Goal: Task Accomplishment & Management: Use online tool/utility

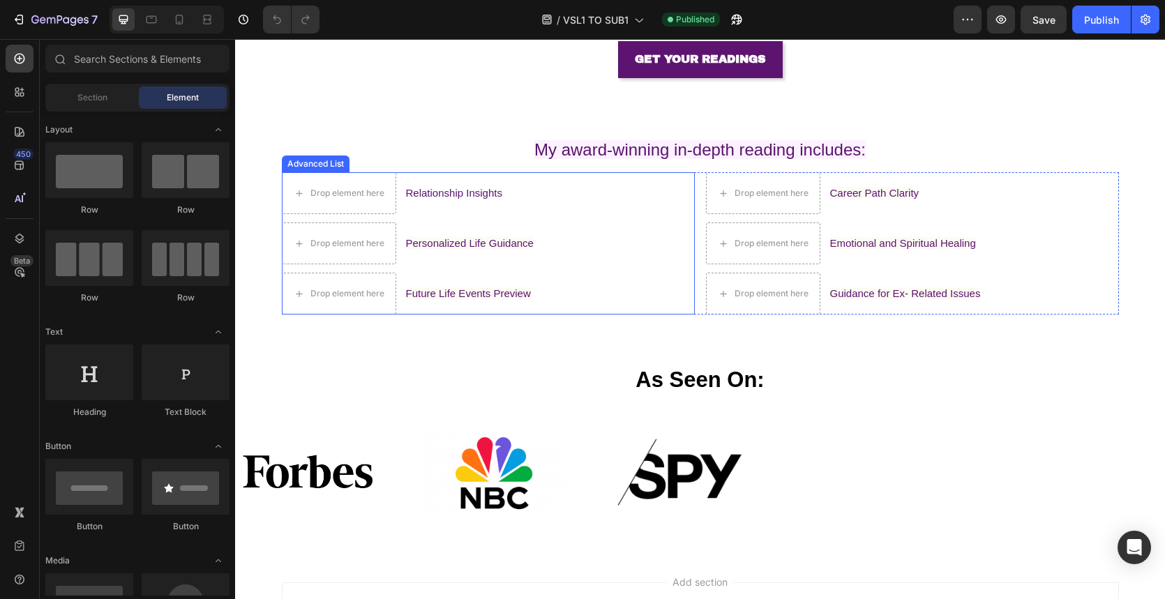
scroll to position [635, 0]
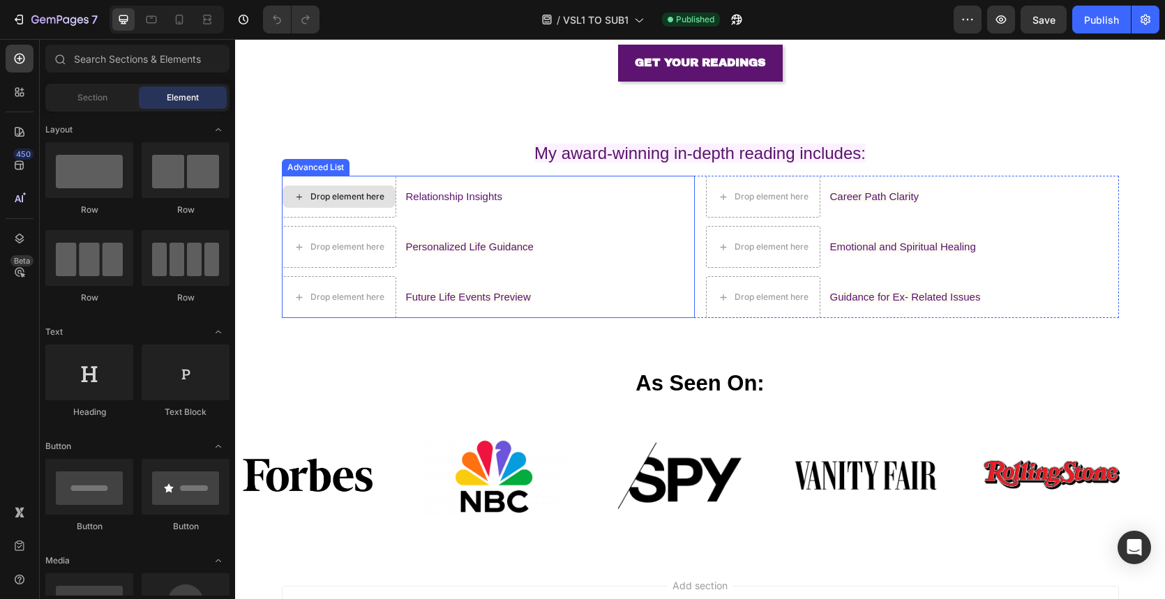
click at [339, 204] on div "Drop element here" at bounding box center [338, 197] width 113 height 22
click at [345, 195] on div "Drop element here" at bounding box center [347, 196] width 74 height 11
click at [302, 194] on icon at bounding box center [299, 197] width 11 height 12
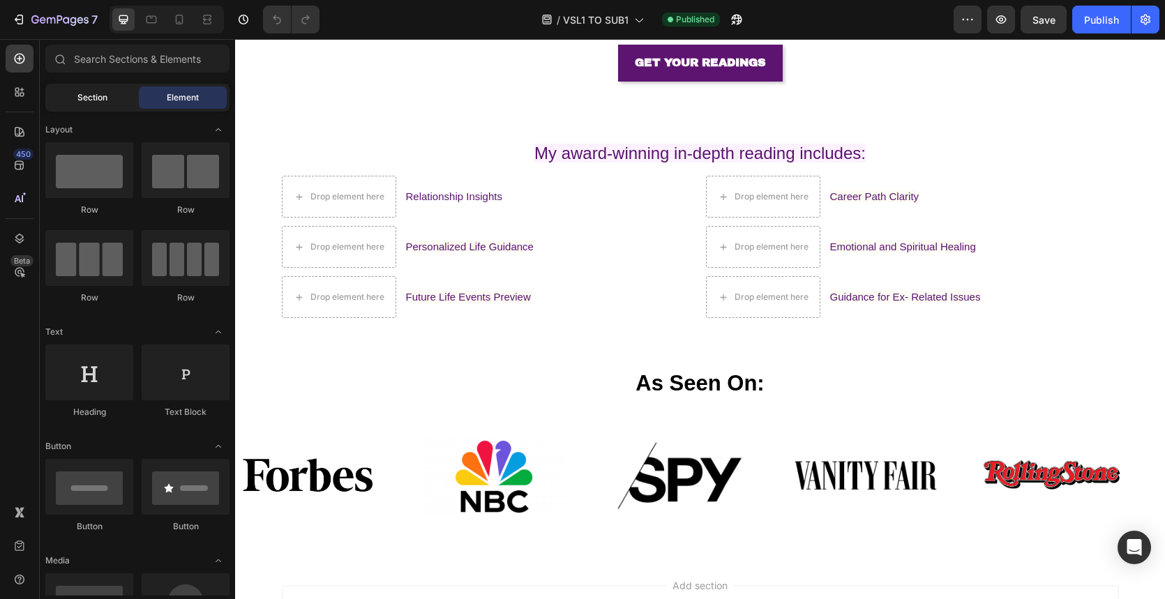
click at [101, 94] on span "Section" at bounding box center [92, 97] width 30 height 13
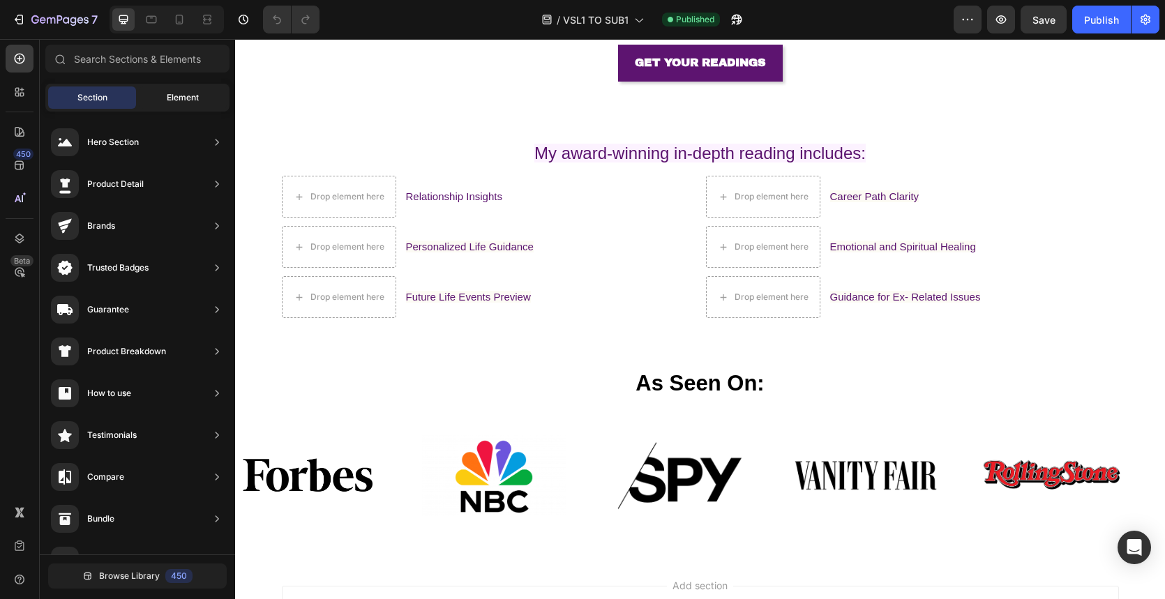
click at [157, 97] on div "Element" at bounding box center [183, 97] width 88 height 22
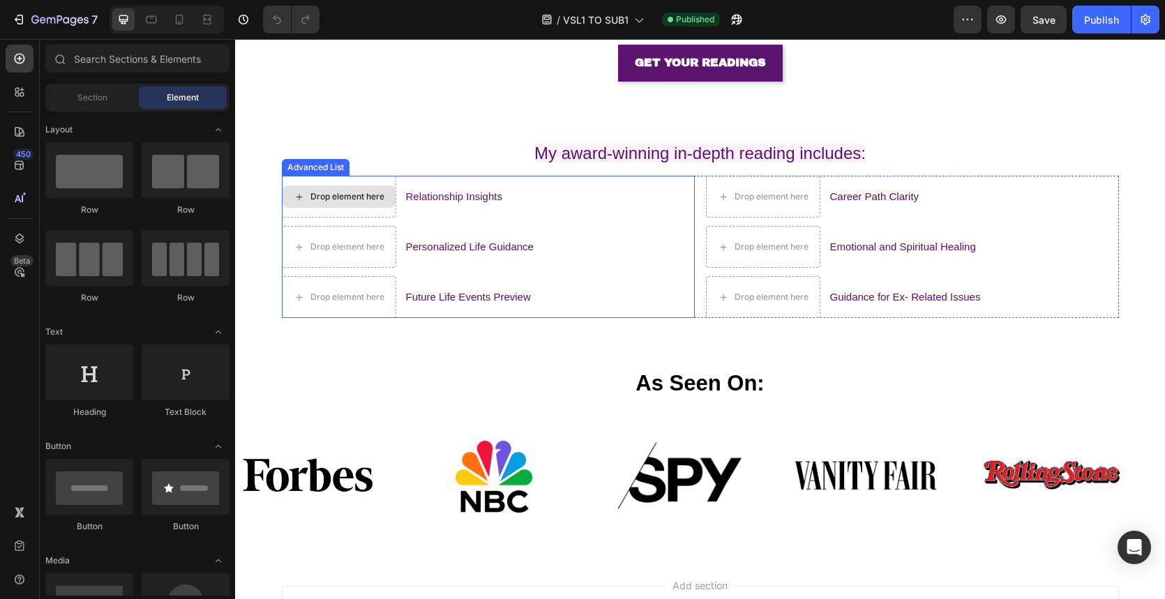
click at [320, 202] on div "Drop element here" at bounding box center [347, 196] width 74 height 11
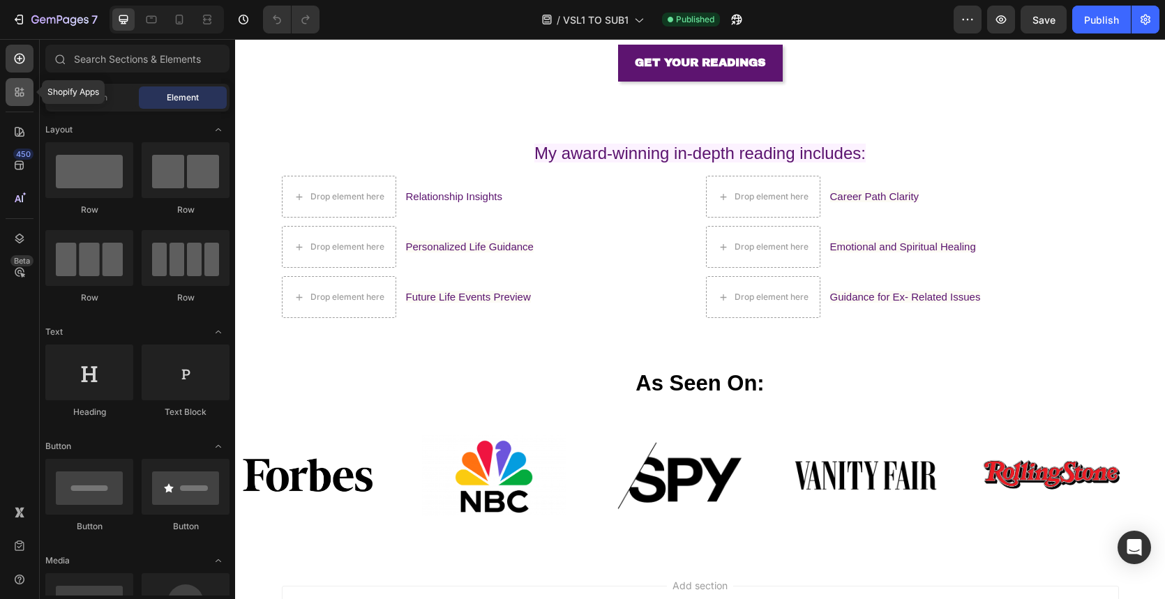
click at [14, 88] on icon at bounding box center [20, 92] width 14 height 14
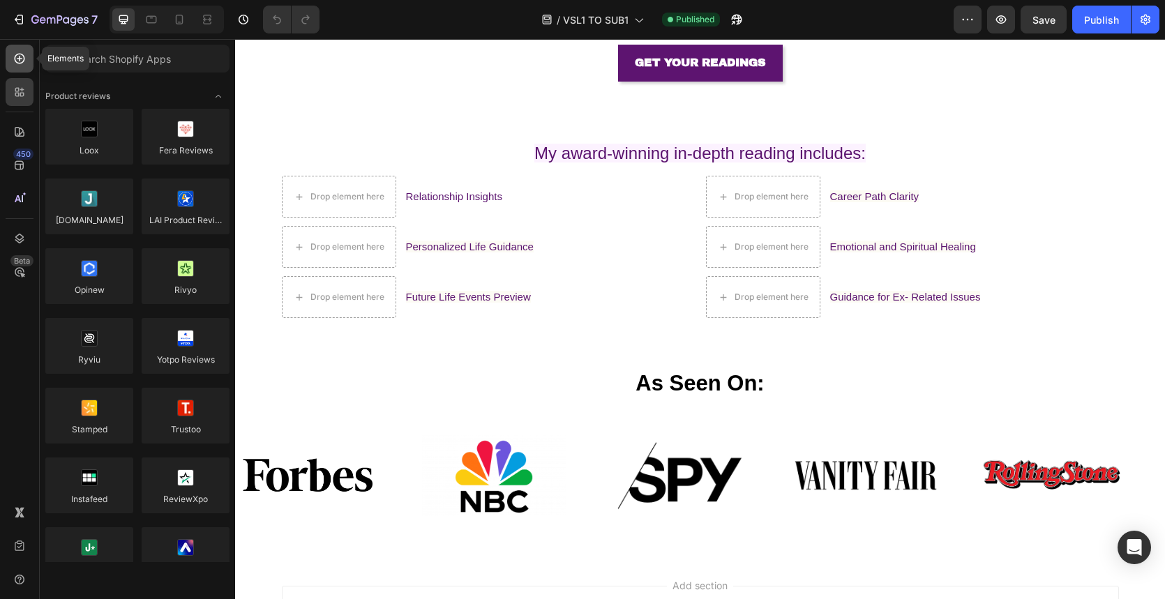
click at [19, 57] on icon at bounding box center [20, 59] width 6 height 6
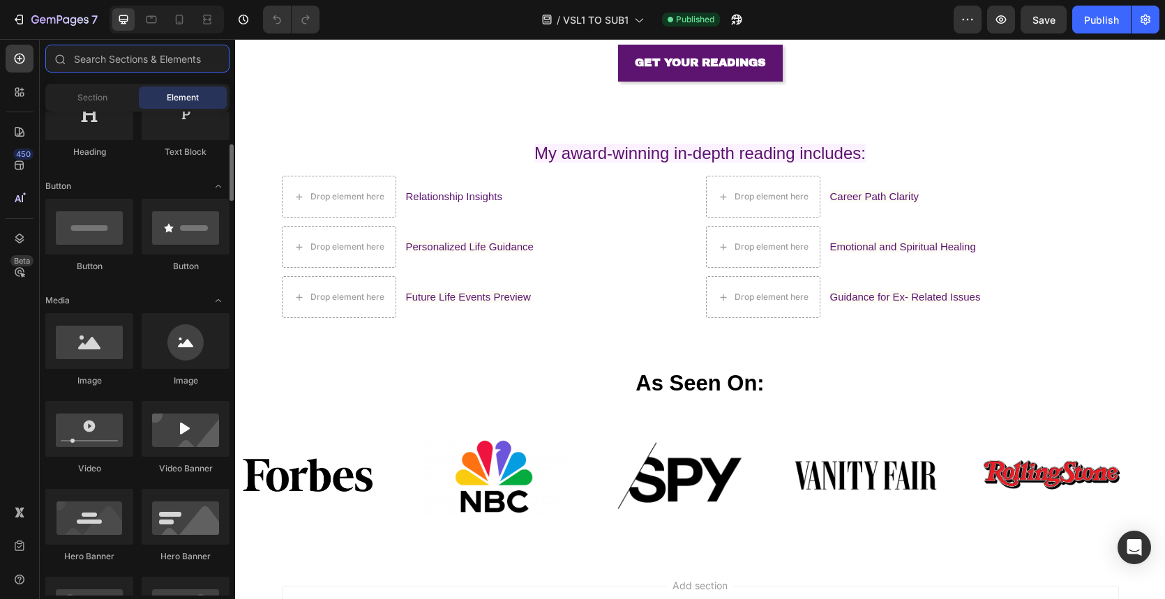
scroll to position [274, 0]
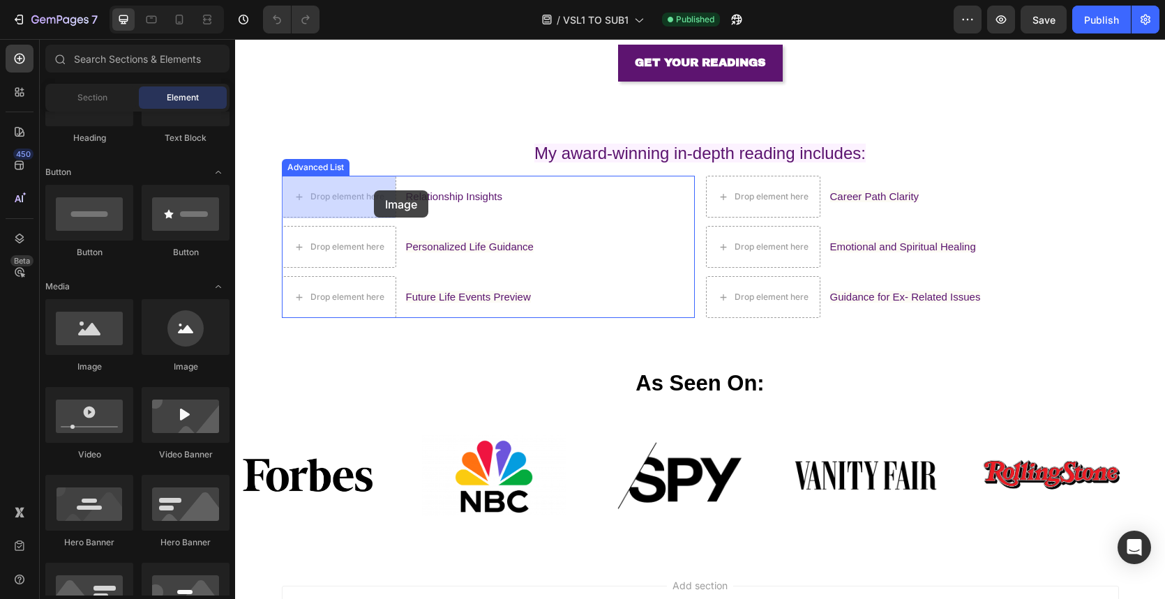
drag, startPoint x: 334, startPoint y: 368, endPoint x: 372, endPoint y: 204, distance: 169.0
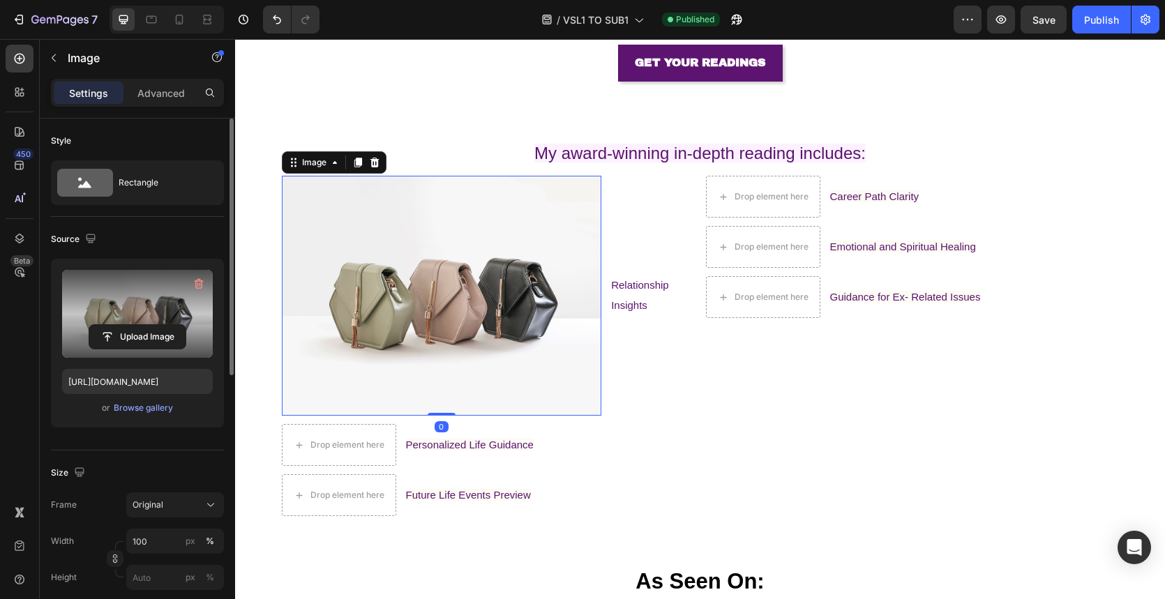
click at [156, 316] on label at bounding box center [137, 314] width 151 height 88
click at [156, 325] on input "file" at bounding box center [137, 337] width 96 height 24
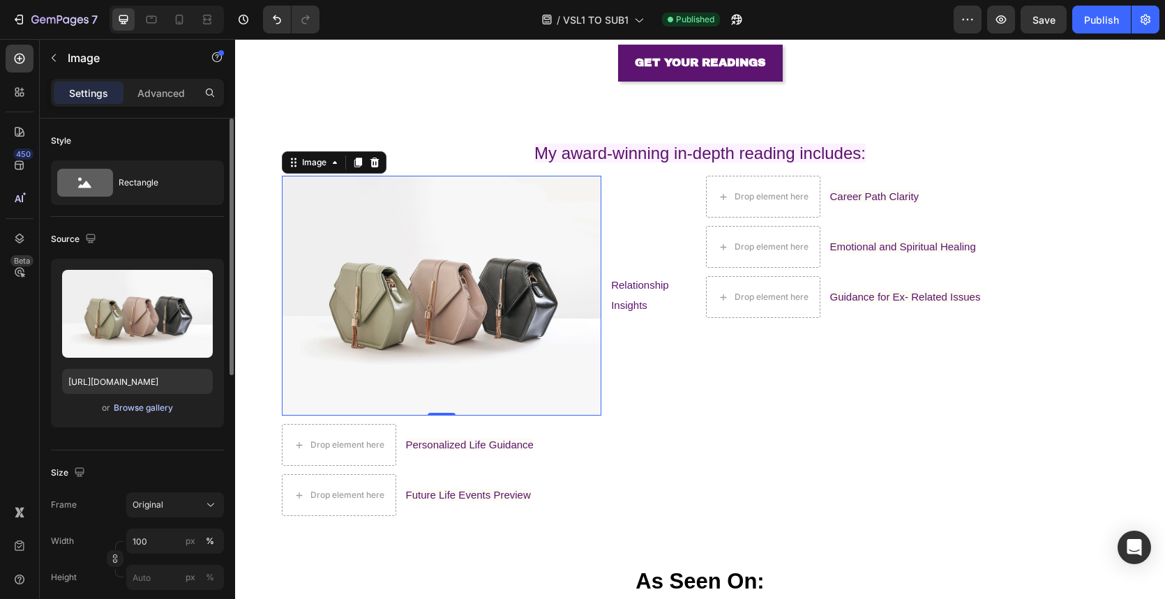
click at [157, 402] on div "Browse gallery" at bounding box center [143, 408] width 59 height 13
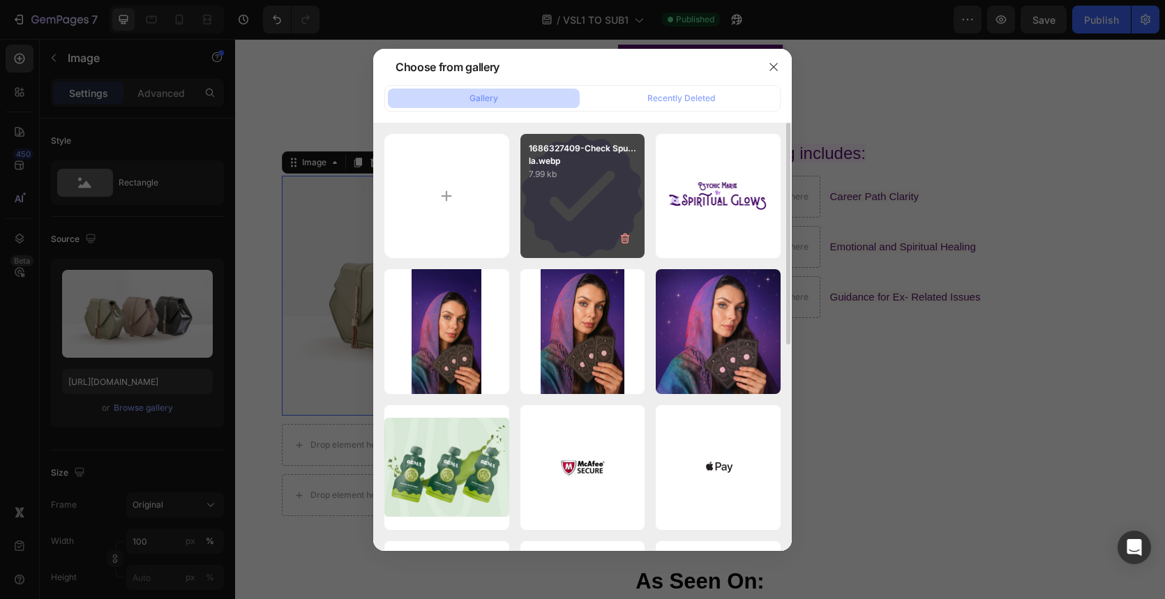
click at [580, 161] on p "1686327409-Check Spu...la.webp" at bounding box center [583, 154] width 108 height 25
type input "[URL][DOMAIN_NAME]"
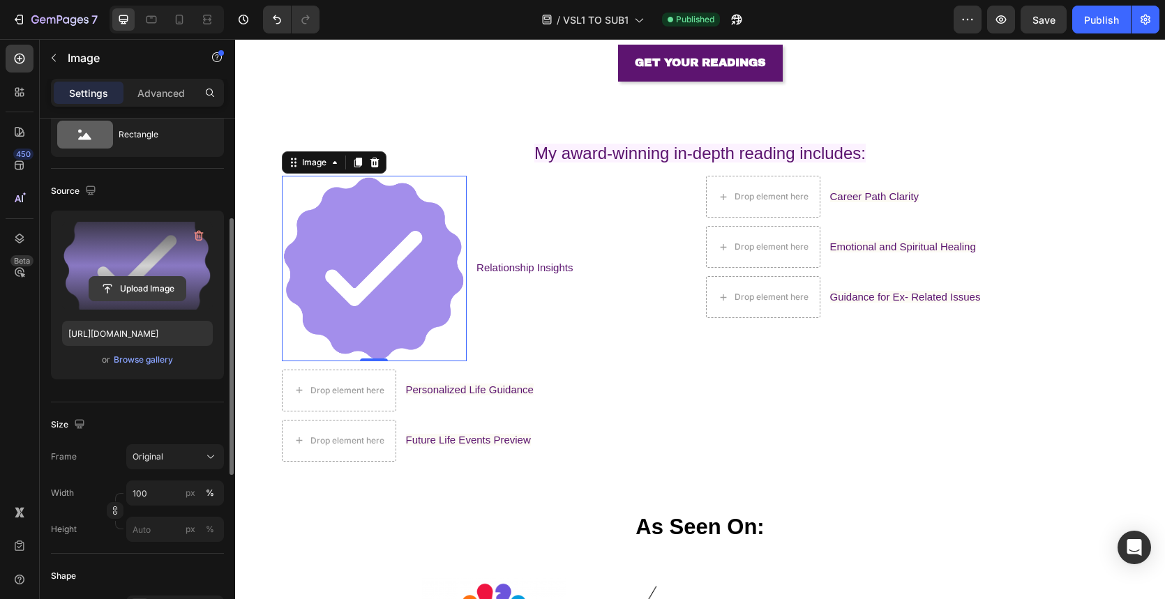
scroll to position [112, 0]
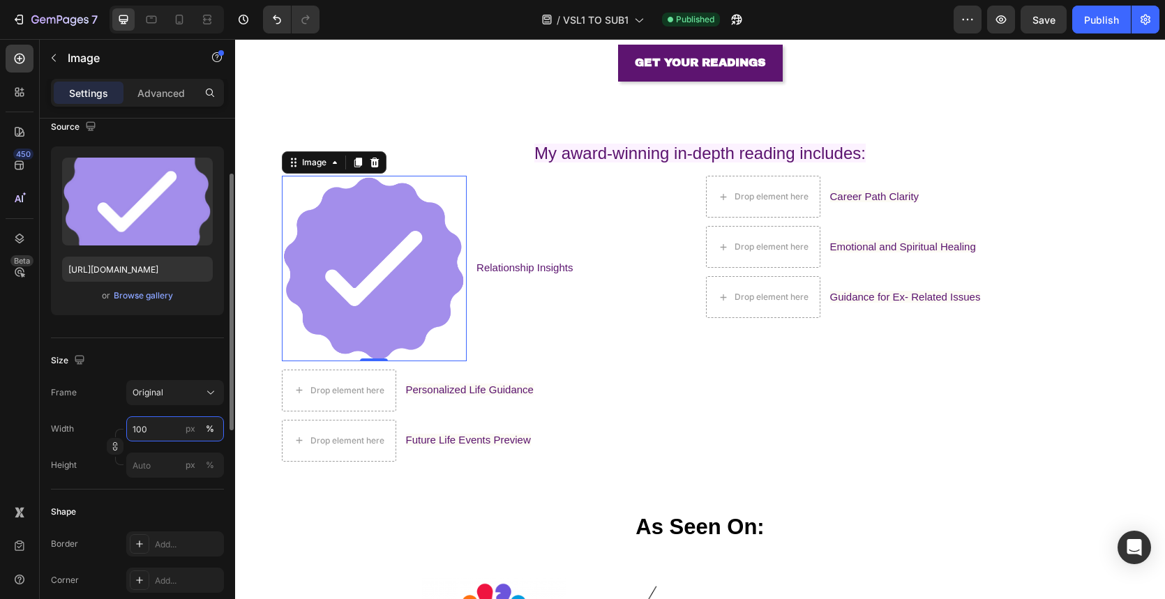
click at [151, 423] on input "100" at bounding box center [175, 428] width 98 height 25
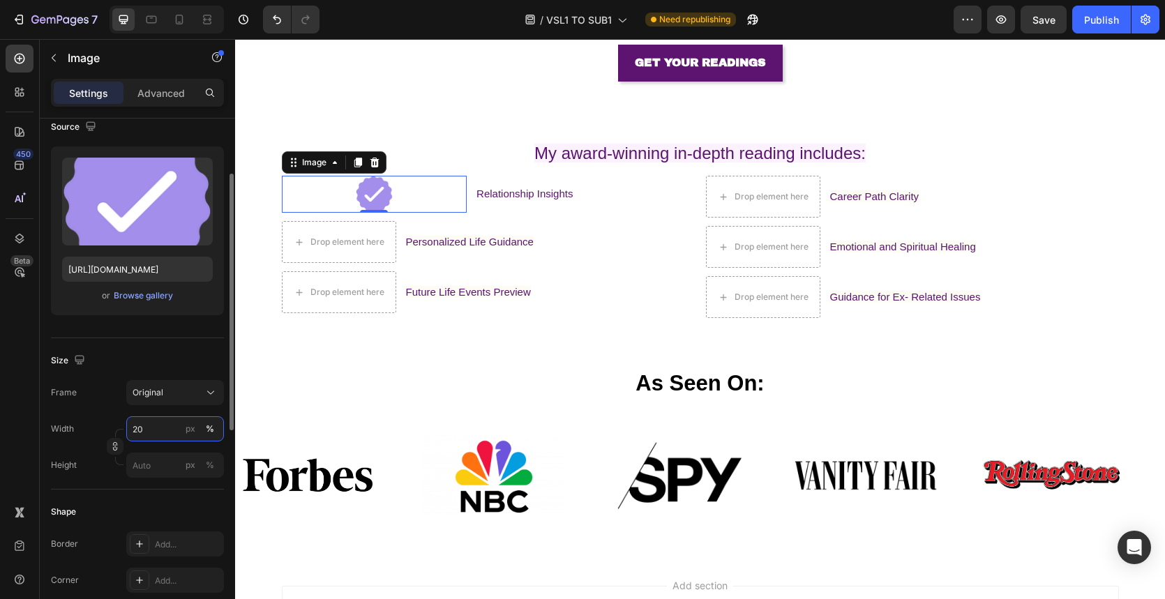
type input "2"
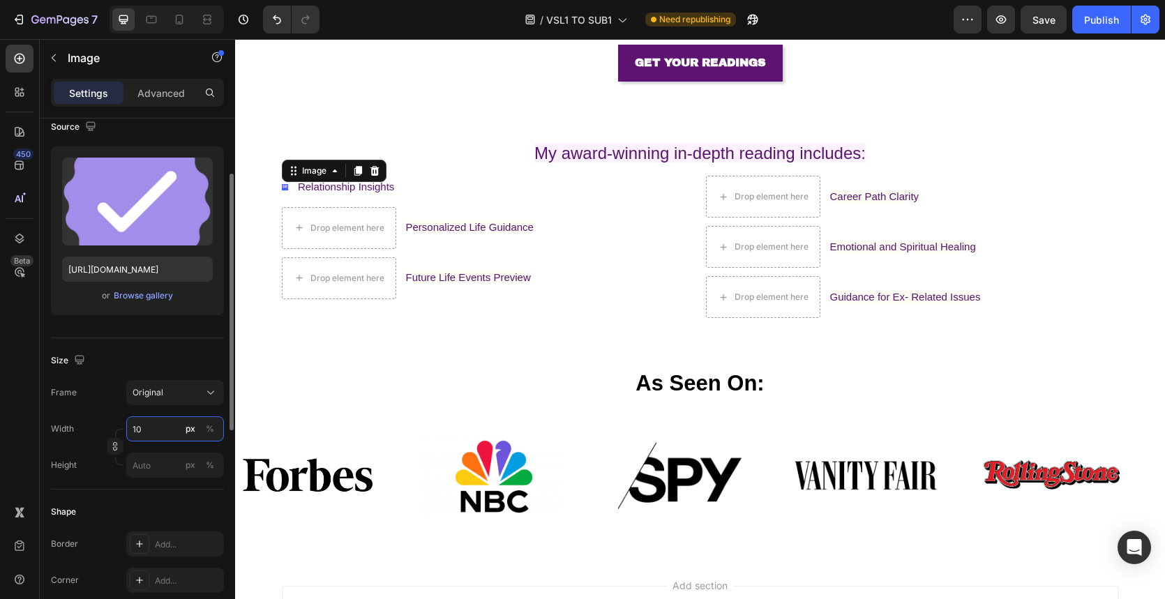
type input "1"
type input "20"
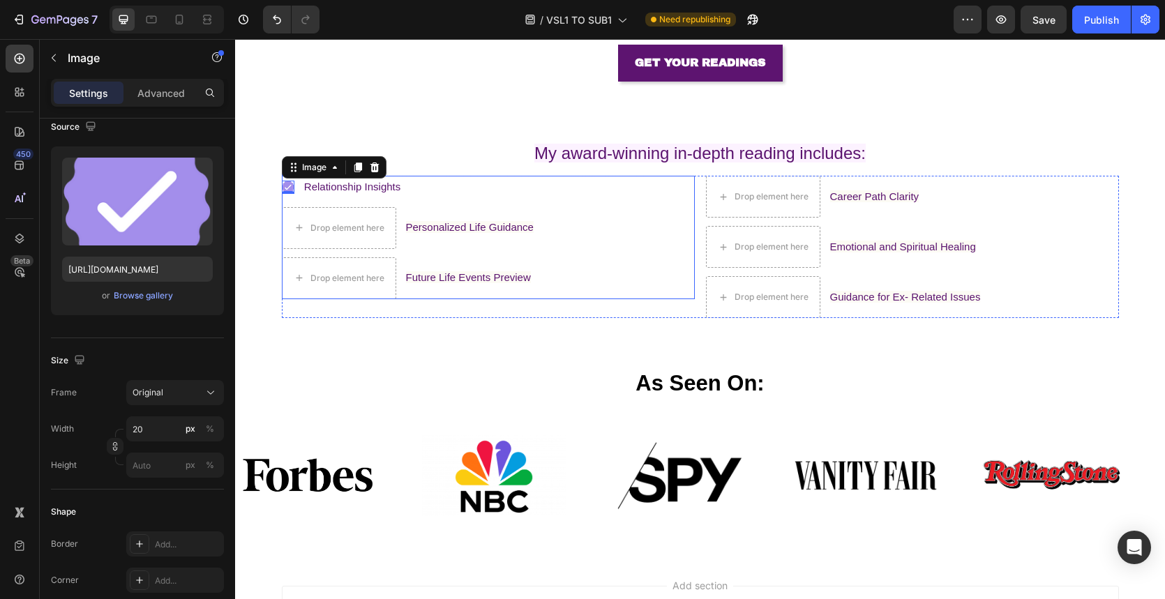
click at [450, 208] on li "Drop element here Personalized Life Guidance Text Block" at bounding box center [408, 228] width 253 height 42
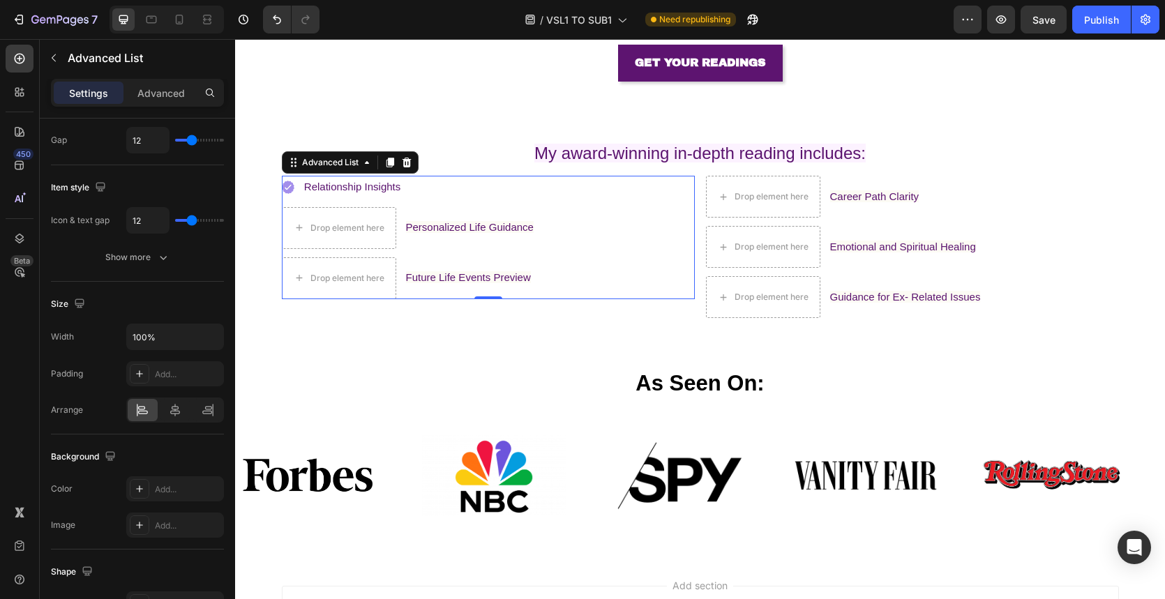
scroll to position [0, 0]
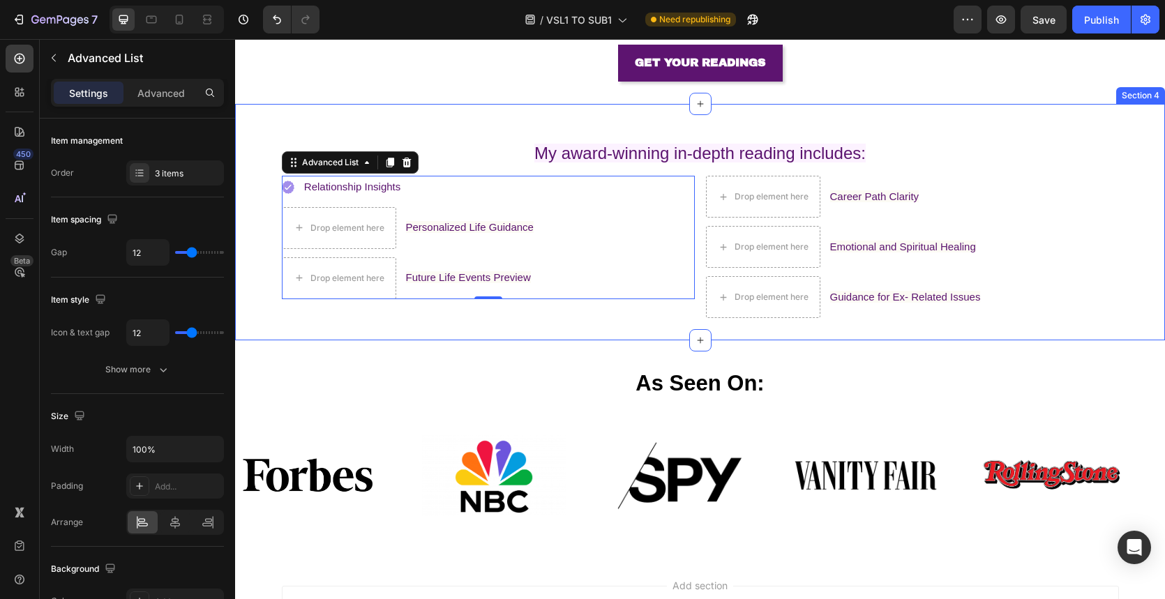
click at [522, 117] on div "My award-winning in-depth reading includes: Heading Image Relationship Insights…" at bounding box center [700, 222] width 930 height 236
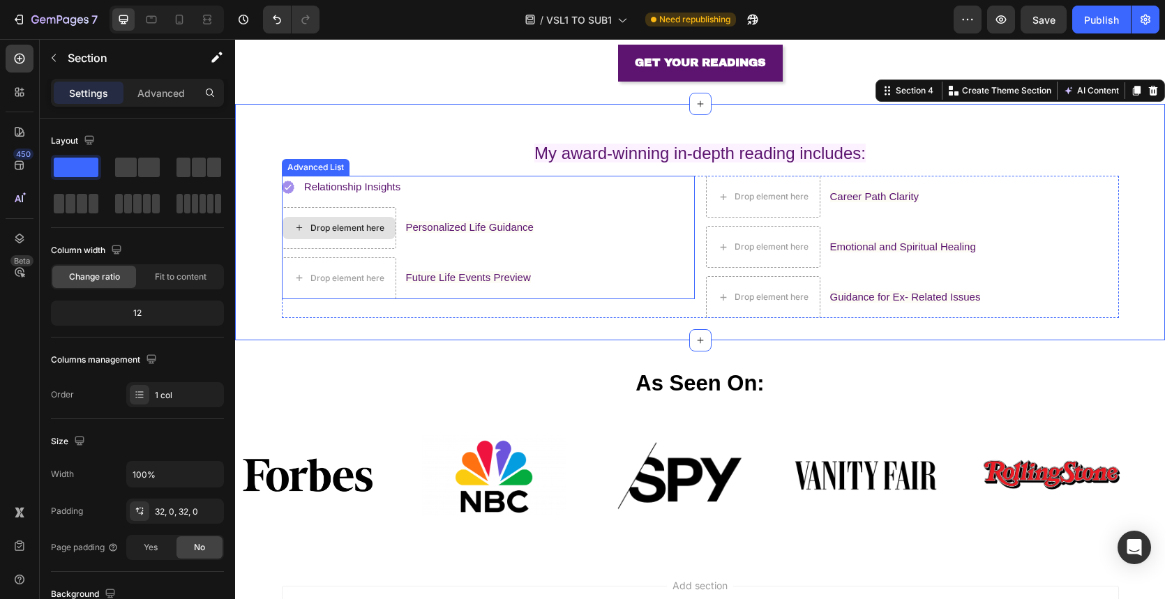
click at [335, 227] on div "Drop element here" at bounding box center [347, 227] width 74 height 11
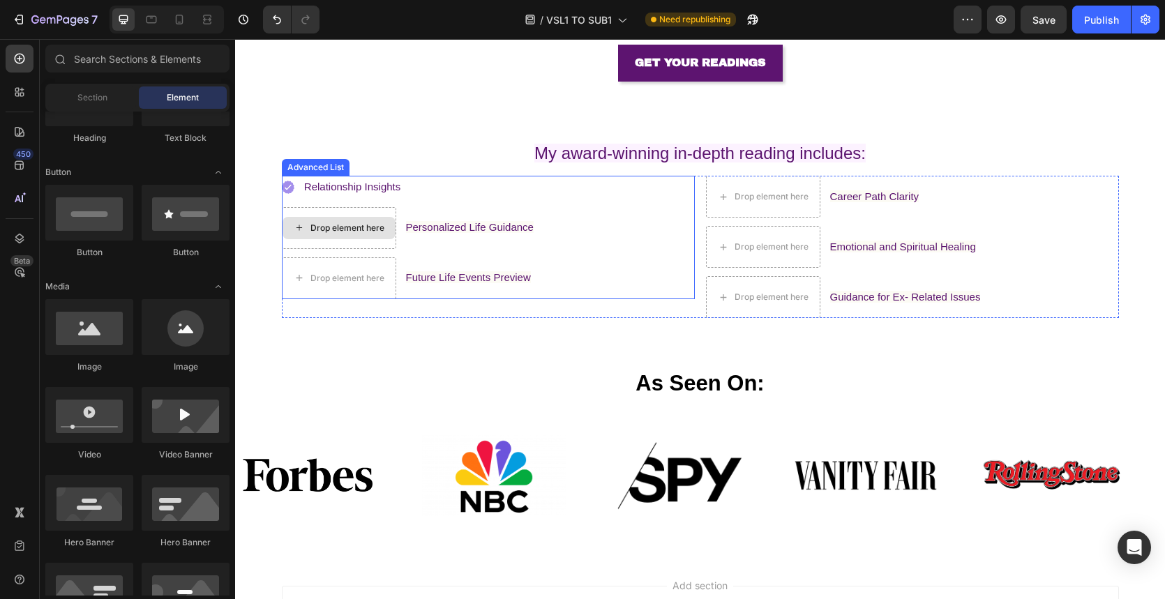
click at [322, 232] on div "Drop element here" at bounding box center [347, 227] width 74 height 11
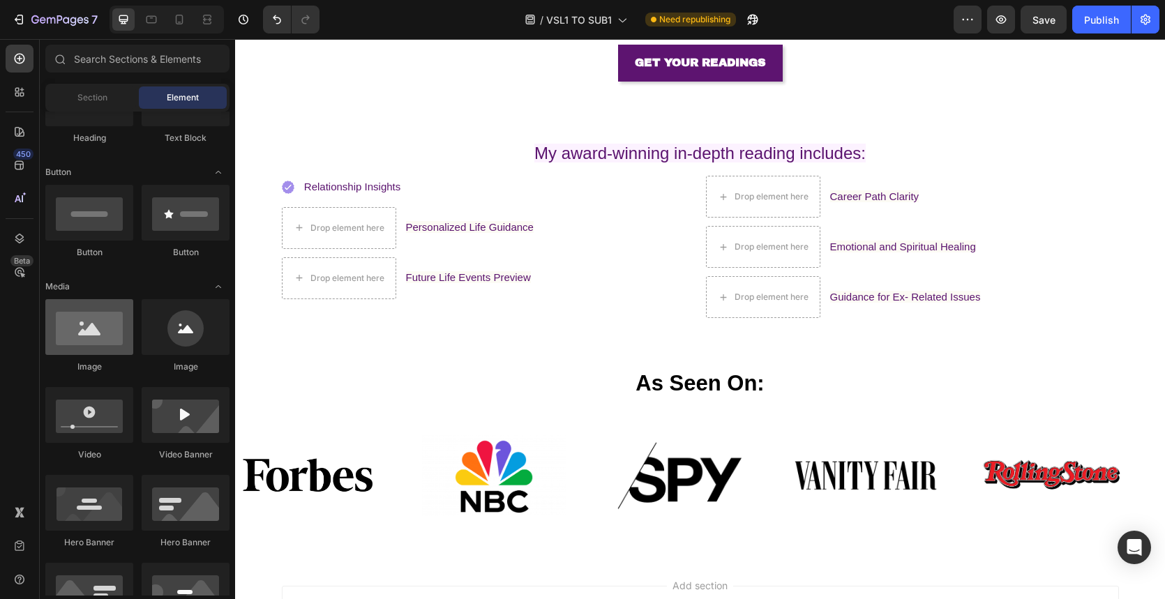
click at [102, 328] on div at bounding box center [89, 327] width 88 height 56
click at [88, 332] on div at bounding box center [89, 327] width 88 height 56
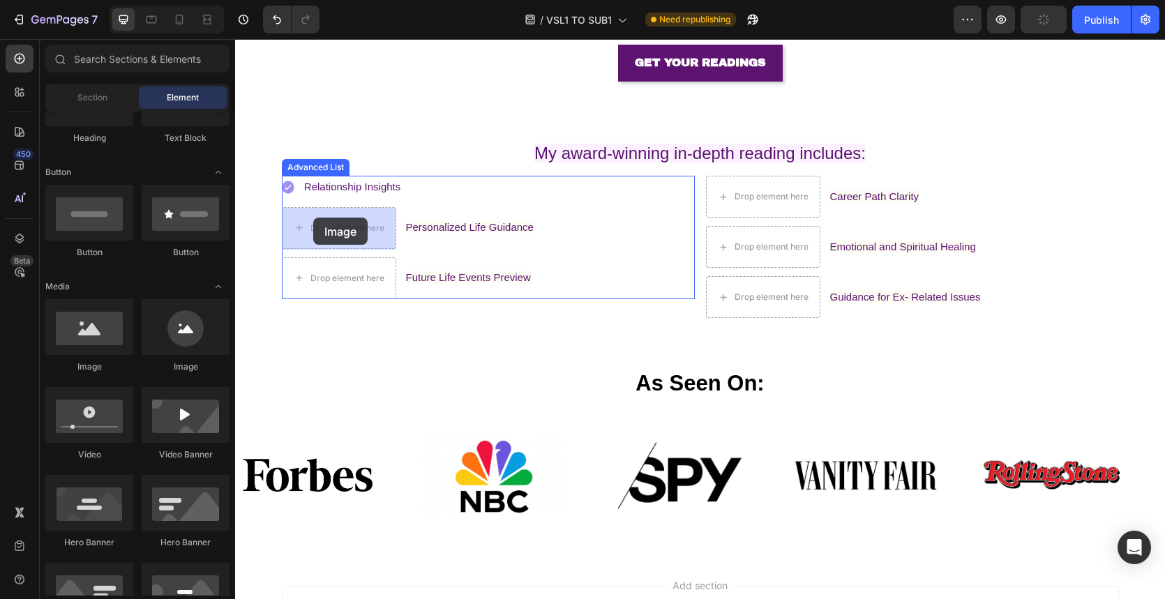
drag, startPoint x: 338, startPoint y: 366, endPoint x: 312, endPoint y: 218, distance: 150.8
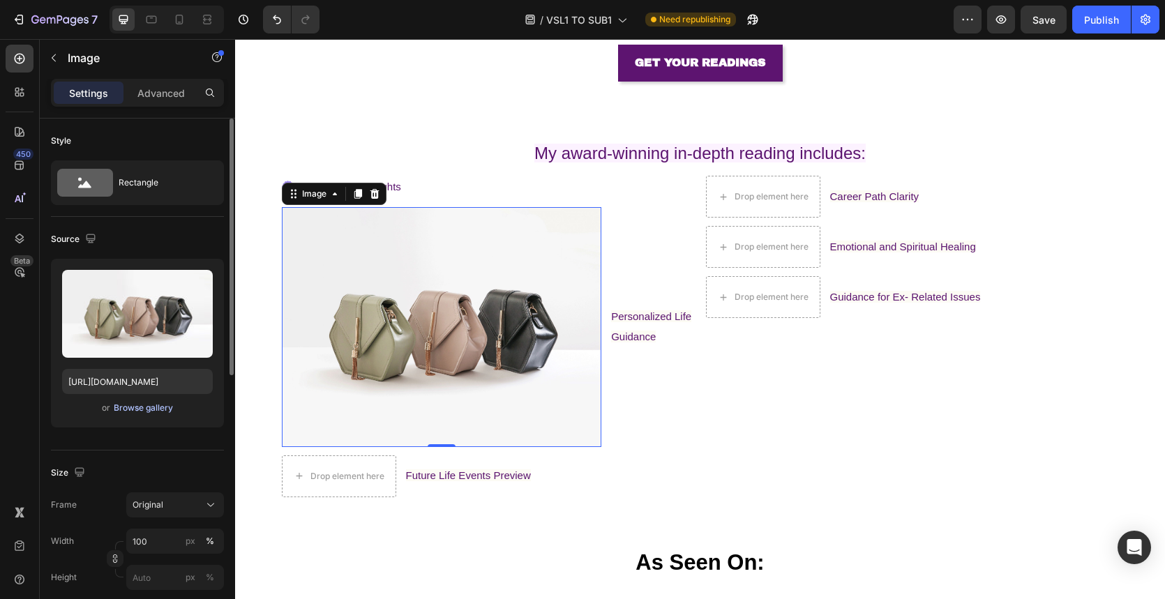
click at [142, 405] on div "Browse gallery" at bounding box center [143, 408] width 59 height 13
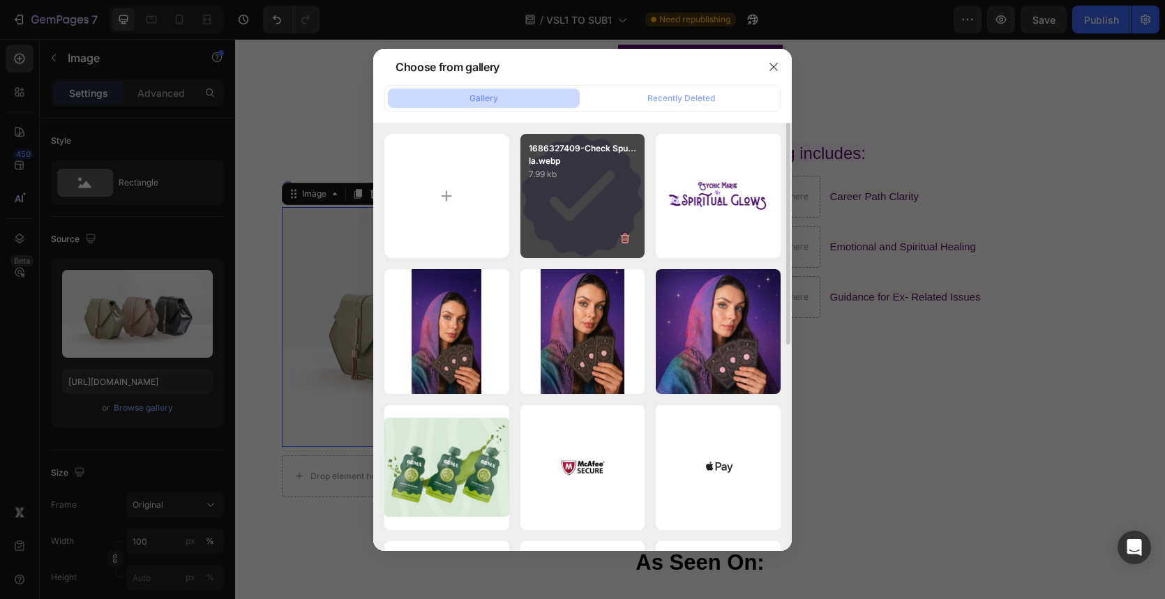
click at [566, 218] on div "1686327409-Check Spu...la.webp 7.99 kb" at bounding box center [582, 196] width 125 height 125
type input "[URL][DOMAIN_NAME]"
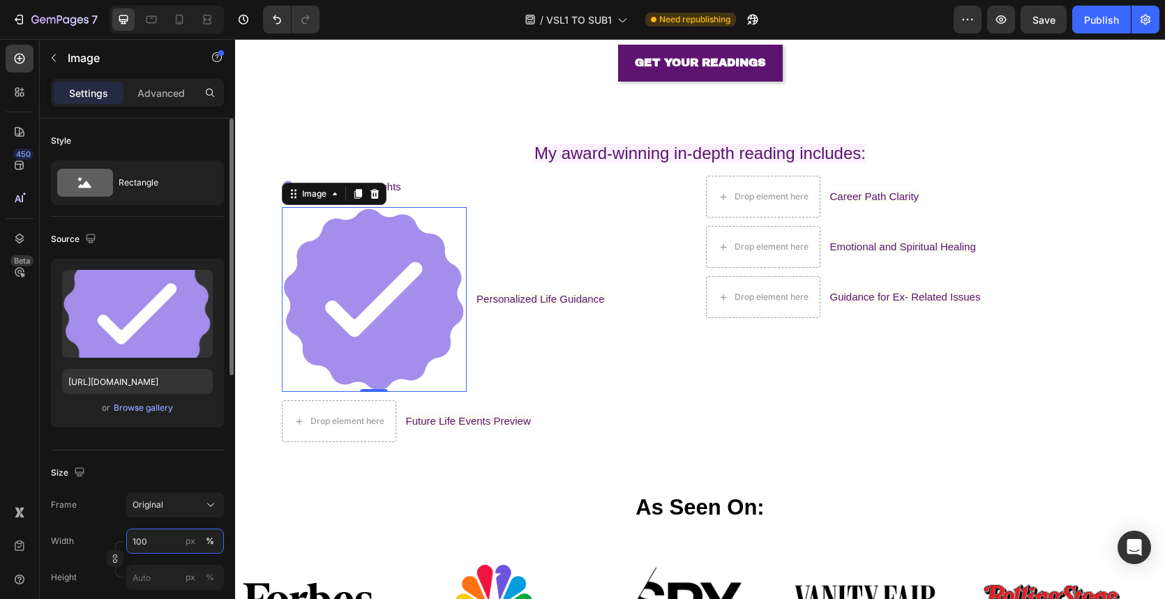
click at [150, 535] on input "100" at bounding box center [175, 541] width 98 height 25
click at [150, 536] on input "100" at bounding box center [175, 541] width 98 height 25
type input "1"
type input "20"
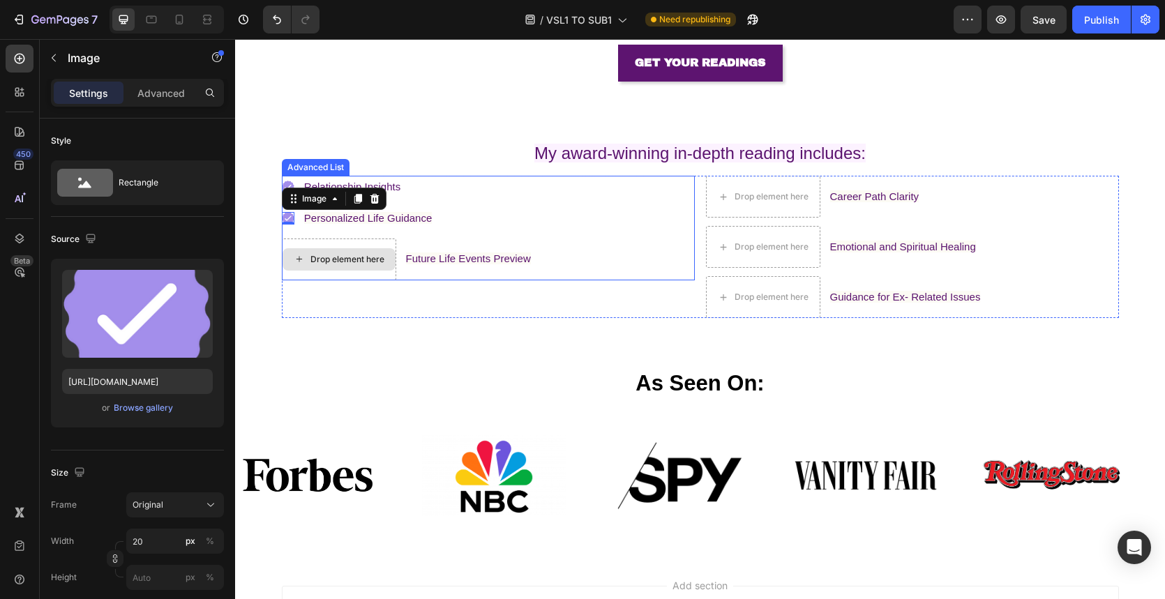
click at [322, 257] on div "Drop element here" at bounding box center [347, 259] width 74 height 11
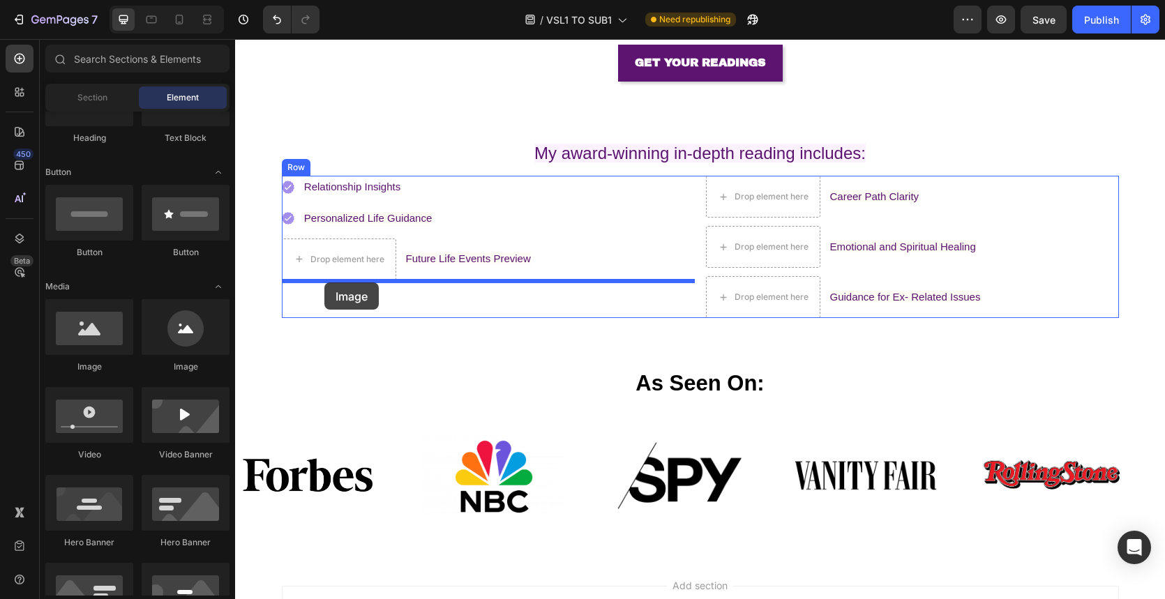
drag, startPoint x: 325, startPoint y: 375, endPoint x: 319, endPoint y: 271, distance: 104.8
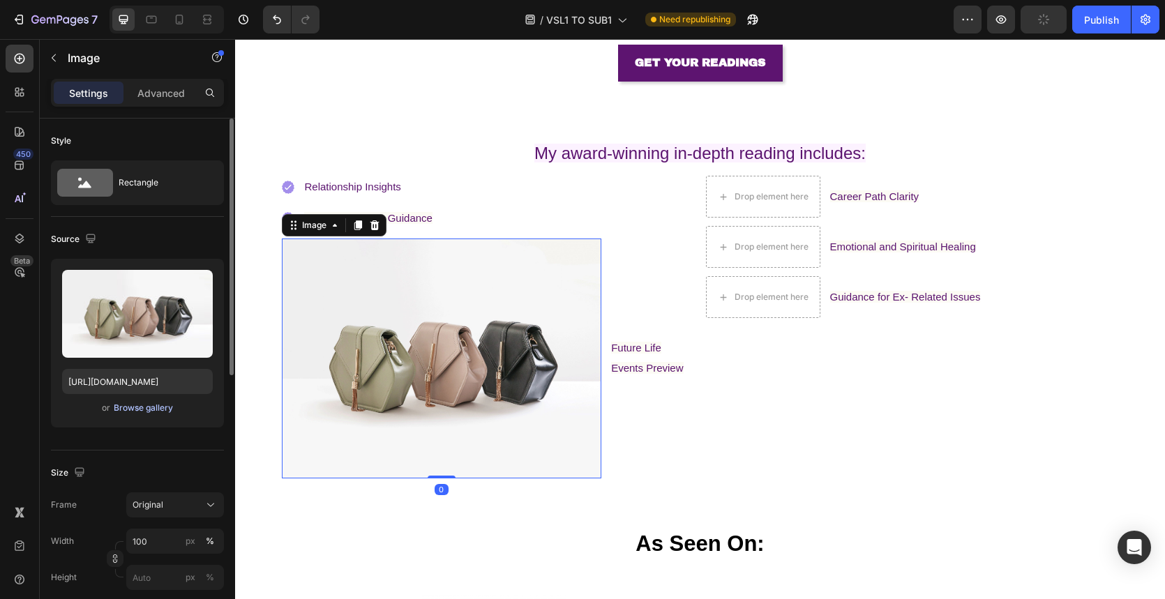
click at [164, 408] on div "Browse gallery" at bounding box center [143, 408] width 59 height 13
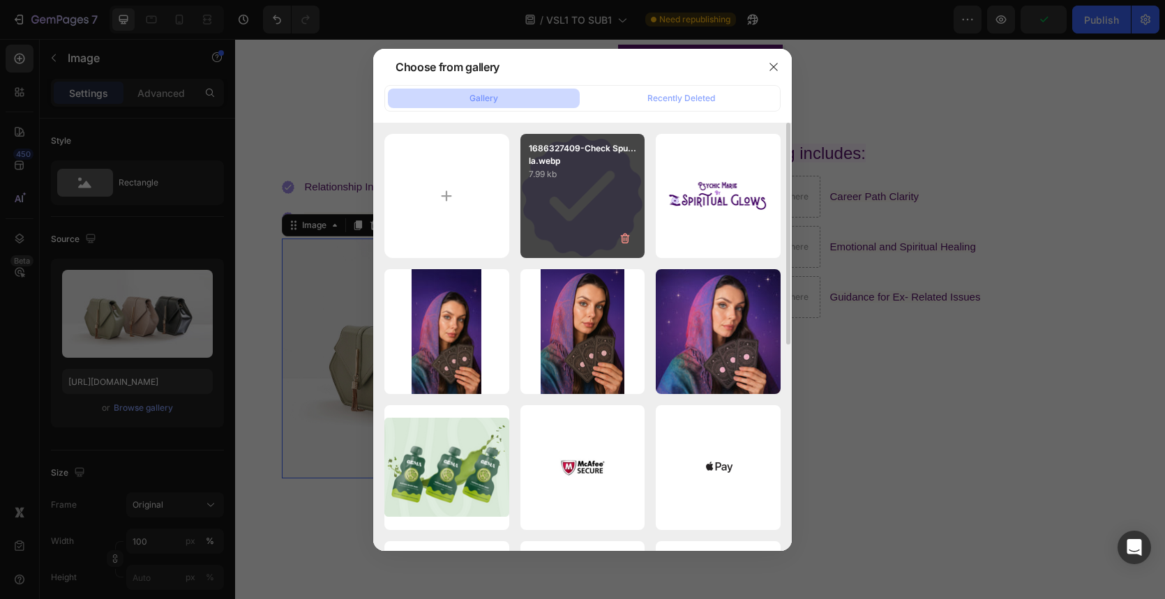
click at [561, 209] on div "1686327409-Check Spu...la.webp 7.99 kb" at bounding box center [582, 196] width 125 height 125
type input "[URL][DOMAIN_NAME]"
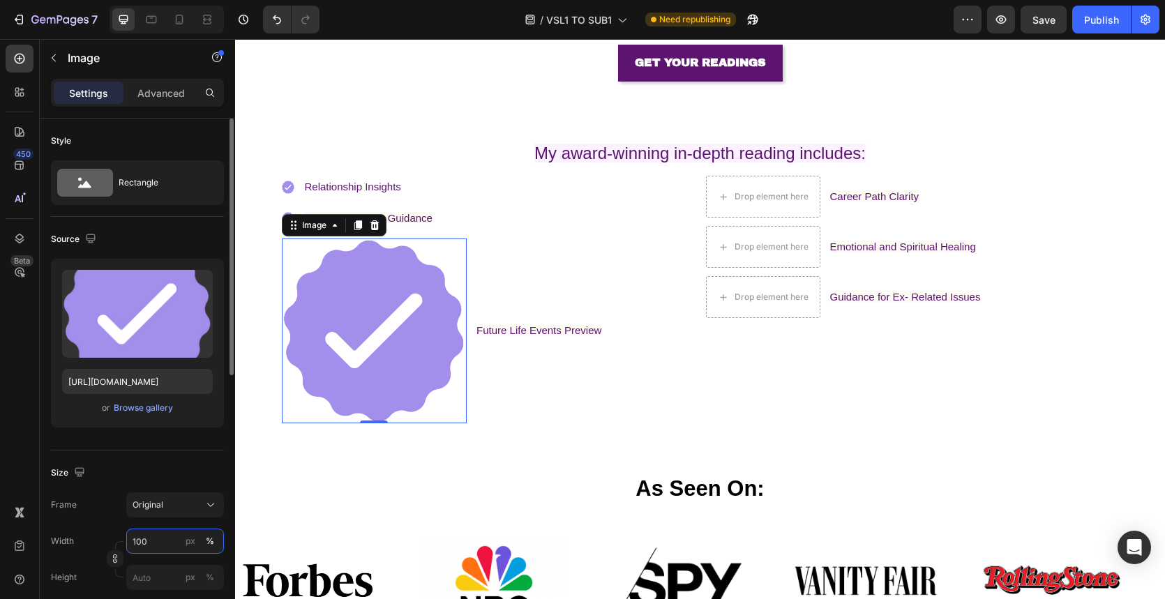
drag, startPoint x: 156, startPoint y: 541, endPoint x: 115, endPoint y: 541, distance: 41.2
click at [115, 541] on div "Width 100 px % Height px %" at bounding box center [137, 559] width 173 height 61
drag, startPoint x: 157, startPoint y: 549, endPoint x: 132, endPoint y: 544, distance: 25.6
click at [132, 544] on input "100" at bounding box center [175, 541] width 98 height 25
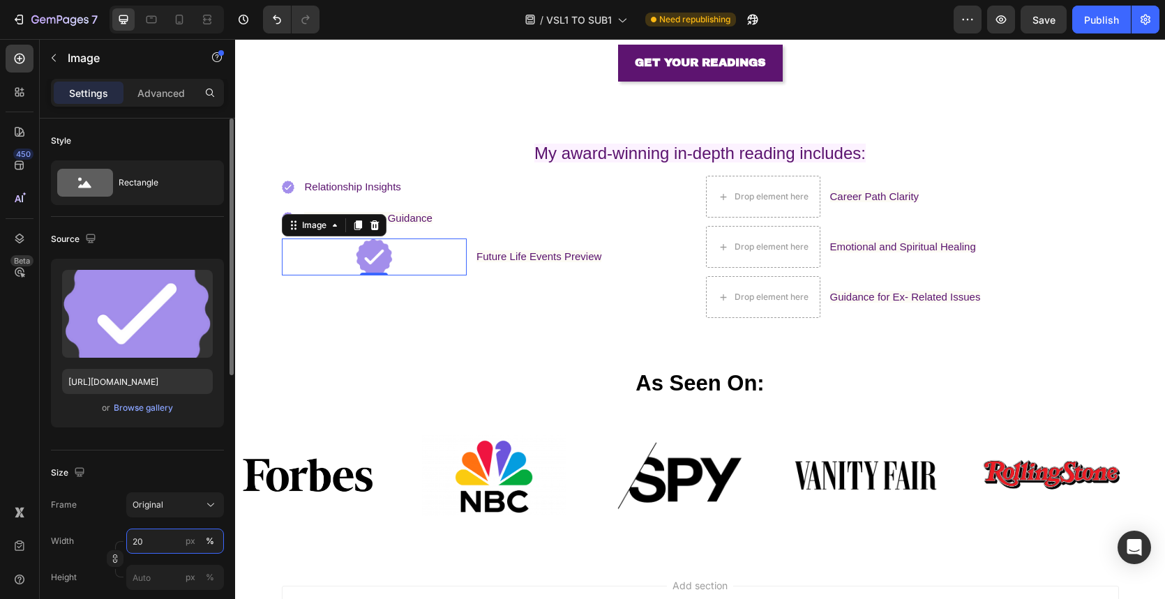
type input "2"
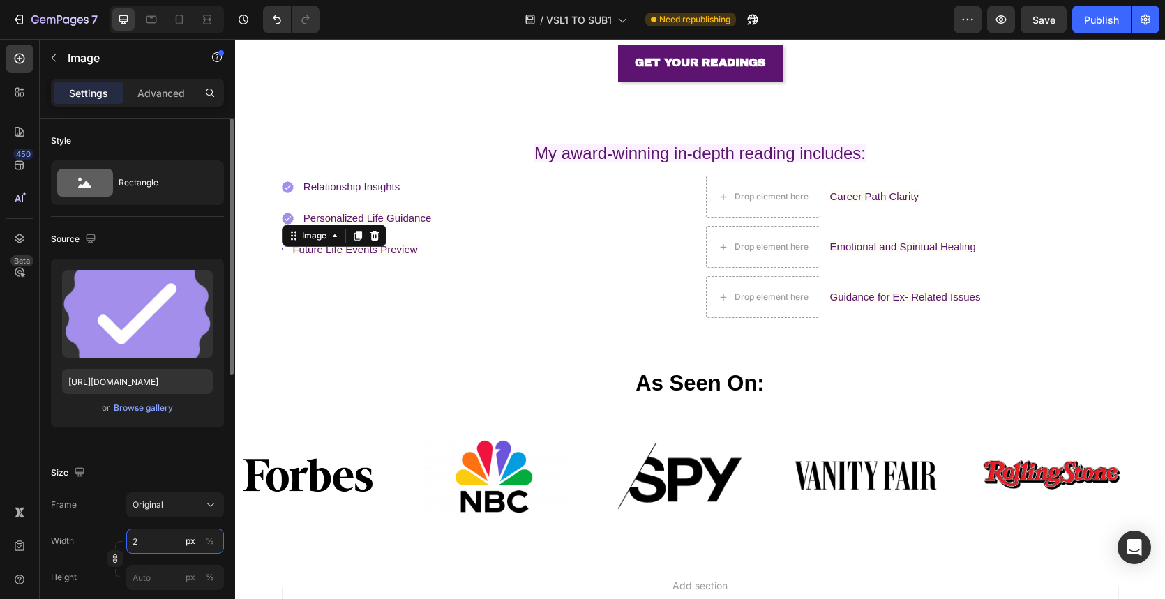
type input "20"
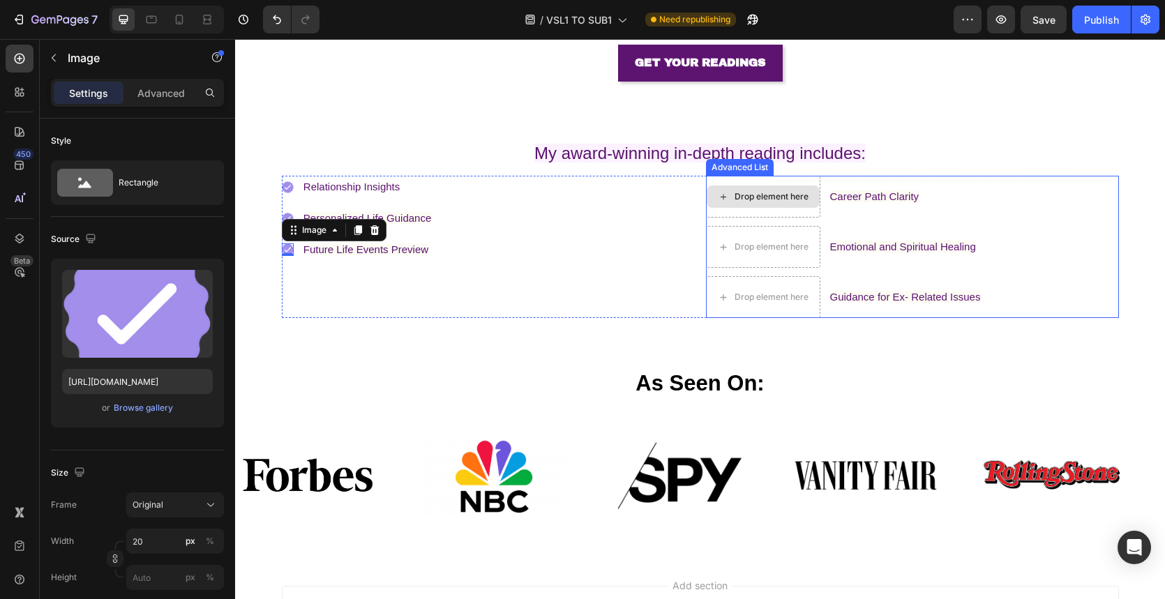
click at [738, 198] on div "Drop element here" at bounding box center [771, 196] width 74 height 11
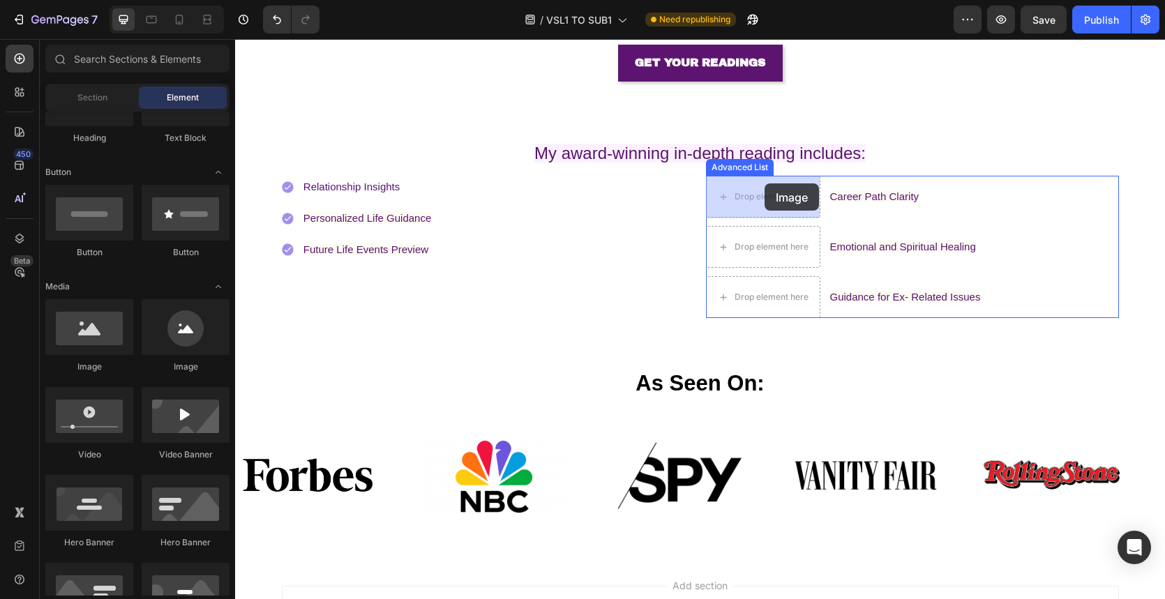
drag, startPoint x: 320, startPoint y: 379, endPoint x: 762, endPoint y: 184, distance: 482.8
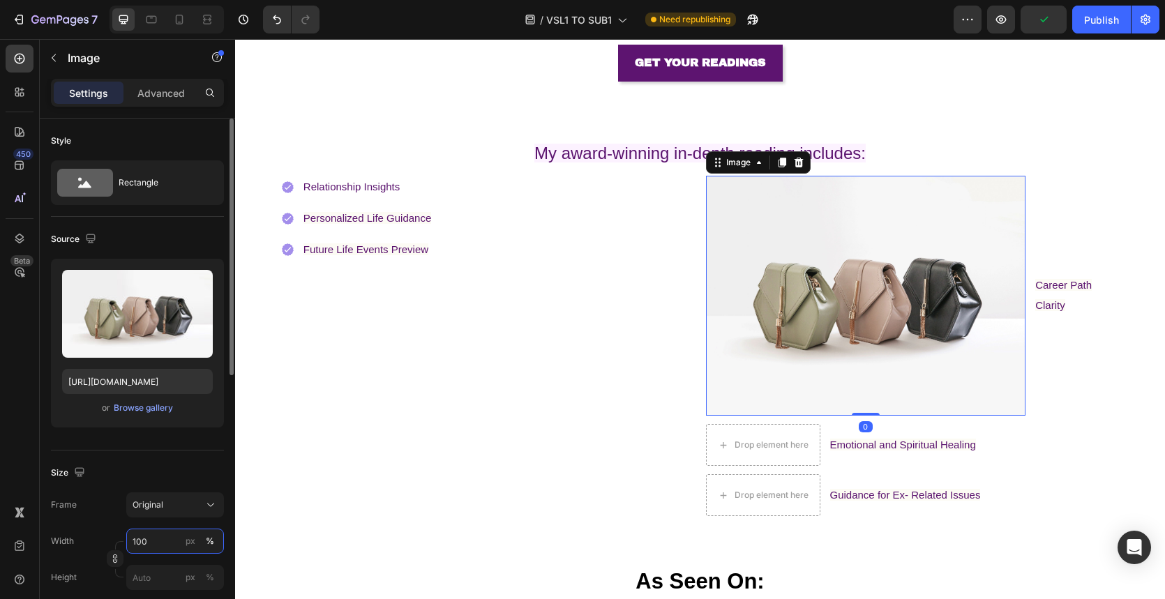
click at [150, 536] on input "100" at bounding box center [175, 541] width 98 height 25
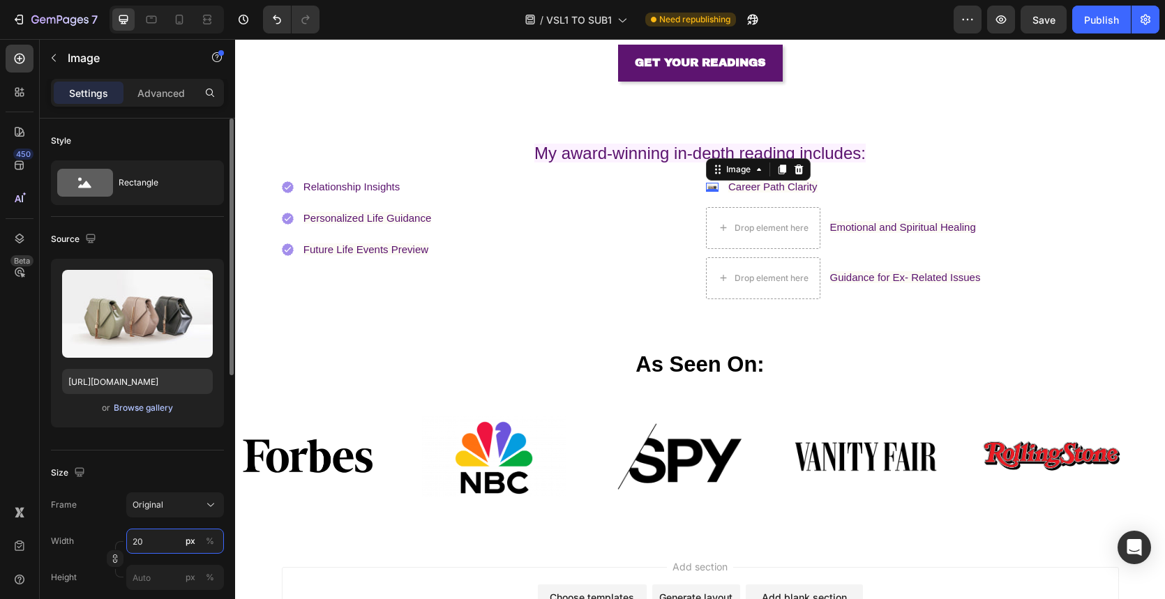
type input "20"
click at [145, 406] on div "Browse gallery" at bounding box center [143, 408] width 59 height 13
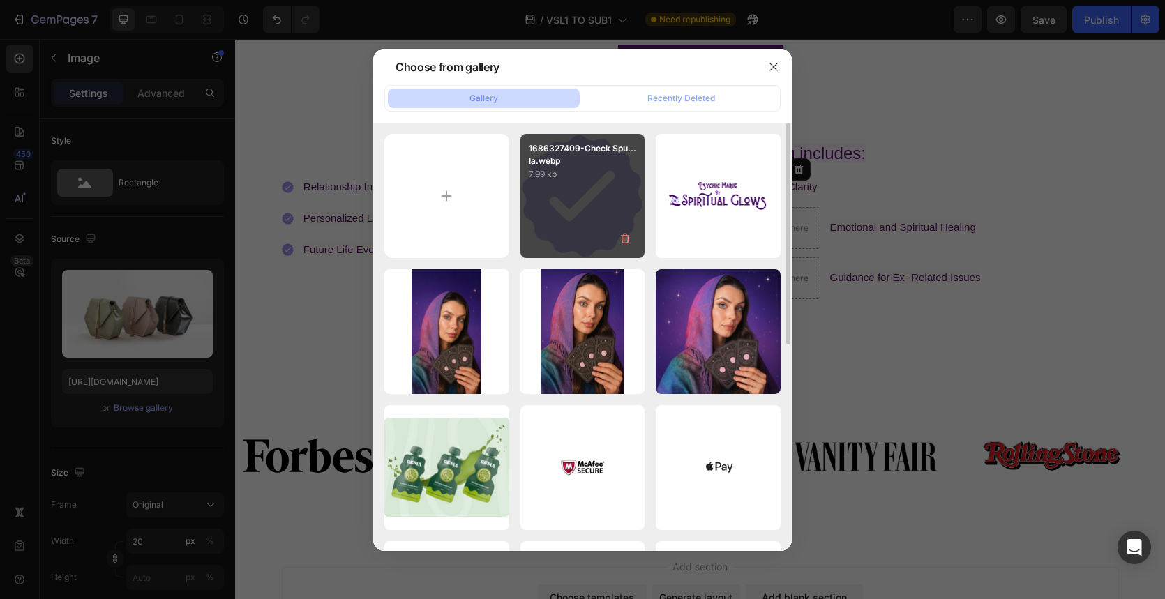
click at [549, 221] on div "1686327409-Check Spu...la.webp 7.99 kb" at bounding box center [582, 196] width 125 height 125
type input "[URL][DOMAIN_NAME]"
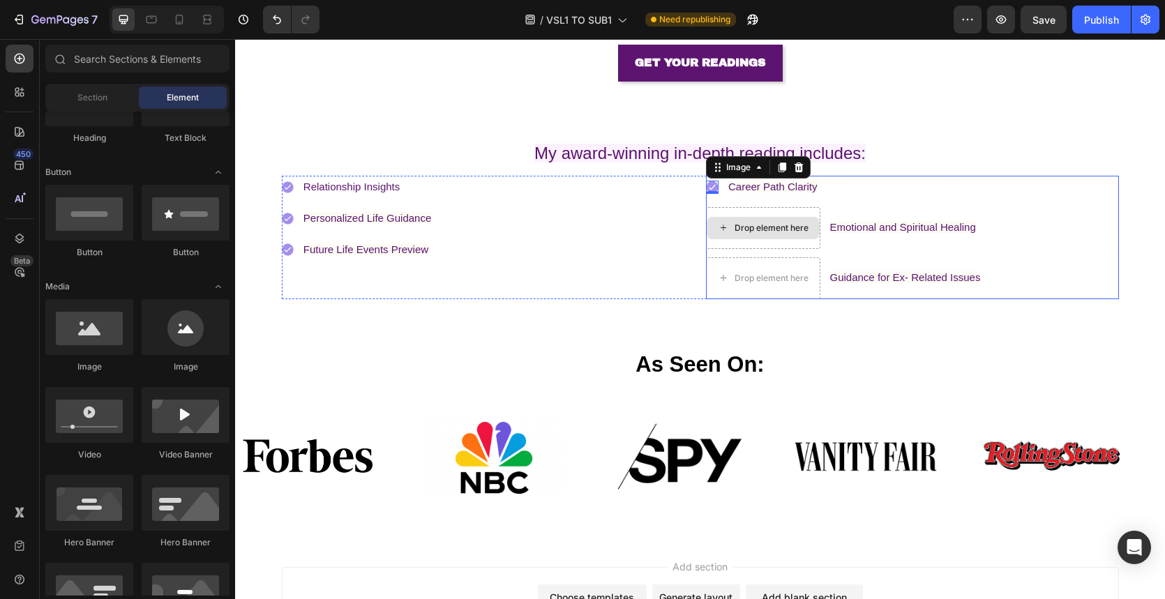
click at [745, 239] on div "Drop element here" at bounding box center [763, 228] width 113 height 22
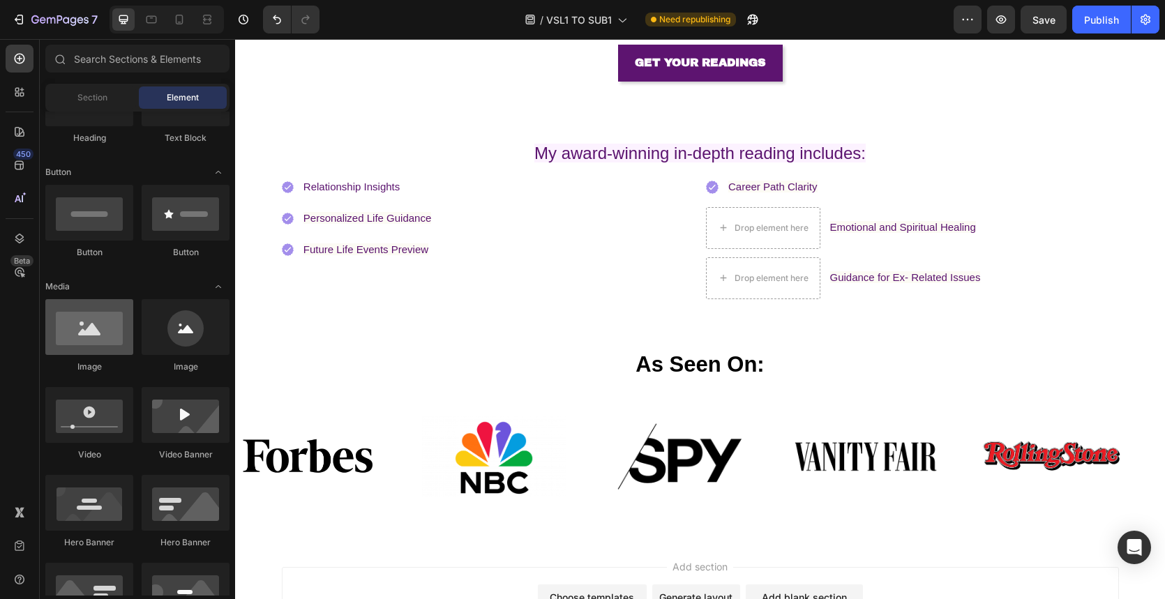
click at [118, 336] on div at bounding box center [89, 327] width 88 height 56
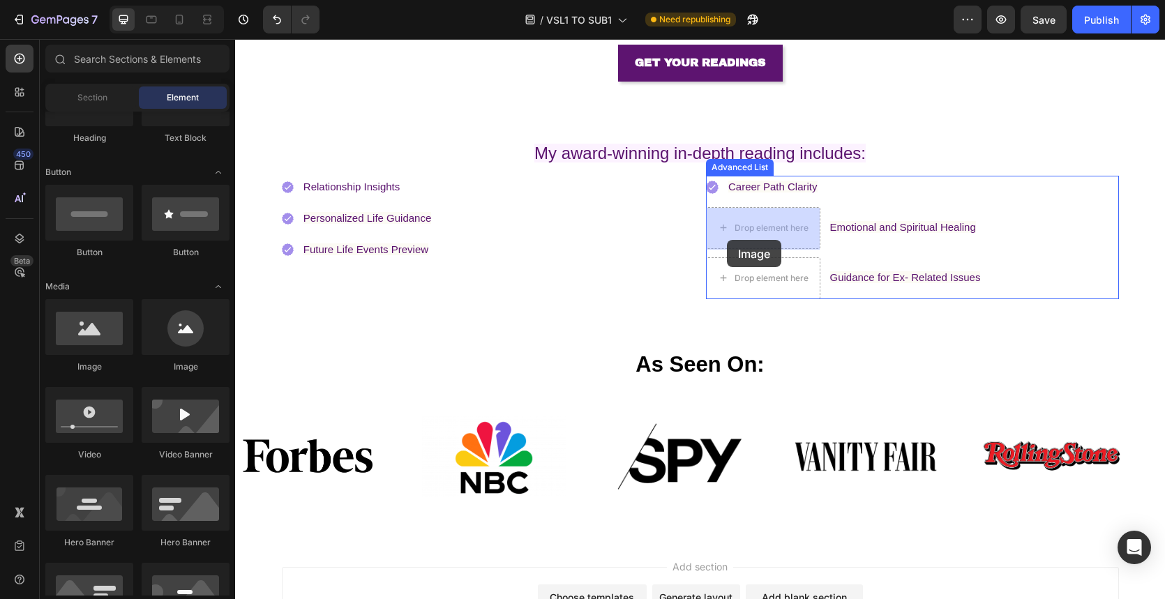
drag, startPoint x: 332, startPoint y: 375, endPoint x: 732, endPoint y: 225, distance: 427.1
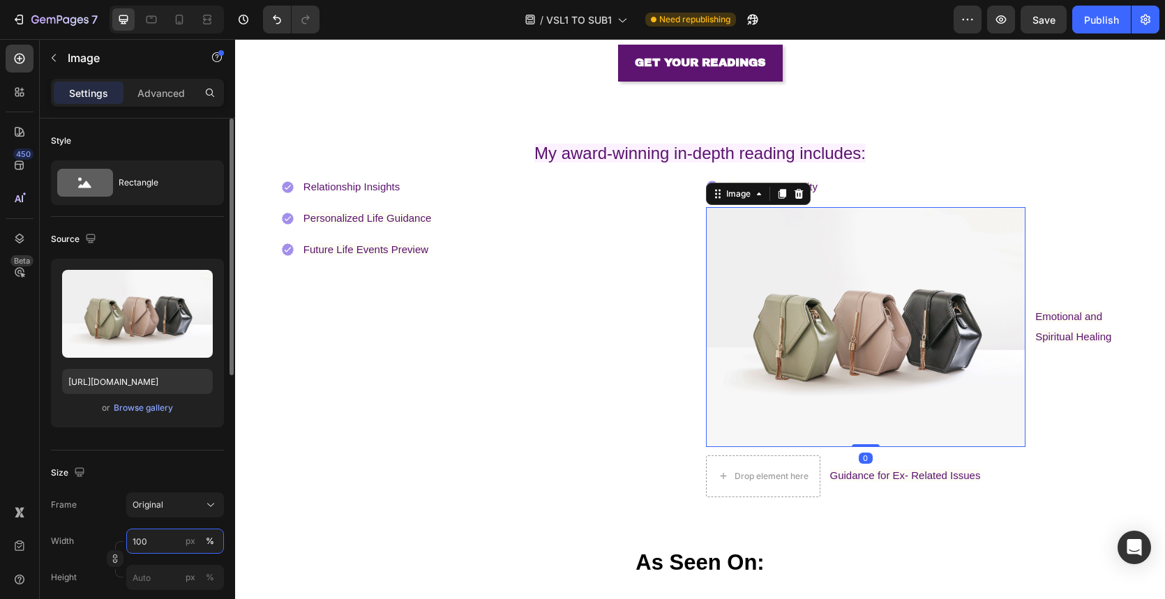
click at [156, 539] on input "100" at bounding box center [175, 541] width 98 height 25
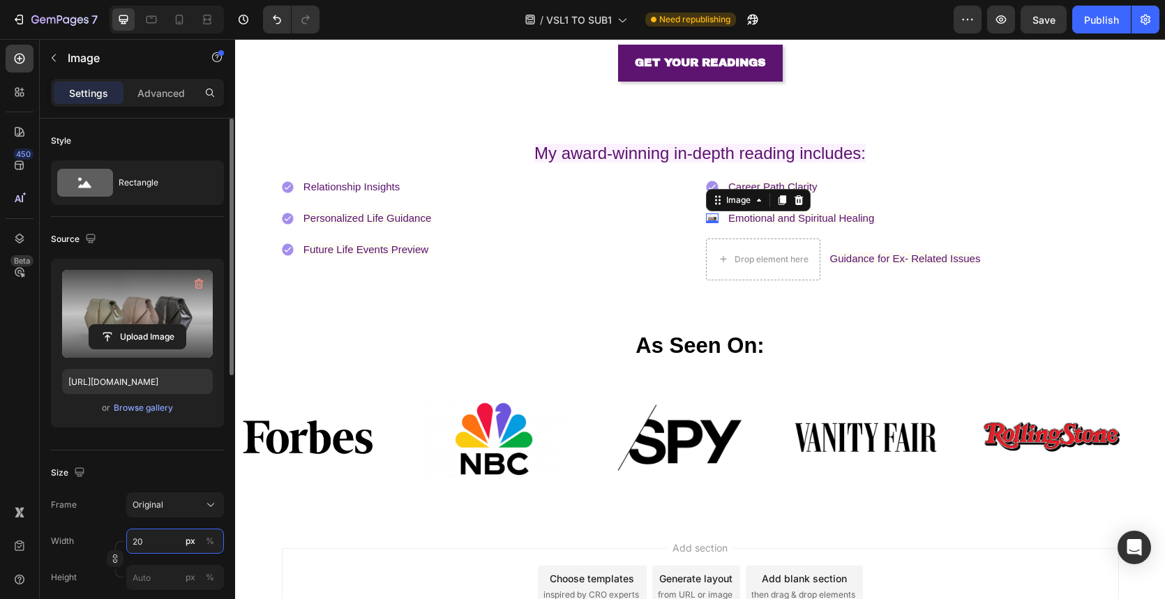
type input "20"
click at [164, 289] on label at bounding box center [137, 314] width 151 height 88
click at [164, 325] on input "file" at bounding box center [137, 337] width 96 height 24
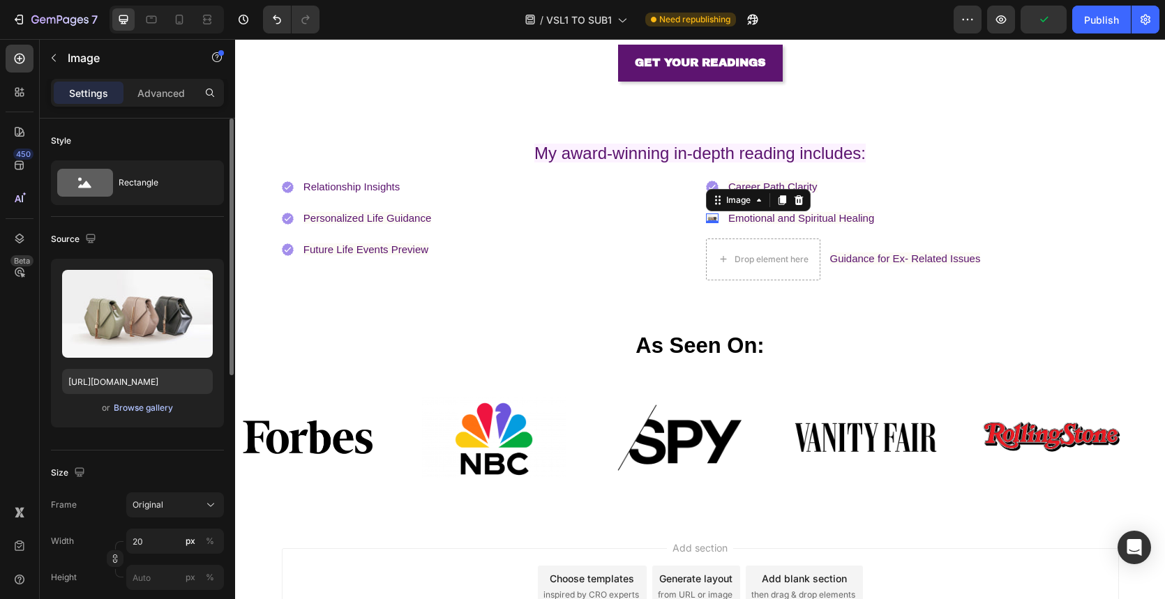
click at [120, 413] on div "Browse gallery" at bounding box center [143, 408] width 59 height 13
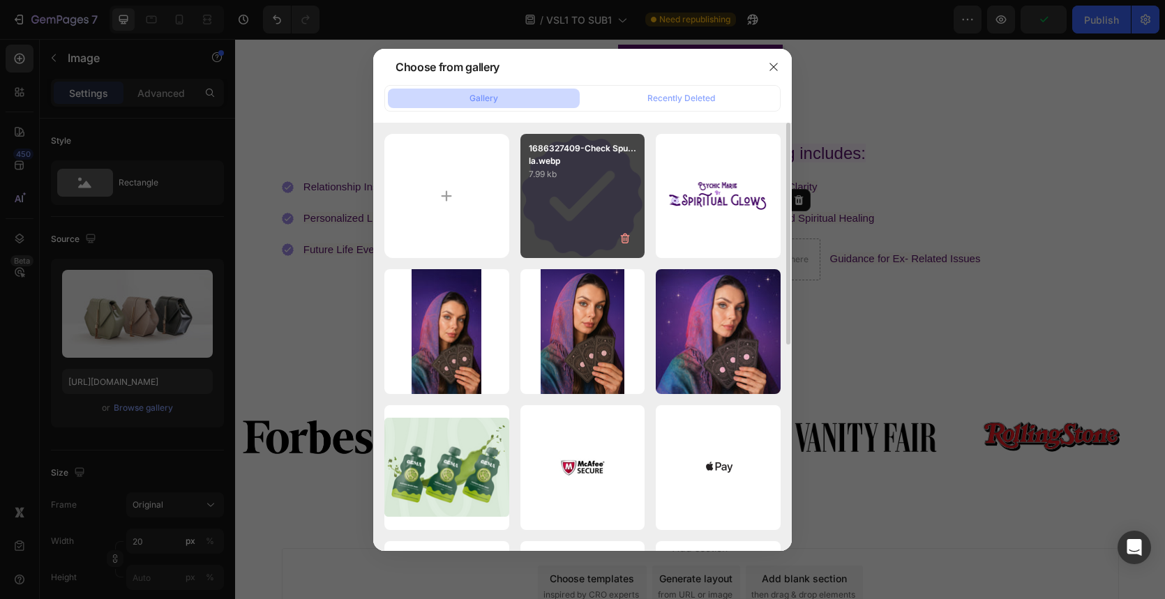
click at [575, 204] on div "1686327409-Check Spu...la.webp 7.99 kb" at bounding box center [582, 196] width 125 height 125
type input "[URL][DOMAIN_NAME]"
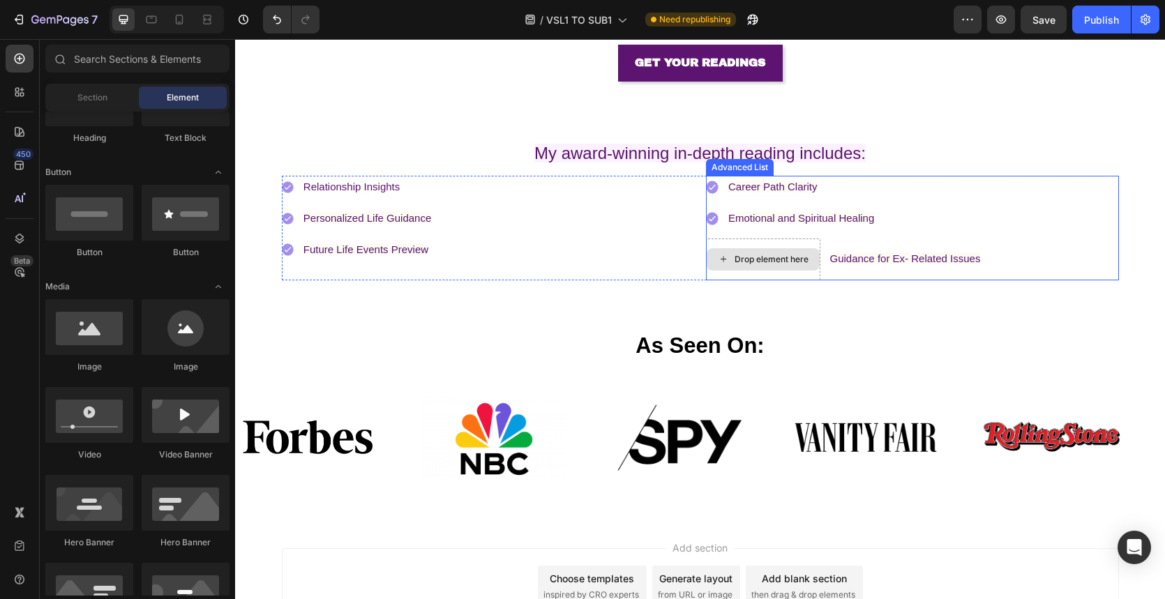
click at [753, 261] on div "Drop element here" at bounding box center [771, 259] width 74 height 11
drag, startPoint x: 310, startPoint y: 363, endPoint x: 765, endPoint y: 242, distance: 471.2
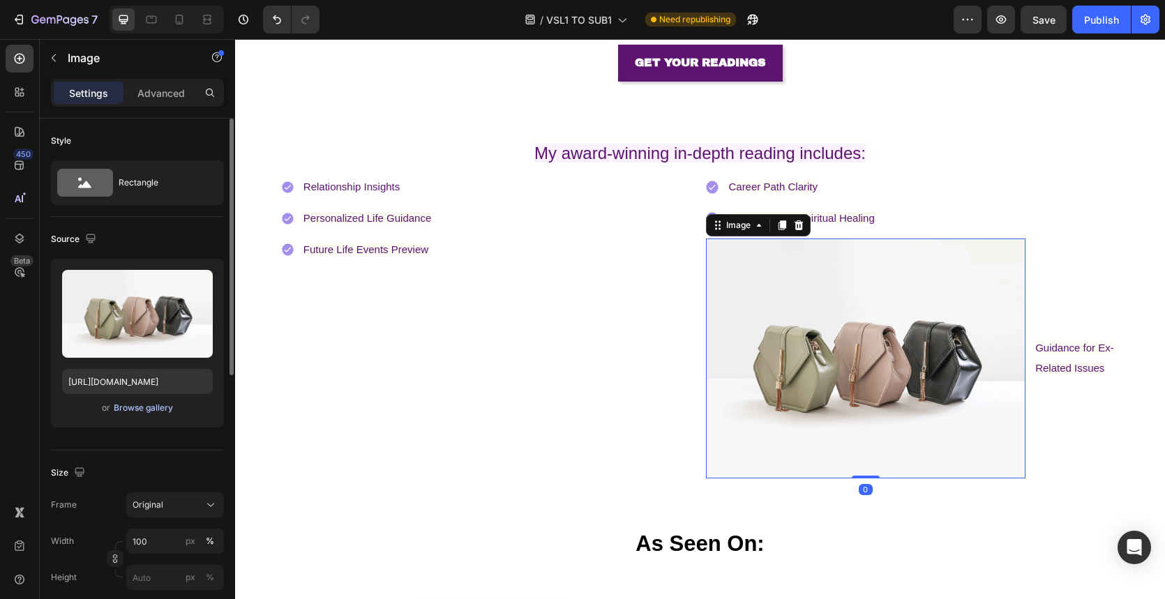
click at [156, 412] on div "Browse gallery" at bounding box center [143, 408] width 59 height 13
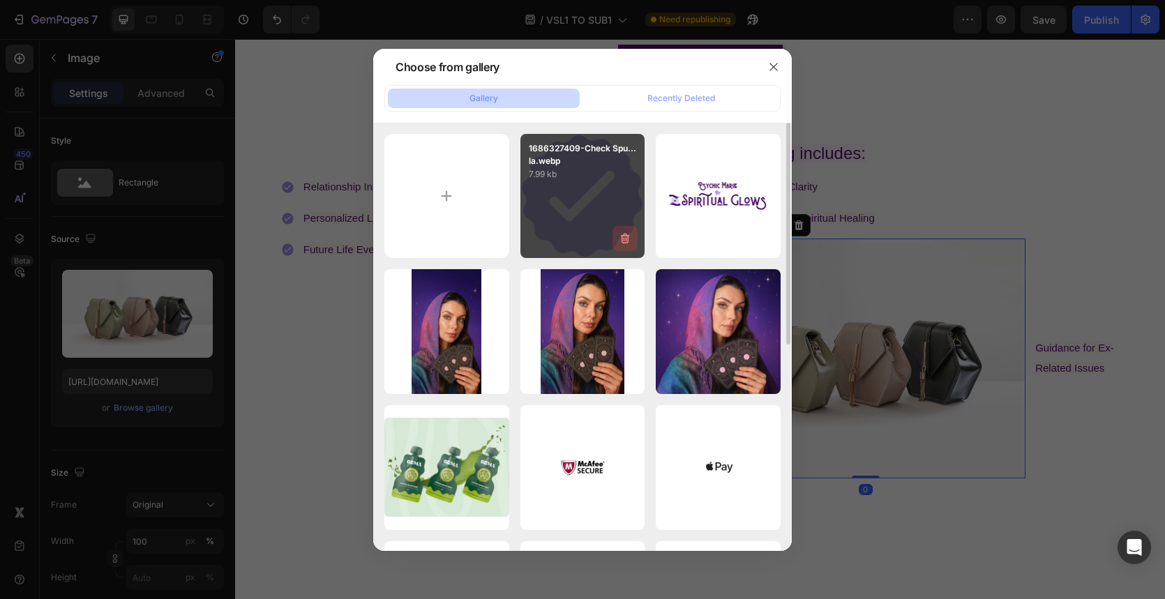
click at [617, 229] on button "button" at bounding box center [624, 238] width 25 height 25
click at [578, 226] on div "Delete Image? 7.99 kb Cancel Delete" at bounding box center [582, 196] width 125 height 125
click at [603, 160] on p "7.99 kb" at bounding box center [587, 167] width 116 height 14
click at [575, 190] on div "Delete Image? 7.99 kb Cancel Delete" at bounding box center [582, 196] width 125 height 125
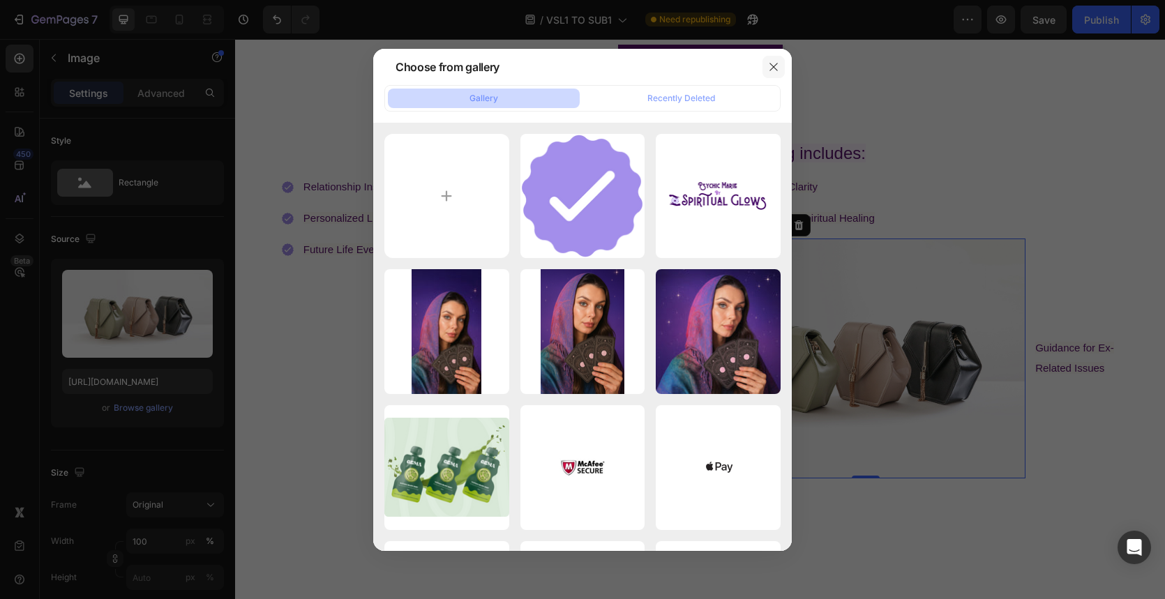
click at [780, 70] on button "button" at bounding box center [773, 67] width 22 height 22
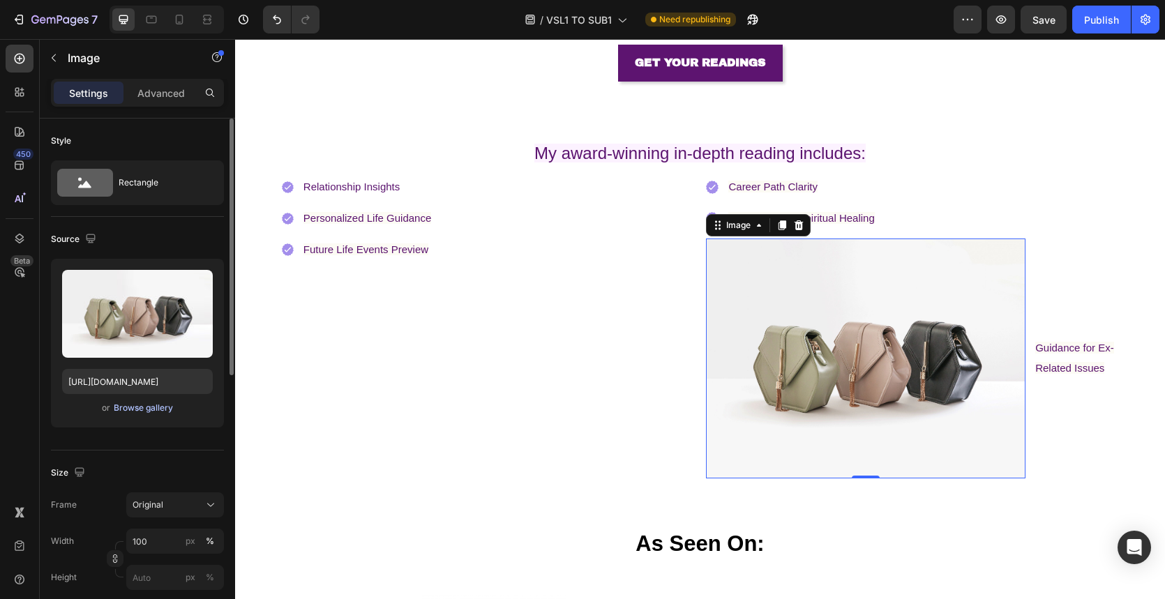
click at [138, 405] on div "Browse gallery" at bounding box center [143, 408] width 59 height 13
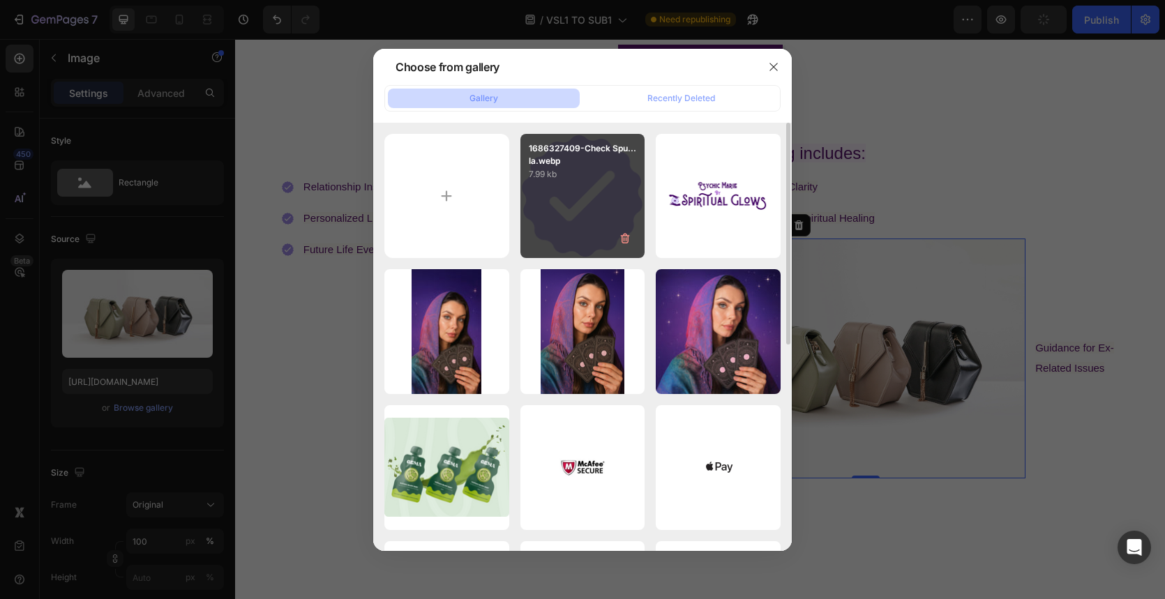
click at [555, 168] on p "7.99 kb" at bounding box center [583, 174] width 108 height 14
type input "[URL][DOMAIN_NAME]"
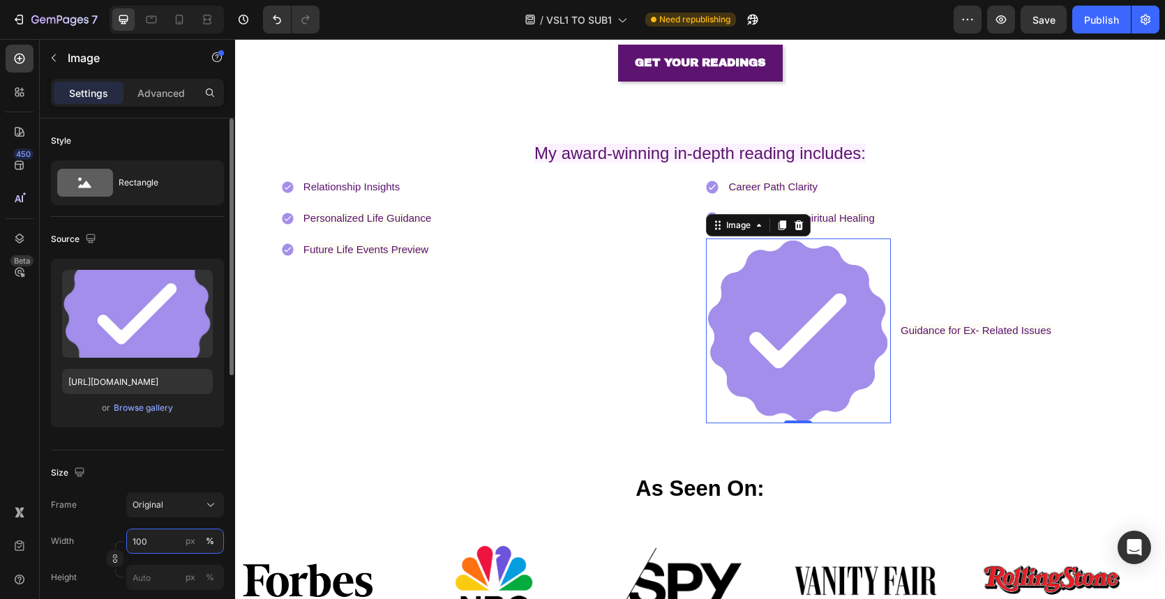
click at [163, 534] on input "100" at bounding box center [175, 541] width 98 height 25
click at [163, 536] on input "100" at bounding box center [175, 541] width 98 height 25
type input "1"
type input "20"
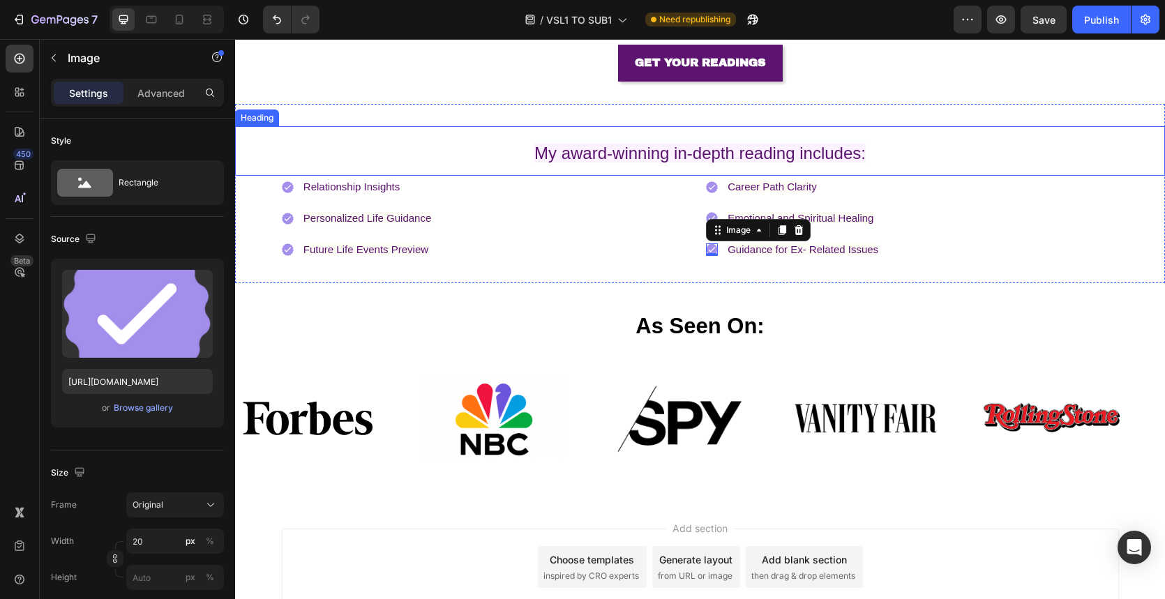
click at [430, 160] on h2 "My award-winning in-depth reading includes:" at bounding box center [700, 151] width 837 height 50
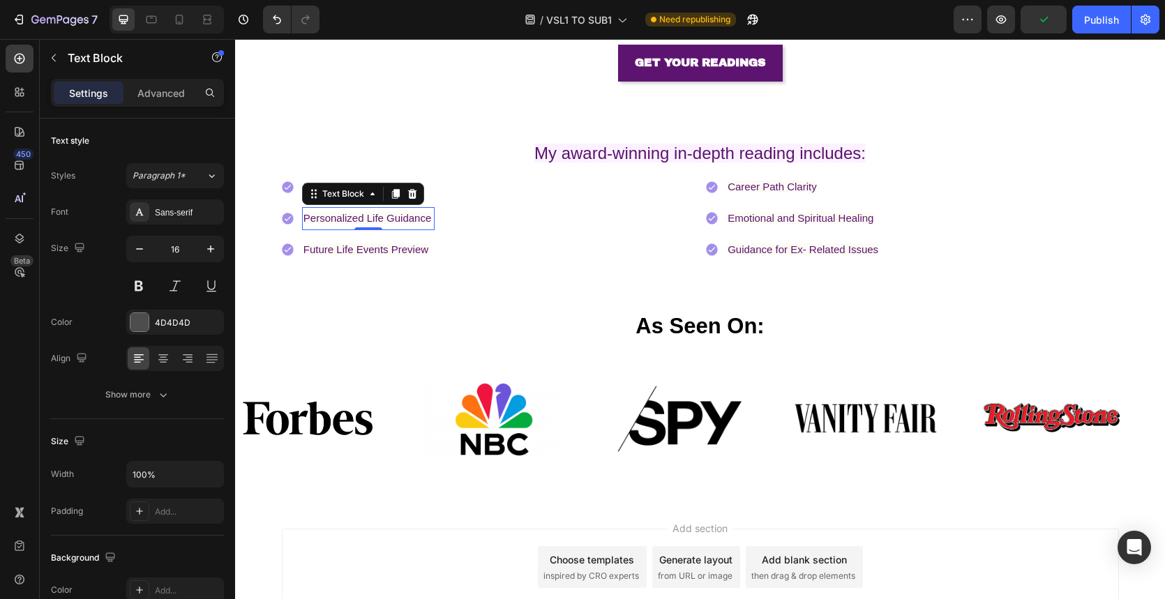
click at [419, 221] on span "Personalized Life Guidance" at bounding box center [367, 218] width 128 height 12
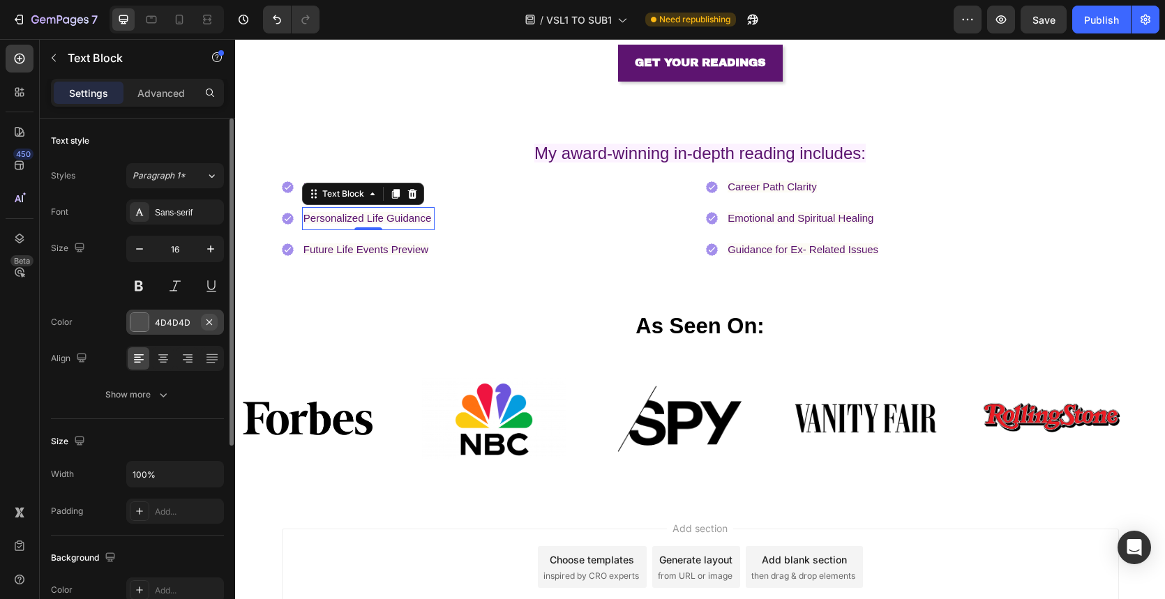
click at [209, 317] on icon "button" at bounding box center [209, 322] width 11 height 11
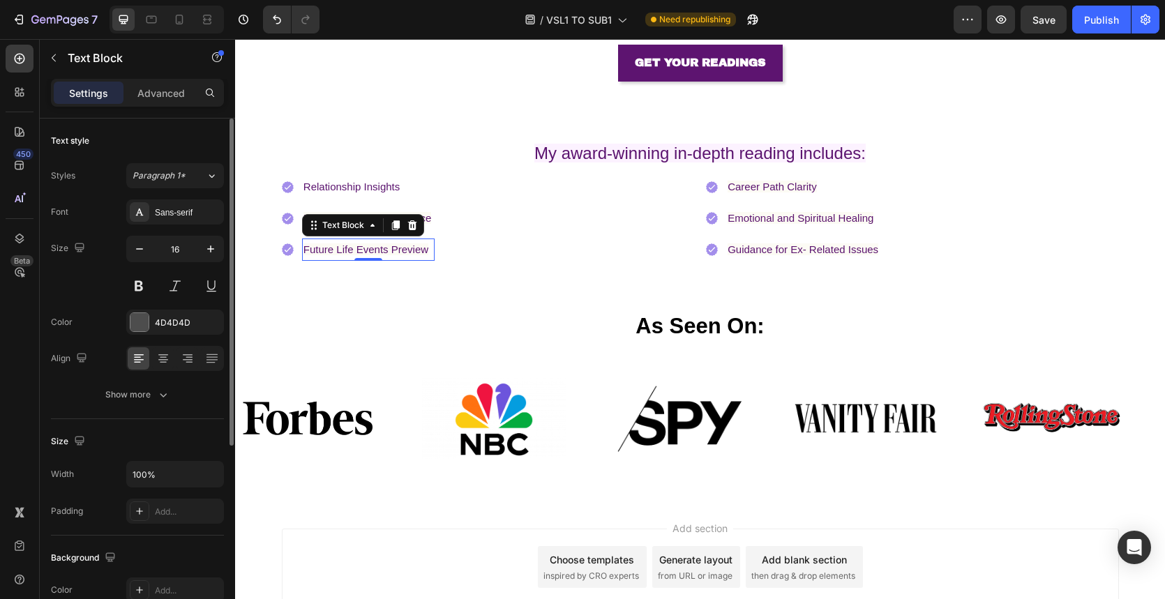
click at [333, 252] on span "Future Life Events Preview" at bounding box center [365, 249] width 125 height 12
click at [209, 324] on icon "button" at bounding box center [209, 322] width 11 height 11
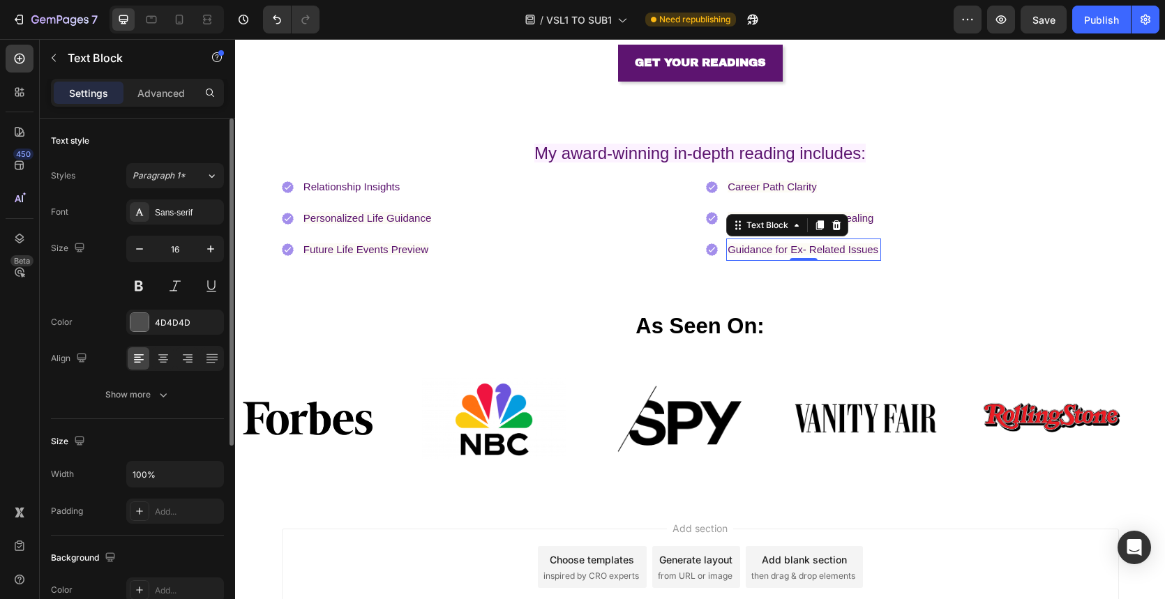
click at [776, 248] on span "Guidance for Ex- Related Issues" at bounding box center [802, 249] width 151 height 12
click at [212, 323] on icon "button" at bounding box center [209, 322] width 11 height 11
click at [864, 224] on span "Emotional and Spiritual Healing" at bounding box center [800, 218] width 146 height 12
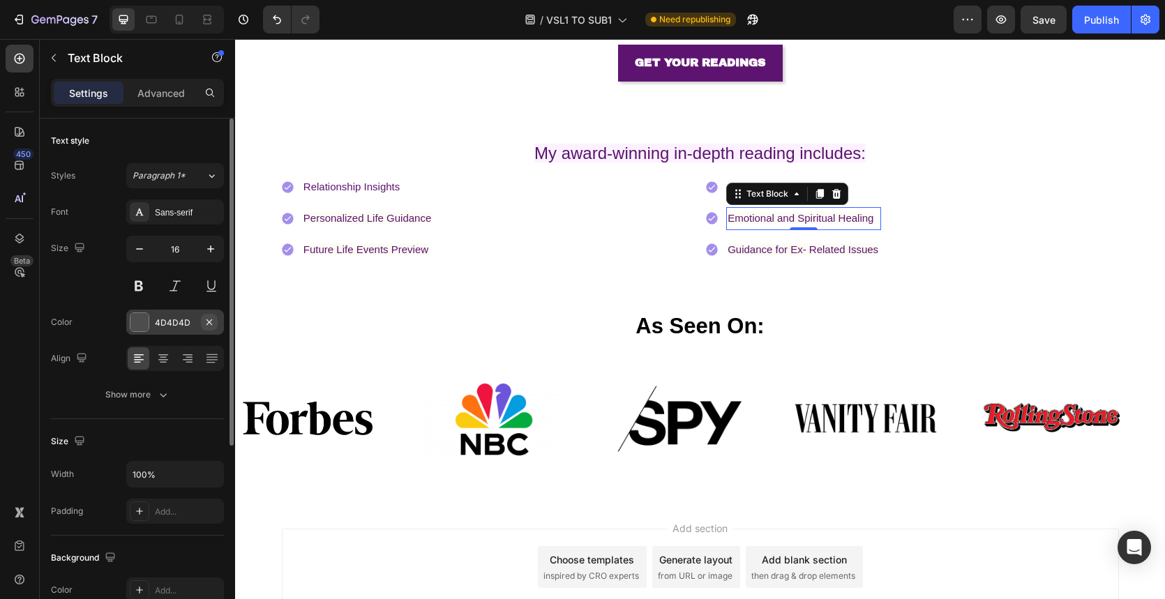
click at [206, 324] on icon "button" at bounding box center [209, 322] width 11 height 11
click at [863, 188] on p "Career Path Clarity" at bounding box center [803, 187] width 152 height 20
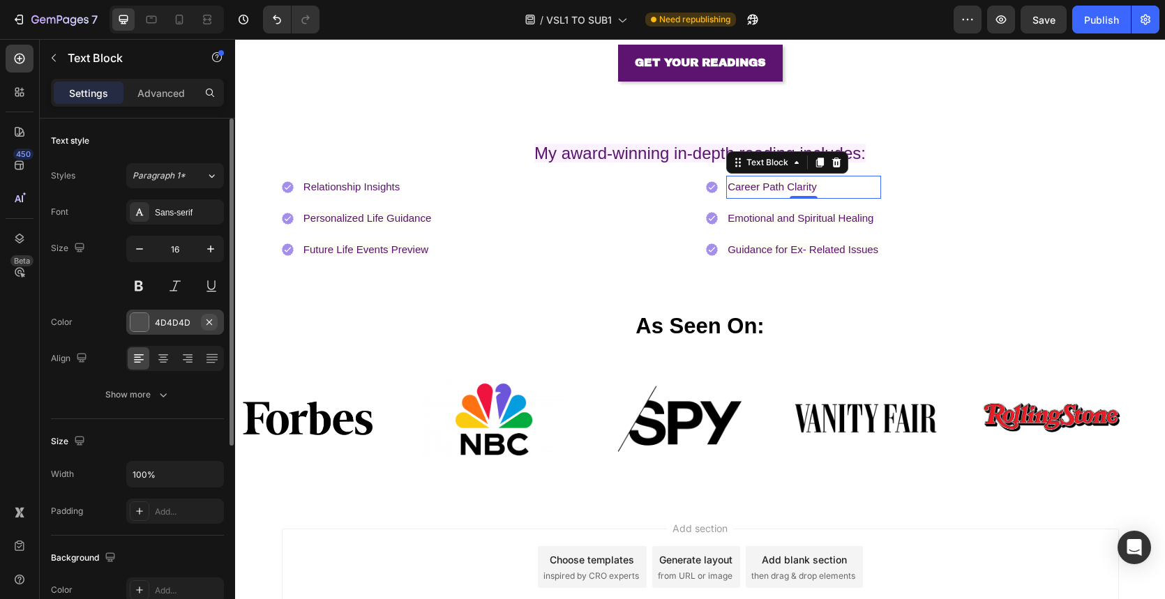
click at [214, 321] on icon "button" at bounding box center [209, 322] width 11 height 11
click at [752, 216] on span "Emotional and Spiritual Healing" at bounding box center [800, 218] width 146 height 12
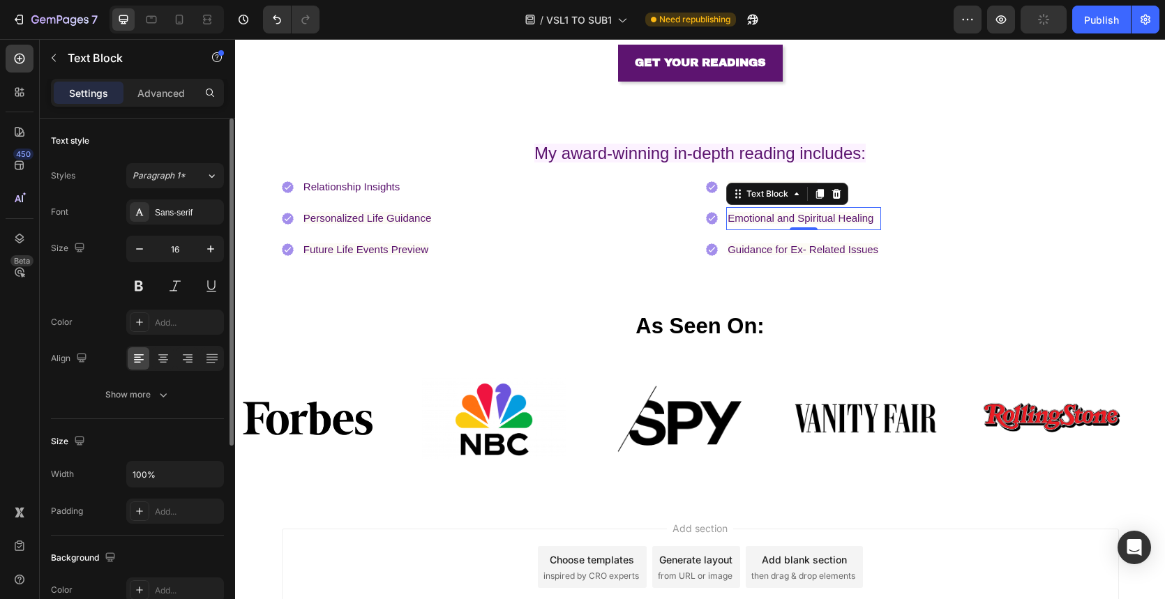
click at [741, 213] on span "Emotional and Spiritual Healing" at bounding box center [800, 218] width 146 height 12
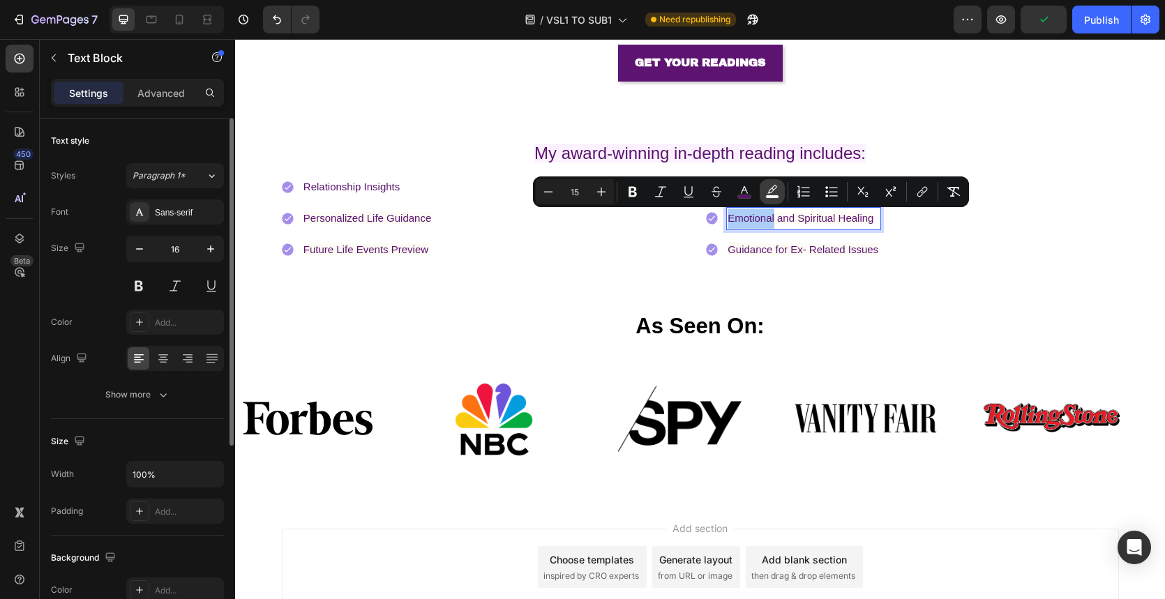
click at [767, 195] on rect "Editor contextual toolbar" at bounding box center [772, 196] width 13 height 3
type input "FCFBF4"
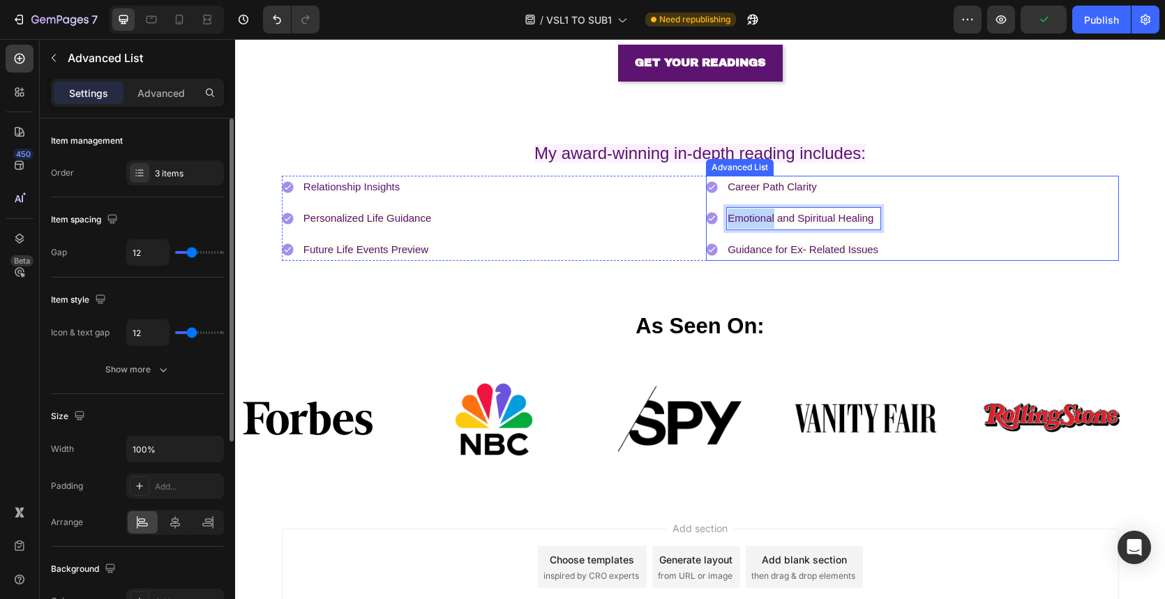
click at [897, 243] on div "Image Career Path Clarity Text Block Image Emotional and Spiritual Healing Text…" at bounding box center [912, 218] width 413 height 85
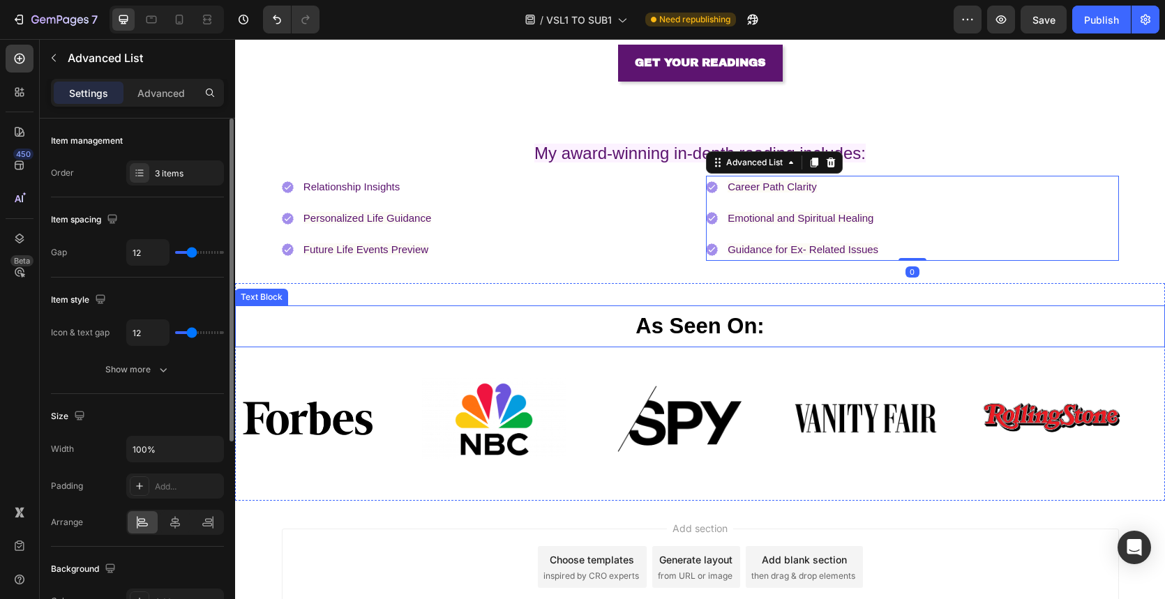
click at [470, 311] on p "As Seen On:" at bounding box center [699, 326] width 927 height 39
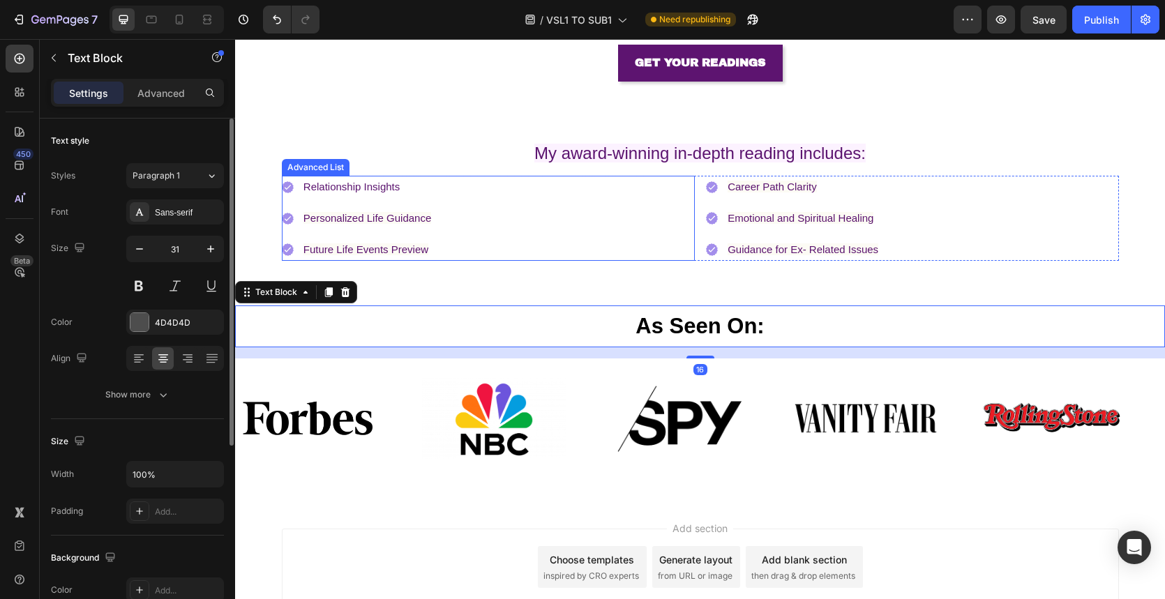
click at [564, 193] on div "Image Relationship Insights Text Block Image Personalized Life Guidance Text Bl…" at bounding box center [488, 218] width 413 height 85
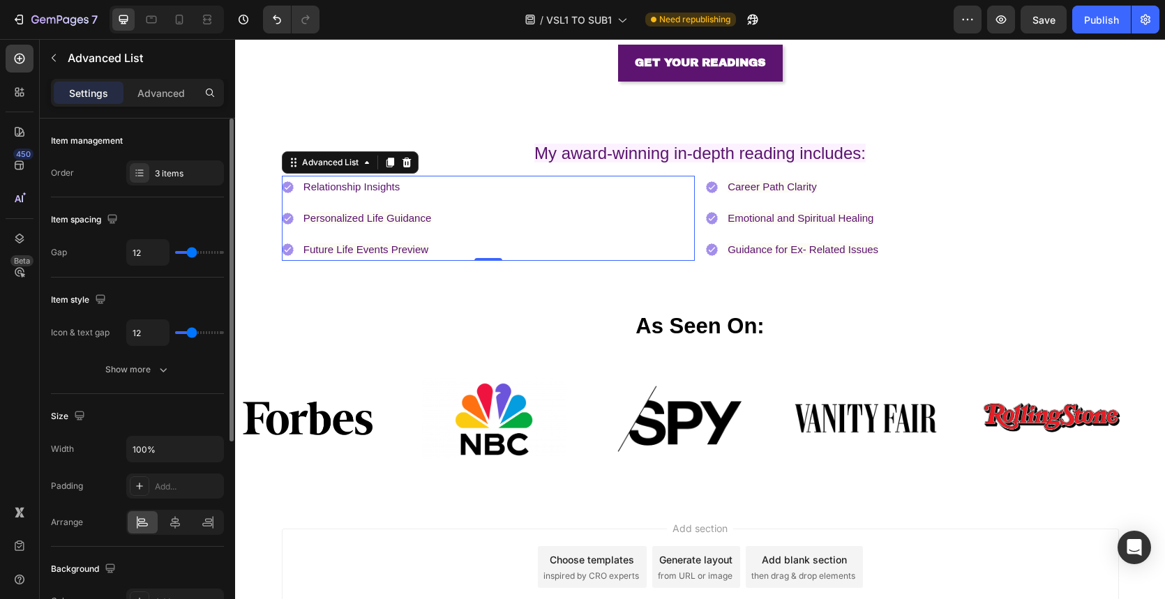
click at [571, 179] on div "Image Relationship Insights Text Block Image Personalized Life Guidance Text Bl…" at bounding box center [488, 218] width 413 height 85
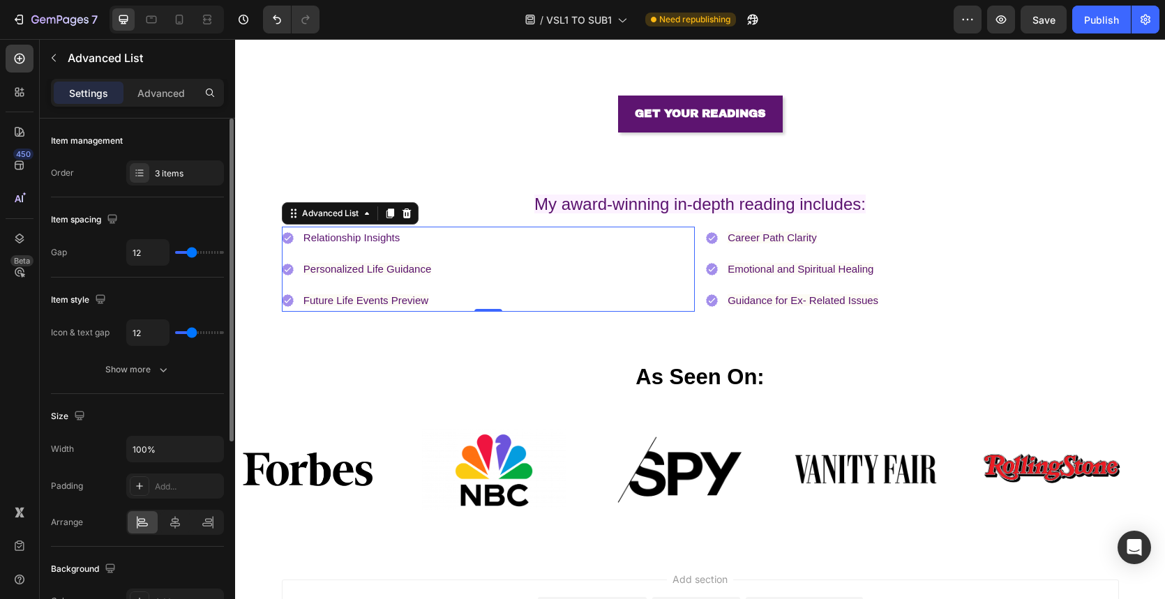
scroll to position [529, 0]
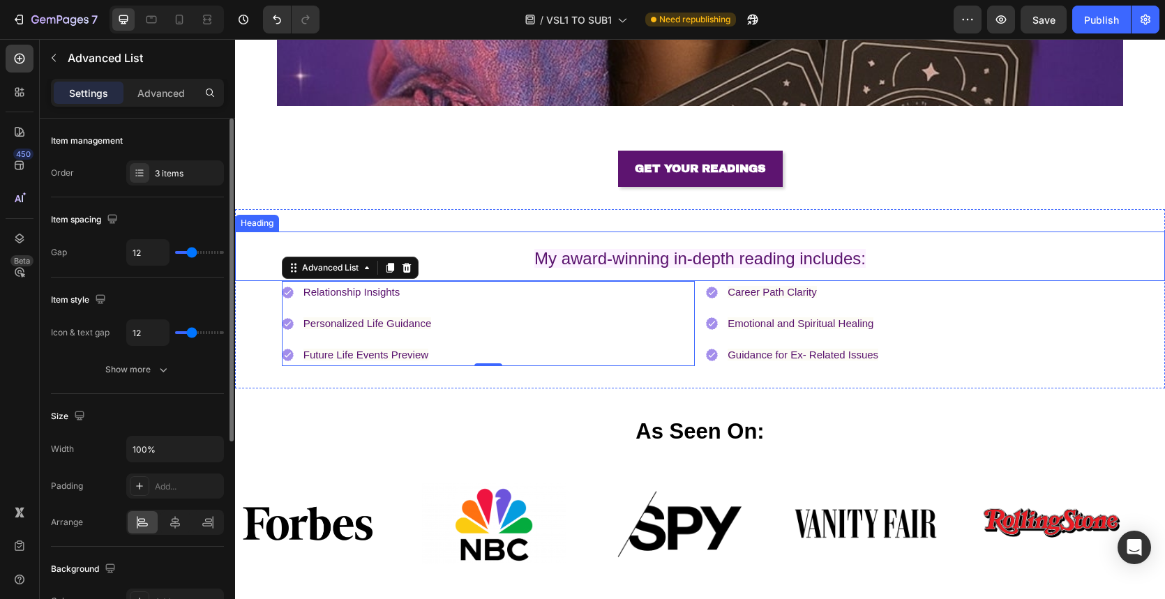
click at [861, 280] on h2 "My award-winning in-depth reading includes:" at bounding box center [700, 257] width 837 height 50
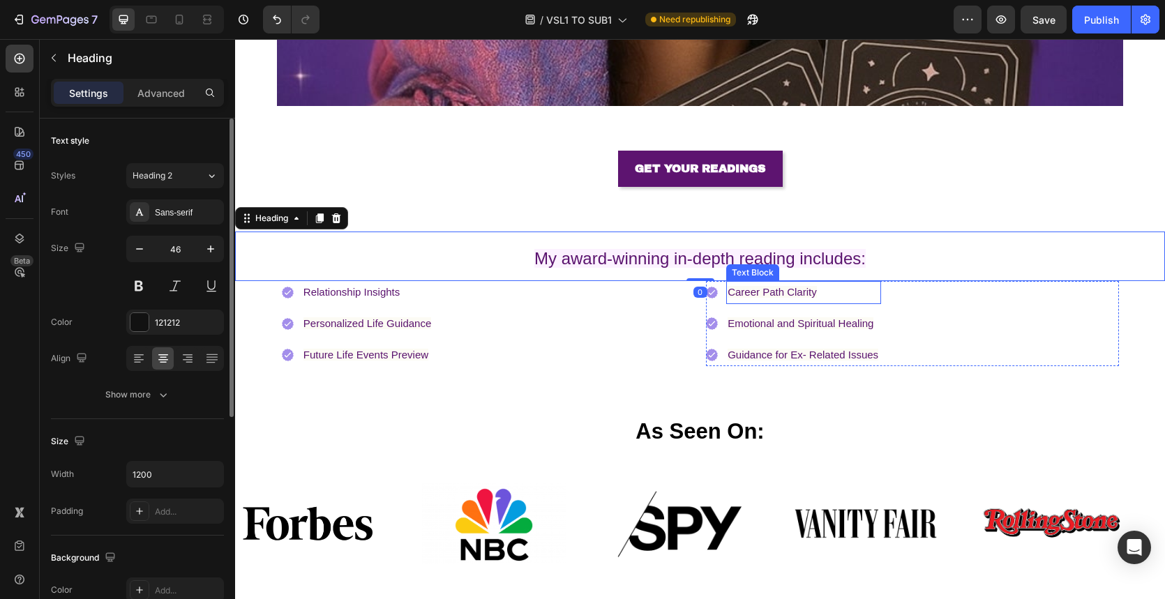
click at [861, 281] on div "Career Path Clarity" at bounding box center [803, 292] width 155 height 23
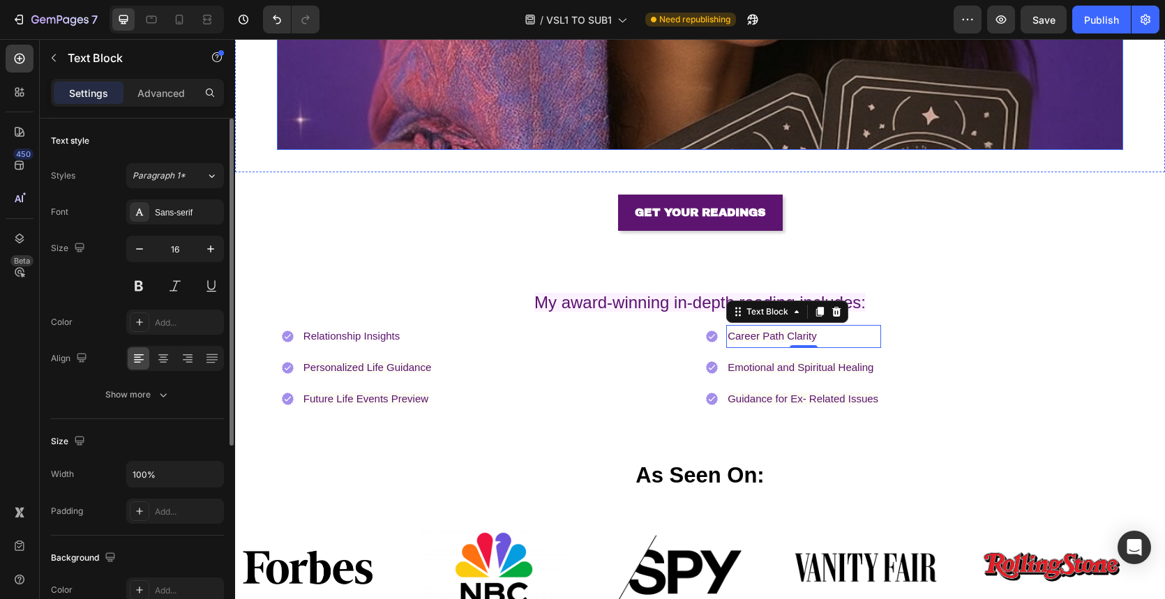
scroll to position [527, 0]
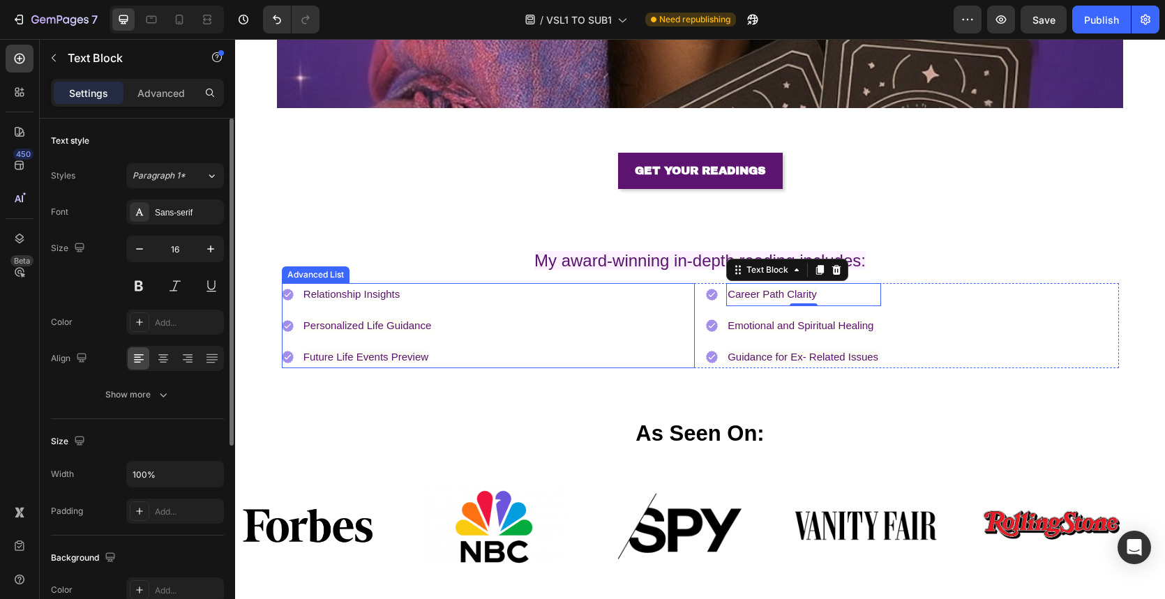
click at [626, 284] on div "Image Relationship Insights Text Block Image Personalized Life Guidance Text Bl…" at bounding box center [488, 325] width 413 height 85
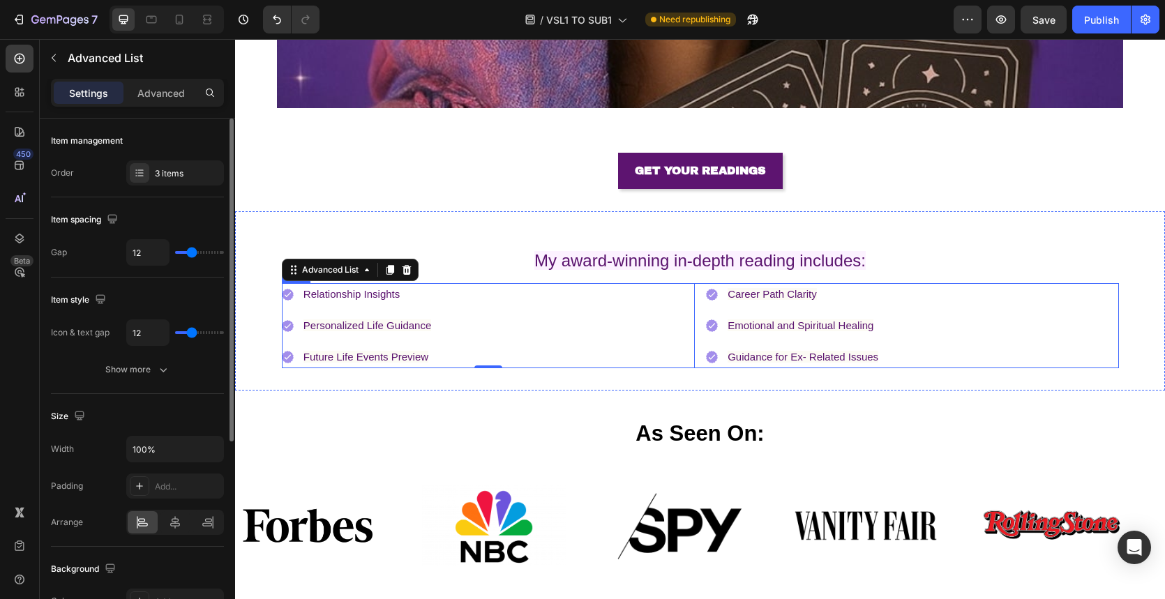
click at [699, 365] on div "Image Relationship Insights Text Block Image Personalized Life Guidance Text Bl…" at bounding box center [700, 325] width 837 height 85
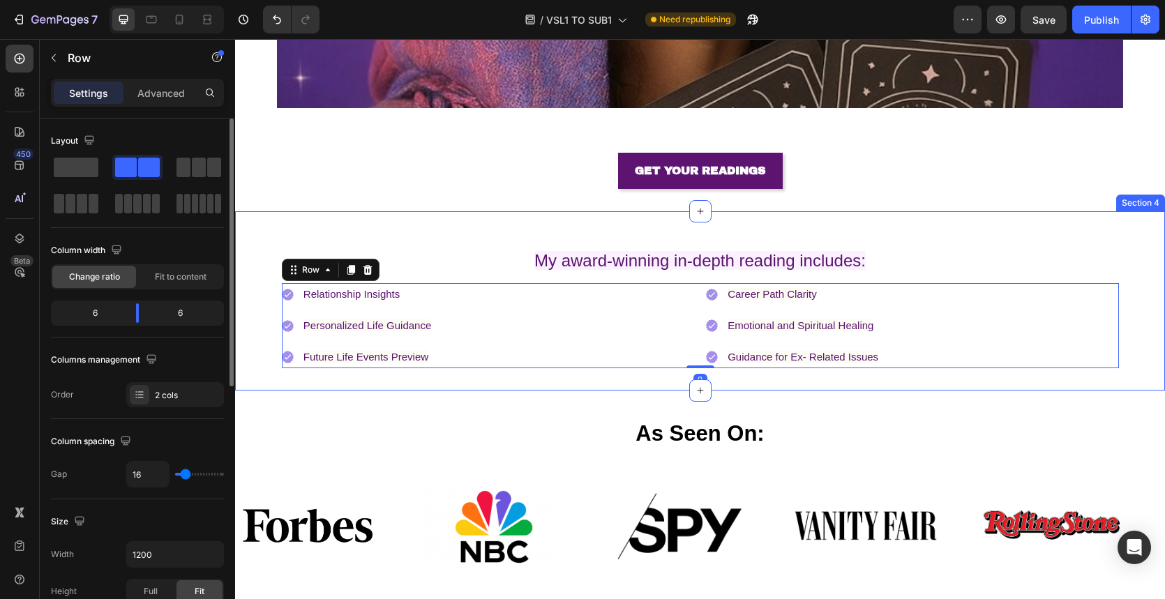
click at [670, 379] on div "My award-winning in-depth reading includes: Heading Image Relationship Insights…" at bounding box center [700, 300] width 930 height 179
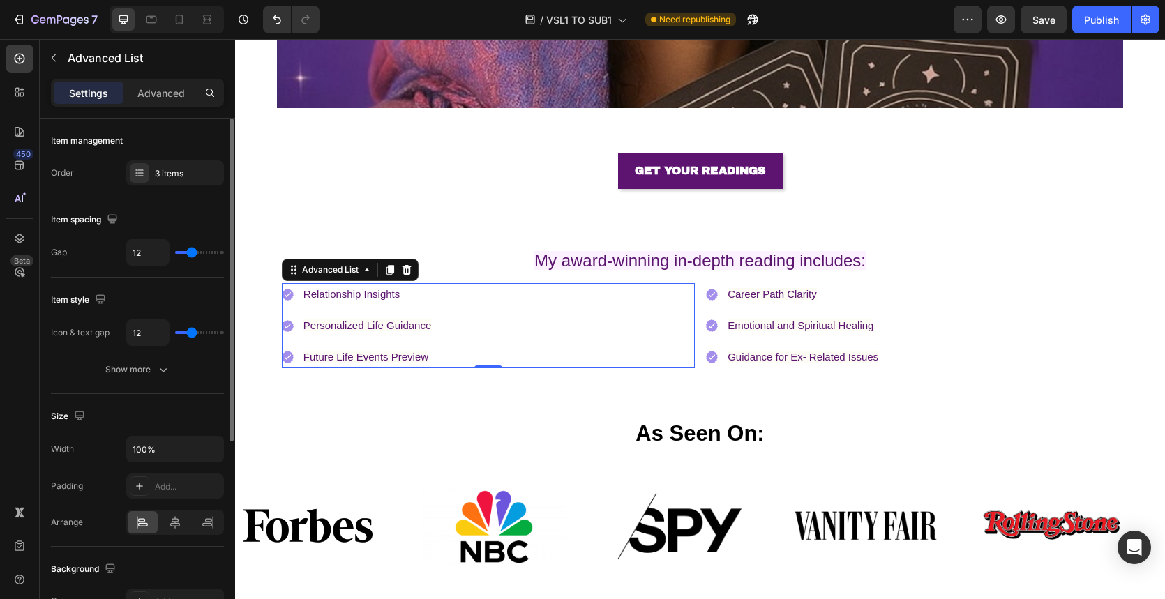
click at [651, 285] on div "Image Relationship Insights Text Block Image Personalized Life Guidance Text Bl…" at bounding box center [488, 325] width 413 height 85
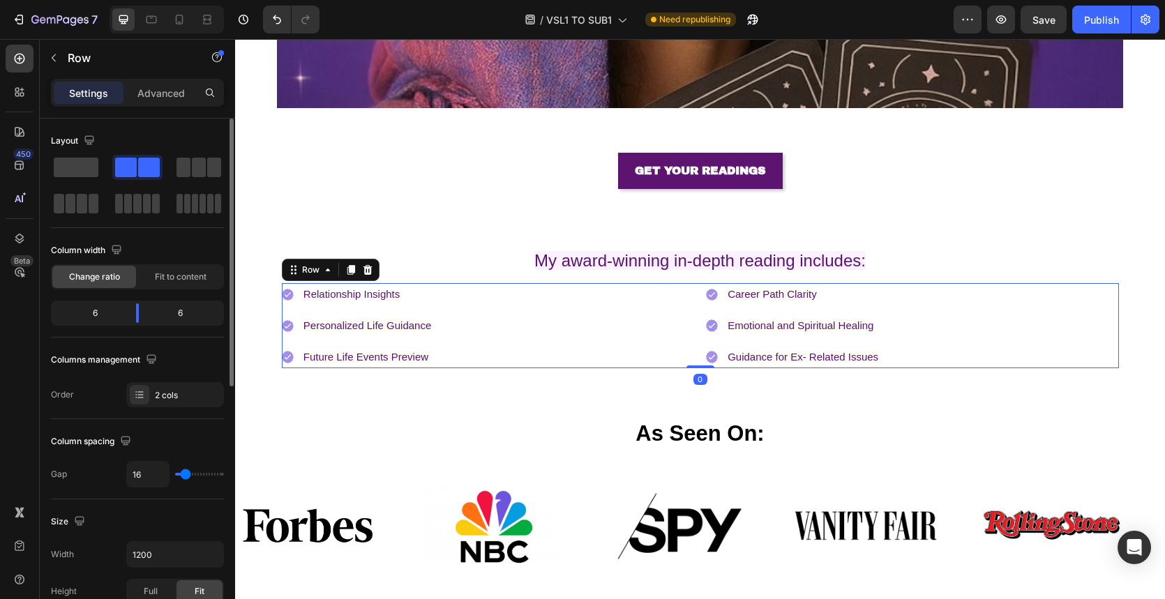
click at [699, 291] on div "Image Relationship Insights Text Block Image Personalized Life Guidance Text Bl…" at bounding box center [700, 325] width 837 height 85
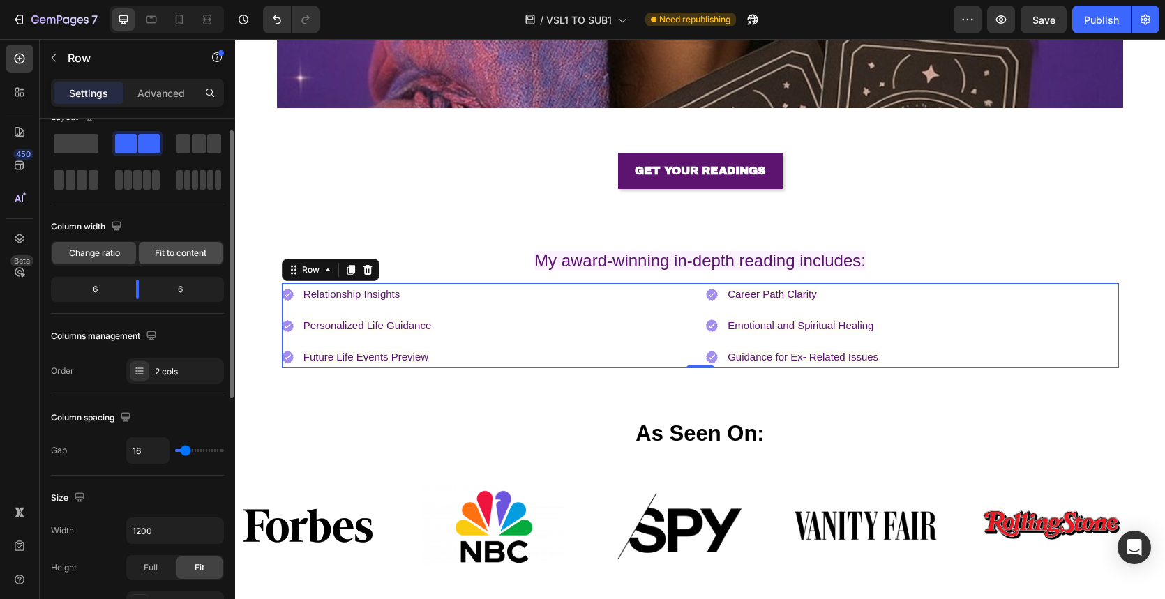
click at [152, 249] on div "Fit to content" at bounding box center [181, 253] width 84 height 22
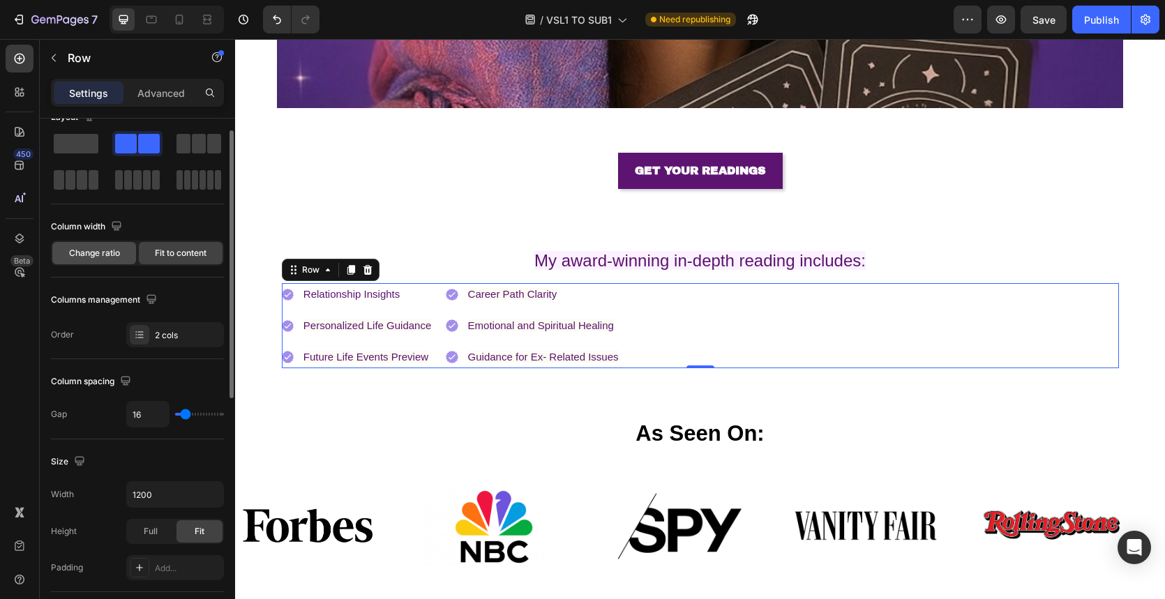
click at [120, 254] on div "Change ratio" at bounding box center [94, 253] width 84 height 22
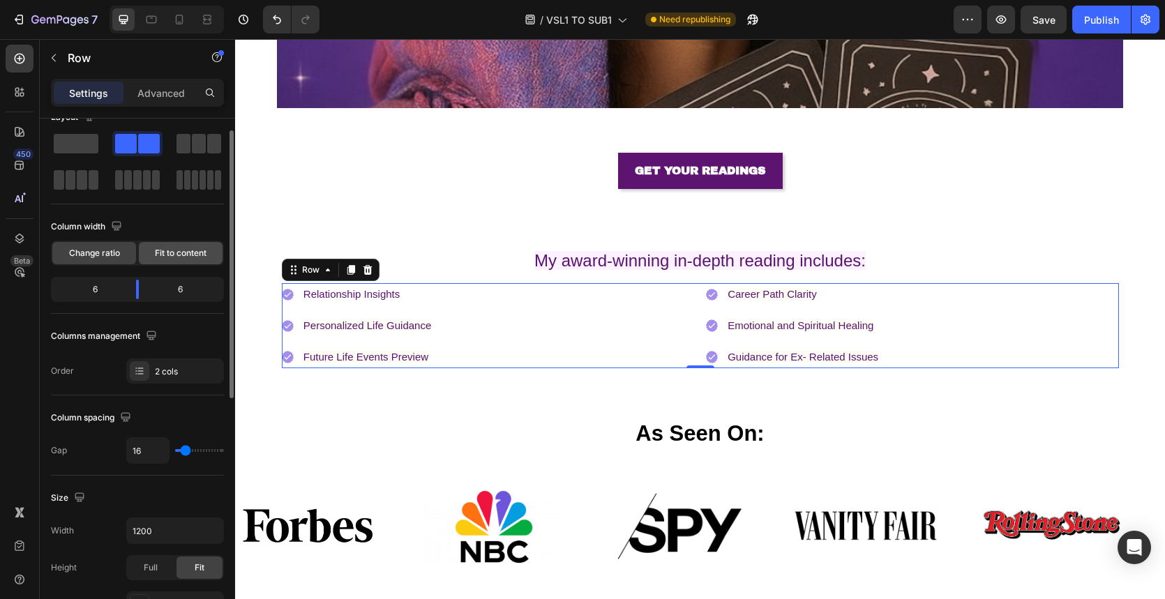
click at [172, 257] on span "Fit to content" at bounding box center [181, 253] width 52 height 13
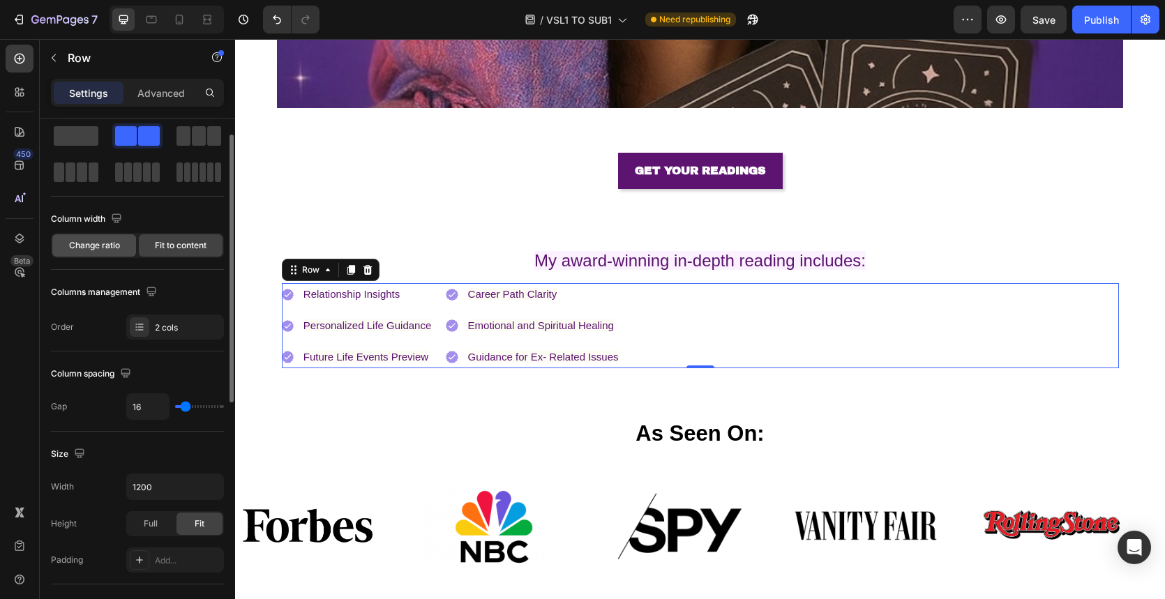
click at [120, 242] on div "Change ratio" at bounding box center [94, 245] width 84 height 22
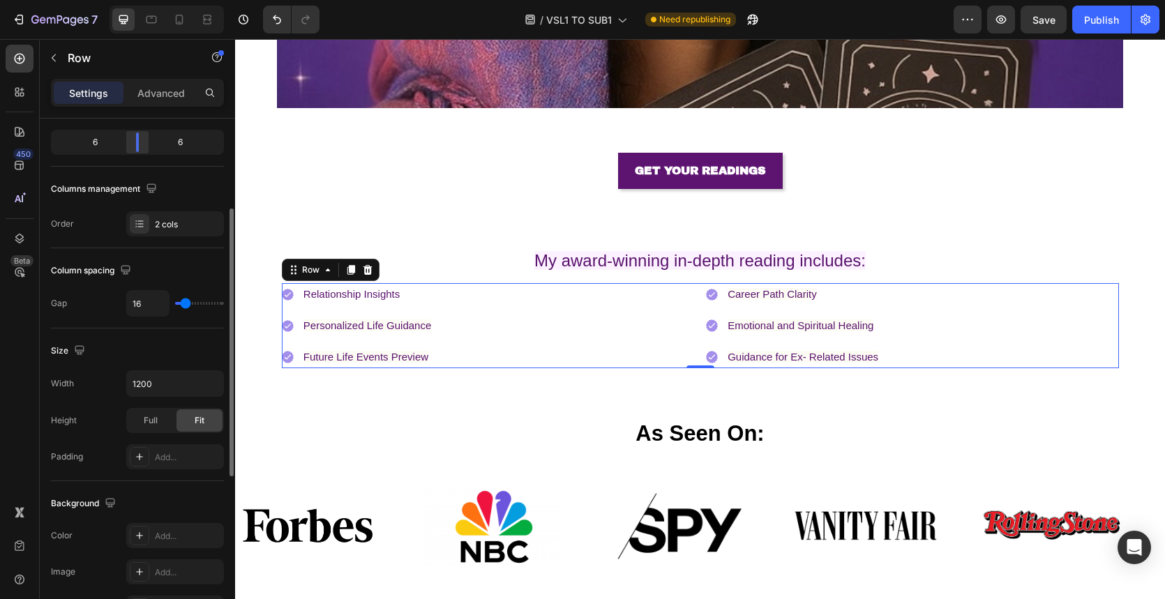
scroll to position [189, 0]
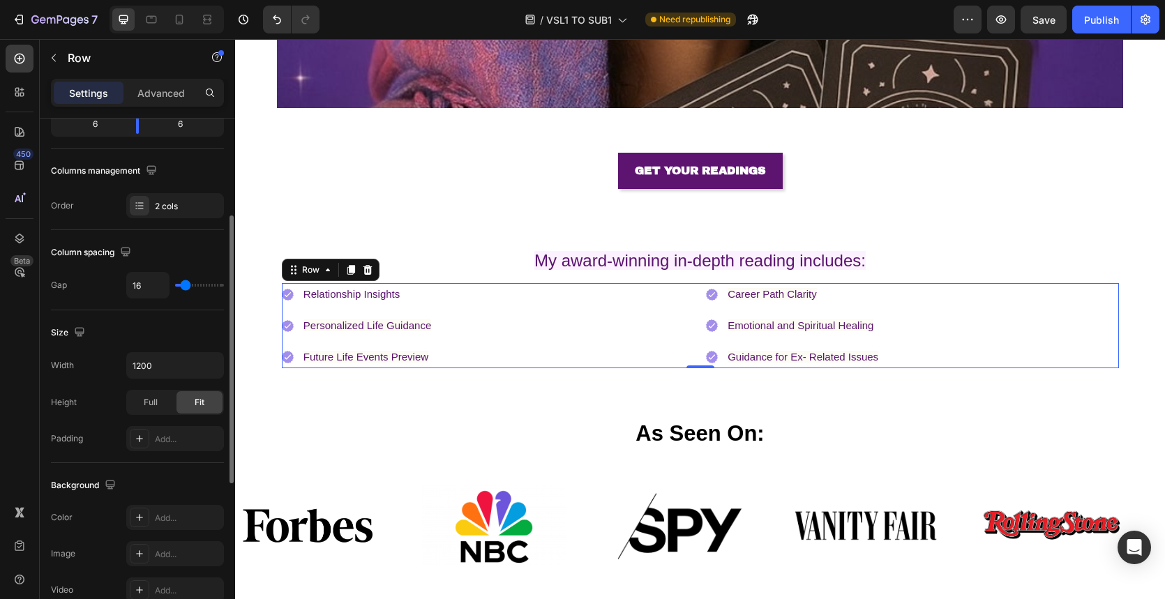
type input "4"
type input "3"
type input "0"
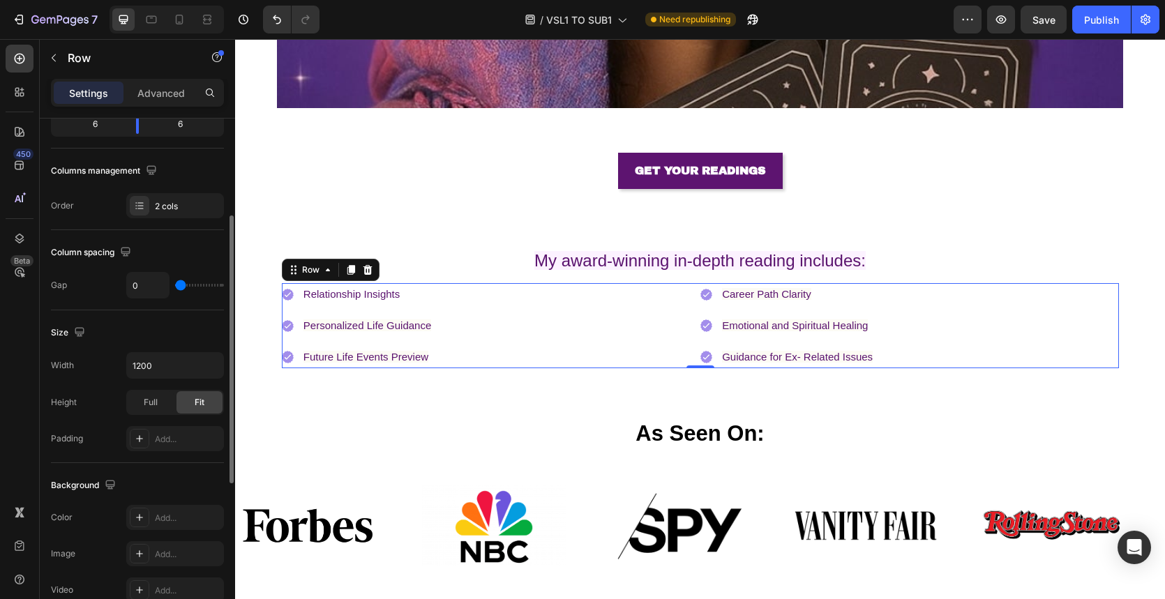
drag, startPoint x: 181, startPoint y: 285, endPoint x: 165, endPoint y: 285, distance: 16.8
type input "0"
click at [175, 285] on input "range" at bounding box center [199, 285] width 49 height 3
click at [165, 361] on input "1200" at bounding box center [175, 365] width 96 height 25
click at [158, 404] on div "Full" at bounding box center [151, 402] width 46 height 22
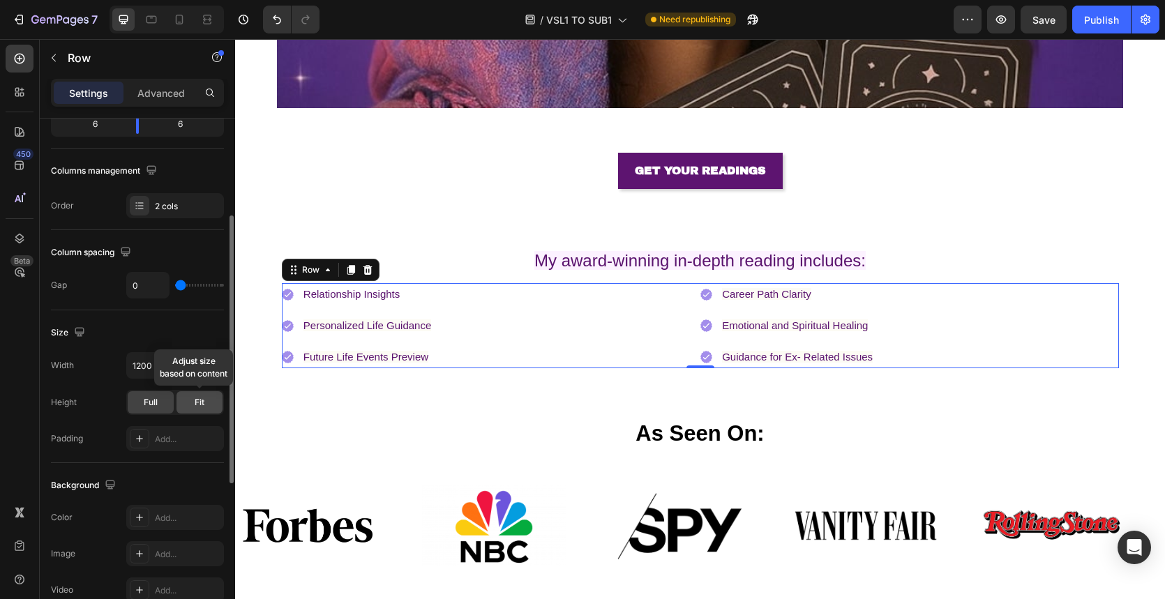
click at [202, 404] on span "Fit" at bounding box center [200, 402] width 10 height 13
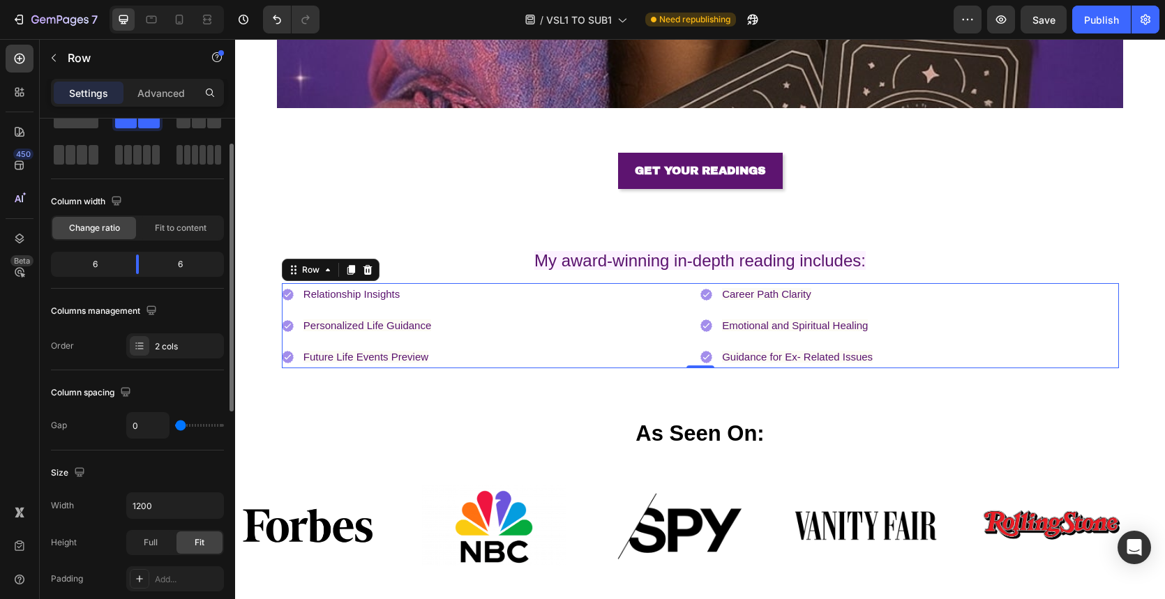
scroll to position [0, 0]
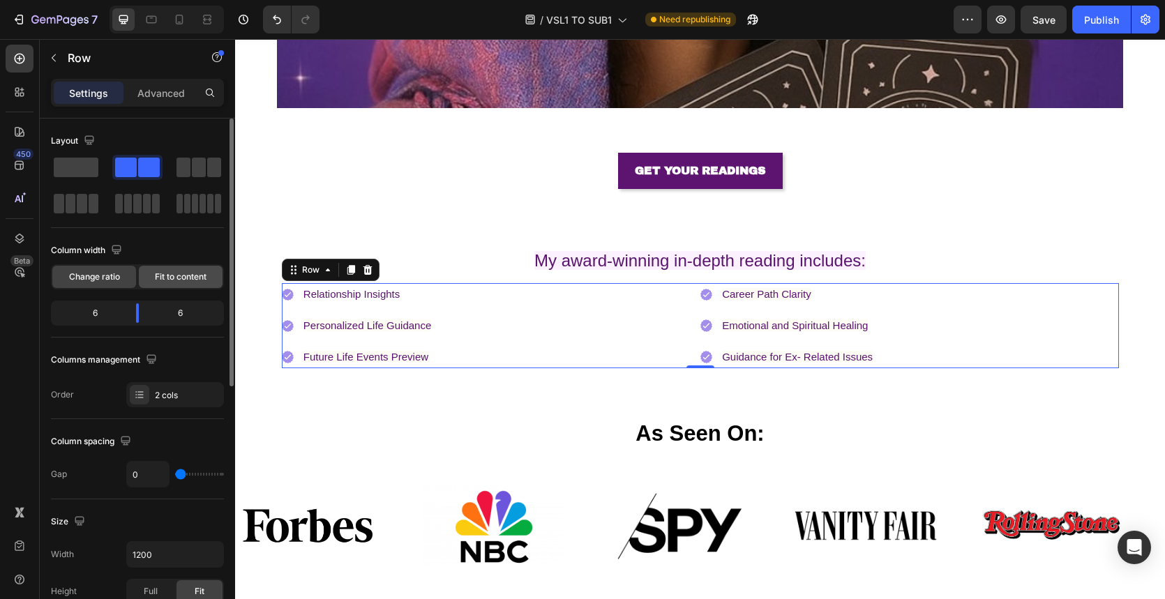
click at [182, 284] on div "Fit to content" at bounding box center [181, 277] width 84 height 22
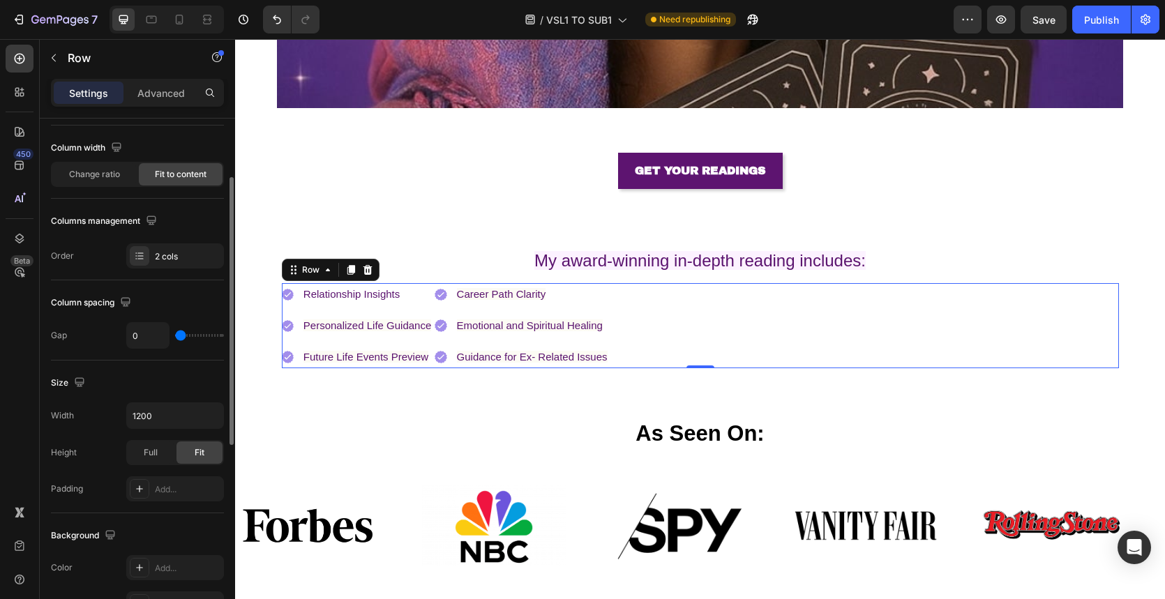
scroll to position [131, 0]
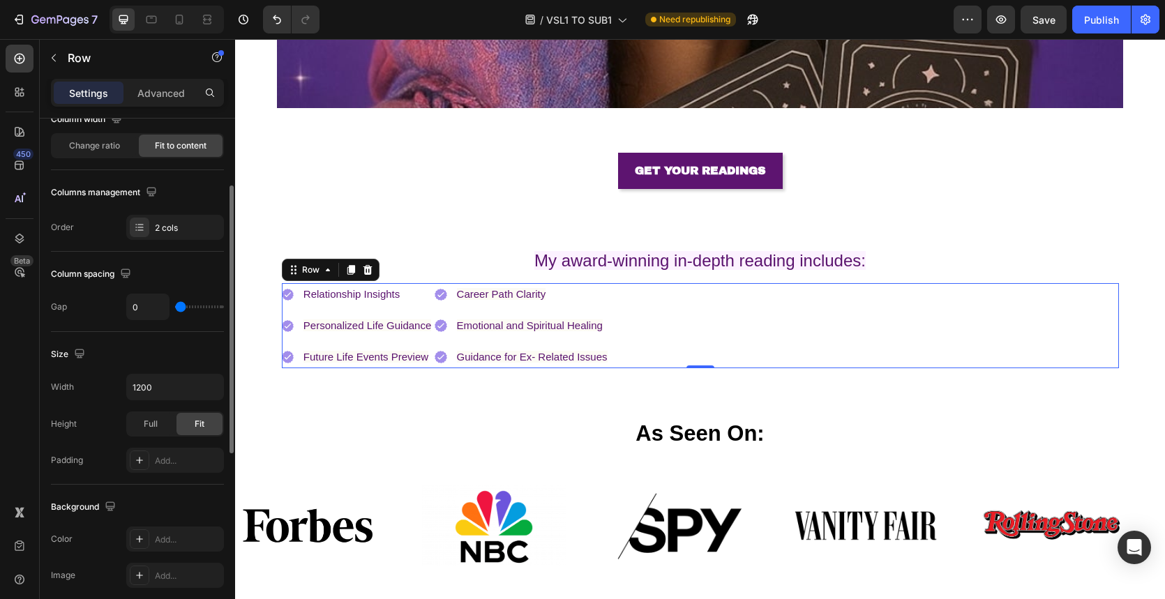
drag, startPoint x: 184, startPoint y: 312, endPoint x: 195, endPoint y: 312, distance: 10.5
click at [195, 312] on div "0" at bounding box center [175, 307] width 98 height 27
type input "9"
type input "11"
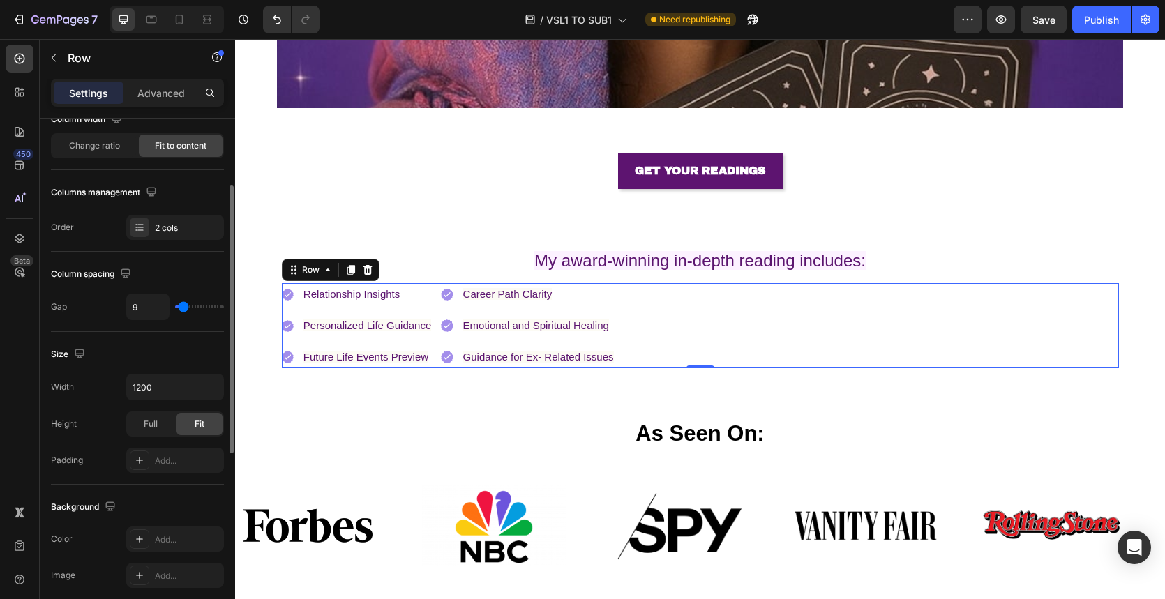
type input "11"
type input "14"
type input "20"
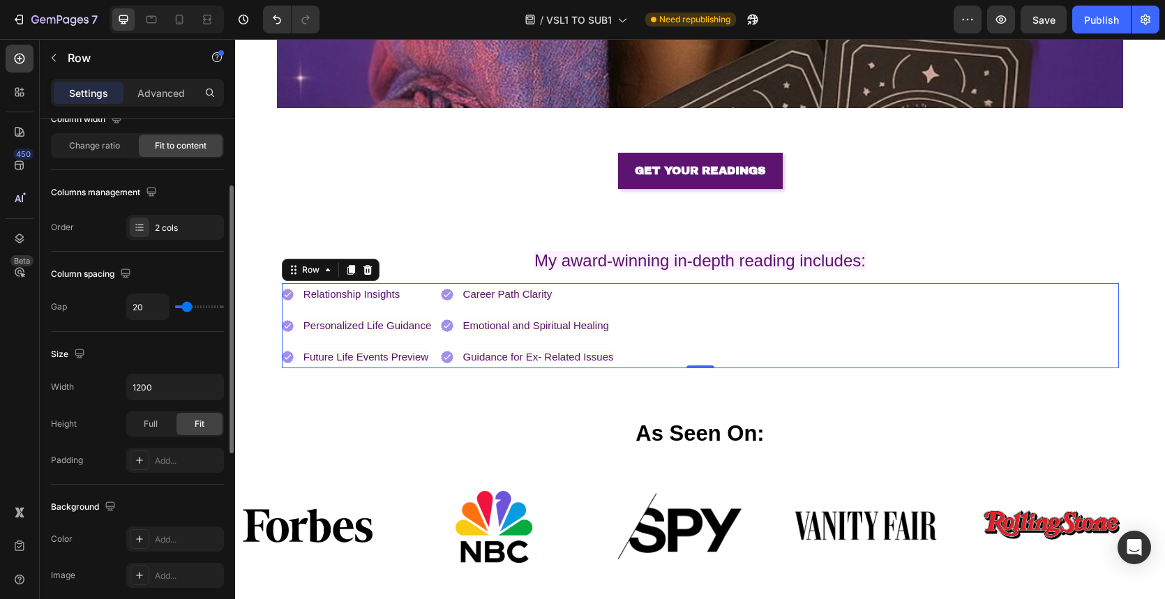
type input "22"
type input "24"
type input "25"
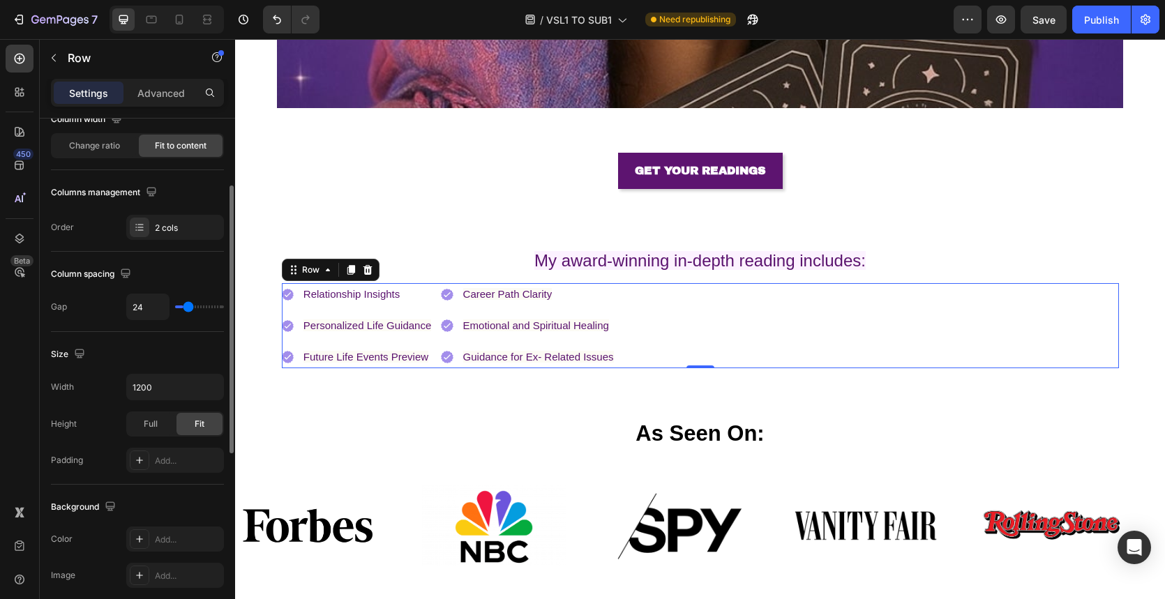
type input "25"
type input "27"
type input "30"
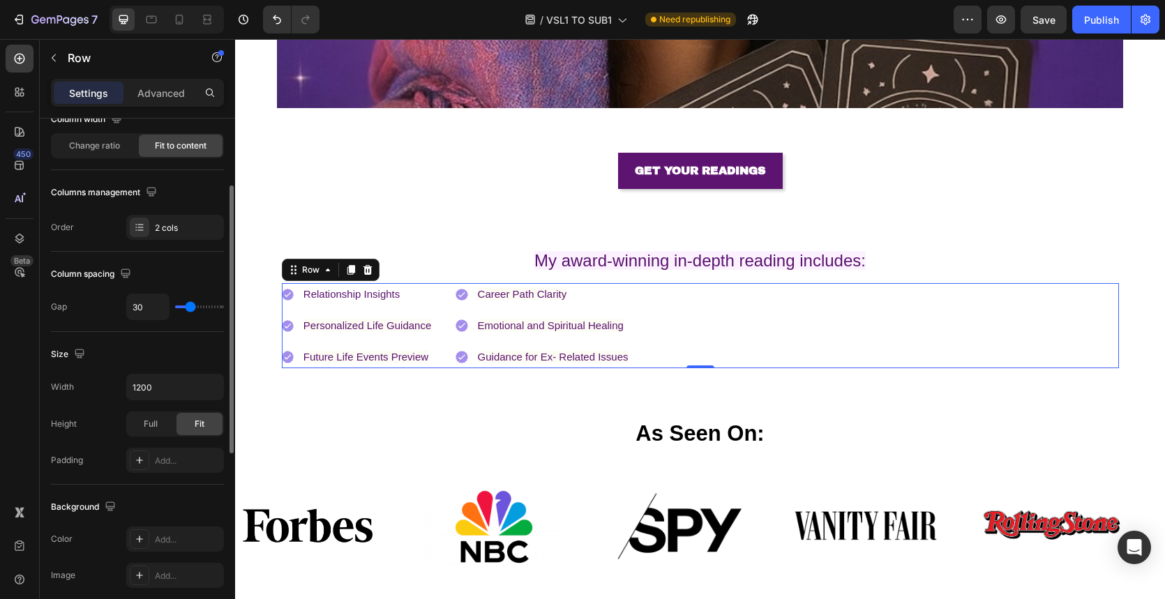
type input "32"
type input "34"
type input "36"
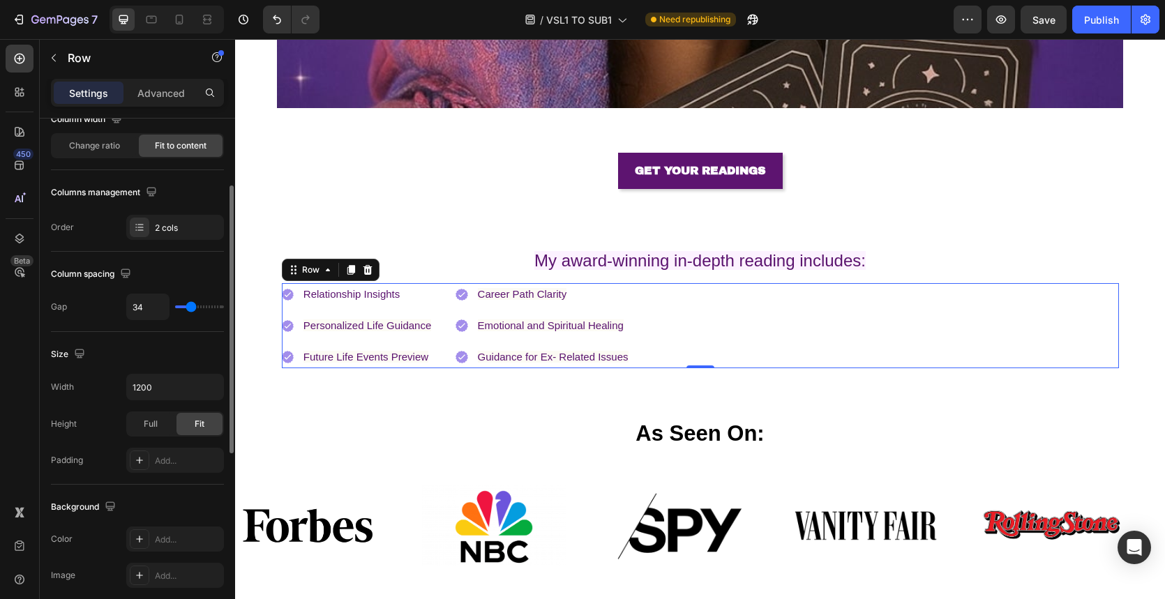
type input "36"
type input "37"
type input "38"
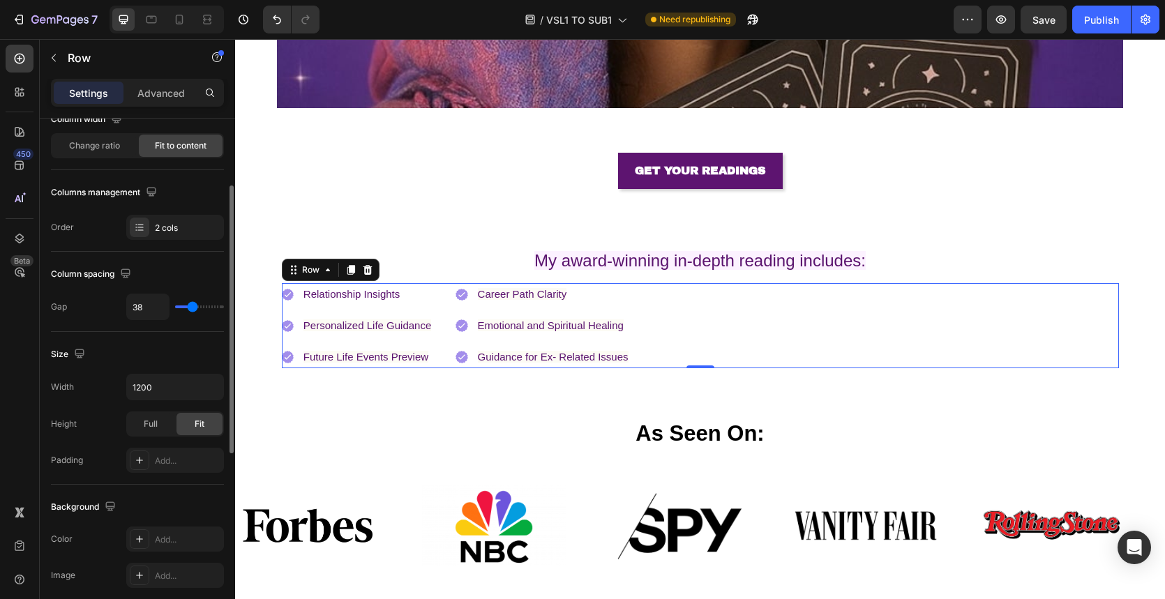
type input "40"
type input "42"
type input "45"
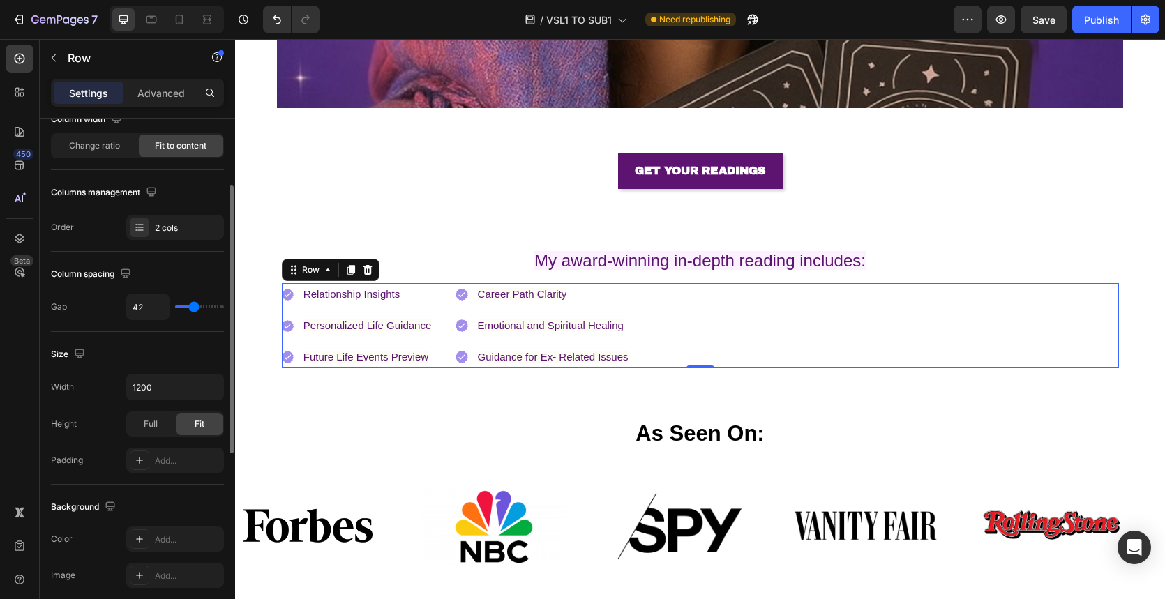
type input "45"
type input "48"
type input "50"
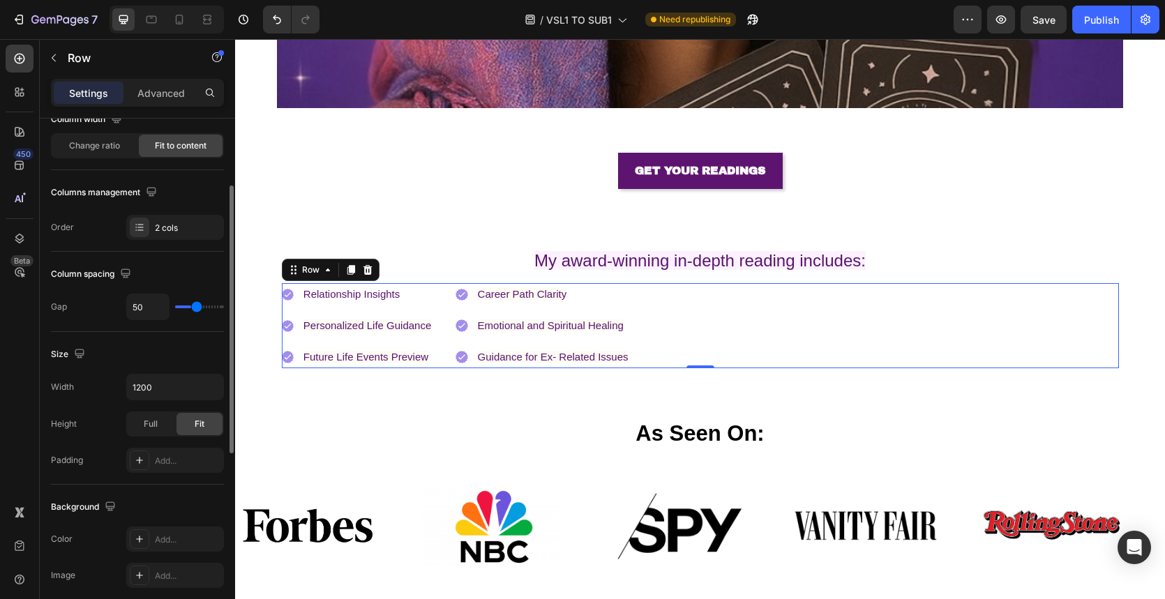
type input "53"
type input "56"
type input "64"
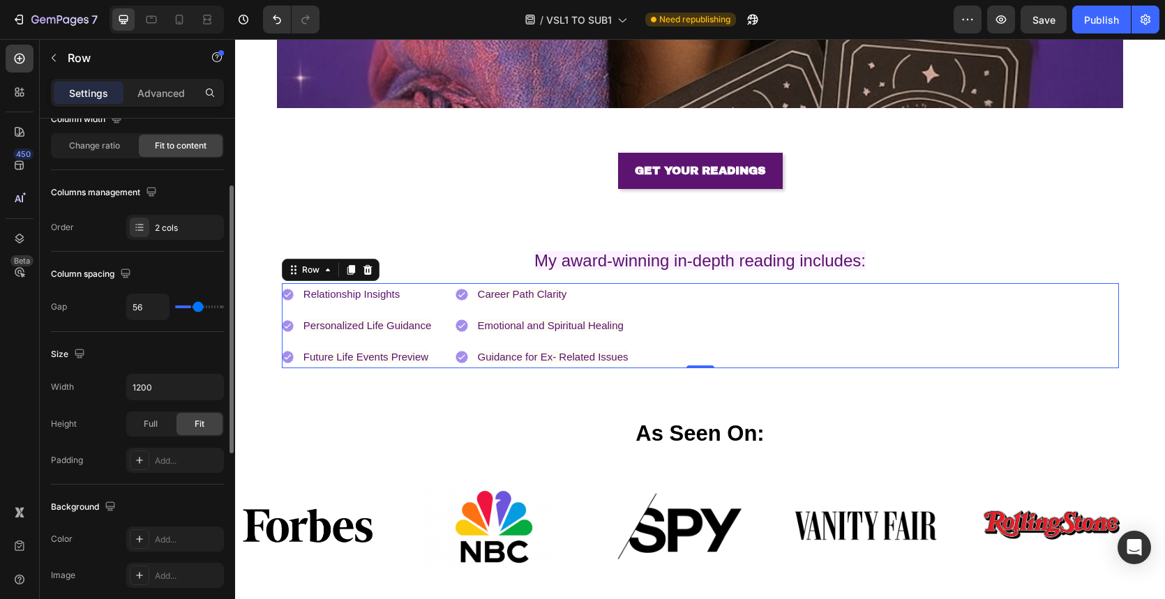
type input "64"
type input "77"
type input "95"
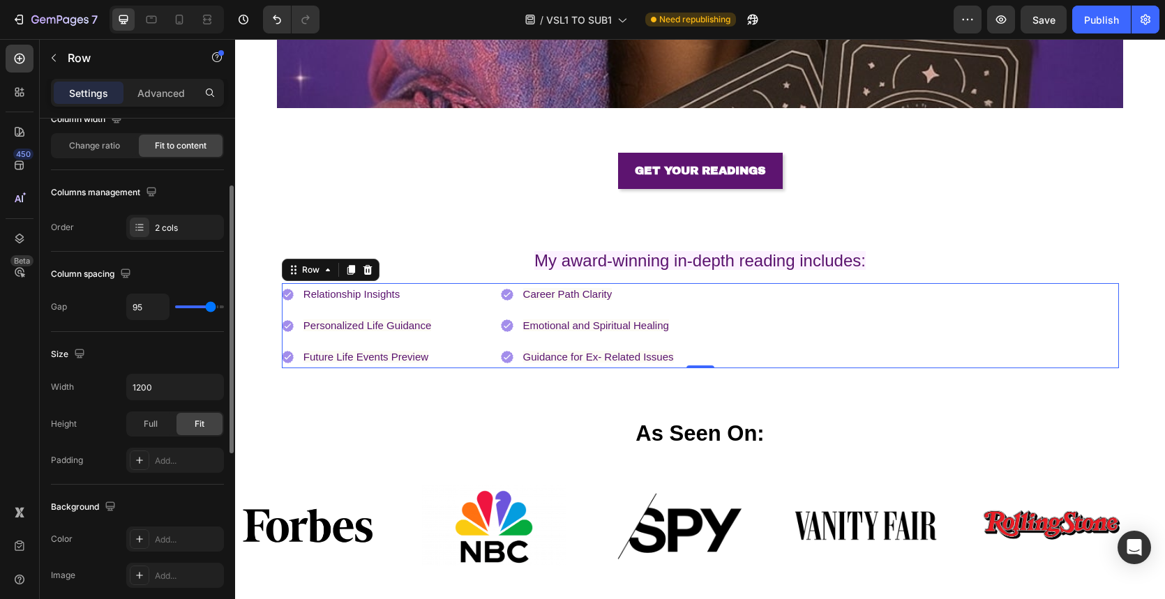
type input "112"
type input "120"
type input "118"
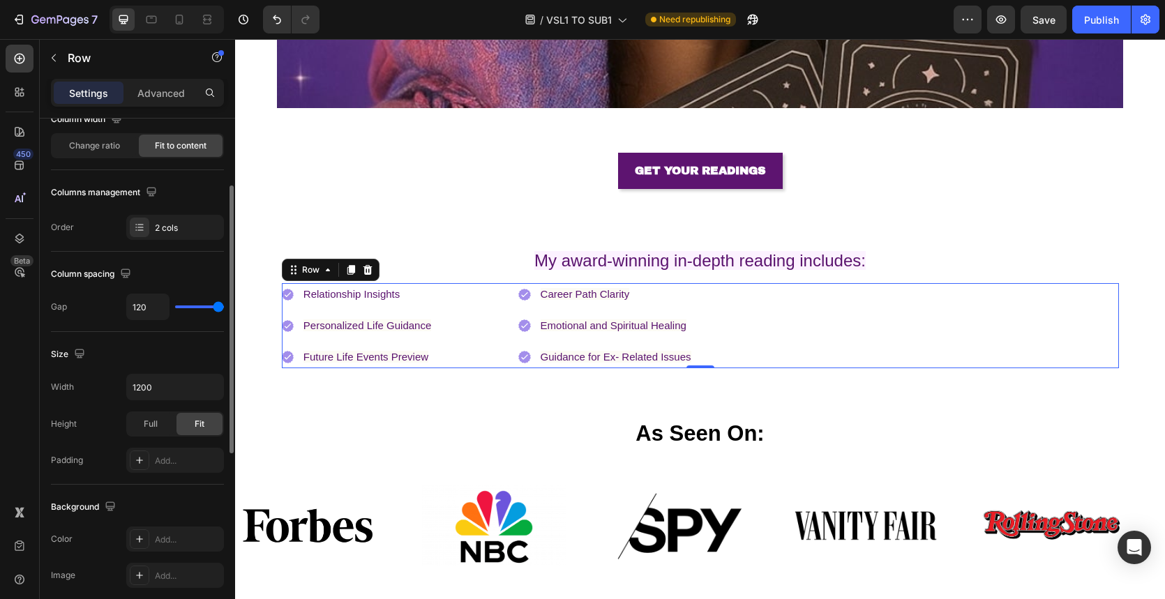
type input "118"
type input "110"
type input "101"
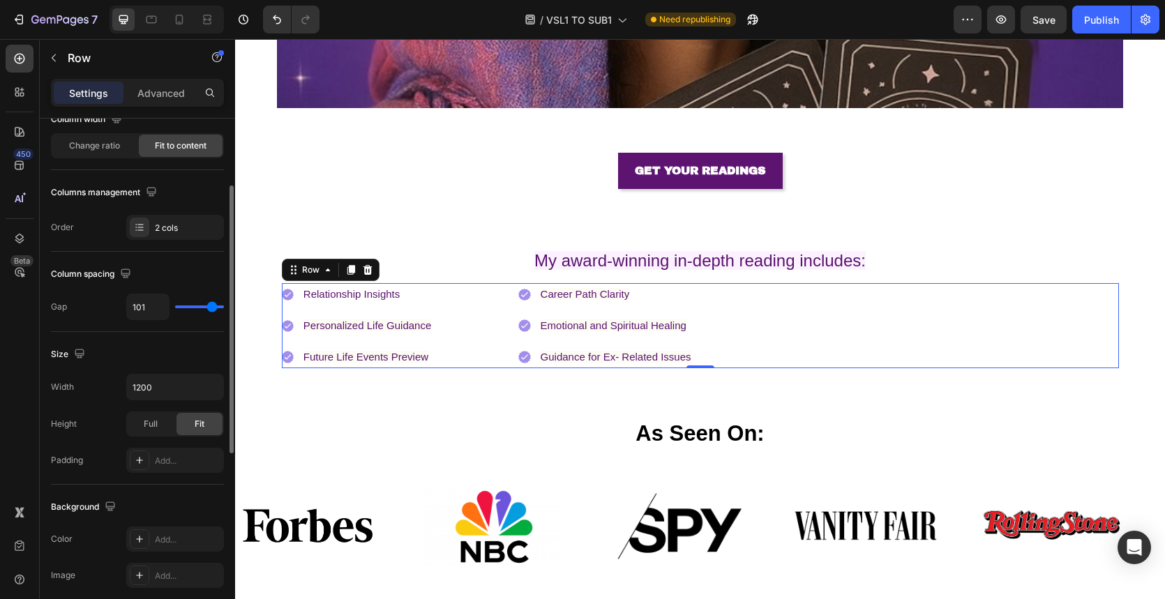
type input "91"
type input "82"
type input "74"
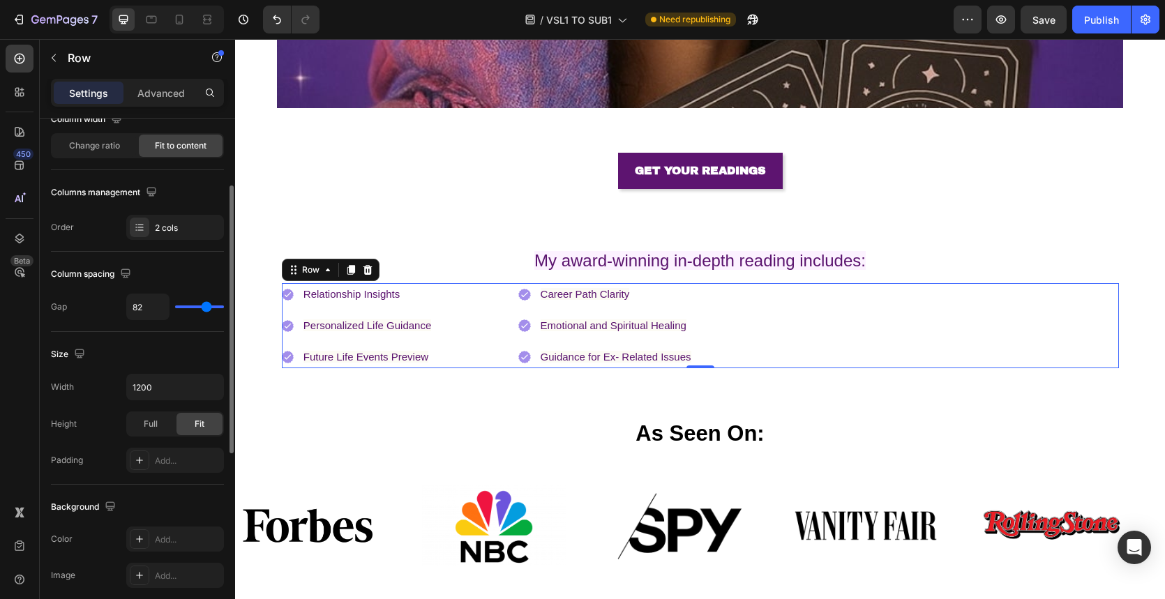
type input "74"
type input "68"
type input "63"
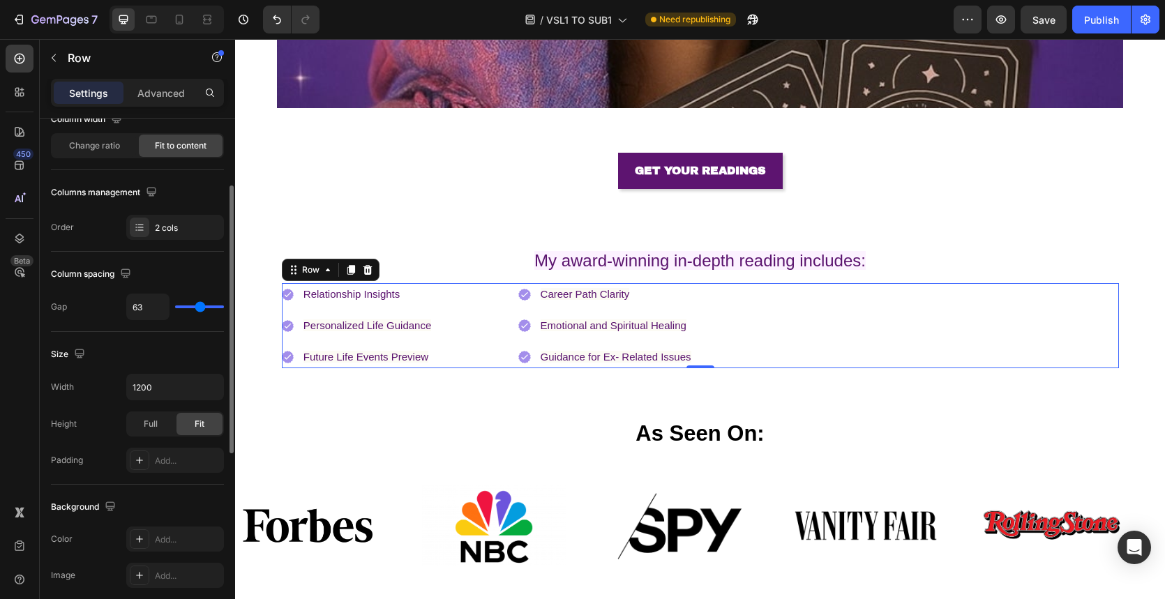
type input "60"
type input "58"
type input "56"
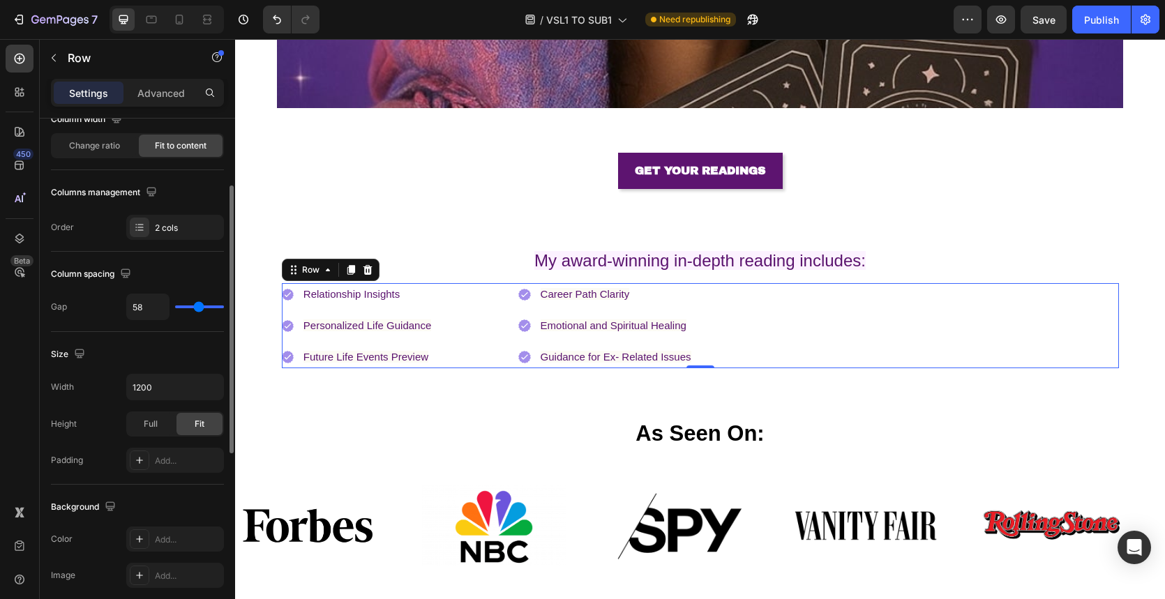
type input "56"
type input "55"
type input "54"
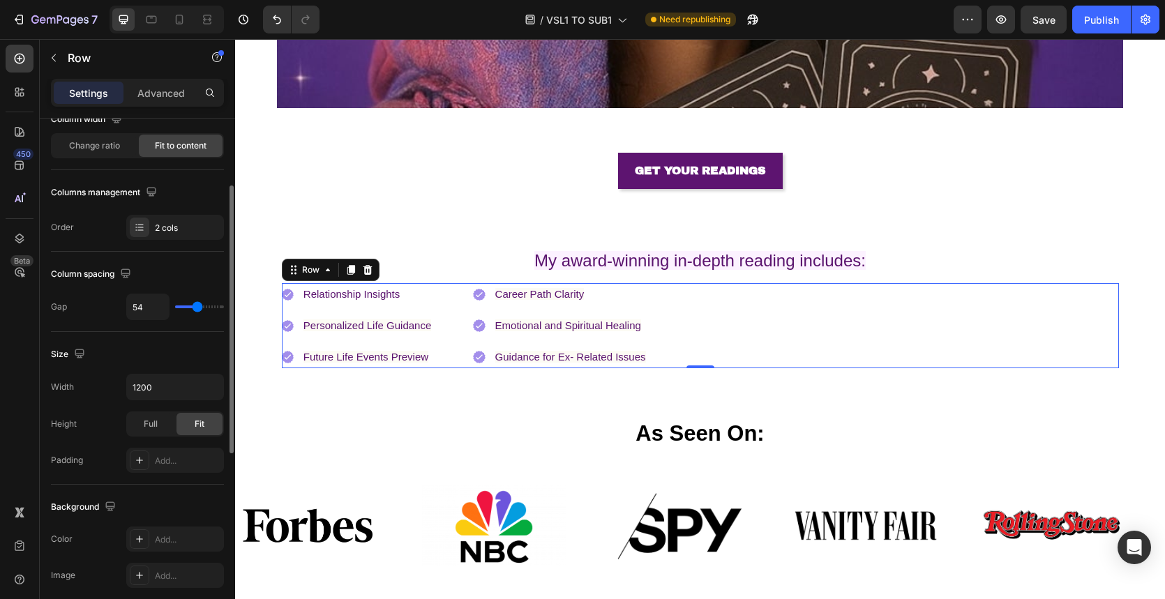
type input "51"
type input "49"
type input "46"
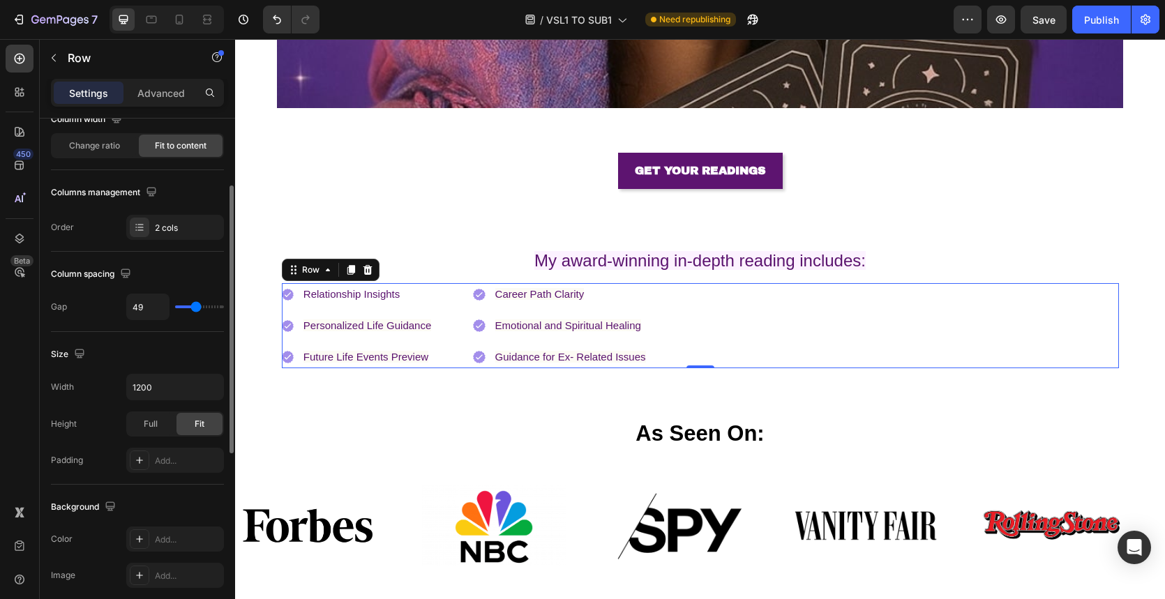
type input "46"
type input "45"
type input "44"
drag, startPoint x: 183, startPoint y: 306, endPoint x: 194, endPoint y: 310, distance: 11.3
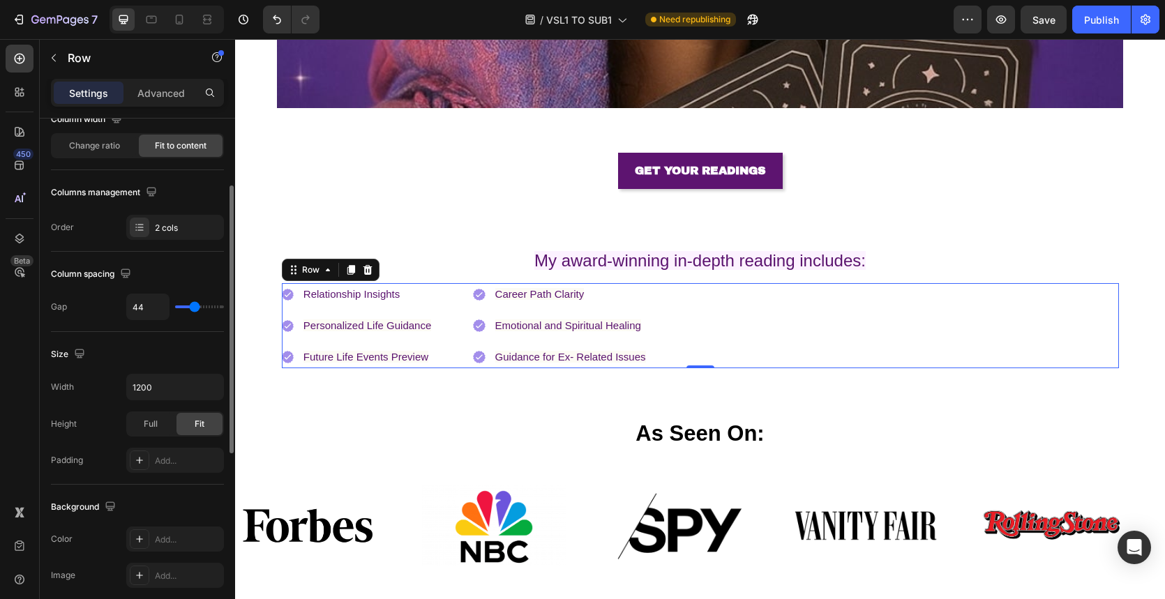
type input "44"
click at [194, 308] on input "range" at bounding box center [199, 307] width 49 height 3
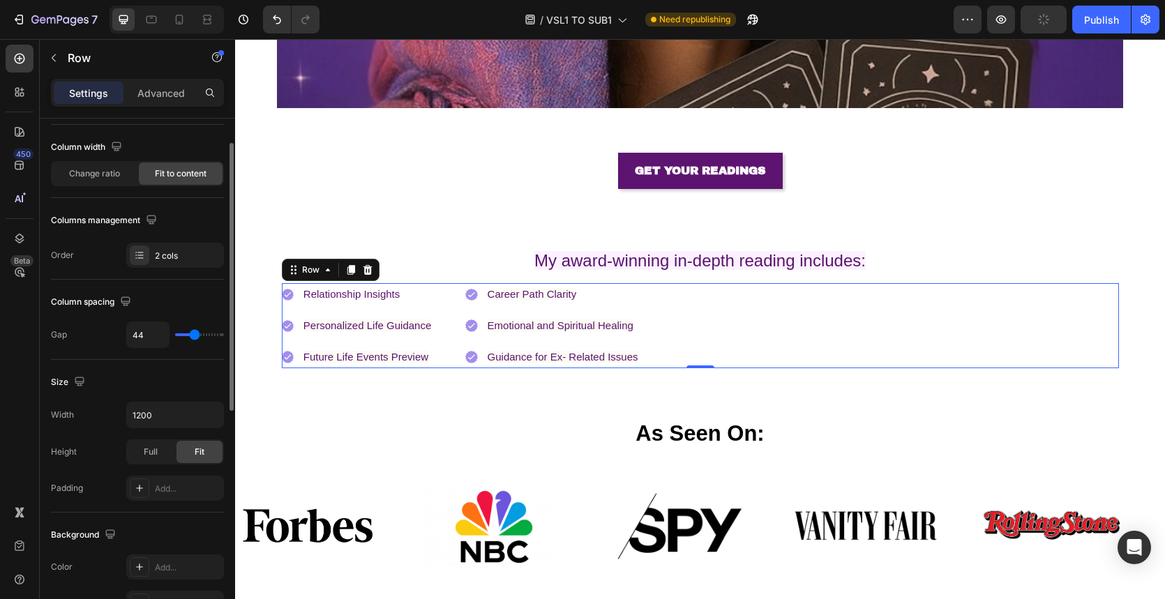
scroll to position [79, 0]
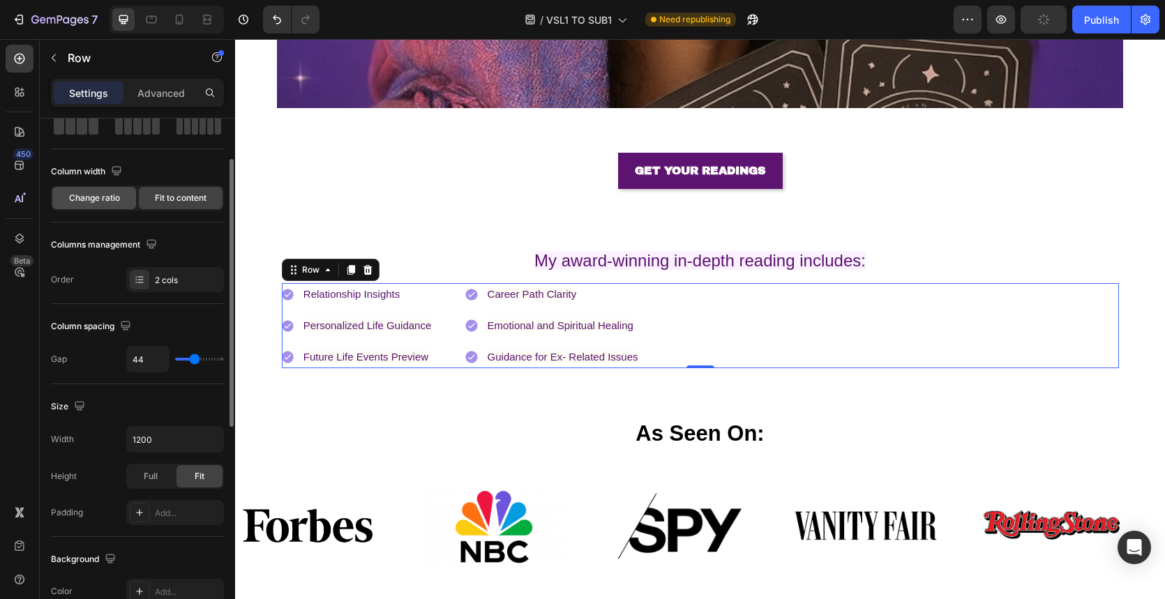
click at [110, 202] on span "Change ratio" at bounding box center [94, 198] width 51 height 13
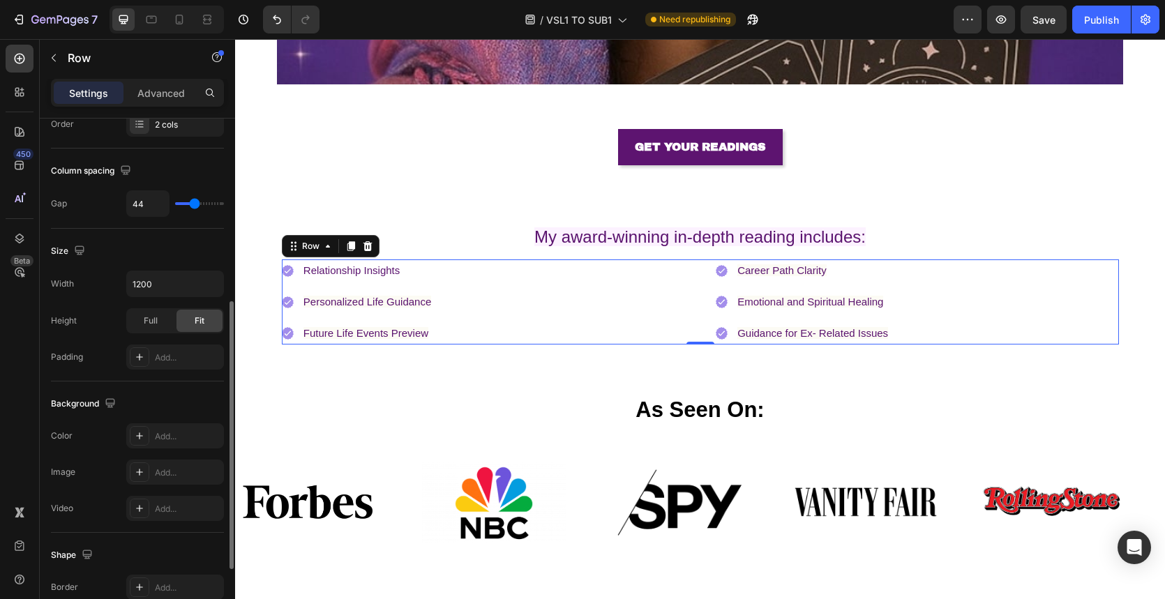
scroll to position [299, 0]
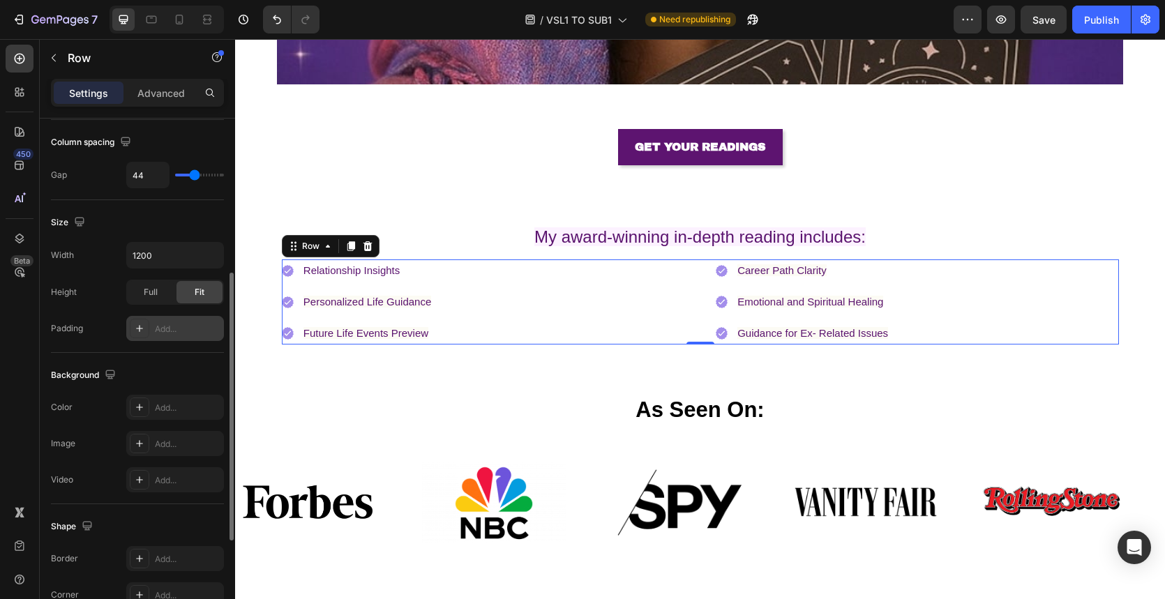
click at [156, 324] on div "Add..." at bounding box center [188, 329] width 66 height 13
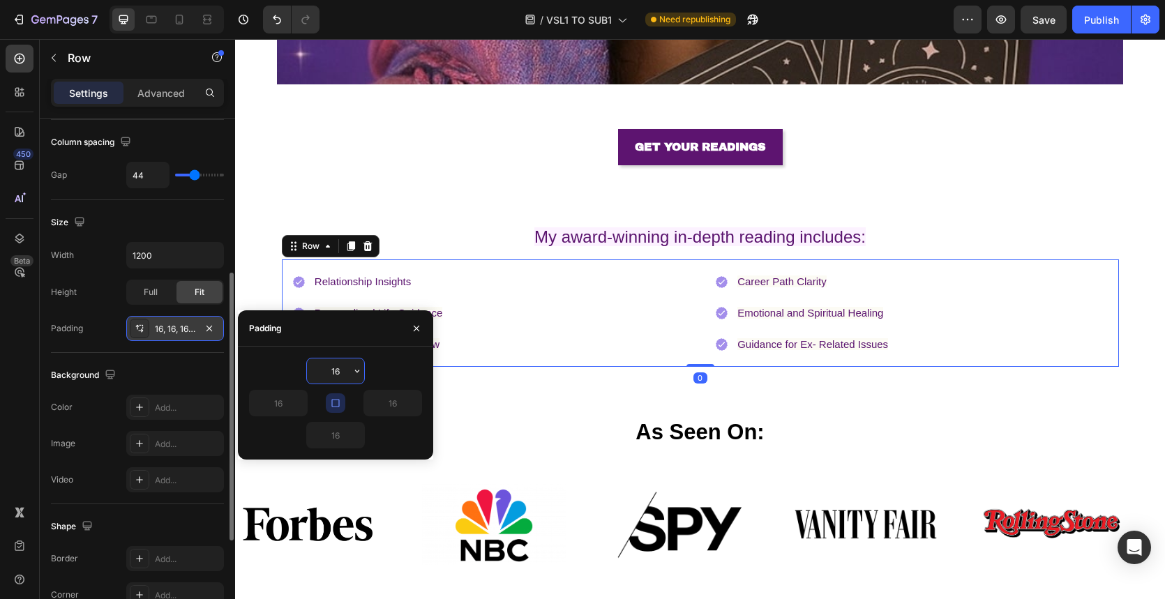
click at [134, 368] on div "Background" at bounding box center [137, 375] width 173 height 22
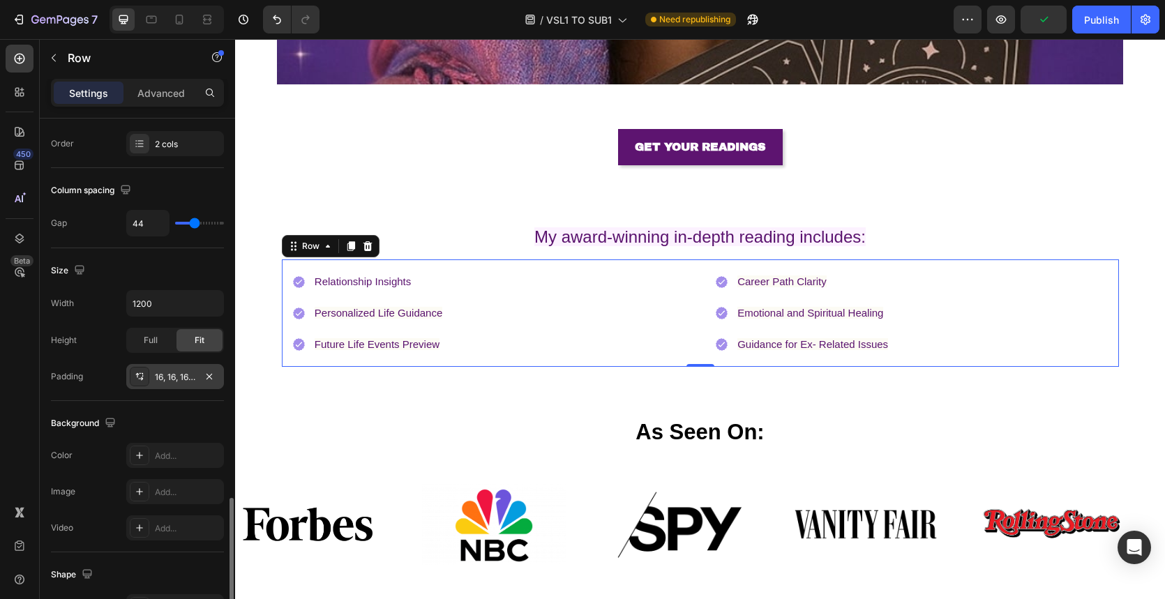
scroll to position [0, 0]
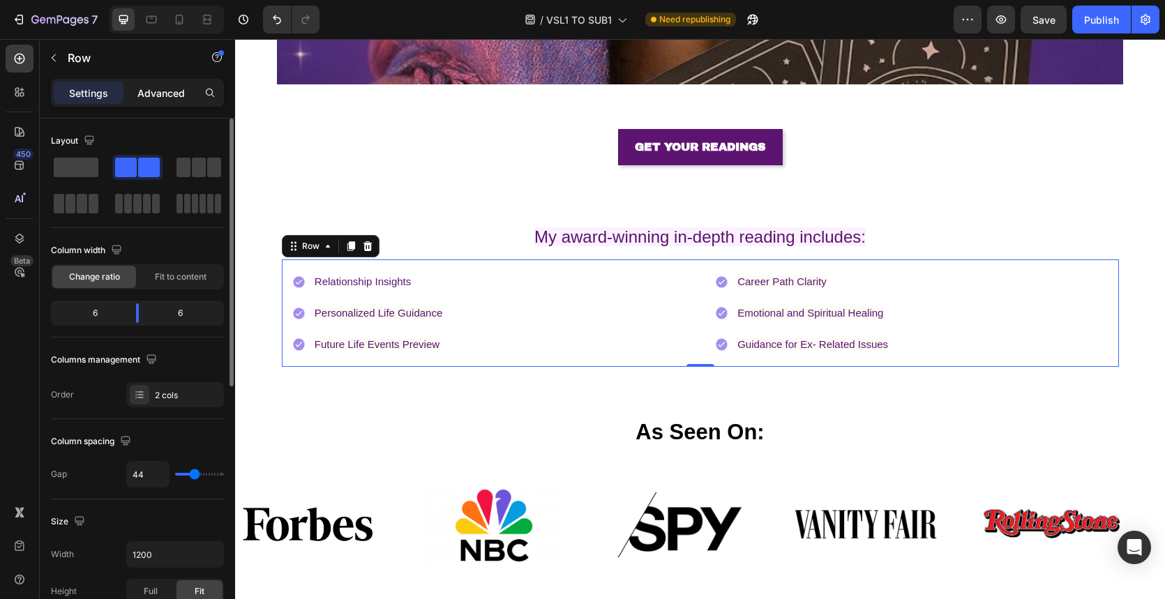
click at [162, 101] on div "Advanced" at bounding box center [161, 93] width 70 height 22
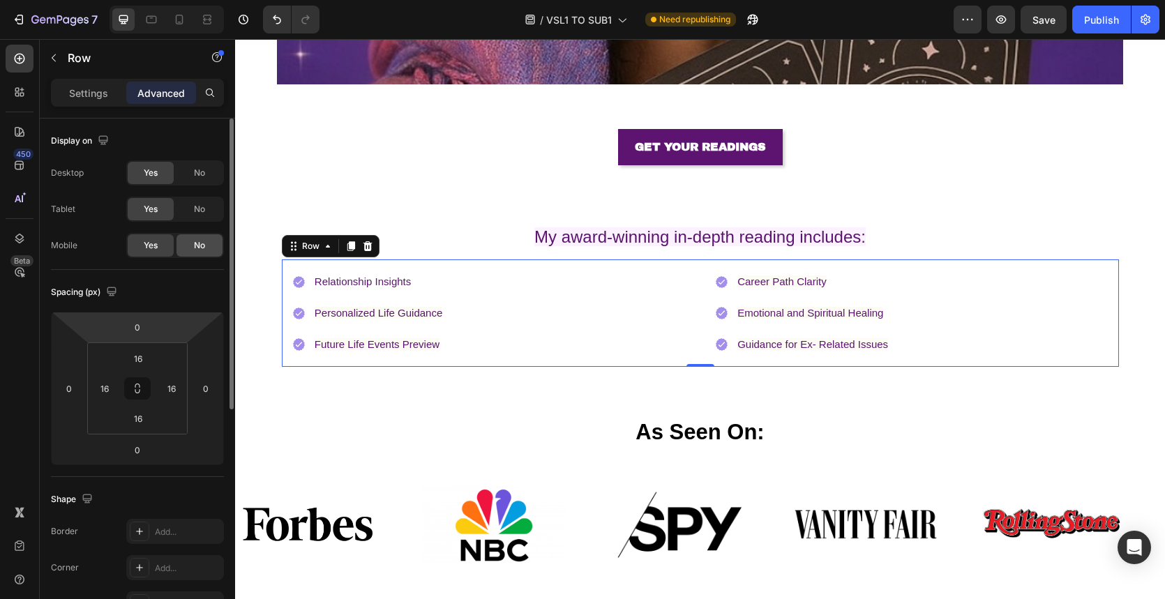
click at [184, 247] on div "No" at bounding box center [199, 245] width 46 height 22
click at [153, 246] on span "Yes" at bounding box center [151, 245] width 14 height 13
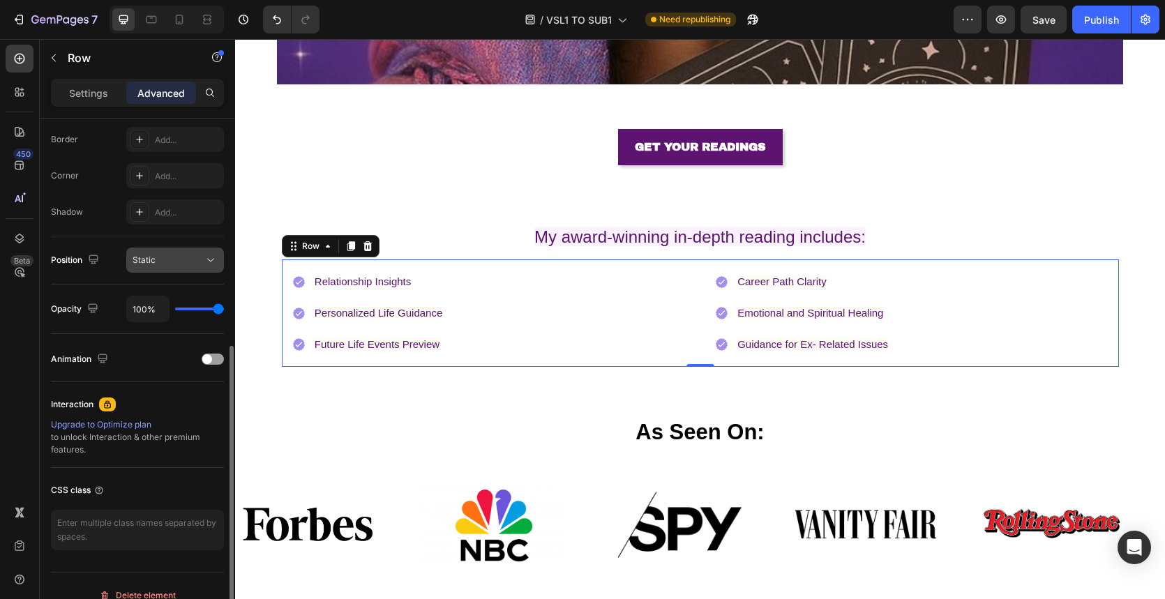
scroll to position [410, 0]
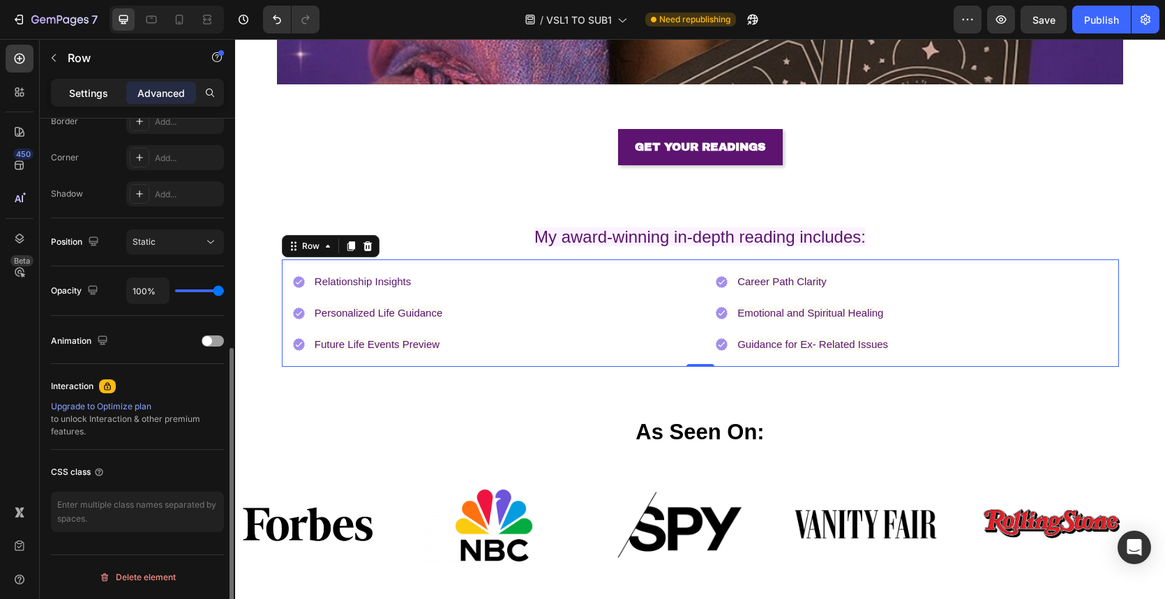
click at [90, 93] on p "Settings" at bounding box center [88, 93] width 39 height 15
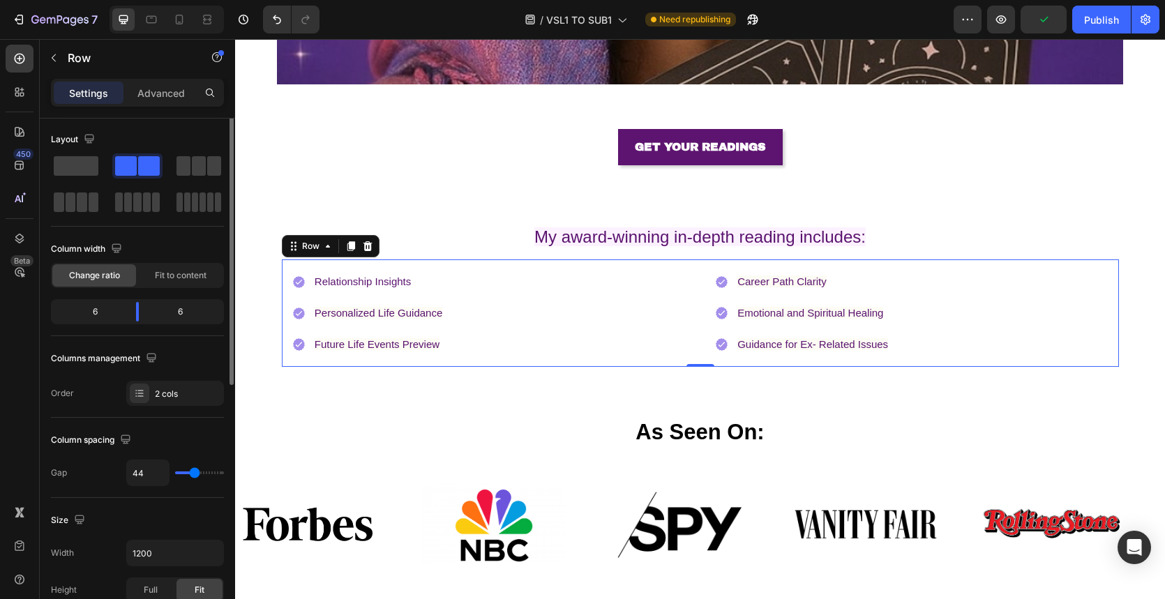
scroll to position [0, 0]
click at [189, 165] on span at bounding box center [183, 168] width 14 height 20
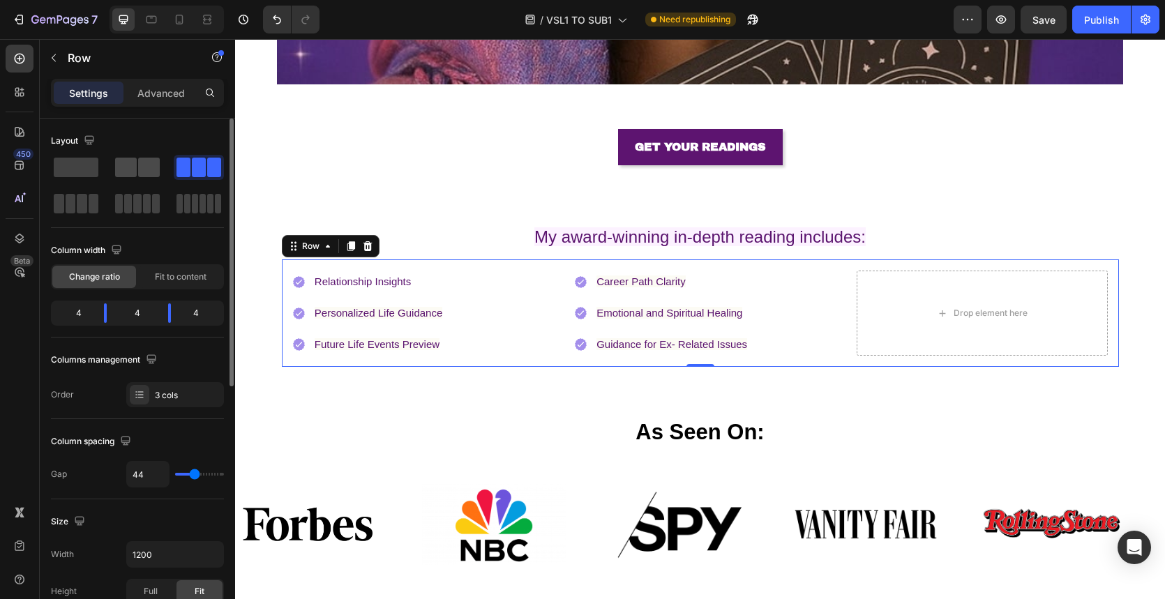
click at [143, 167] on span at bounding box center [149, 168] width 22 height 20
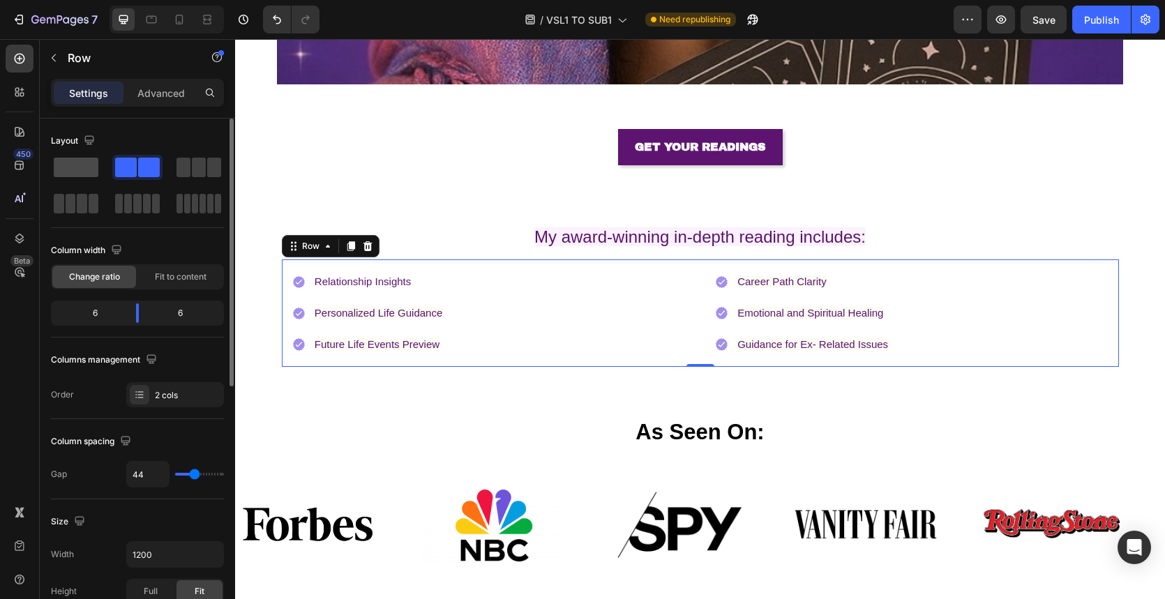
click at [80, 166] on span at bounding box center [76, 168] width 45 height 20
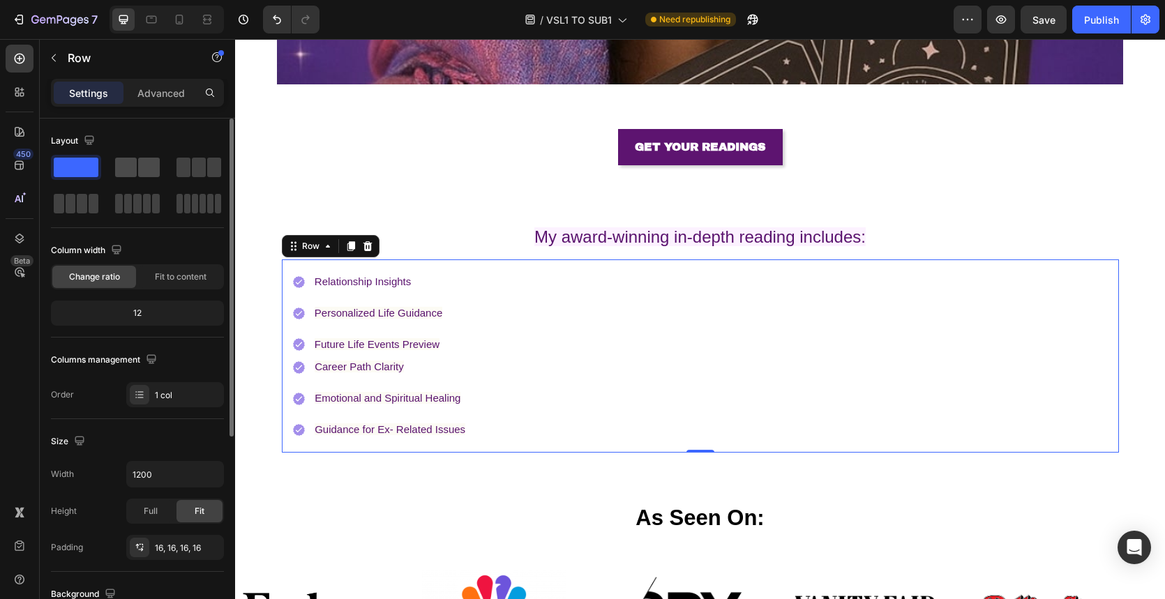
click at [128, 175] on span at bounding box center [126, 168] width 22 height 20
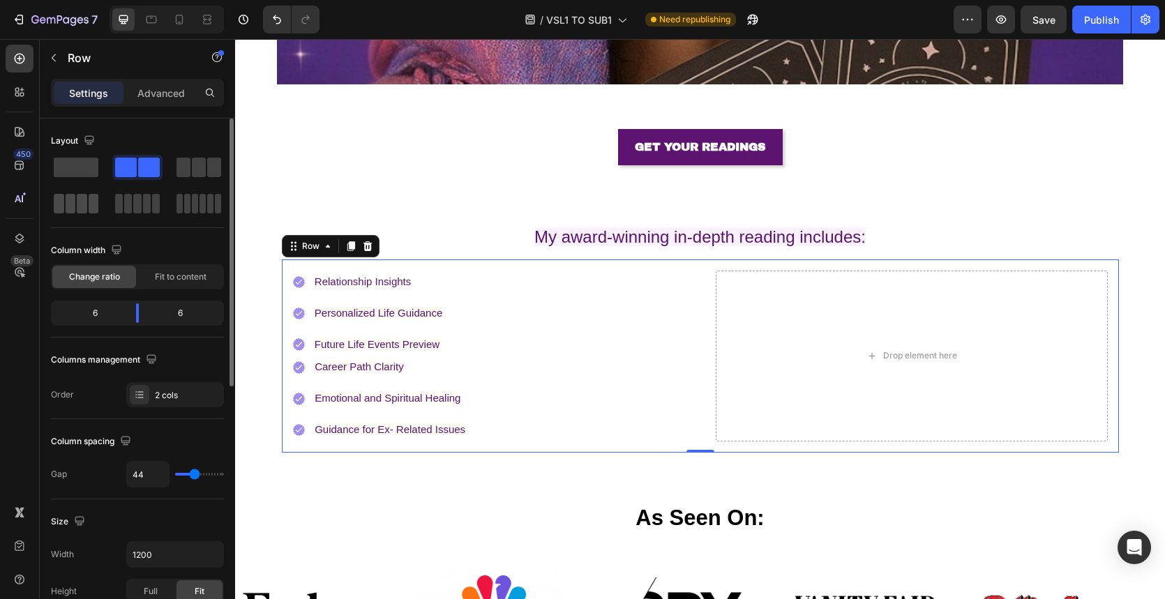
click at [77, 200] on span at bounding box center [82, 204] width 10 height 20
click at [121, 172] on span at bounding box center [126, 168] width 22 height 20
click at [92, 167] on span at bounding box center [76, 168] width 45 height 20
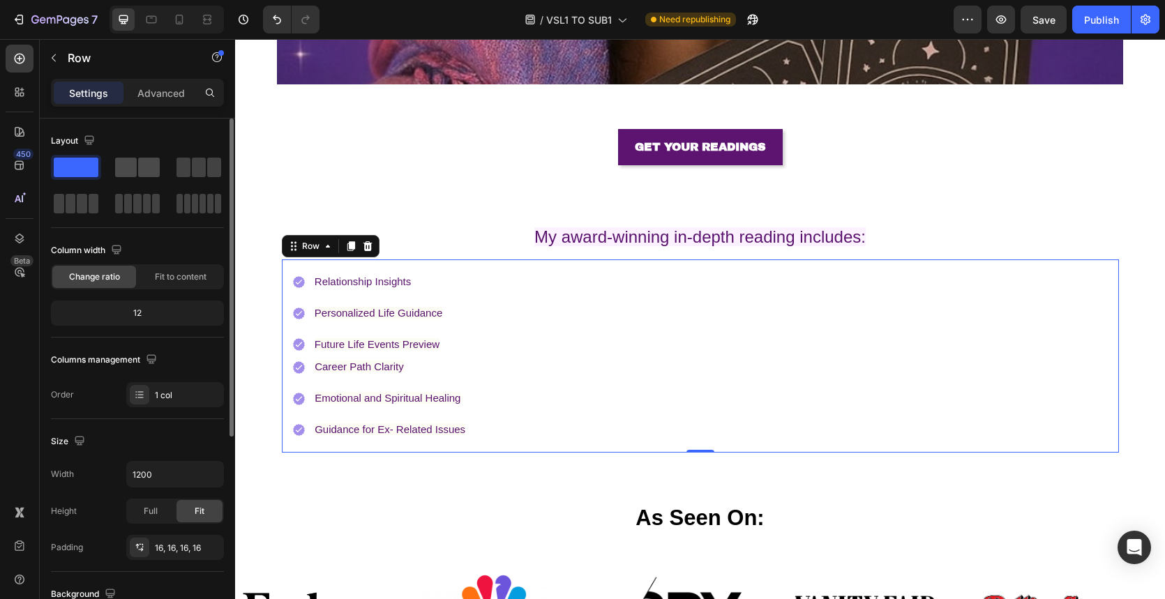
click at [122, 169] on span at bounding box center [126, 168] width 22 height 20
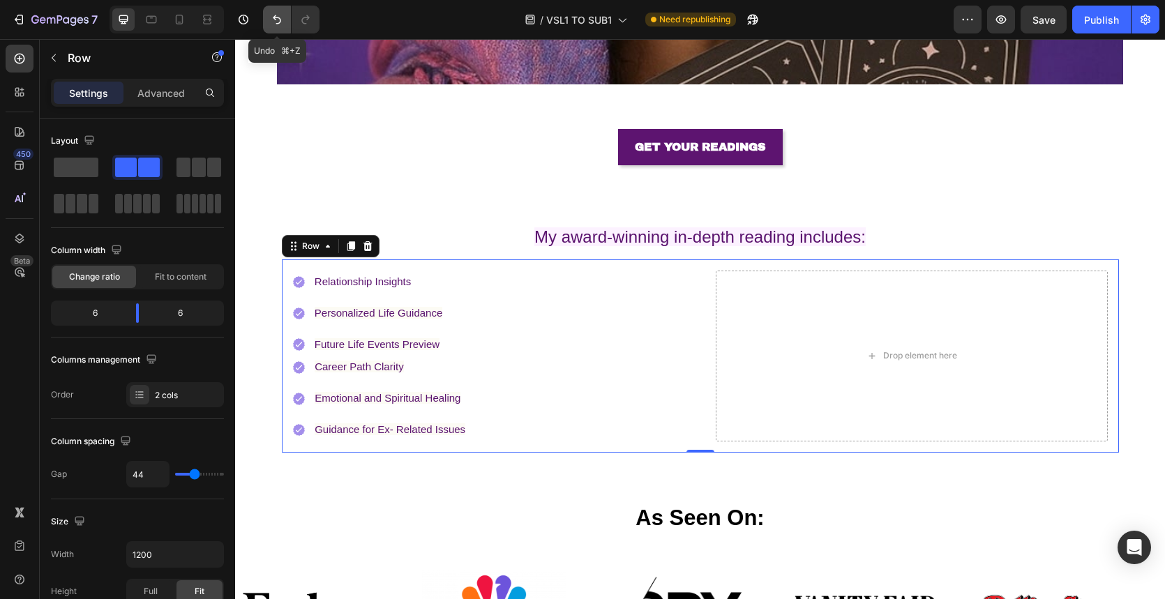
click at [275, 15] on icon "Undo/Redo" at bounding box center [277, 20] width 14 height 14
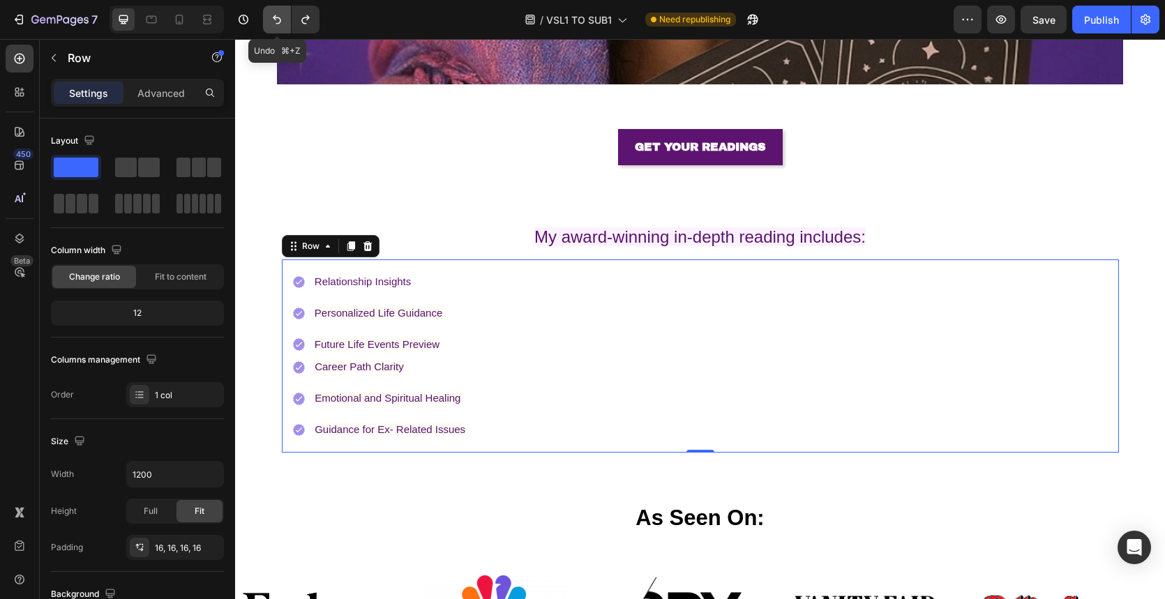
click at [275, 15] on icon "Undo/Redo" at bounding box center [277, 20] width 14 height 14
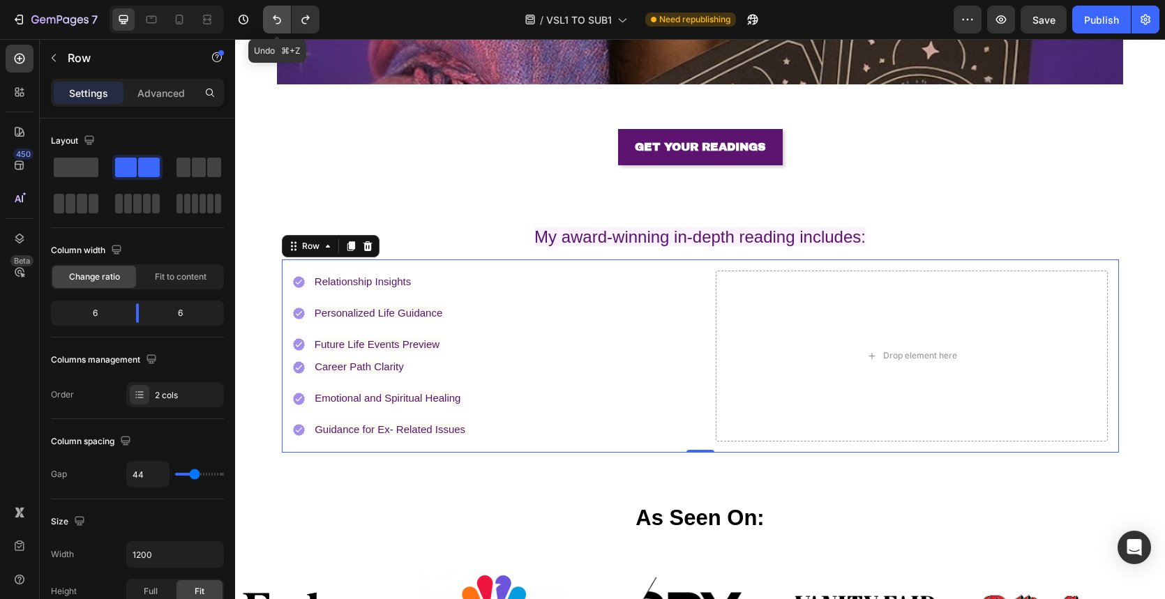
click at [275, 15] on icon "Undo/Redo" at bounding box center [277, 20] width 14 height 14
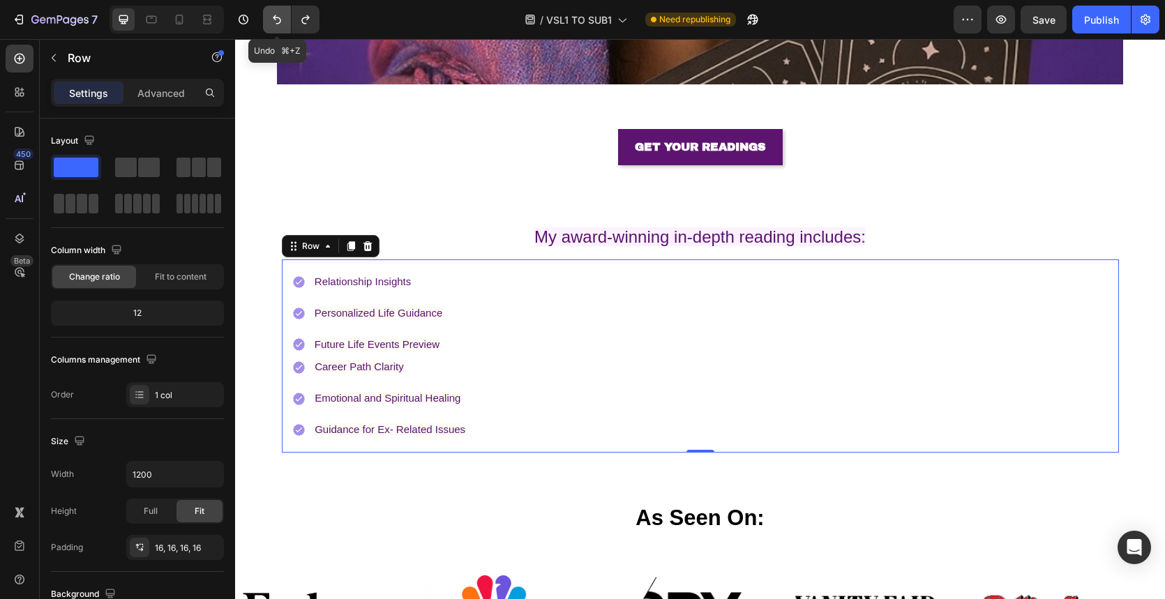
click at [275, 15] on icon "Undo/Redo" at bounding box center [277, 20] width 14 height 14
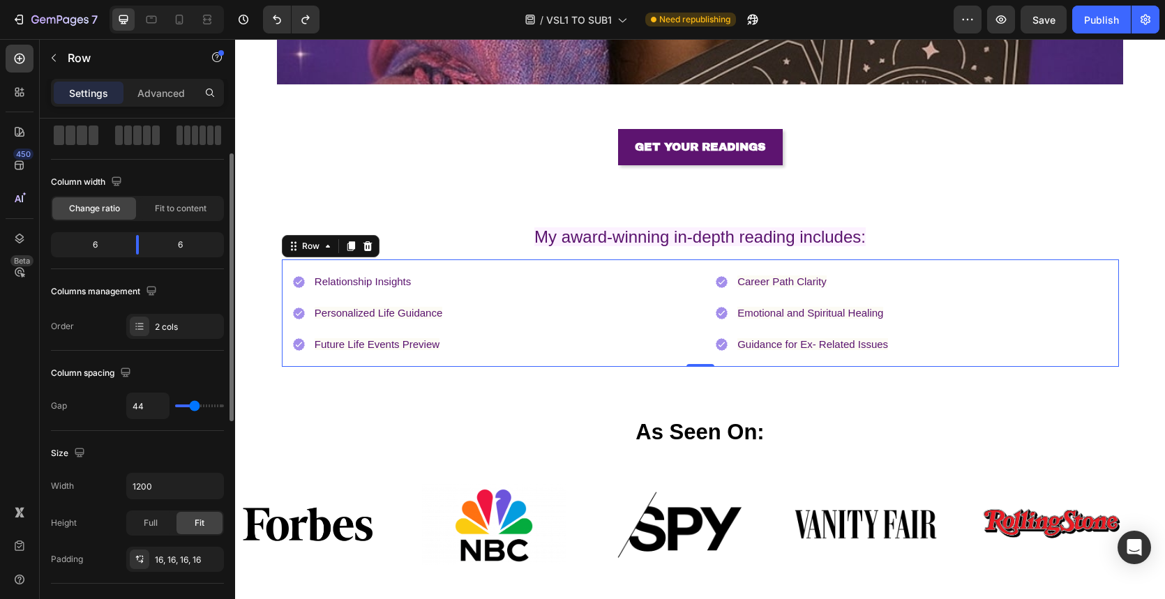
scroll to position [112, 0]
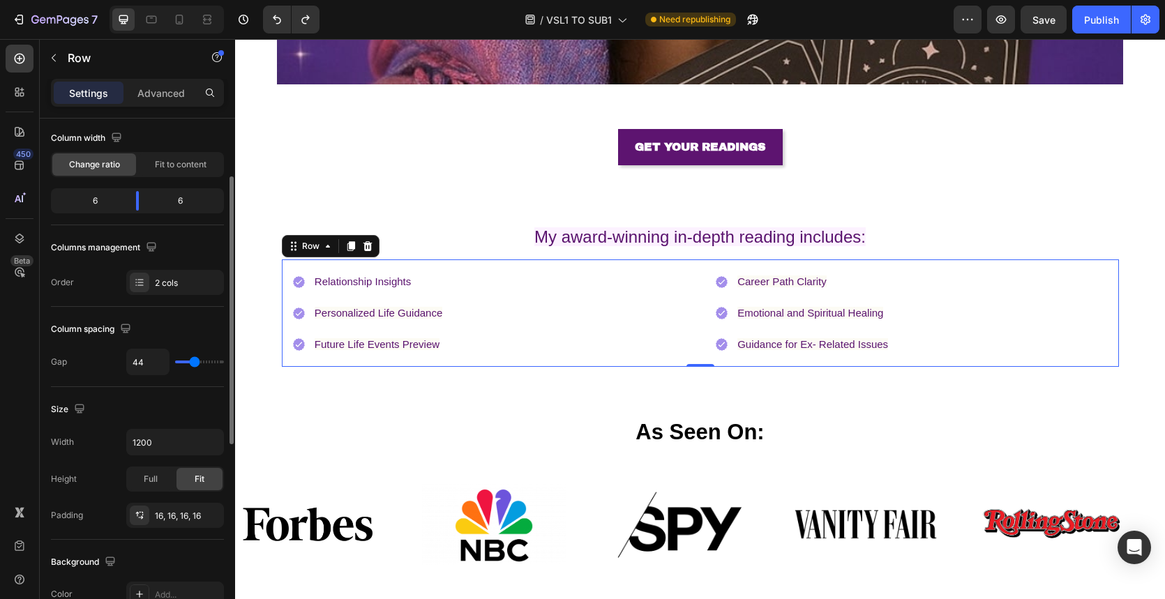
type input "40"
type input "42"
type input "45"
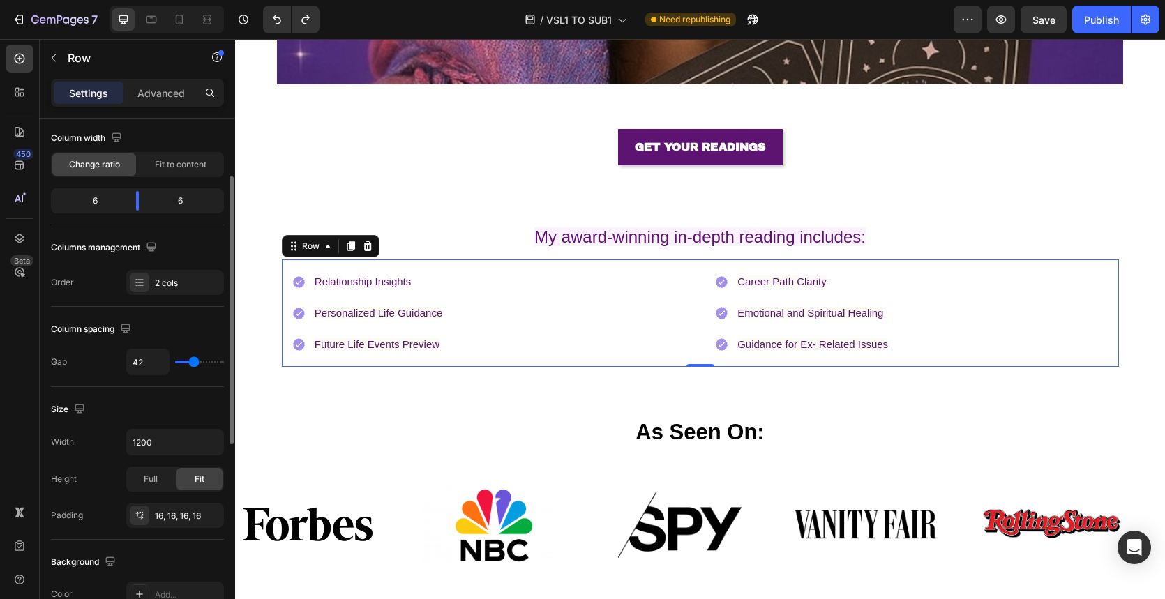
type input "45"
type input "48"
type input "52"
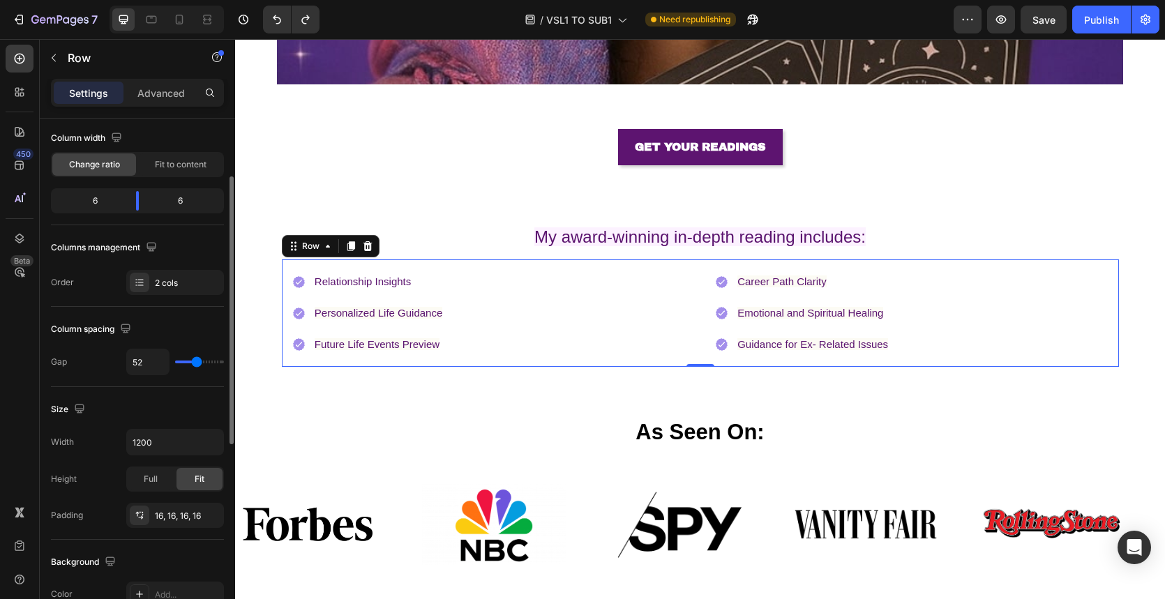
type input "56"
type input "60"
type input "65"
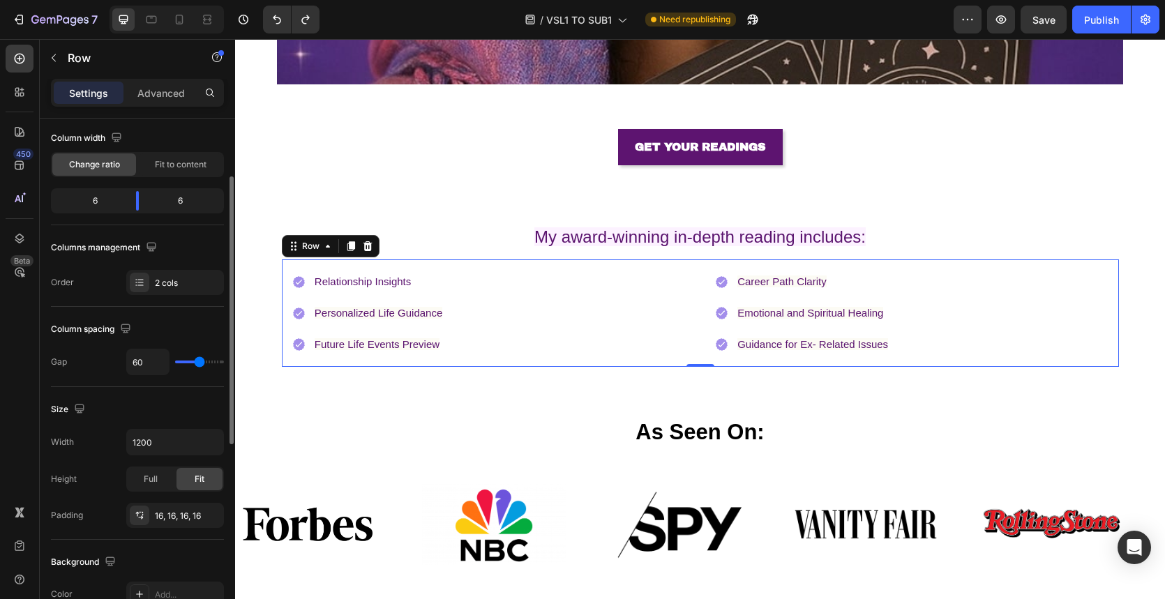
type input "65"
type input "69"
type input "73"
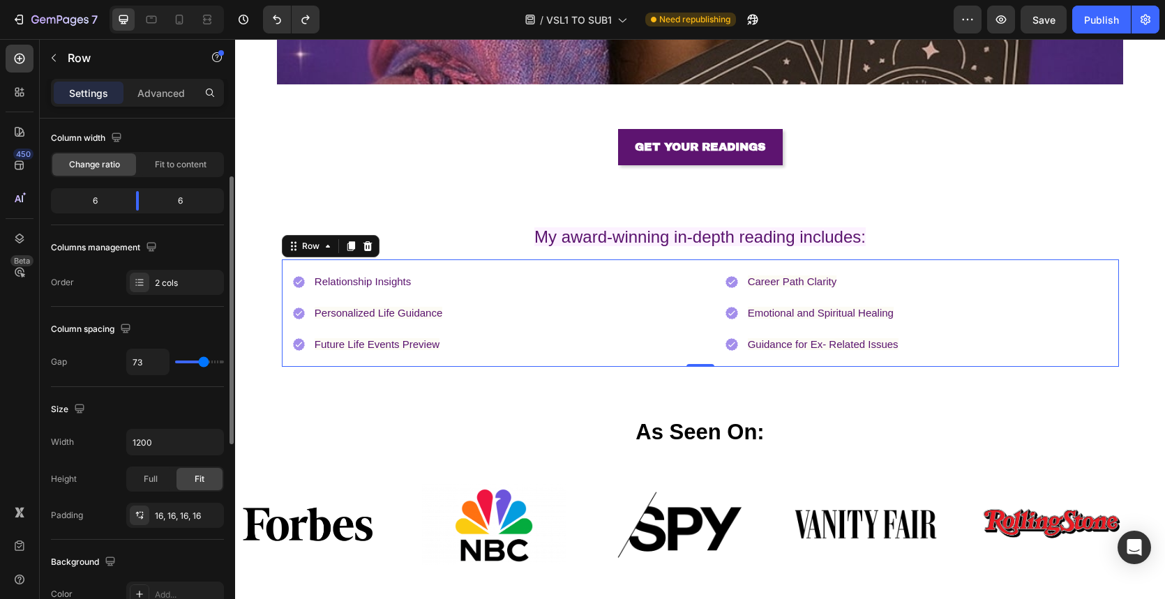
type input "75"
type input "76"
type input "77"
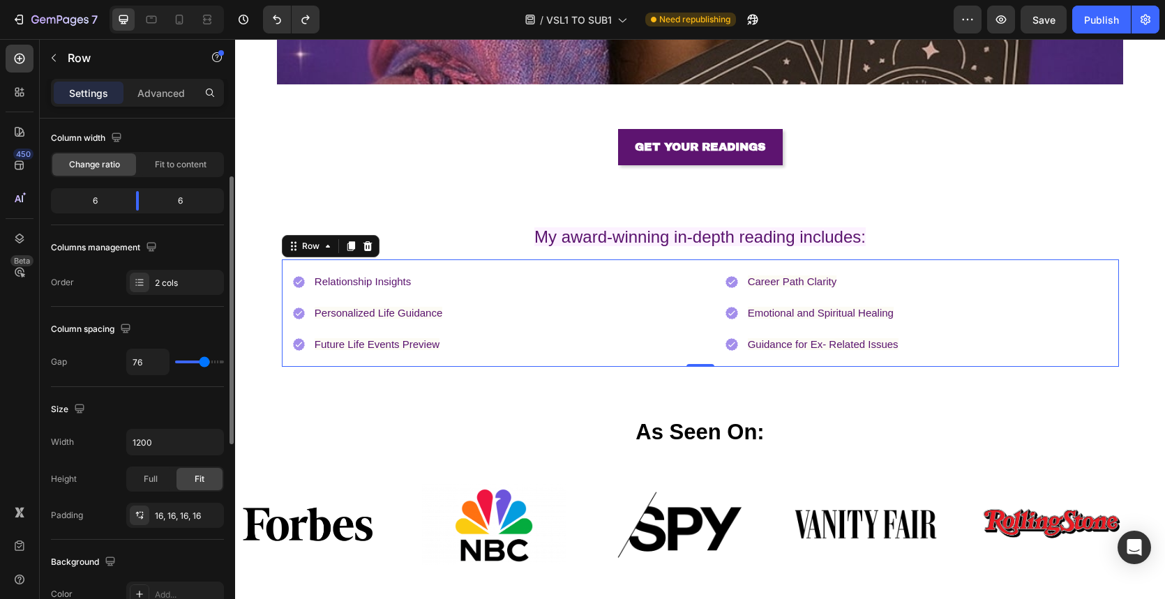
type input "77"
type input "78"
type input "79"
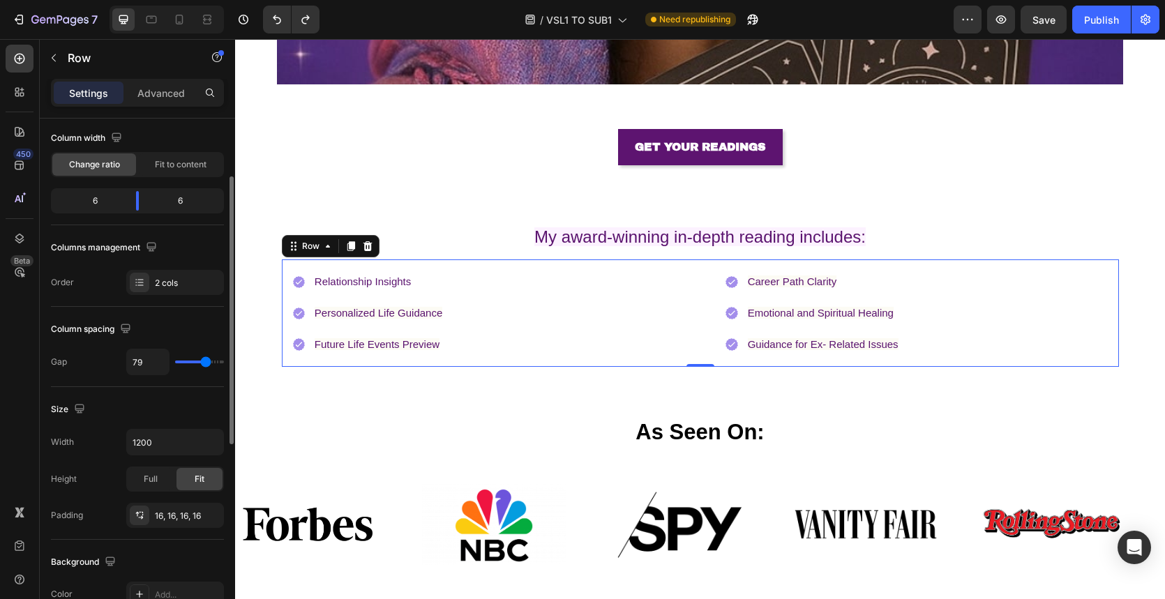
type input "80"
type input "81"
type input "83"
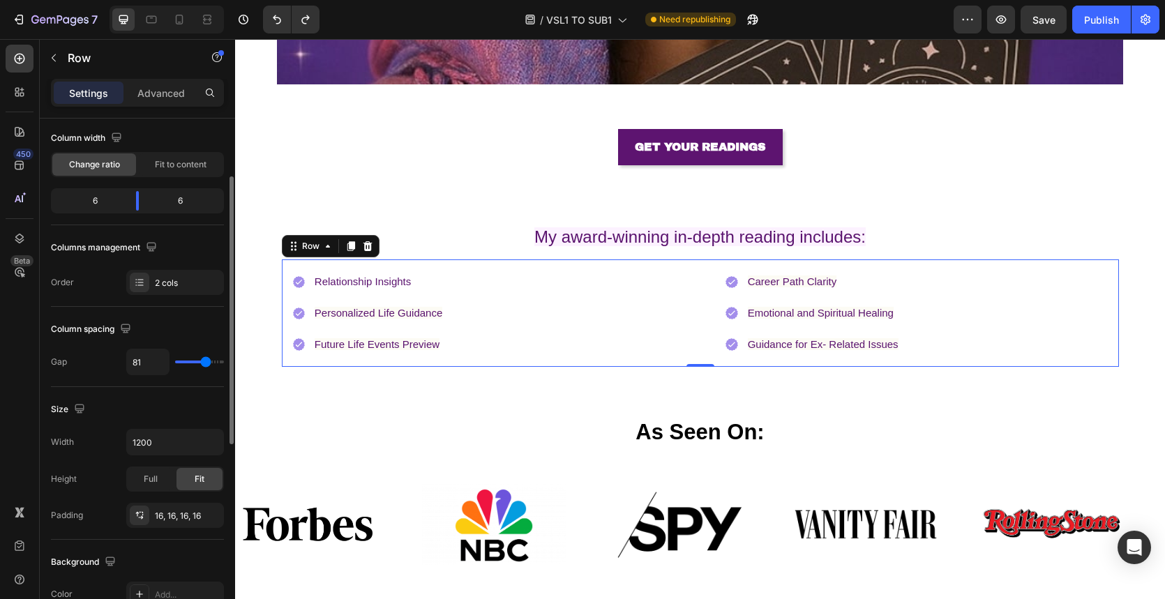
type input "83"
type input "84"
type input "85"
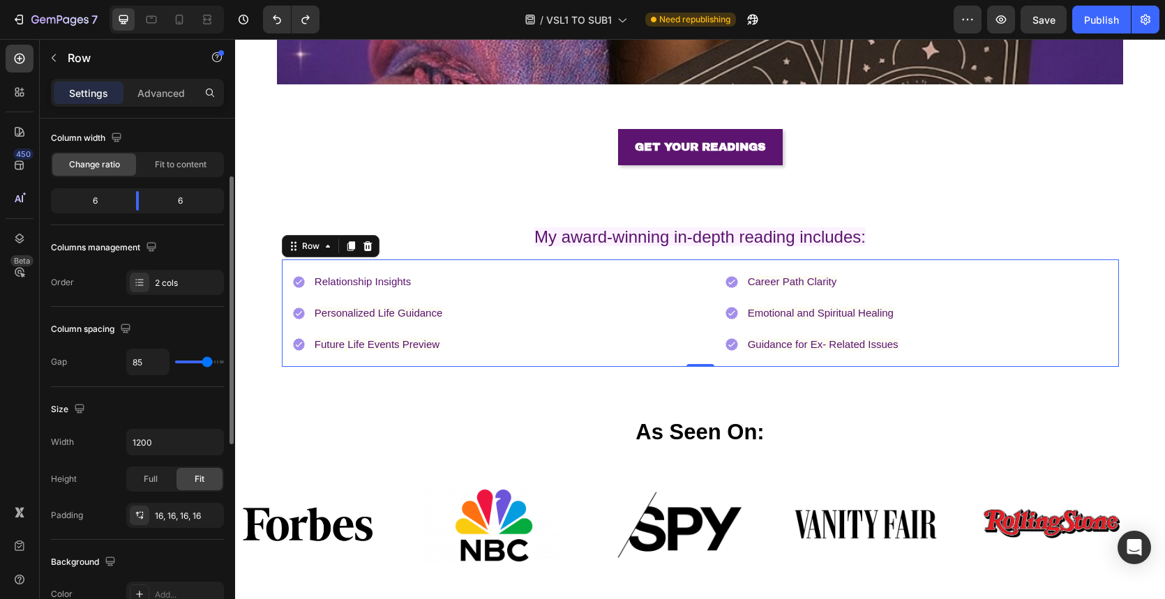
type input "86"
type input "90"
type input "95"
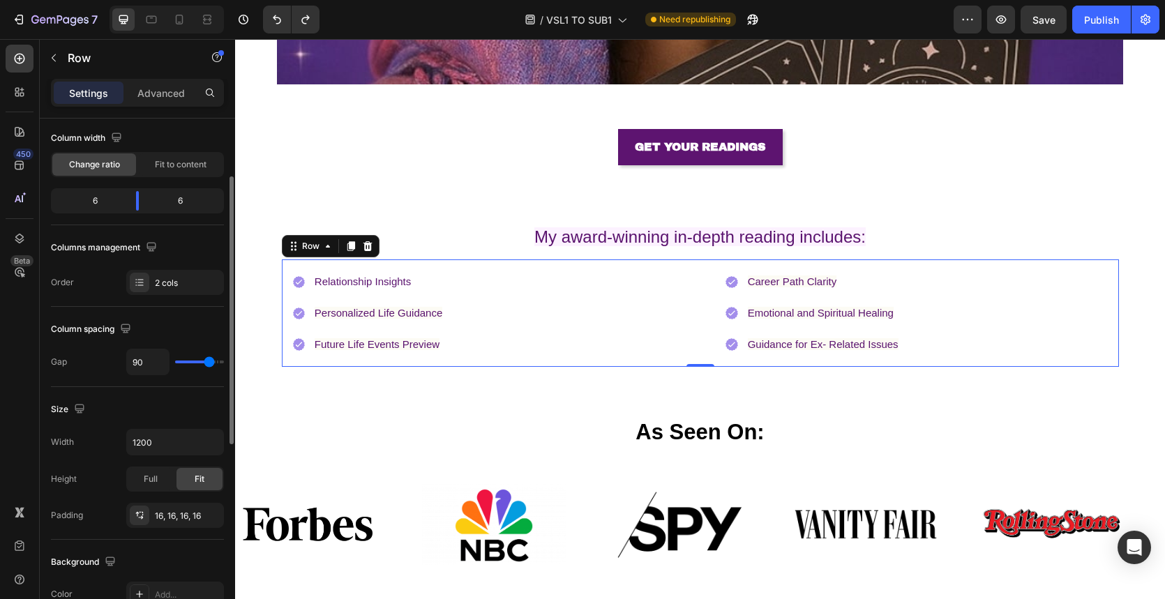
type input "95"
type input "101"
type input "106"
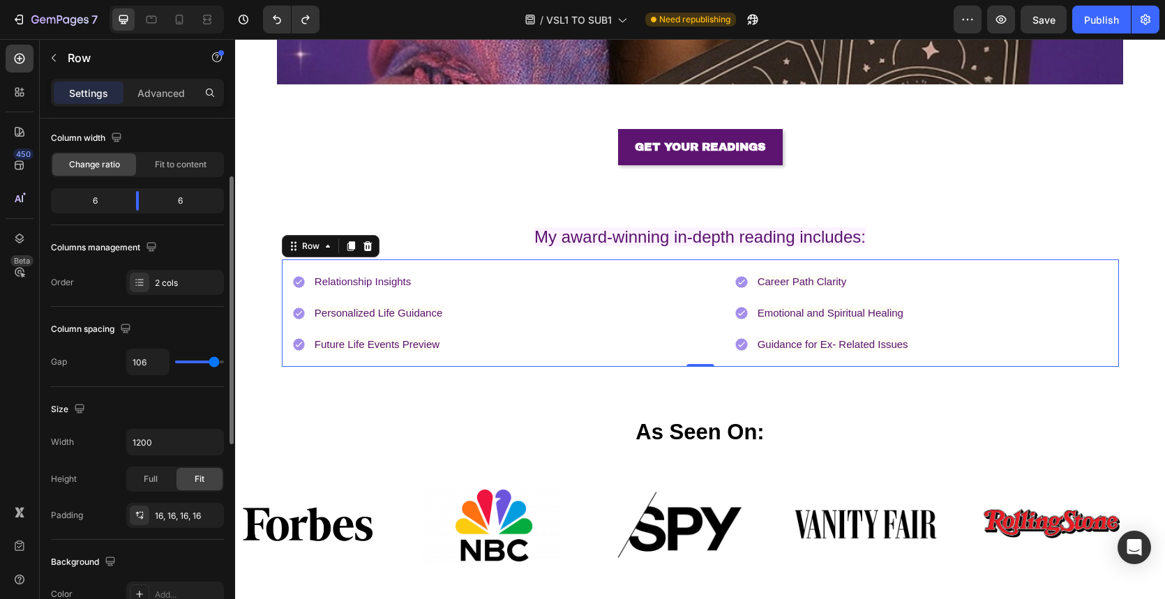
type input "110"
type input "113"
type input "116"
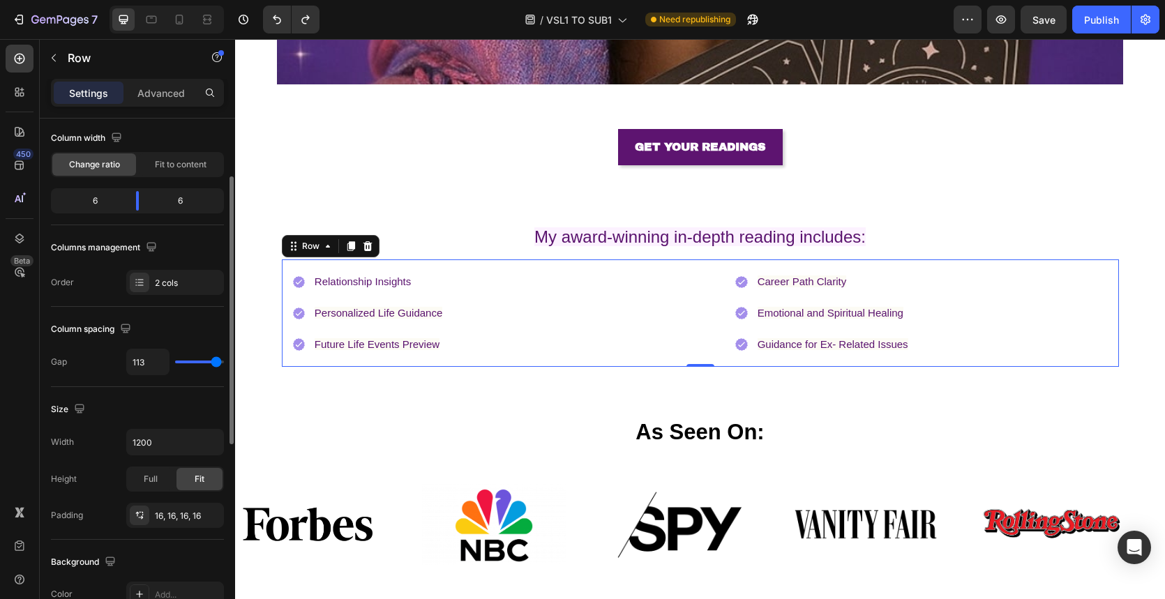
type input "116"
type input "119"
type input "120"
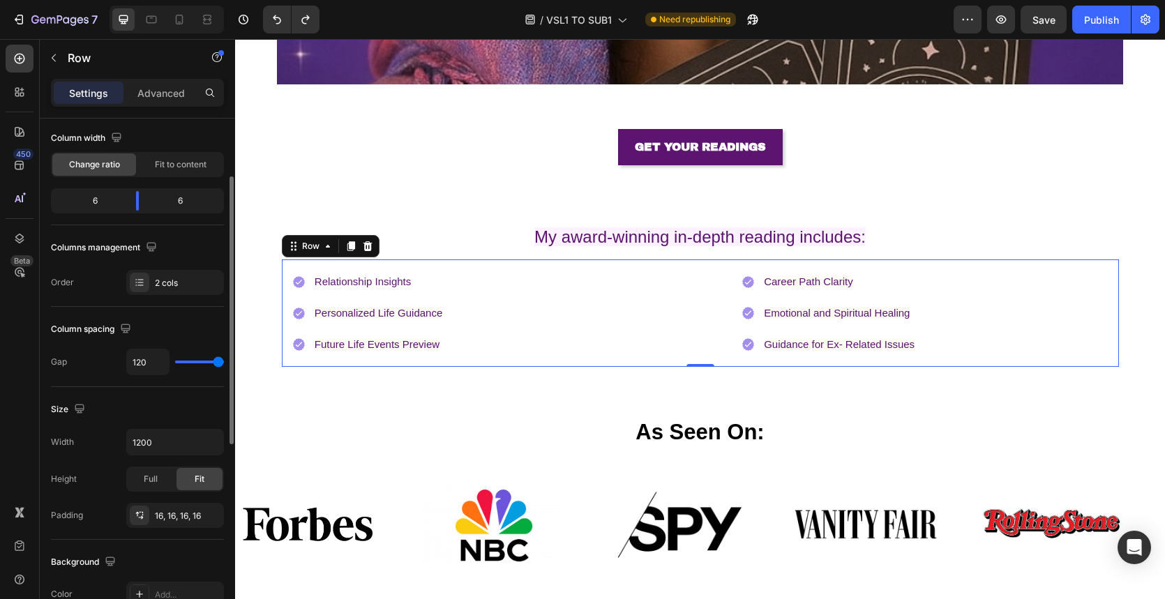
type input "115"
type input "102"
type input "88"
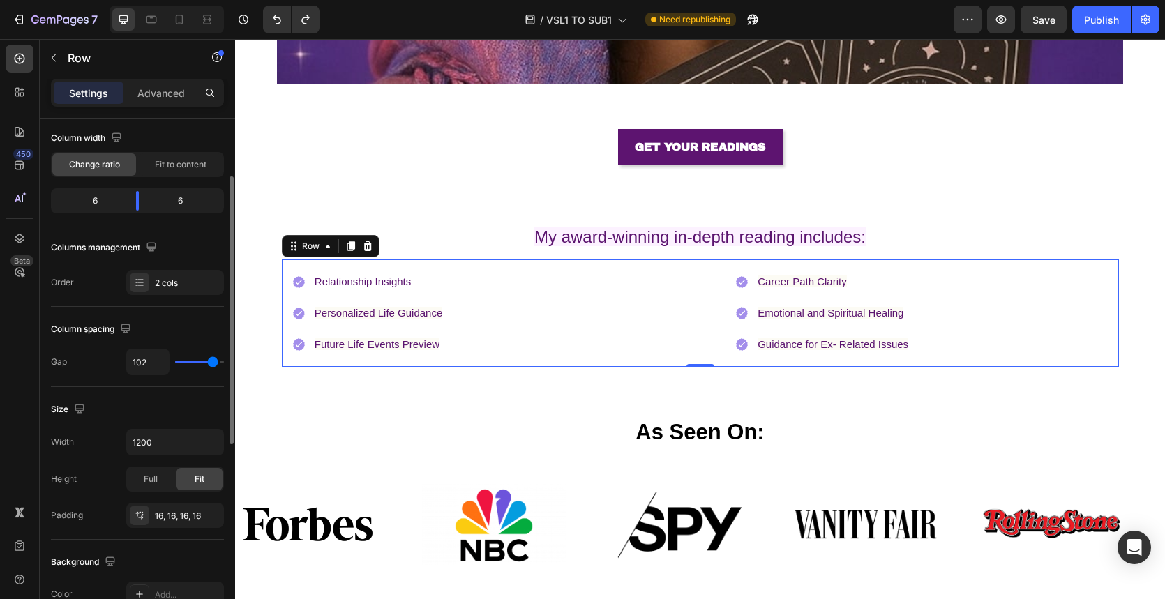
type input "88"
type input "73"
type input "59"
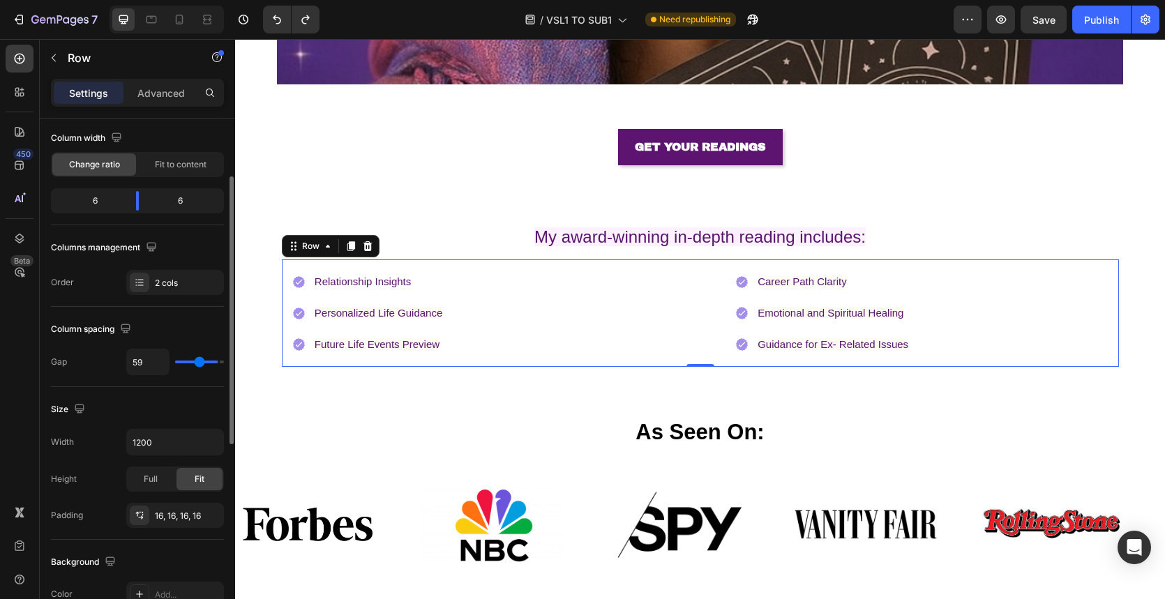
type input "48"
type input "38"
type input "29"
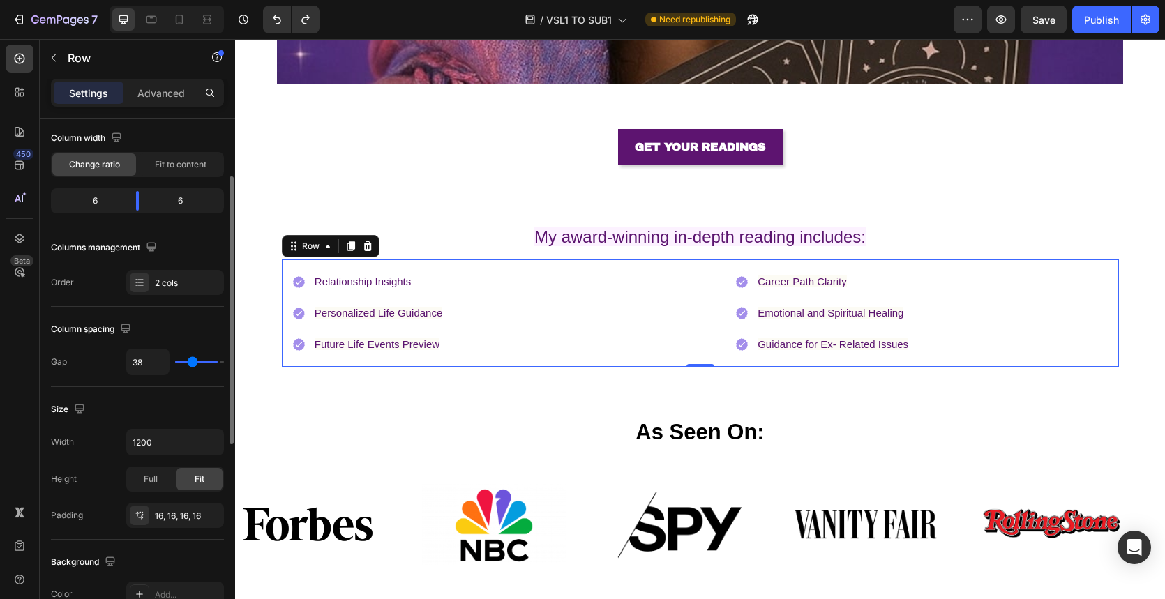
type input "29"
type input "21"
type input "11"
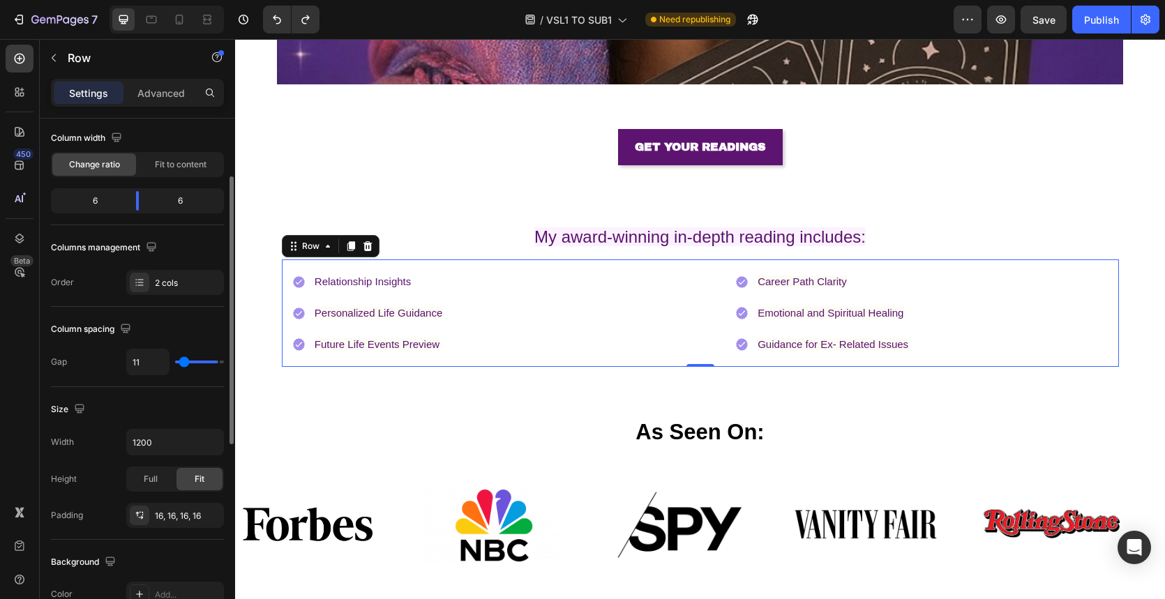
type input "0"
type input "1"
type input "2"
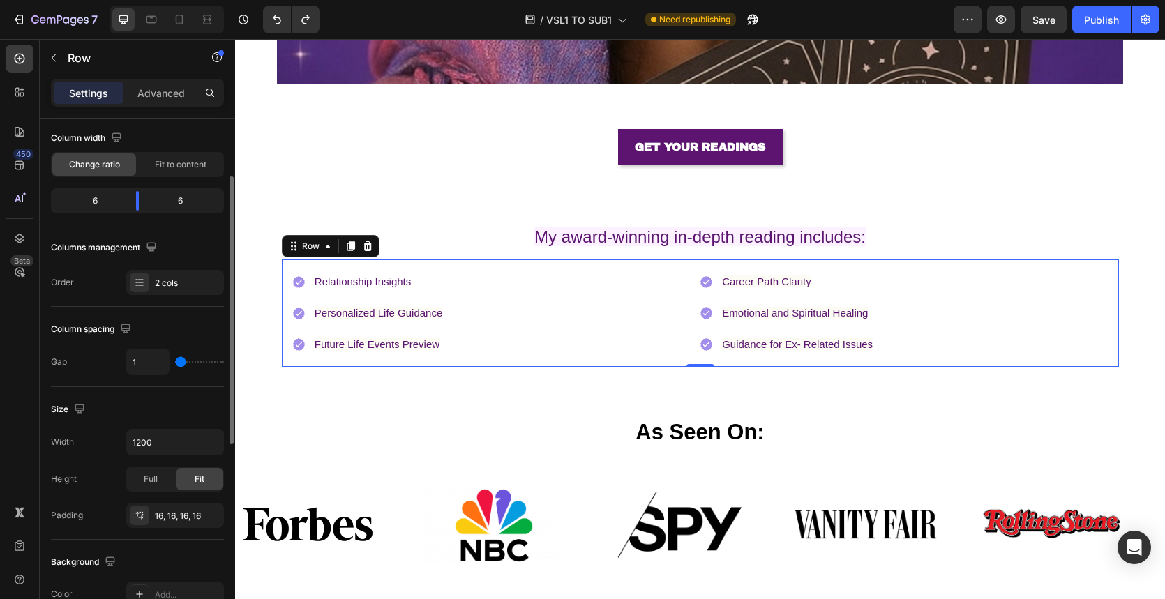
type input "2"
type input "3"
drag, startPoint x: 193, startPoint y: 364, endPoint x: 168, endPoint y: 363, distance: 24.5
click at [175, 363] on input "range" at bounding box center [199, 362] width 49 height 3
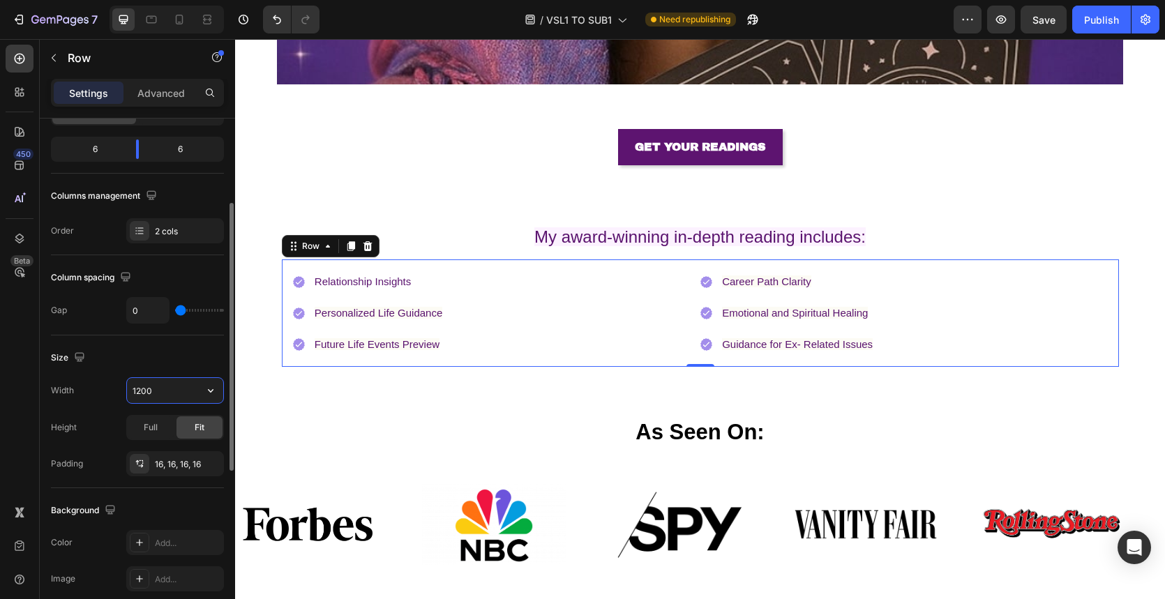
click at [164, 396] on input "1200" at bounding box center [175, 390] width 96 height 25
click at [207, 402] on button "button" at bounding box center [210, 390] width 25 height 25
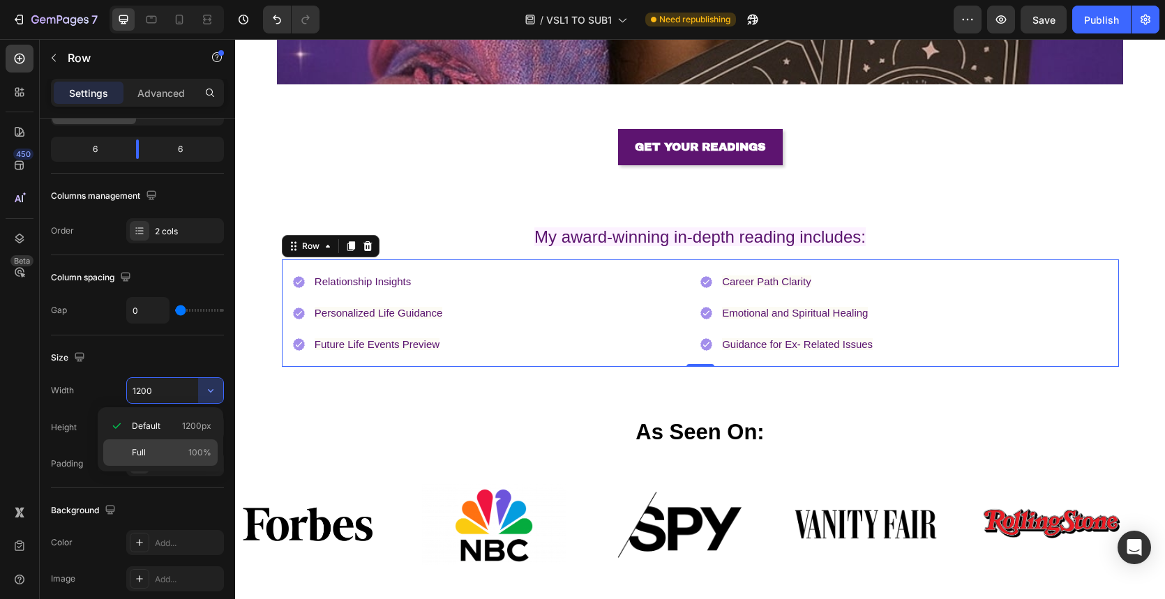
click at [165, 445] on div "Full 100%" at bounding box center [160, 452] width 114 height 27
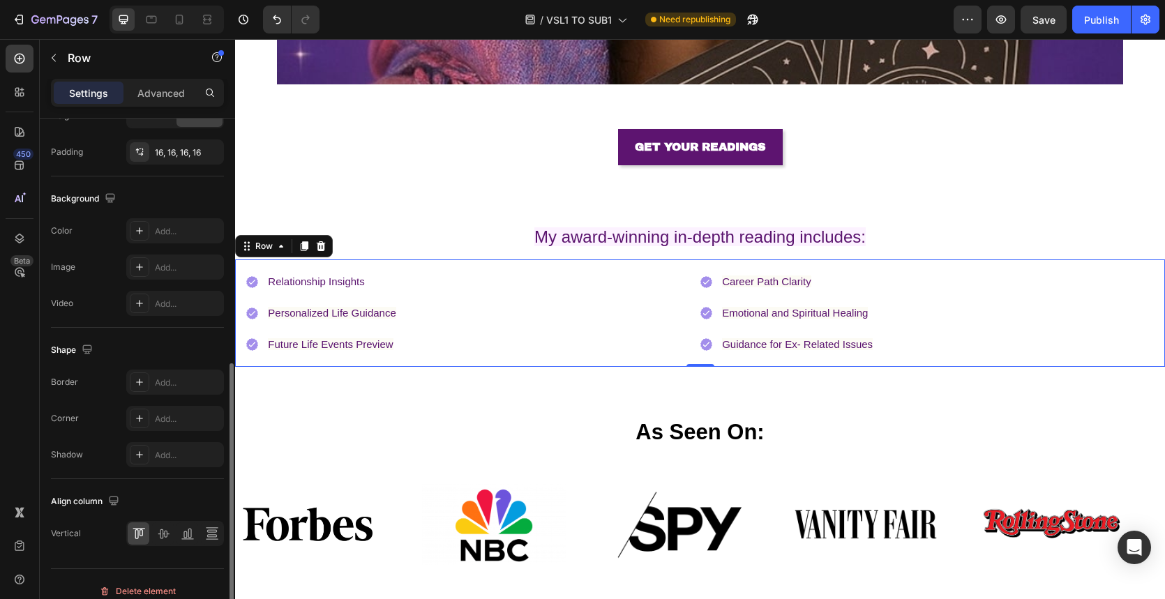
scroll to position [490, 0]
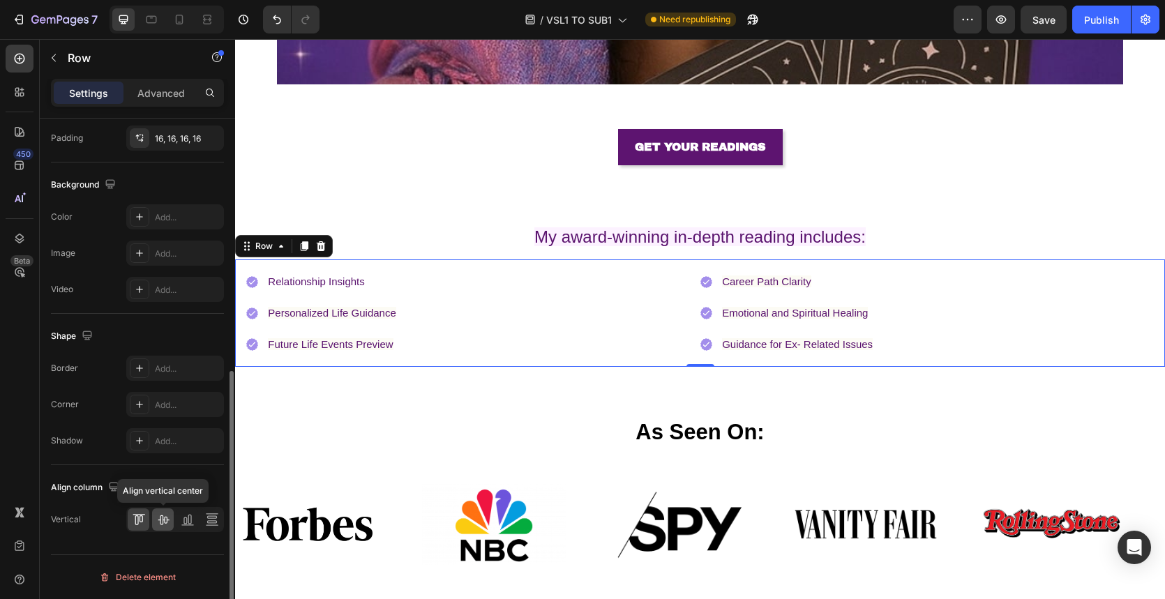
click at [161, 522] on icon at bounding box center [163, 520] width 14 height 14
click at [181, 523] on icon at bounding box center [188, 520] width 14 height 14
click at [137, 520] on icon at bounding box center [136, 520] width 3 height 10
click at [211, 514] on icon at bounding box center [212, 520] width 14 height 14
click at [162, 516] on icon at bounding box center [163, 520] width 11 height 10
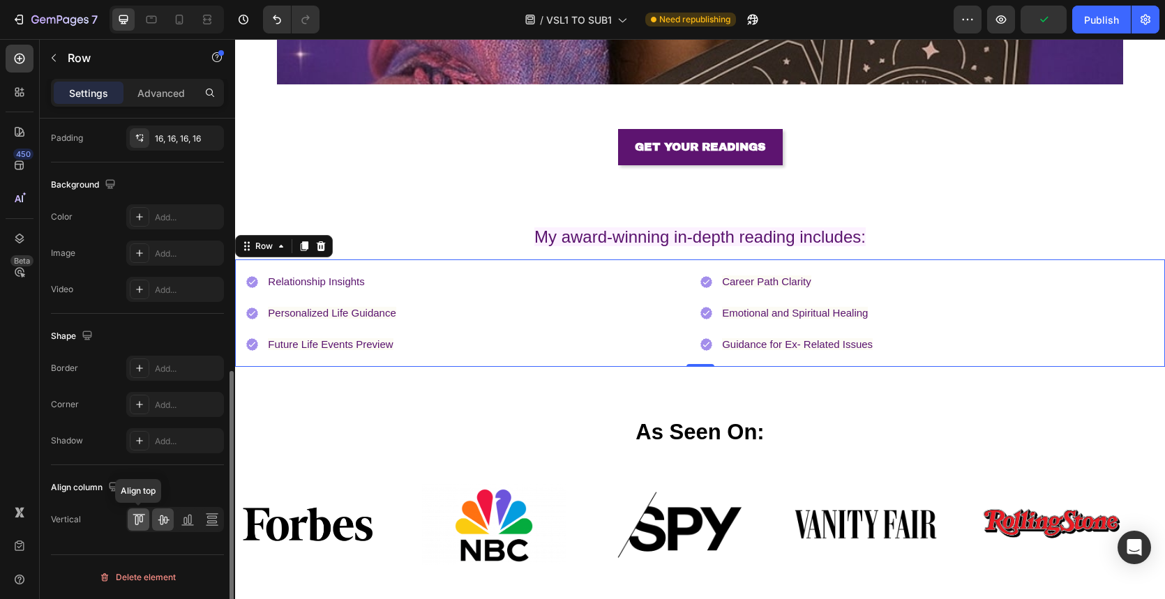
click at [136, 518] on icon at bounding box center [139, 520] width 14 height 14
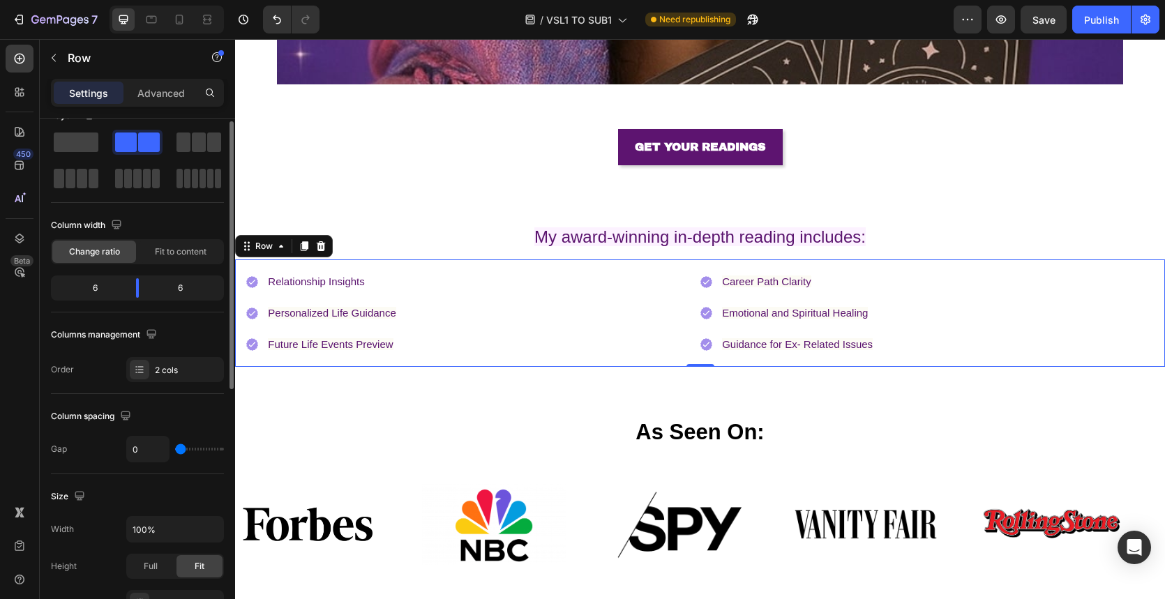
scroll to position [0, 0]
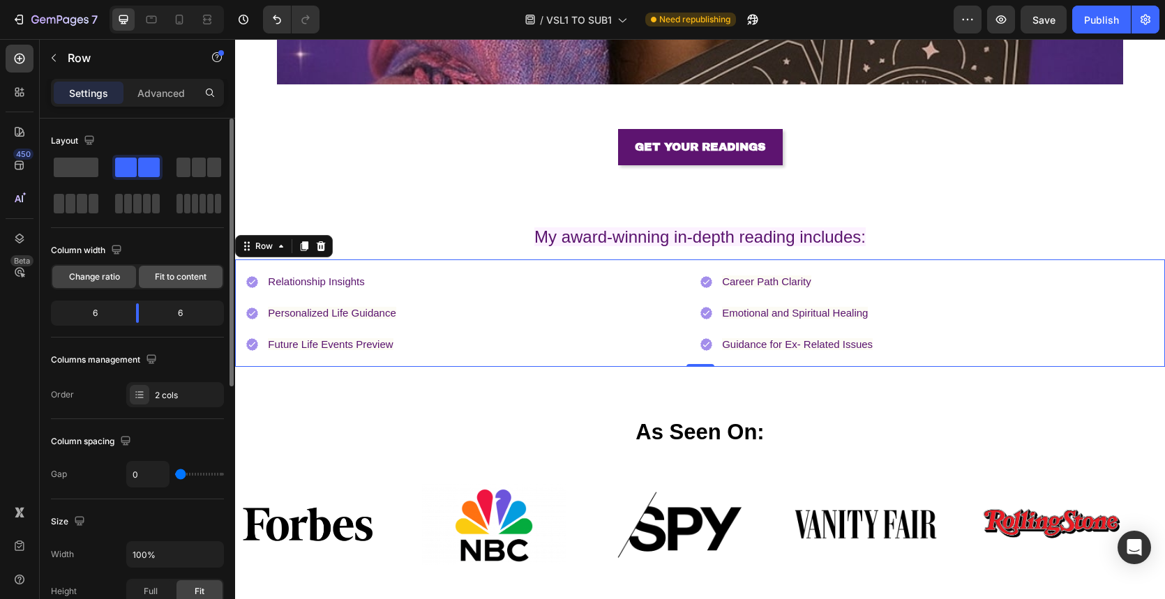
click at [179, 282] on span "Fit to content" at bounding box center [181, 277] width 52 height 13
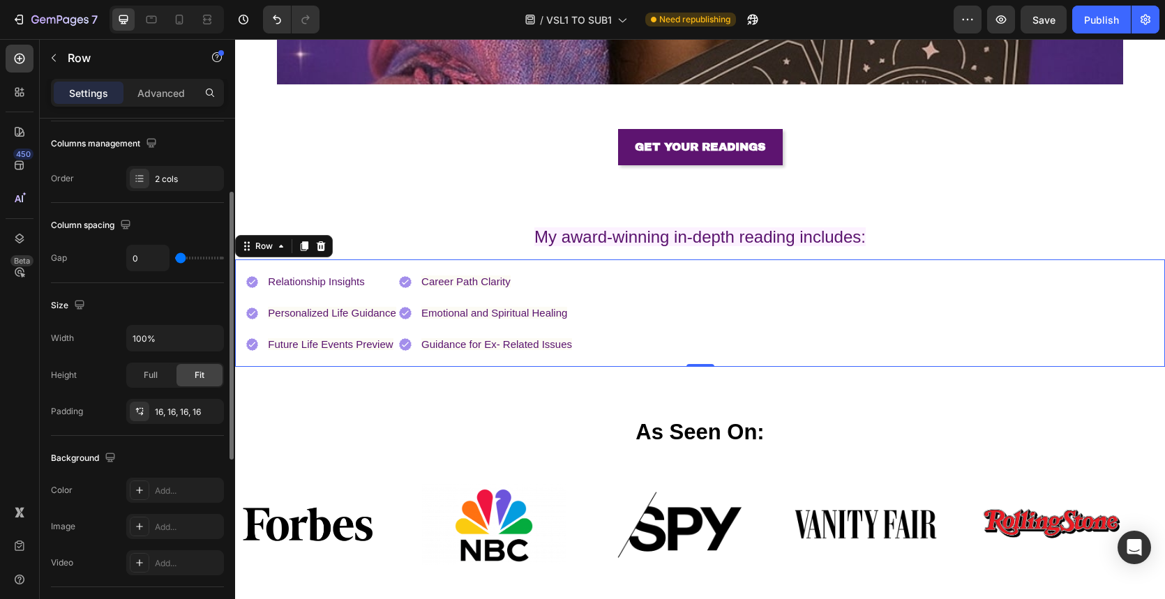
scroll to position [181, 0]
click at [177, 258] on input "range" at bounding box center [199, 257] width 49 height 3
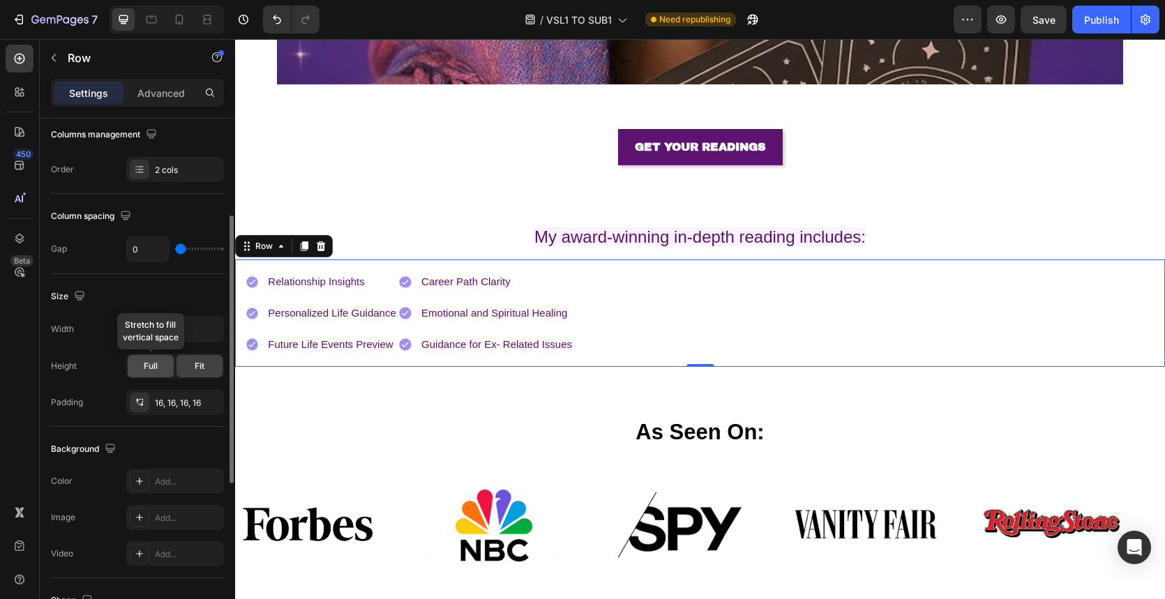
click at [143, 372] on div "Full" at bounding box center [151, 366] width 46 height 22
click at [199, 365] on span "Fit" at bounding box center [200, 366] width 10 height 13
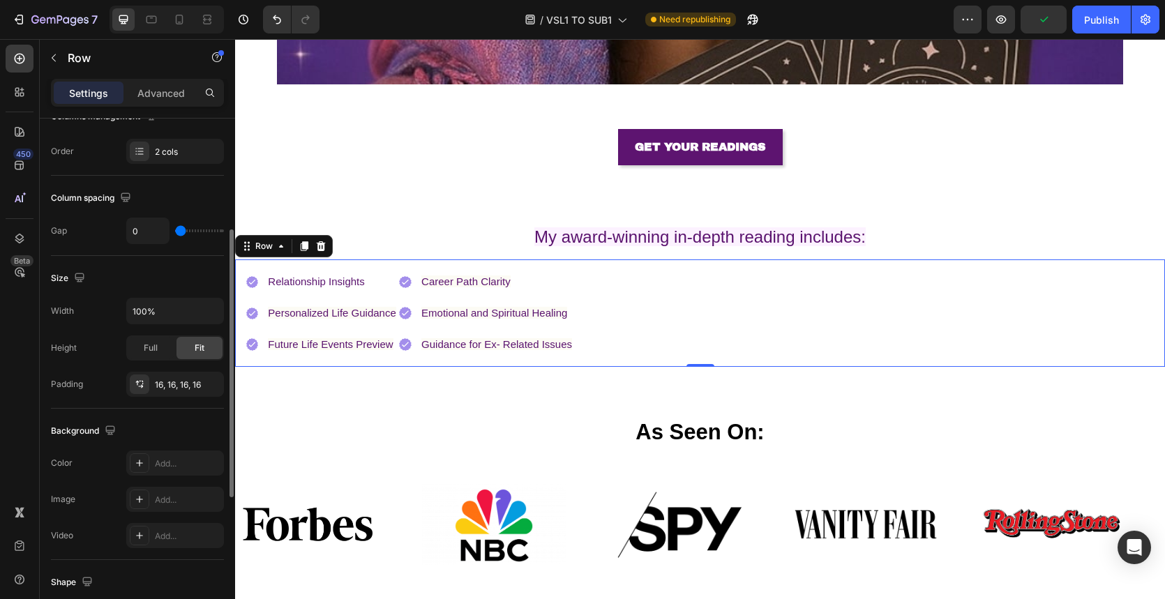
scroll to position [210, 0]
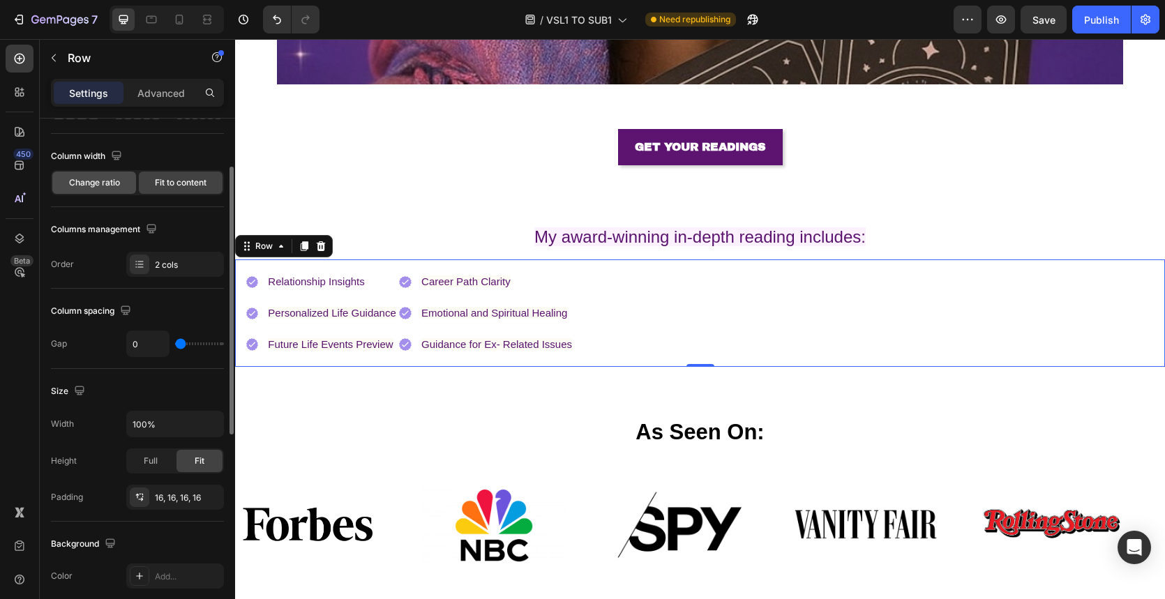
click at [114, 177] on span "Change ratio" at bounding box center [94, 182] width 51 height 13
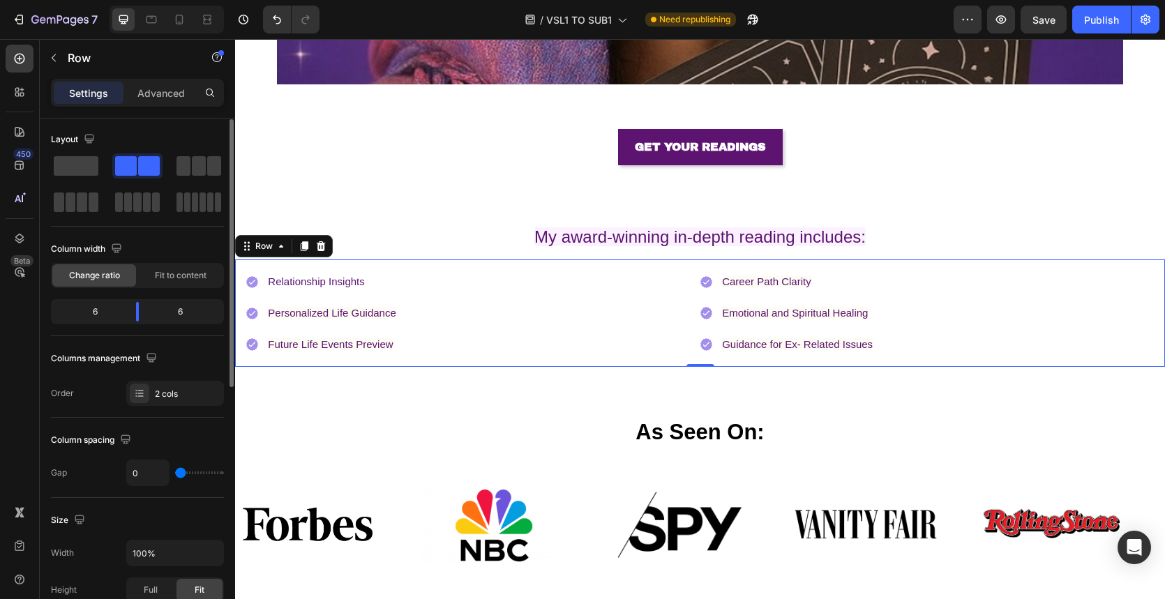
scroll to position [0, 0]
click at [169, 279] on span "Fit to content" at bounding box center [181, 277] width 52 height 13
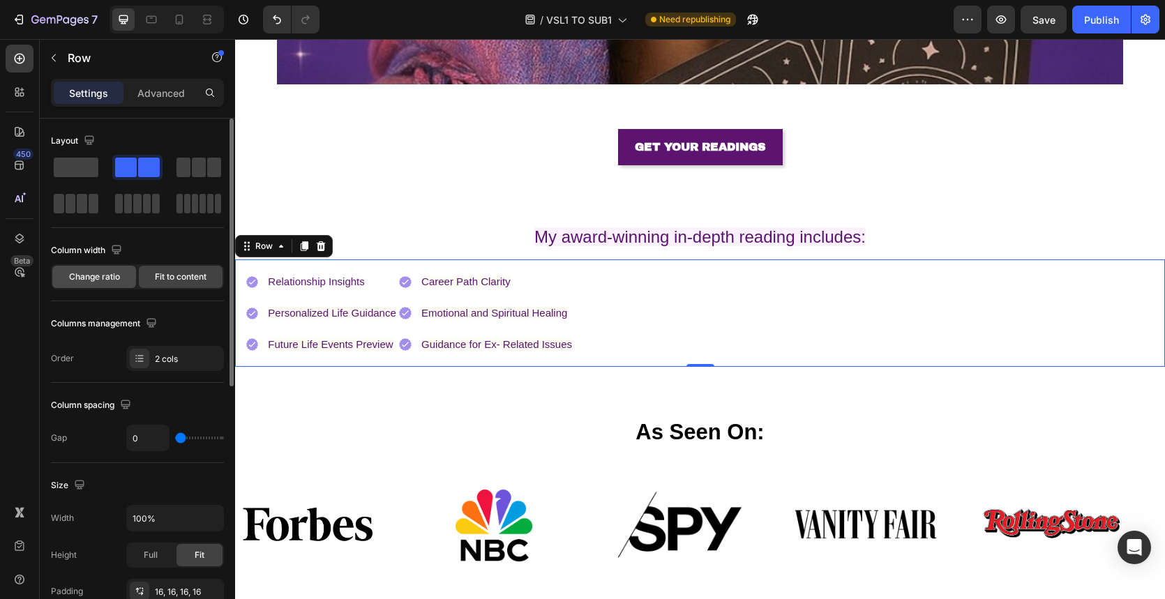
click at [119, 276] on span "Change ratio" at bounding box center [94, 277] width 51 height 13
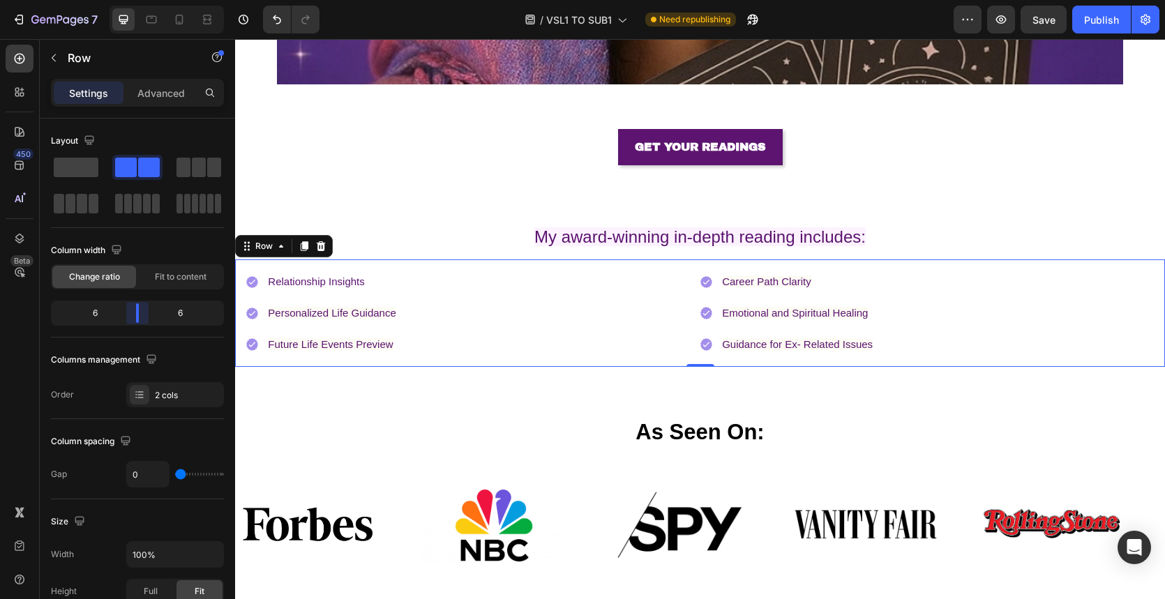
drag, startPoint x: 133, startPoint y: 314, endPoint x: 142, endPoint y: 317, distance: 10.4
click at [142, 0] on body "7 Version history / VSL1 TO SUB1 Need republishing Preview Save Publish 450 Bet…" at bounding box center [582, 0] width 1165 height 0
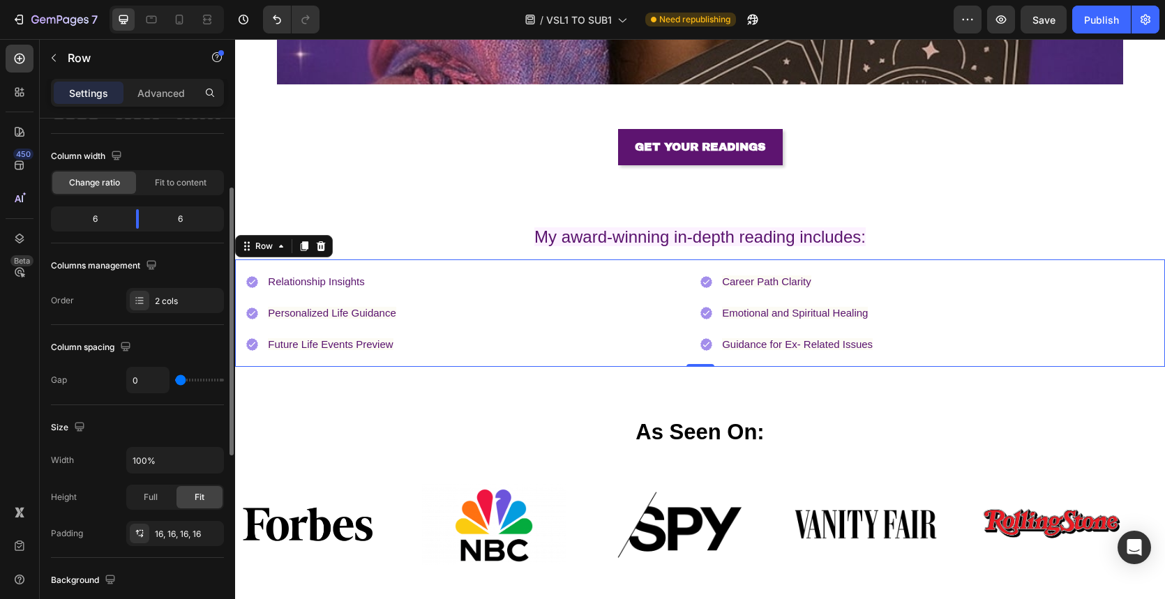
scroll to position [108, 0]
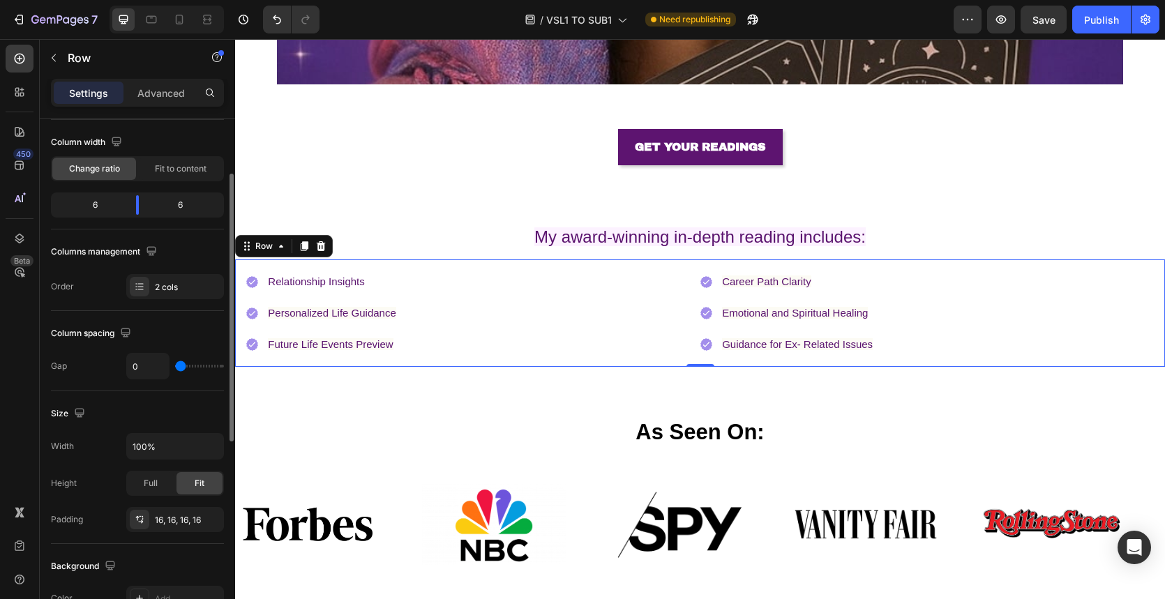
drag, startPoint x: 179, startPoint y: 369, endPoint x: 166, endPoint y: 369, distance: 12.6
click at [175, 368] on input "range" at bounding box center [199, 366] width 49 height 3
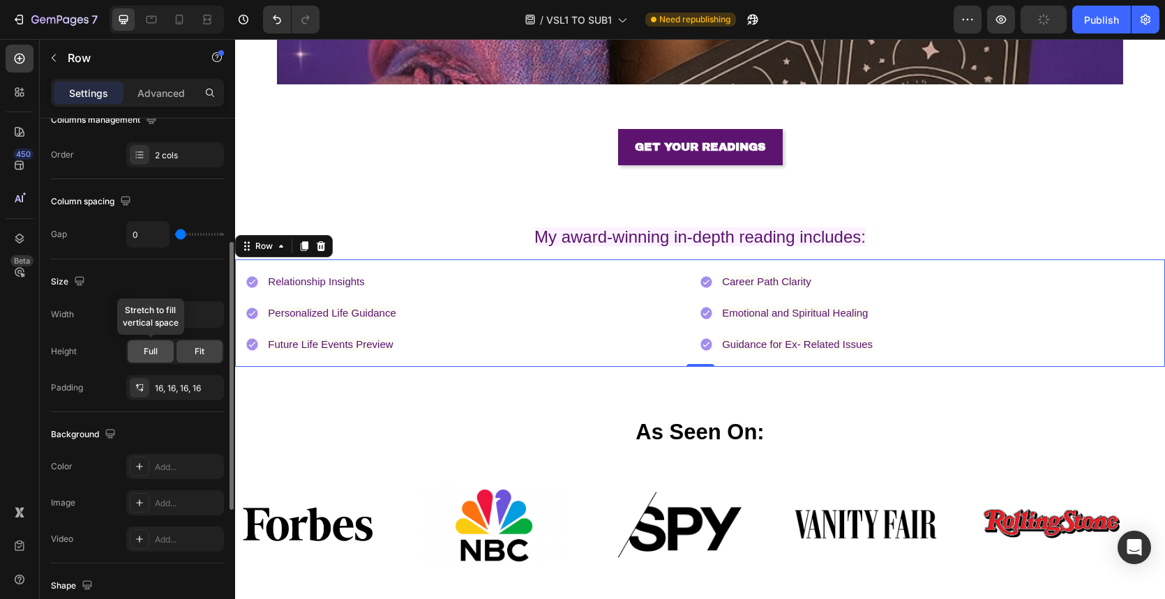
click at [155, 352] on span "Full" at bounding box center [151, 351] width 14 height 13
click at [187, 312] on input "100%" at bounding box center [175, 314] width 96 height 25
click at [212, 317] on icon "button" at bounding box center [211, 315] width 14 height 14
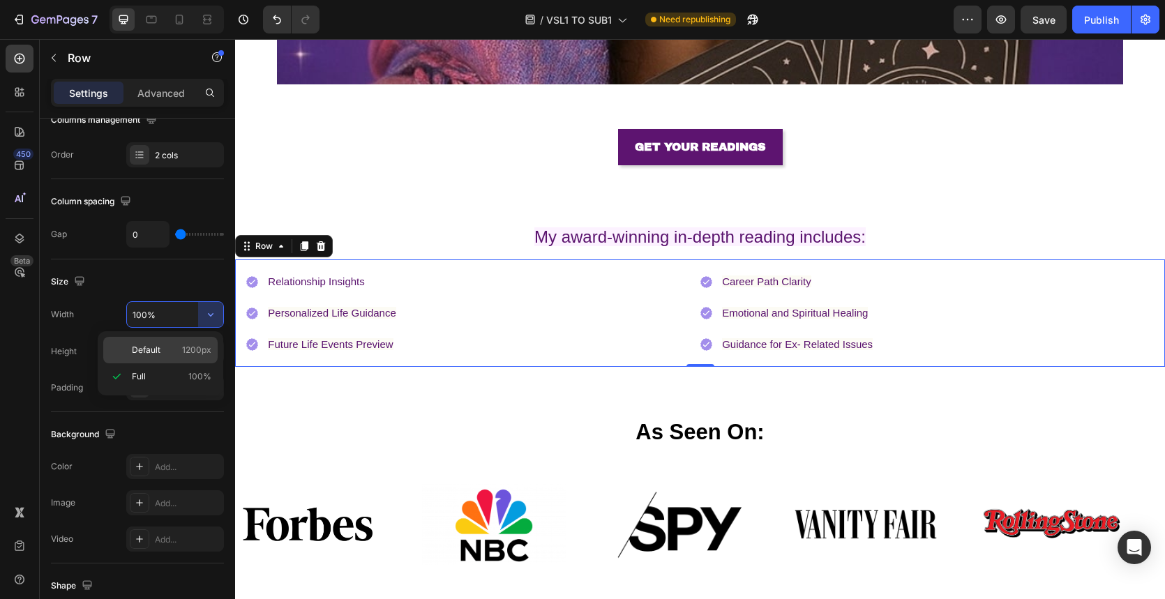
click at [179, 349] on p "Default 1200px" at bounding box center [172, 350] width 80 height 13
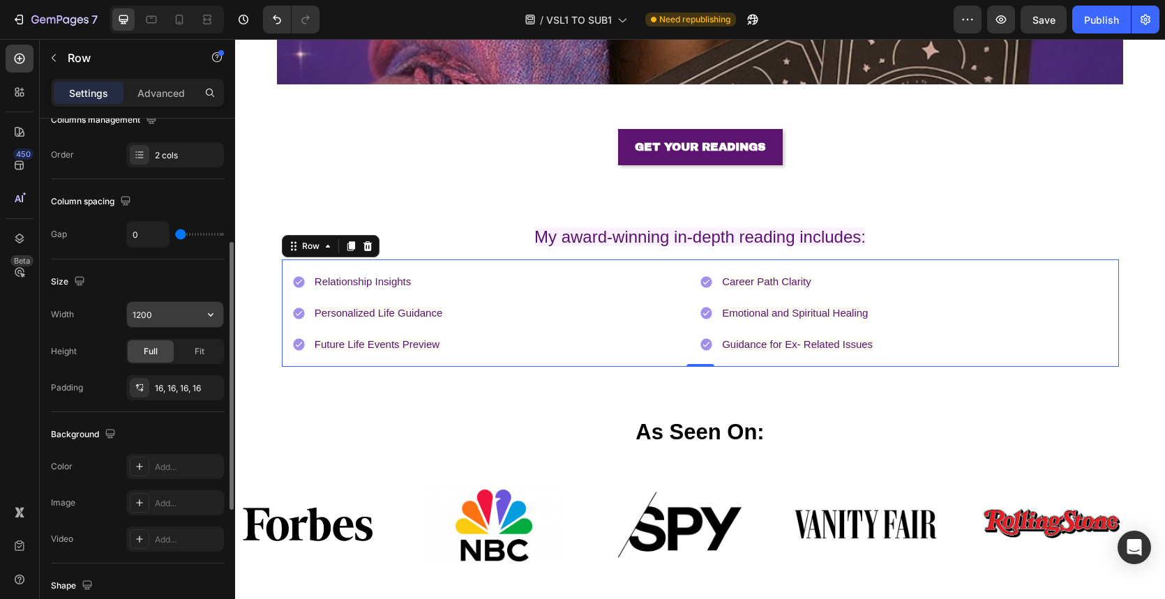
click at [168, 317] on input "1200" at bounding box center [175, 314] width 96 height 25
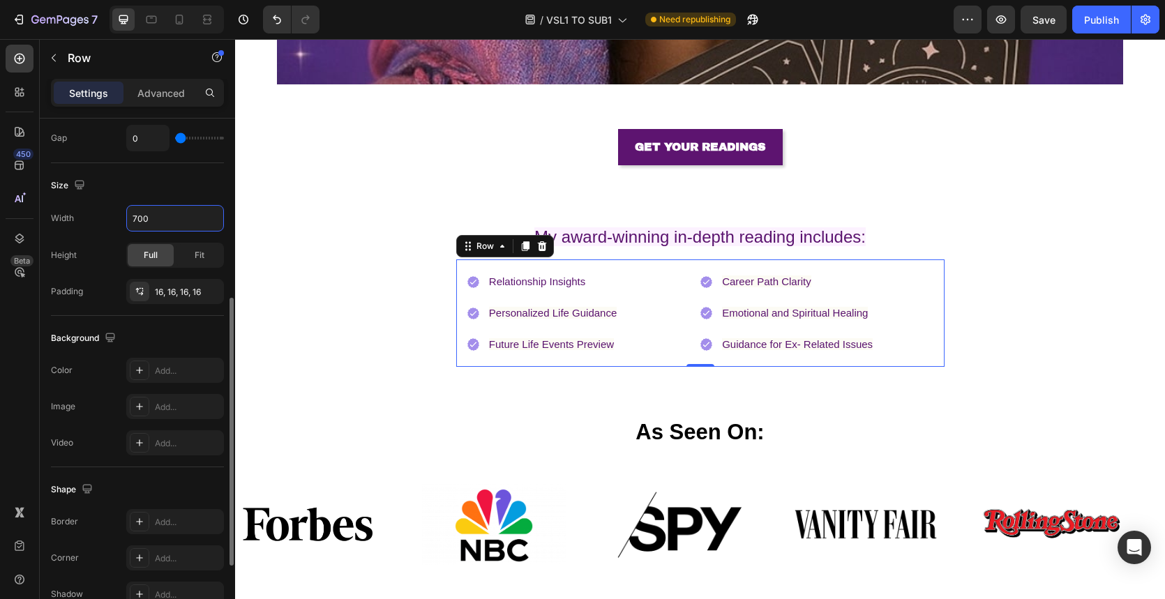
scroll to position [332, 0]
click at [193, 346] on div "Background" at bounding box center [137, 342] width 173 height 22
click at [970, 223] on h2 "My award-winning in-depth reading includes:" at bounding box center [700, 235] width 837 height 50
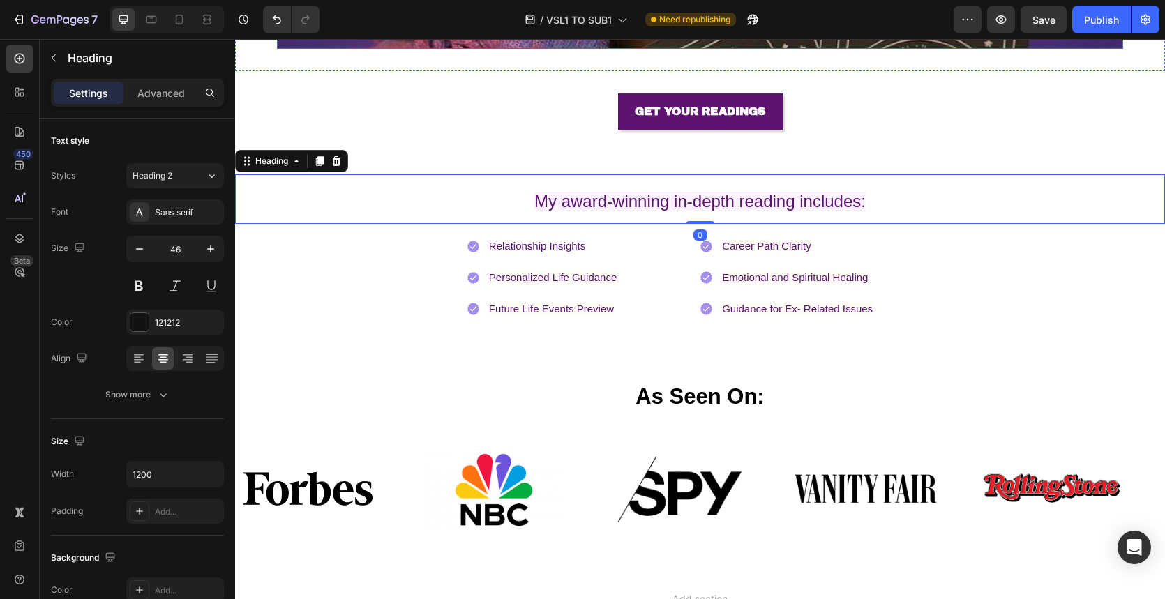
scroll to position [591, 0]
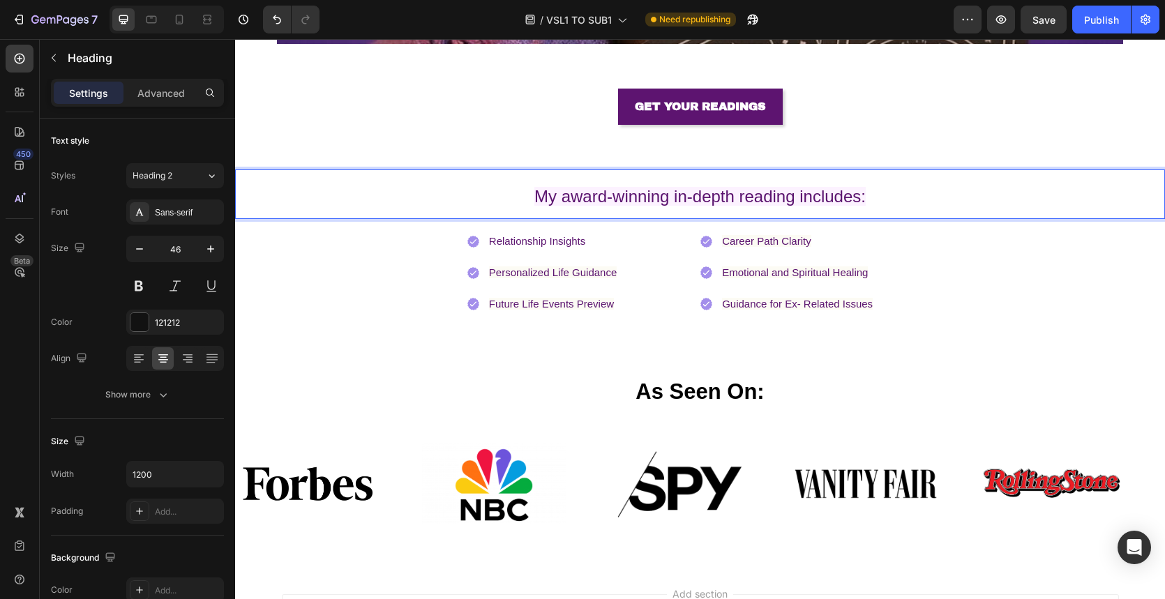
click at [794, 200] on span "My award-winning in-depth reading includes:" at bounding box center [699, 196] width 331 height 19
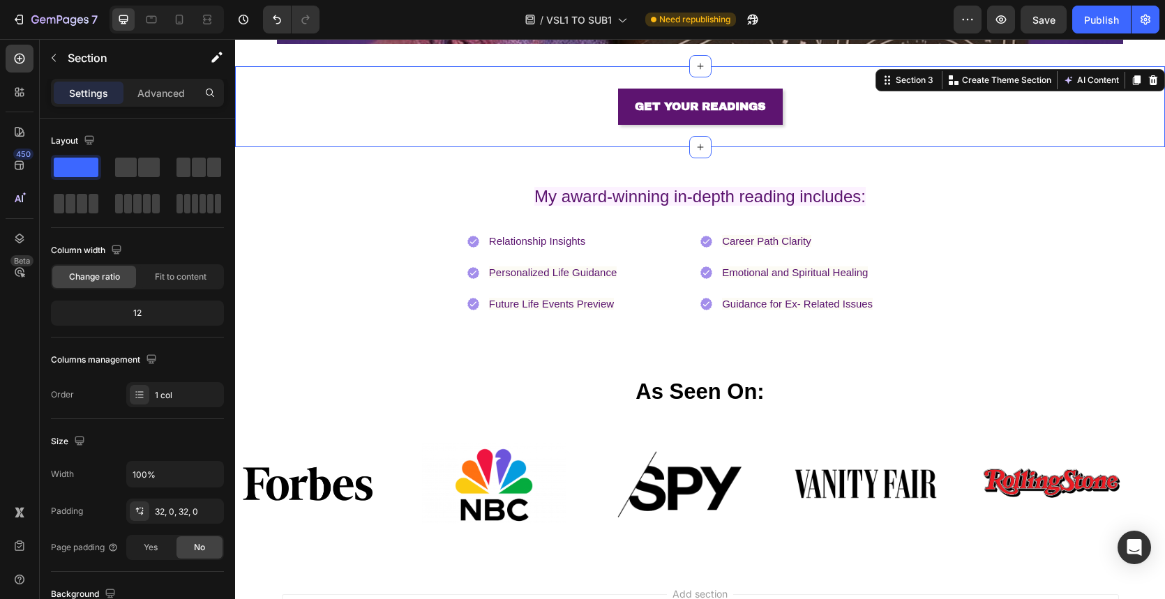
click at [482, 133] on div "GET YOUR READINGS Button Section 3 You can create reusable sections Create Them…" at bounding box center [700, 107] width 930 height 82
click at [575, 194] on span "My award-winning in-depth reading includes:" at bounding box center [699, 196] width 331 height 19
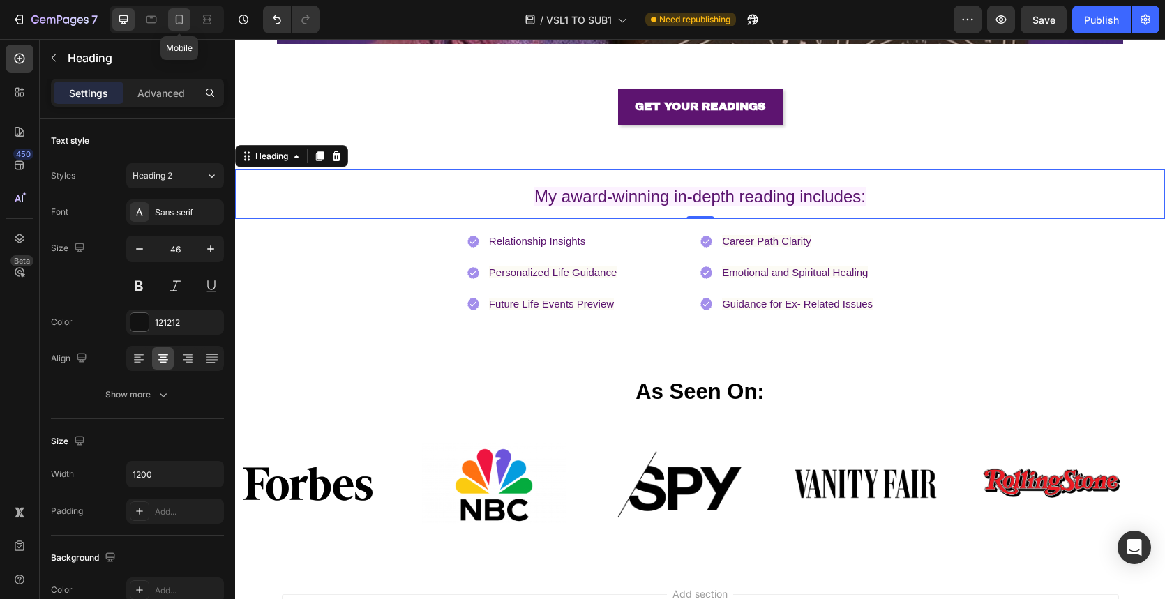
click at [181, 22] on icon at bounding box center [179, 20] width 14 height 14
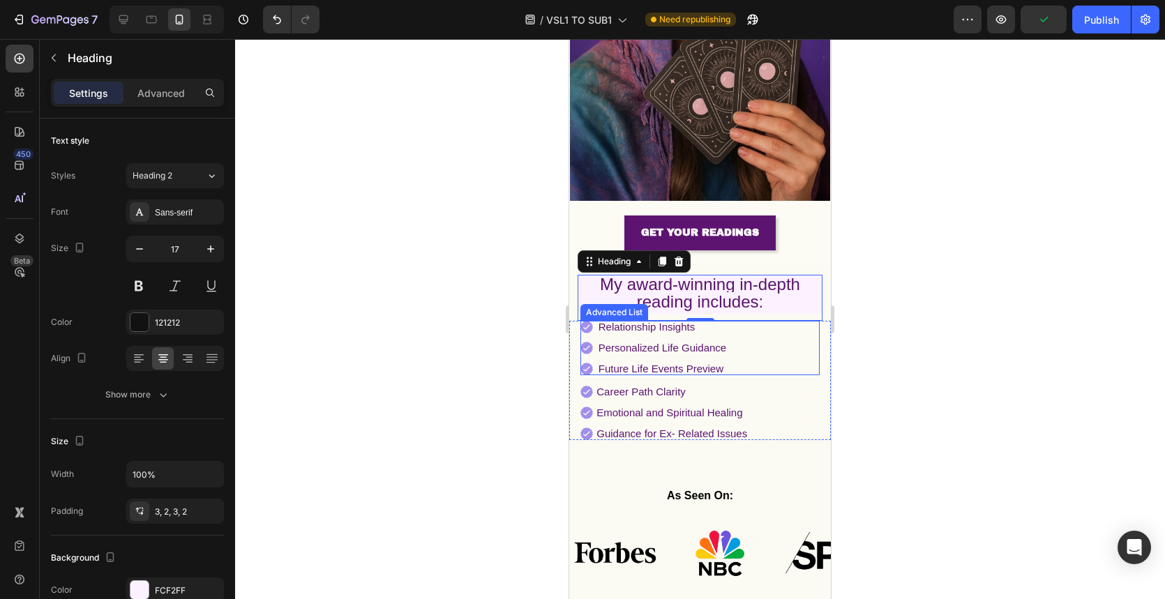
scroll to position [350, 0]
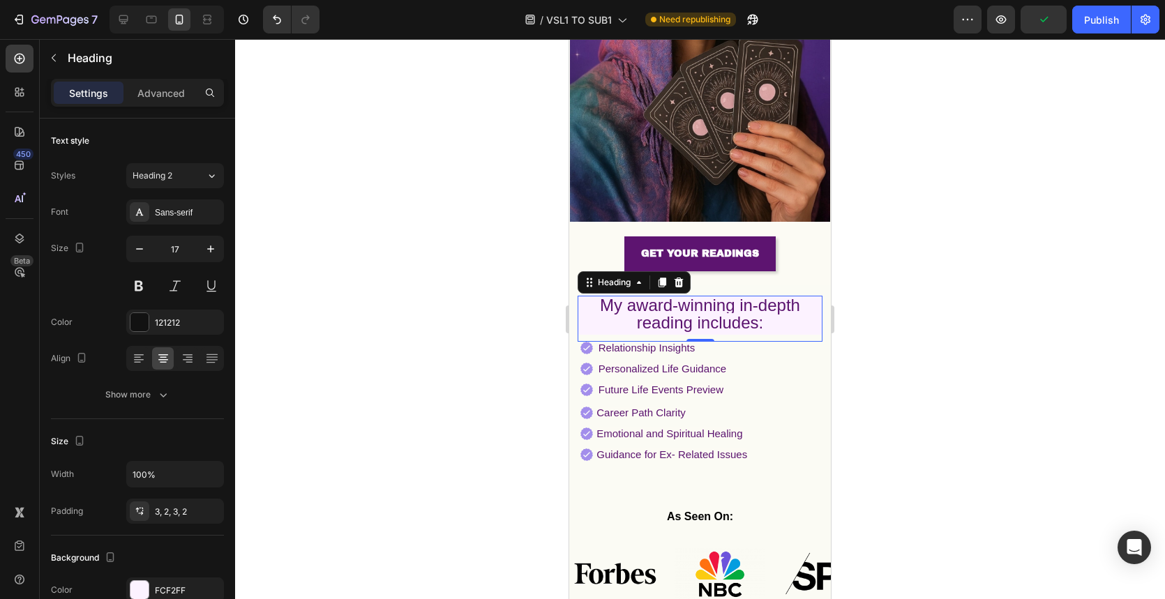
click at [928, 358] on div at bounding box center [700, 319] width 930 height 560
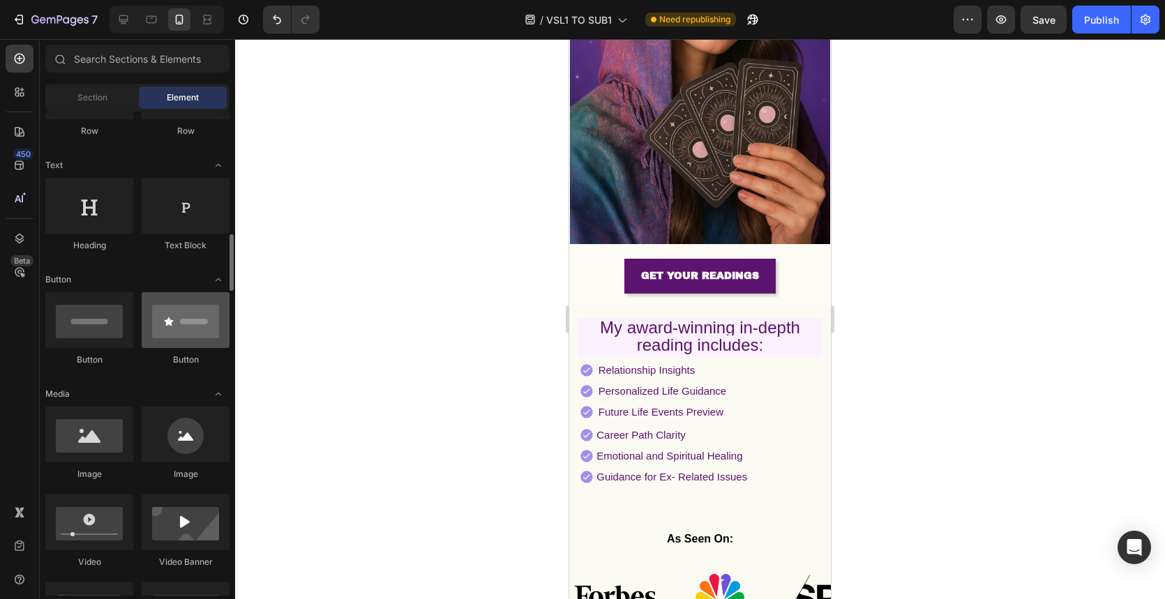
scroll to position [0, 0]
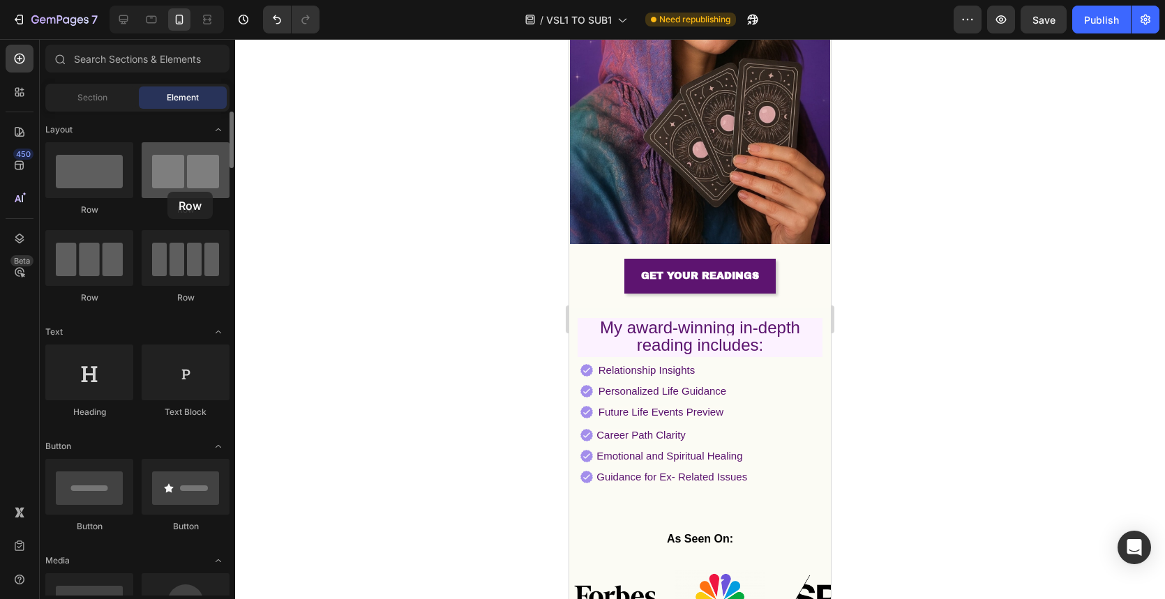
click at [167, 192] on div at bounding box center [186, 170] width 88 height 56
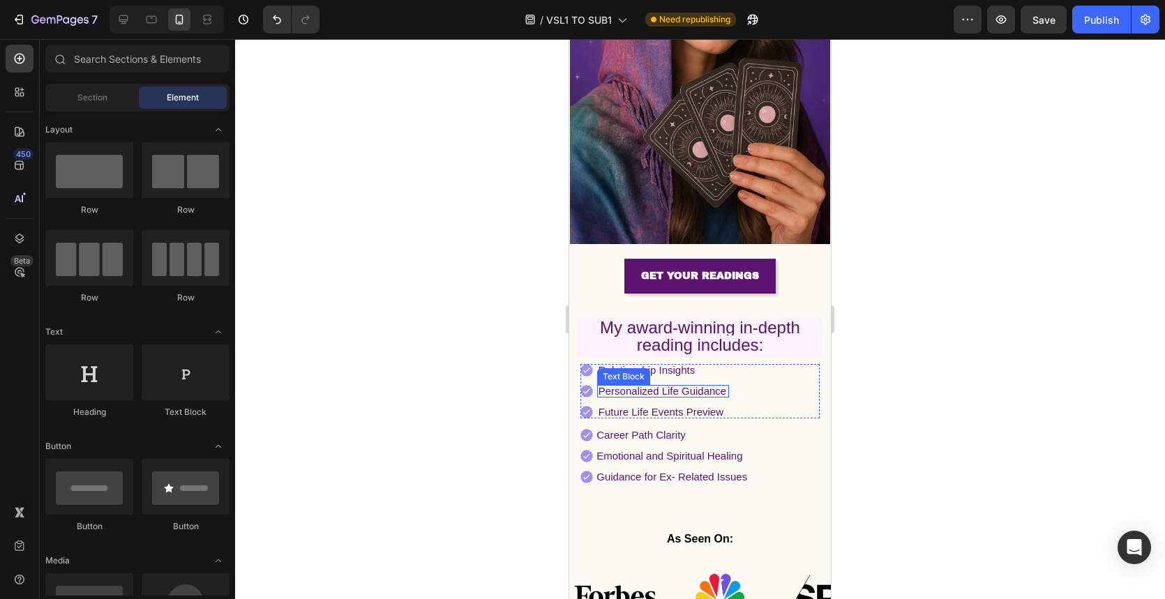
click at [728, 389] on div "Personalized Life Guidance" at bounding box center [663, 391] width 133 height 13
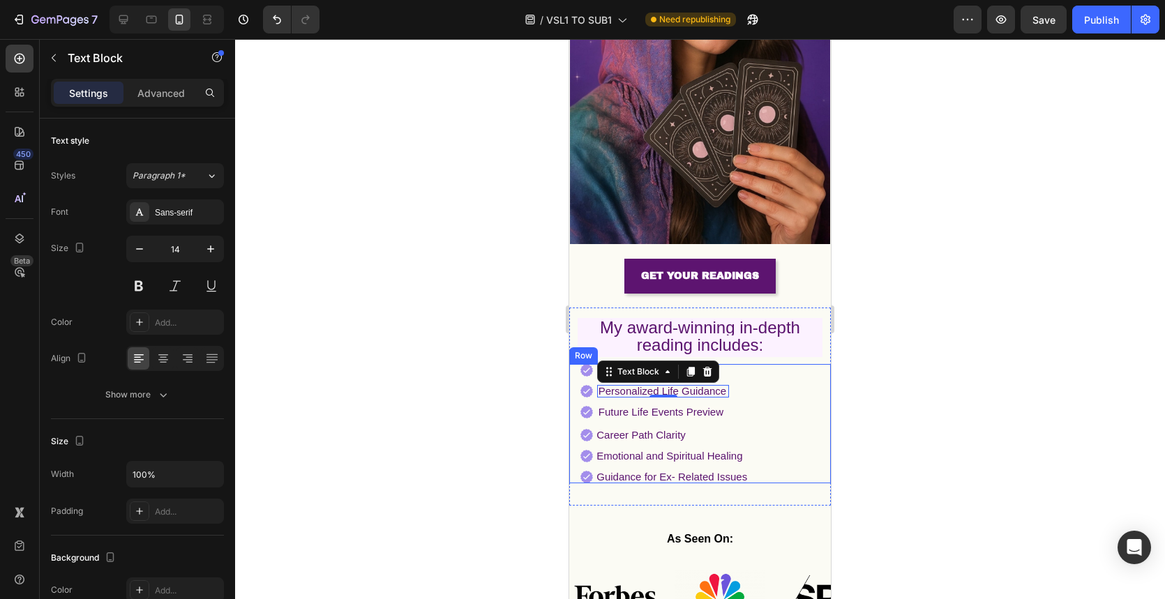
click at [759, 445] on div "Image Career Path Clarity Text Block Image Emotional and Spiritual Healing Text…" at bounding box center [699, 456] width 239 height 55
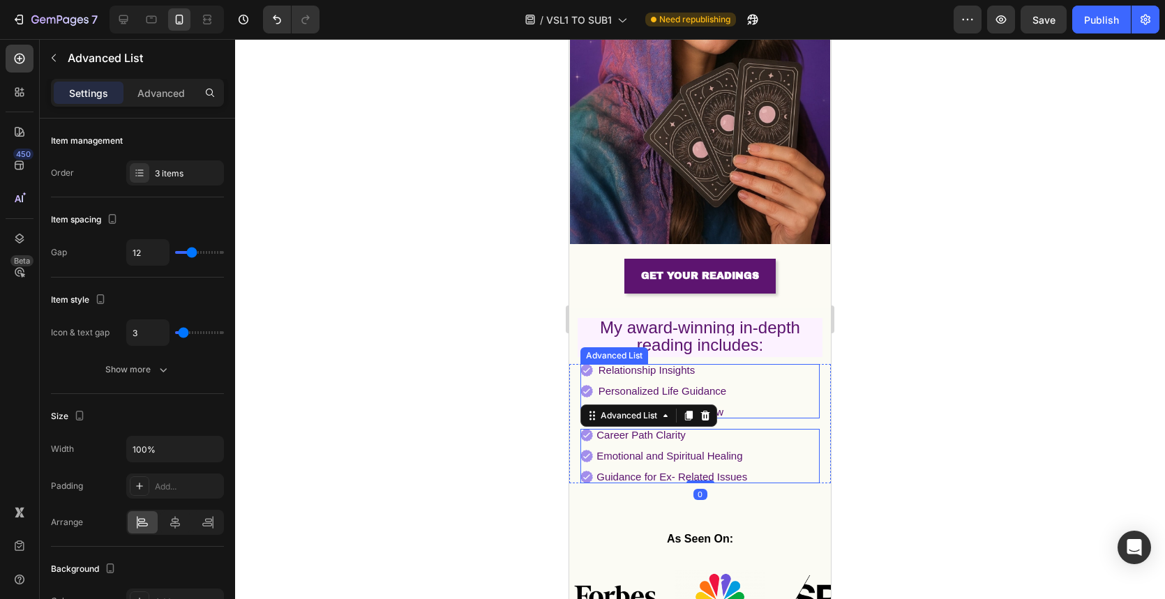
click at [806, 407] on div "Image Relationship Insights Text Block Image Personalized Life Guidance Text Bl…" at bounding box center [699, 391] width 239 height 54
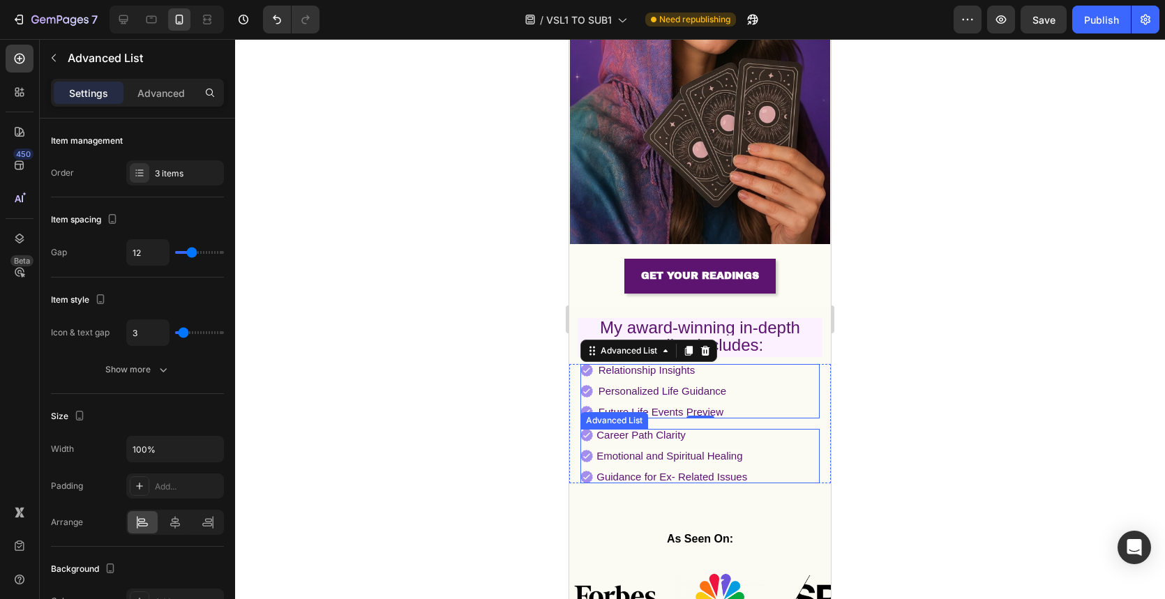
click at [809, 437] on div "Image Career Path Clarity Text Block Image Emotional and Spiritual Healing Text…" at bounding box center [699, 456] width 239 height 55
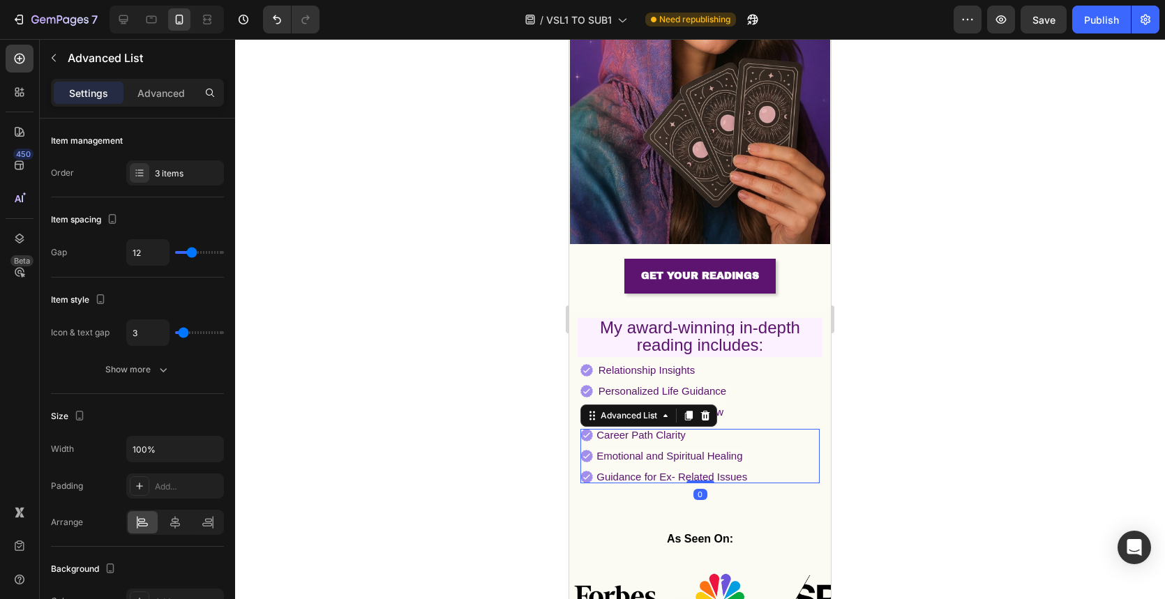
click at [929, 412] on div at bounding box center [700, 319] width 930 height 560
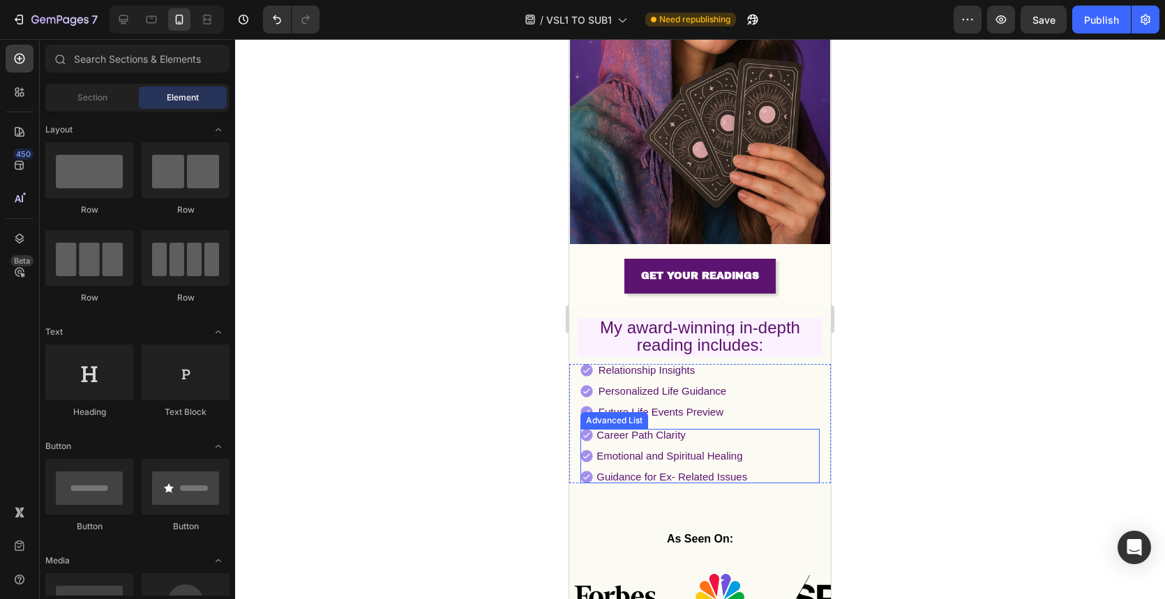
scroll to position [389, 0]
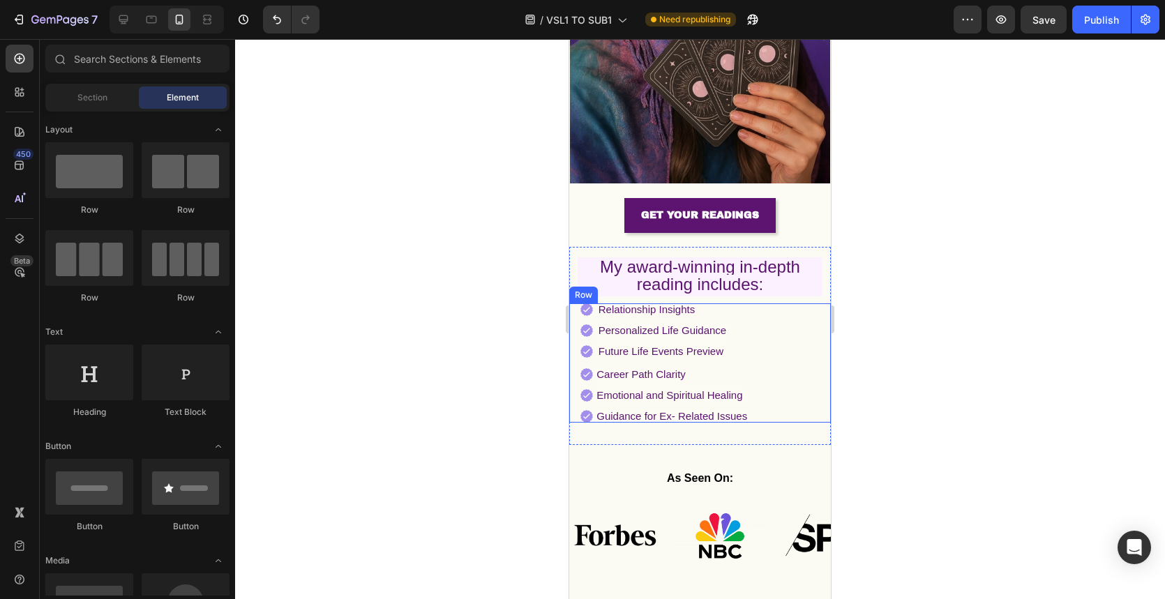
click at [575, 361] on div "Image Relationship Insights Text Block Image Personalized Life Guidance Text Bl…" at bounding box center [700, 363] width 262 height 120
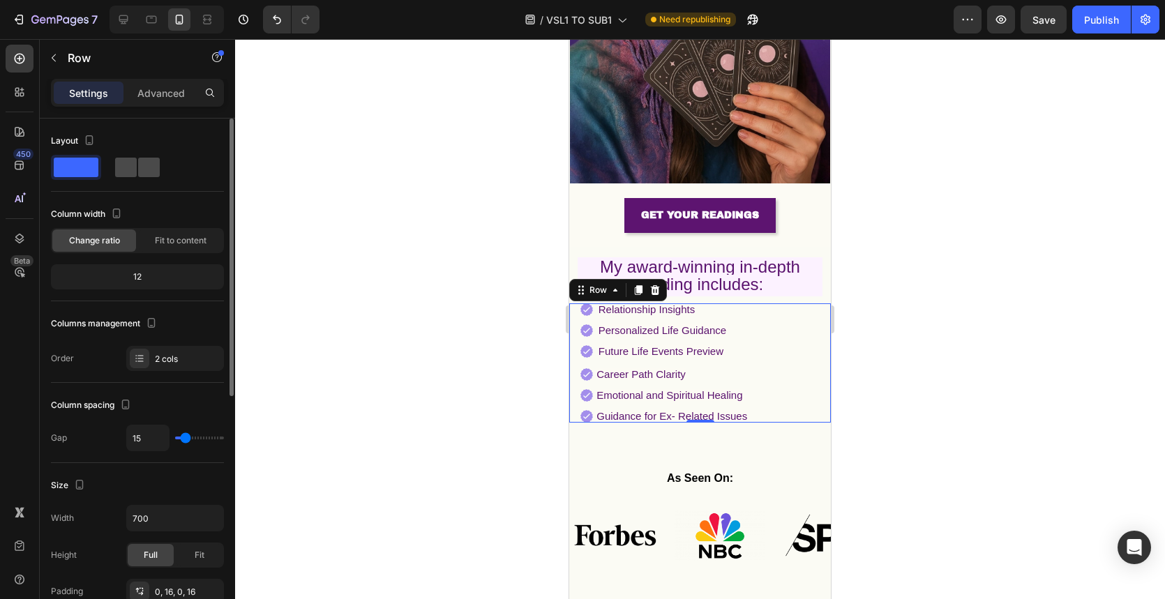
click at [138, 172] on span at bounding box center [149, 168] width 22 height 20
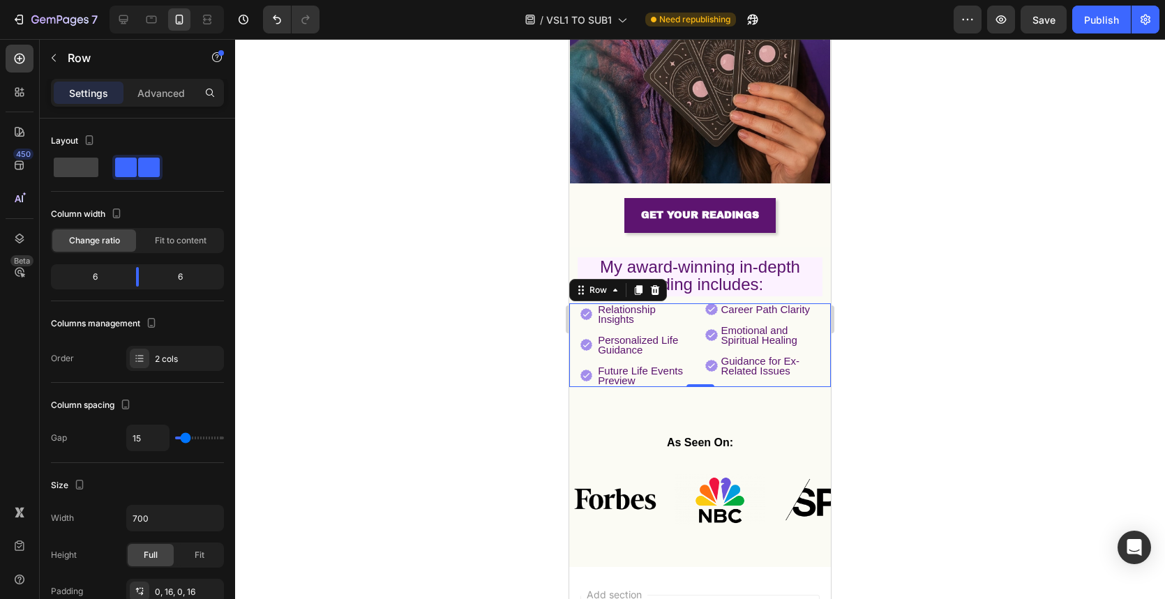
click at [405, 179] on div at bounding box center [700, 319] width 930 height 560
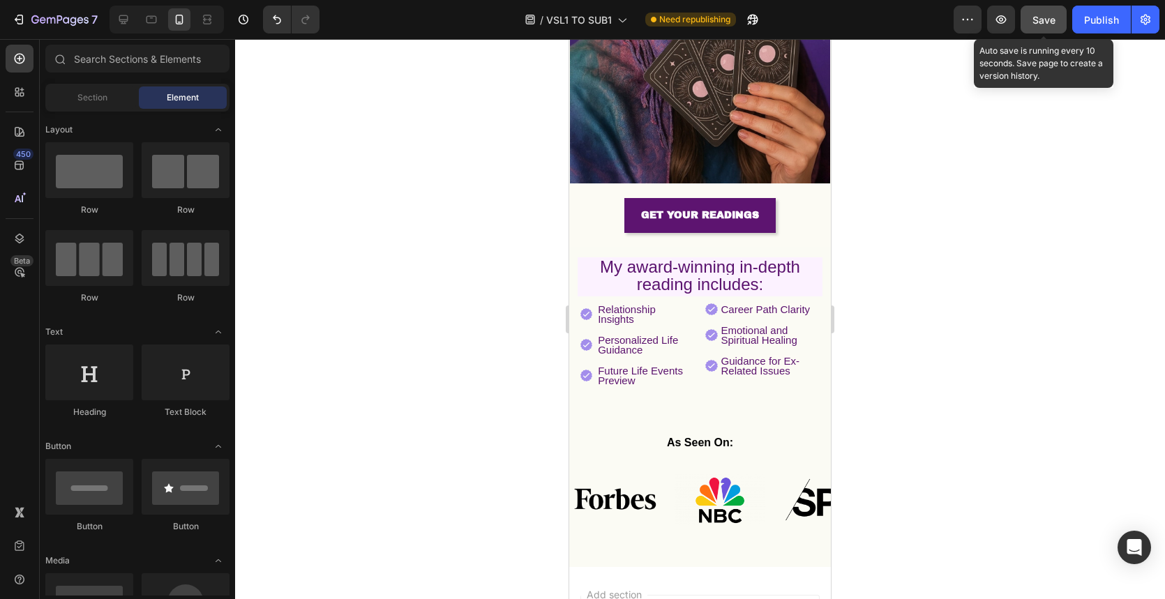
click at [1045, 22] on span "Save" at bounding box center [1043, 20] width 23 height 12
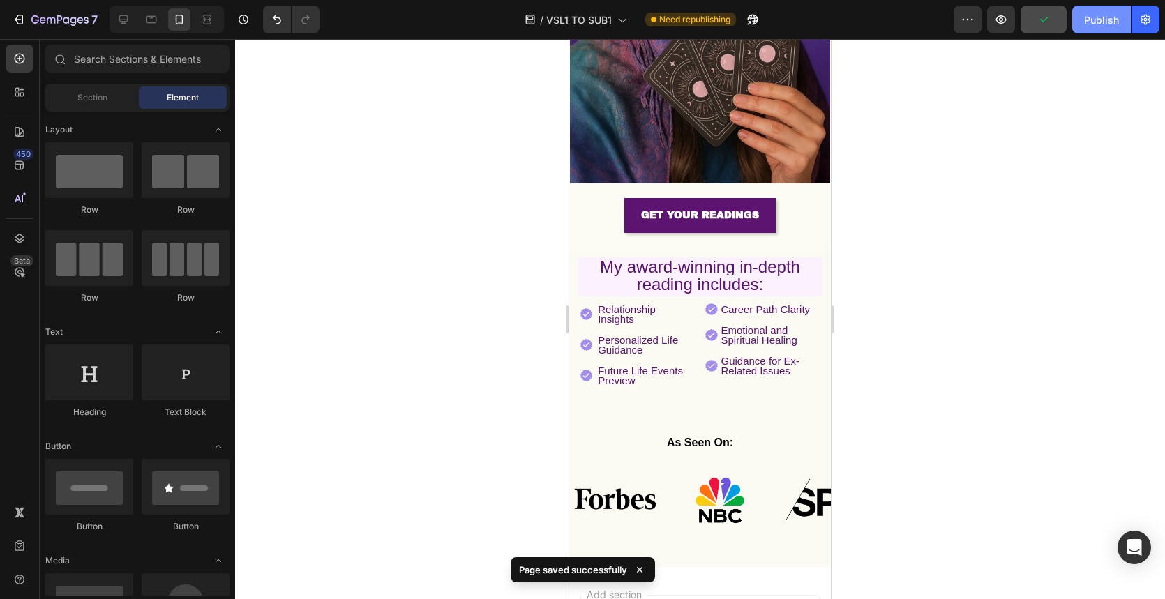
click at [1087, 25] on div "Publish" at bounding box center [1101, 20] width 35 height 15
click at [121, 14] on icon at bounding box center [123, 20] width 14 height 14
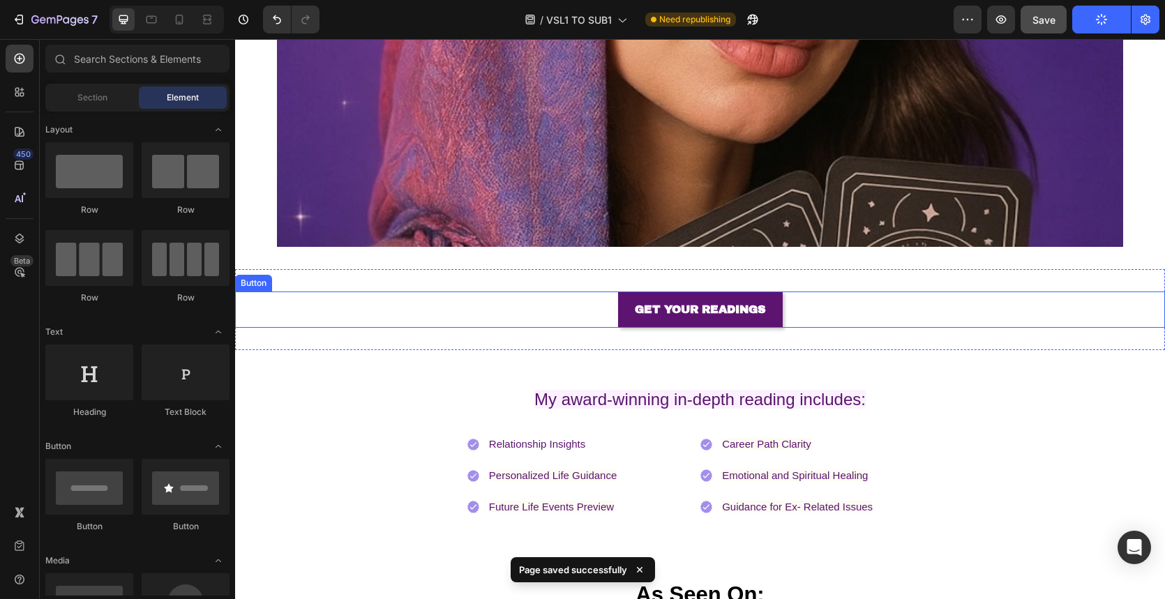
scroll to position [552, 0]
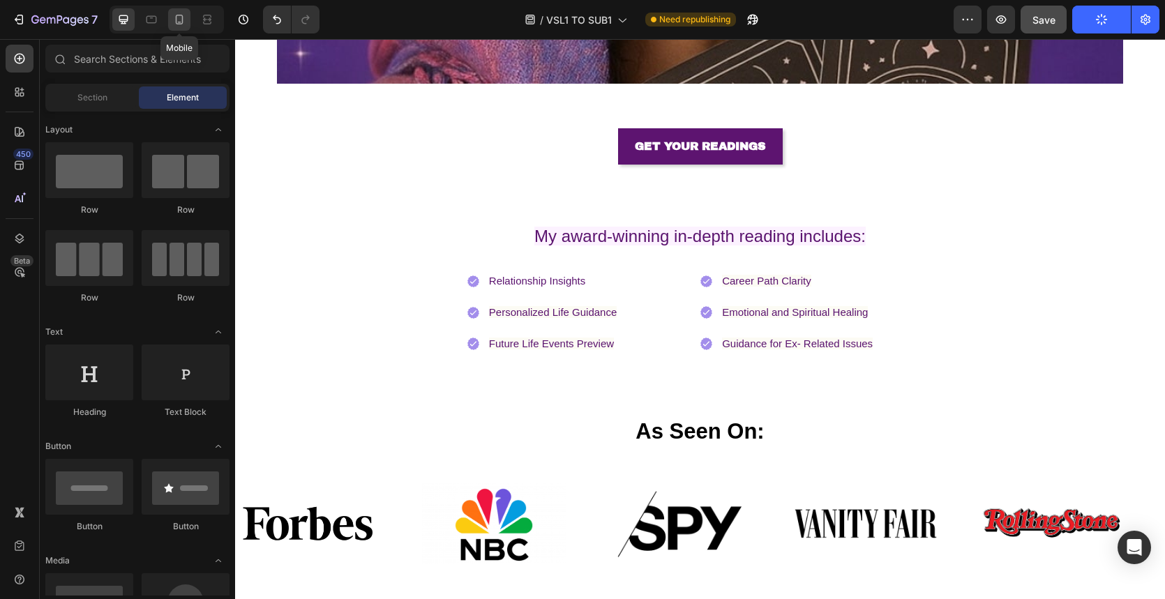
click at [181, 27] on div at bounding box center [179, 19] width 22 height 22
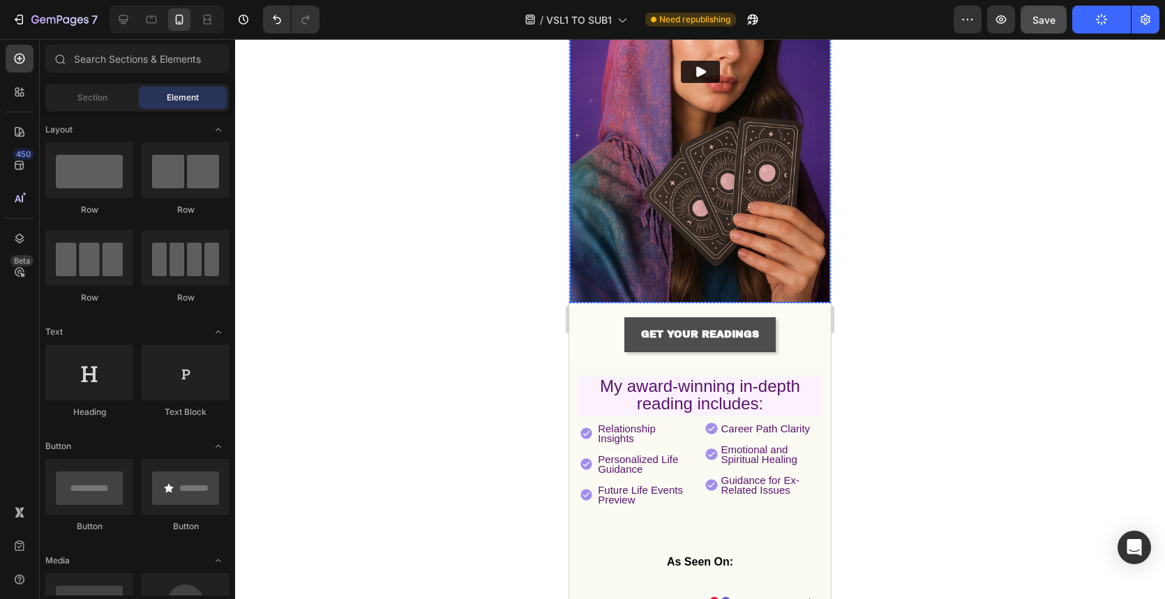
scroll to position [266, 0]
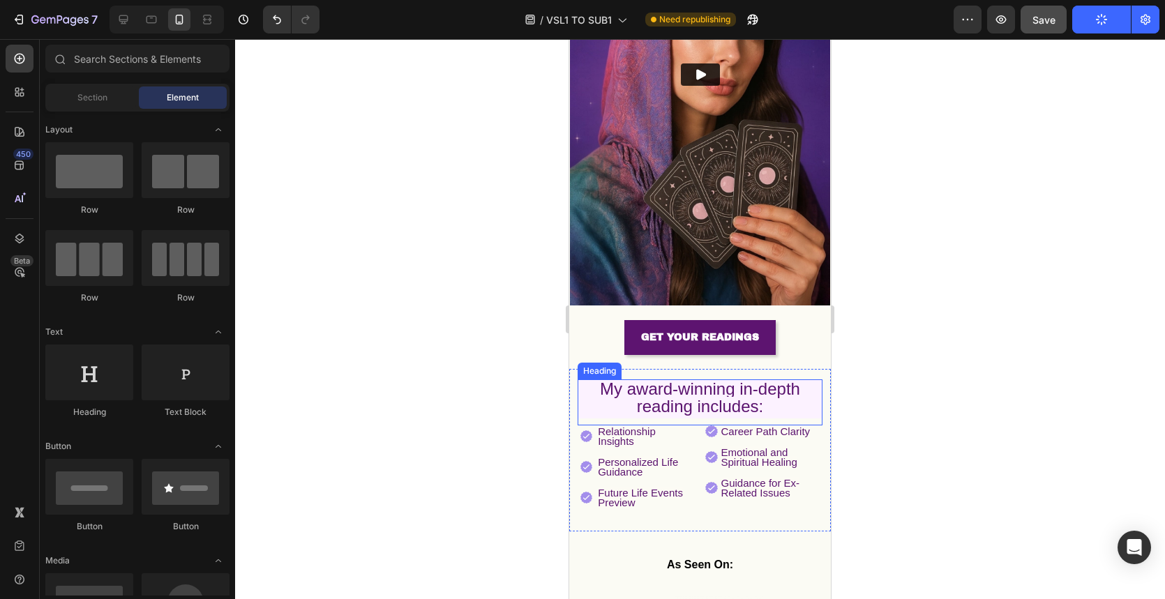
click at [740, 386] on span "My award-winning in-depth reading includes:" at bounding box center [700, 397] width 200 height 36
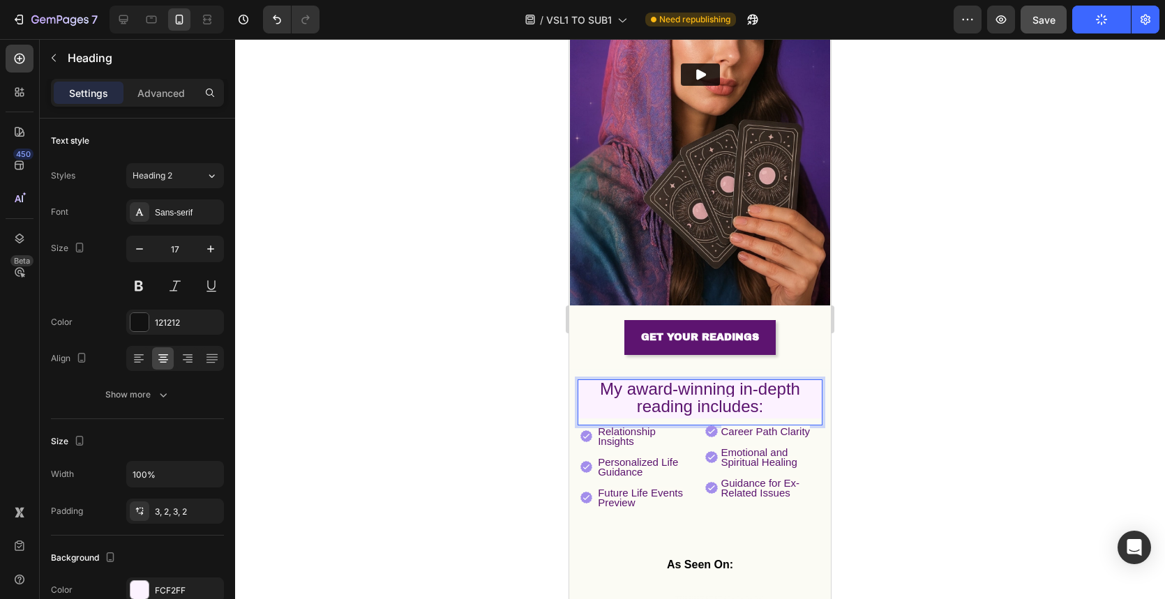
click at [758, 402] on span "My award-winning in-depth reading includes:" at bounding box center [700, 397] width 200 height 36
drag, startPoint x: 773, startPoint y: 403, endPoint x: 607, endPoint y: 391, distance: 166.4
click at [605, 391] on p "My award-winning in-depth reading includes:" at bounding box center [700, 399] width 242 height 35
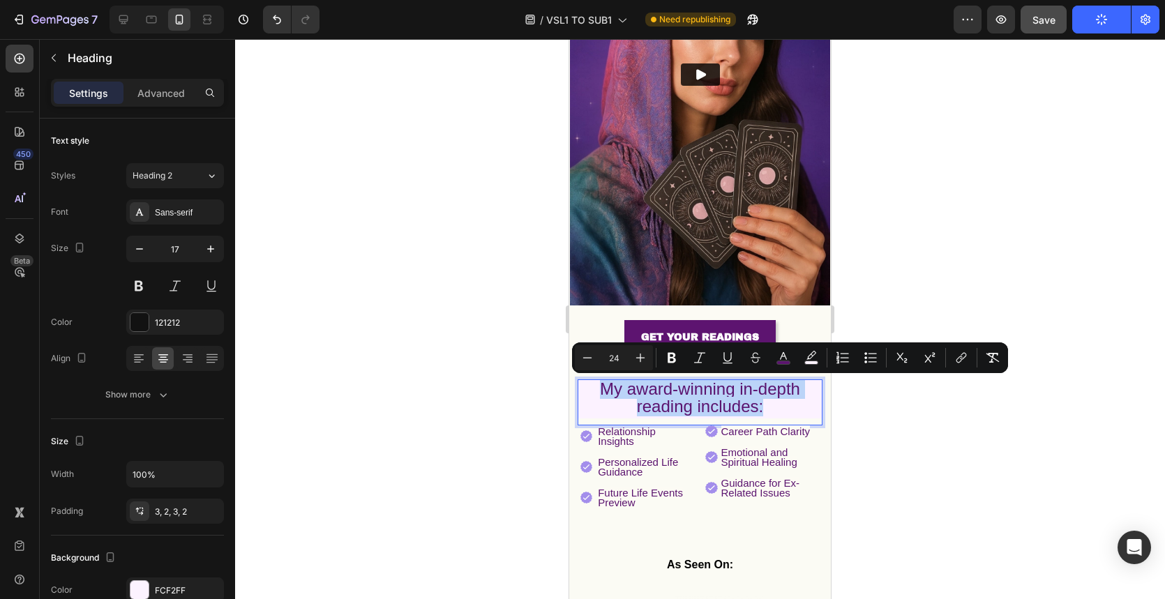
drag, startPoint x: 597, startPoint y: 386, endPoint x: 781, endPoint y: 402, distance: 184.8
click at [781, 402] on p "My award-winning in-depth reading includes:" at bounding box center [700, 399] width 242 height 35
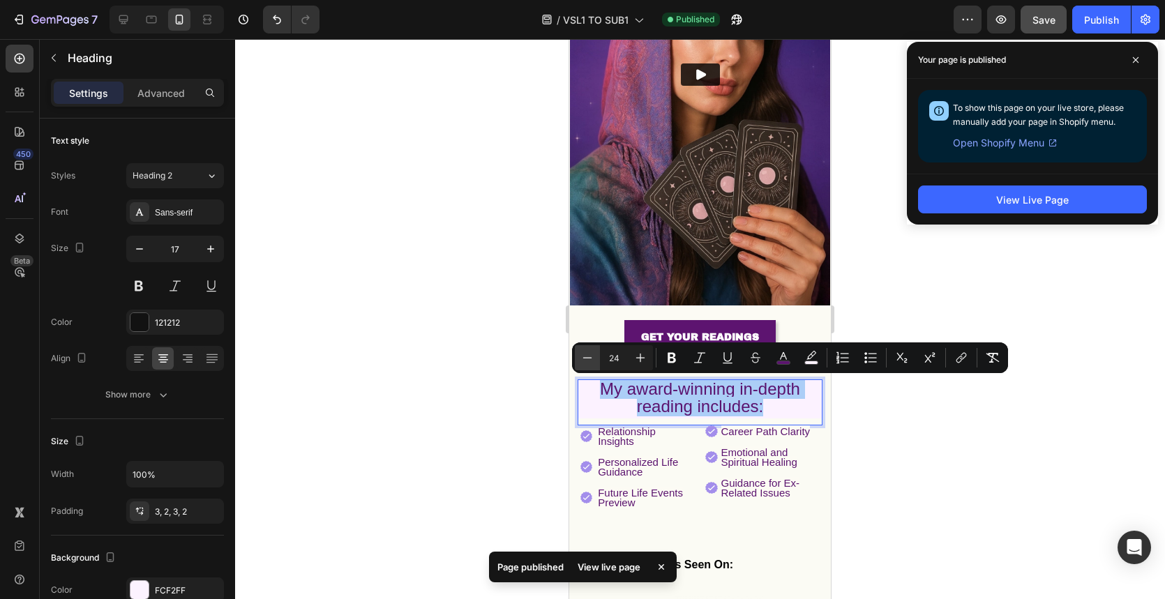
click at [592, 358] on icon "Editor contextual toolbar" at bounding box center [587, 358] width 14 height 14
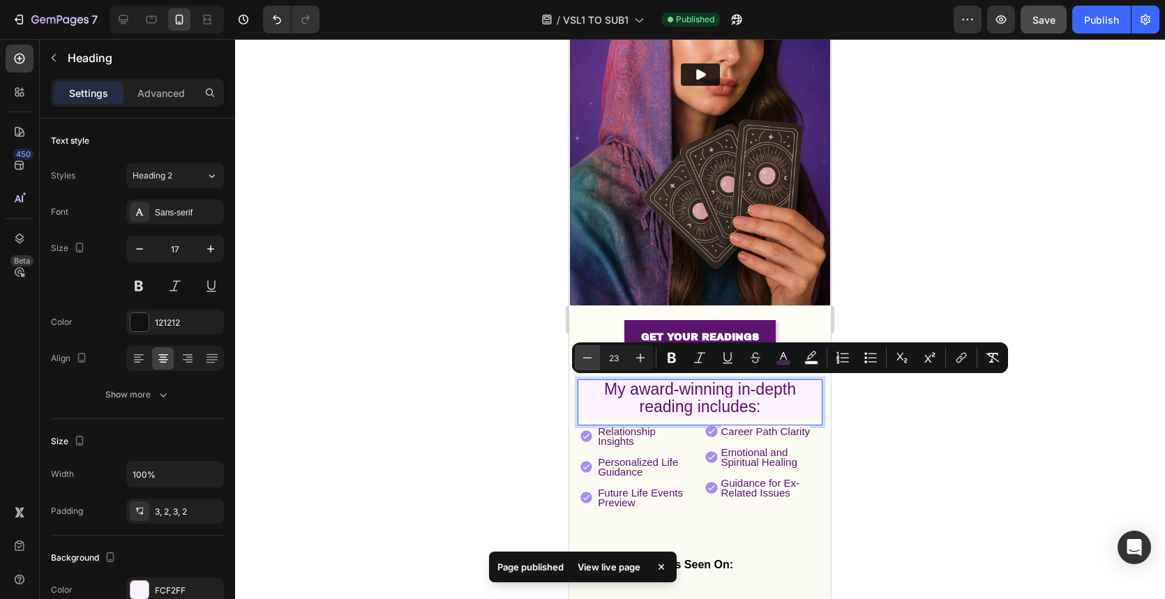
click at [592, 358] on icon "Editor contextual toolbar" at bounding box center [587, 358] width 14 height 14
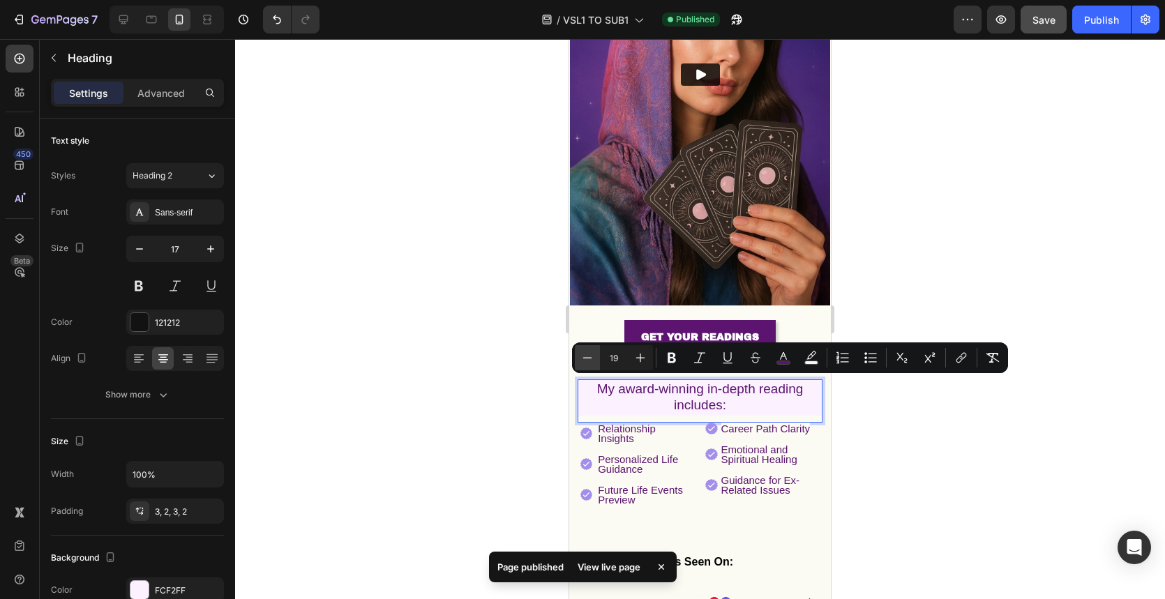
click at [592, 358] on icon "Editor contextual toolbar" at bounding box center [587, 358] width 14 height 14
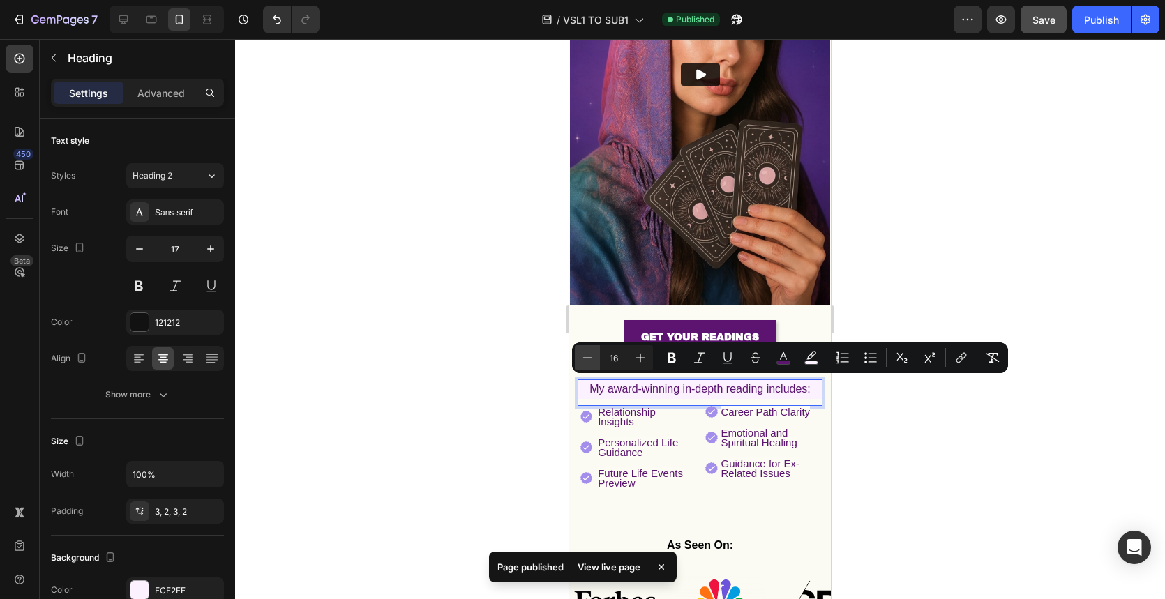
click at [592, 358] on icon "Editor contextual toolbar" at bounding box center [587, 358] width 14 height 14
click at [631, 361] on button "Plus" at bounding box center [640, 357] width 25 height 25
click at [633, 361] on icon "Editor contextual toolbar" at bounding box center [640, 358] width 14 height 14
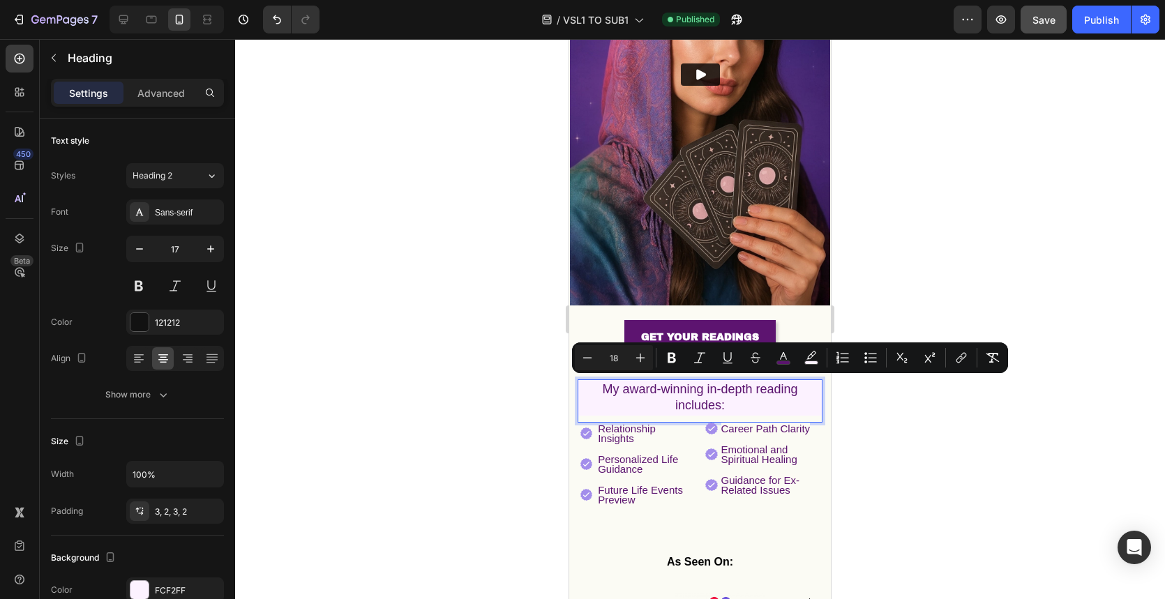
click at [875, 414] on div at bounding box center [700, 319] width 930 height 560
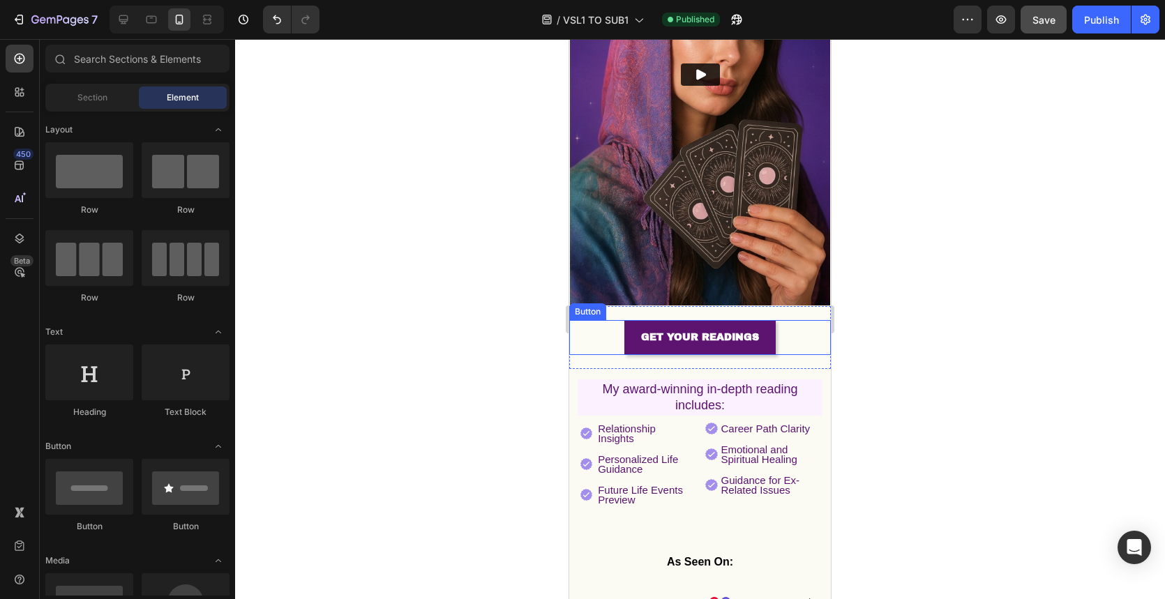
click at [783, 340] on div "GET YOUR READINGS Button" at bounding box center [700, 337] width 262 height 34
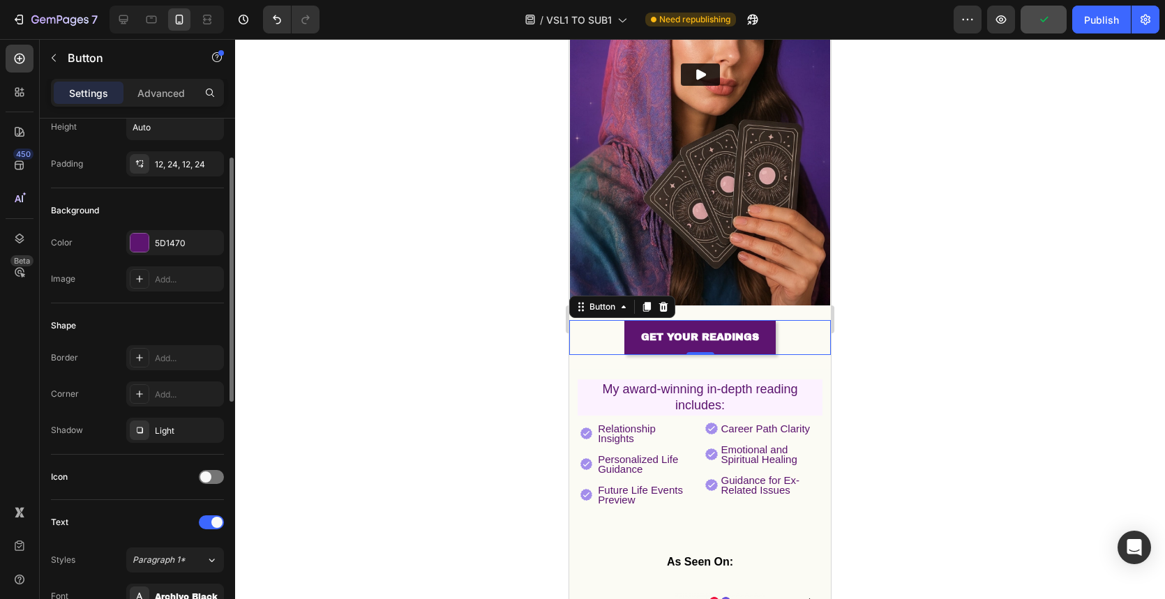
scroll to position [82, 0]
click at [633, 342] on link "GET YOUR READINGS" at bounding box center [699, 337] width 151 height 34
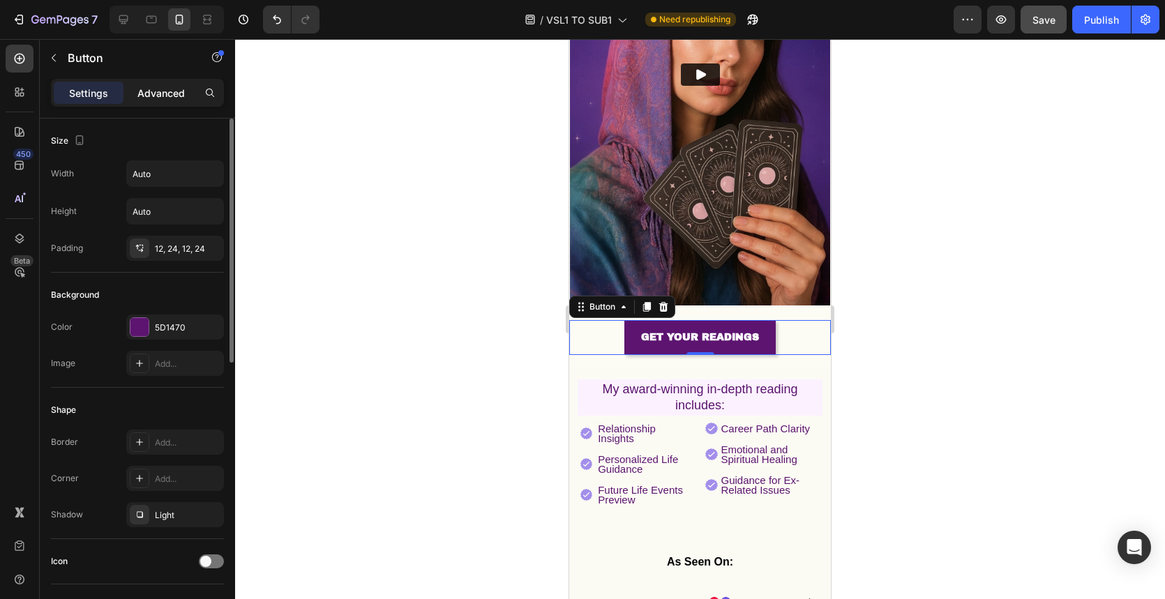
click at [169, 103] on div "Advanced" at bounding box center [161, 93] width 70 height 22
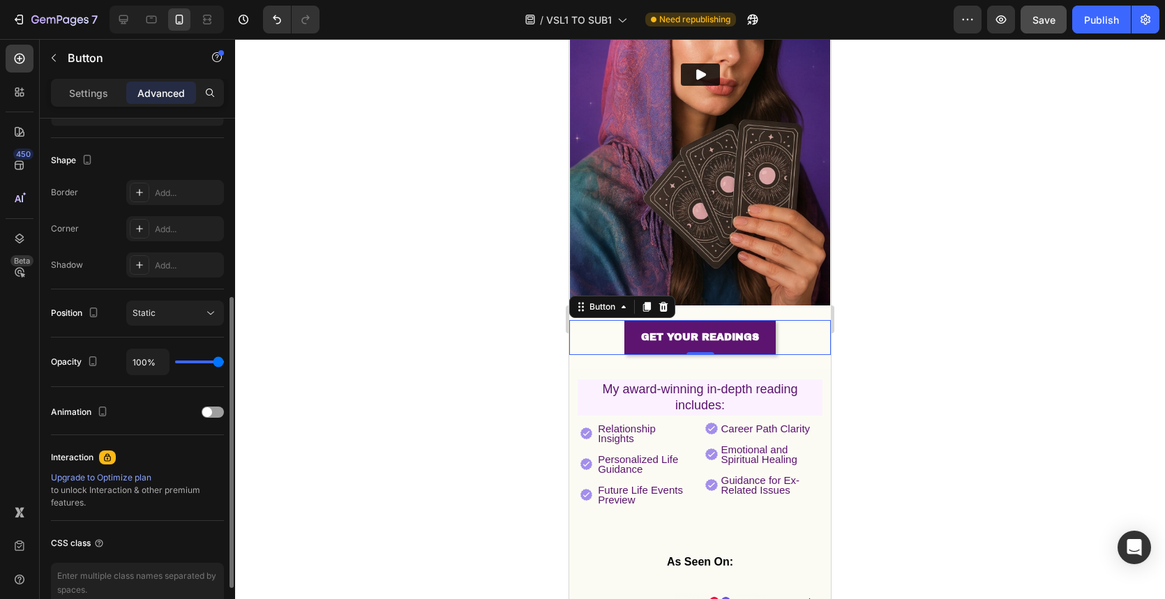
scroll to position [319, 0]
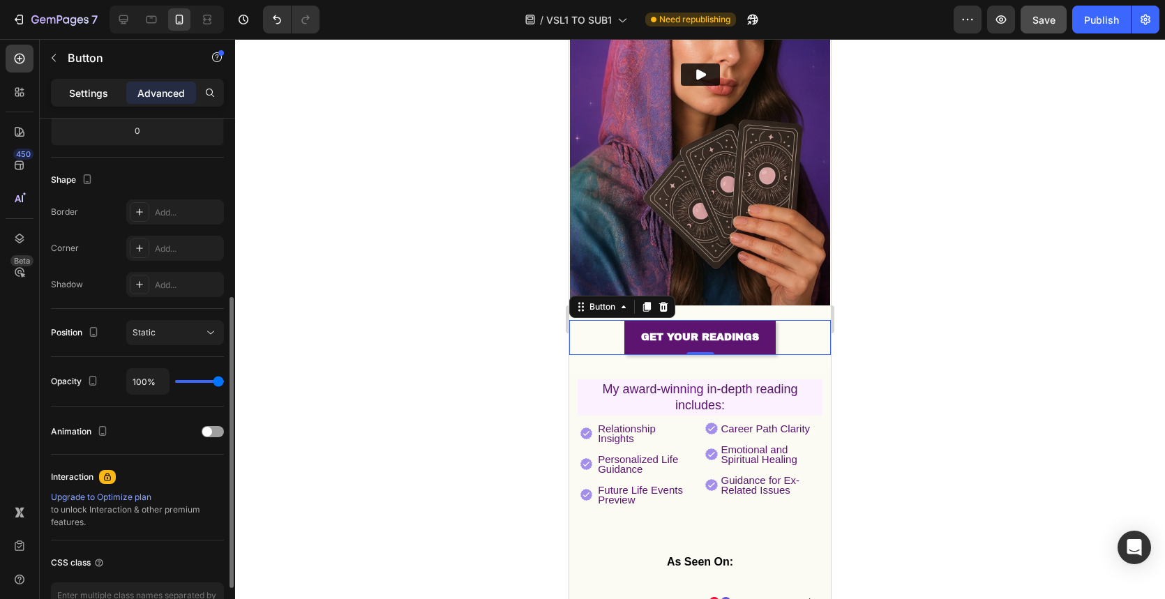
click at [103, 97] on p "Settings" at bounding box center [88, 93] width 39 height 15
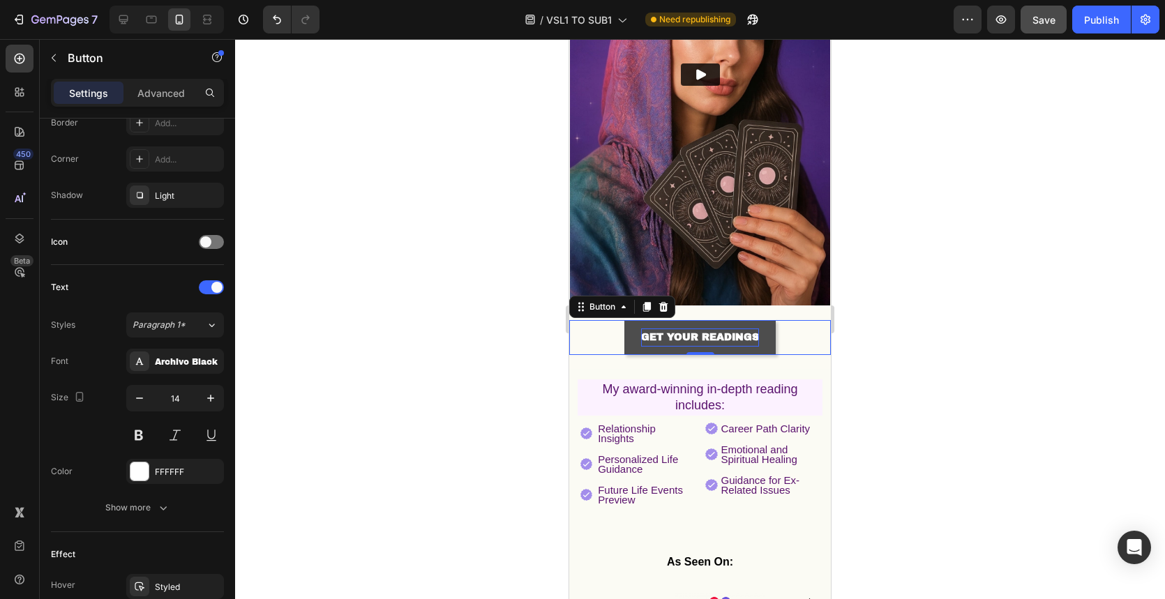
click at [668, 330] on p "GET YOUR READINGS" at bounding box center [700, 337] width 118 height 17
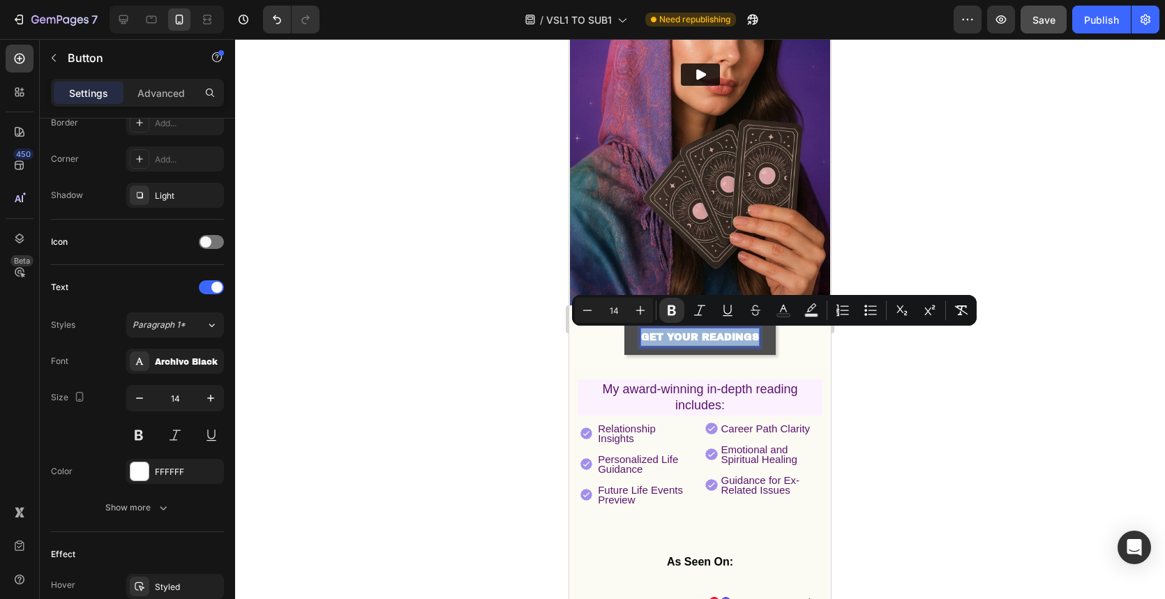
drag, startPoint x: 756, startPoint y: 337, endPoint x: 631, endPoint y: 334, distance: 124.9
click at [631, 334] on link "GET YOUR READINGS" at bounding box center [699, 337] width 151 height 34
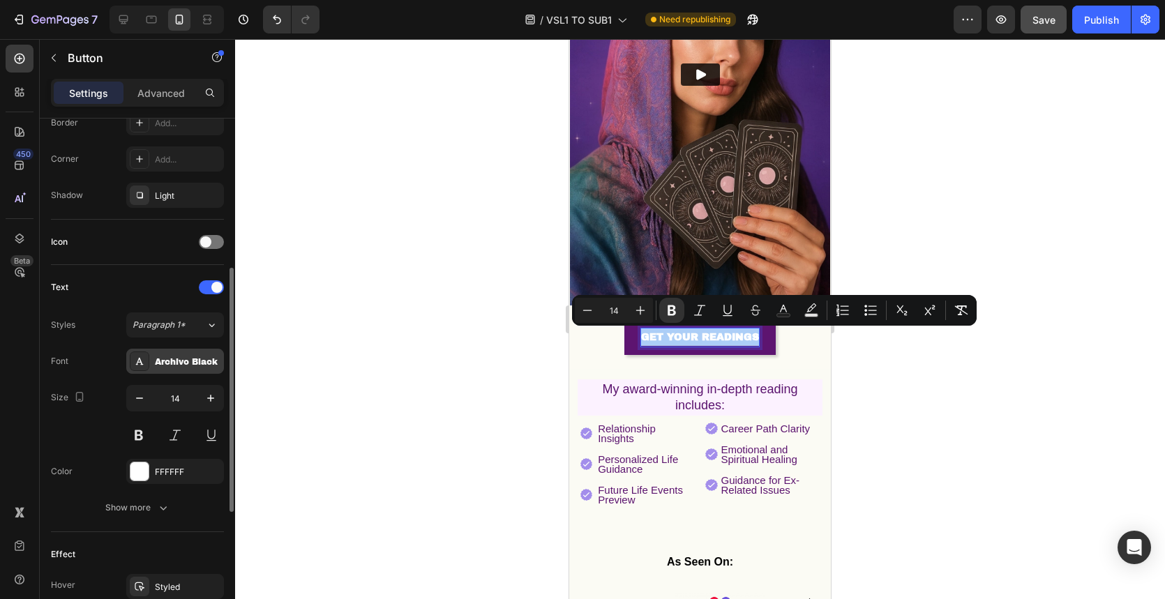
click at [183, 359] on div "Archivo Black" at bounding box center [188, 362] width 66 height 13
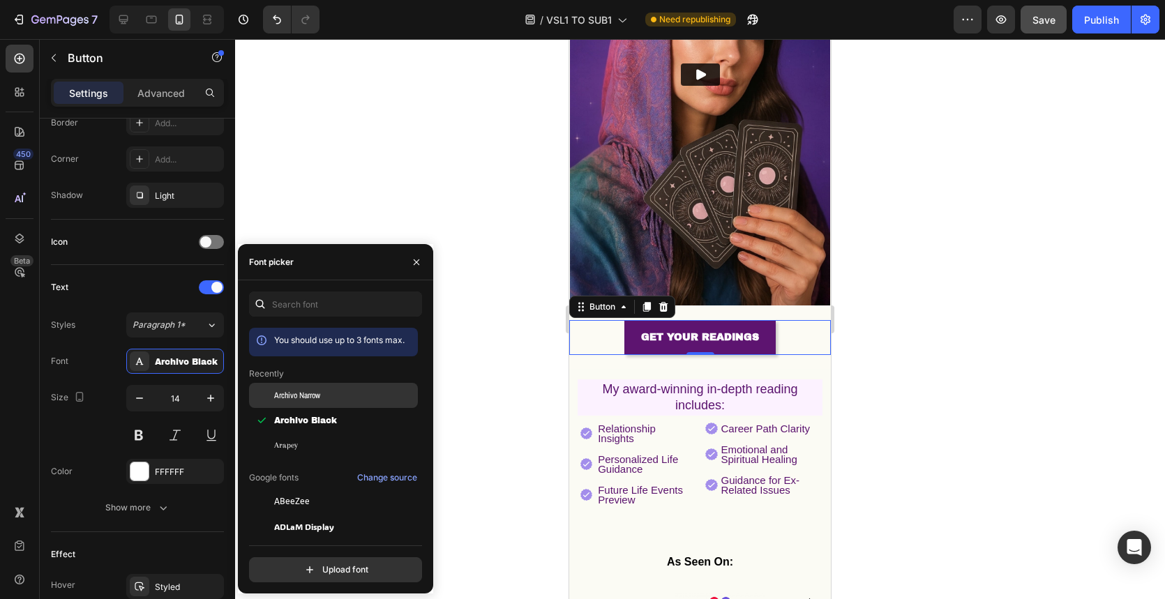
click at [323, 399] on div "Archivo Narrow" at bounding box center [344, 395] width 141 height 13
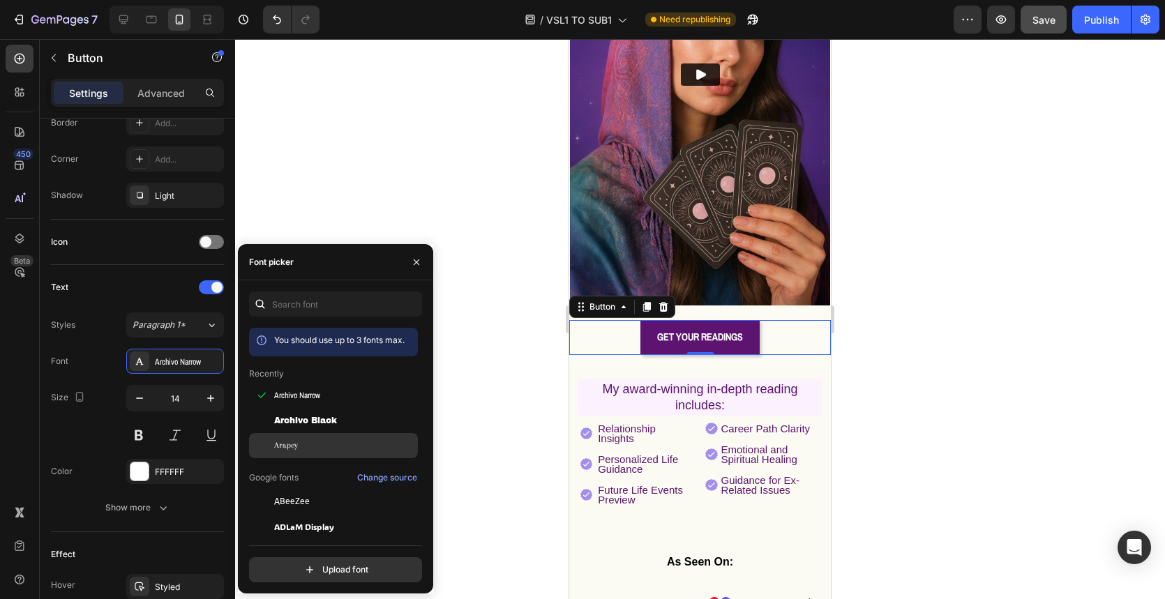
click at [318, 442] on div "Arapey" at bounding box center [344, 445] width 141 height 13
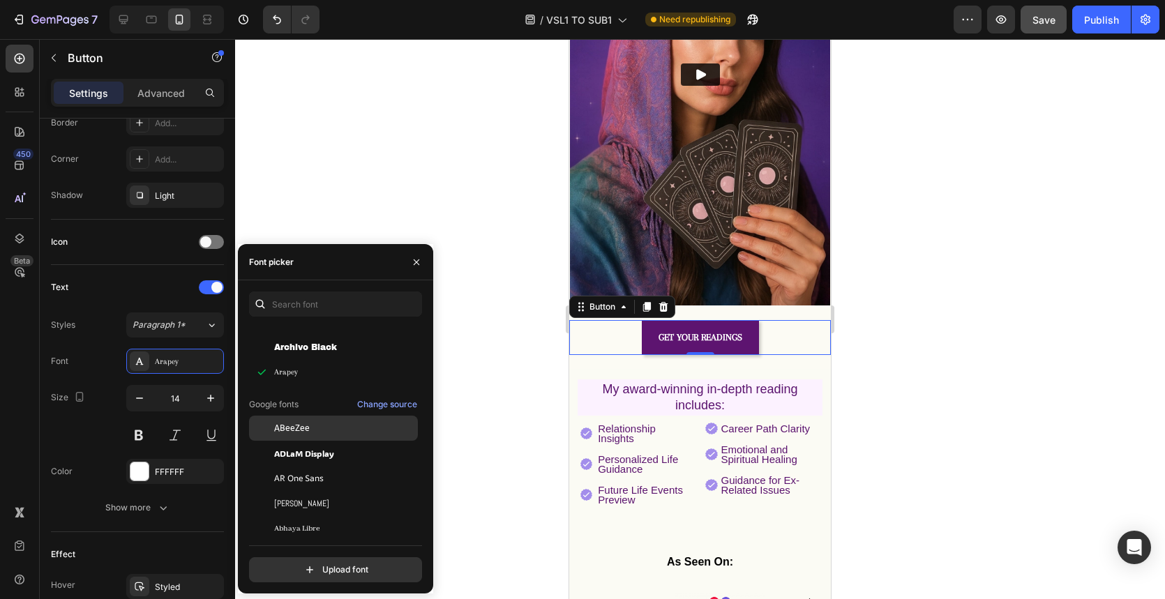
scroll to position [74, 0]
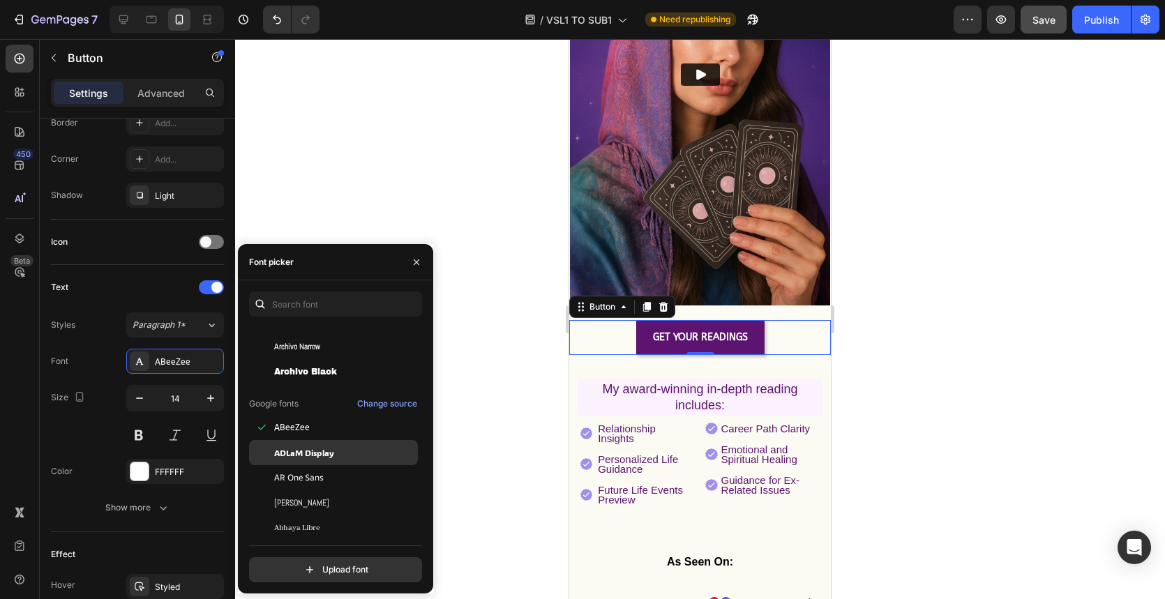
click at [317, 453] on span "ADLaM Display" at bounding box center [304, 452] width 60 height 13
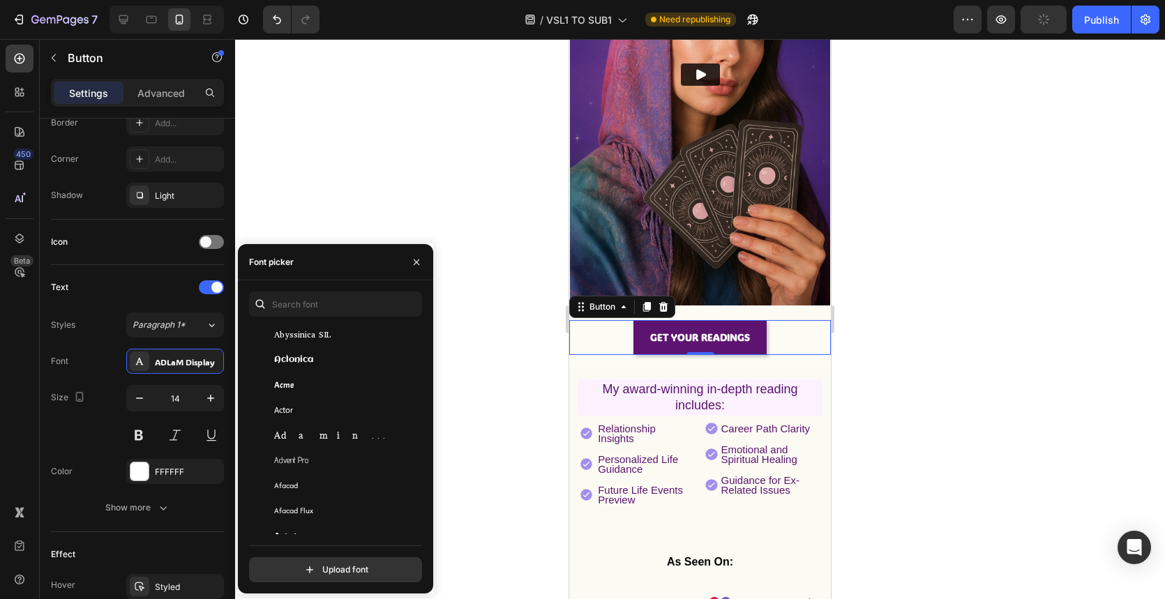
scroll to position [372, 0]
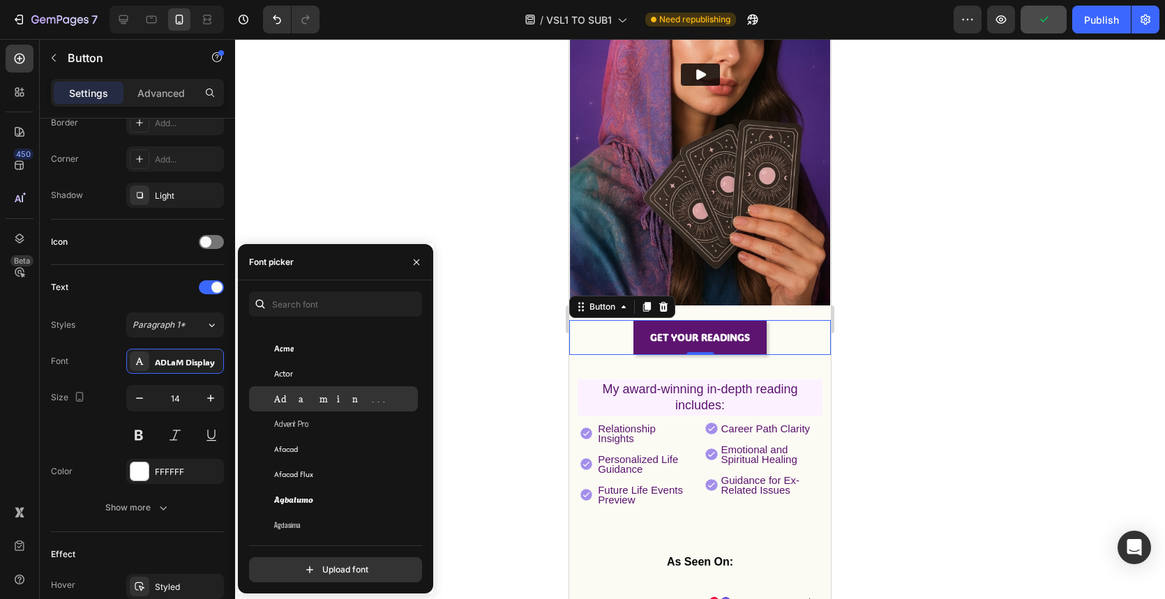
click at [324, 405] on div "Adamina" at bounding box center [333, 398] width 169 height 25
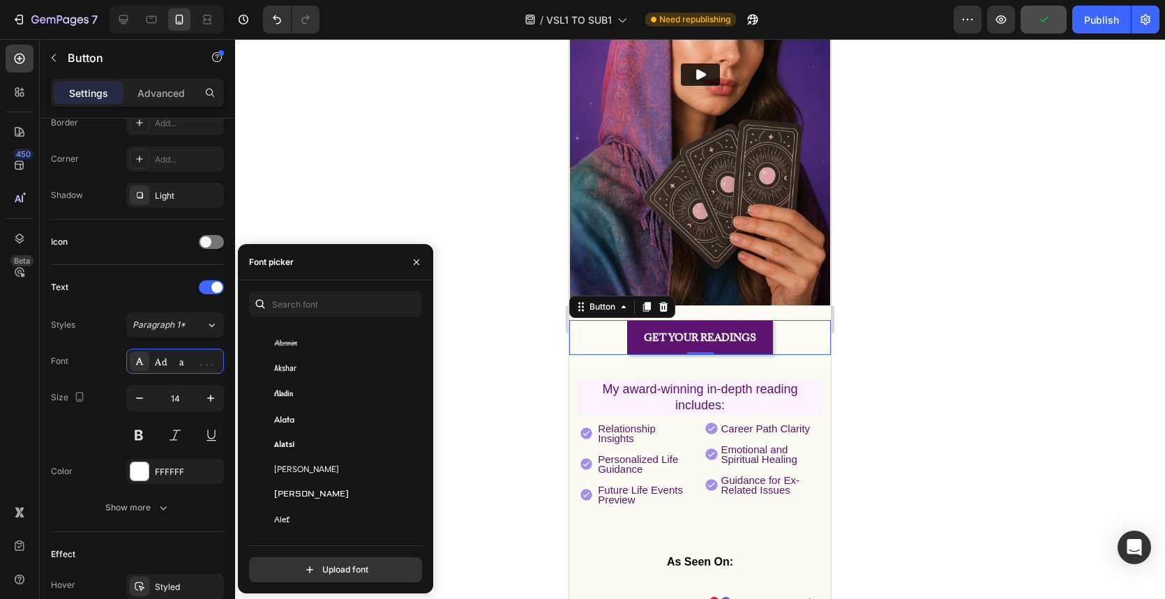
scroll to position [704, 0]
click at [315, 419] on div "Alata" at bounding box center [344, 418] width 141 height 13
click at [309, 442] on div "Alatsi" at bounding box center [344, 443] width 141 height 13
click at [309, 442] on div "Amethysta" at bounding box center [333, 449] width 169 height 25
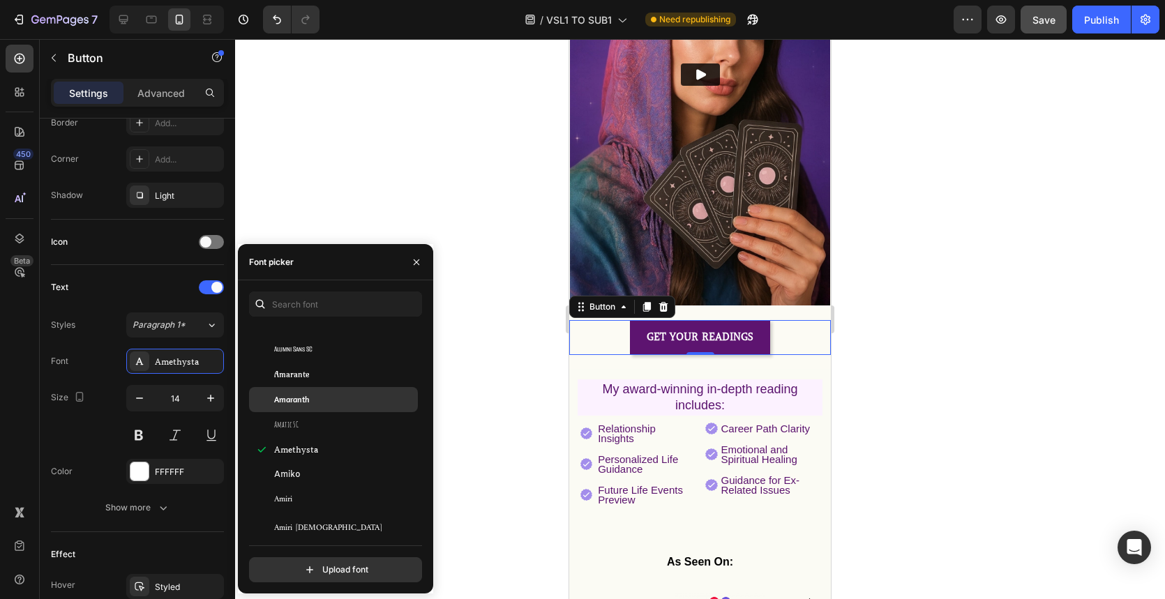
click at [324, 389] on div "Amaranth" at bounding box center [333, 399] width 169 height 25
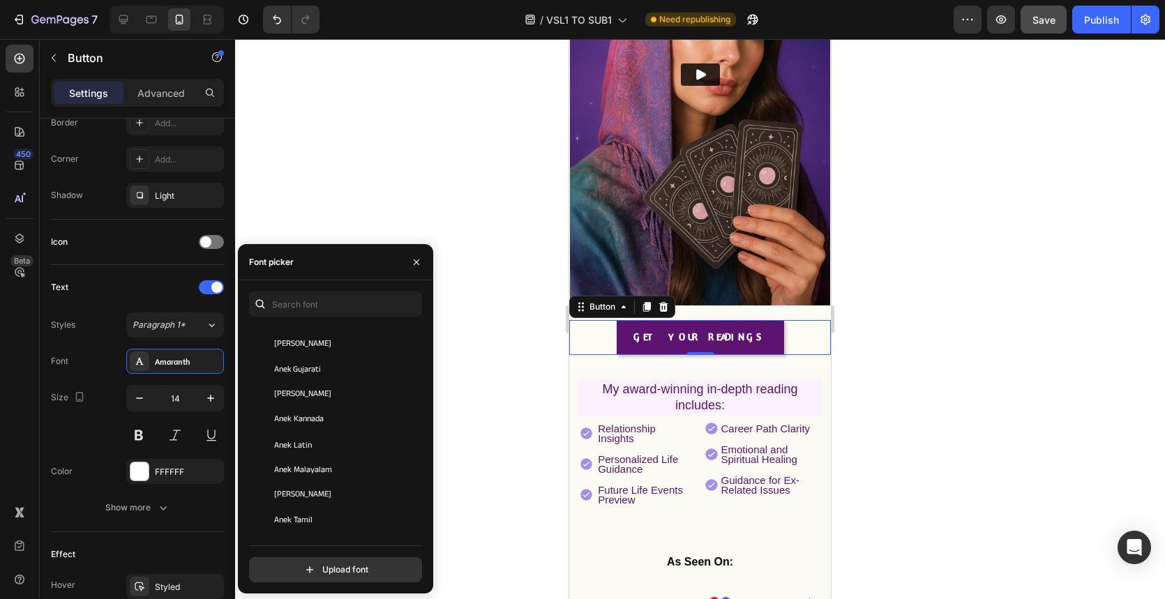
scroll to position [2023, 0]
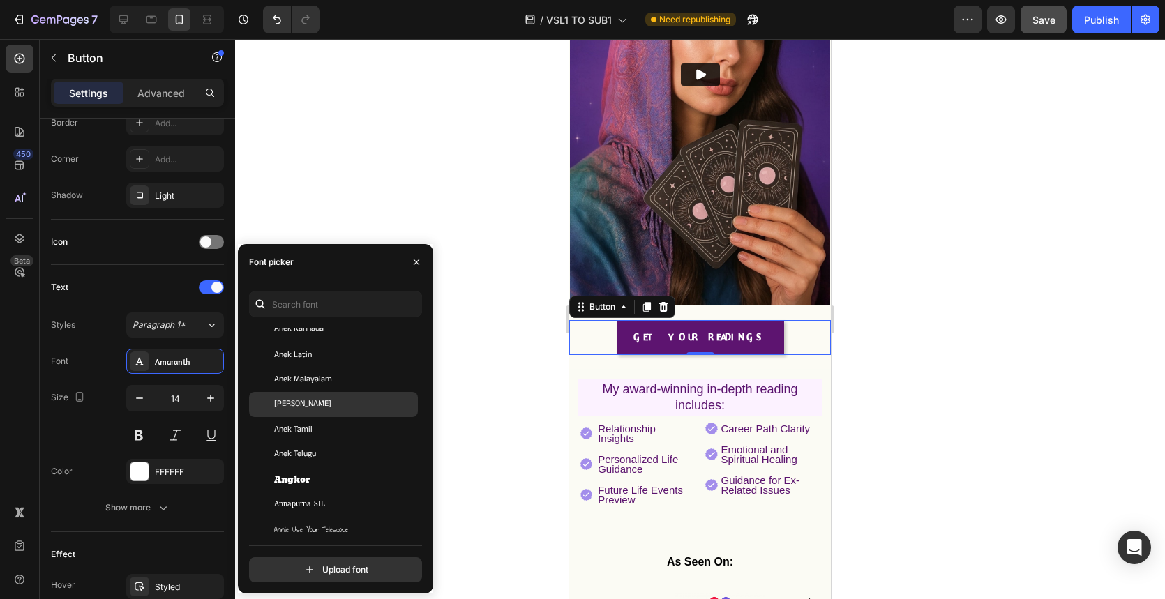
click at [322, 397] on div "[PERSON_NAME]" at bounding box center [333, 404] width 169 height 25
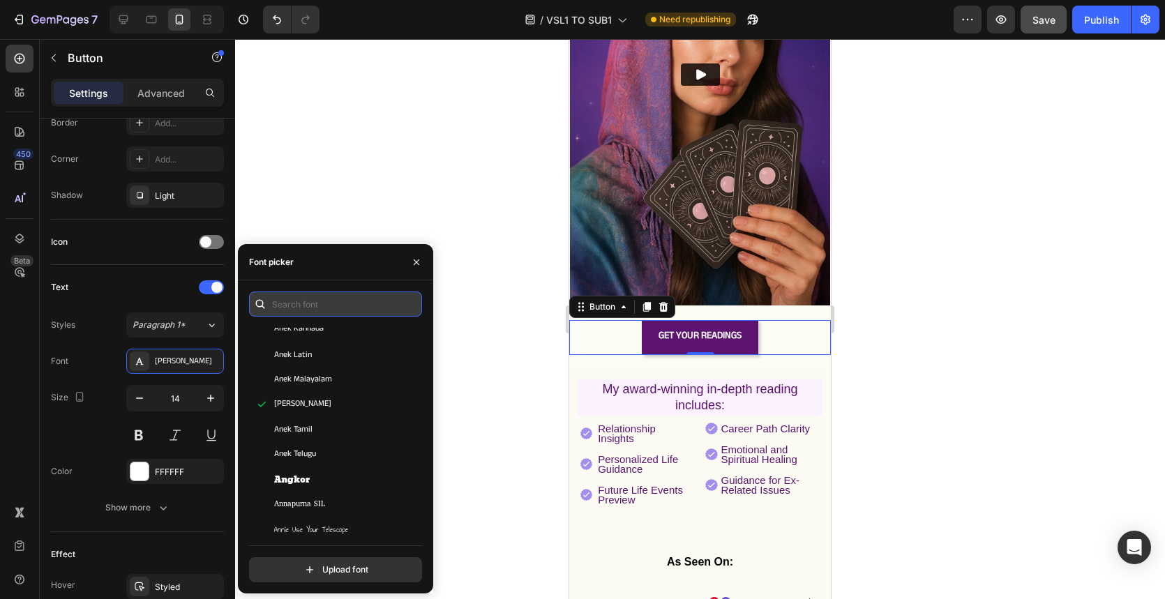
click at [322, 302] on input "text" at bounding box center [335, 304] width 173 height 25
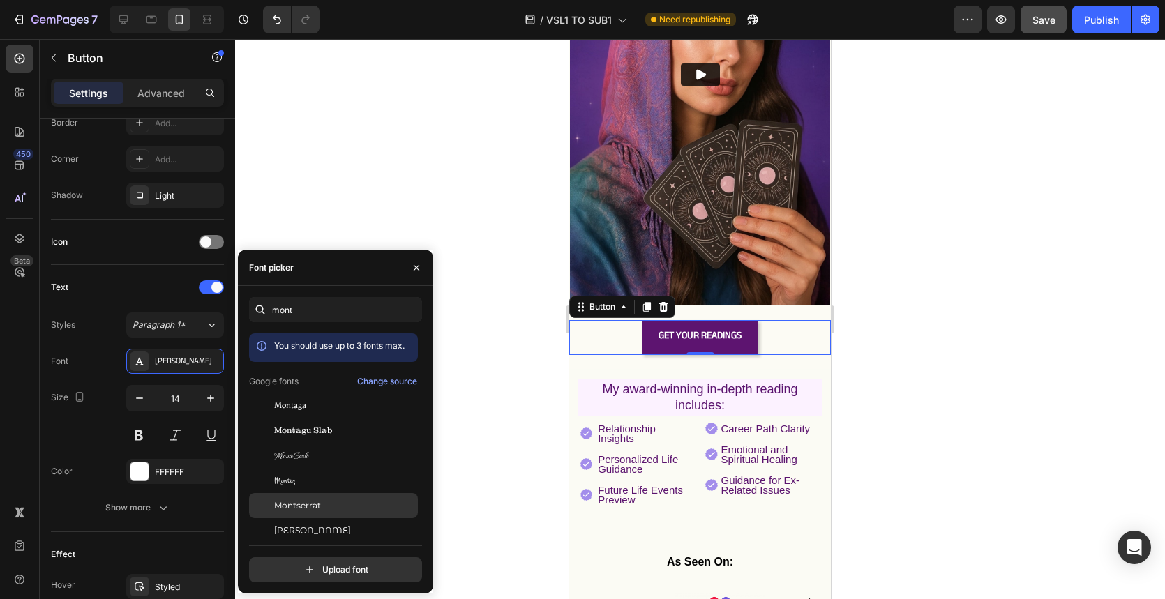
click at [324, 501] on div "Montserrat" at bounding box center [344, 505] width 141 height 13
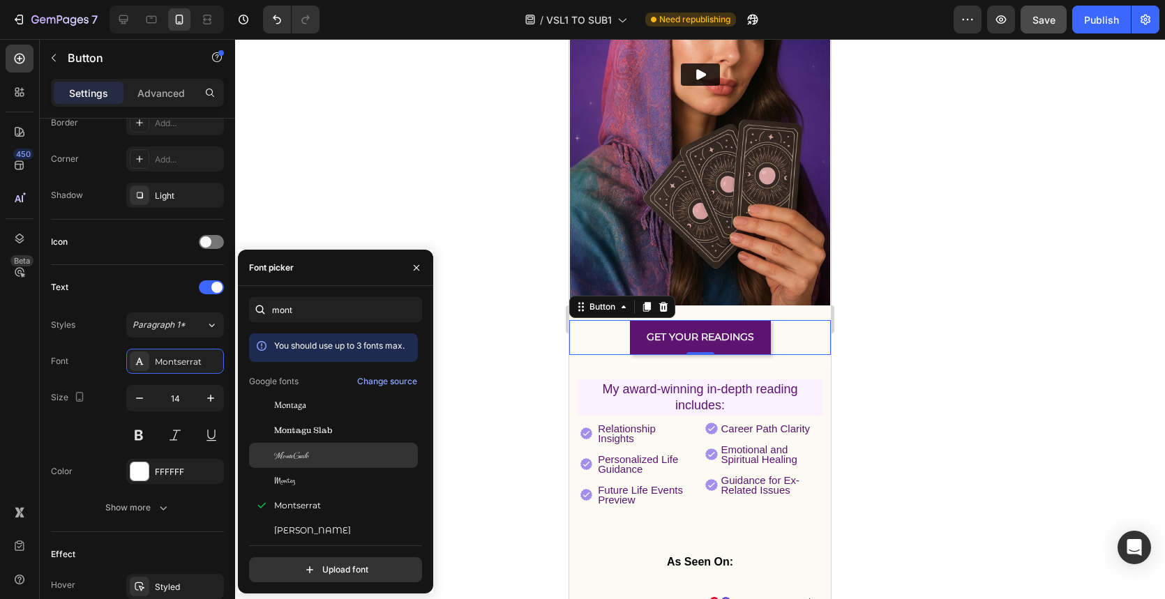
scroll to position [34, 0]
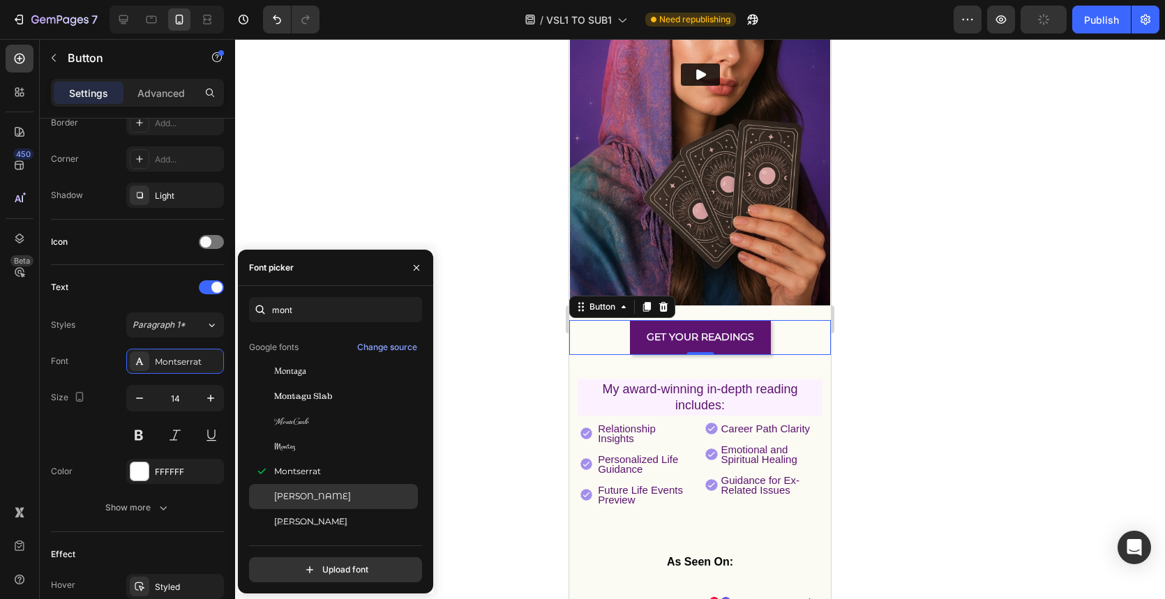
click at [333, 499] on span "[PERSON_NAME]" at bounding box center [312, 496] width 77 height 13
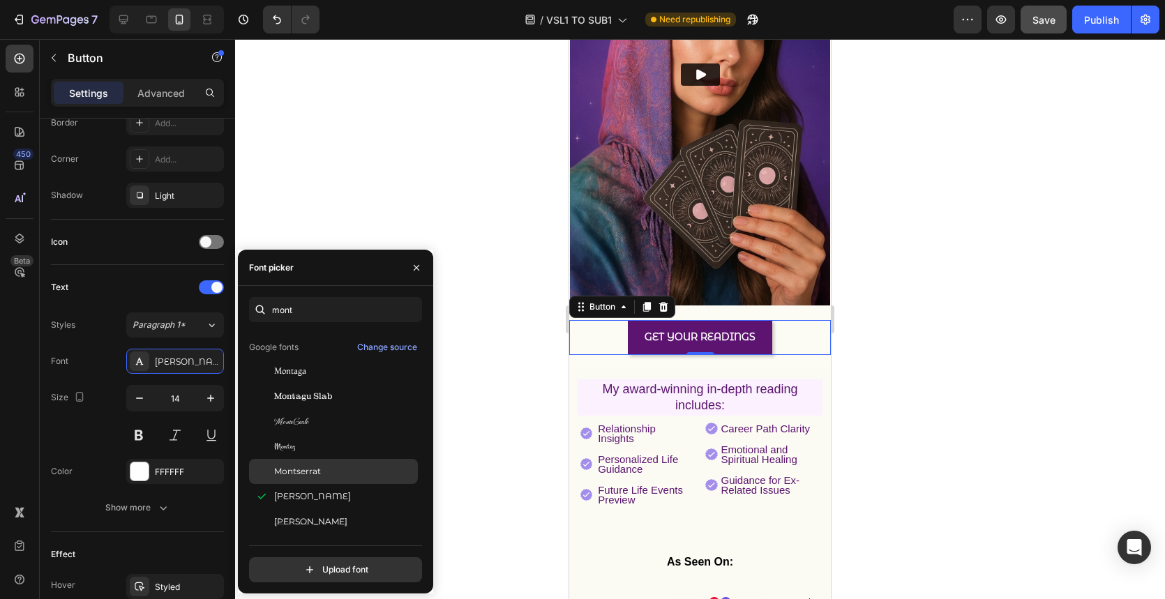
click at [322, 474] on div "Montserrat" at bounding box center [344, 471] width 141 height 13
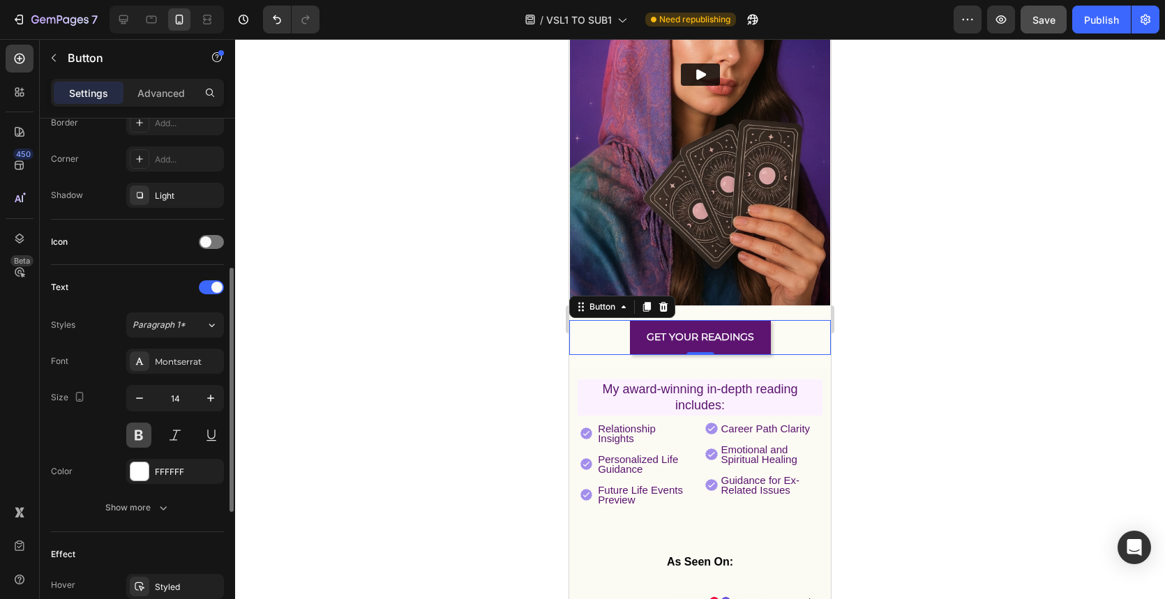
click at [146, 435] on button at bounding box center [138, 435] width 25 height 25
click at [142, 435] on button at bounding box center [138, 435] width 25 height 25
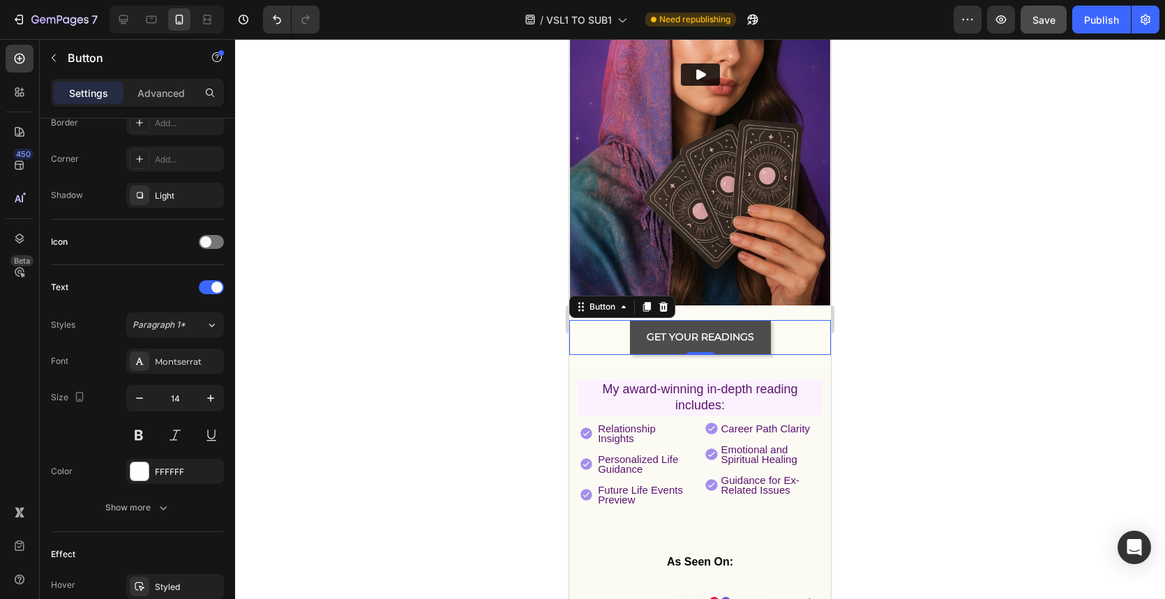
click at [679, 326] on link "GET YOUR READINGS" at bounding box center [700, 337] width 141 height 34
click at [648, 337] on strong "GET YOUR READINGS" at bounding box center [700, 337] width 107 height 13
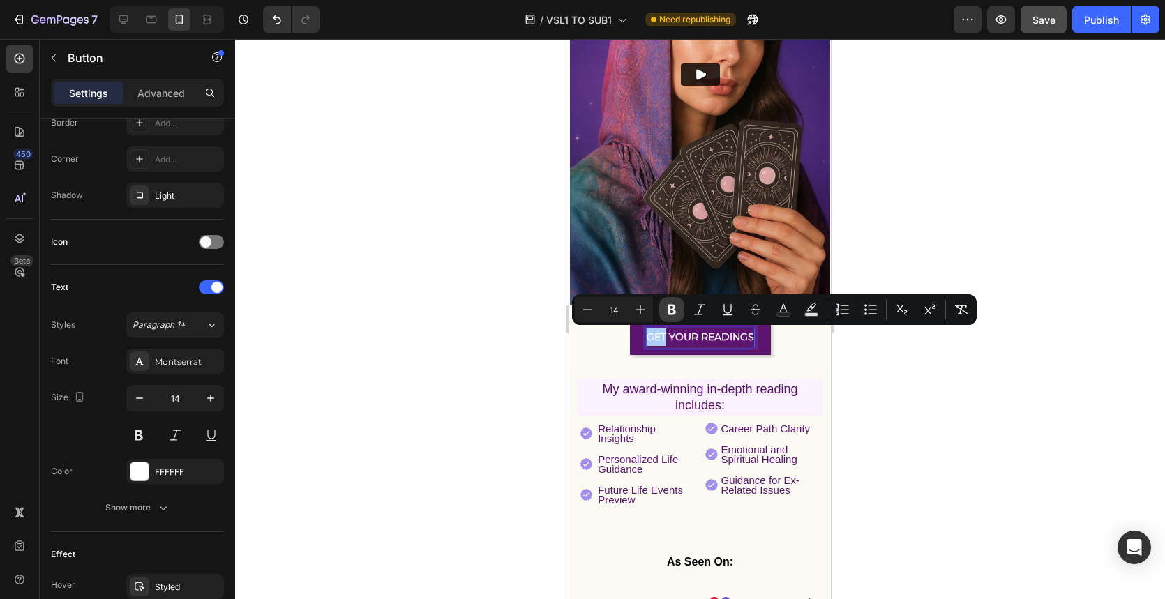
click at [672, 306] on icon "Editor contextual toolbar" at bounding box center [672, 310] width 14 height 14
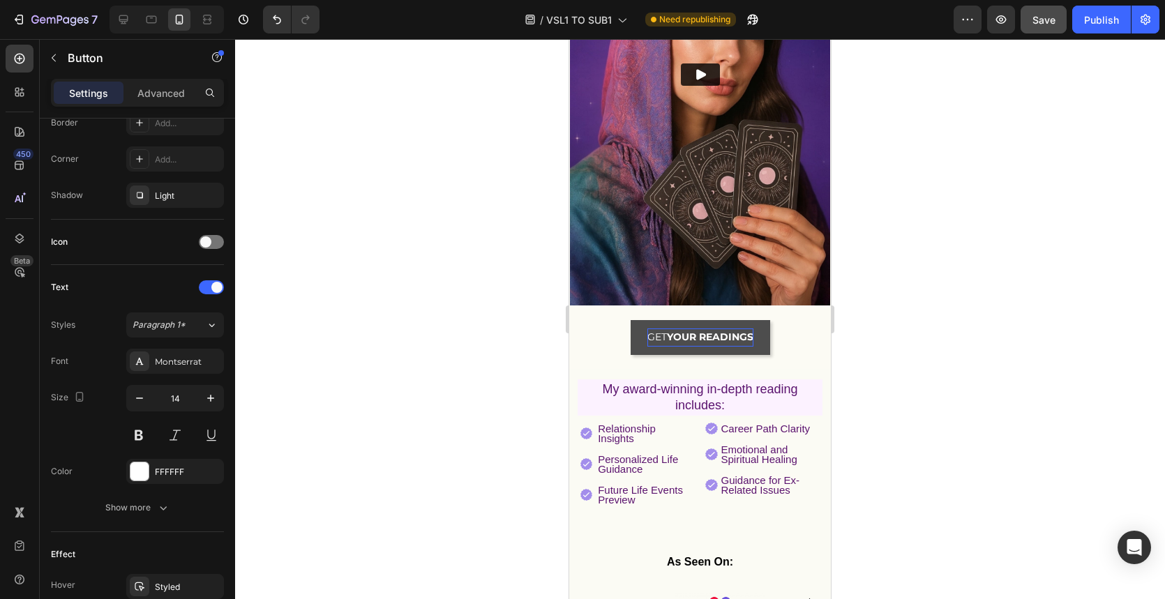
click at [661, 335] on p "GET YOUR READINGS" at bounding box center [700, 337] width 106 height 17
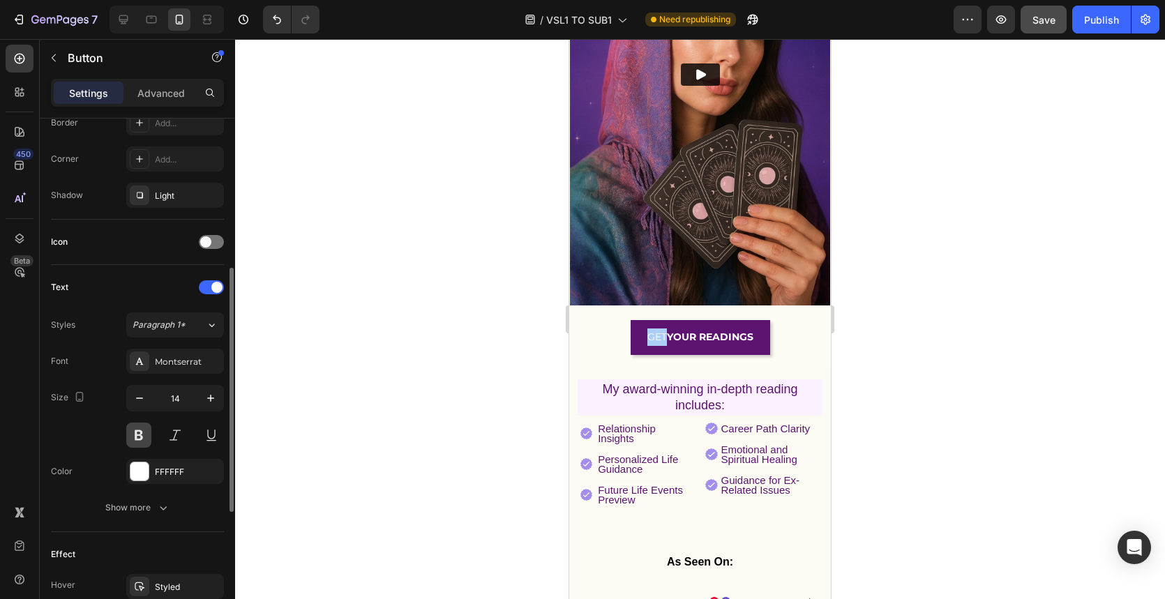
click at [142, 428] on button at bounding box center [138, 435] width 25 height 25
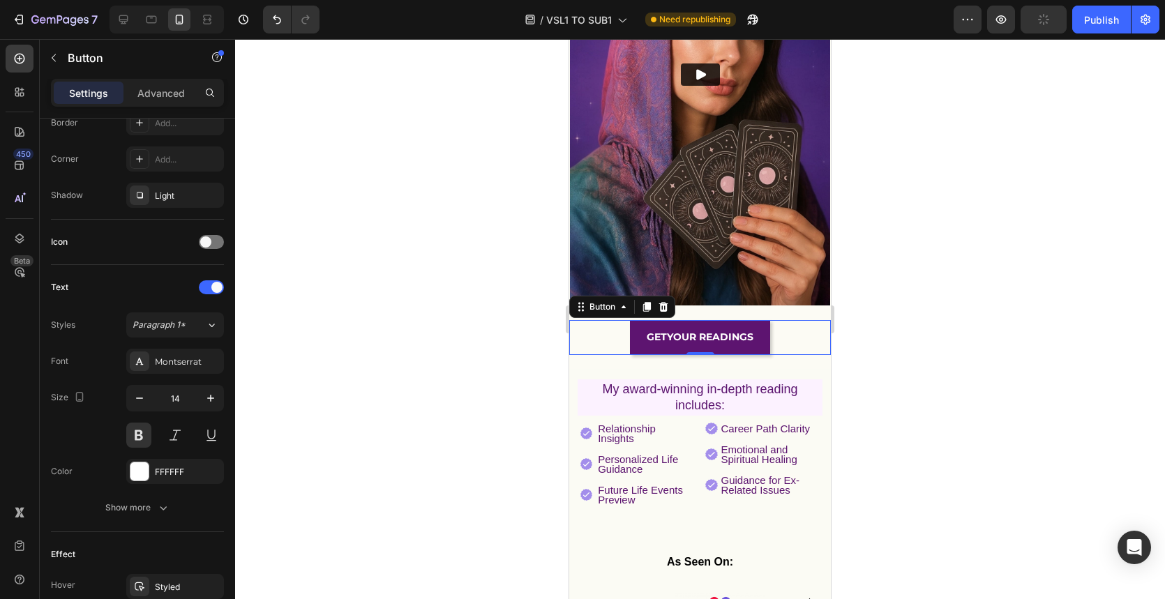
click at [922, 310] on div at bounding box center [700, 319] width 930 height 560
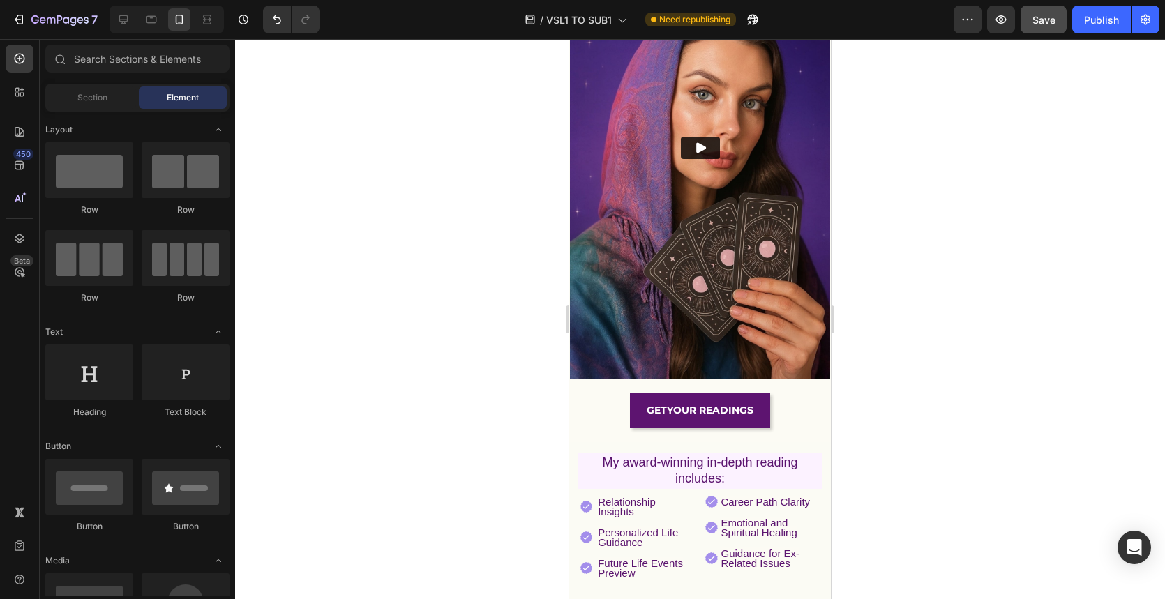
scroll to position [0, 0]
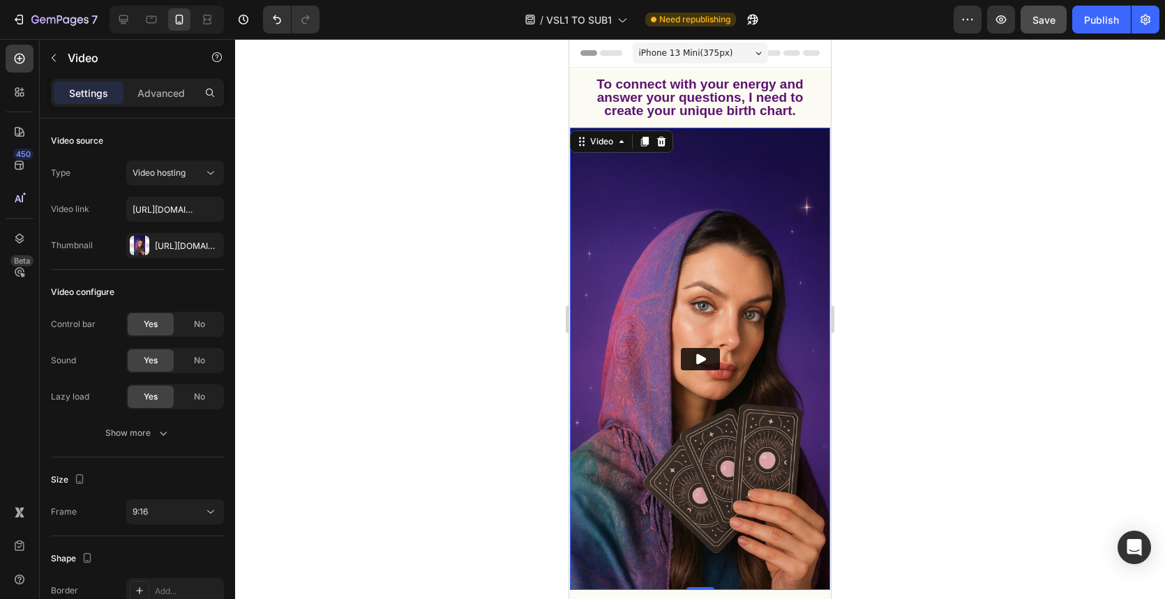
click at [727, 172] on img at bounding box center [700, 359] width 260 height 462
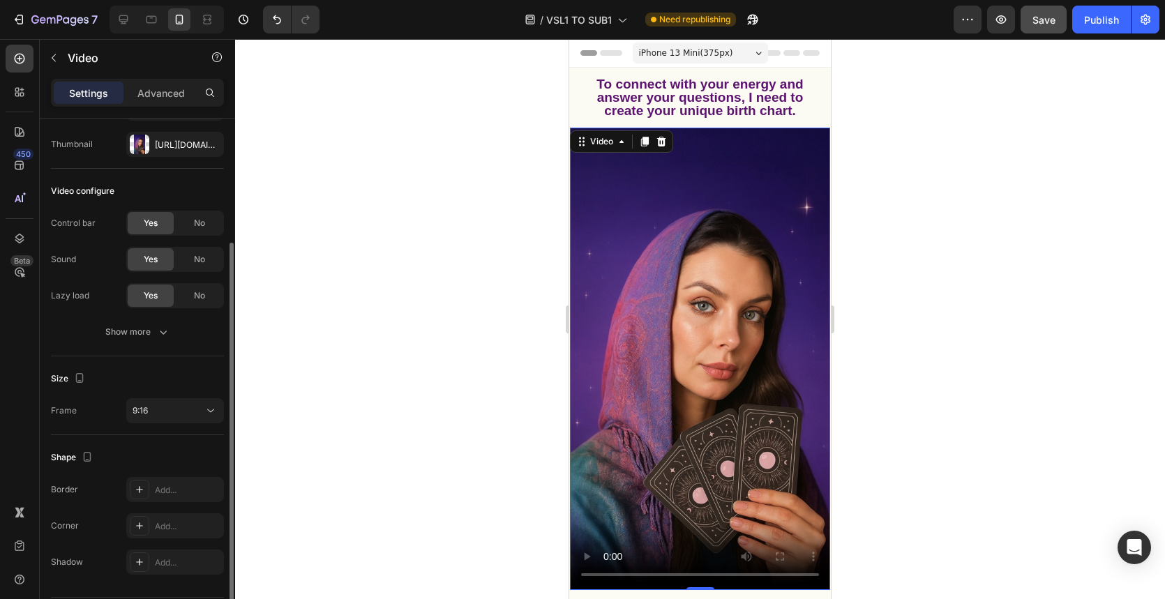
scroll to position [143, 0]
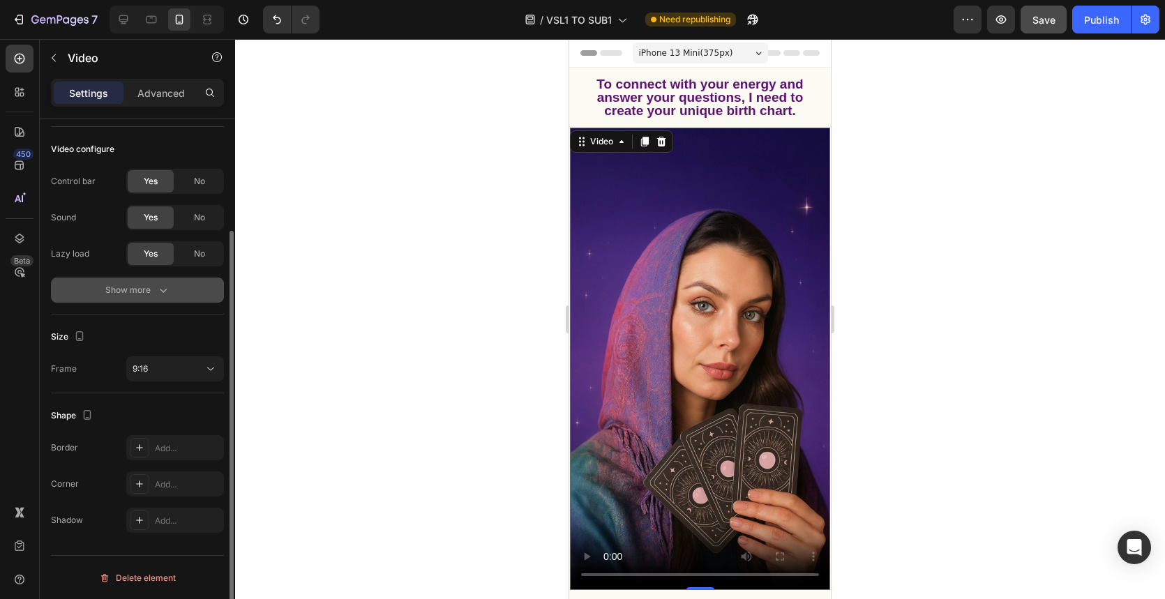
click at [159, 295] on icon "button" at bounding box center [163, 290] width 14 height 14
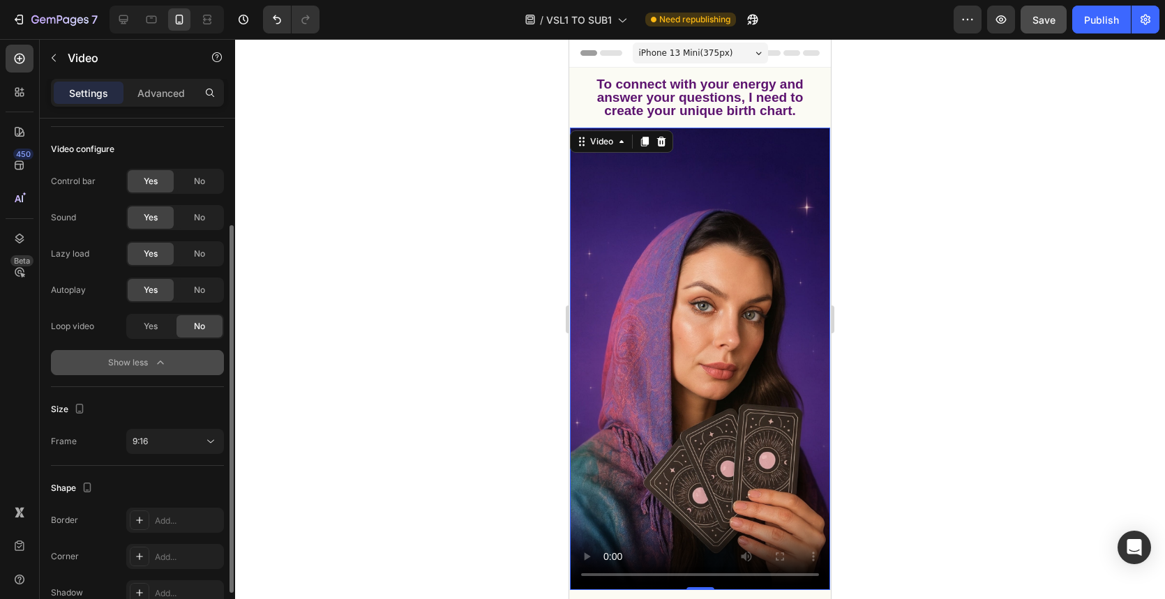
scroll to position [216, 0]
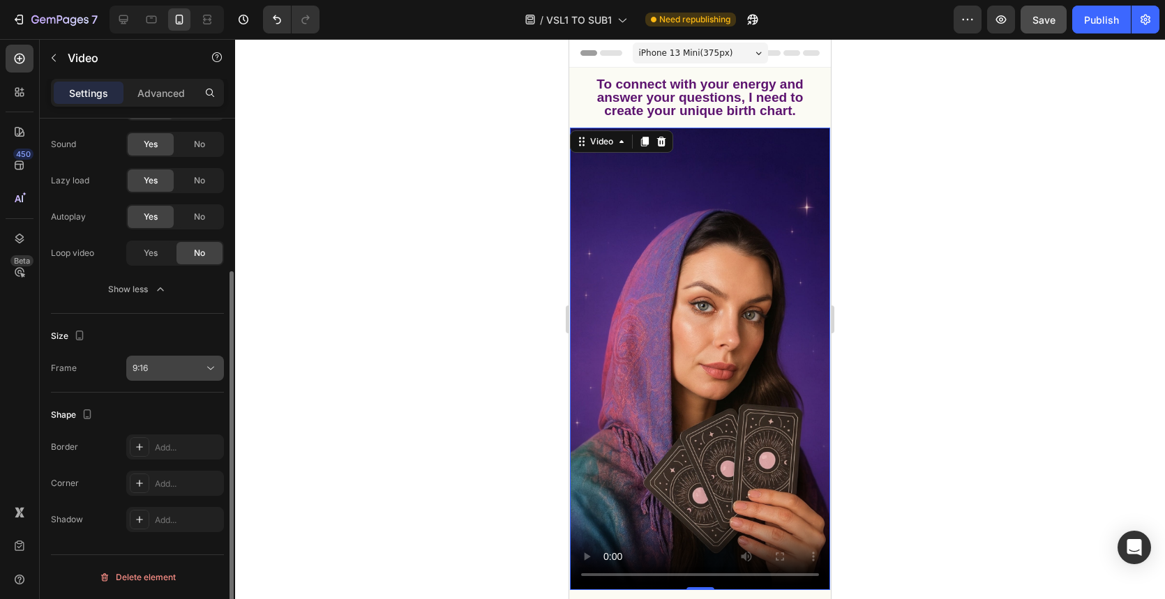
click at [181, 377] on button "9:16" at bounding box center [175, 368] width 98 height 25
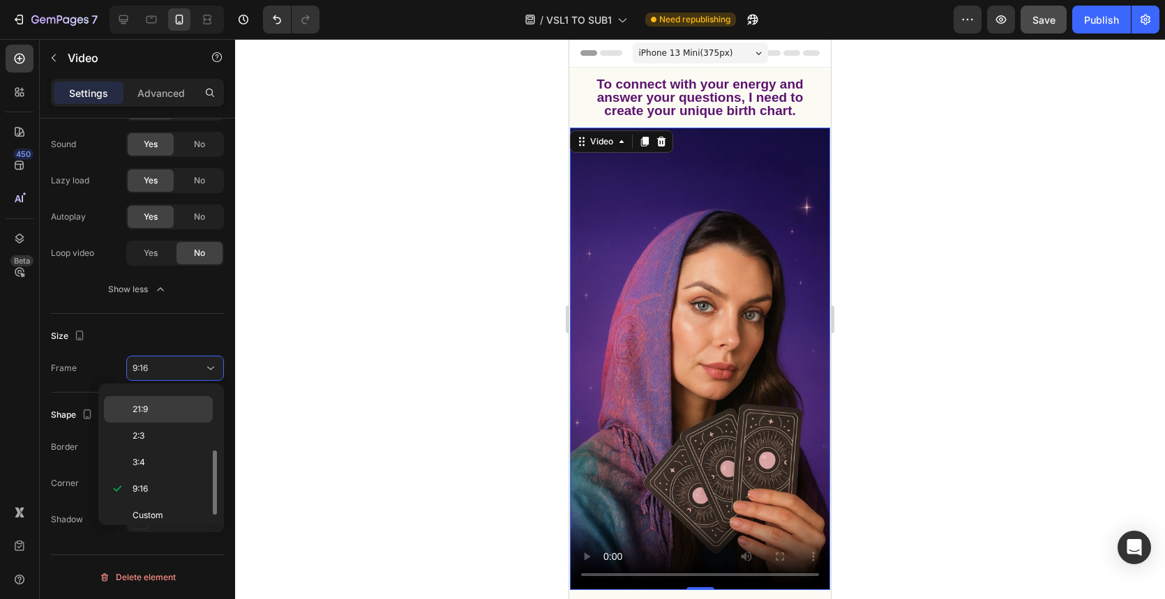
click at [176, 405] on p "21:9" at bounding box center [170, 409] width 74 height 13
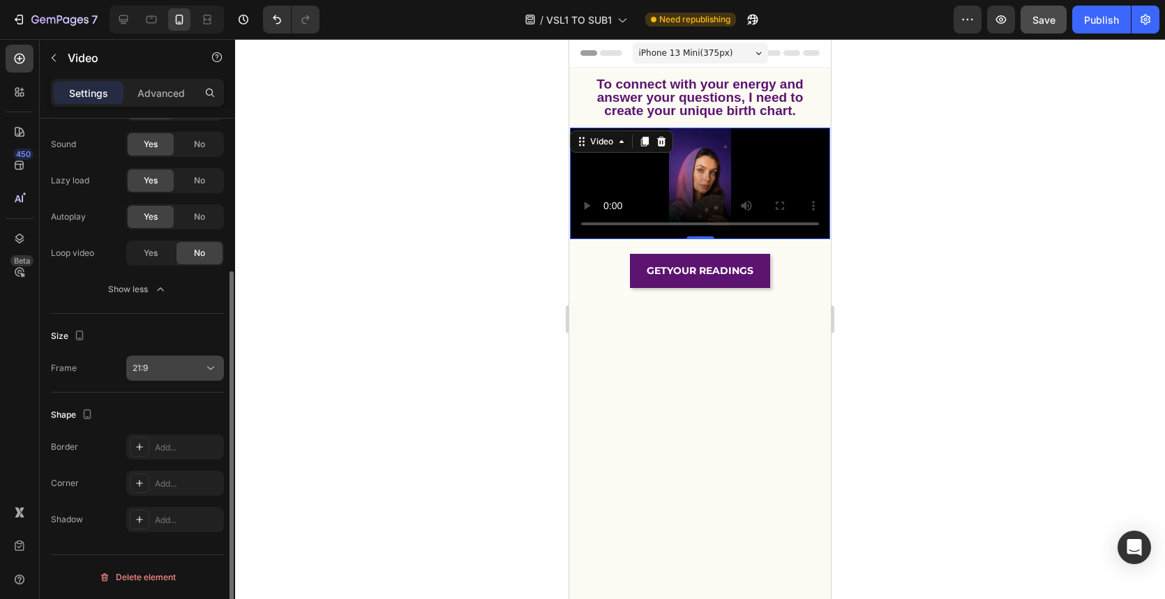
click at [179, 362] on div "21:9" at bounding box center [168, 368] width 71 height 13
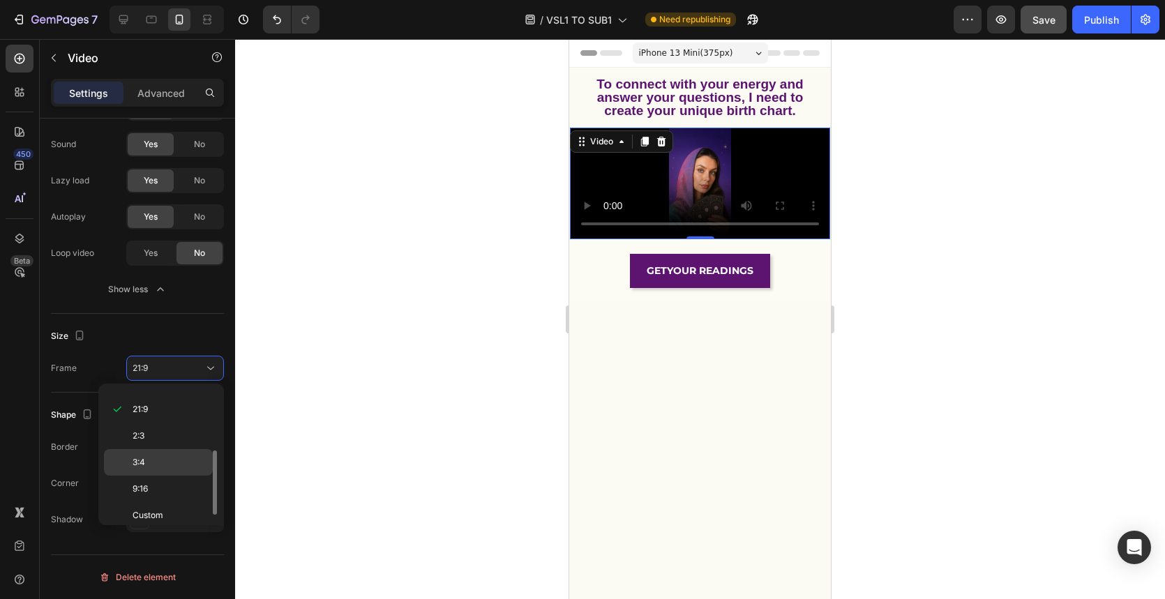
click at [167, 476] on div "3:4" at bounding box center [158, 489] width 109 height 27
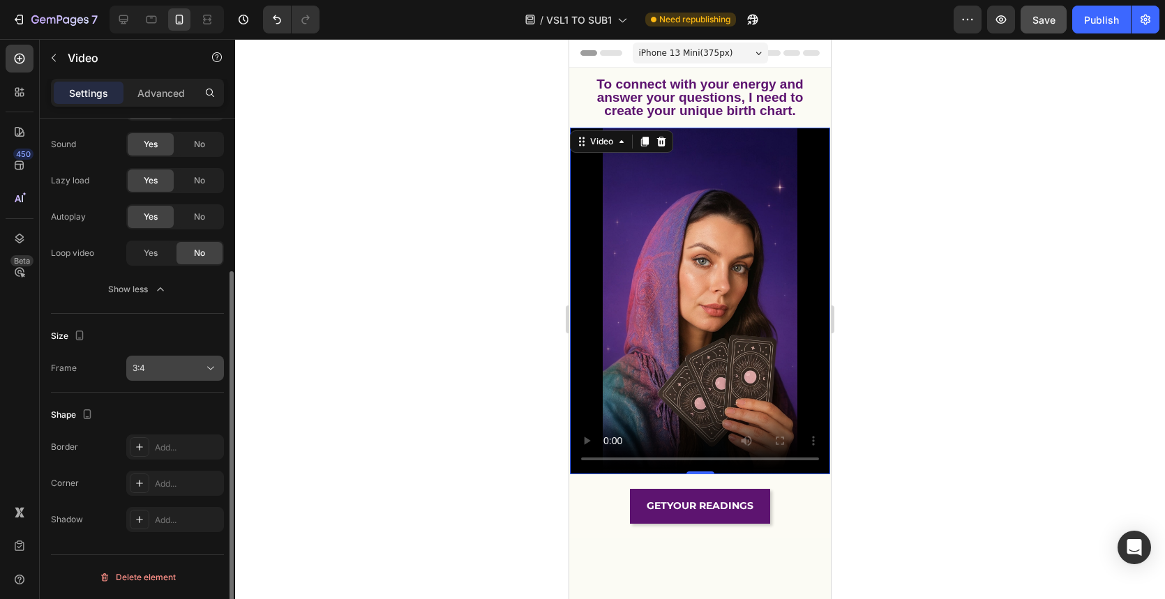
click at [173, 367] on div "3:4" at bounding box center [168, 368] width 71 height 13
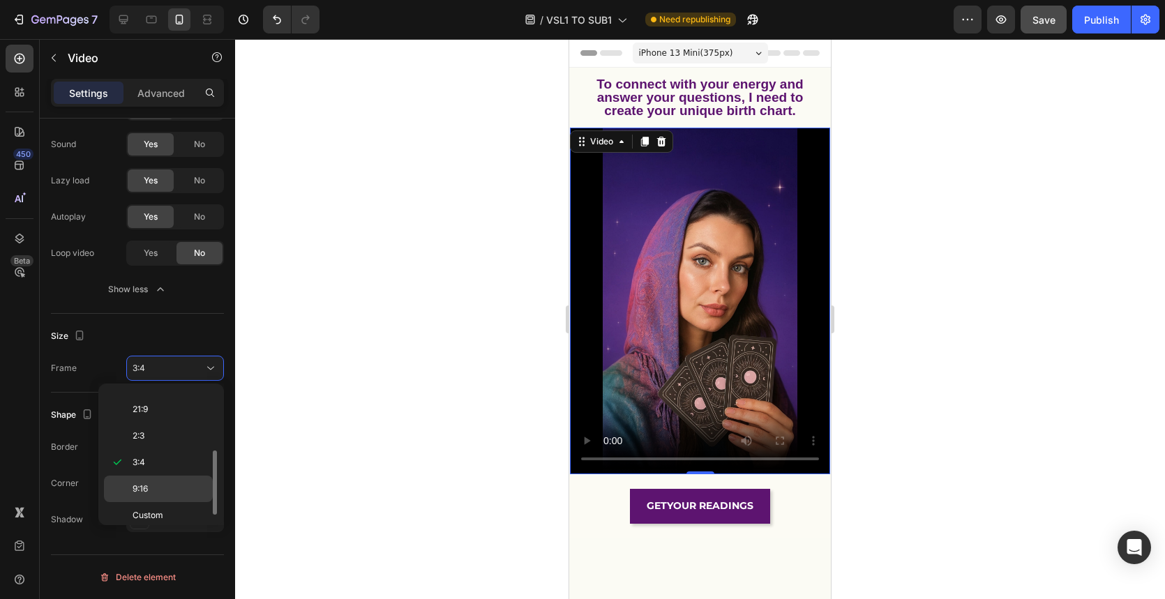
click at [162, 483] on p "9:16" at bounding box center [170, 489] width 74 height 13
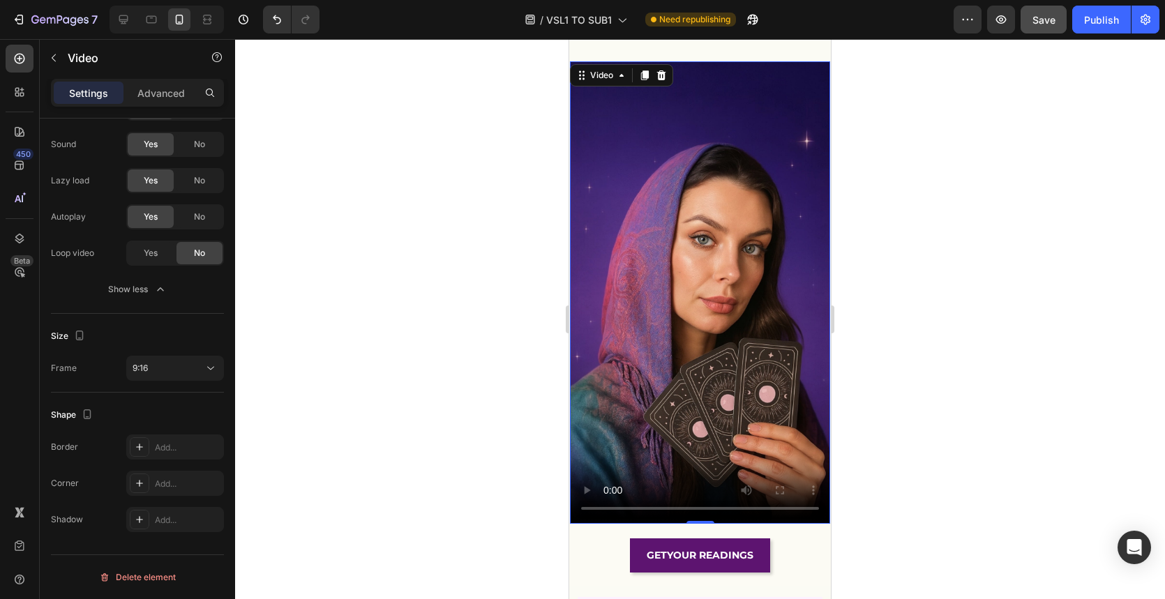
scroll to position [176, 0]
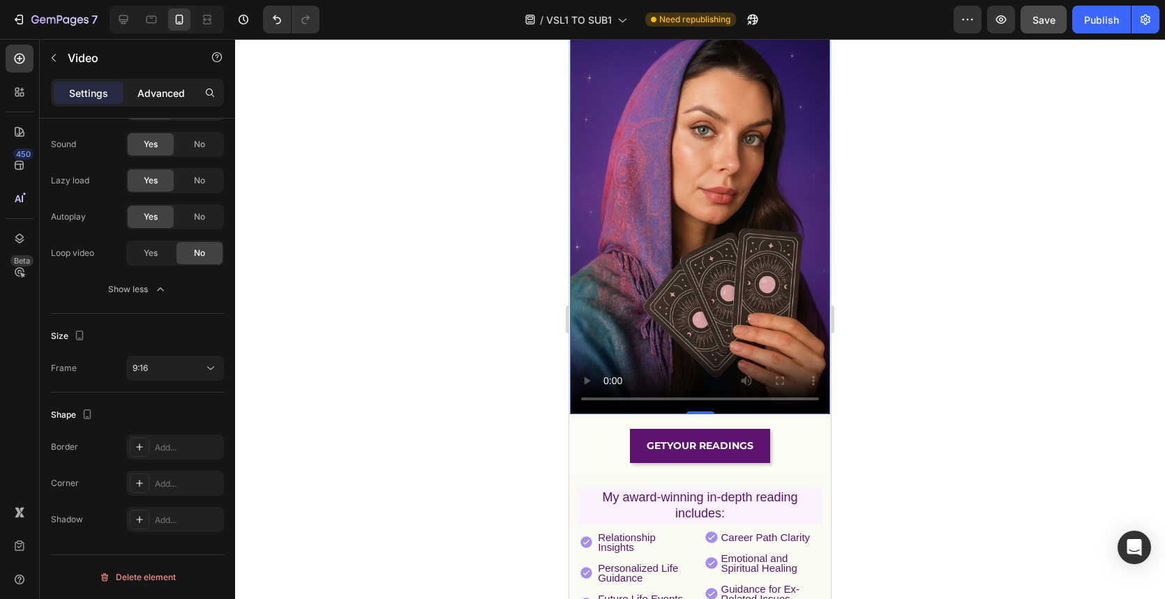
click at [154, 97] on p "Advanced" at bounding box center [160, 93] width 47 height 15
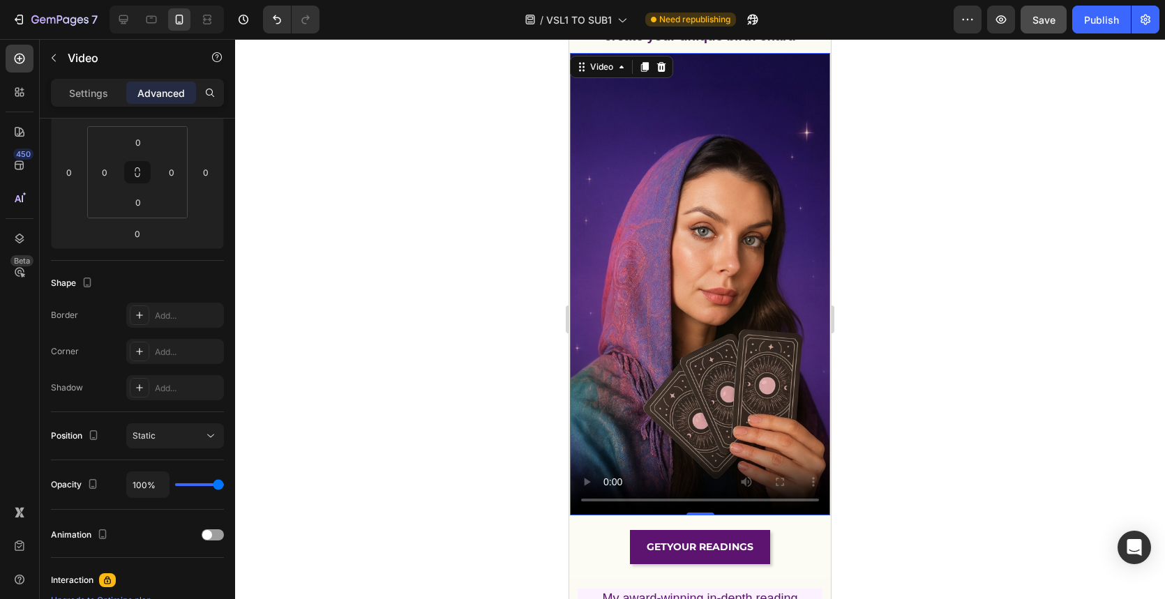
click at [638, 192] on video at bounding box center [700, 284] width 260 height 462
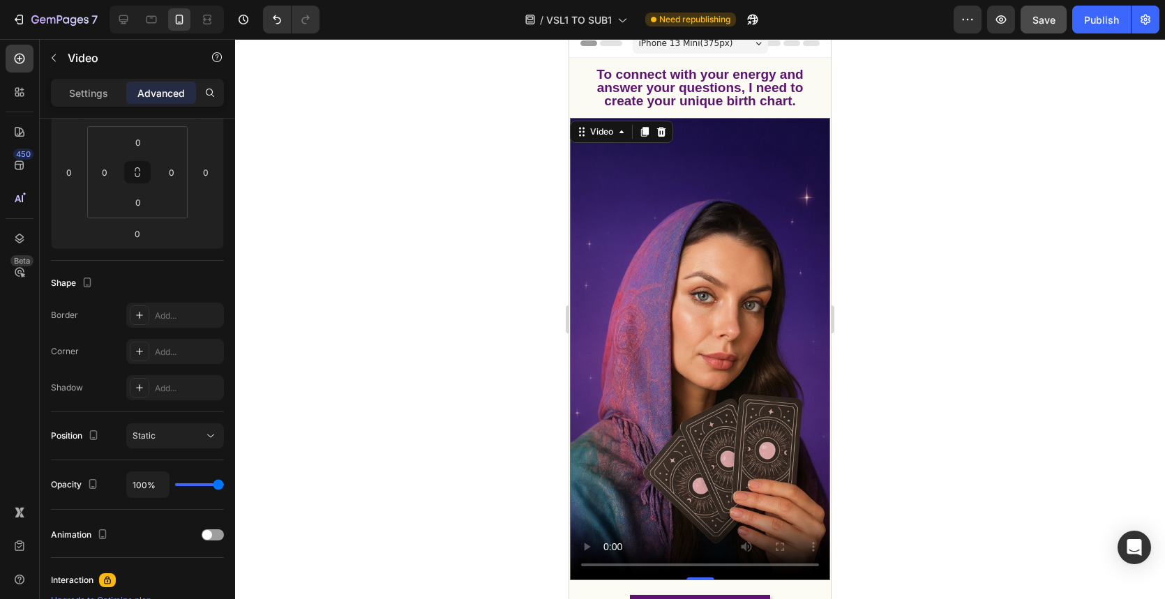
scroll to position [0, 0]
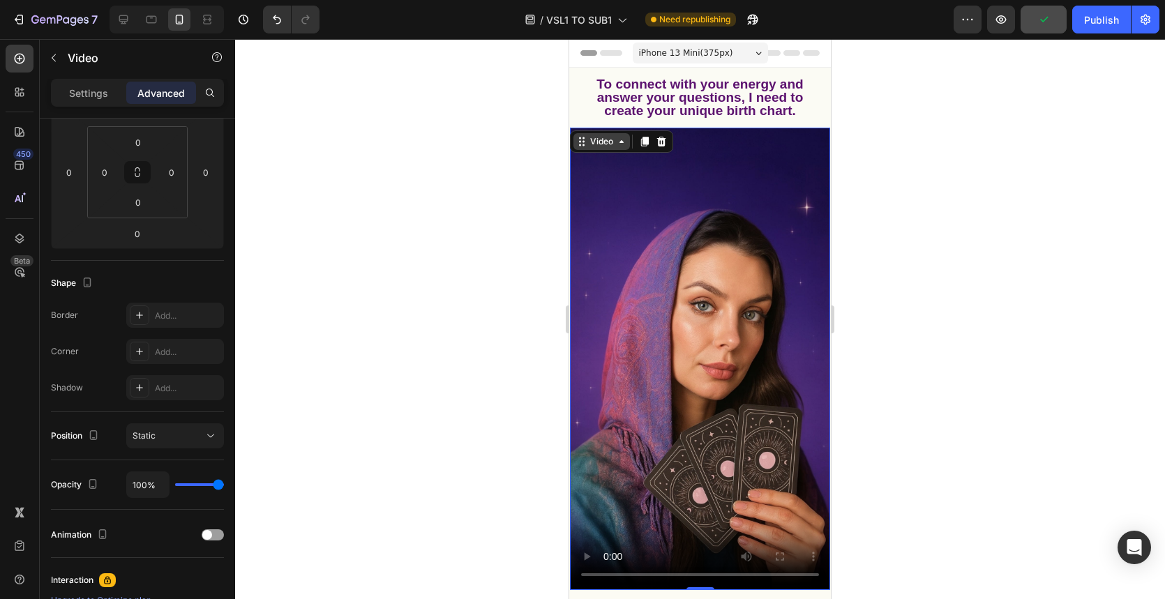
click at [587, 140] on div "Video" at bounding box center [601, 141] width 29 height 13
click at [588, 140] on div "Video" at bounding box center [601, 141] width 29 height 13
click at [93, 100] on div "Settings" at bounding box center [89, 93] width 70 height 22
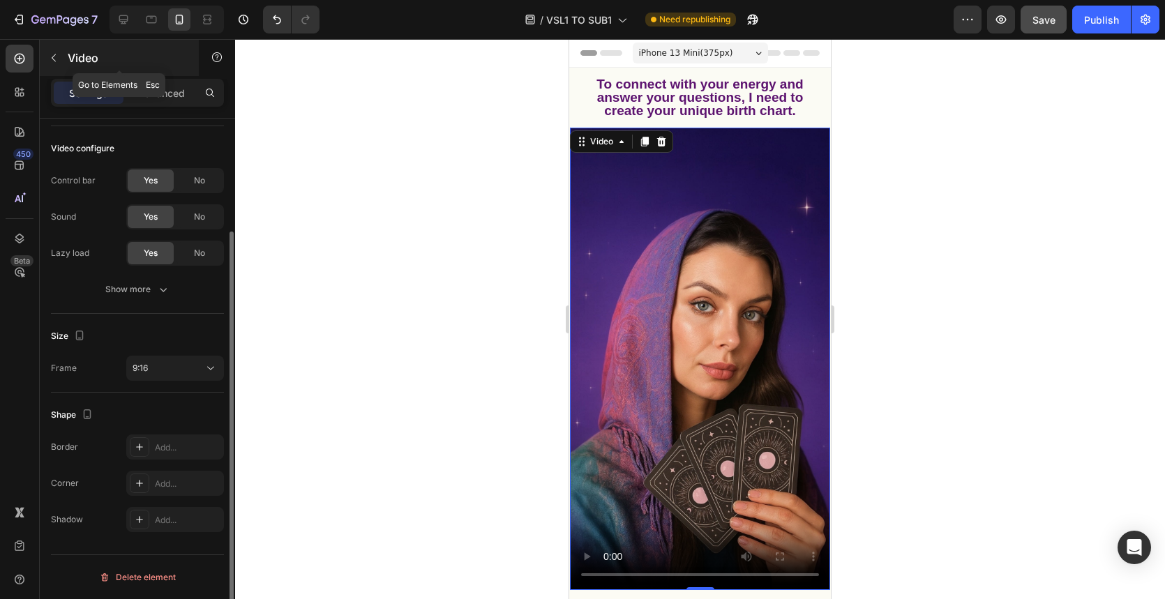
click at [64, 62] on button "button" at bounding box center [54, 58] width 22 height 22
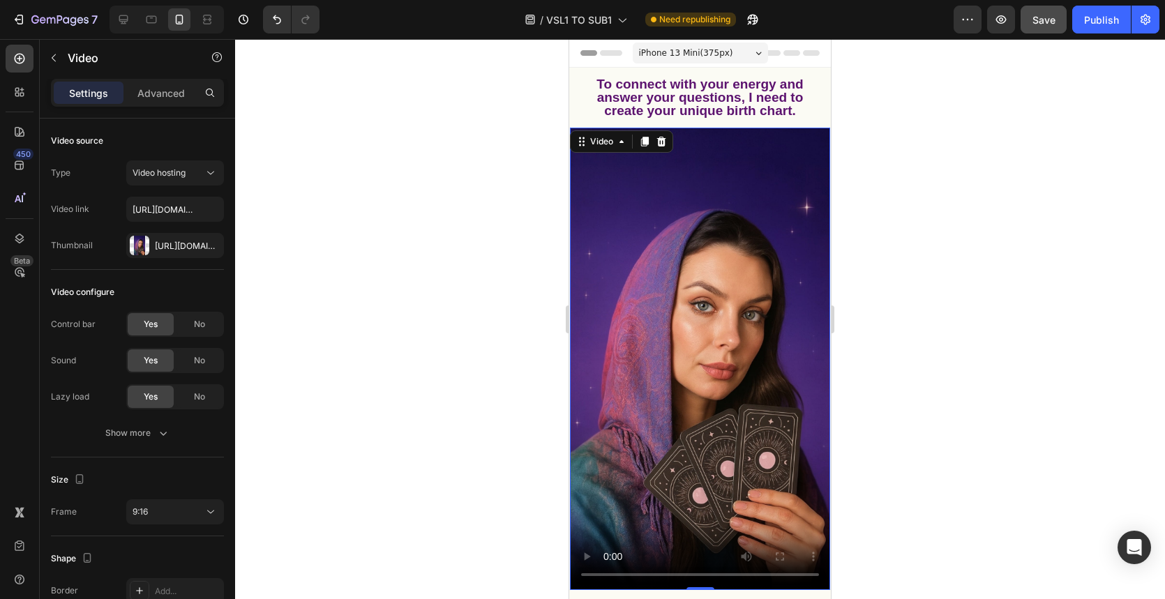
click at [621, 195] on video at bounding box center [700, 359] width 260 height 462
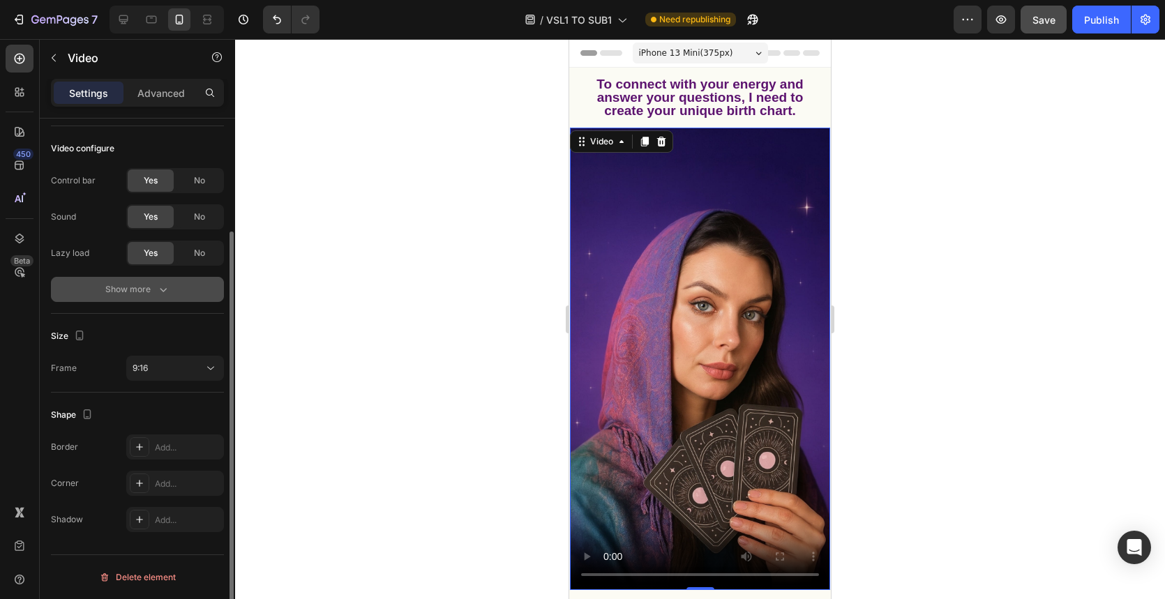
click at [154, 282] on button "Show more" at bounding box center [137, 289] width 173 height 25
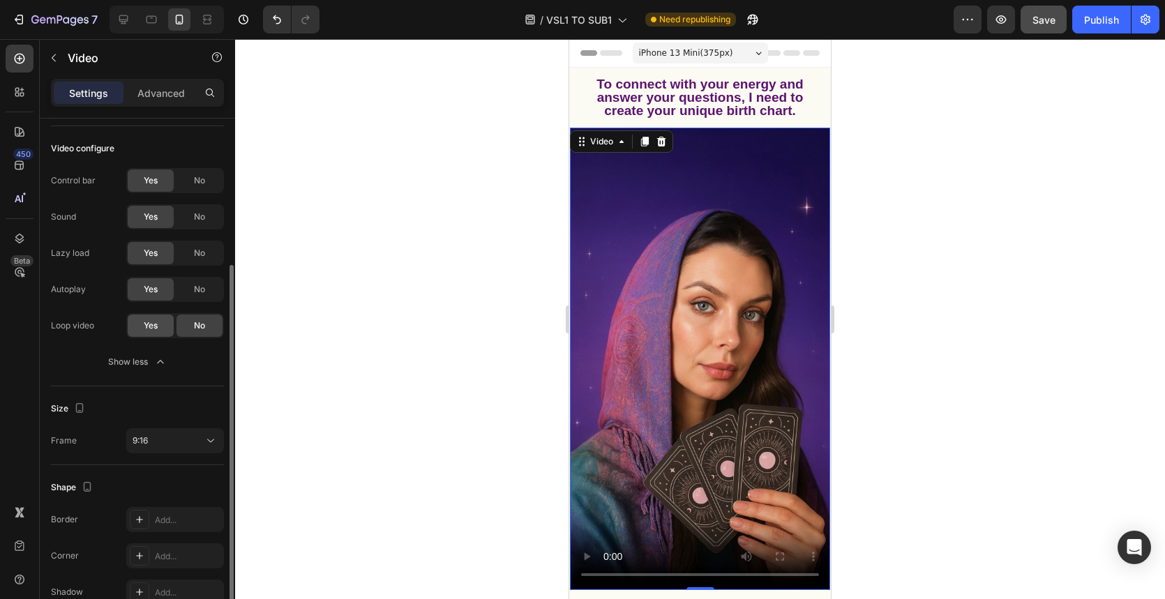
scroll to position [216, 0]
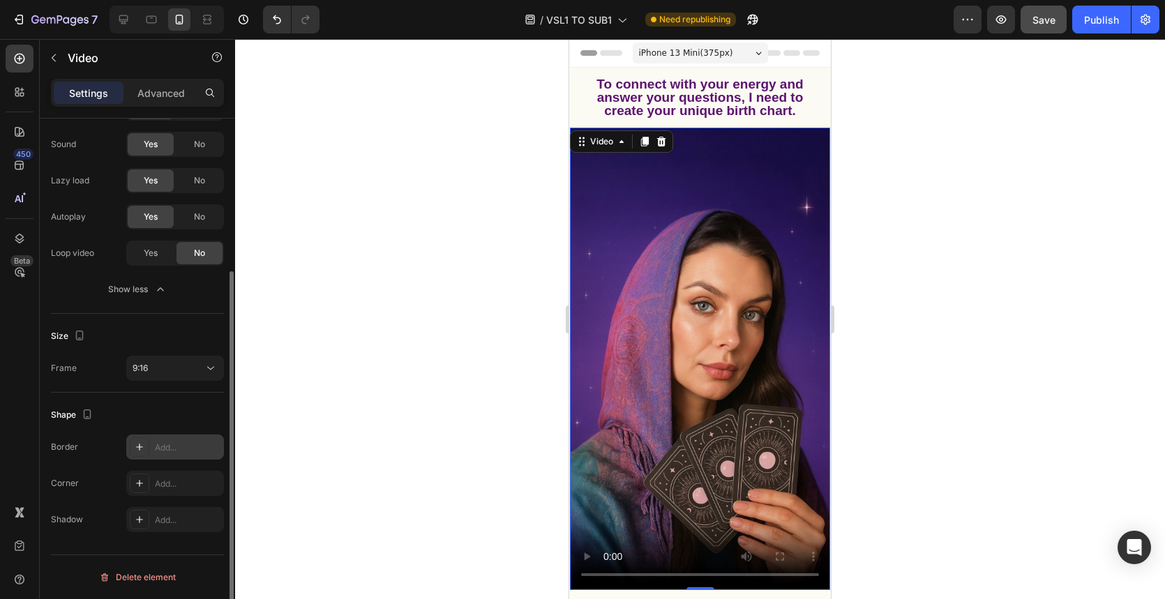
click at [176, 436] on div "Add..." at bounding box center [175, 447] width 98 height 25
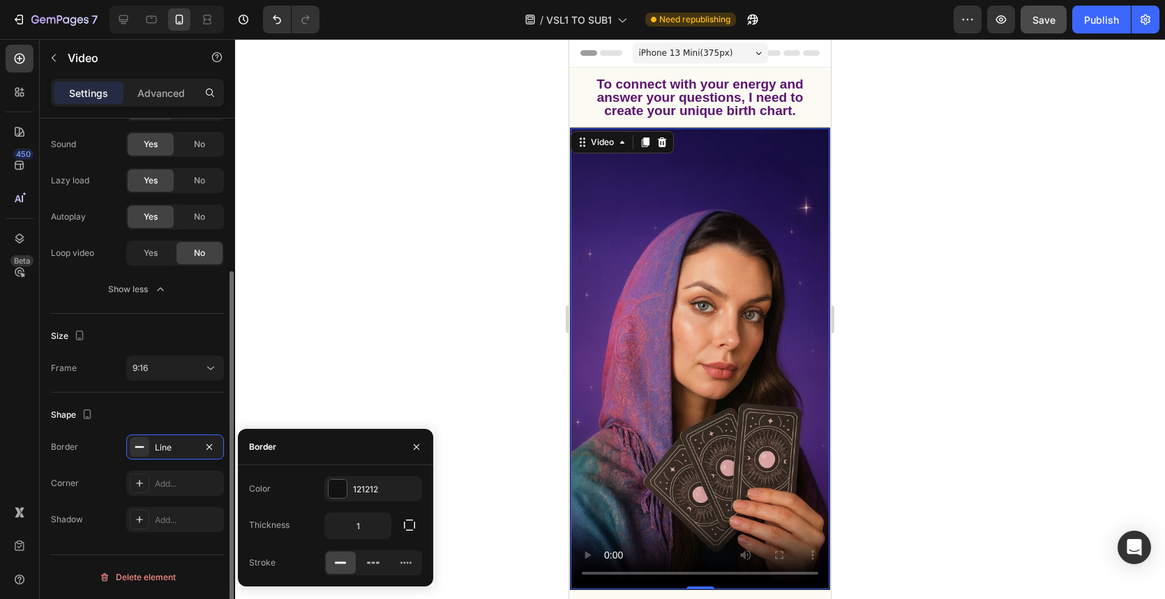
click at [174, 404] on div "Shape" at bounding box center [137, 415] width 173 height 22
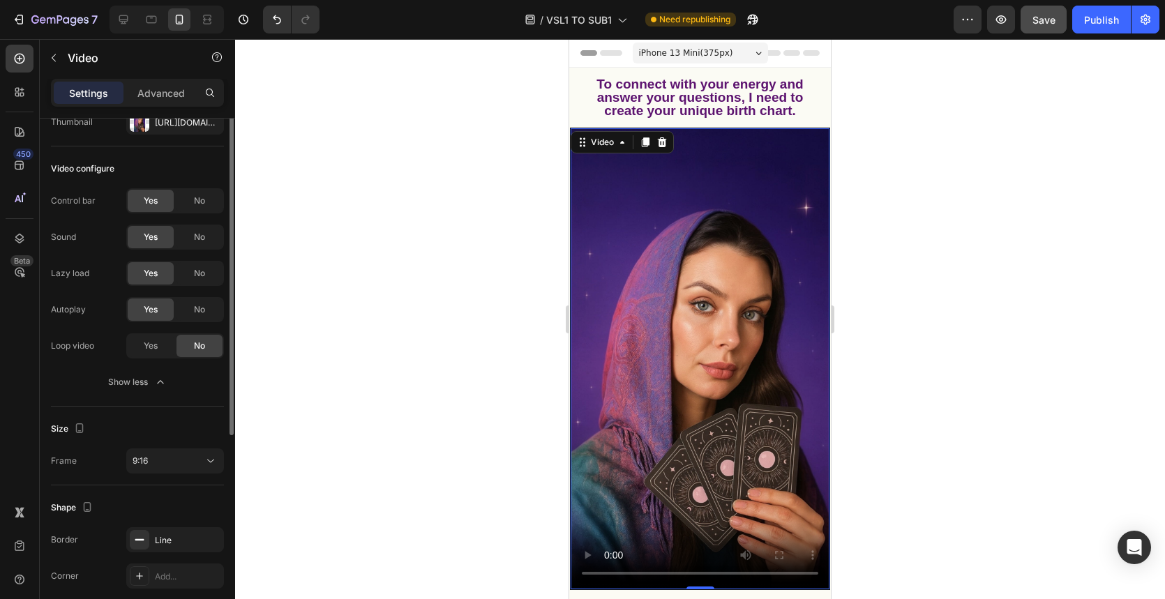
scroll to position [0, 0]
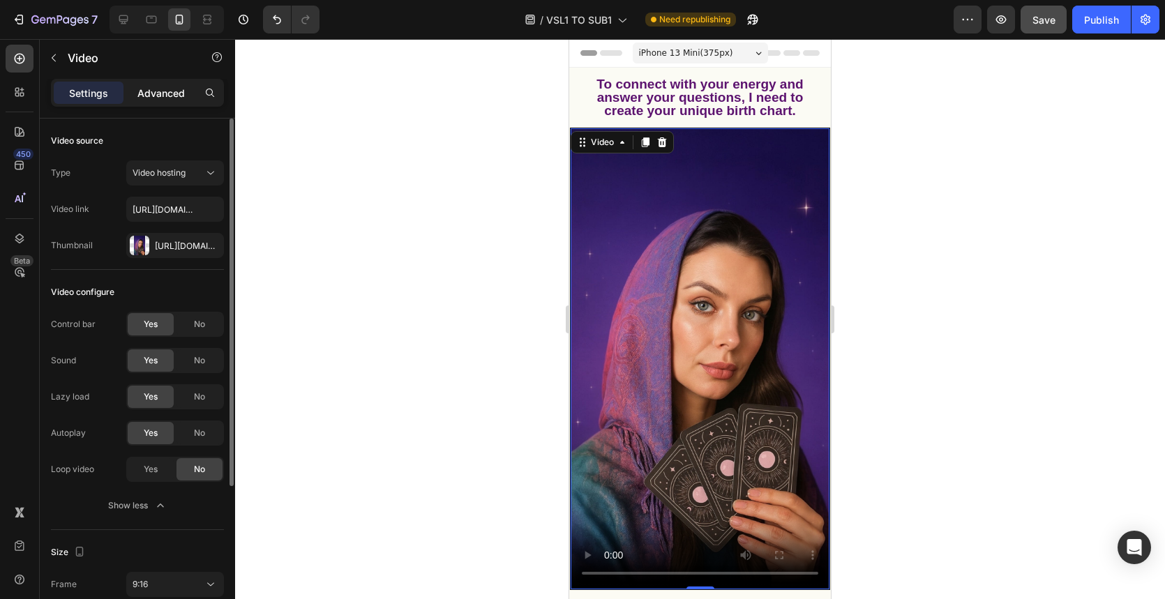
click at [172, 91] on p "Advanced" at bounding box center [160, 93] width 47 height 15
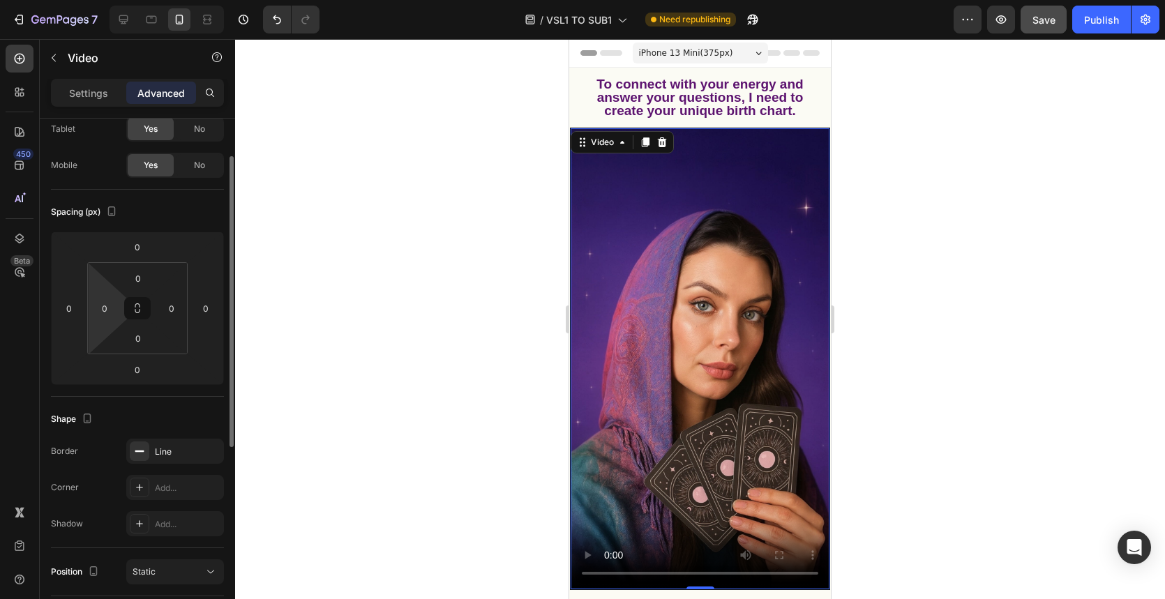
scroll to position [89, 0]
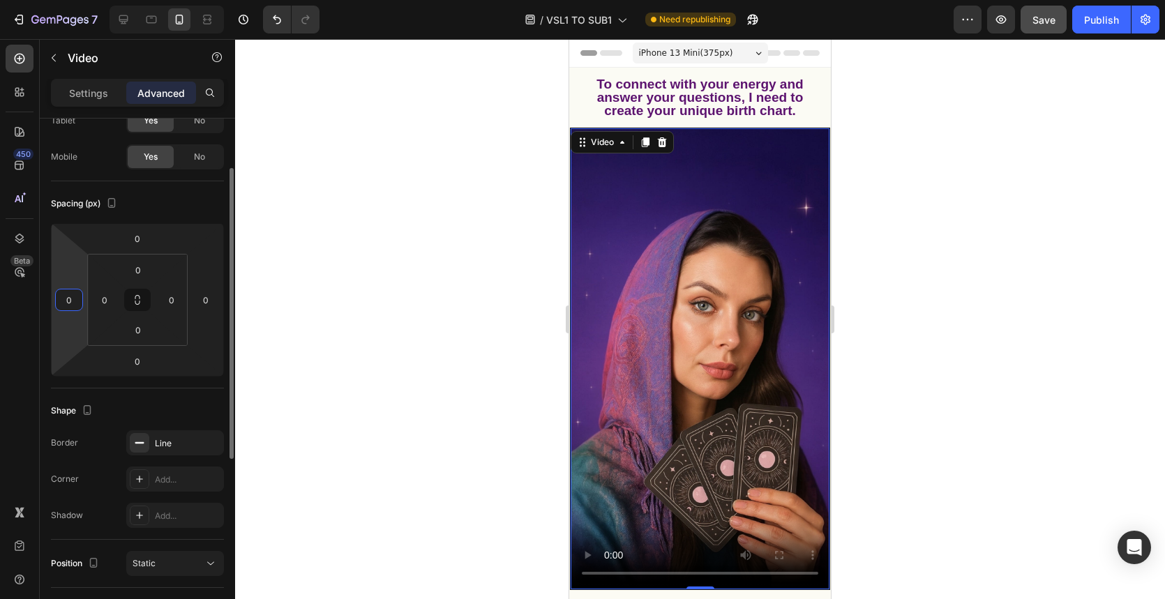
click at [71, 296] on input "0" at bounding box center [69, 299] width 21 height 21
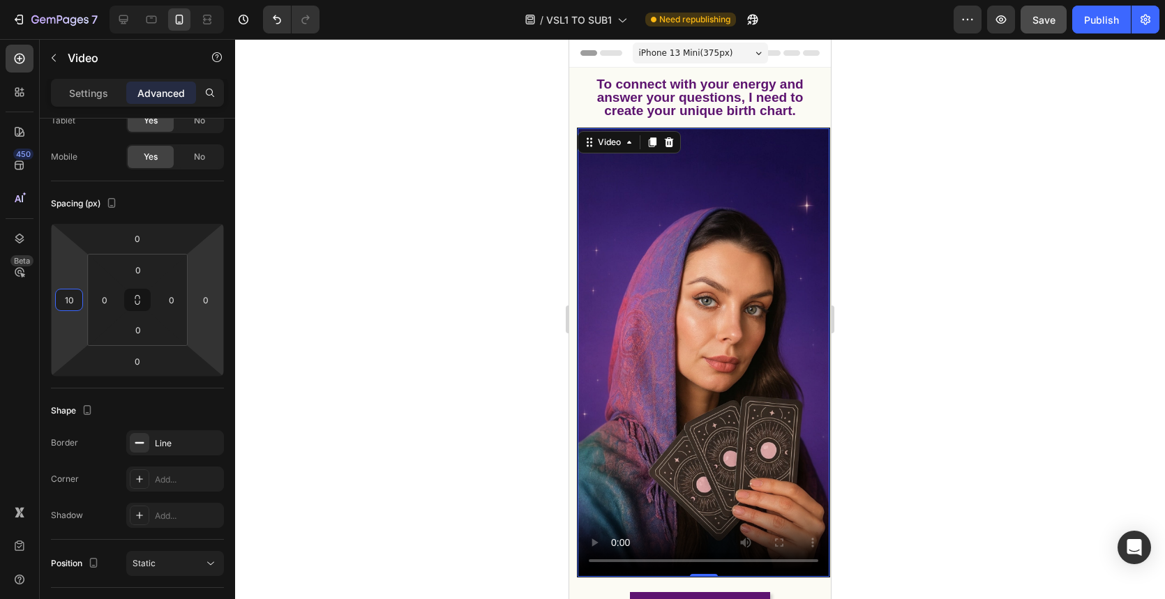
click at [211, 0] on html "7 Version history / VSL1 TO SUB1 Need republishing Preview Save Publish 450 Bet…" at bounding box center [582, 0] width 1165 height 0
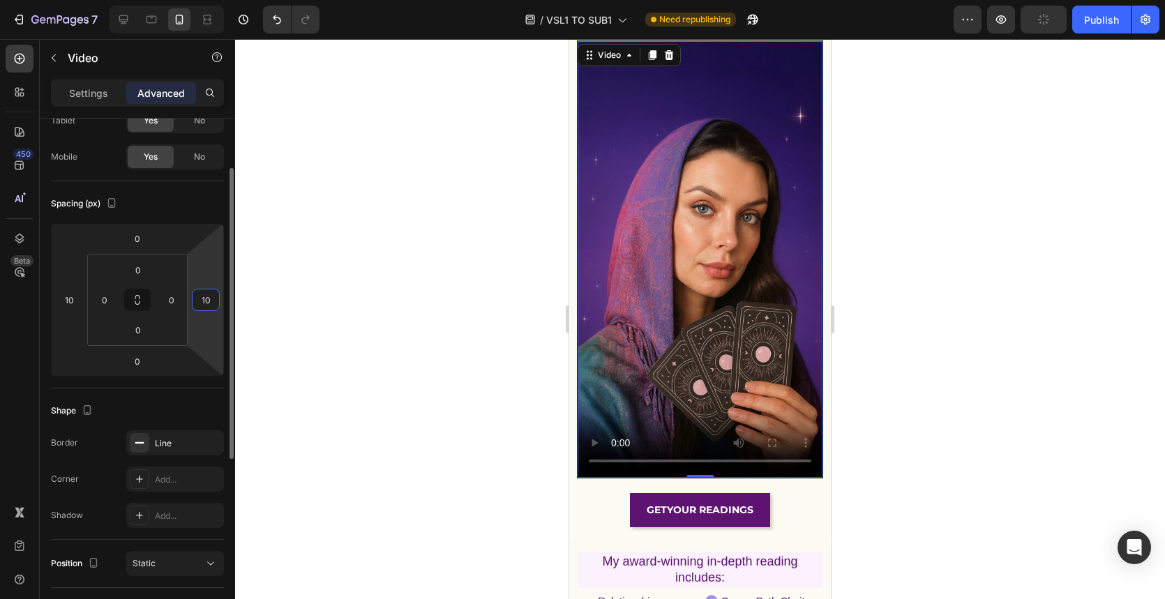
scroll to position [75, 0]
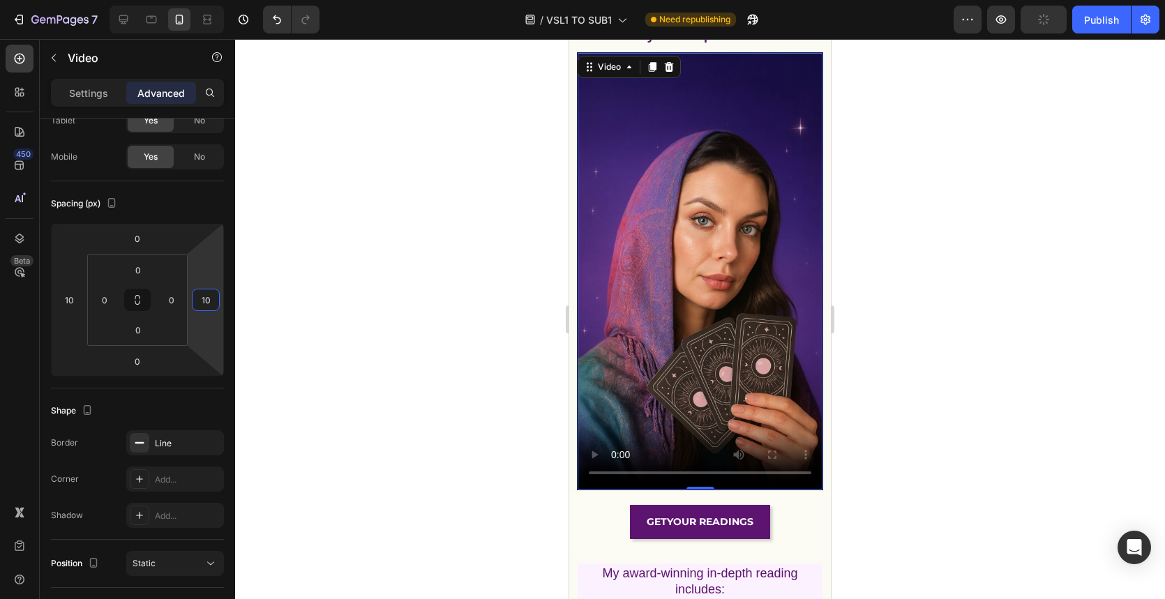
click at [368, 270] on div at bounding box center [700, 319] width 930 height 560
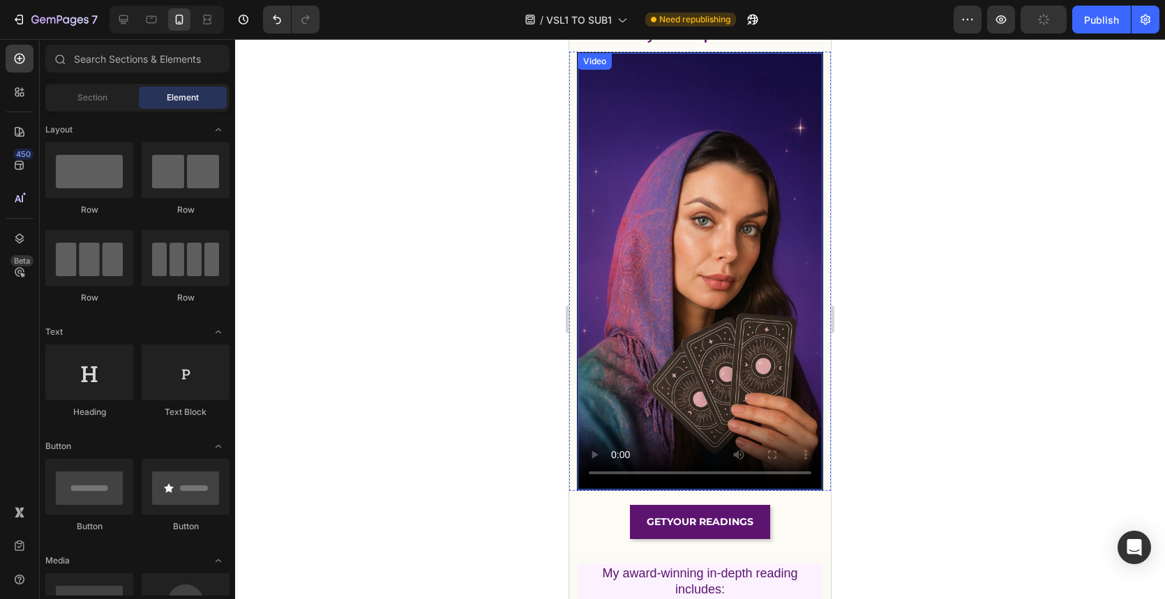
scroll to position [21, 0]
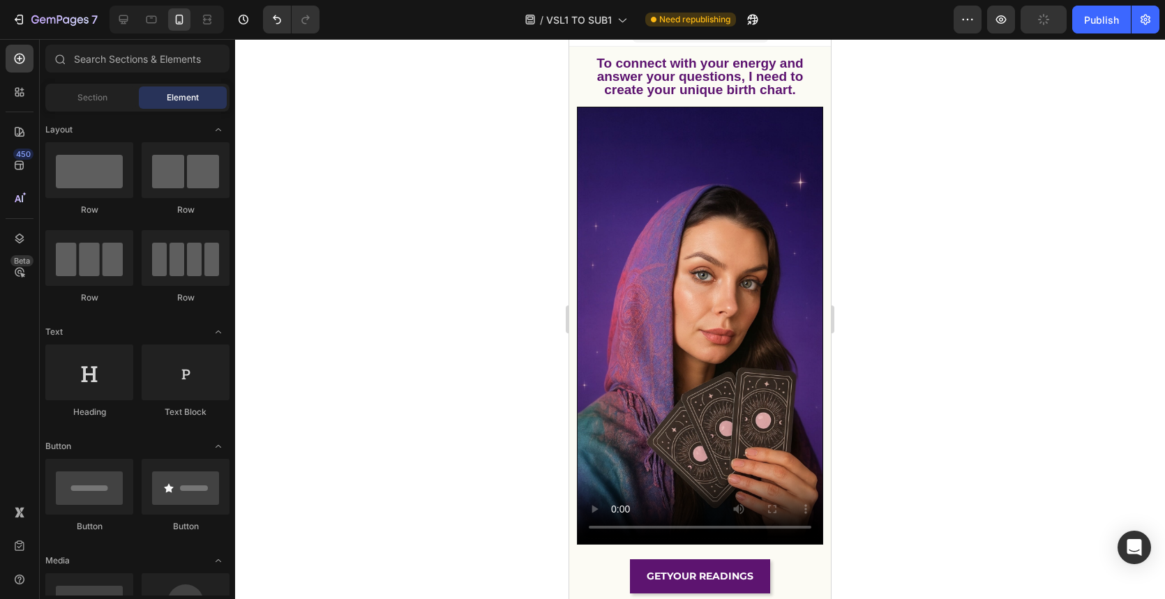
click at [1053, 241] on div at bounding box center [700, 319] width 930 height 560
click at [737, 166] on video at bounding box center [700, 324] width 245 height 435
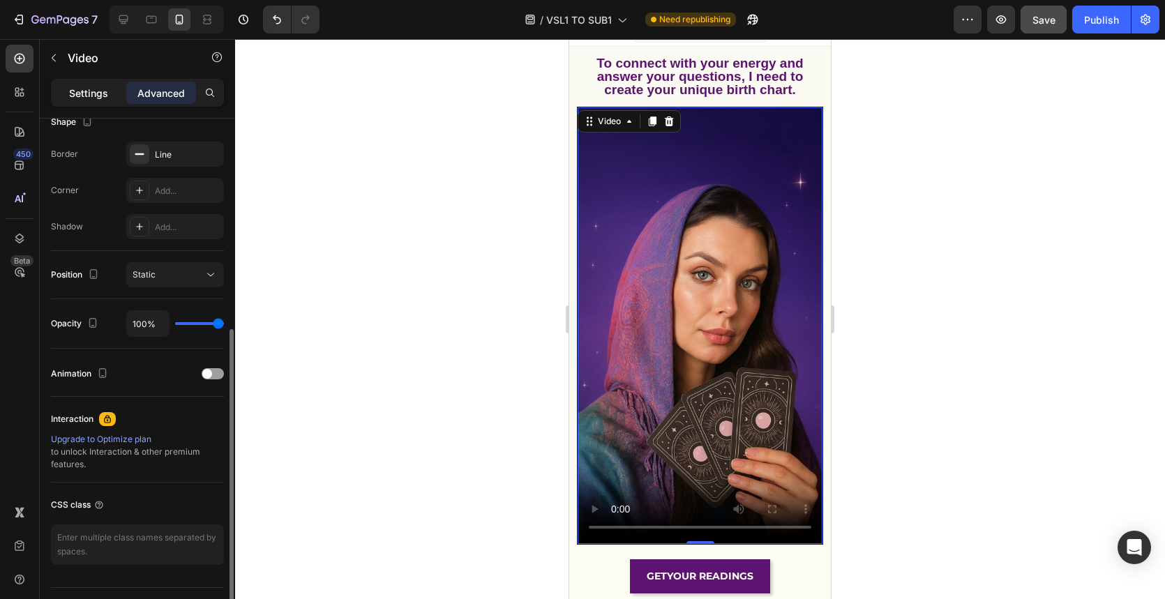
click at [107, 96] on p "Settings" at bounding box center [88, 93] width 39 height 15
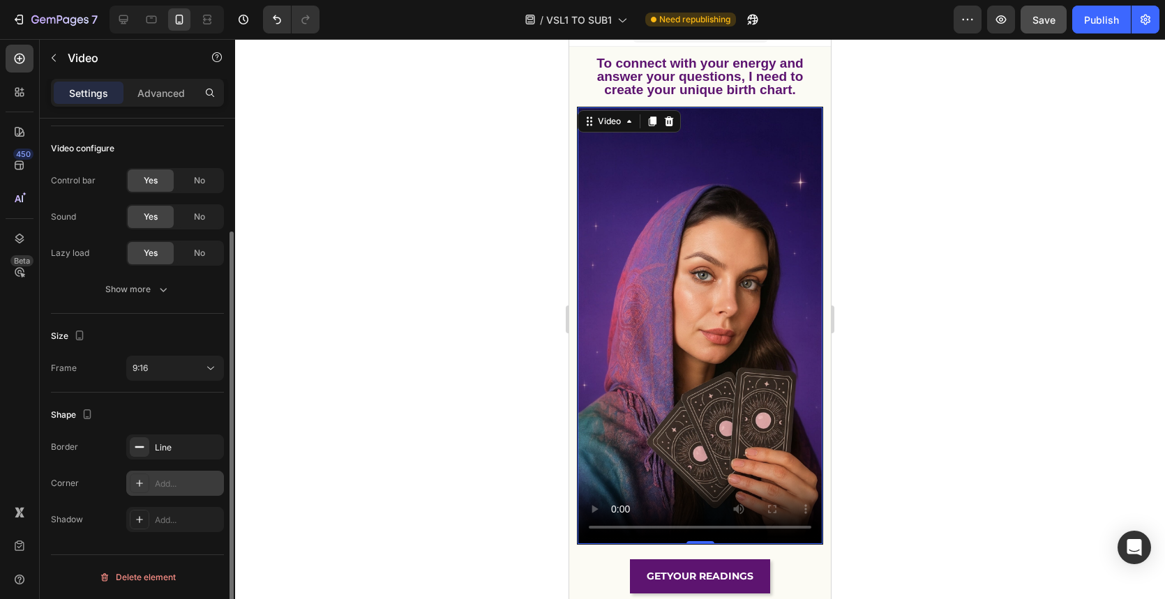
click at [136, 492] on div at bounding box center [140, 484] width 20 height 20
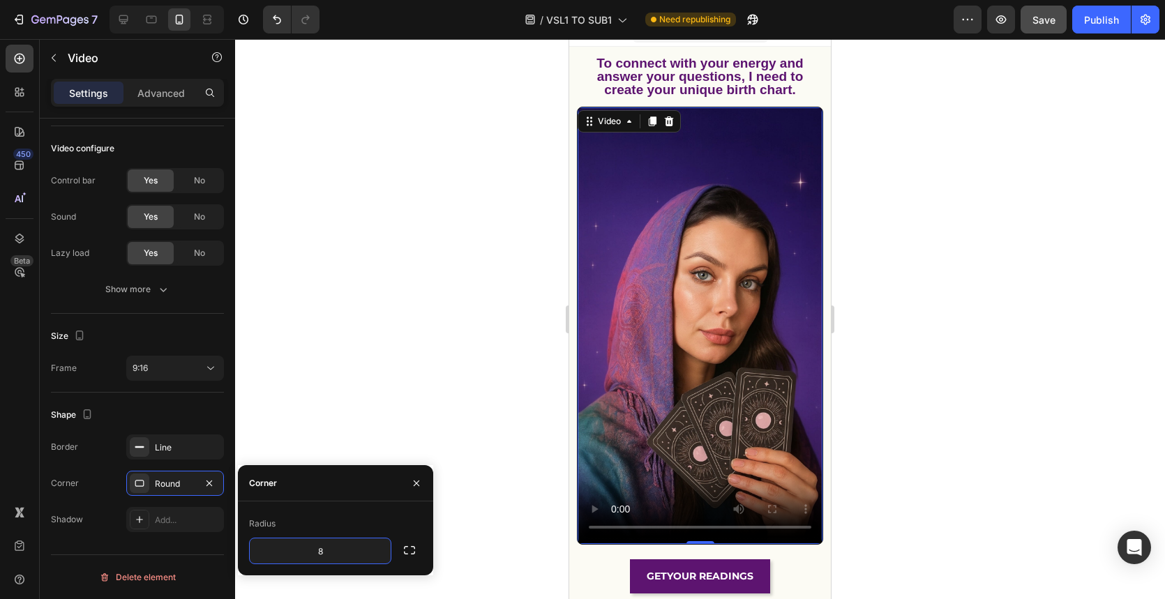
click at [382, 342] on div at bounding box center [700, 319] width 930 height 560
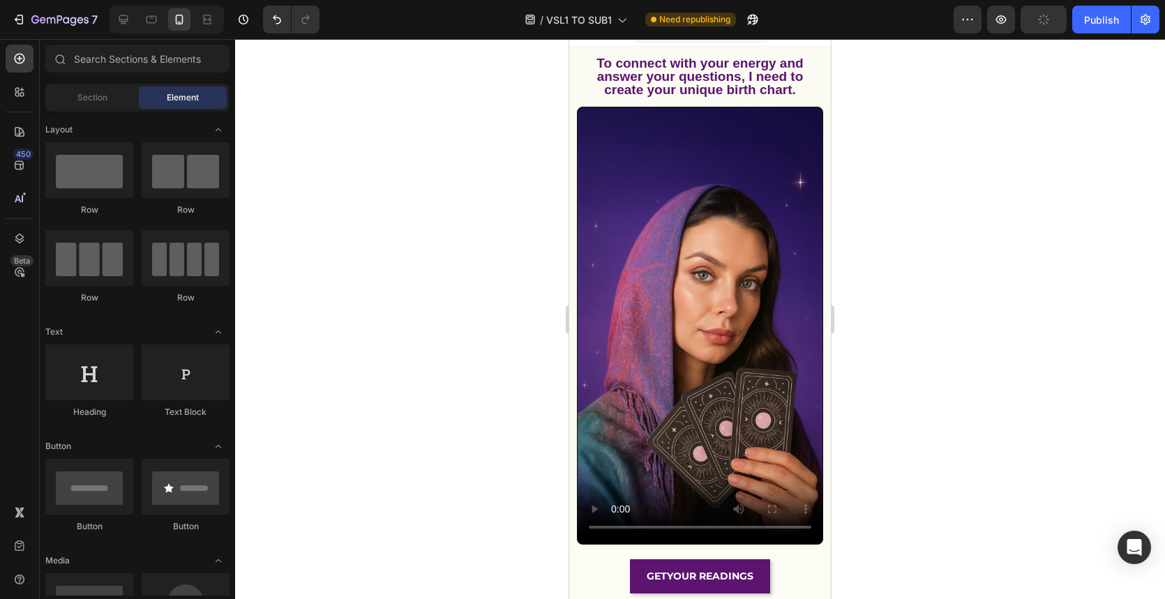
click at [405, 324] on div at bounding box center [700, 319] width 930 height 560
click at [635, 300] on video at bounding box center [700, 324] width 245 height 435
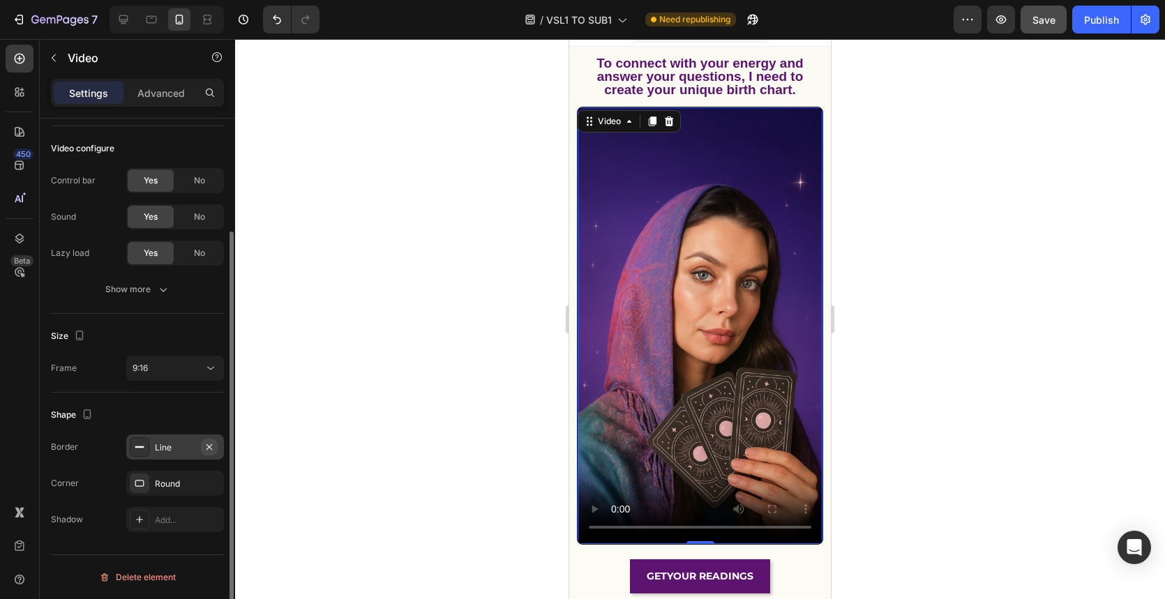
click at [213, 449] on icon "button" at bounding box center [209, 447] width 11 height 11
click at [399, 363] on div at bounding box center [700, 319] width 930 height 560
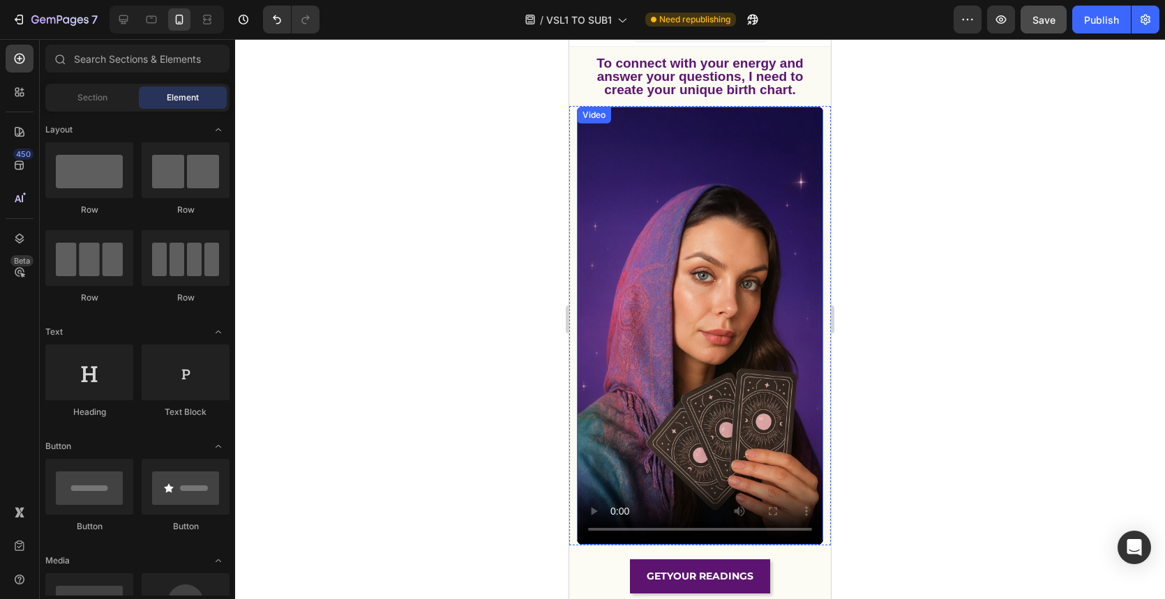
click at [612, 329] on video at bounding box center [700, 326] width 246 height 438
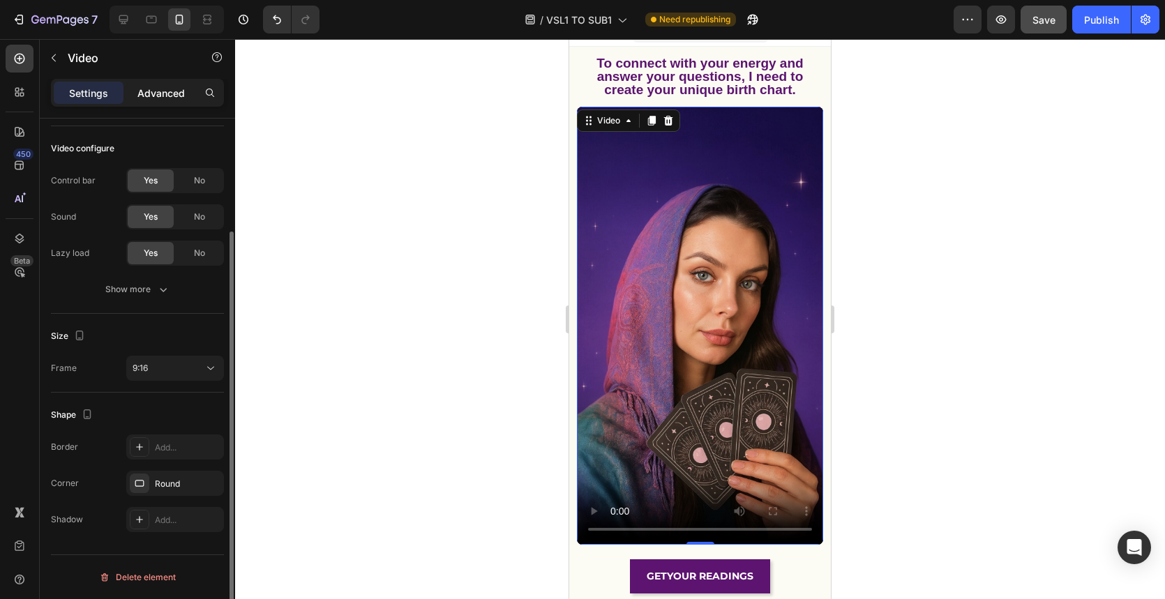
click at [155, 103] on div "Advanced" at bounding box center [161, 93] width 70 height 22
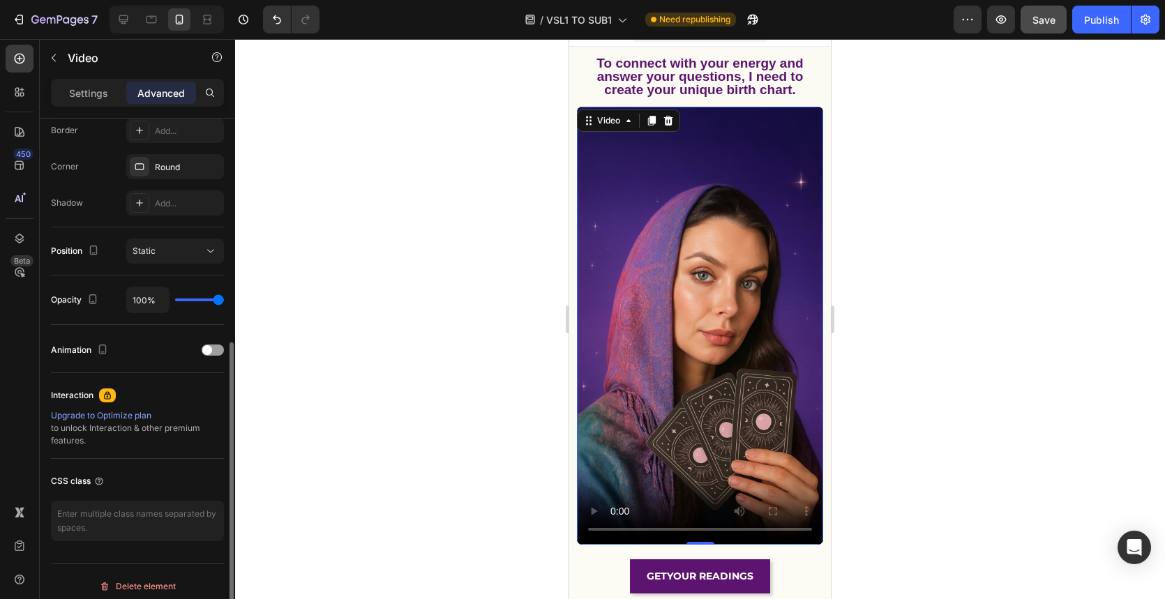
scroll to position [410, 0]
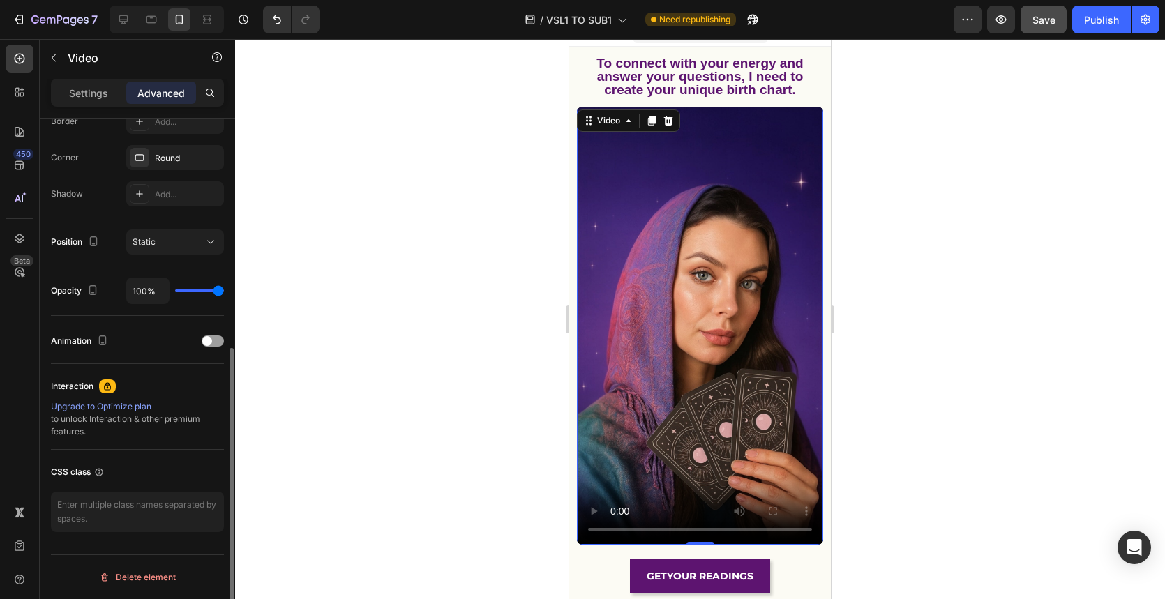
click at [407, 284] on div at bounding box center [700, 319] width 930 height 560
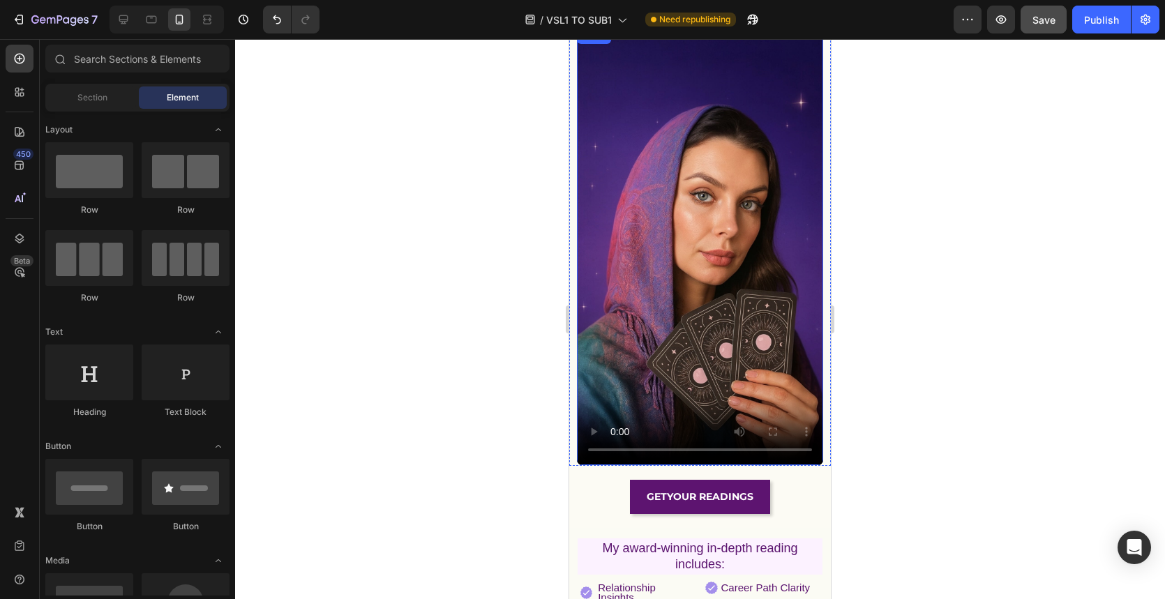
scroll to position [127, 0]
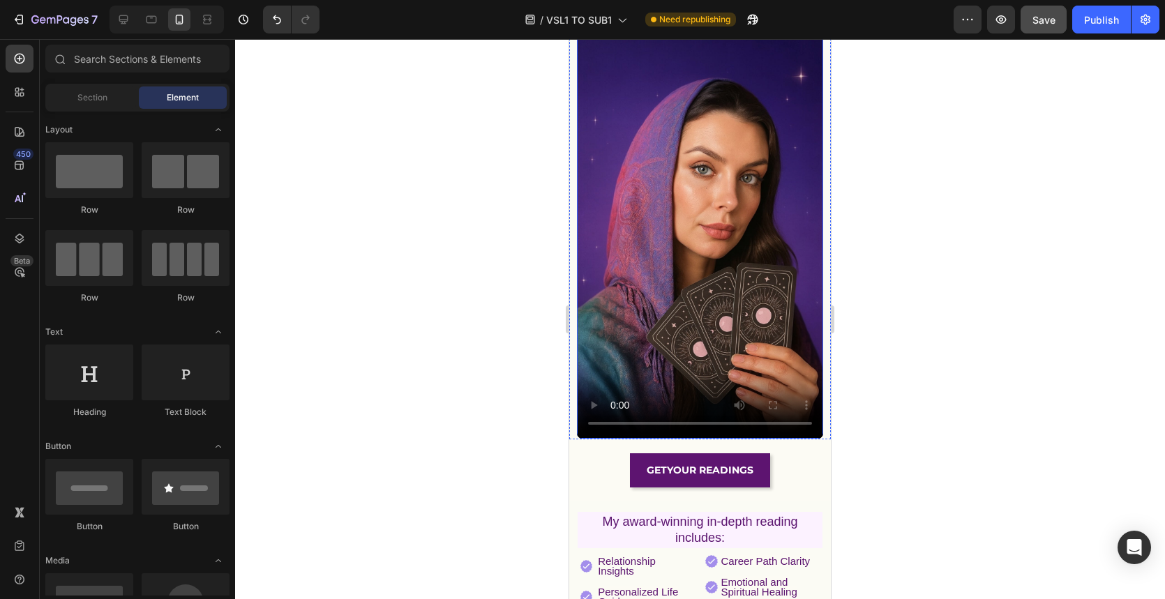
click at [625, 216] on video at bounding box center [700, 220] width 246 height 438
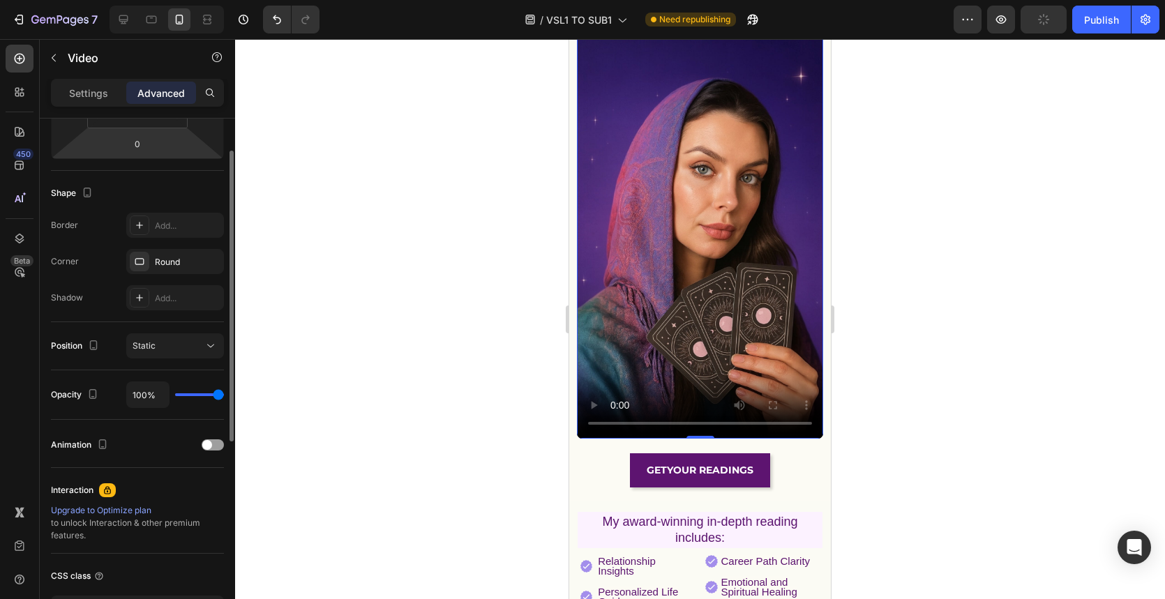
scroll to position [333, 0]
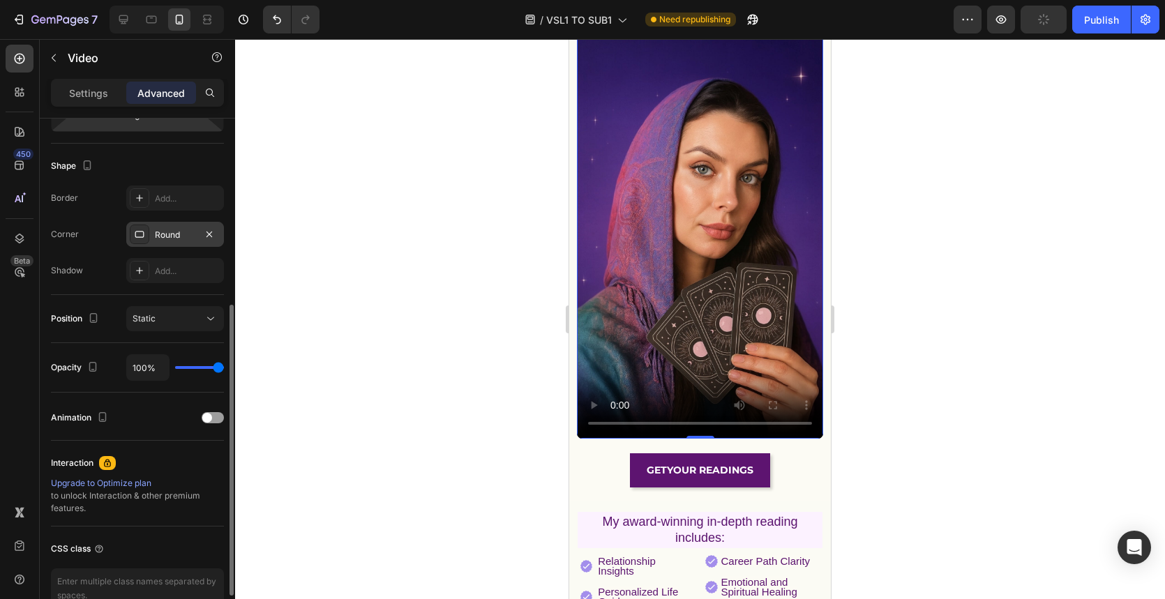
click at [165, 237] on div "Round" at bounding box center [175, 235] width 40 height 13
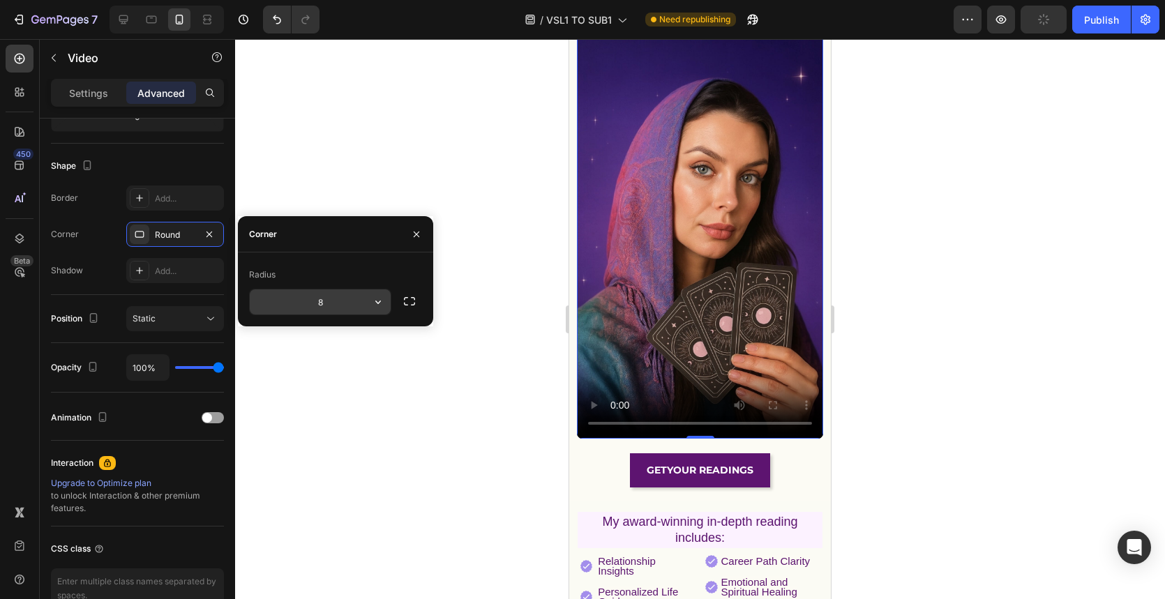
click at [319, 303] on input "8" at bounding box center [320, 301] width 141 height 25
click at [325, 303] on input "8" at bounding box center [320, 301] width 141 height 25
click at [448, 193] on div at bounding box center [700, 319] width 930 height 560
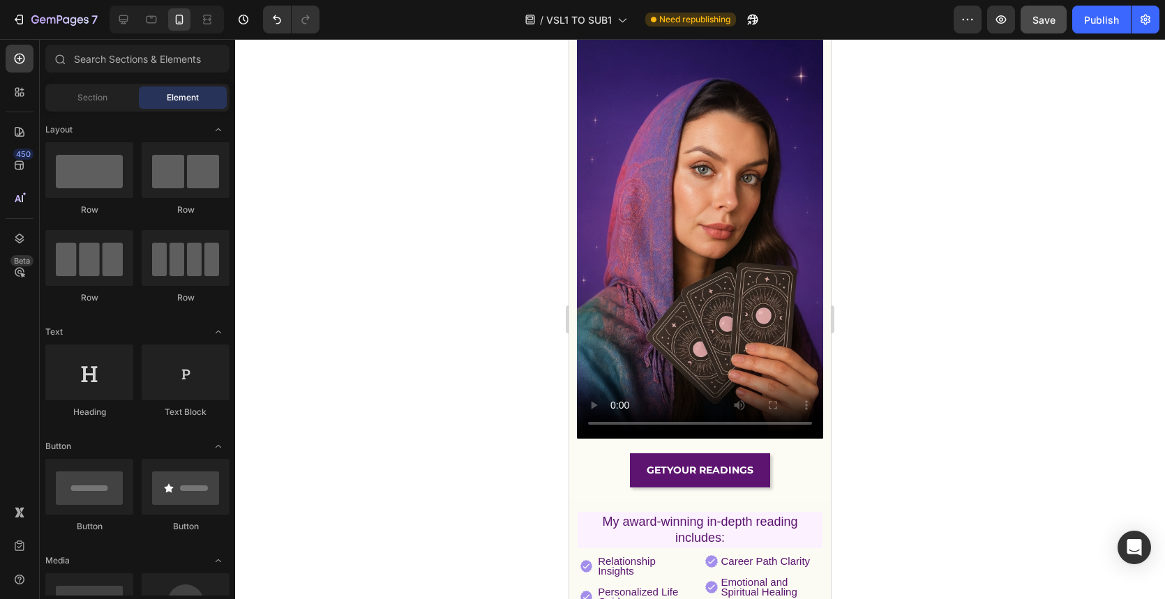
click at [474, 246] on div at bounding box center [700, 319] width 930 height 560
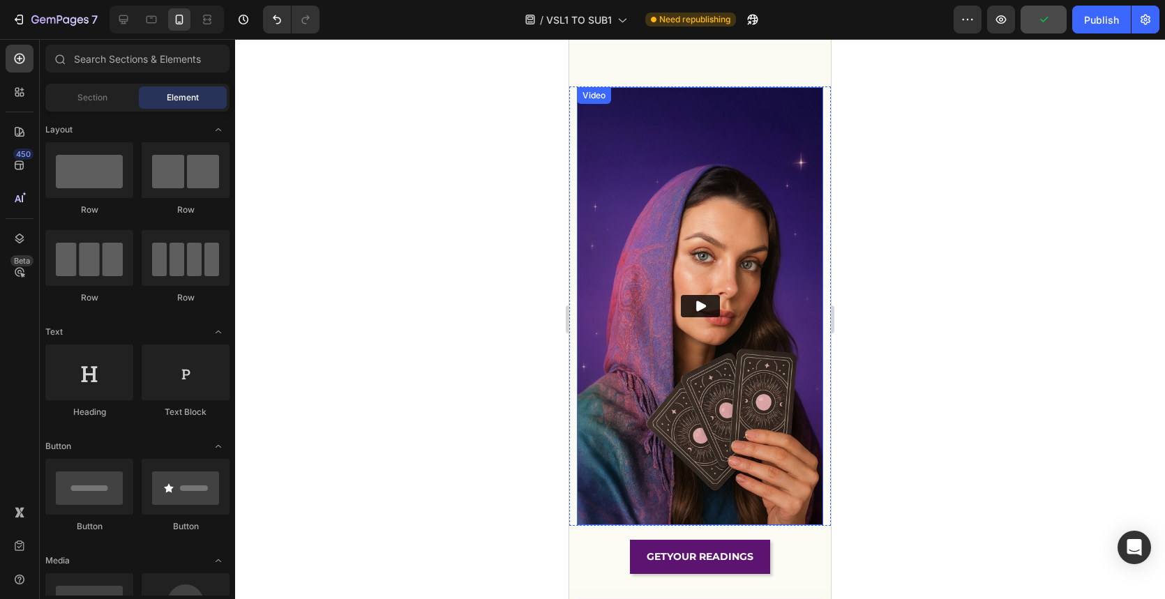
scroll to position [0, 0]
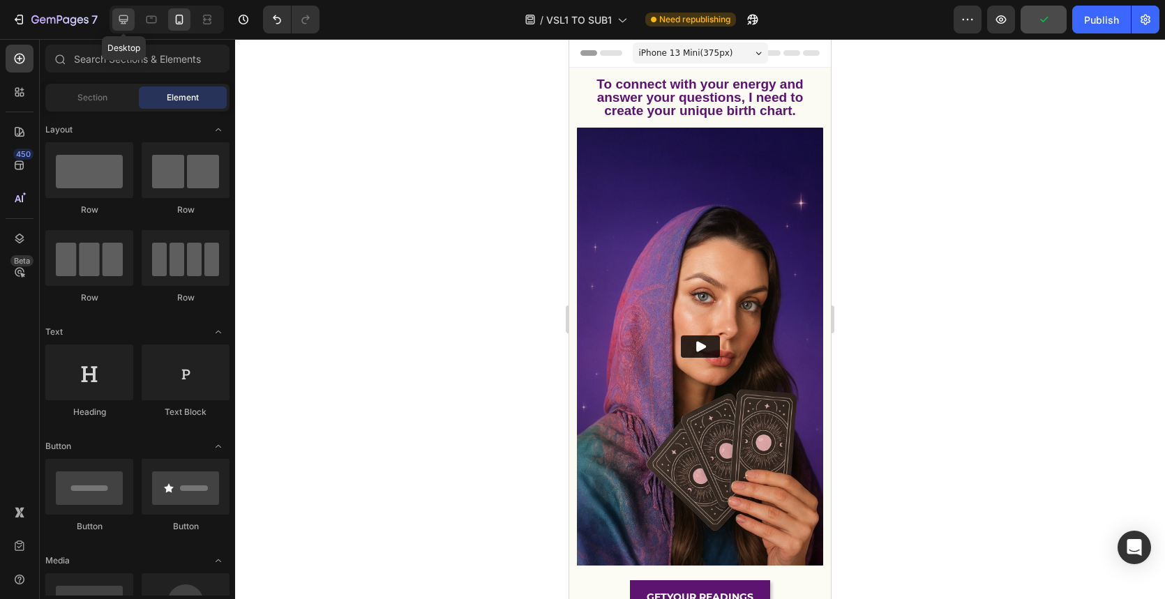
click at [130, 18] on icon at bounding box center [123, 20] width 14 height 14
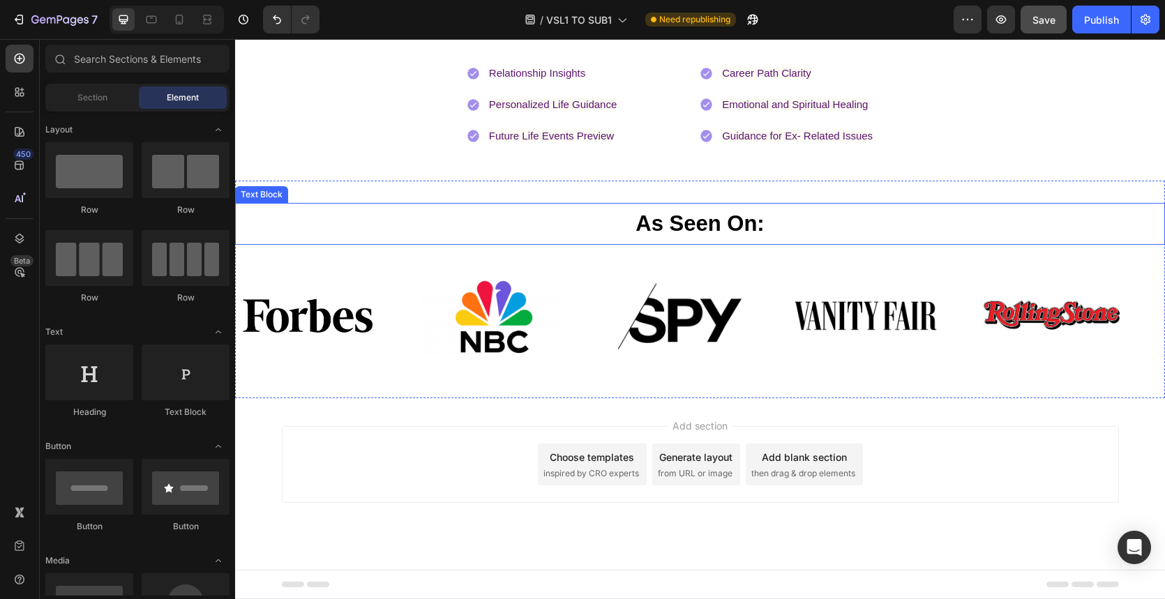
scroll to position [462, 0]
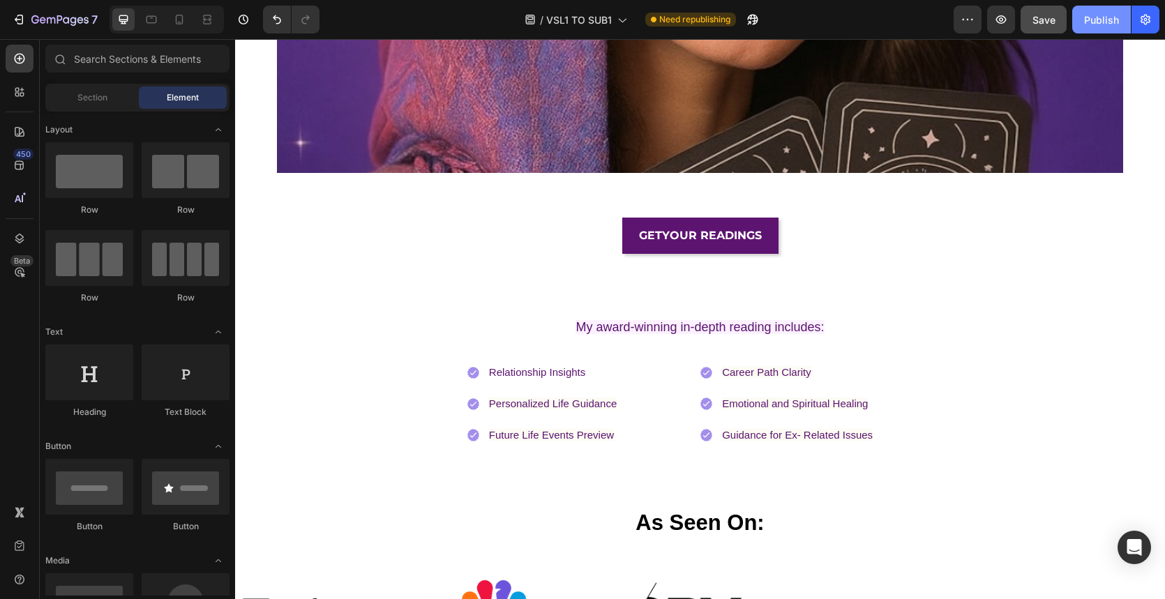
click at [1101, 27] on button "Publish" at bounding box center [1101, 20] width 59 height 28
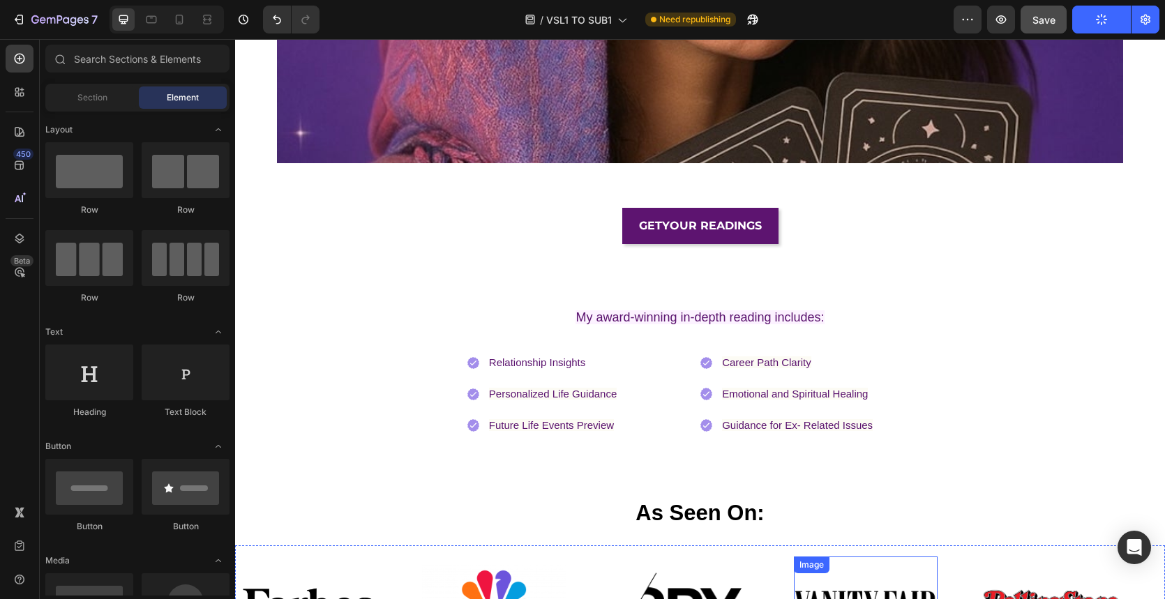
scroll to position [0, 0]
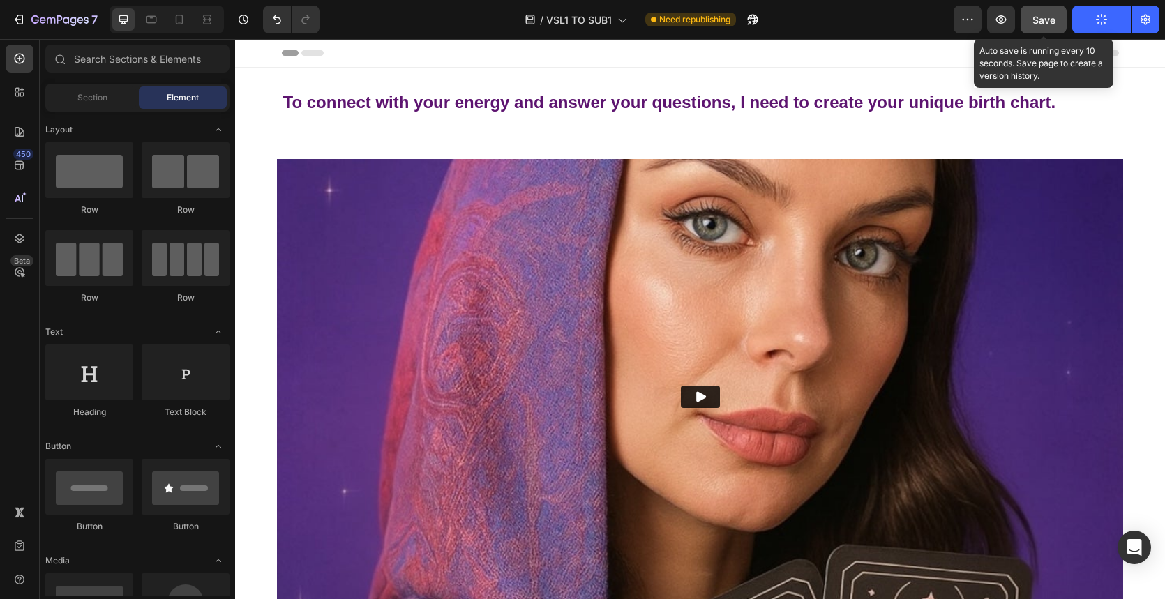
click at [1041, 22] on span "Save" at bounding box center [1043, 20] width 23 height 12
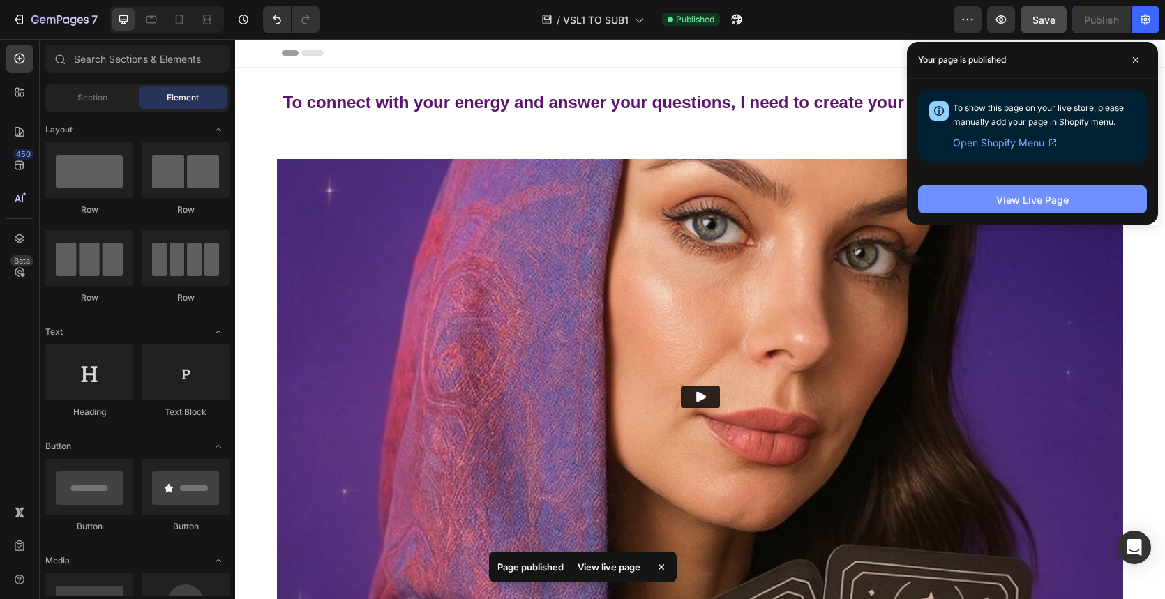
click at [1077, 199] on button "View Live Page" at bounding box center [1032, 200] width 229 height 28
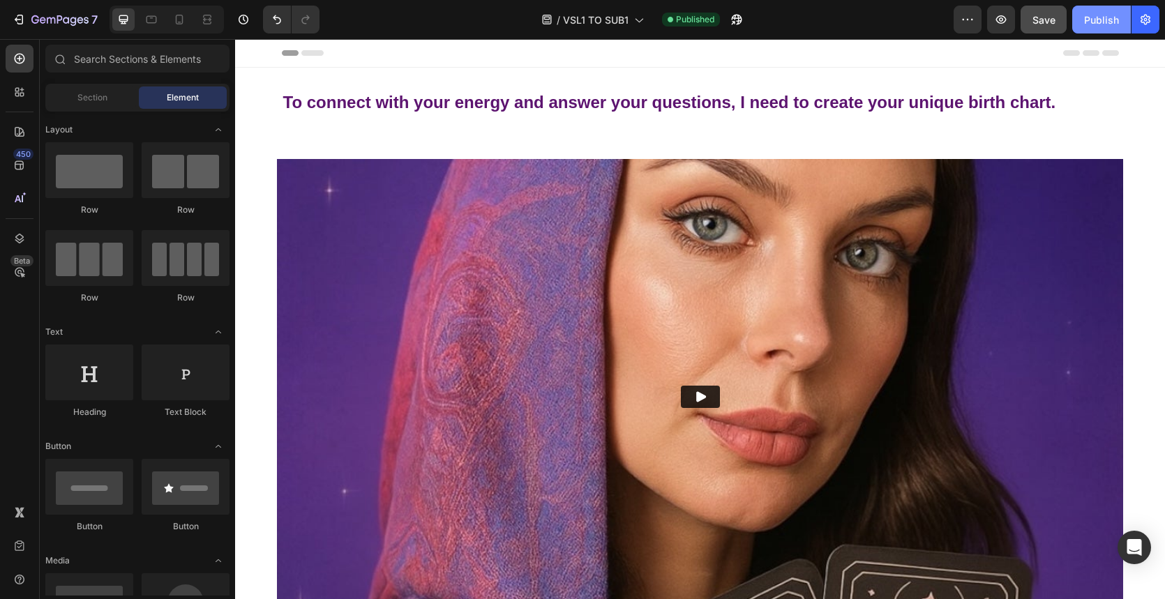
click at [1086, 16] on div "Publish" at bounding box center [1101, 20] width 35 height 15
click at [21, 23] on icon "button" at bounding box center [20, 20] width 6 height 10
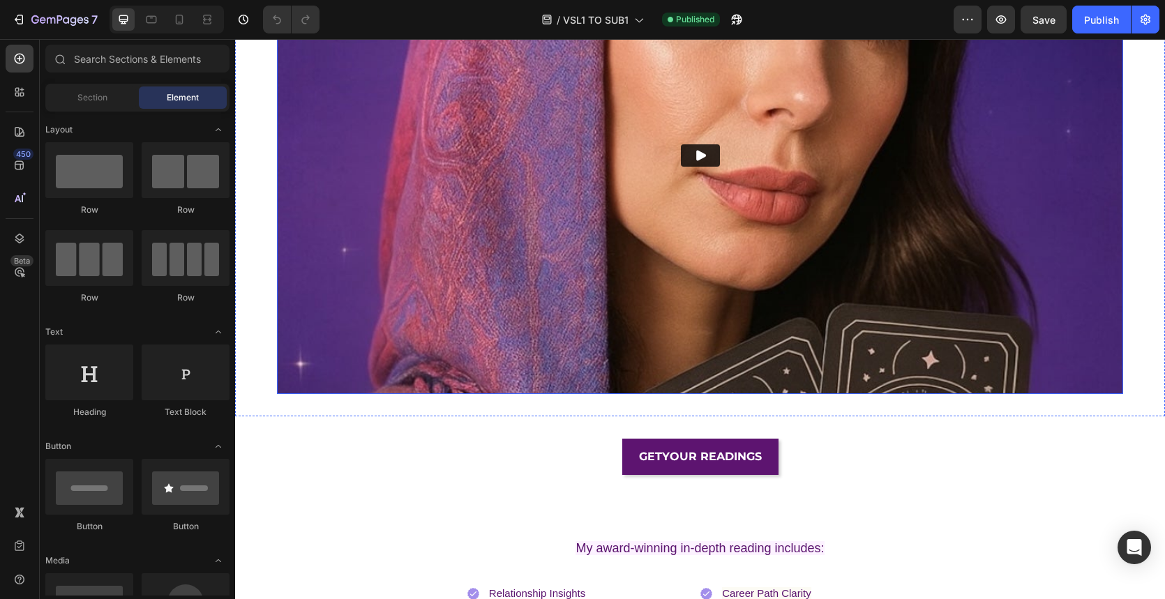
scroll to position [243, 0]
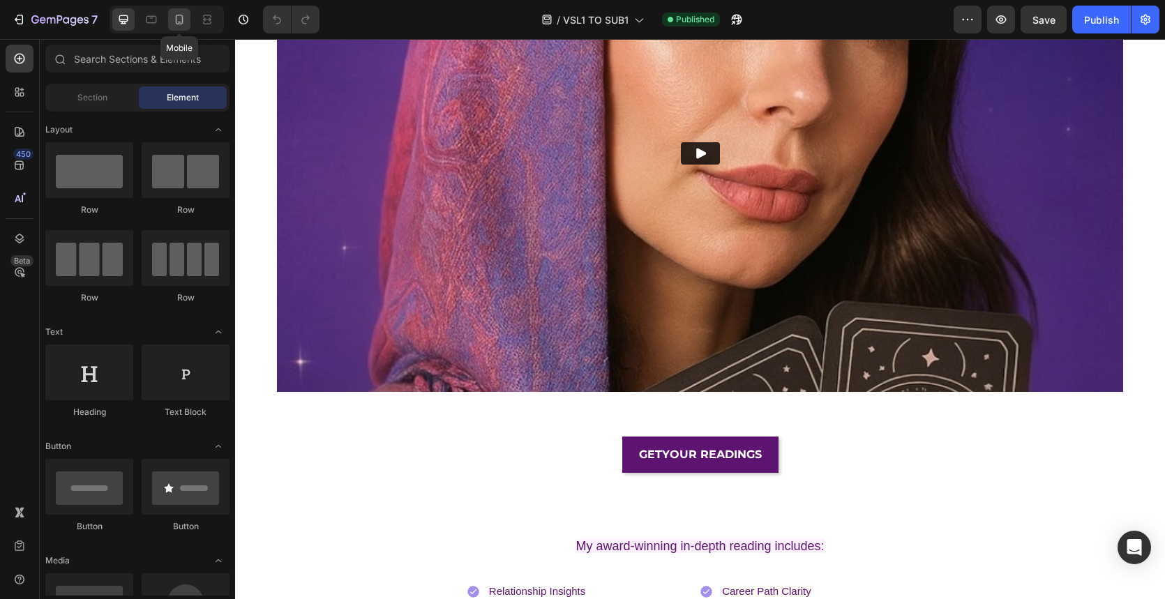
click at [180, 18] on icon at bounding box center [179, 20] width 14 height 14
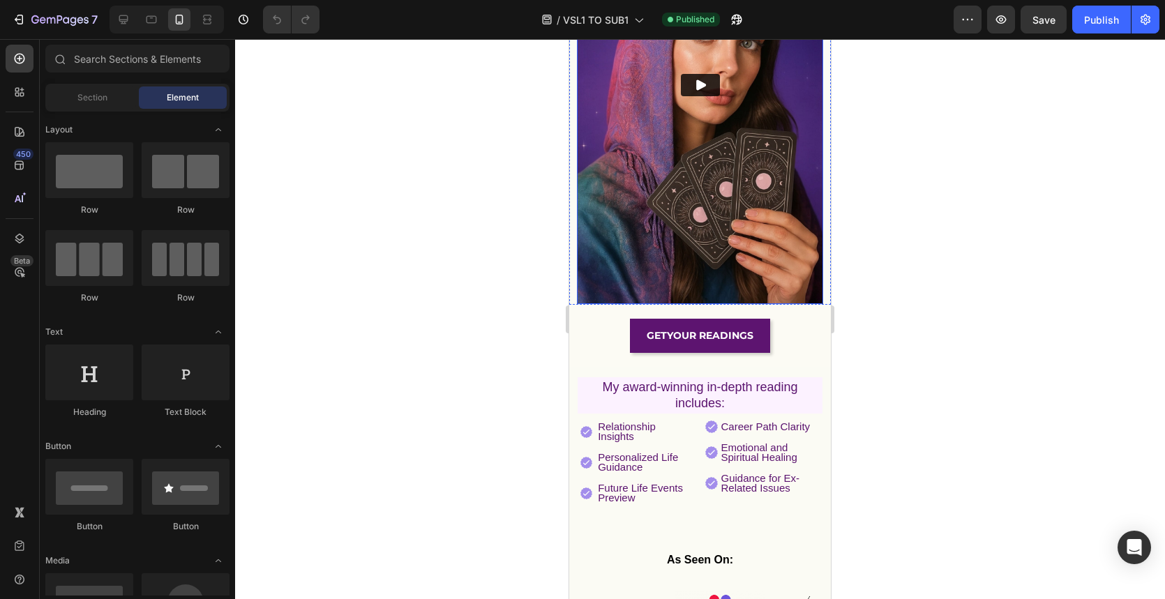
click at [610, 171] on img at bounding box center [700, 85] width 246 height 438
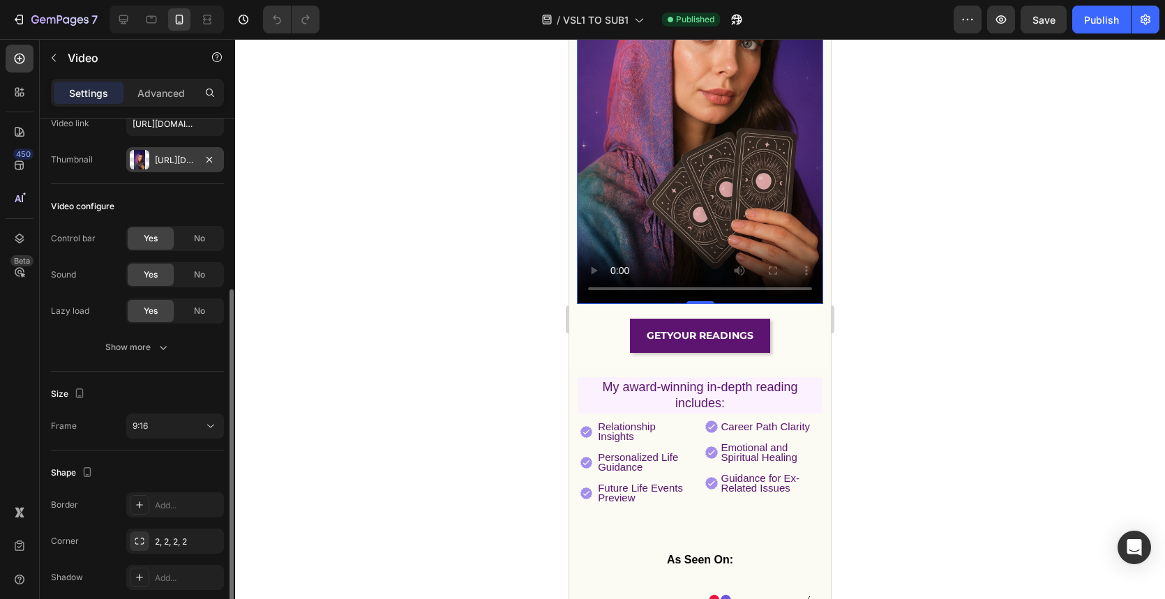
scroll to position [144, 0]
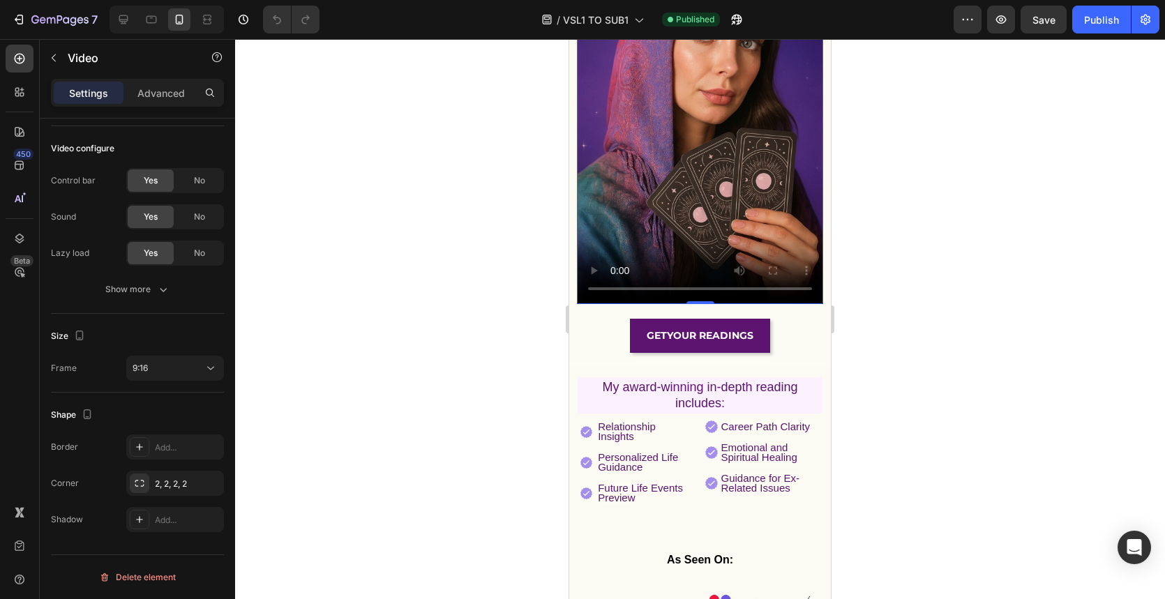
click at [165, 104] on div "Settings Advanced" at bounding box center [137, 93] width 173 height 28
click at [165, 98] on p "Advanced" at bounding box center [160, 93] width 47 height 15
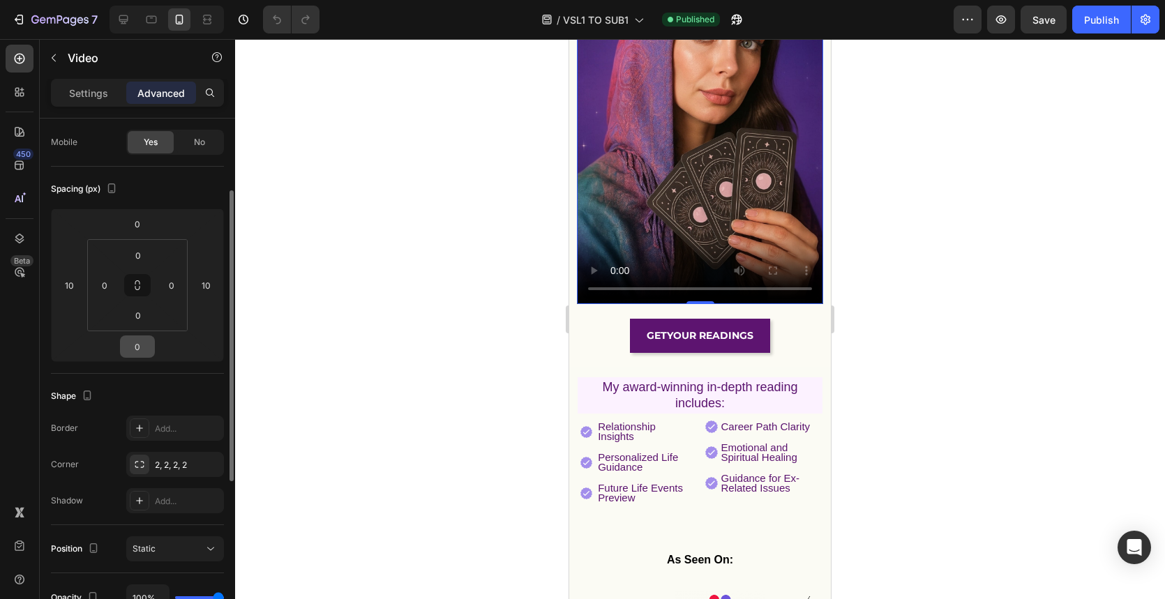
scroll to position [103, 0]
click at [144, 347] on input "0" at bounding box center [137, 347] width 28 height 21
click at [137, 320] on input "0" at bounding box center [138, 316] width 28 height 21
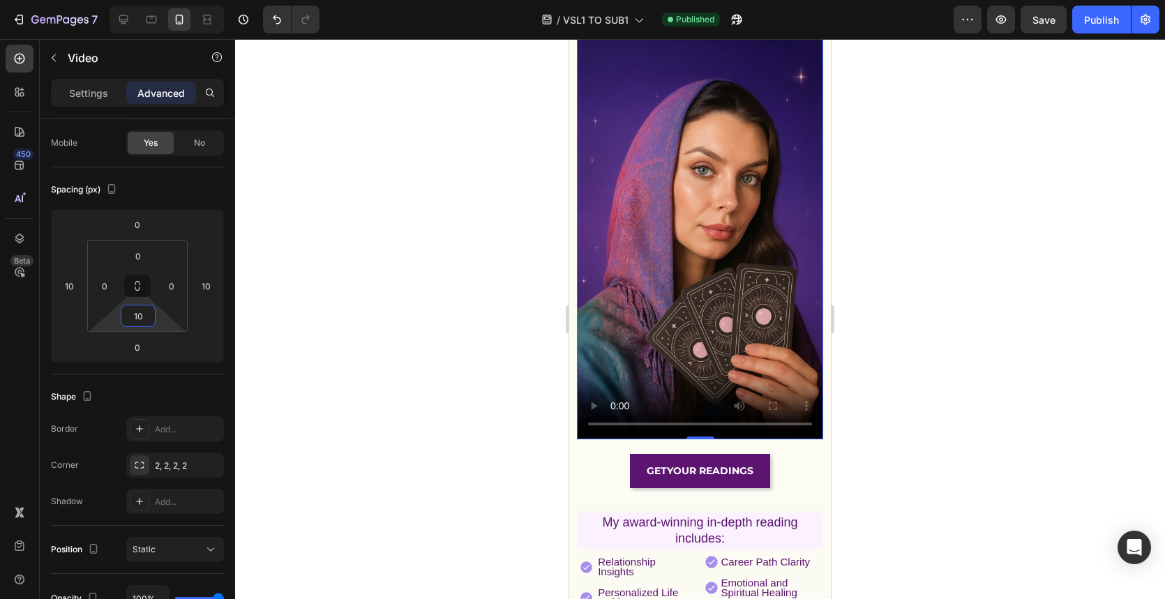
scroll to position [0, 0]
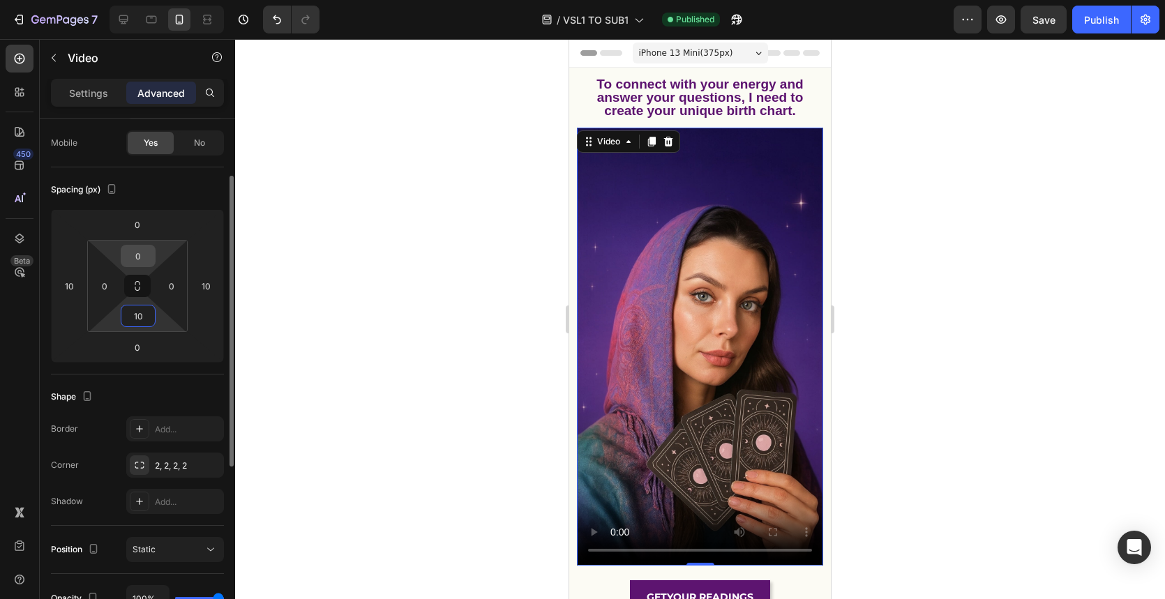
type input "10"
click at [148, 254] on input "0" at bounding box center [138, 256] width 28 height 21
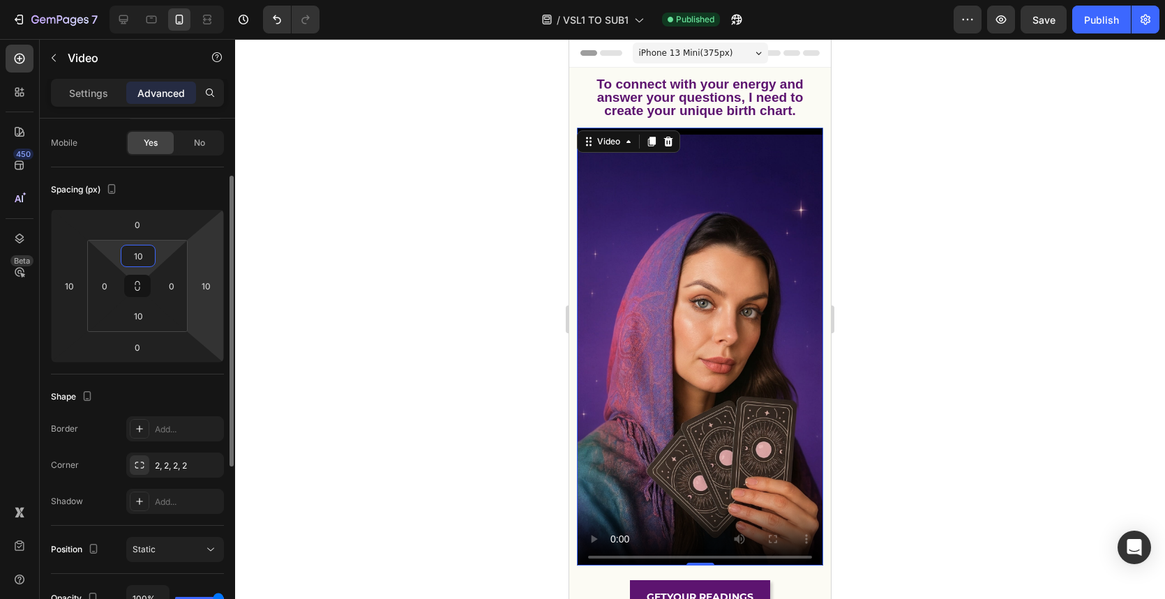
type input "1"
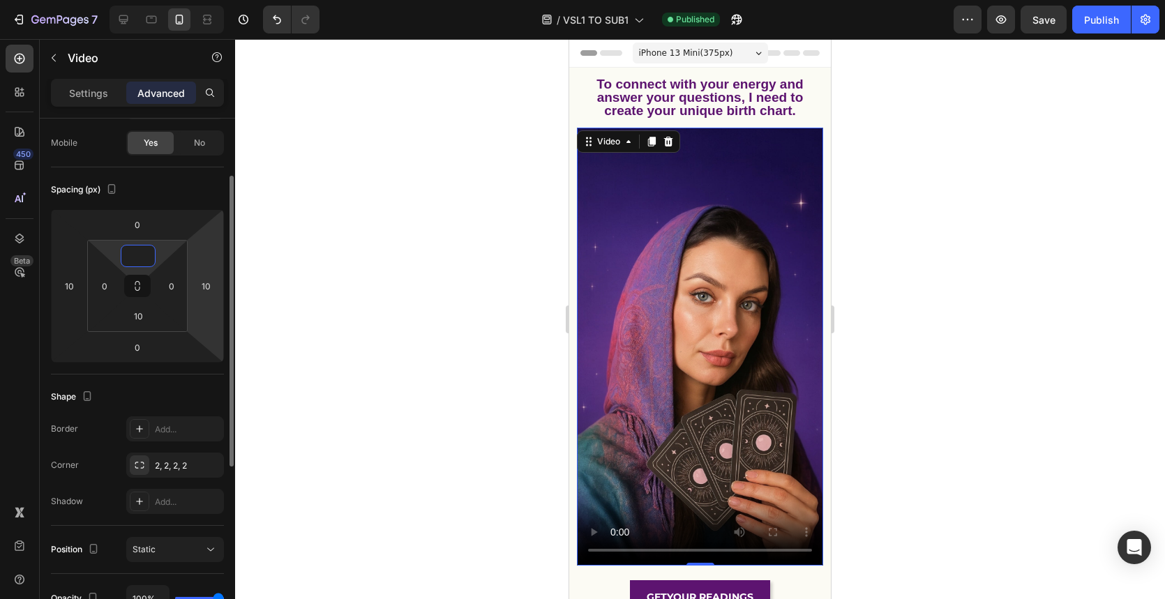
type input "0"
click at [70, 292] on input "10" at bounding box center [69, 286] width 21 height 21
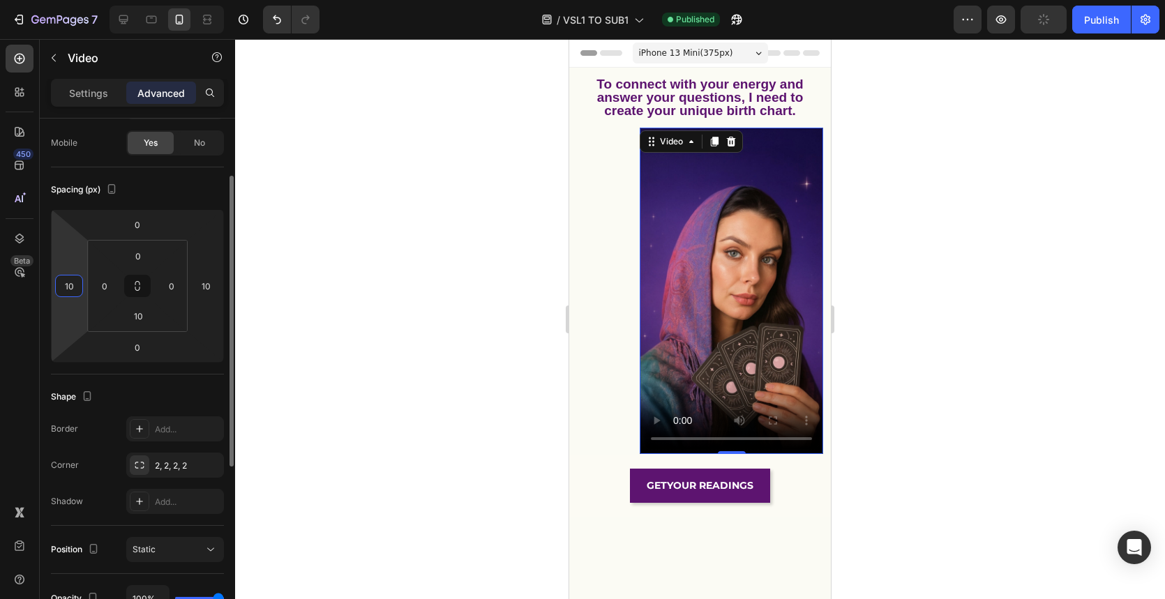
type input "1"
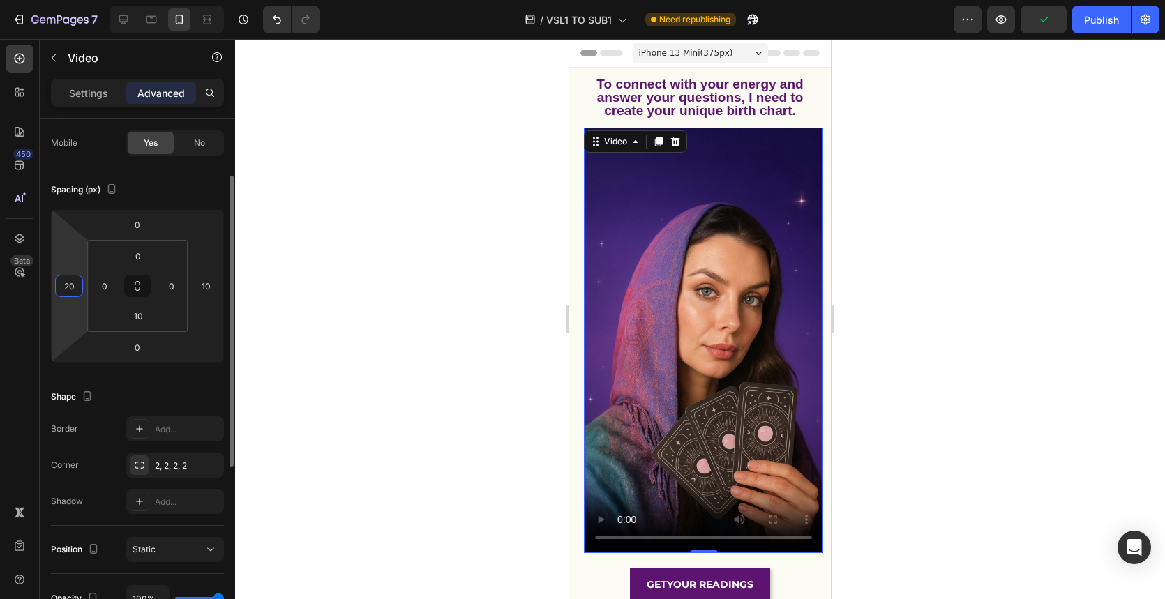
type input "2"
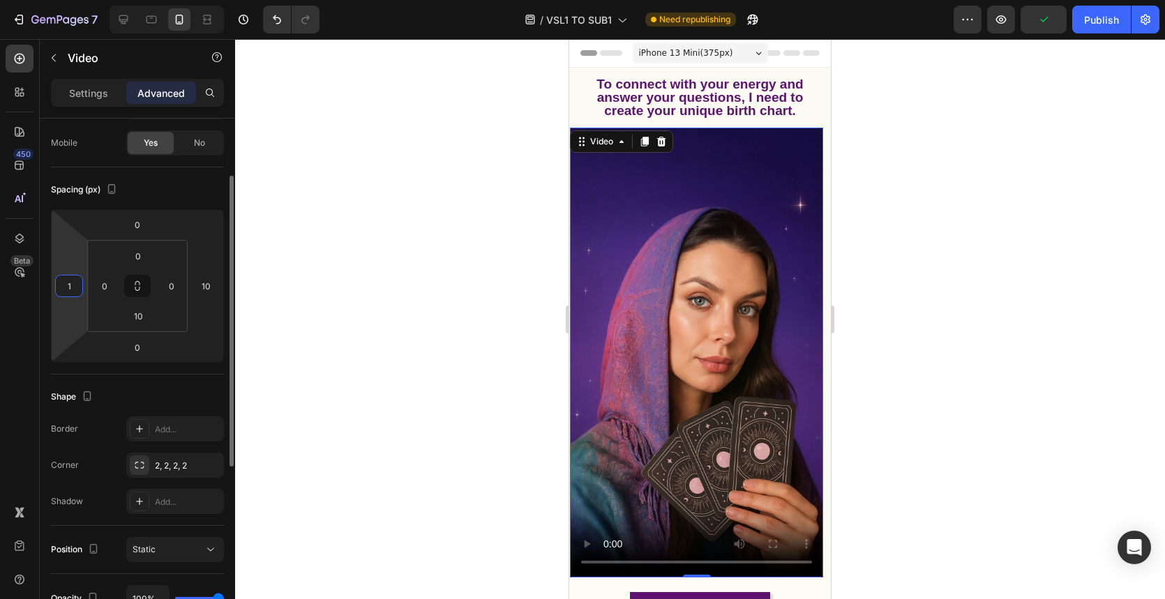
type input "10"
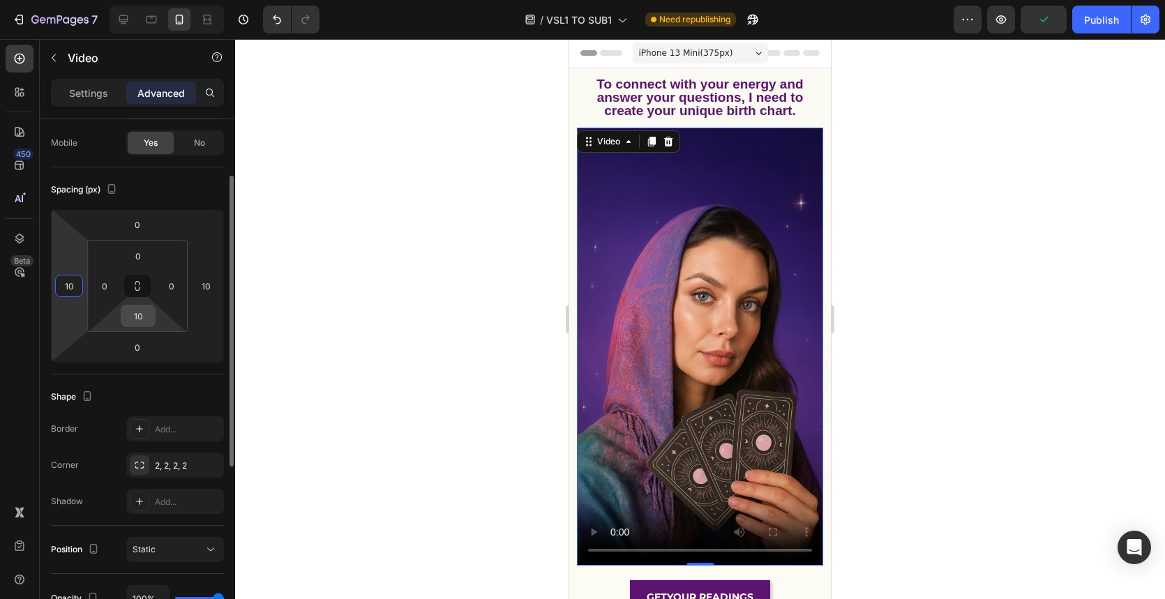
click at [145, 318] on input "10" at bounding box center [138, 316] width 28 height 21
type input "0"
click at [145, 260] on input "0" at bounding box center [138, 256] width 28 height 21
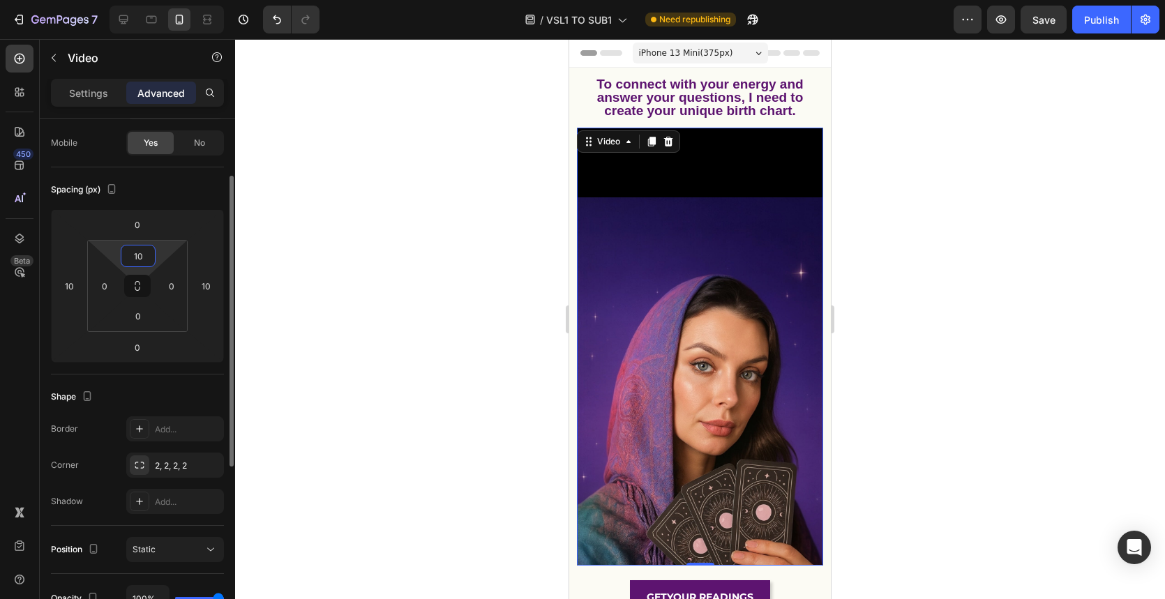
type input "1"
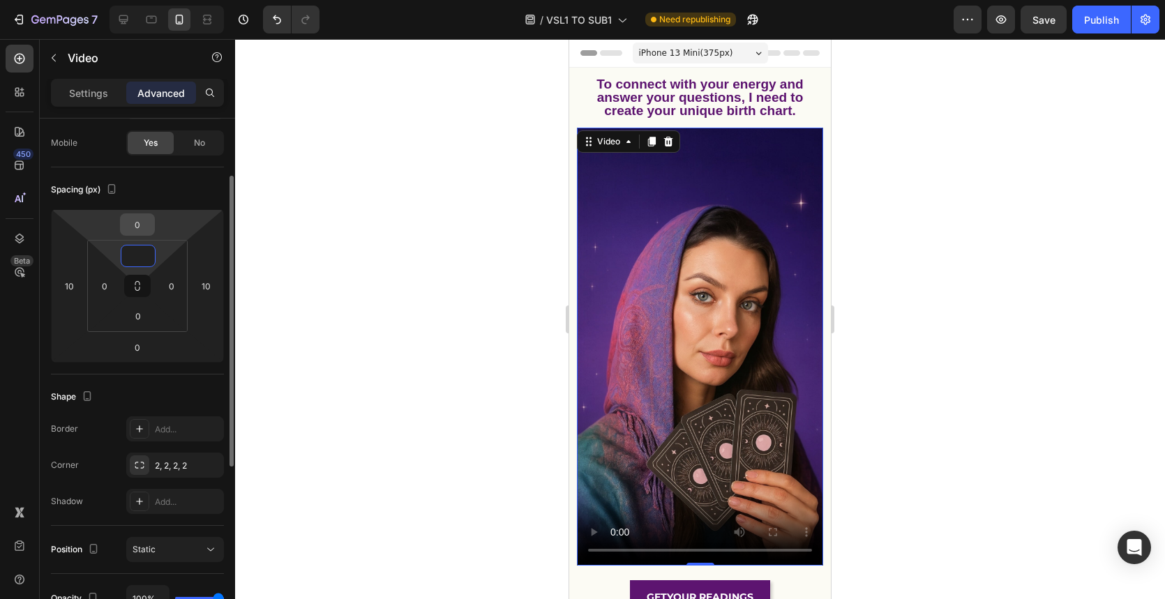
type input "0"
click at [142, 227] on input "0" at bounding box center [137, 224] width 28 height 21
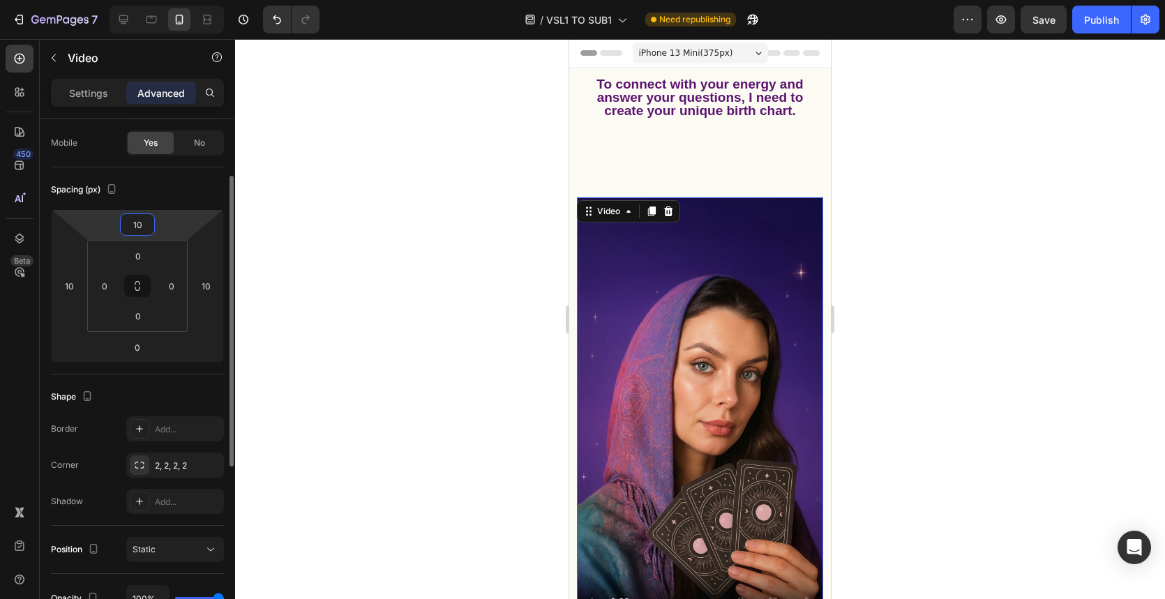
type input "1"
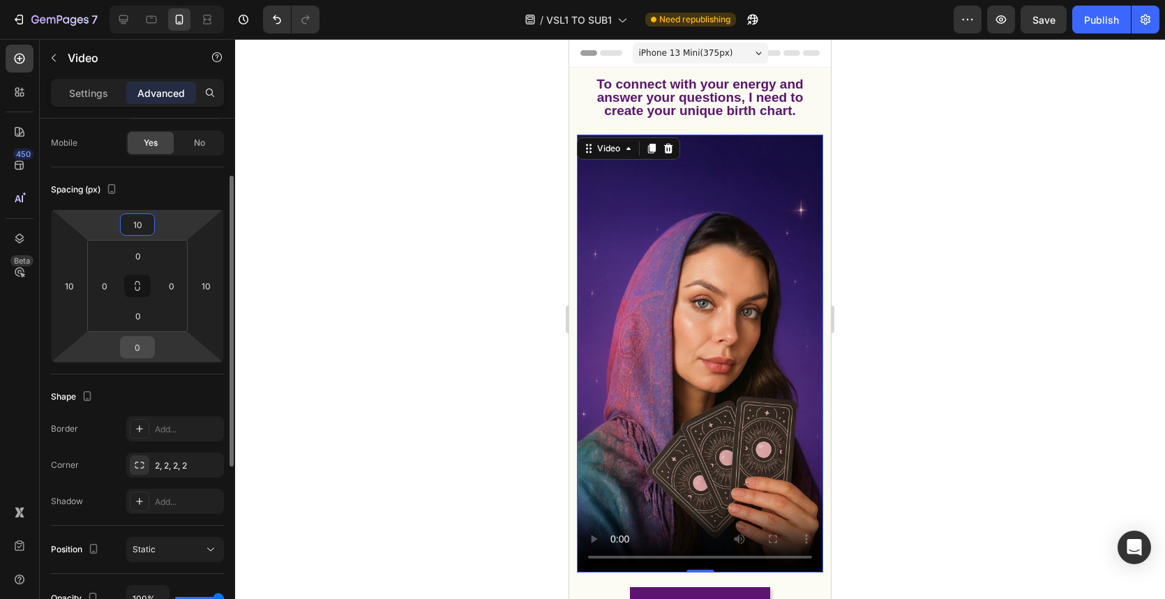
type input "10"
click at [146, 350] on input "0" at bounding box center [137, 347] width 28 height 21
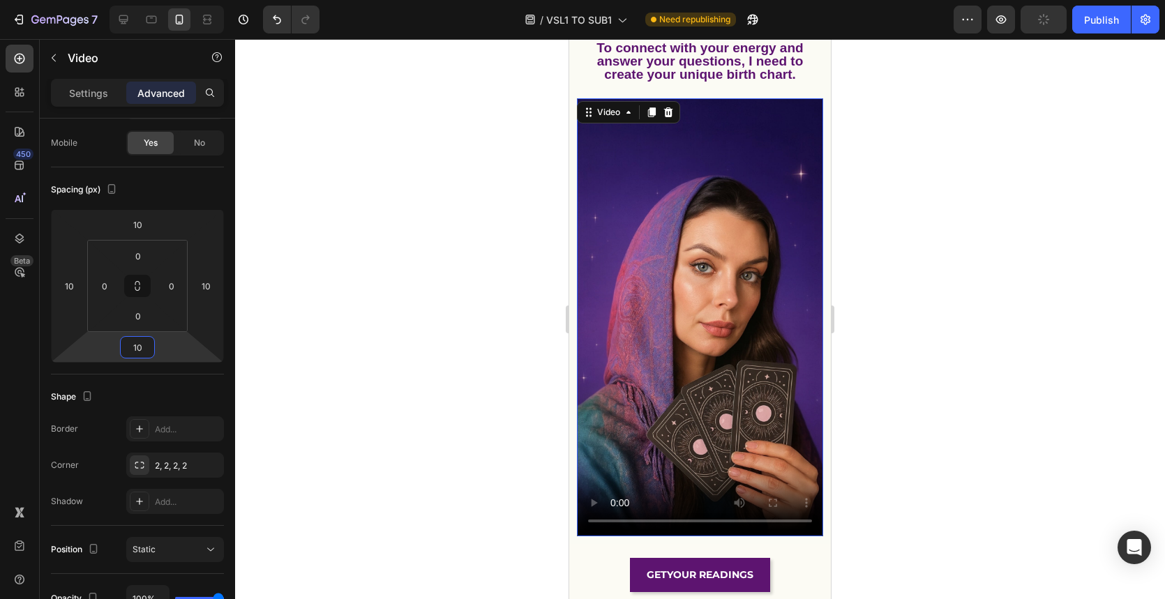
scroll to position [64, 0]
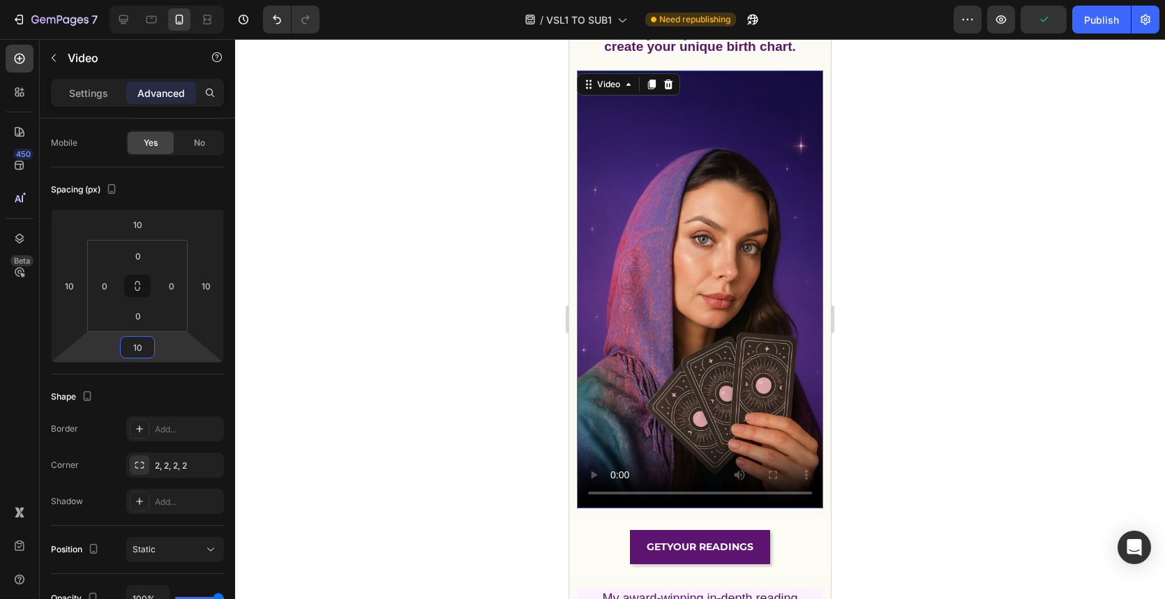
type input "10"
click at [520, 308] on div at bounding box center [700, 319] width 930 height 560
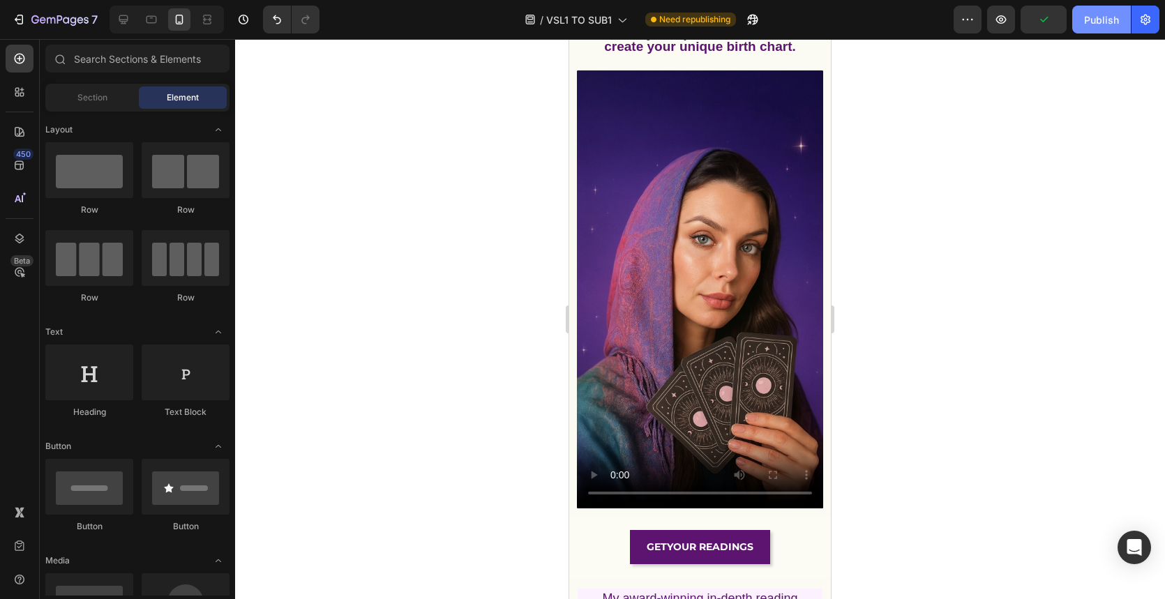
click at [1101, 28] on button "Publish" at bounding box center [1101, 20] width 59 height 28
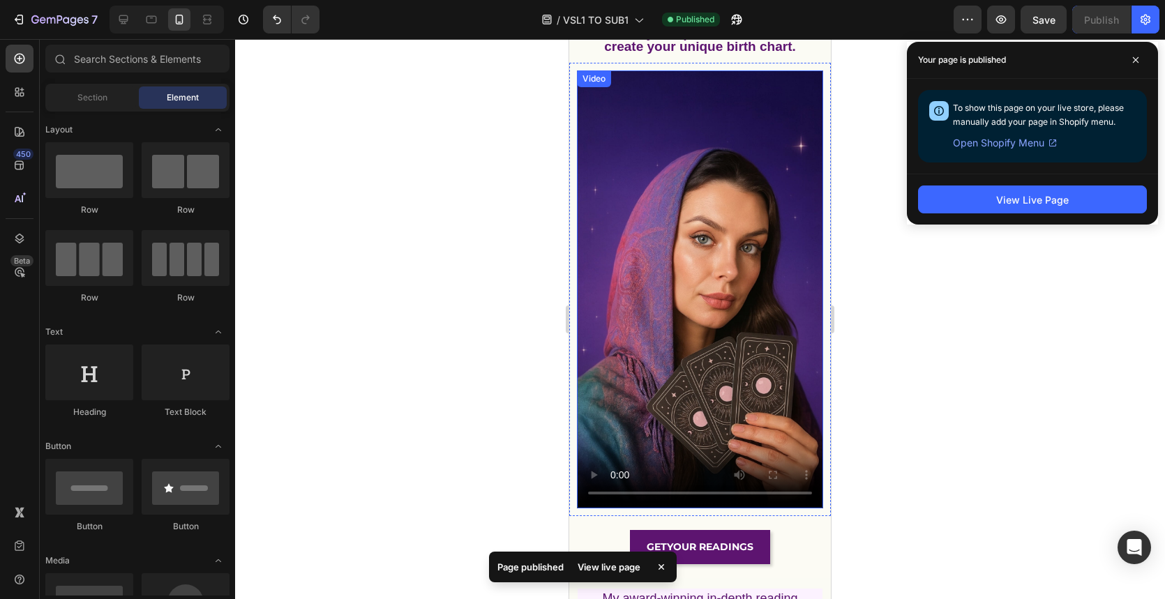
scroll to position [197, 0]
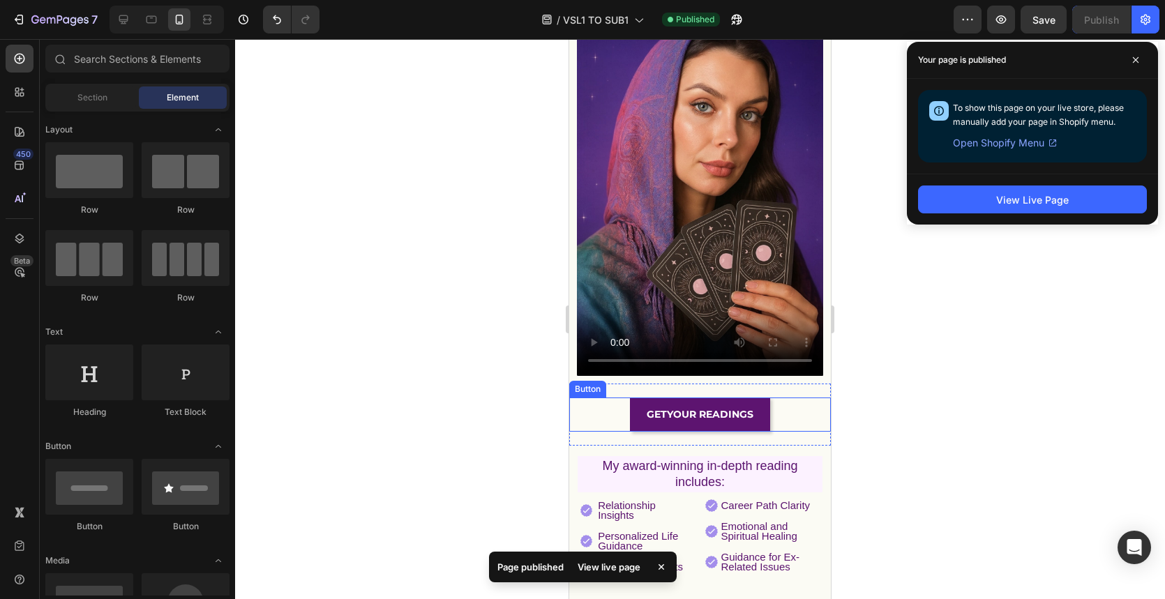
click at [777, 421] on div "GET YOUR READINGS Button" at bounding box center [700, 415] width 262 height 34
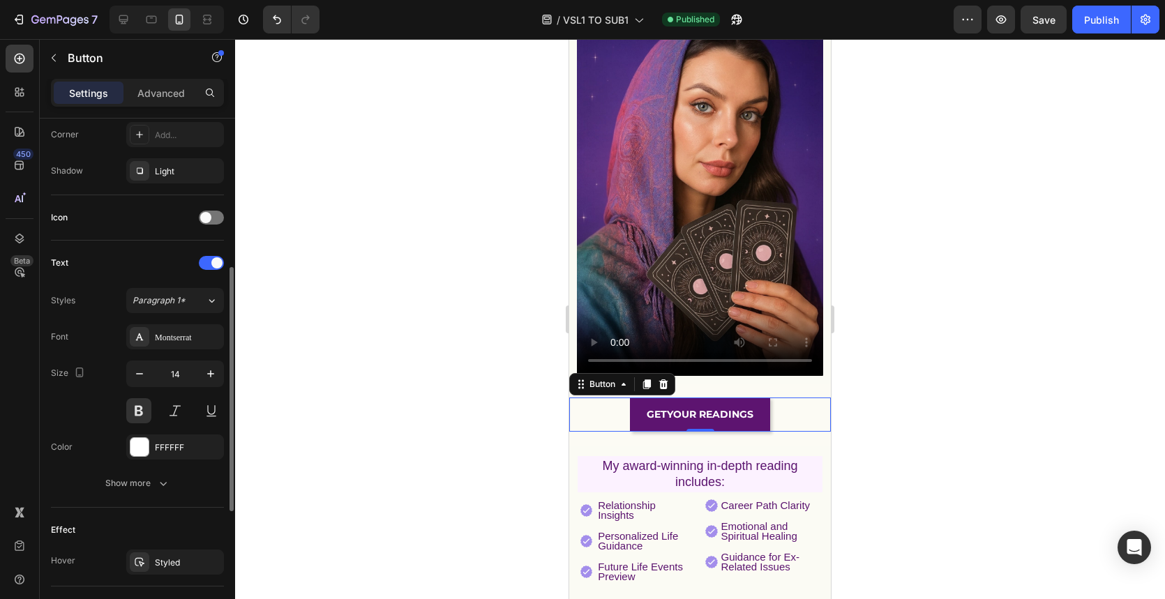
scroll to position [354, 0]
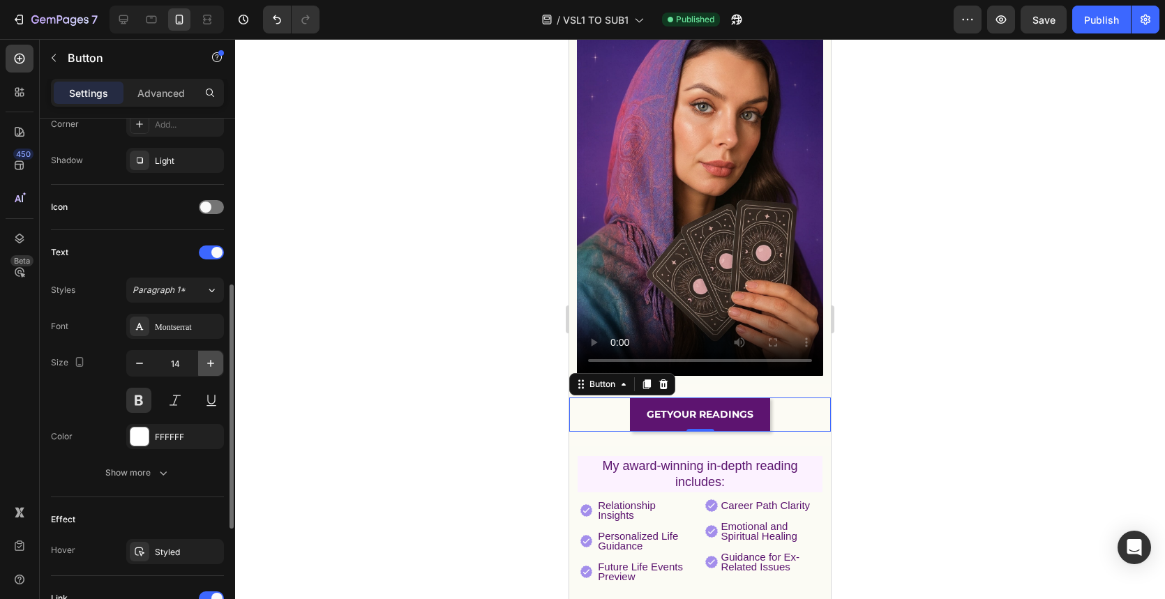
click at [202, 367] on button "button" at bounding box center [210, 363] width 25 height 25
type input "17"
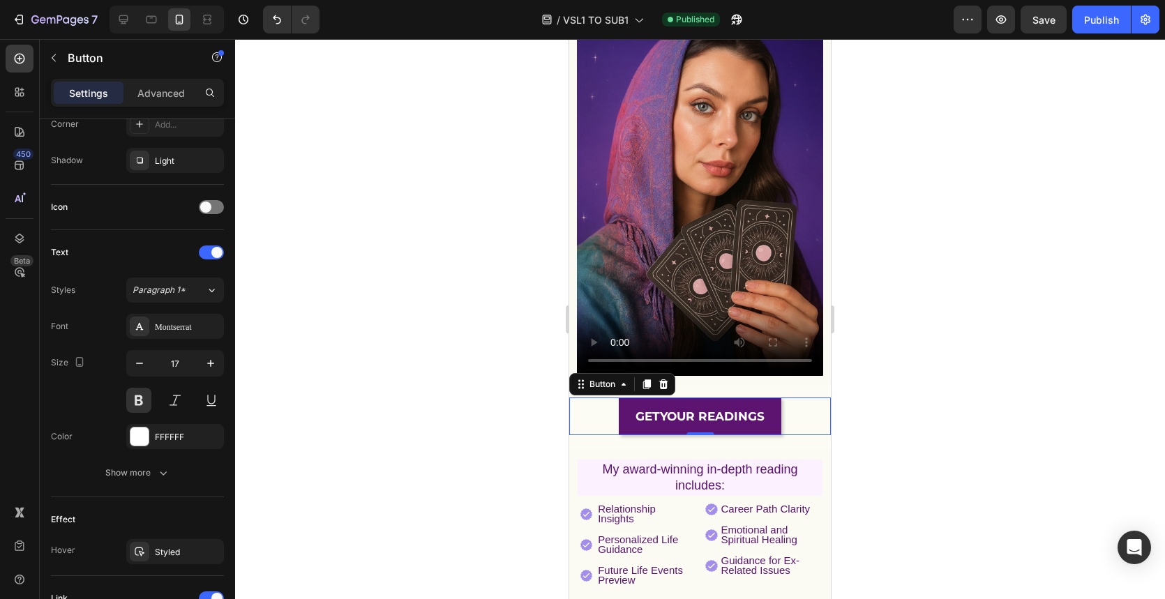
click at [306, 365] on div at bounding box center [700, 319] width 930 height 560
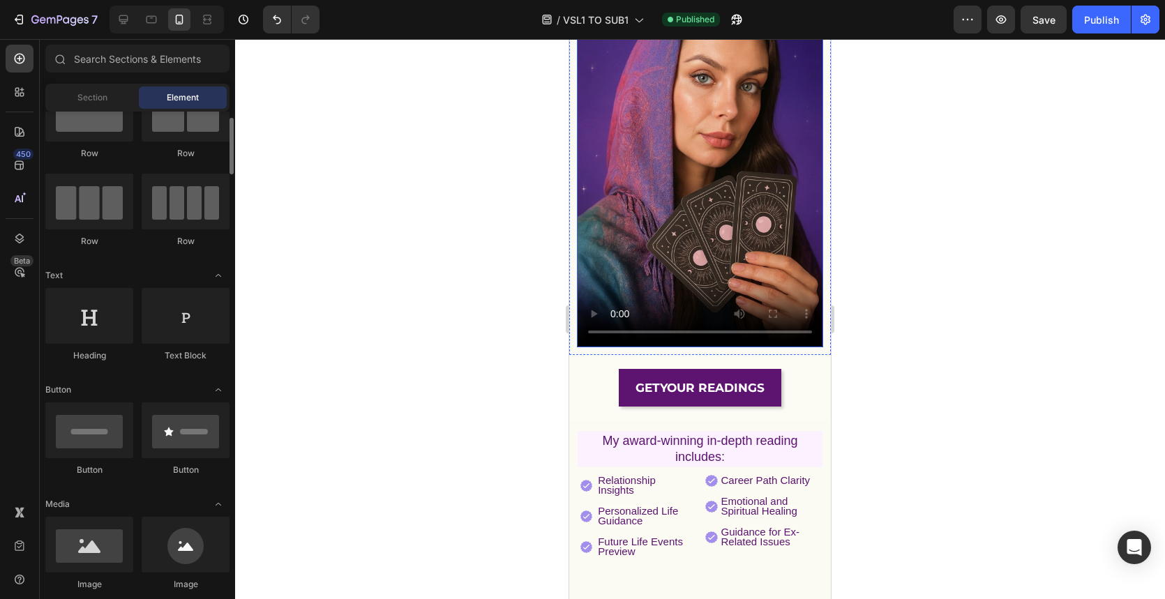
scroll to position [250, 0]
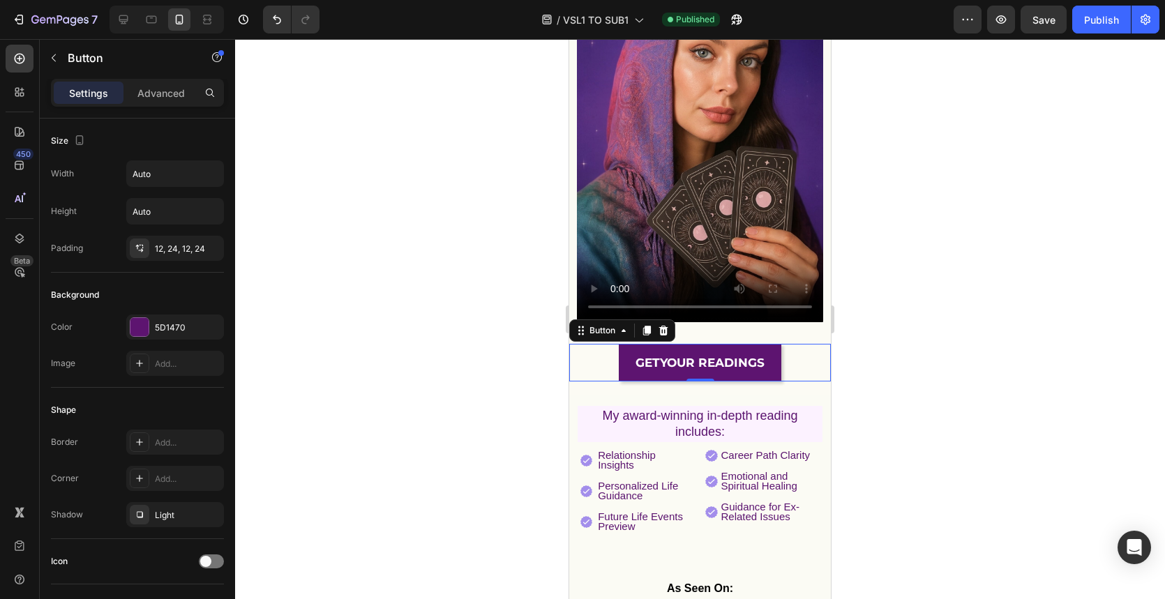
click at [787, 369] on div "GET YOUR READINGS Button 0" at bounding box center [700, 363] width 262 height 38
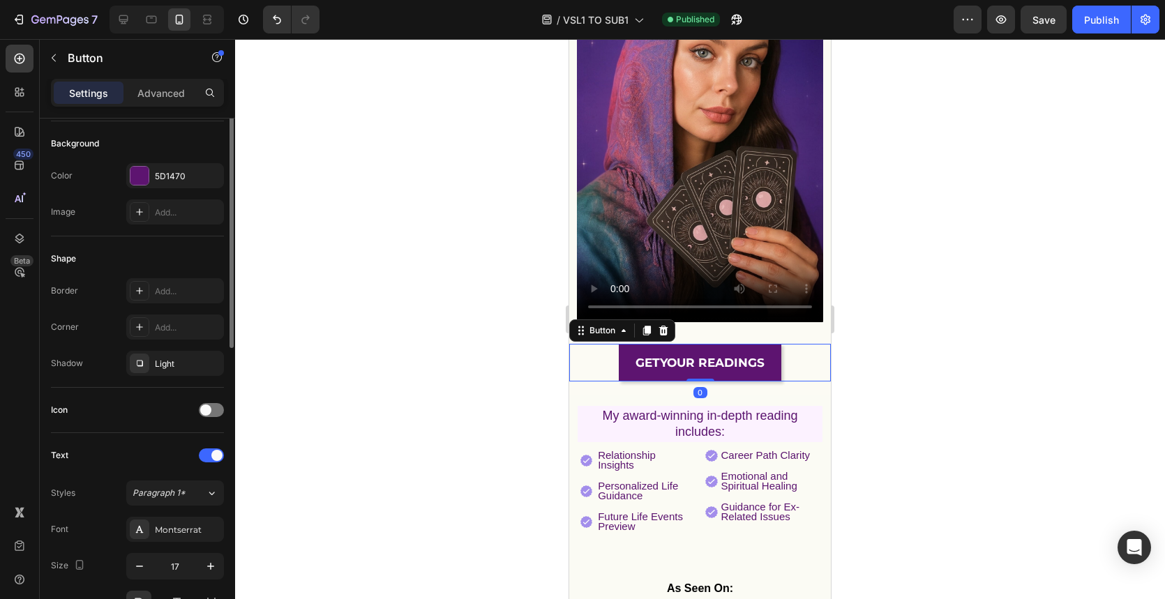
scroll to position [210, 0]
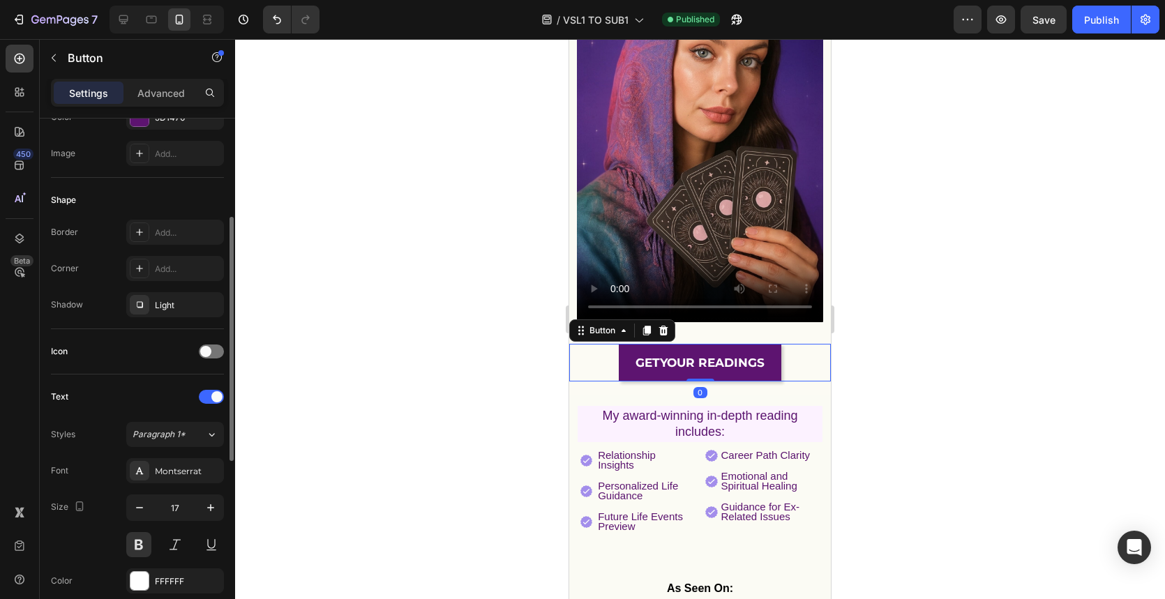
click at [159, 320] on div "Shape Border Add... Corner Add... Shadow Light" at bounding box center [137, 253] width 173 height 151
click at [159, 309] on div "Light" at bounding box center [175, 305] width 40 height 13
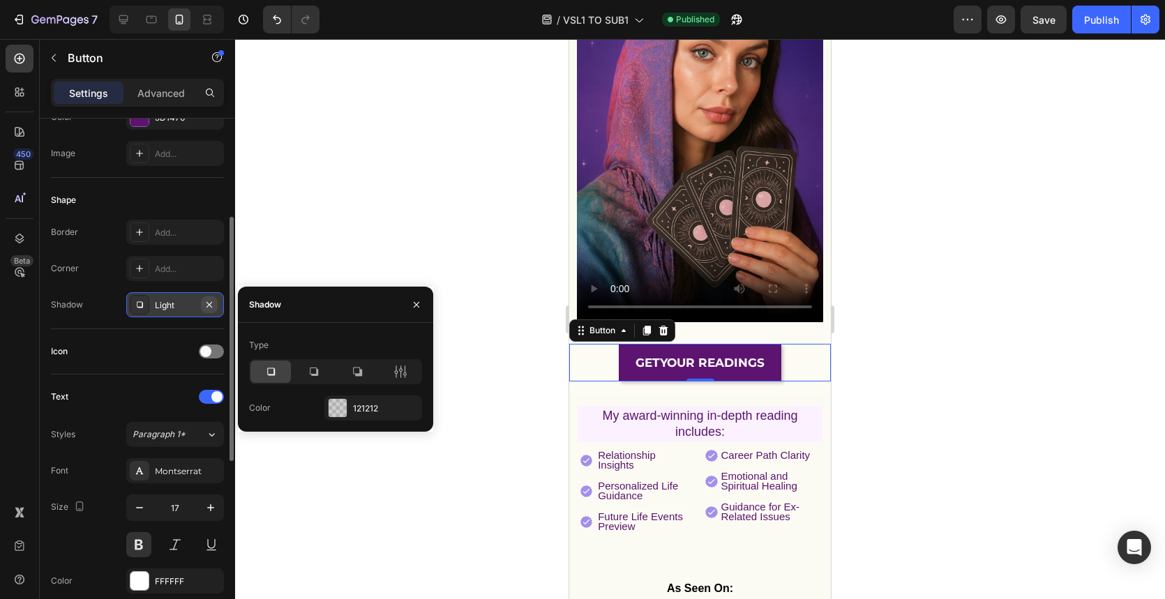
click at [211, 303] on icon "button" at bounding box center [209, 304] width 11 height 11
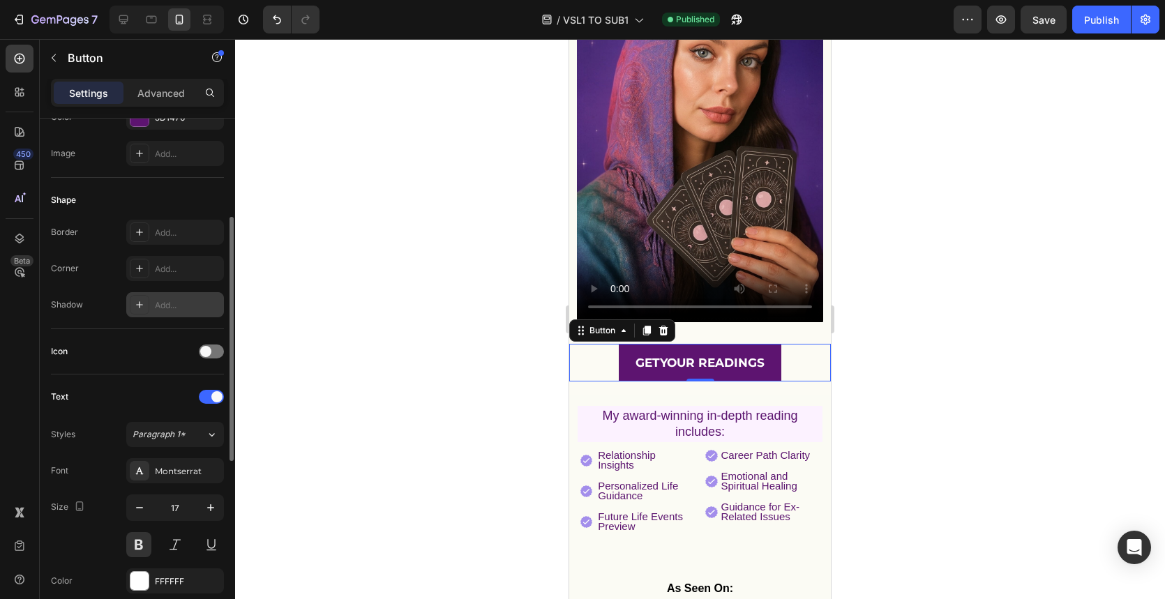
click at [345, 308] on div at bounding box center [700, 319] width 930 height 560
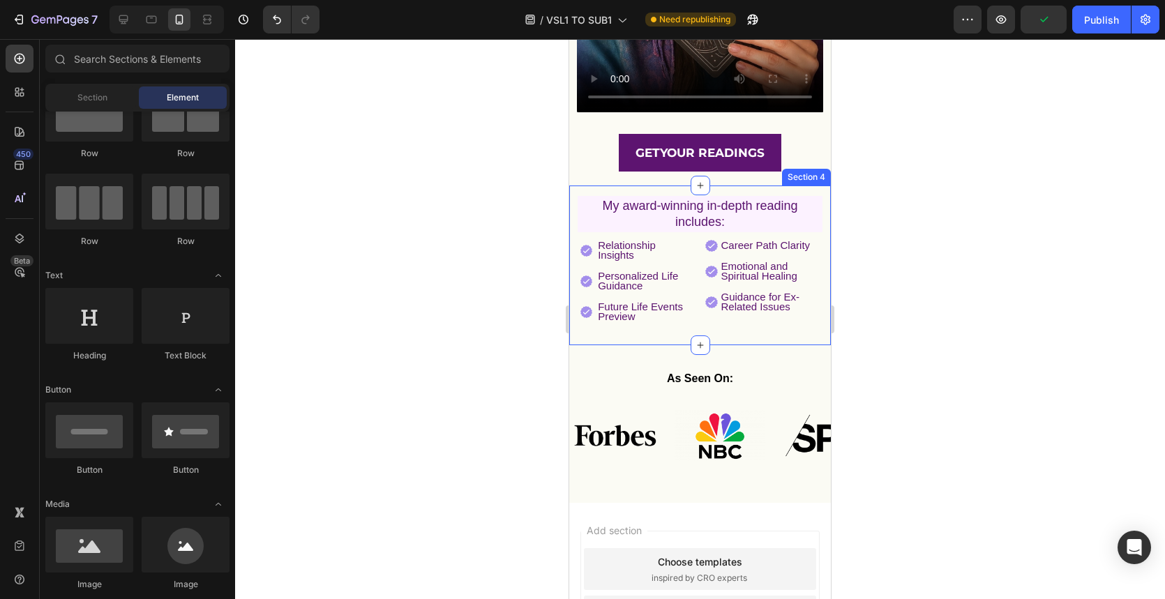
scroll to position [482, 0]
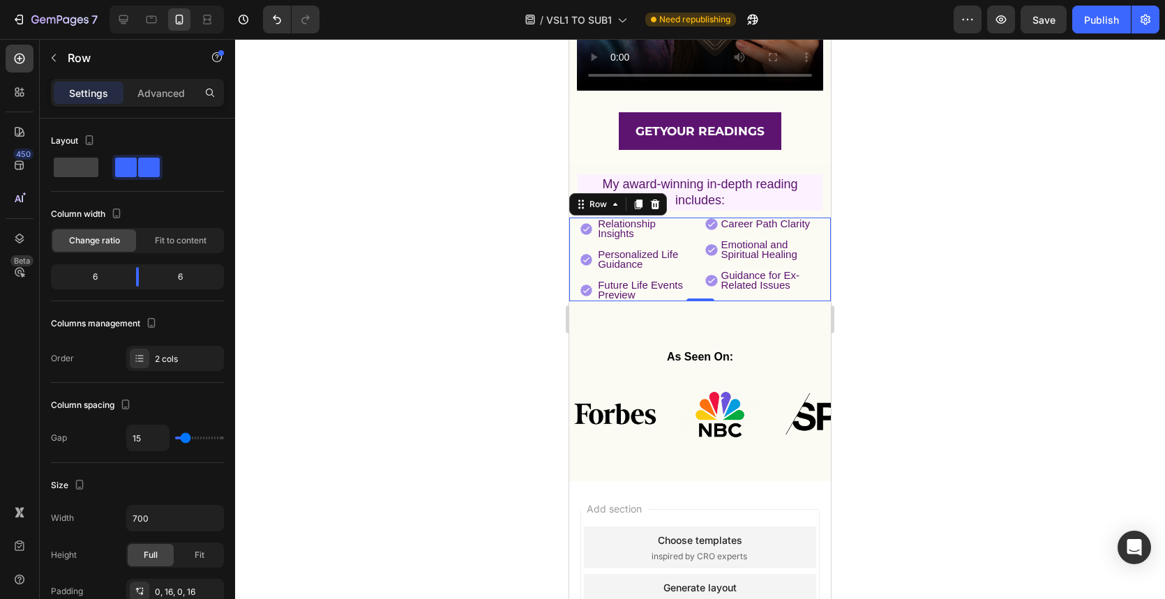
click at [697, 235] on div "Image Relationship Insights Text Block Image Personalized Life Guidance Text Bl…" at bounding box center [700, 260] width 262 height 84
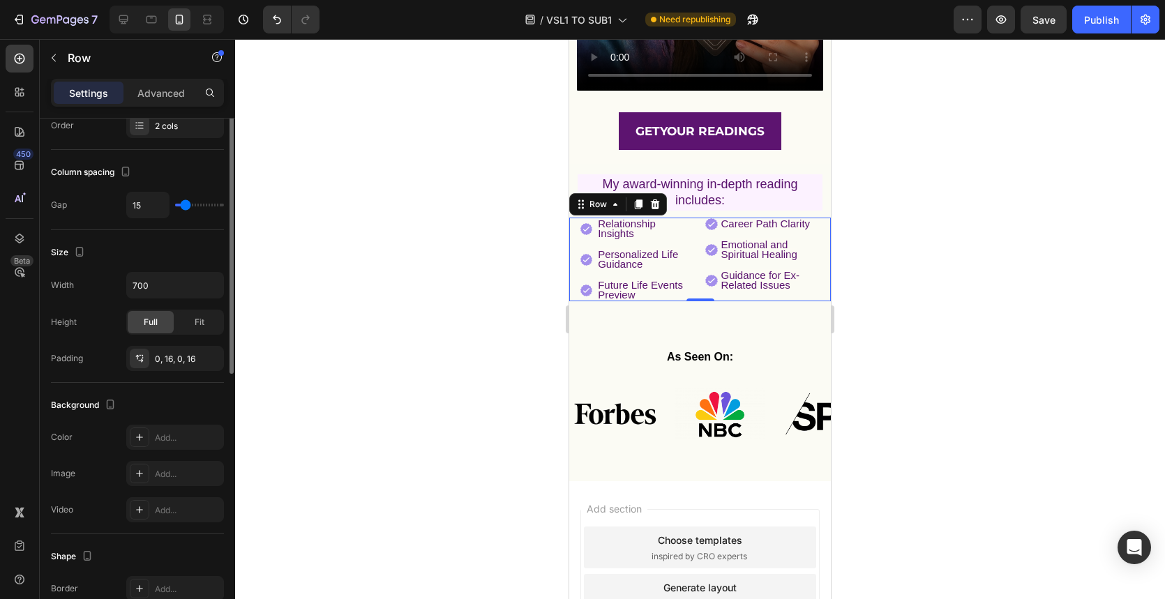
scroll to position [0, 0]
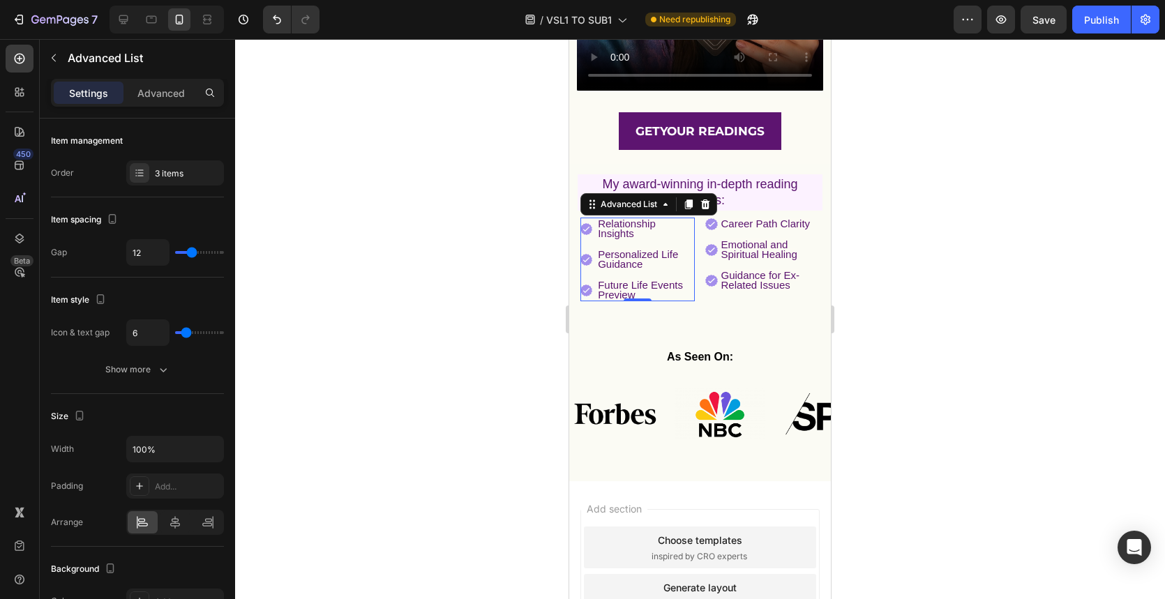
click at [672, 242] on ul "Image Relationship Insights Text Block Image Personalized Life Guidance Text Bl…" at bounding box center [637, 260] width 114 height 84
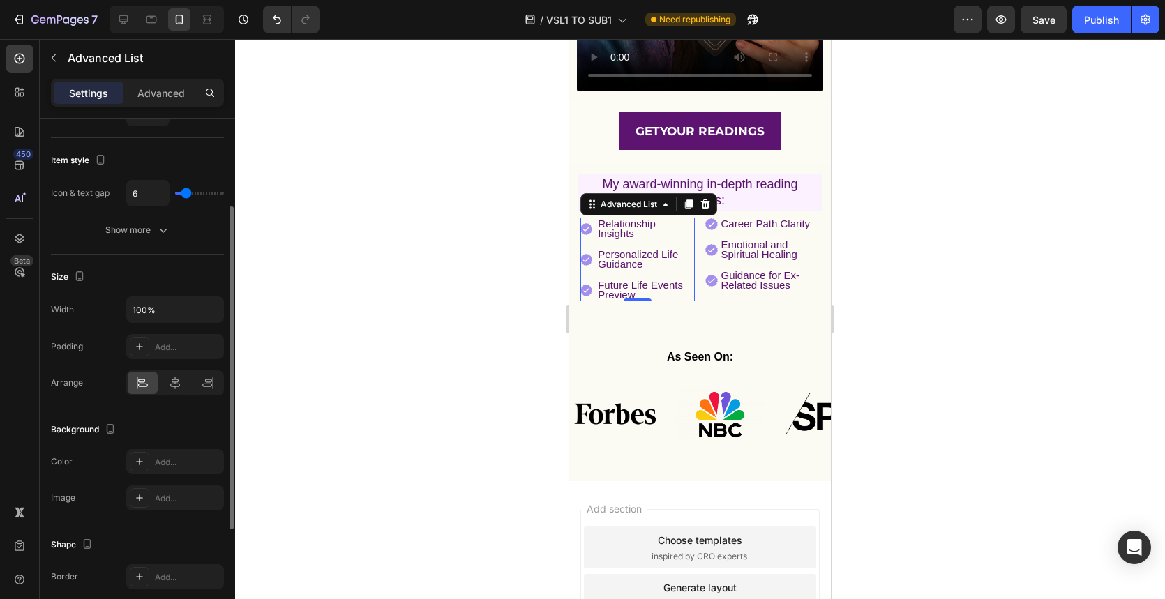
scroll to position [166, 0]
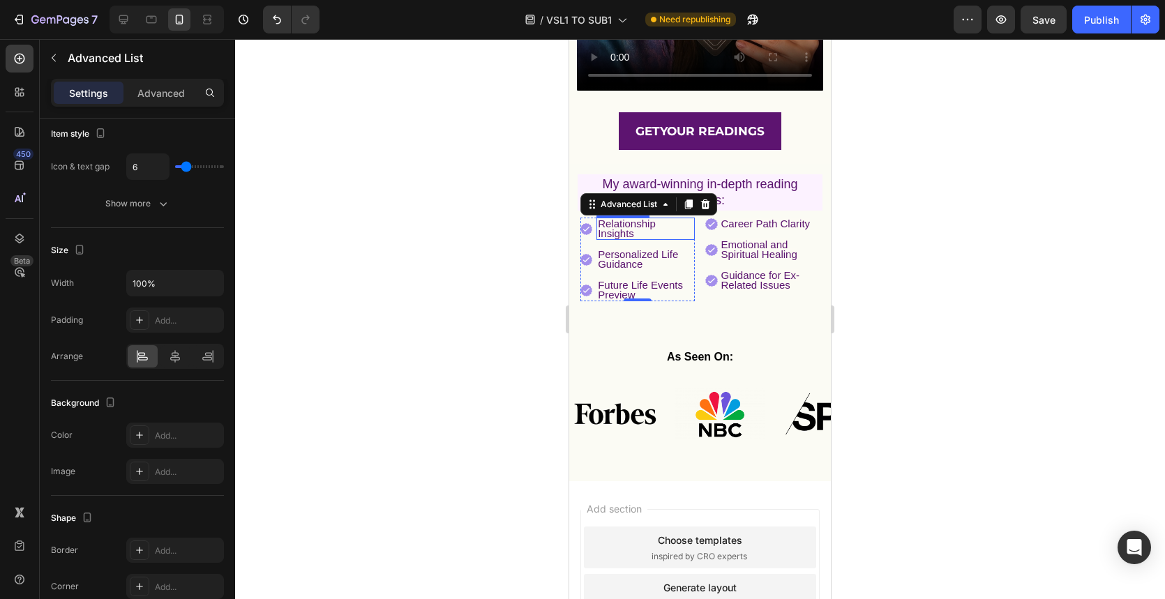
click at [658, 227] on p "Relationship Insights" at bounding box center [646, 229] width 96 height 20
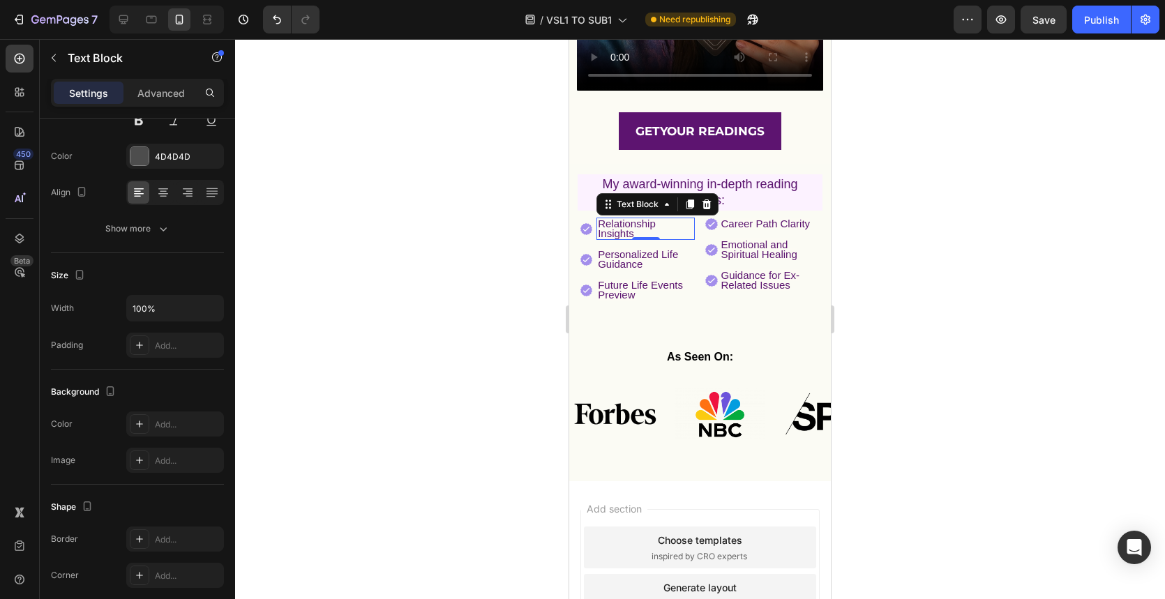
scroll to position [0, 0]
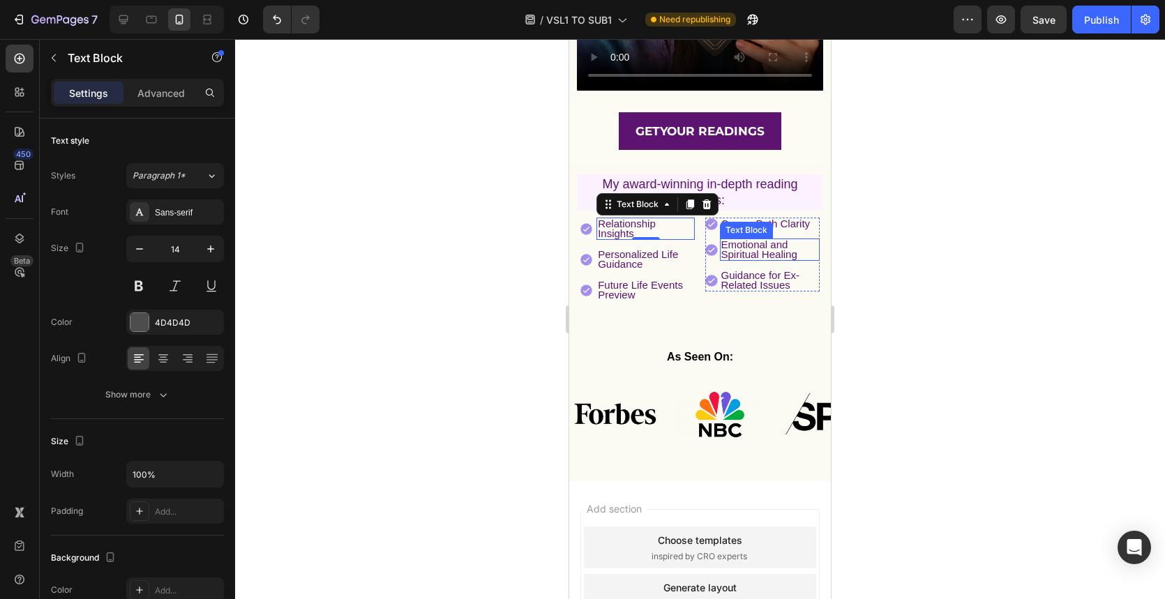
click at [897, 264] on div at bounding box center [700, 319] width 930 height 560
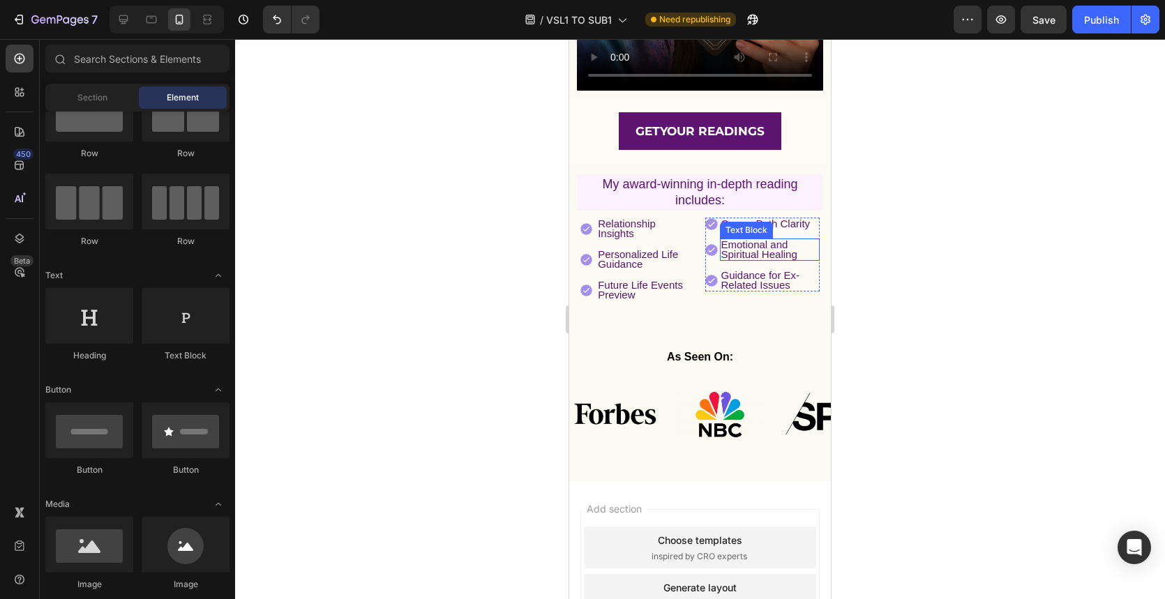
click at [900, 297] on div at bounding box center [700, 319] width 930 height 560
click at [743, 285] on span "Guidance for Ex- Related Issues" at bounding box center [760, 280] width 79 height 22
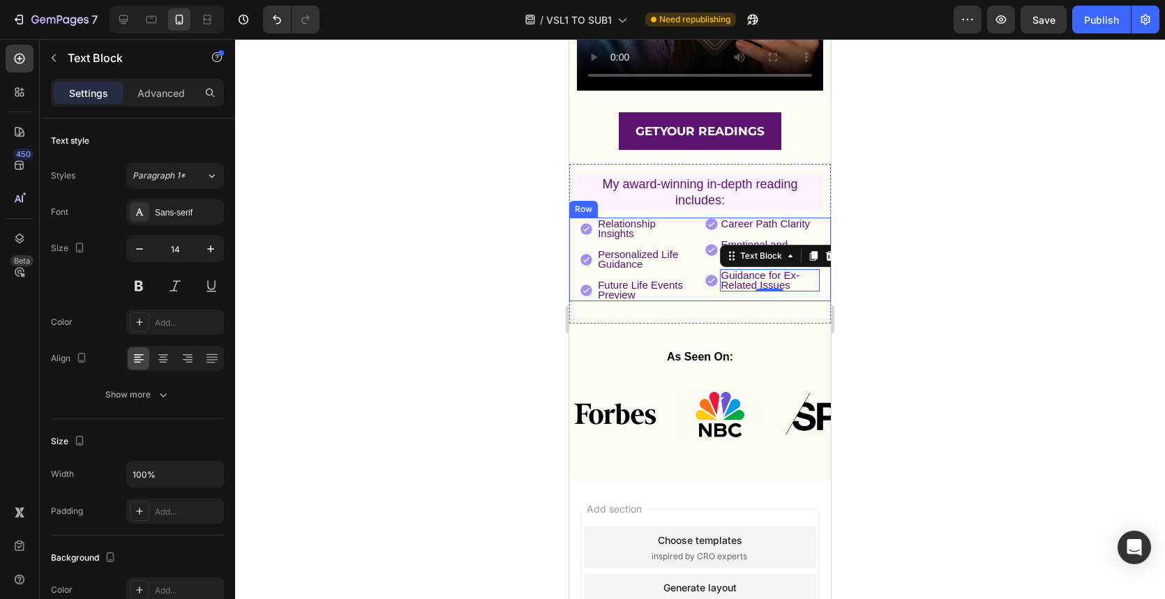
click at [705, 294] on div "Image Career Path Clarity Text Block Image Emotional and Spiritual Healing Text…" at bounding box center [762, 260] width 114 height 84
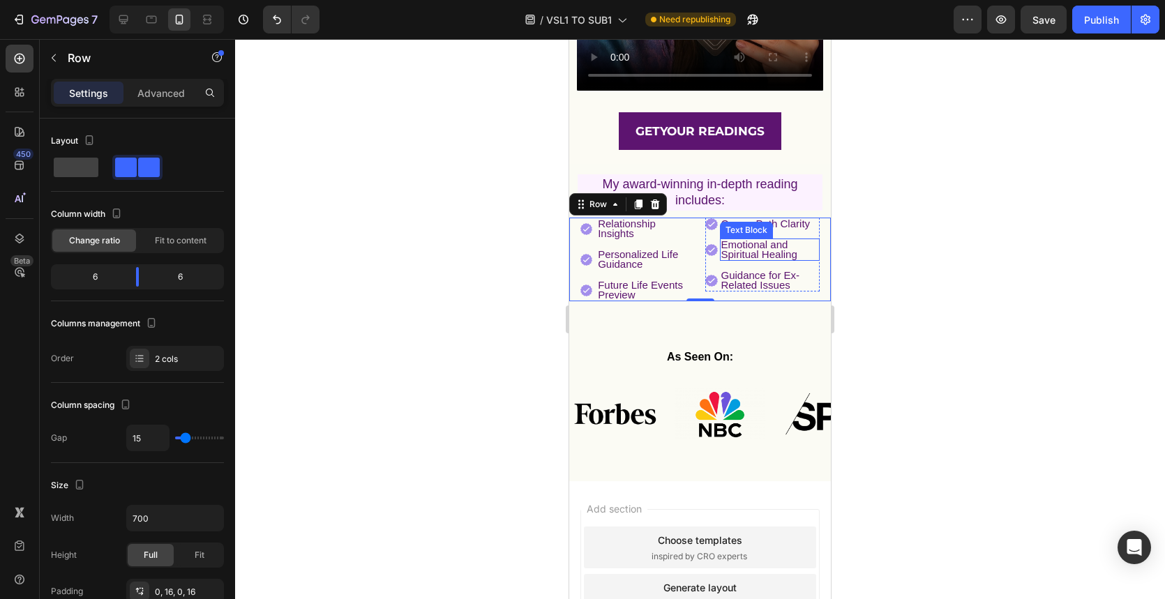
click at [783, 251] on span "Emotional and Spiritual Healing" at bounding box center [759, 250] width 76 height 22
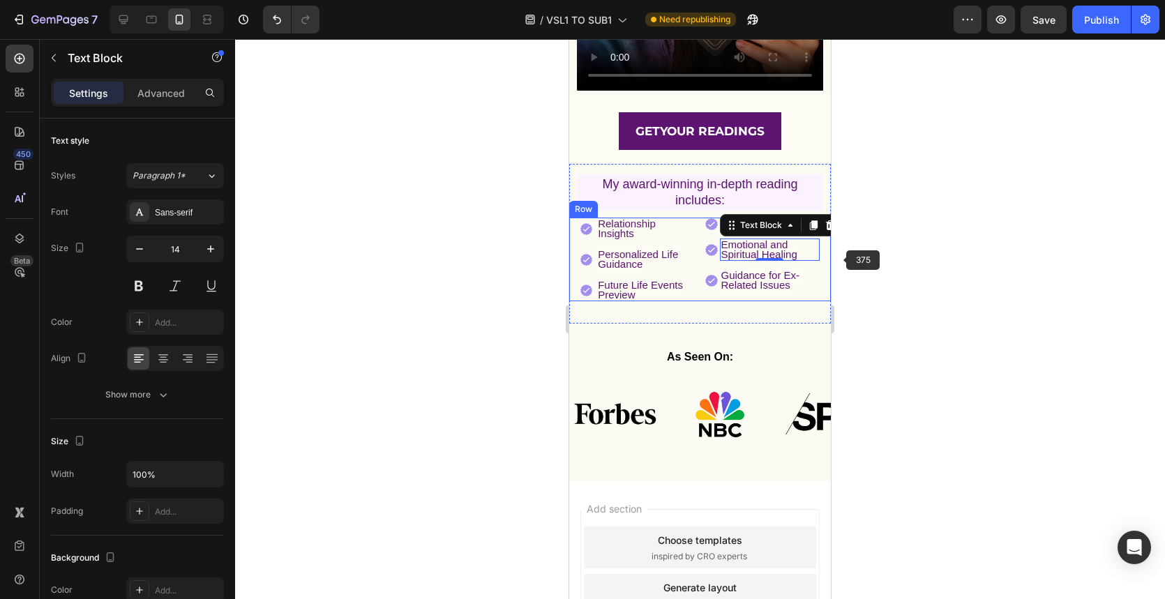
click at [882, 271] on div at bounding box center [700, 319] width 930 height 560
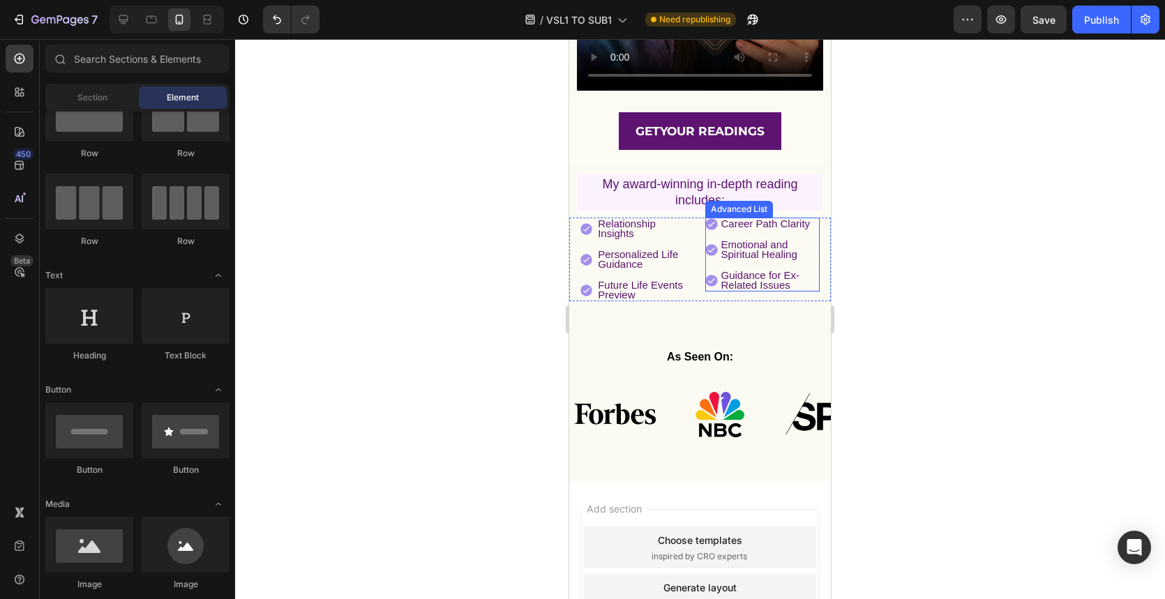
click at [806, 232] on ul "Image Career Path Clarity Text Block Image Emotional and Spiritual Healing Text…" at bounding box center [762, 255] width 114 height 74
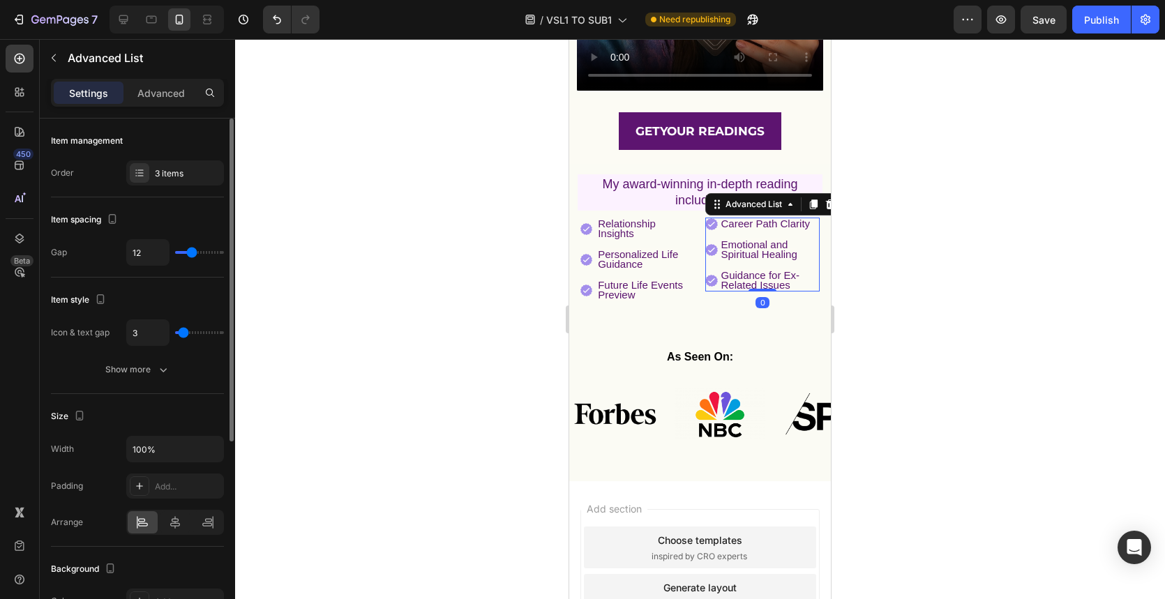
type input "6"
type input "5"
type input "4"
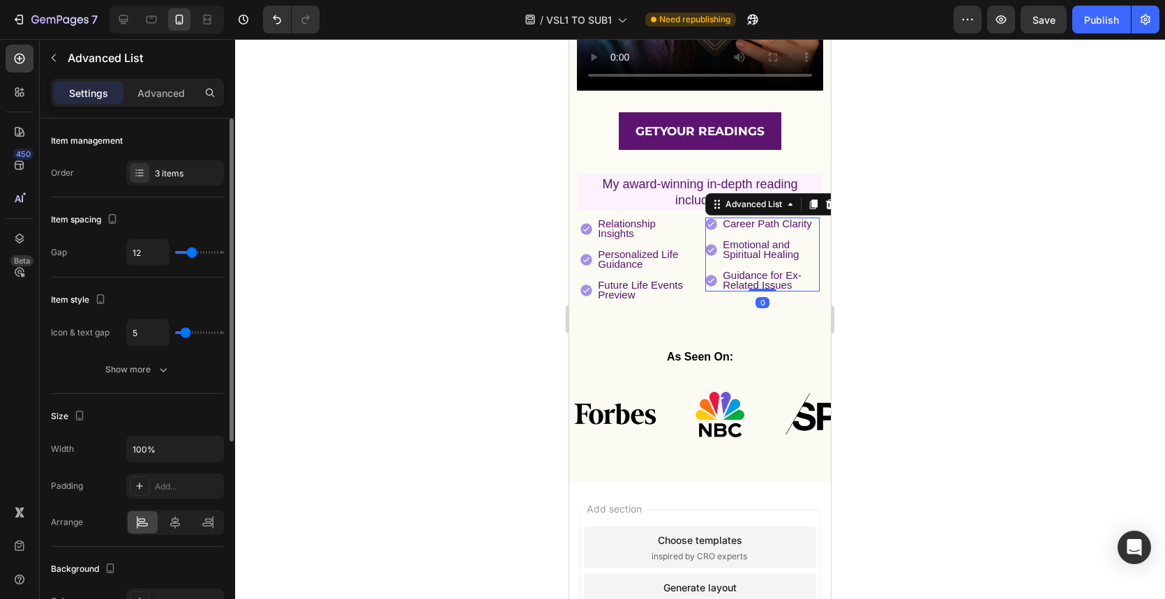
type input "4"
type input "3"
type input "2"
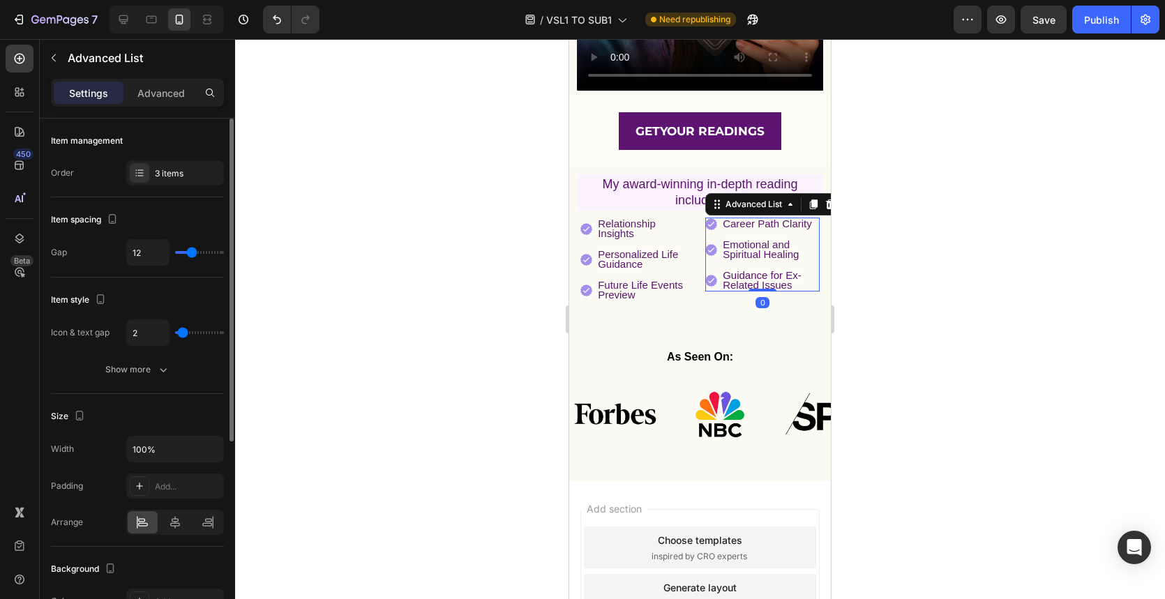
type input "0"
type input "1"
type input "2"
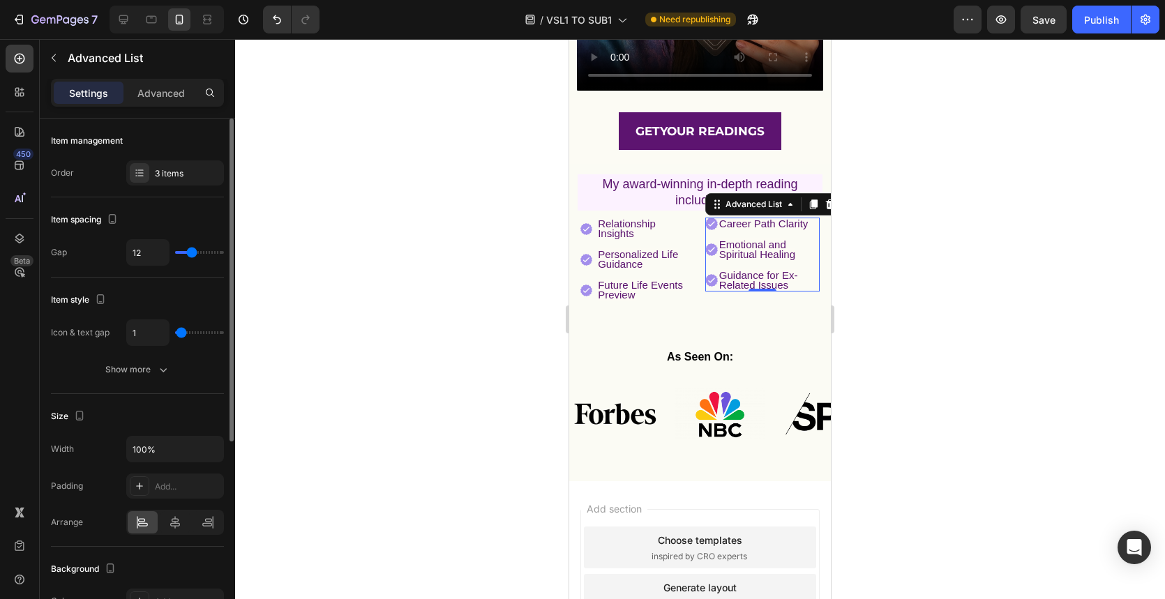
type input "2"
type input "3"
type input "4"
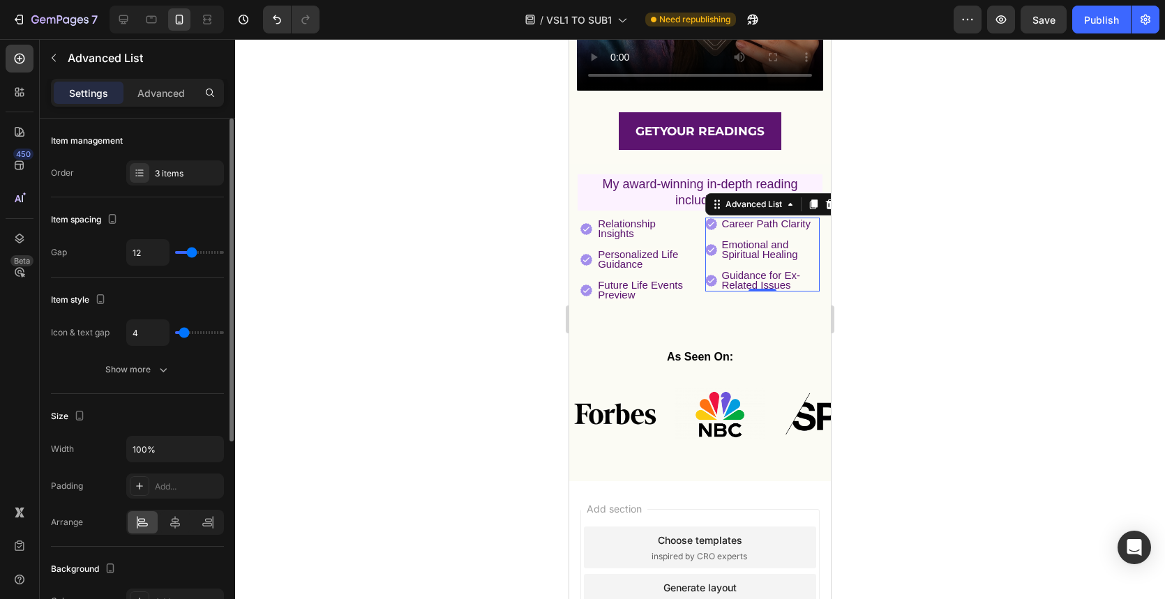
type input "5"
type input "6"
type input "7"
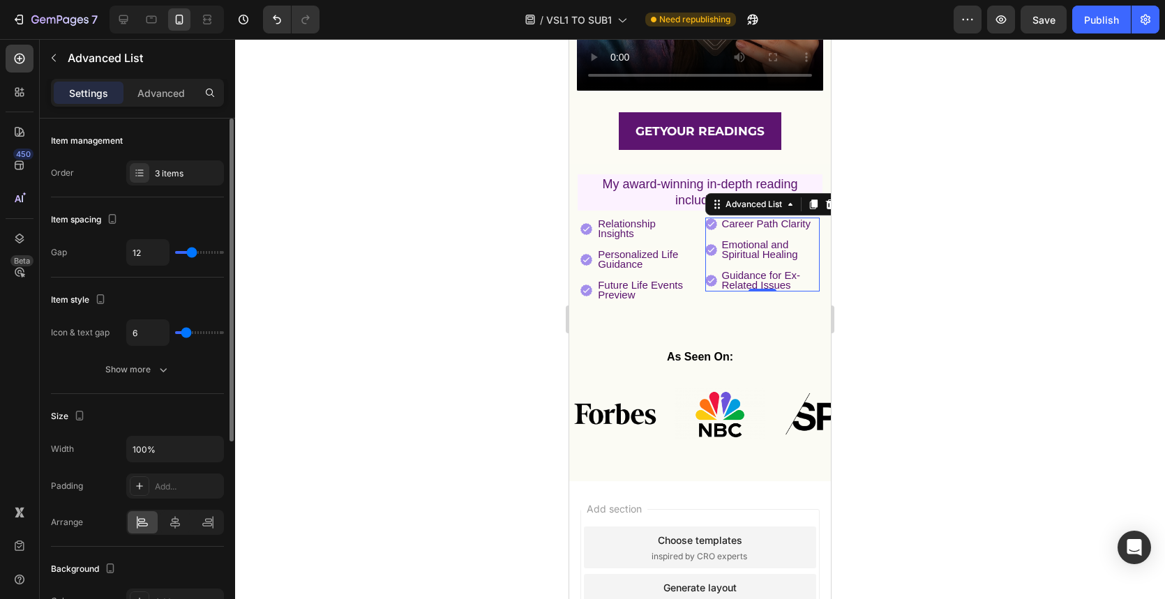
type input "7"
type input "8"
type input "9"
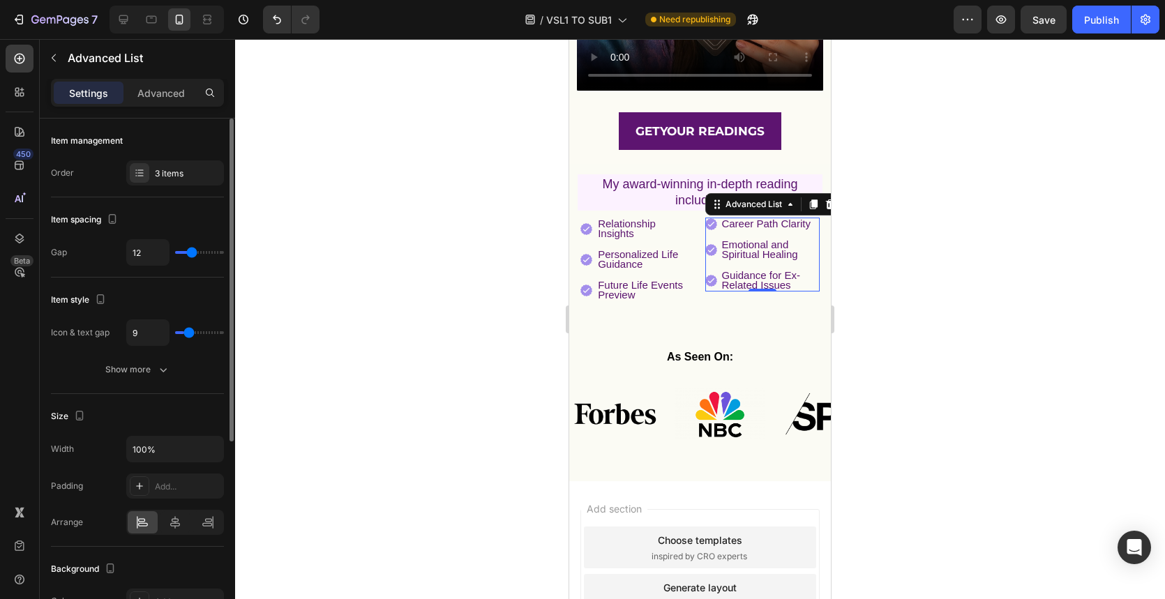
type input "10"
type input "11"
type input "12"
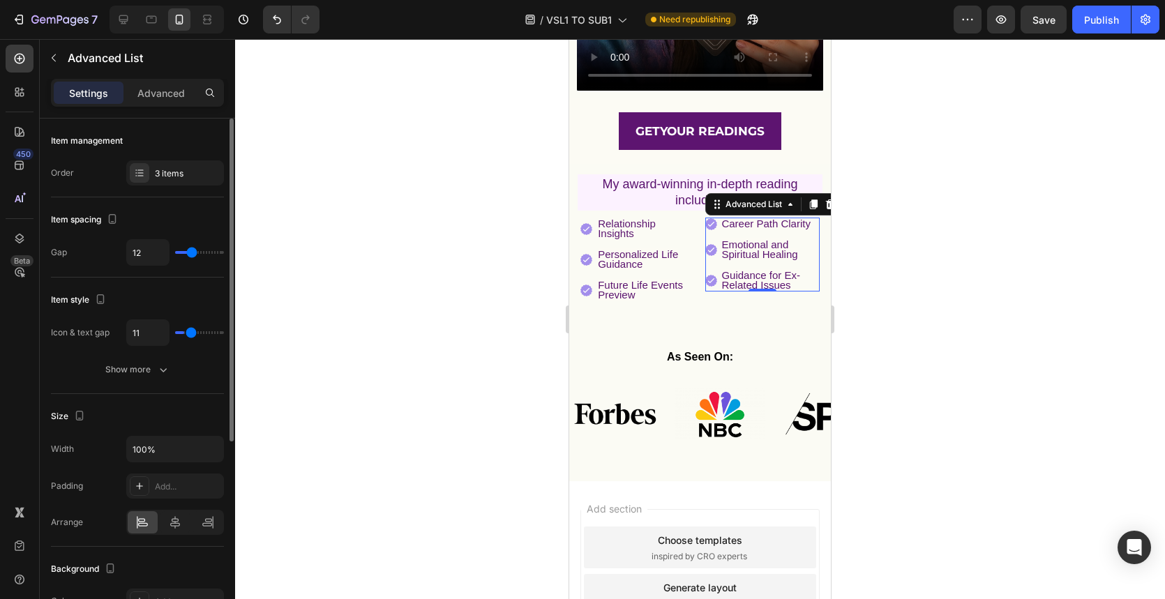
type input "12"
type input "13"
type input "14"
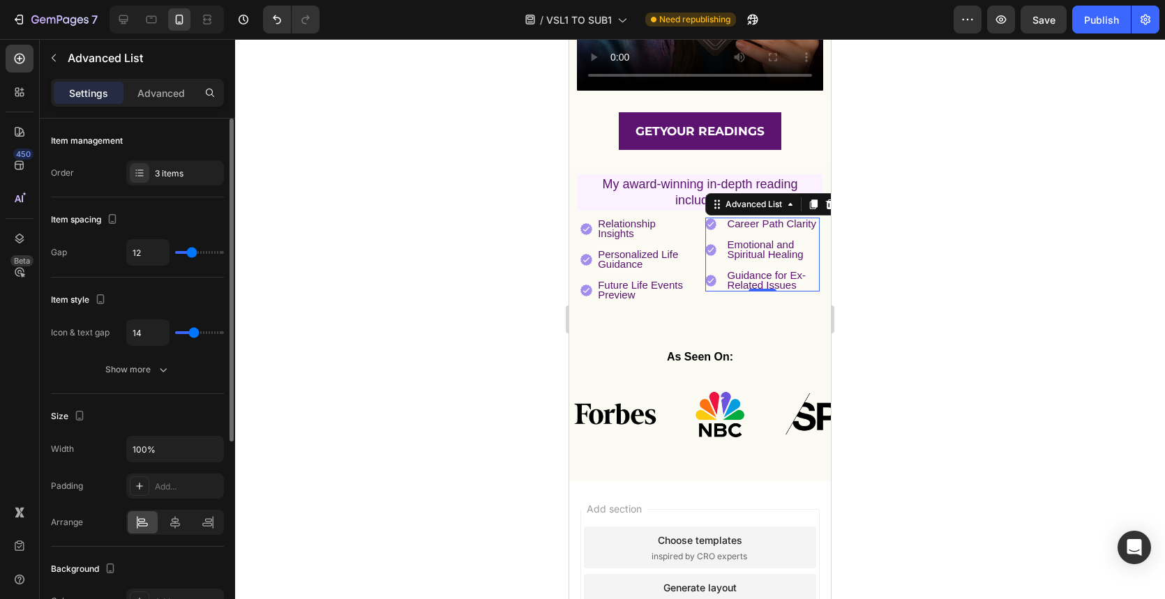
type input "15"
type input "16"
type input "17"
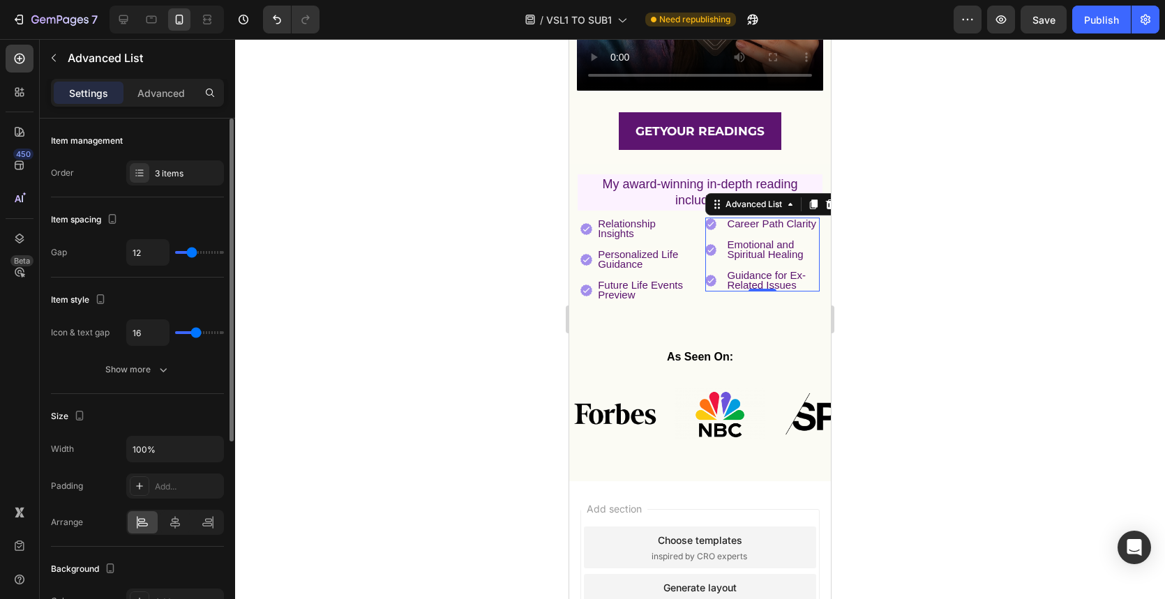
type input "17"
type input "18"
type input "19"
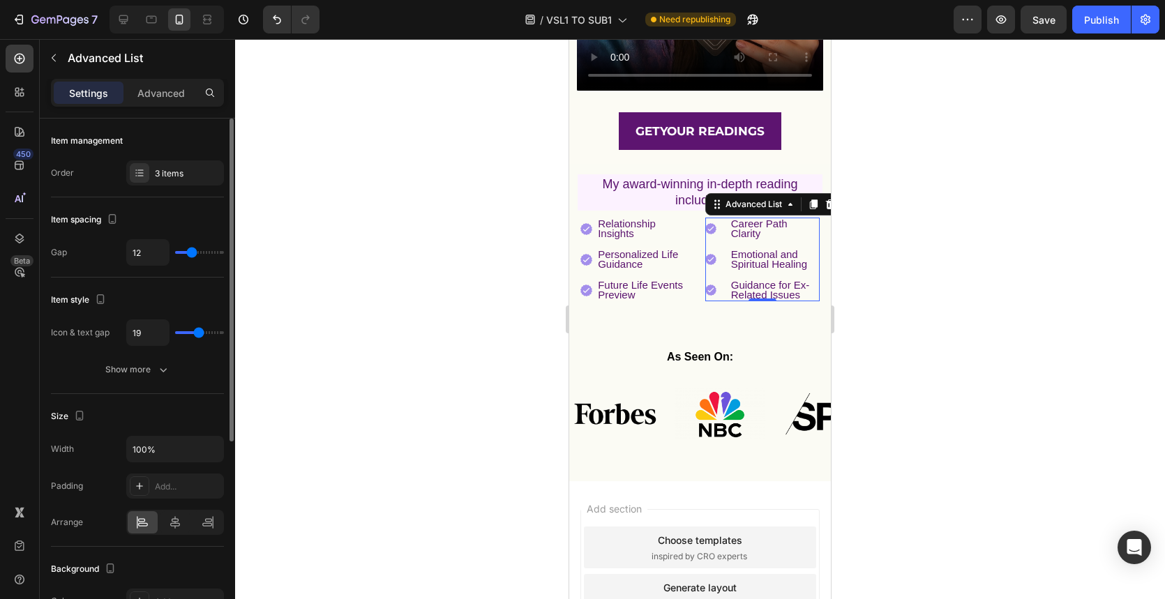
type input "20"
type input "21"
type input "22"
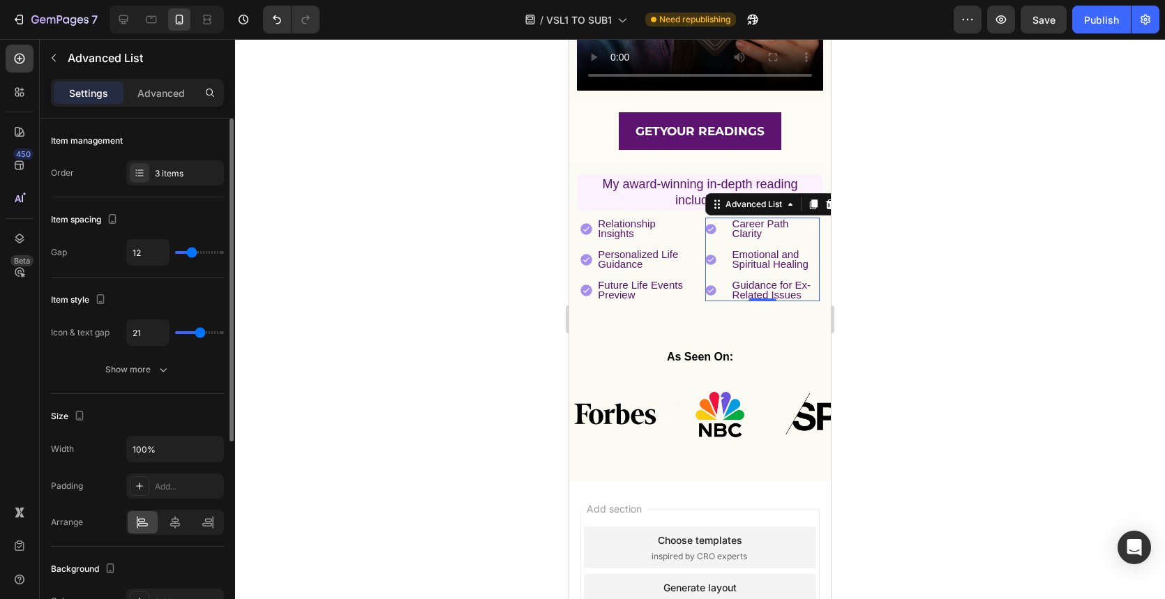
type input "22"
type input "23"
type input "22"
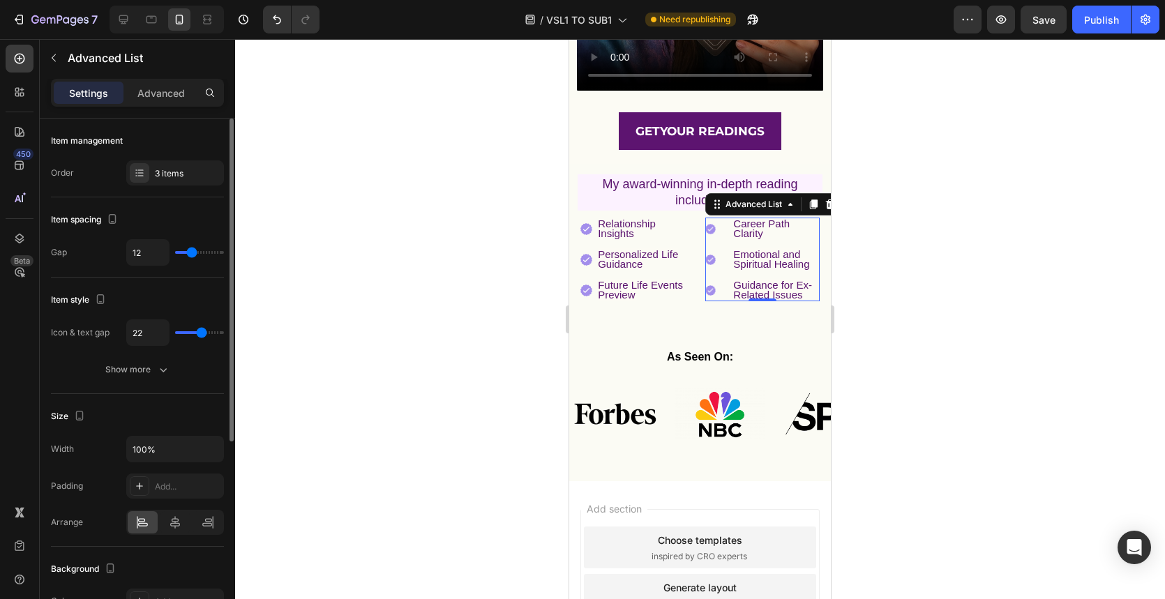
type input "21"
type input "20"
type input "19"
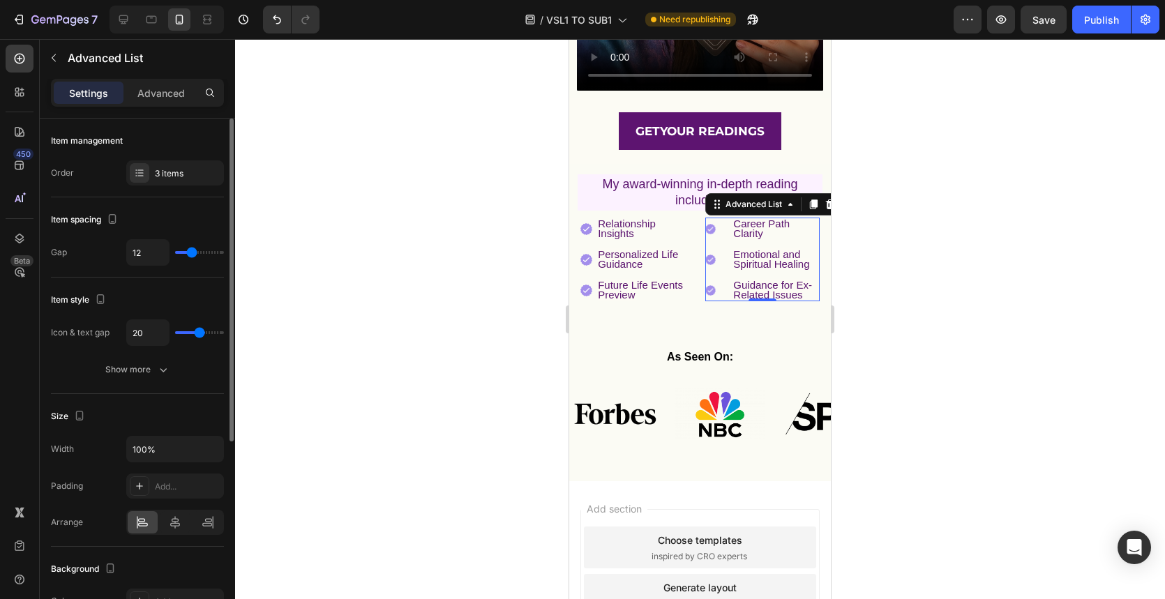
type input "19"
type input "18"
type input "17"
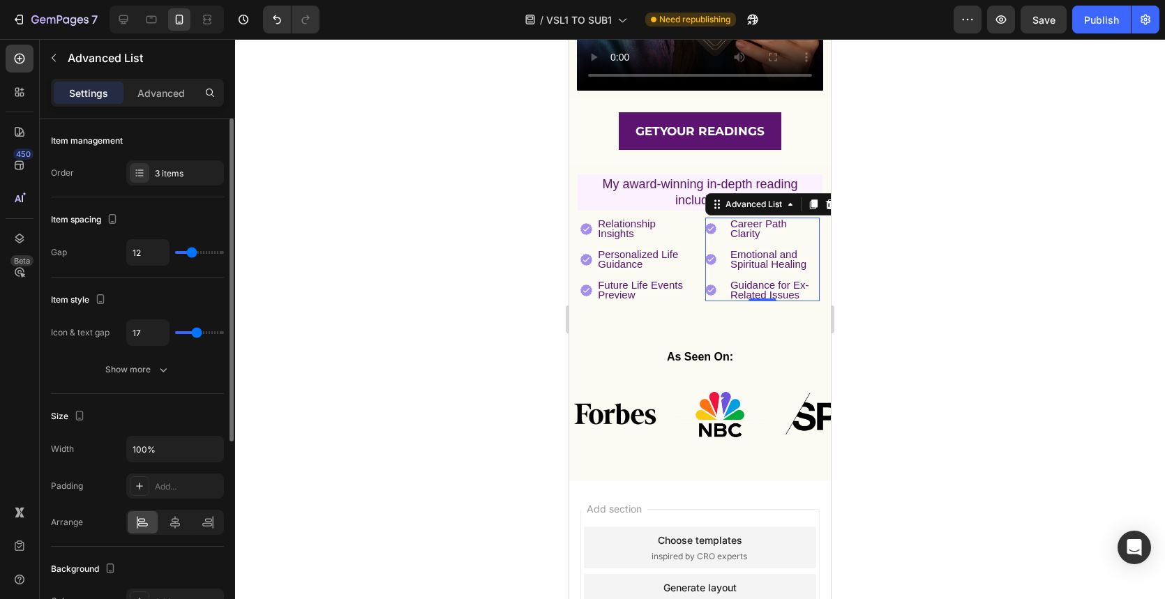
type input "16"
type input "15"
type input "16"
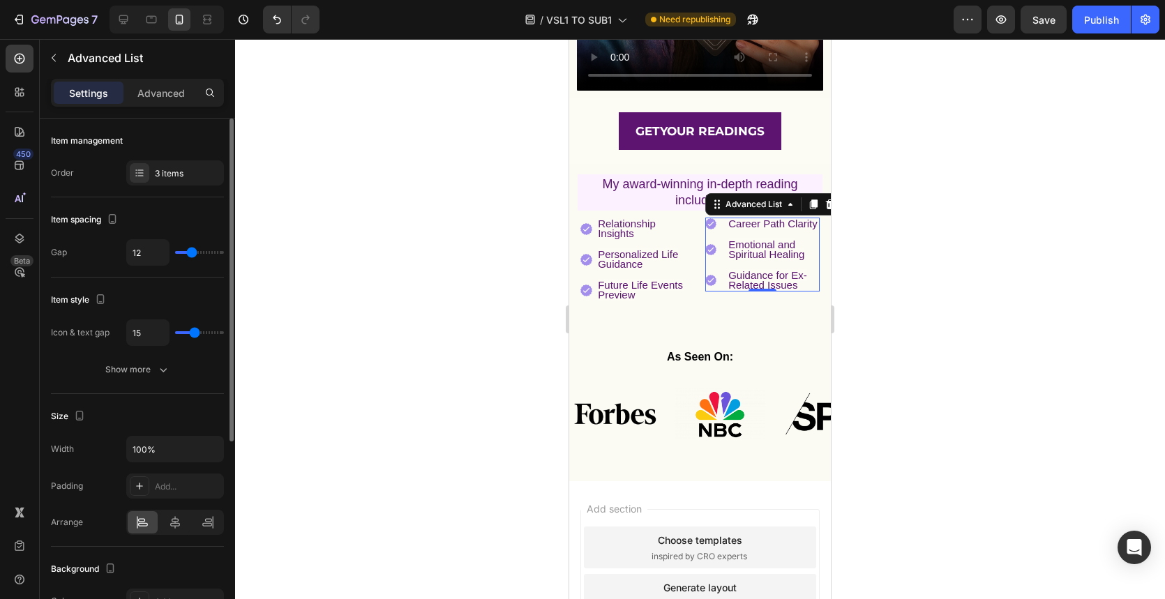
type input "16"
type input "17"
type input "18"
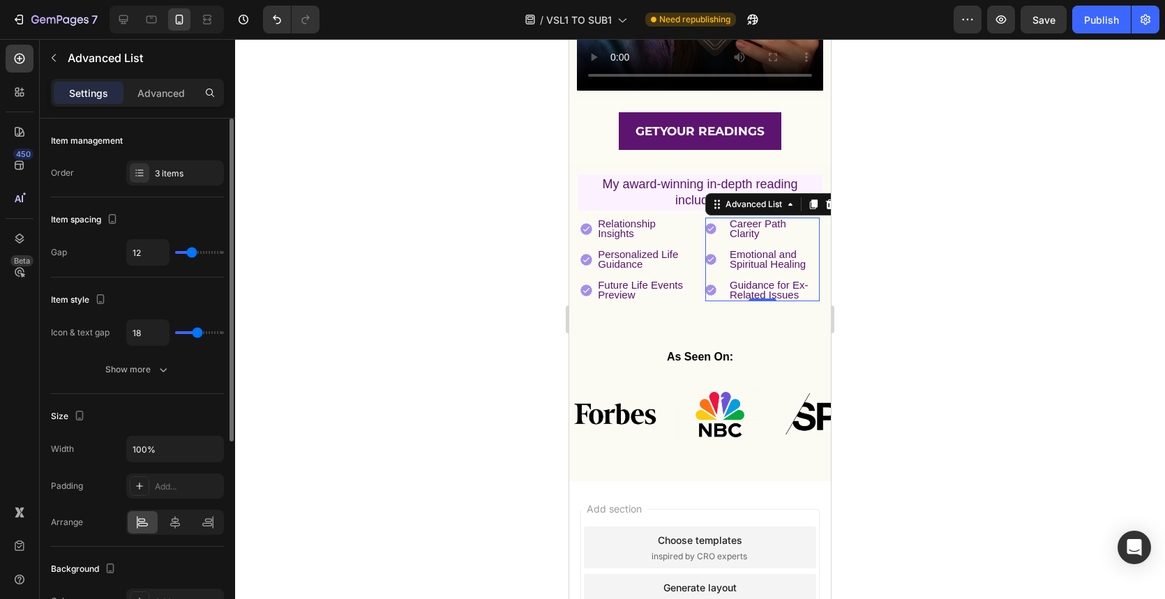
type input "19"
type input "20"
type input "19"
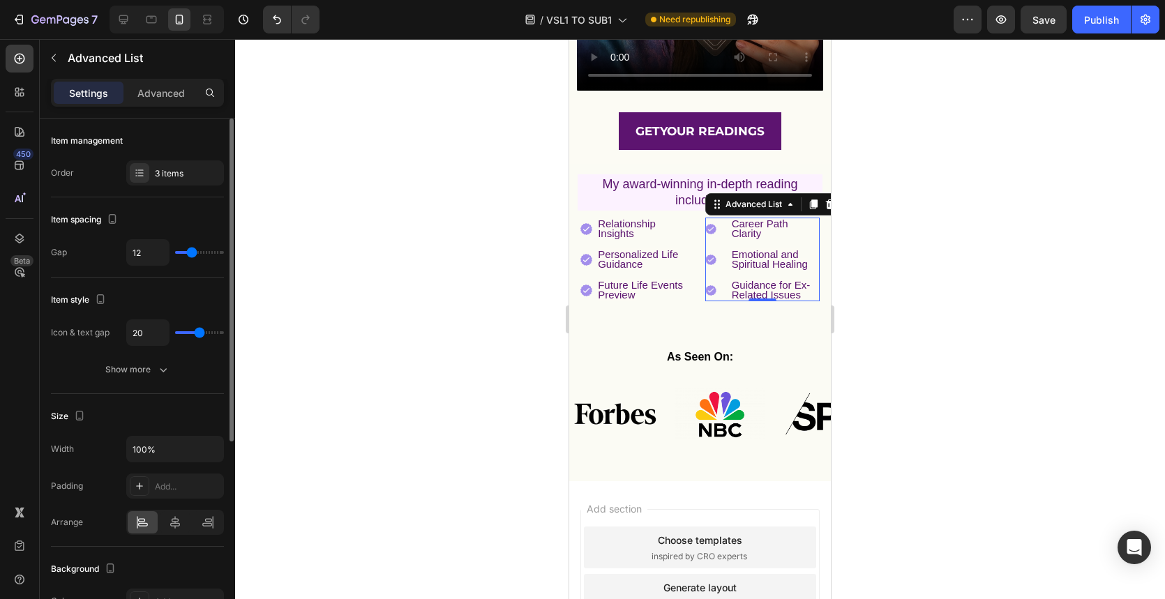
type input "19"
type input "18"
type input "17"
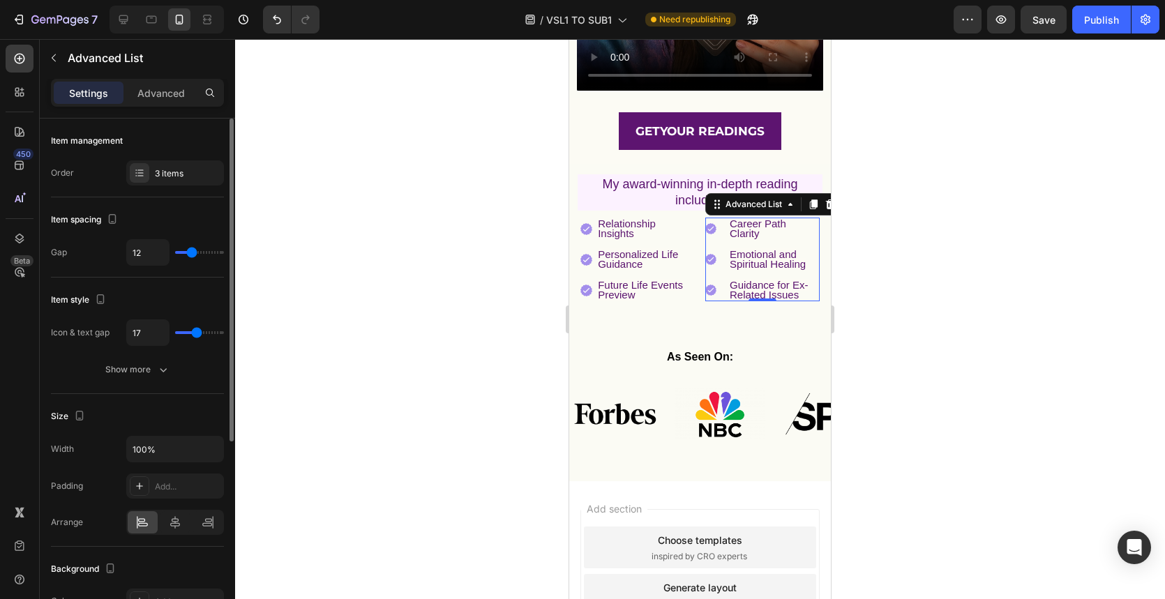
type input "16"
type input "15"
type input "12"
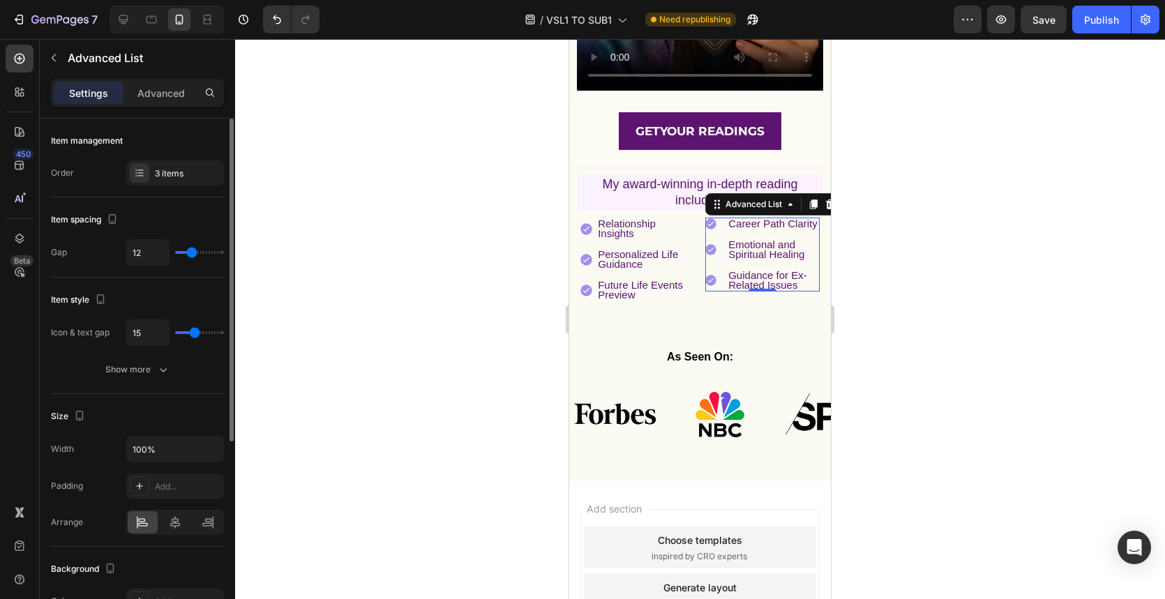
type input "12"
type input "6"
type input "4"
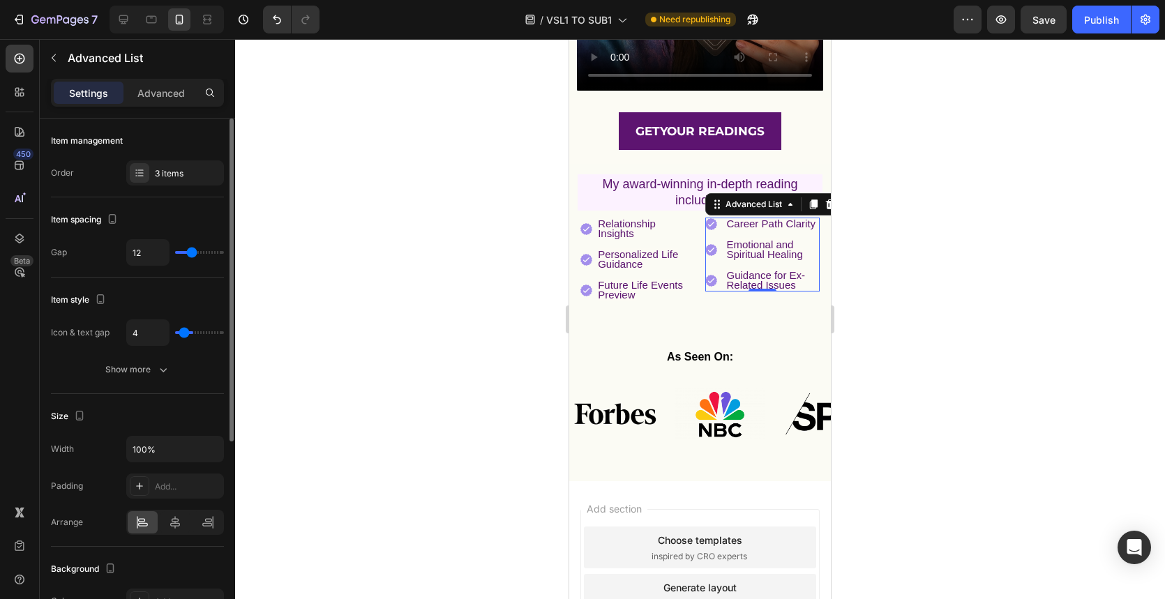
type input "3"
type input "2"
type input "1"
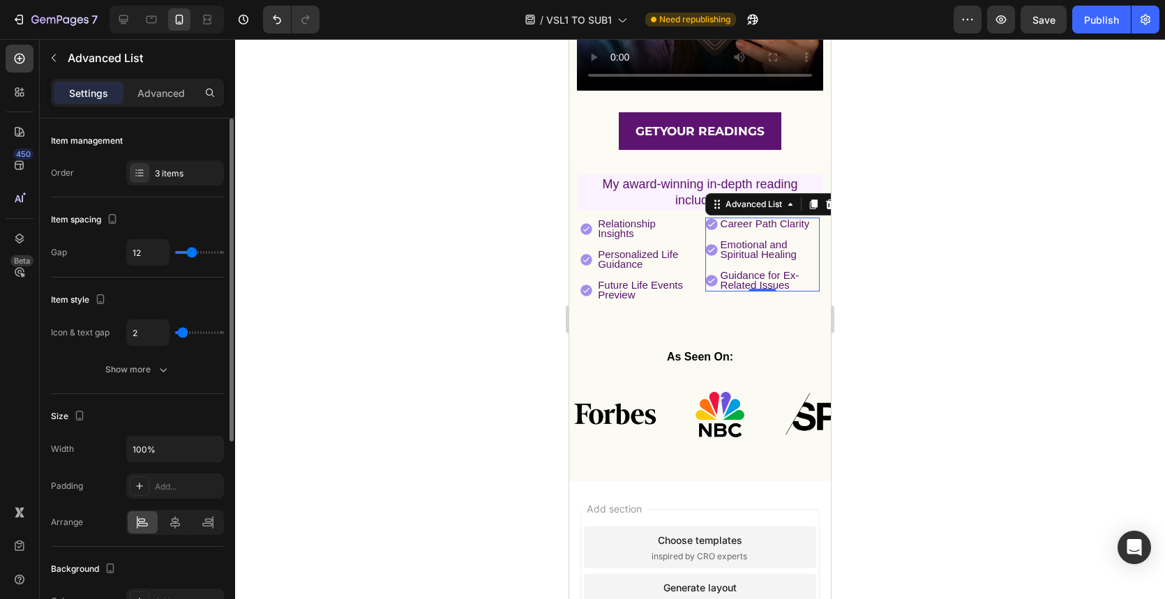
type input "1"
type input "0"
drag, startPoint x: 186, startPoint y: 332, endPoint x: 174, endPoint y: 331, distance: 11.2
type input "0"
click at [175, 331] on input "range" at bounding box center [199, 332] width 49 height 3
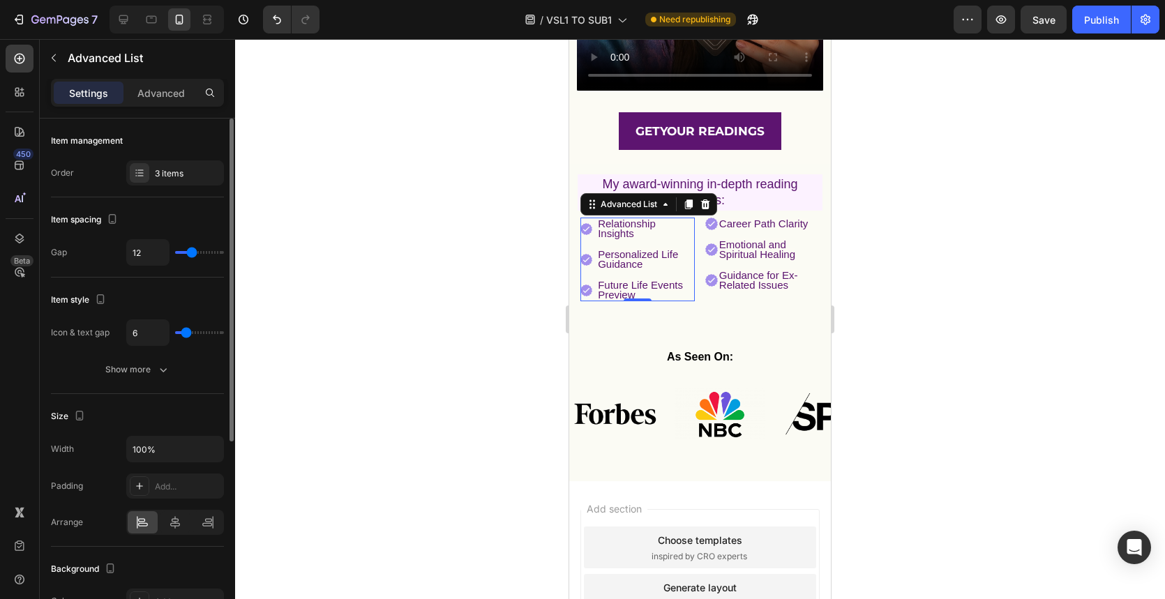
click at [676, 244] on ul "Image Relationship Insights Text Block Image Personalized Life Guidance Text Bl…" at bounding box center [637, 260] width 114 height 84
click at [817, 266] on ul "Image Career Path Clarity Text Block Image Emotional and Spiritual Healing Text…" at bounding box center [762, 255] width 114 height 74
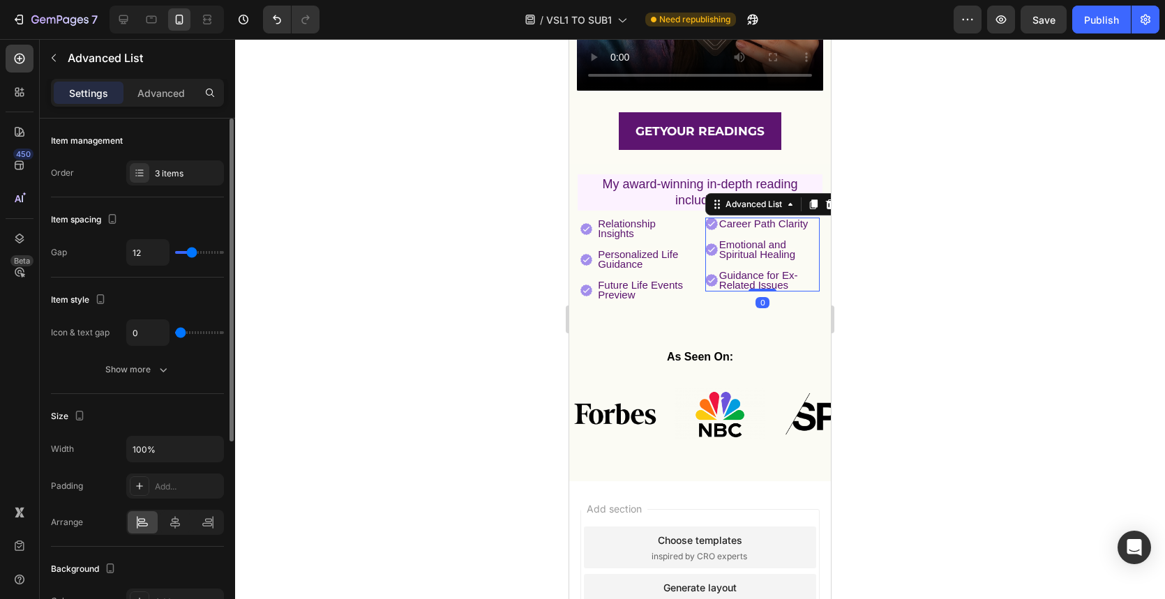
type input "1"
type input "3"
type input "4"
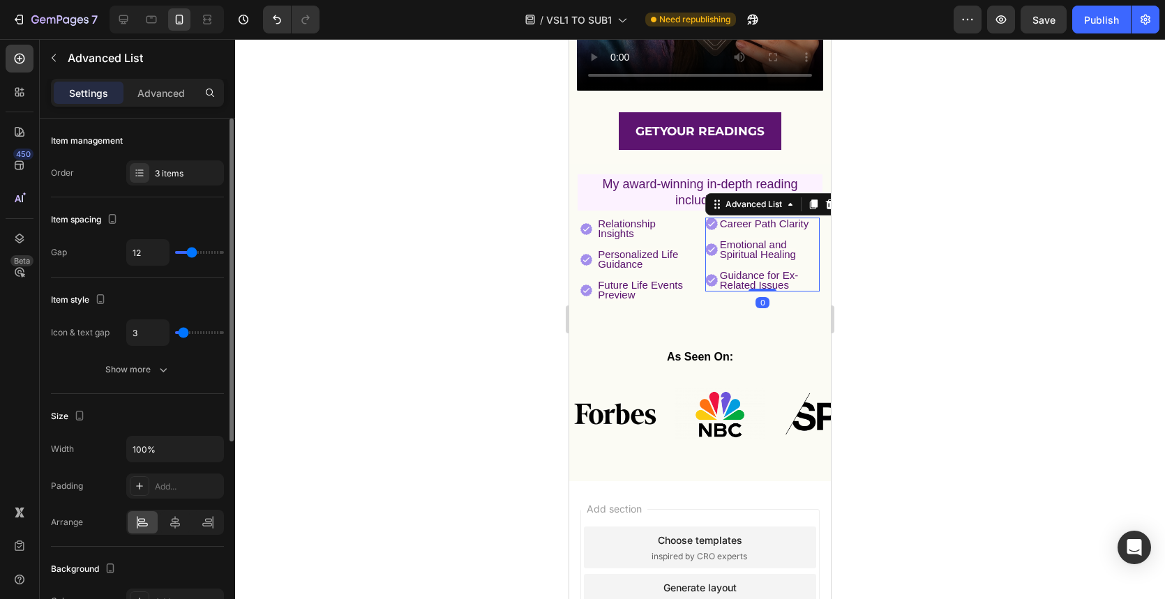
type input "4"
type input "5"
type input "6"
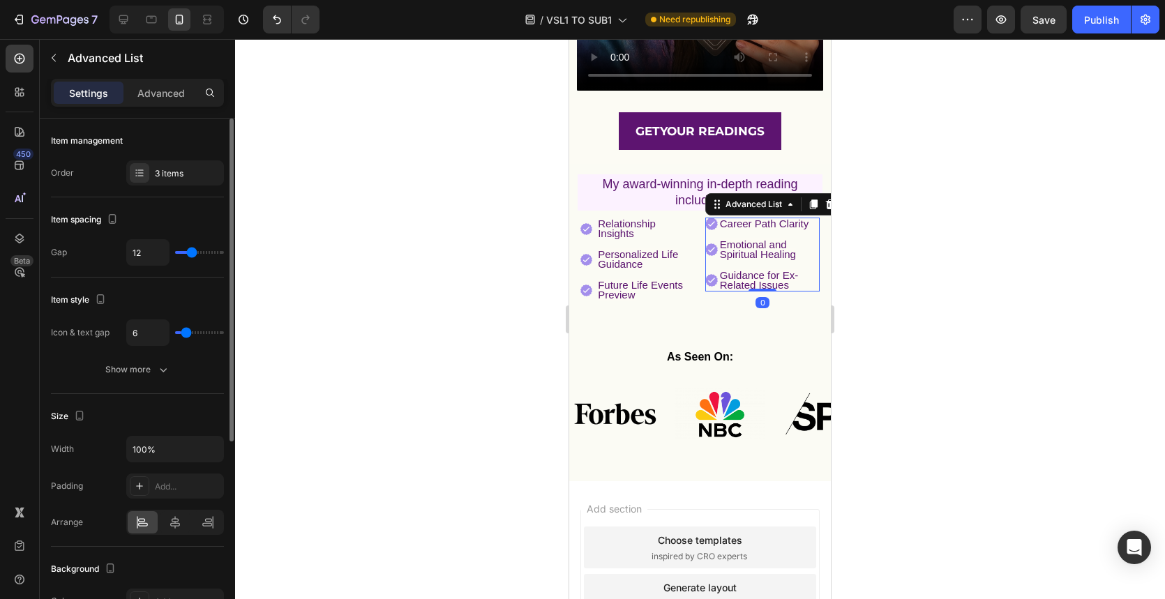
type input "7"
type input "8"
type input "9"
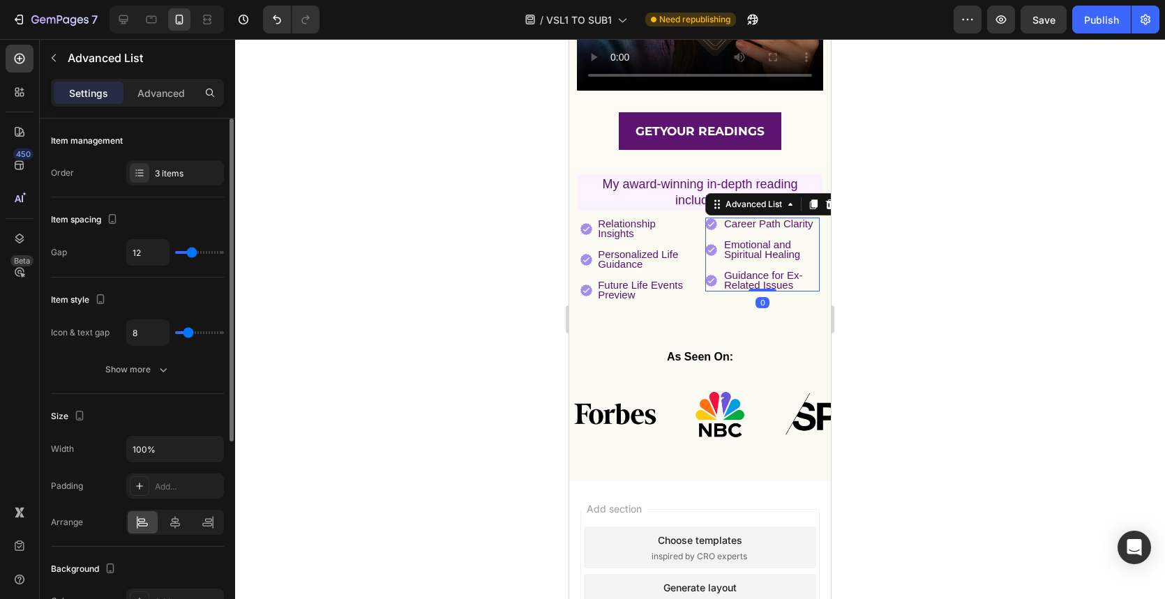
type input "9"
type input "10"
type input "9"
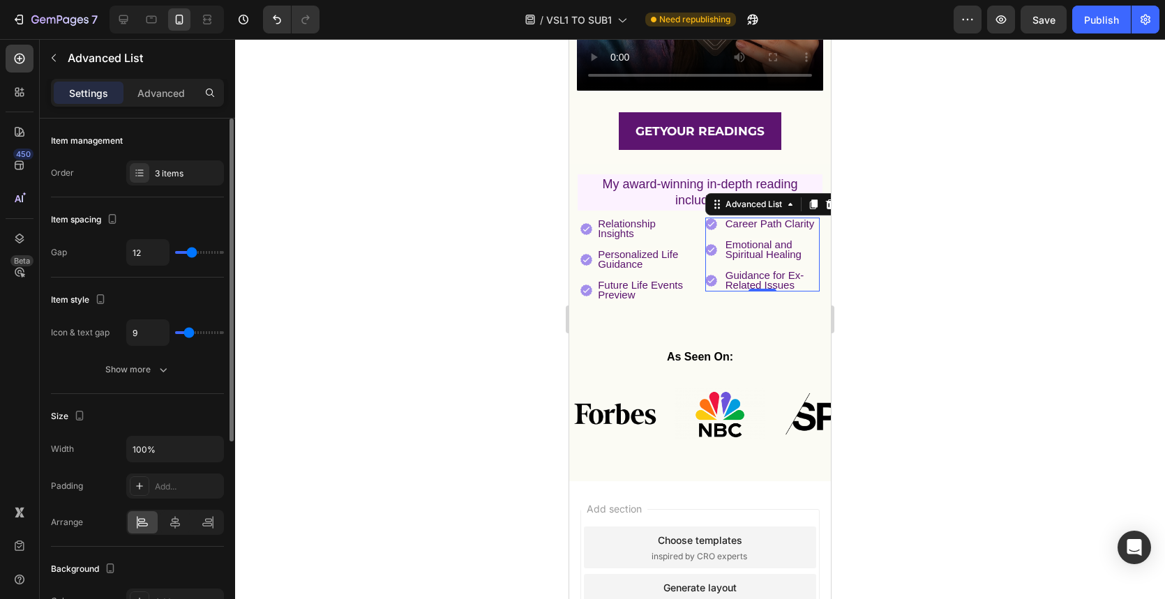
type input "8"
type input "7"
type input "6"
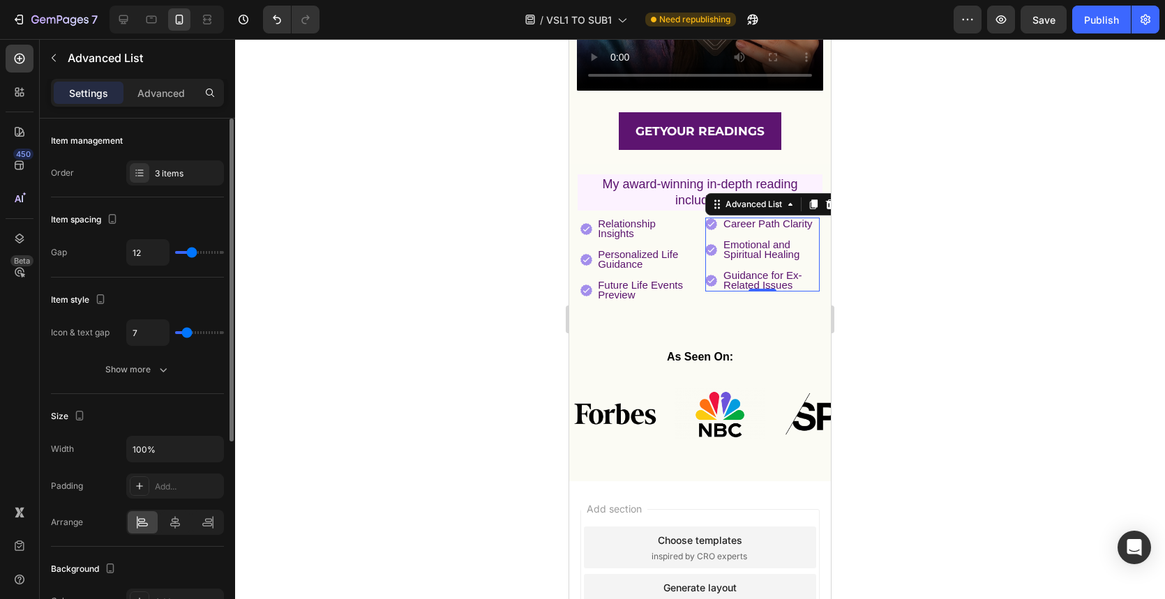
type input "6"
type input "5"
type input "6"
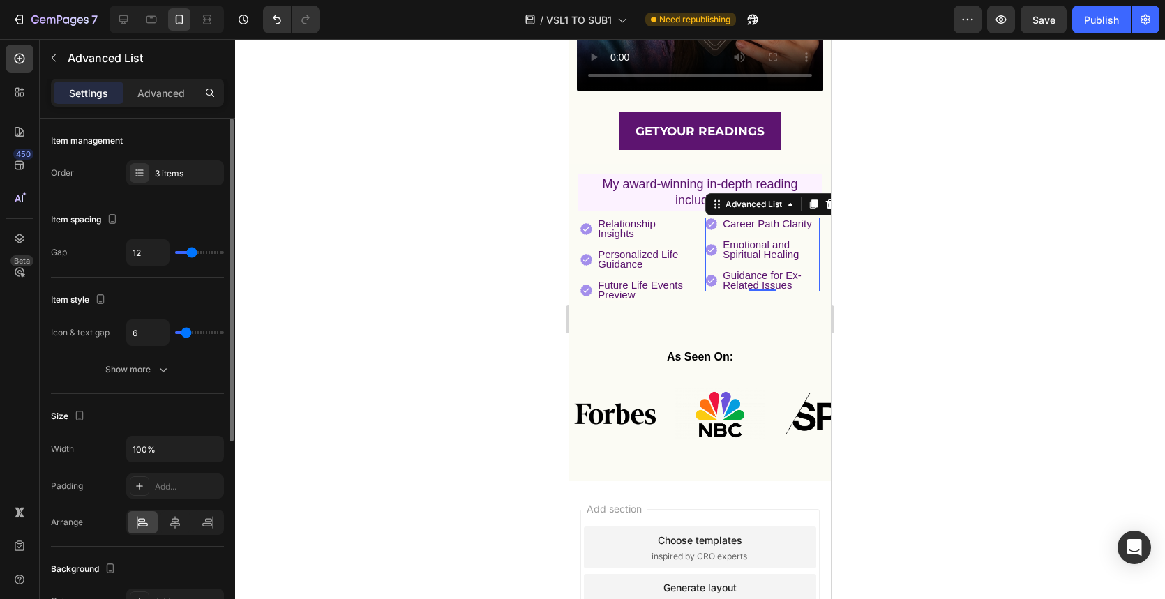
click at [186, 334] on input "range" at bounding box center [199, 332] width 49 height 3
click at [152, 377] on button "Show more" at bounding box center [137, 369] width 173 height 25
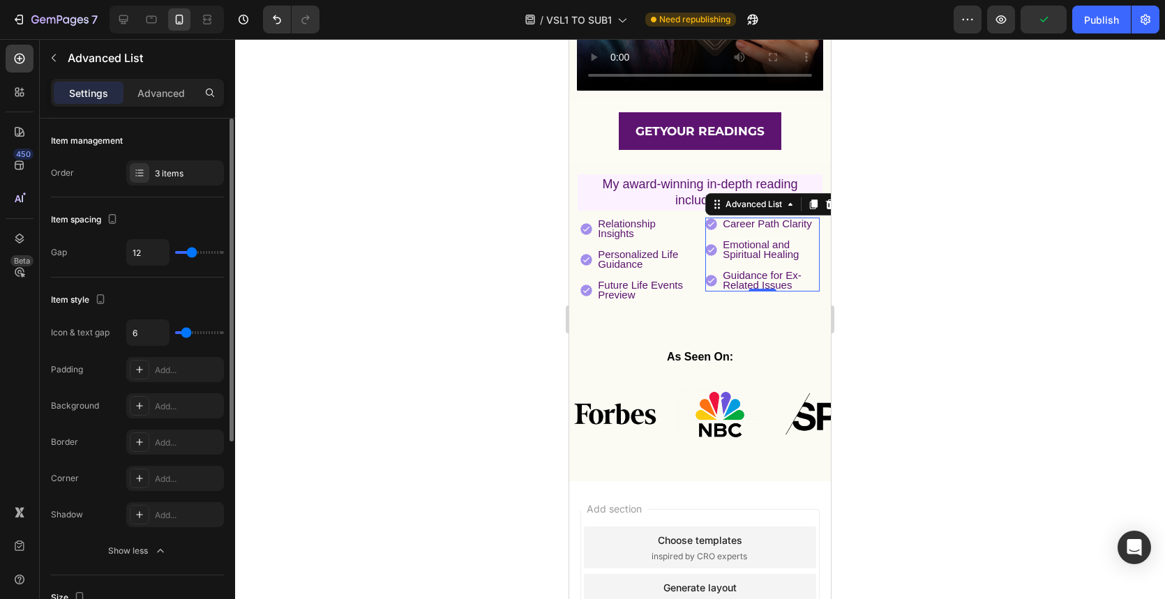
scroll to position [34, 0]
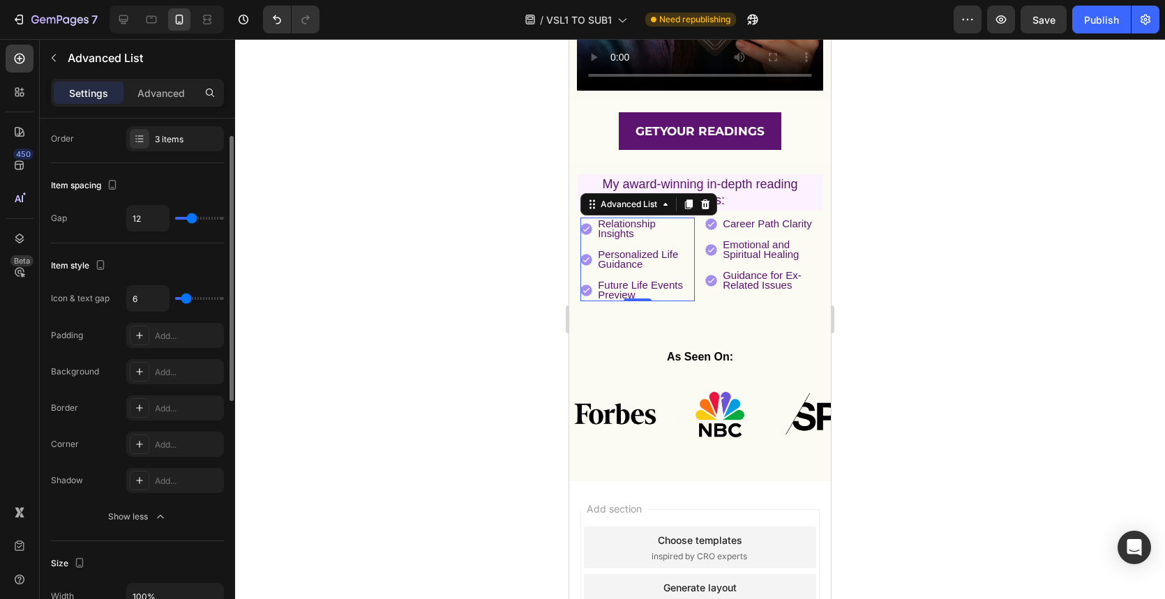
click at [691, 273] on ul "Image Relationship Insights Text Block Image Personalized Life Guidance Text Bl…" at bounding box center [637, 260] width 114 height 84
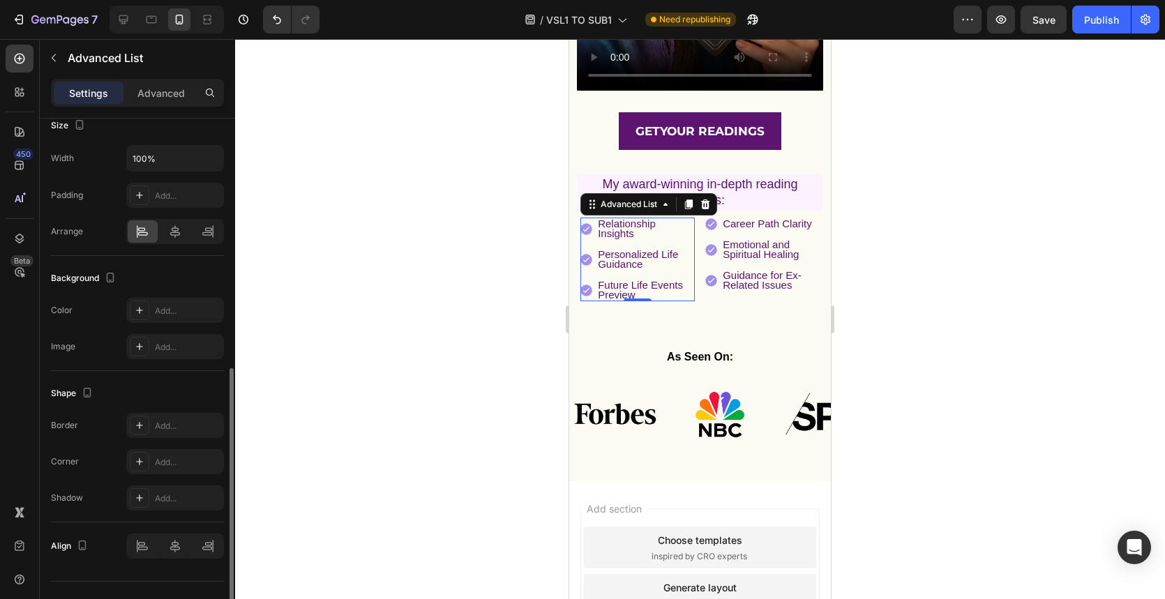
scroll to position [478, 0]
click at [815, 265] on ul "Image Career Path Clarity Text Block Image Emotional and Spiritual Healing Text…" at bounding box center [762, 255] width 114 height 74
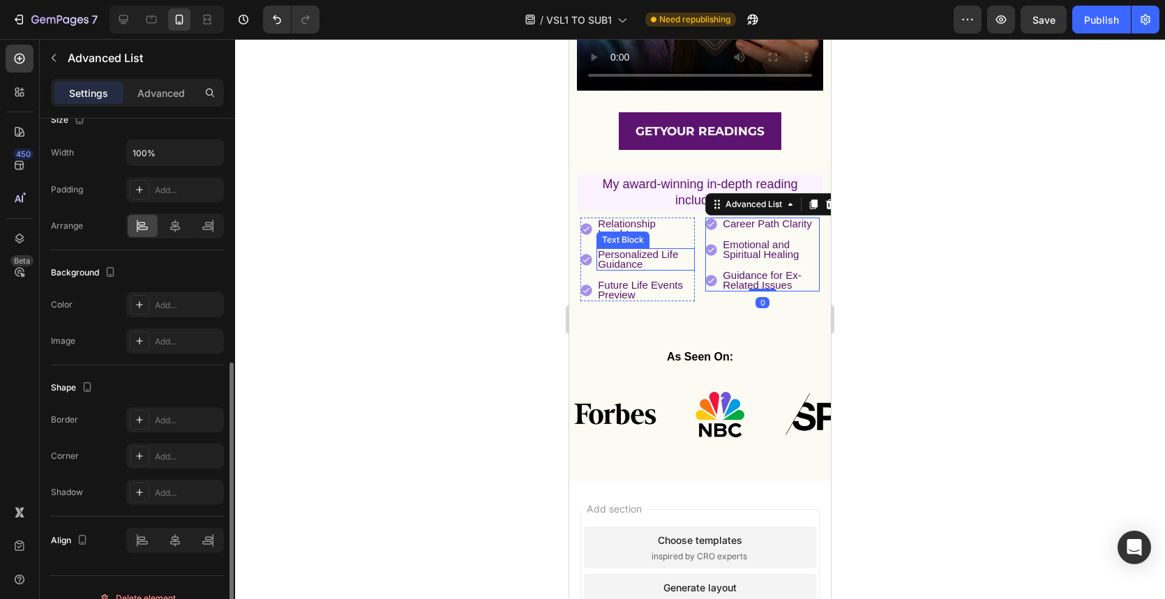
click at [684, 258] on p "Personalized Life Guidance" at bounding box center [646, 260] width 96 height 20
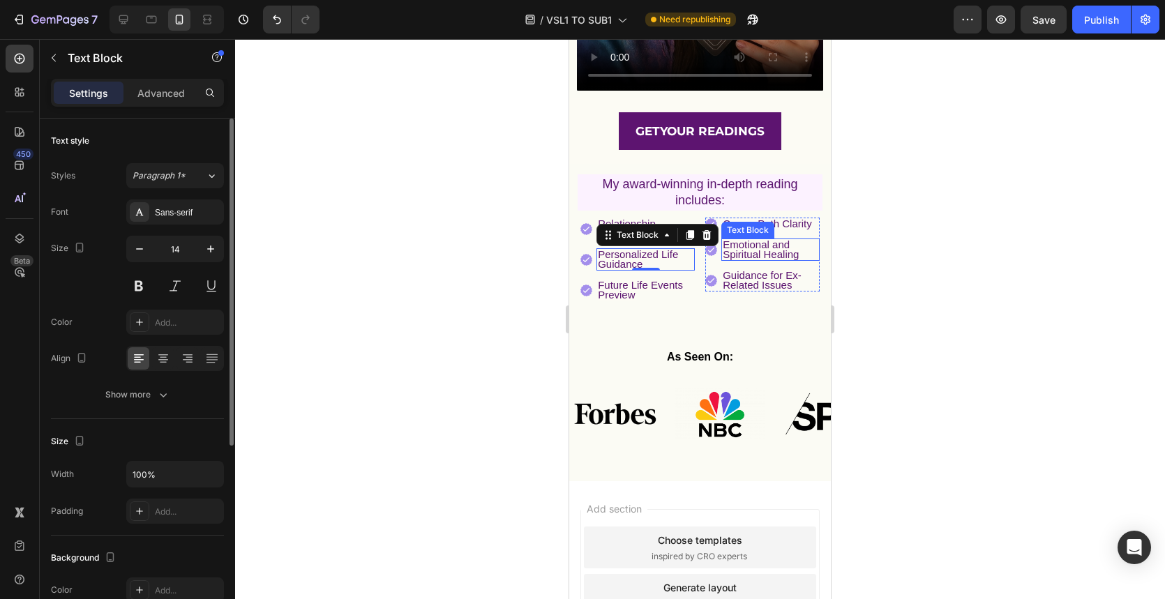
click at [758, 258] on div "Emotional and Spiritual Healing Text Block" at bounding box center [770, 250] width 98 height 22
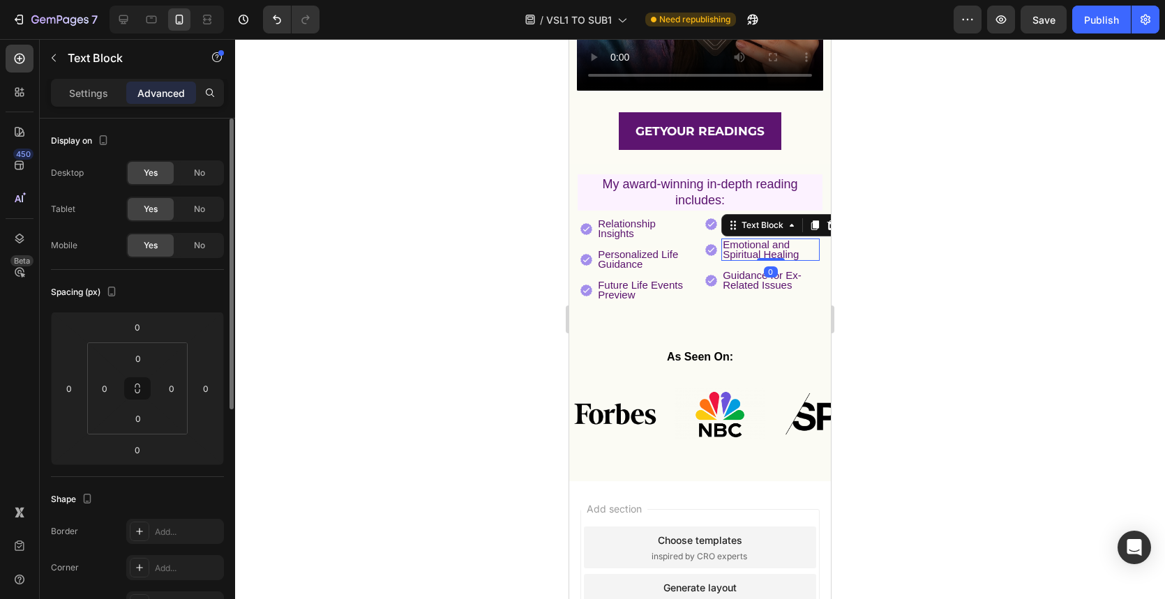
click at [748, 249] on span "Emotional and Spiritual Healing" at bounding box center [761, 250] width 76 height 22
click at [88, 89] on p "Settings" at bounding box center [88, 93] width 39 height 15
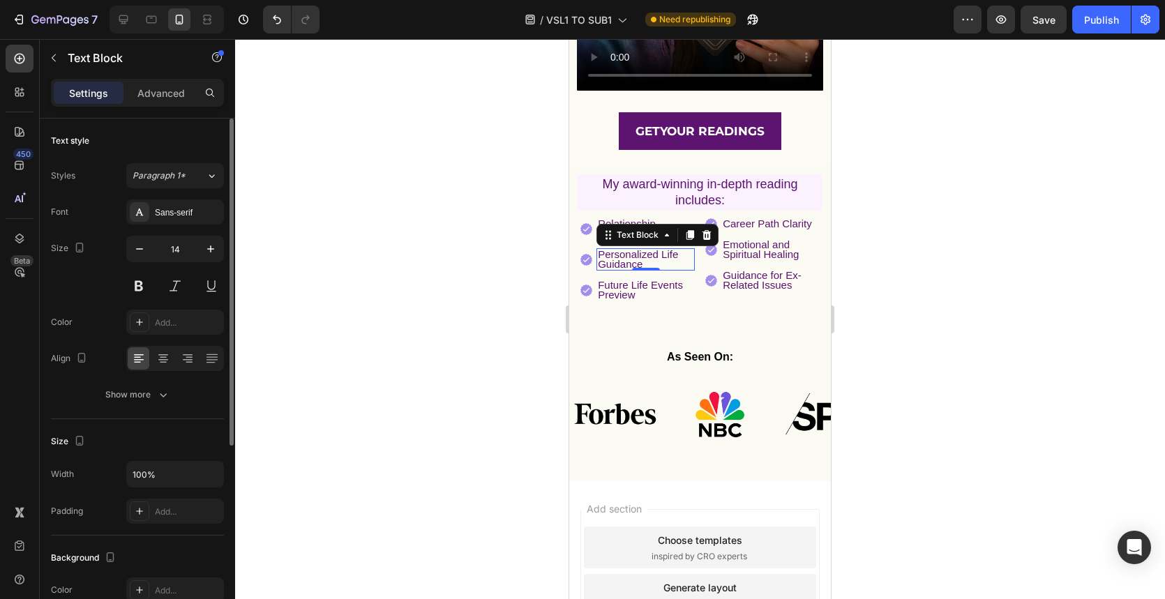
click at [640, 259] on span "Personalized Life Guidance" at bounding box center [638, 259] width 80 height 22
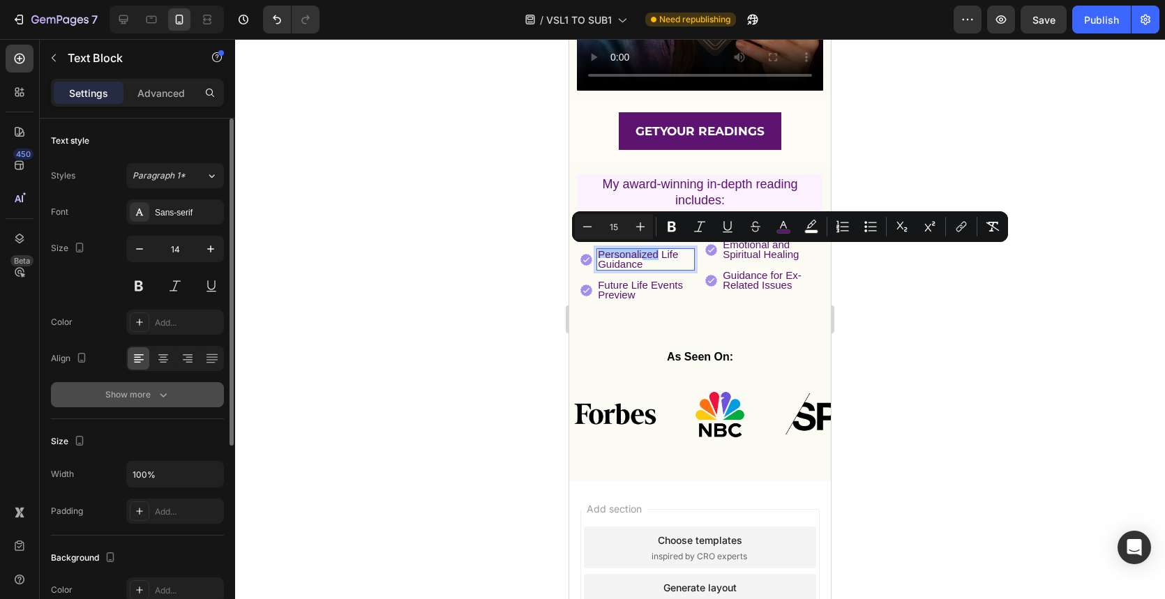
click at [158, 399] on icon "button" at bounding box center [163, 395] width 14 height 14
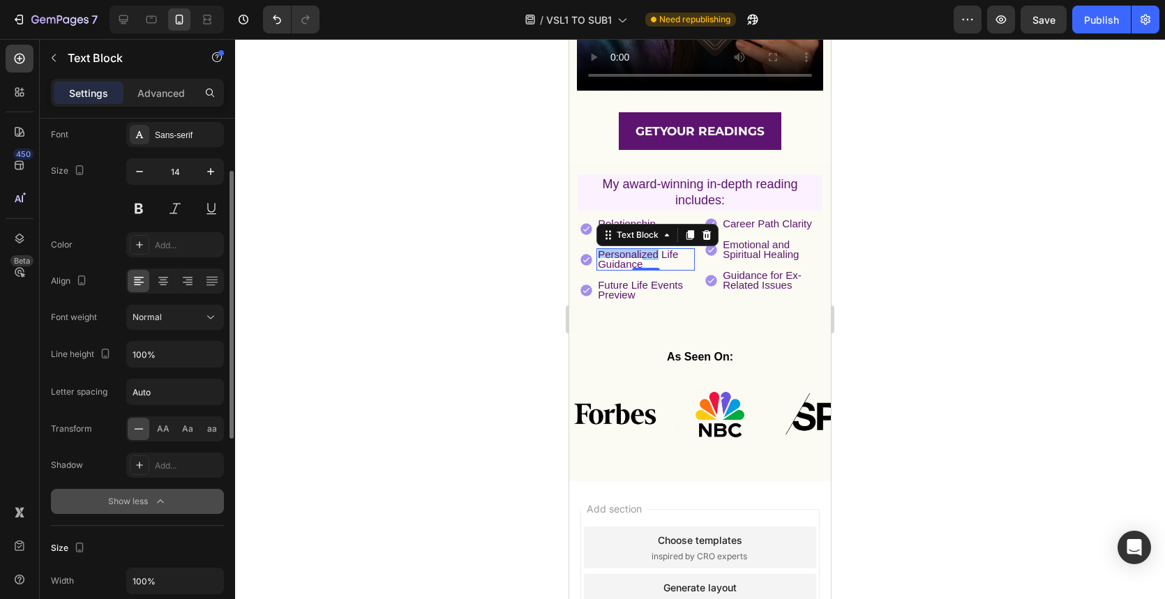
scroll to position [87, 0]
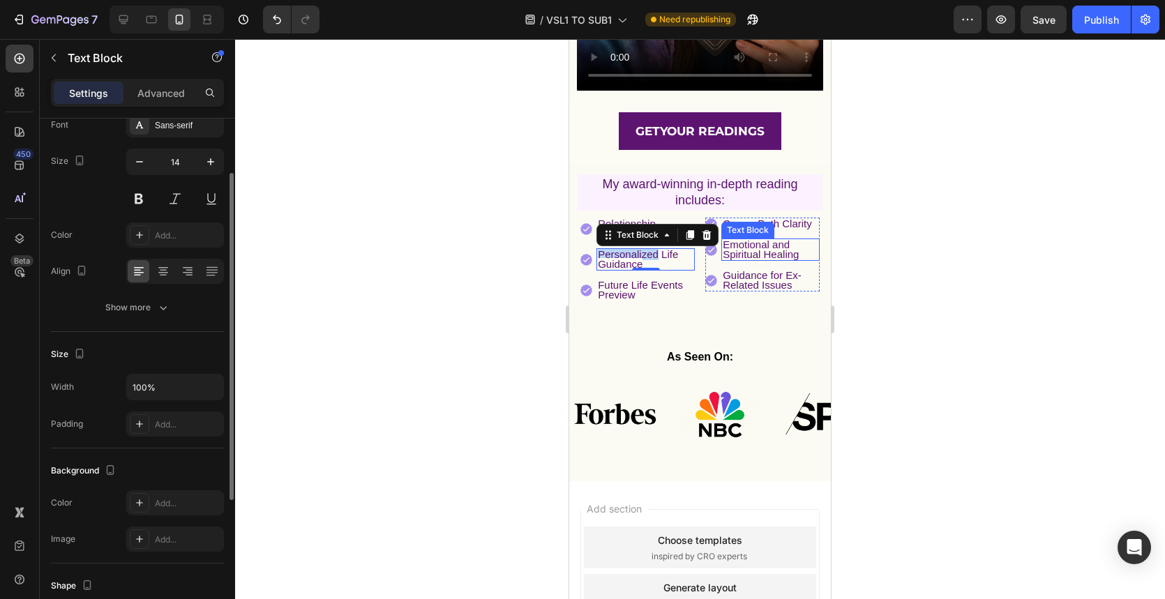
click at [752, 253] on span "Emotional and Spiritual Healing" at bounding box center [761, 250] width 76 height 22
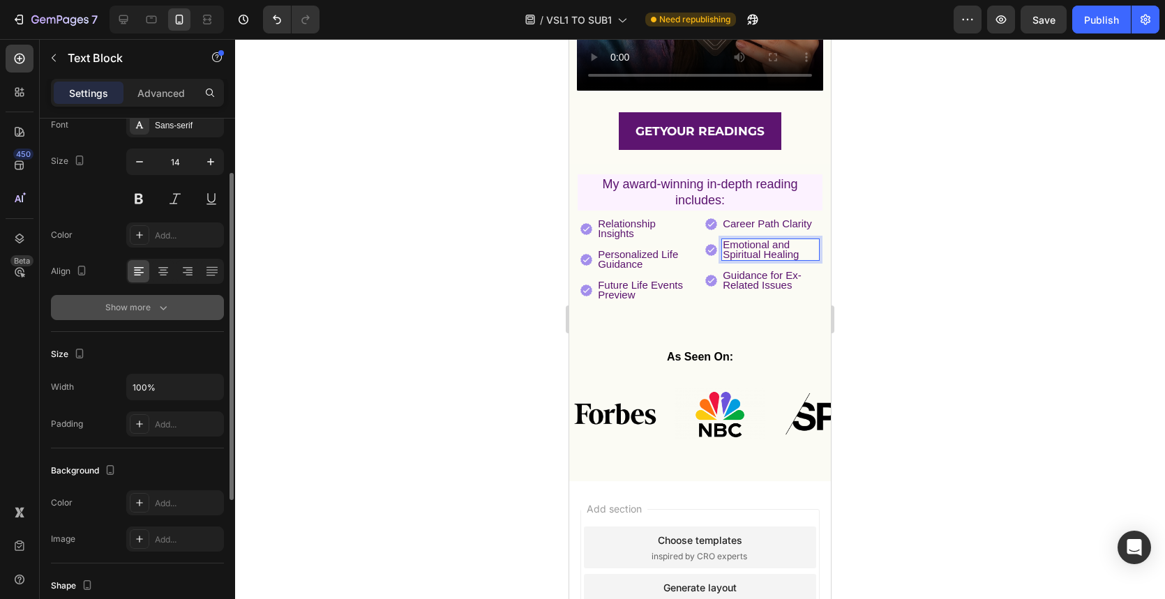
click at [161, 310] on icon "button" at bounding box center [163, 308] width 14 height 14
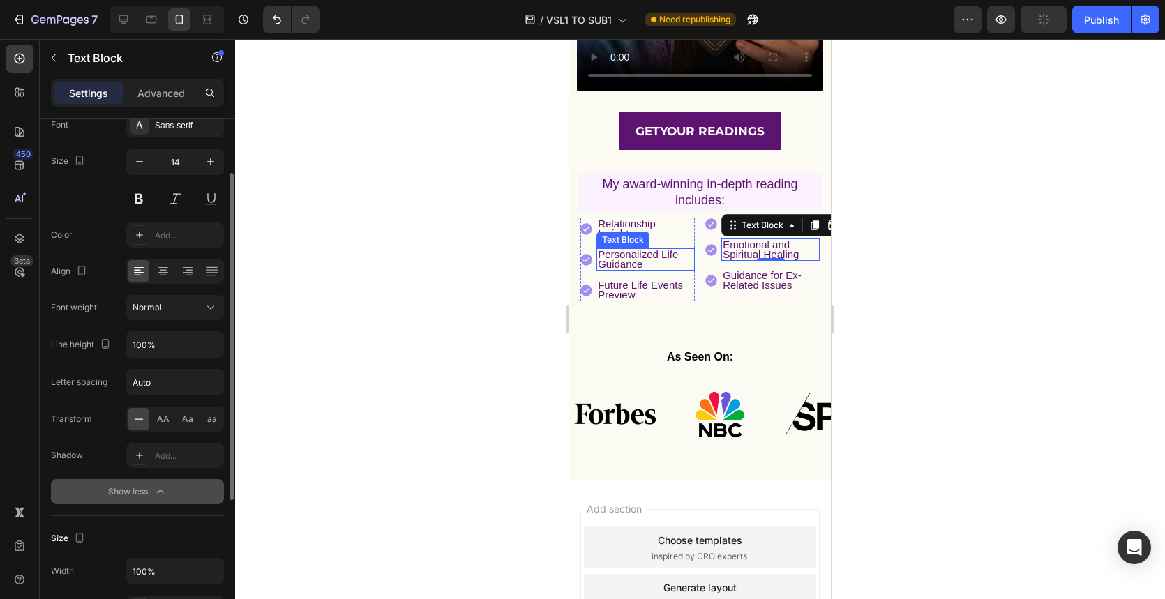
click at [635, 250] on span "Personalized Life Guidance" at bounding box center [638, 259] width 80 height 22
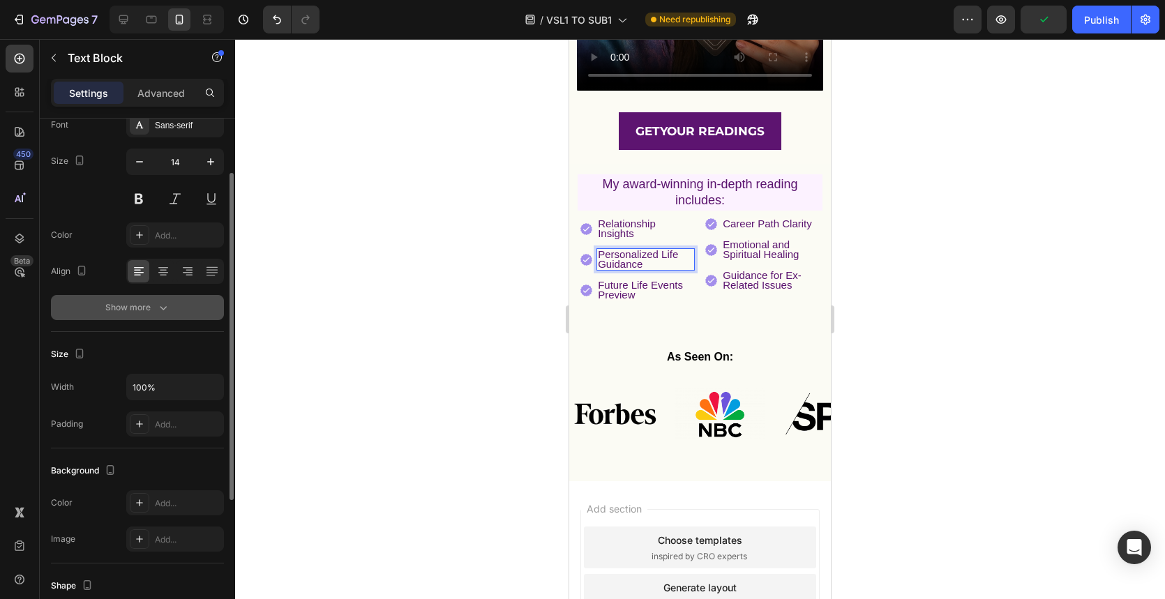
click at [143, 317] on button "Show more" at bounding box center [137, 307] width 173 height 25
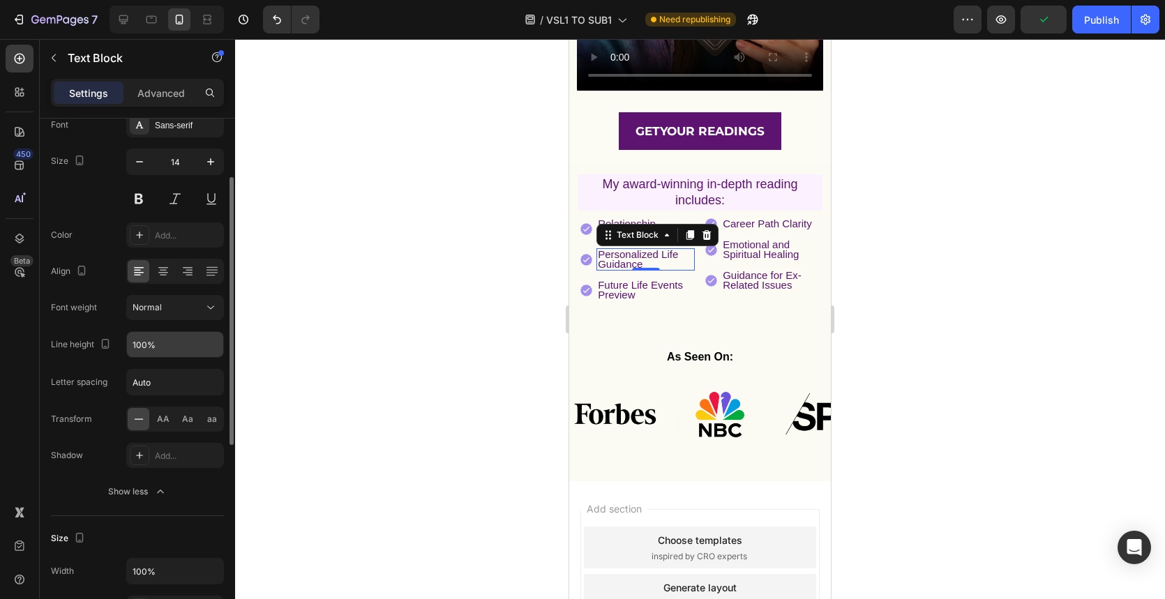
scroll to position [103, 0]
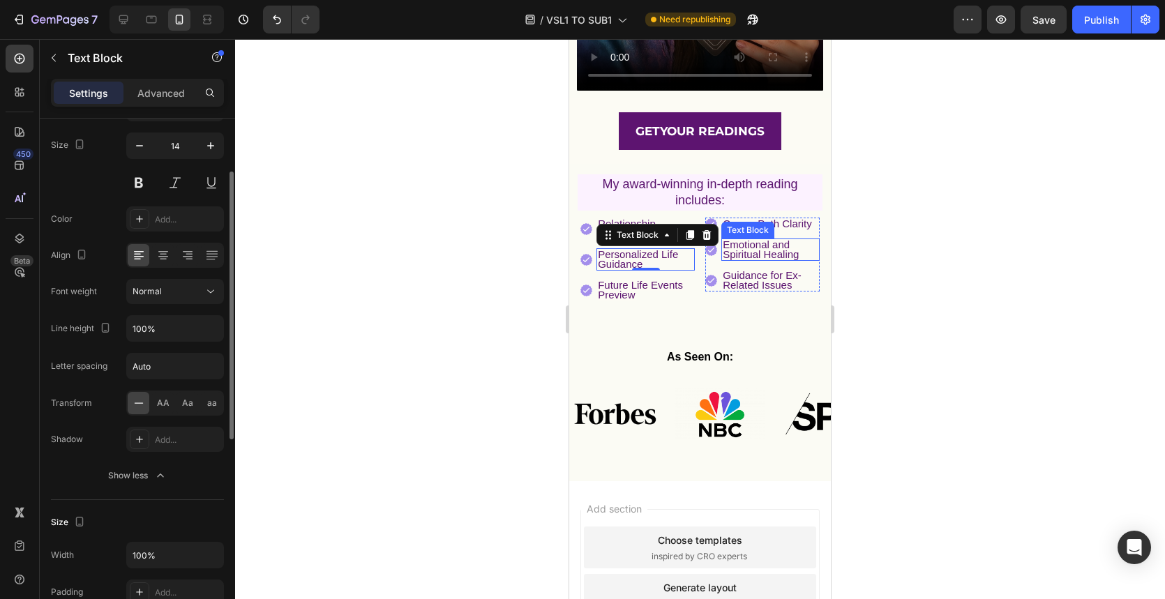
click at [744, 251] on span "Emotional and Spiritual Healing" at bounding box center [761, 250] width 76 height 22
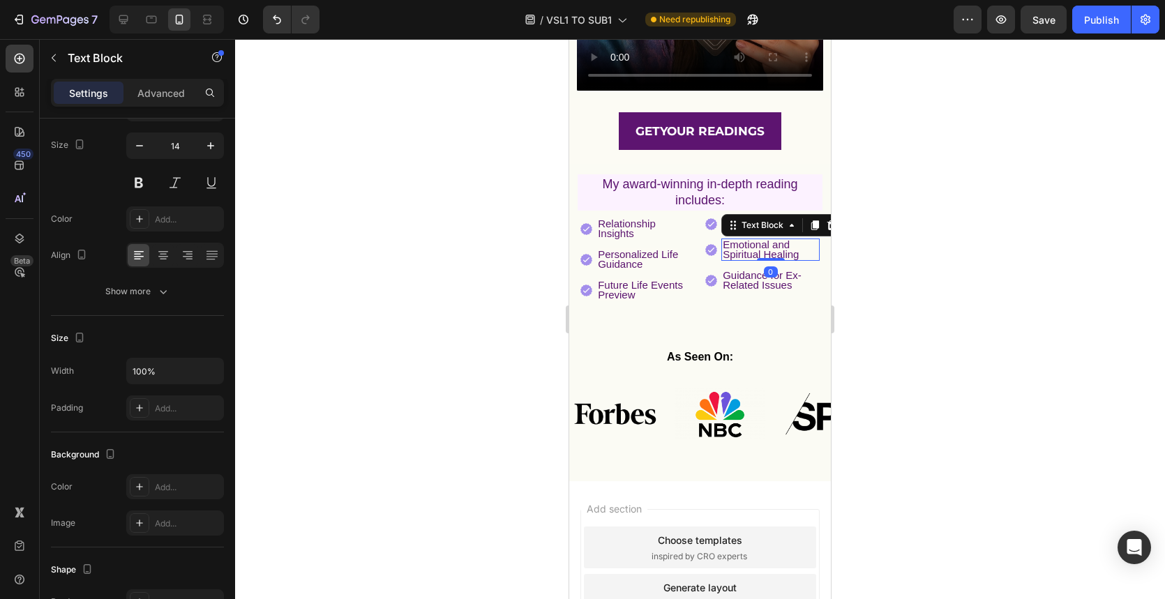
click at [887, 285] on div at bounding box center [700, 319] width 930 height 560
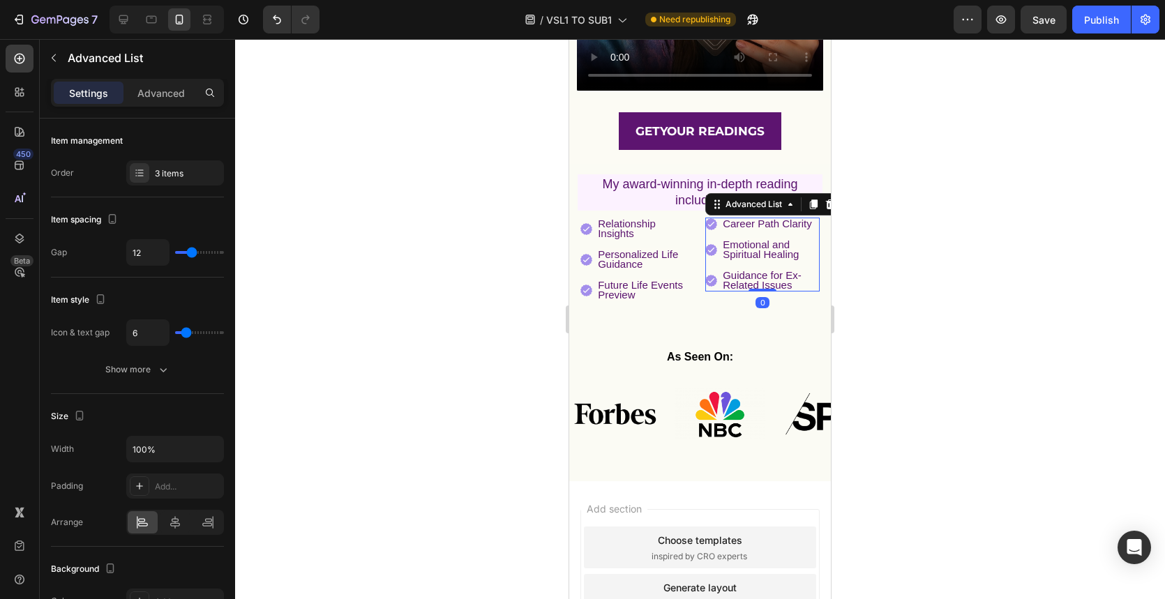
click at [776, 235] on ul "Image Career Path Clarity Text Block Image Emotional and Spiritual Healing Text…" at bounding box center [762, 255] width 114 height 74
click at [658, 242] on ul "Image Relationship Insights Text Block Image Personalized Life Guidance Text Bl…" at bounding box center [637, 260] width 114 height 84
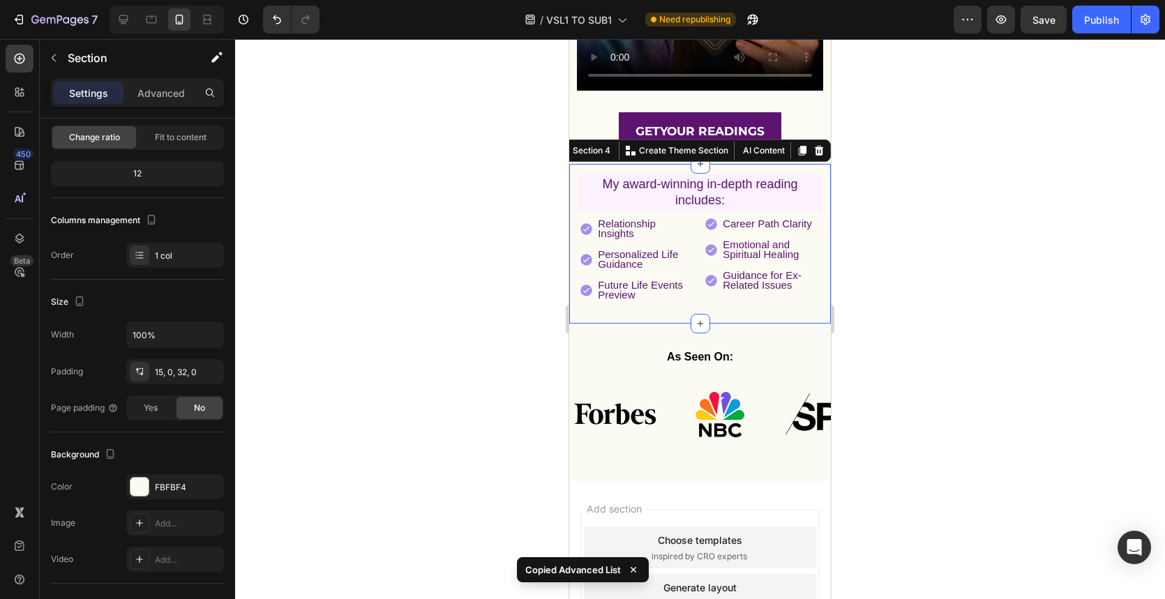
click at [657, 321] on div "My award-winning in-depth reading includes: Heading Image Relationship Insights…" at bounding box center [700, 244] width 262 height 160
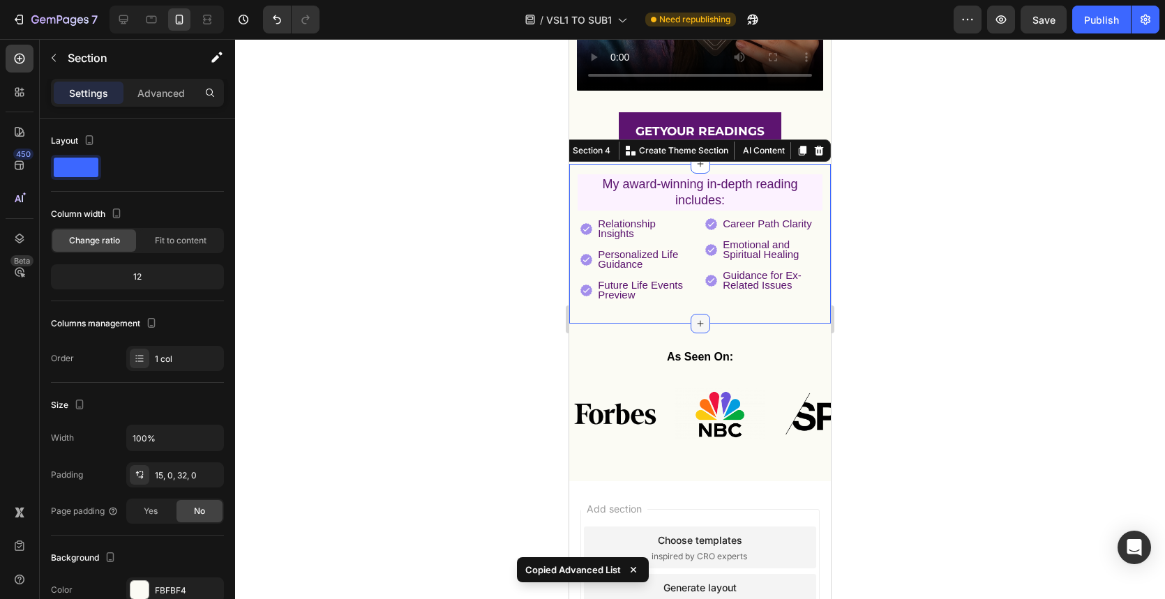
click at [700, 321] on icon at bounding box center [700, 324] width 6 height 6
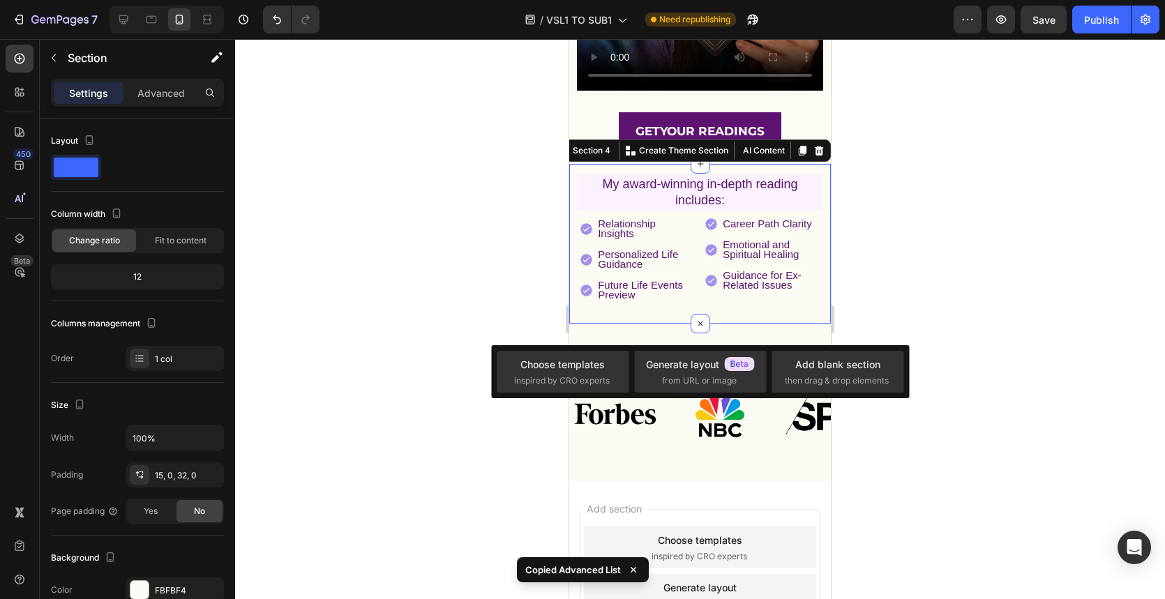
click at [630, 312] on div "My award-winning in-depth reading includes: Heading Image Relationship Insights…" at bounding box center [700, 244] width 262 height 160
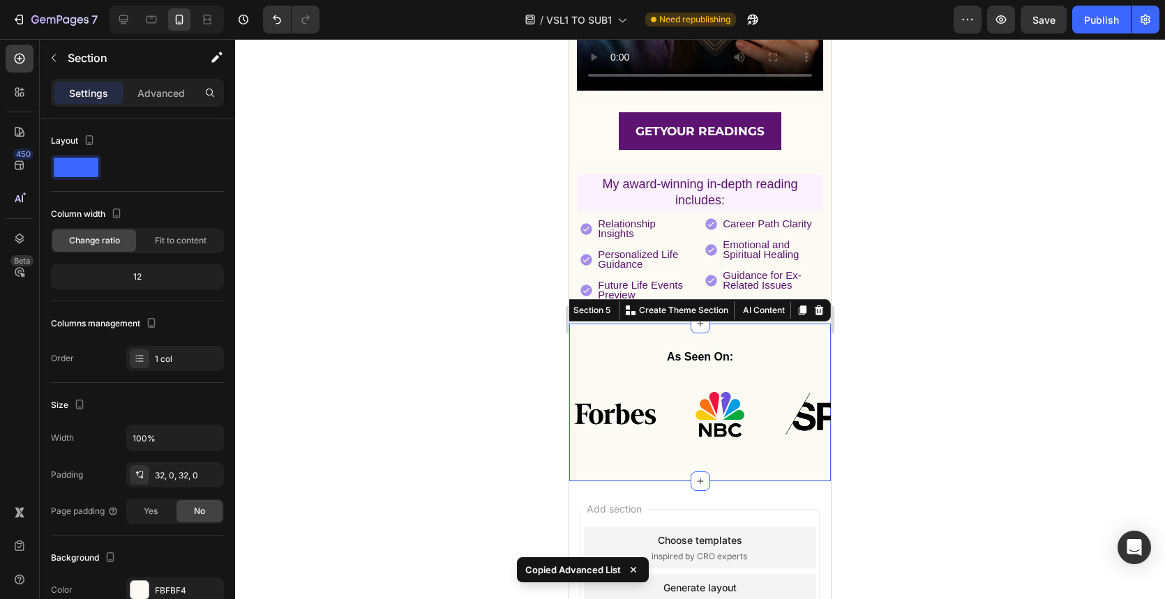
click at [664, 324] on div "As Seen On: Text Block Image Image Image Image Image Image Image Image Image Im…" at bounding box center [700, 403] width 262 height 158
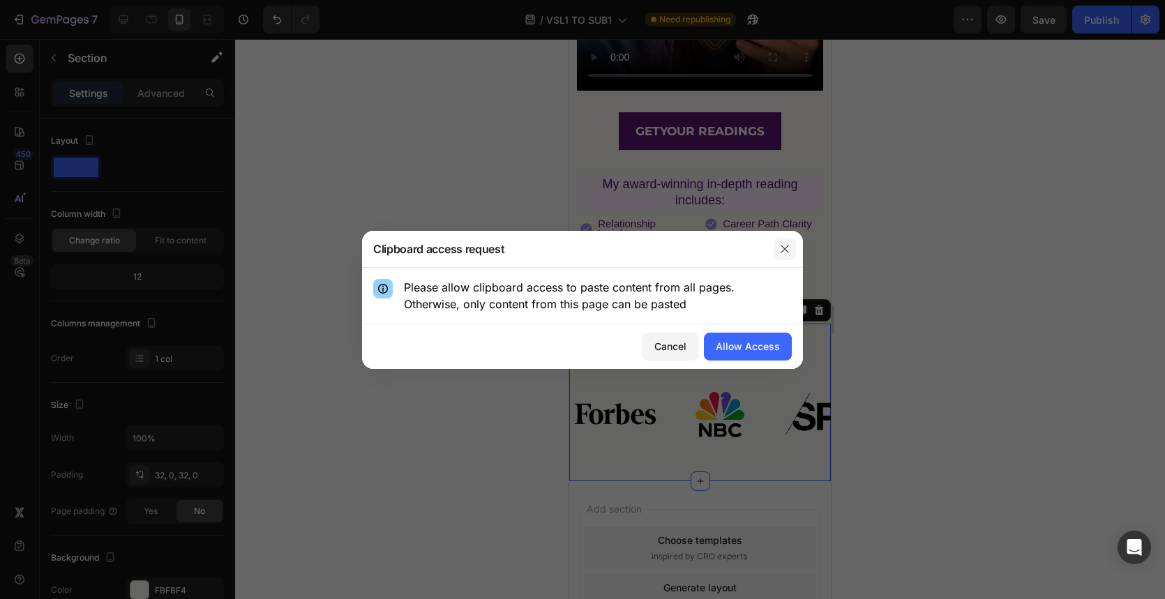
click at [787, 250] on icon "button" at bounding box center [784, 248] width 11 height 11
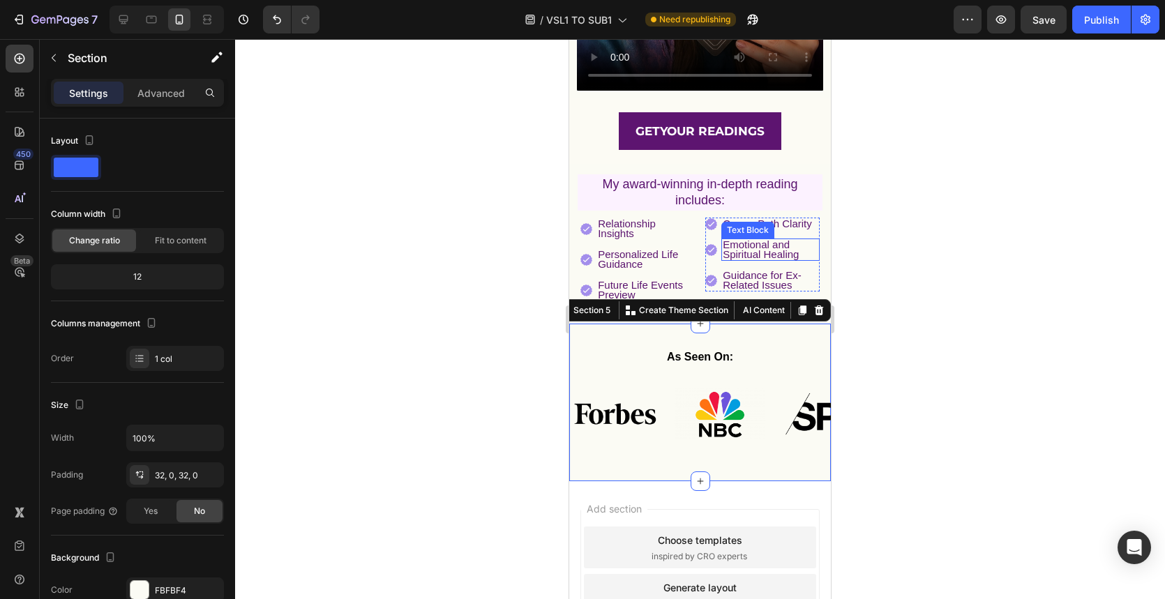
click at [799, 250] on p "Emotional and Spiritual Healing" at bounding box center [771, 250] width 96 height 20
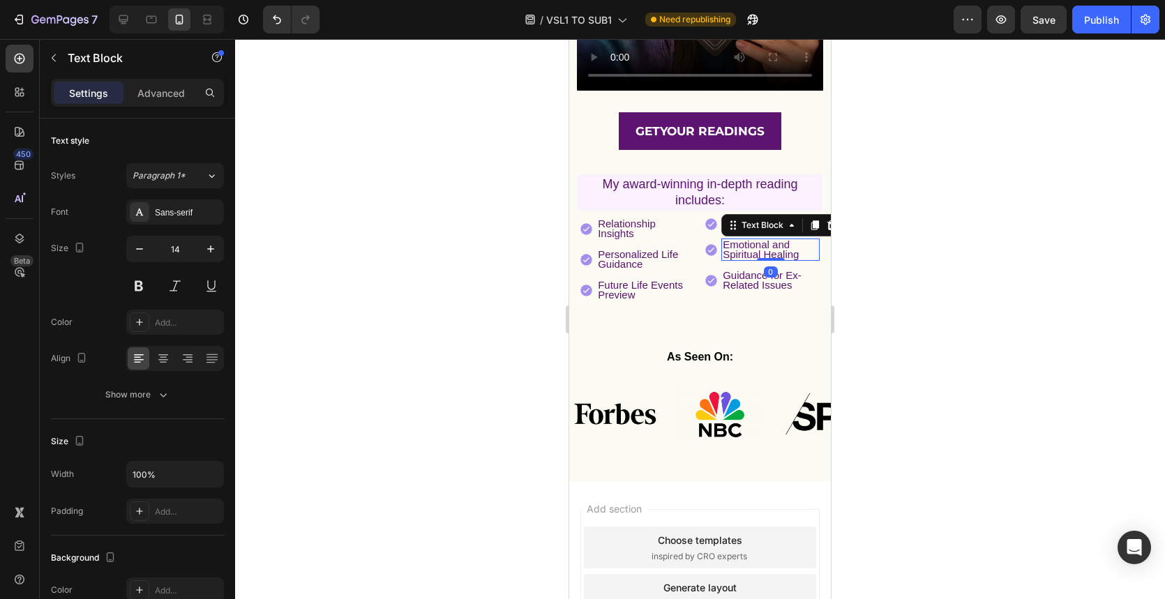
click at [921, 250] on div at bounding box center [700, 319] width 930 height 560
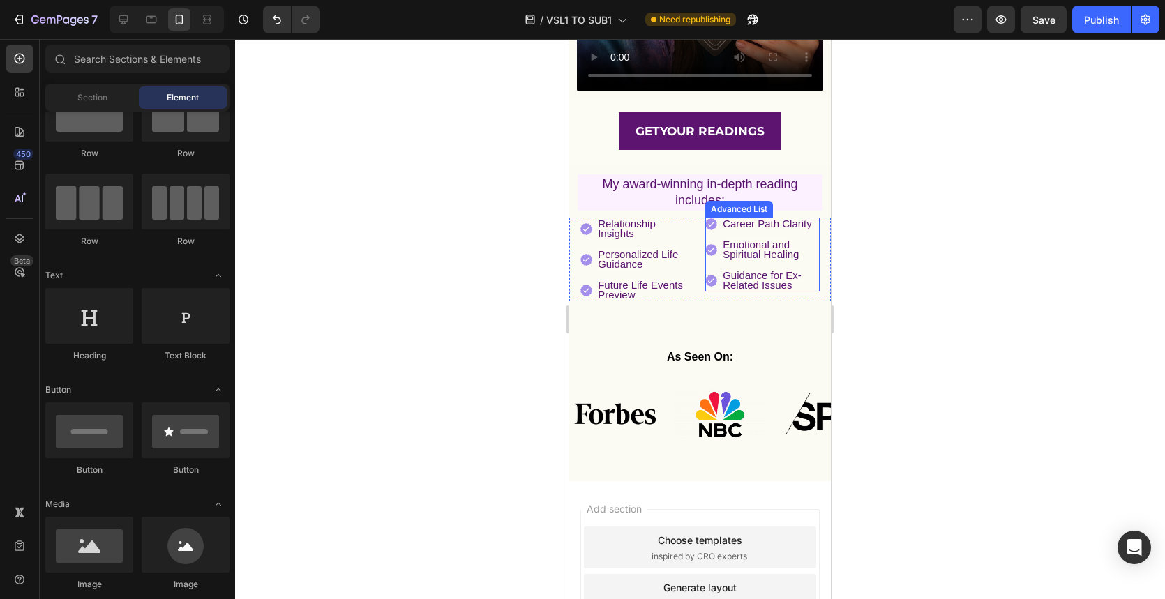
click at [791, 236] on ul "Image Career Path Clarity Text Block Image Emotional and Spiritual Healing Text…" at bounding box center [762, 255] width 114 height 74
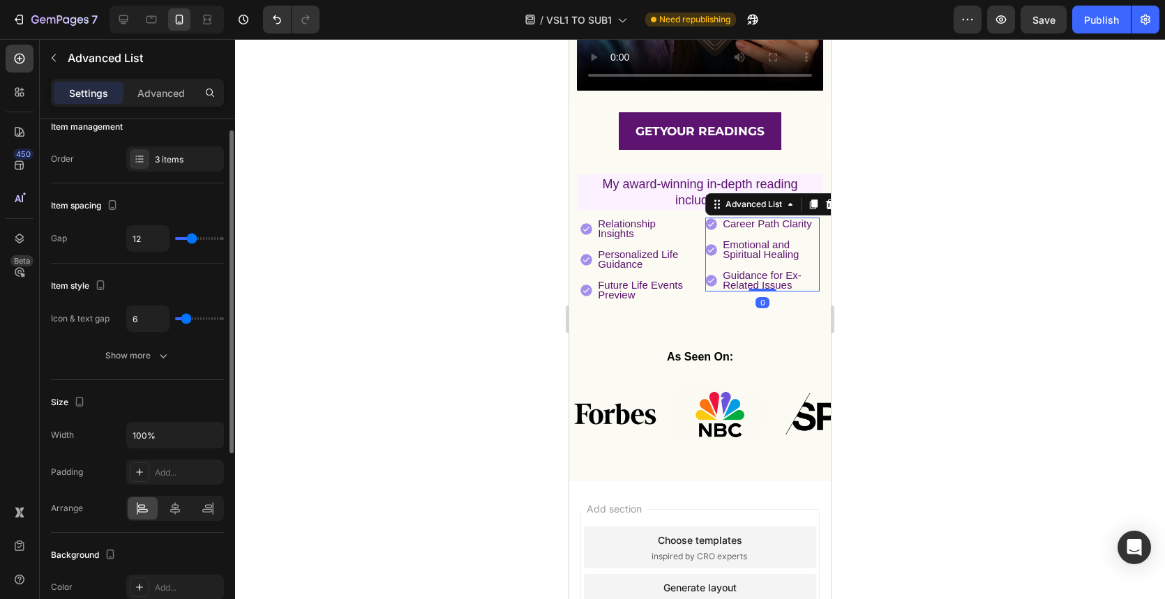
scroll to position [16, 0]
type input "11"
type input "10"
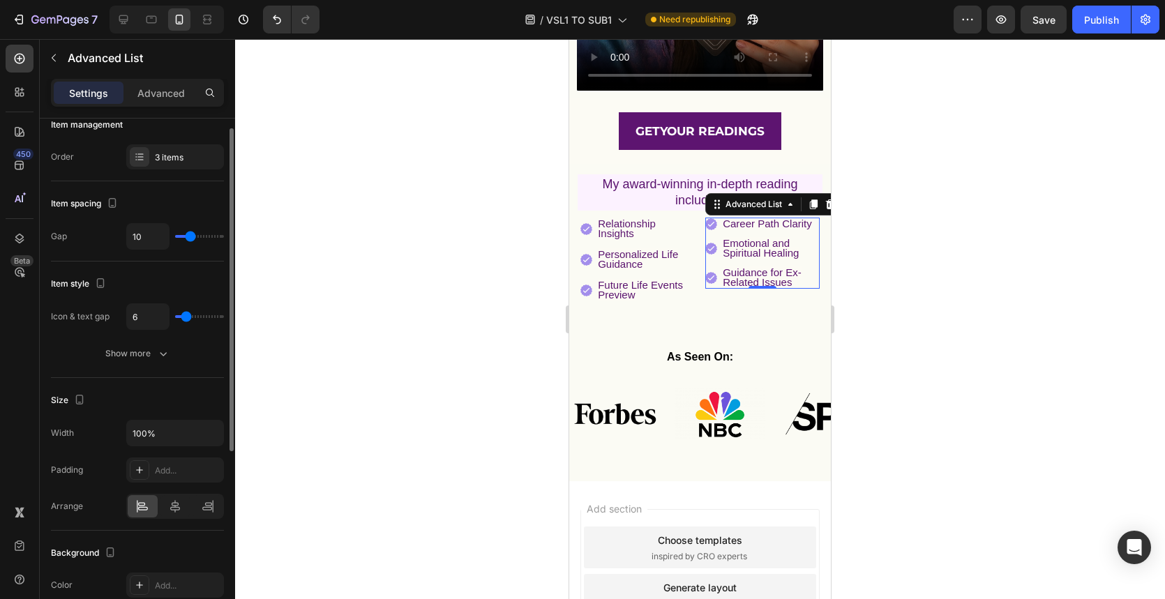
type input "9"
type input "8"
type input "7"
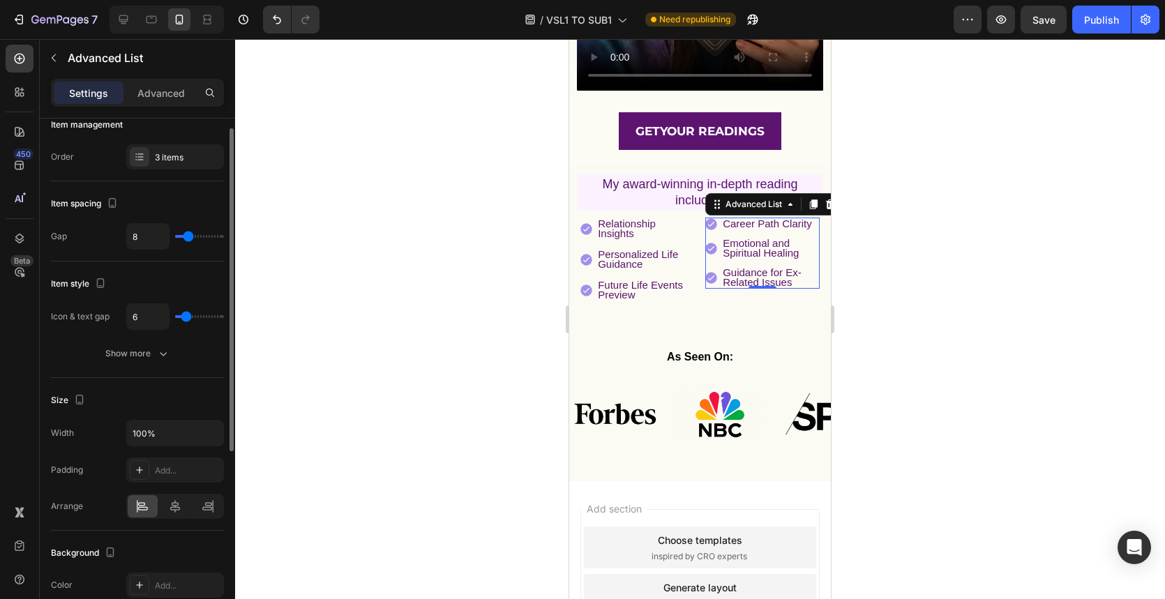
type input "7"
type input "6"
type input "5"
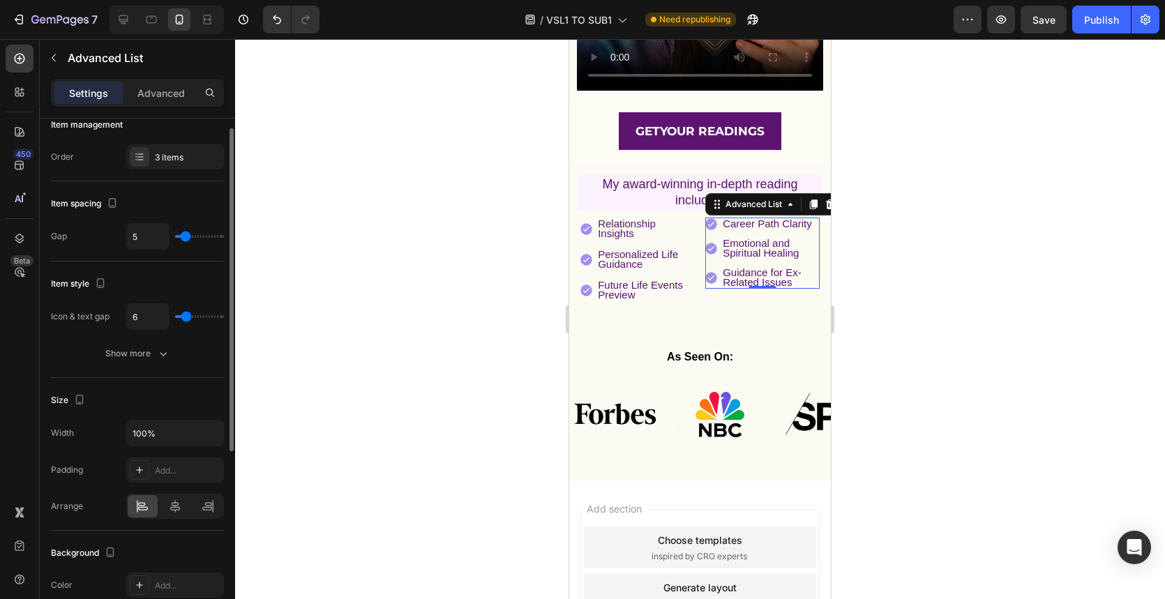
type input "4"
type input "3"
type input "2"
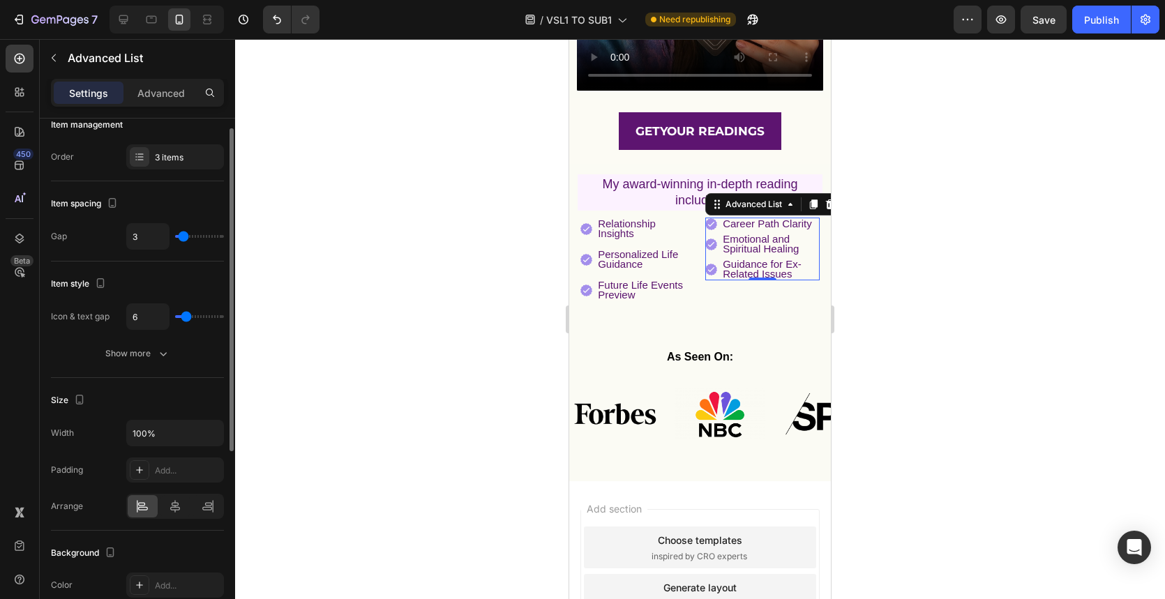
type input "2"
type input "3"
type input "4"
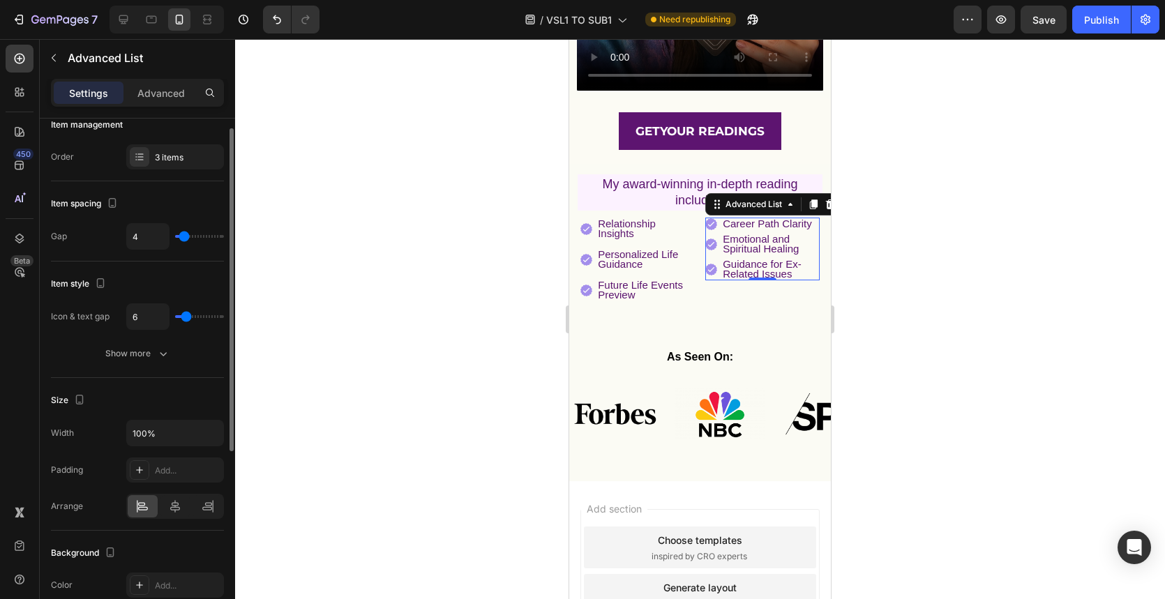
type input "5"
type input "6"
type input "7"
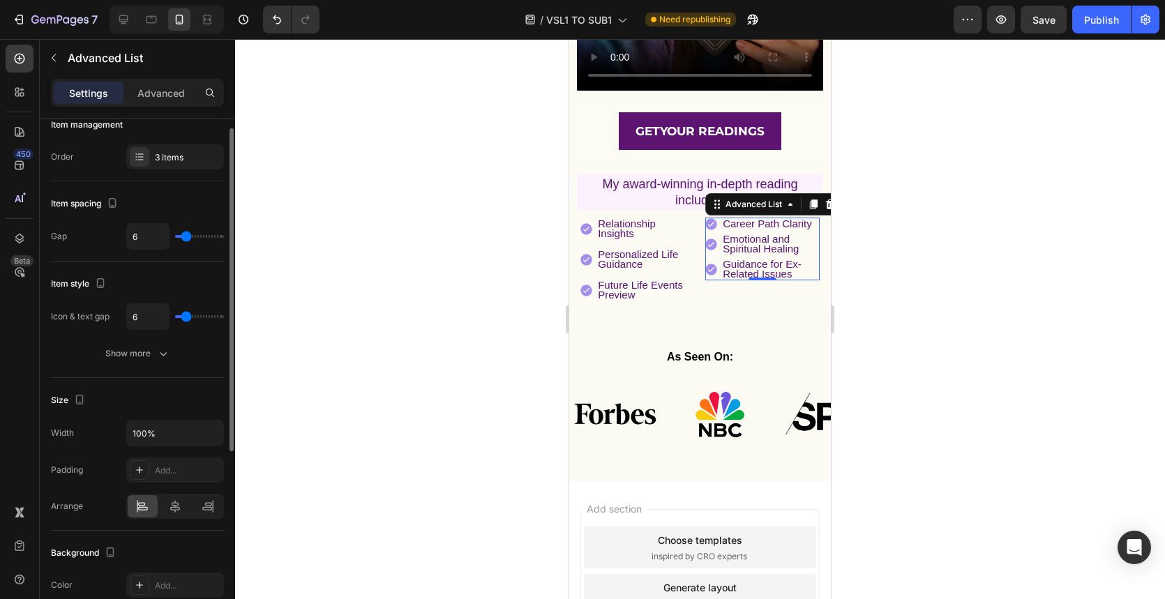
type input "7"
type input "8"
type input "9"
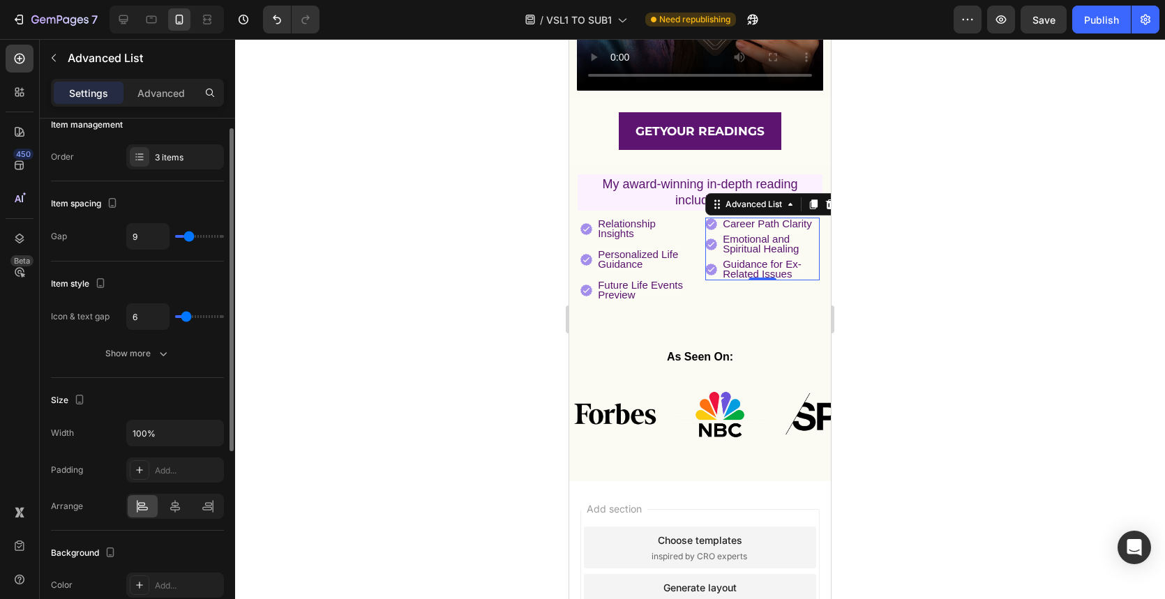
type input "10"
type input "11"
type input "12"
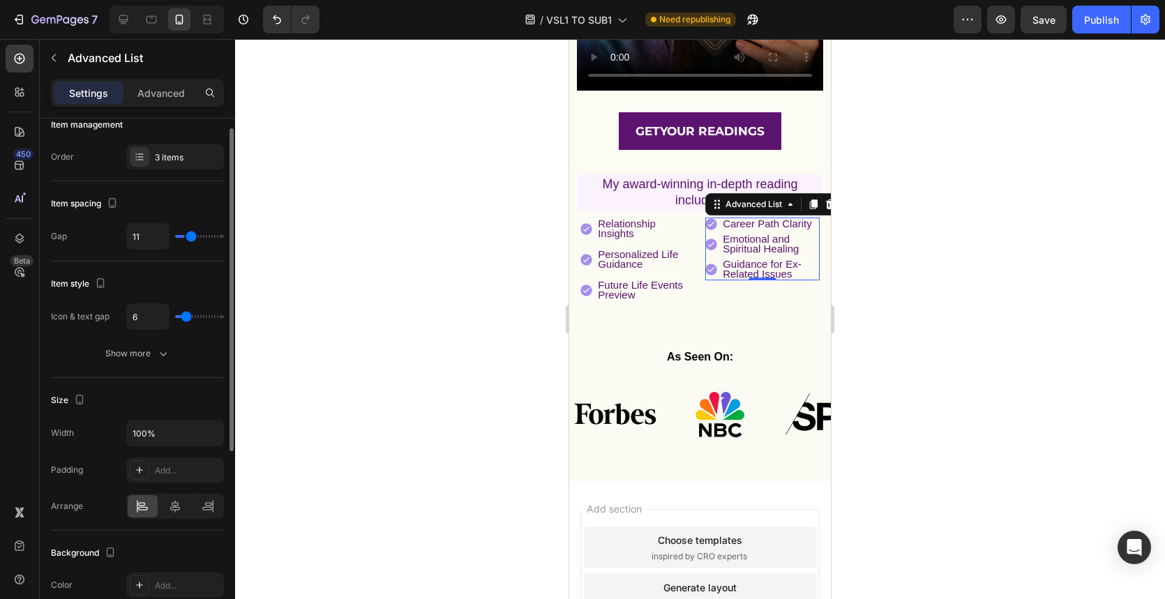
type input "12"
type input "13"
type input "14"
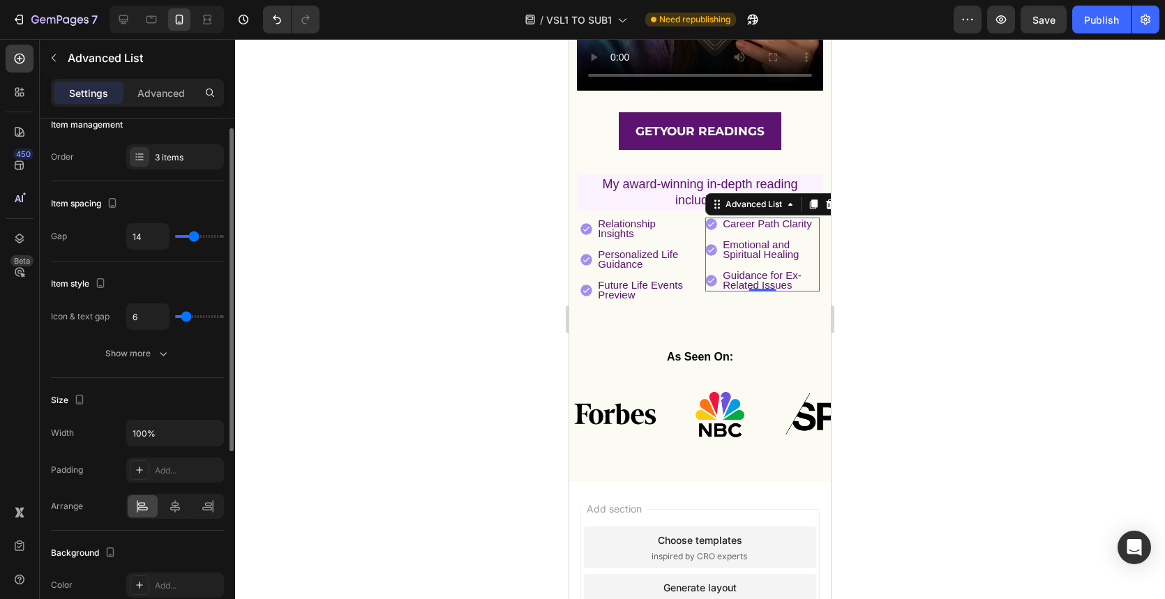
type input "15"
type input "16"
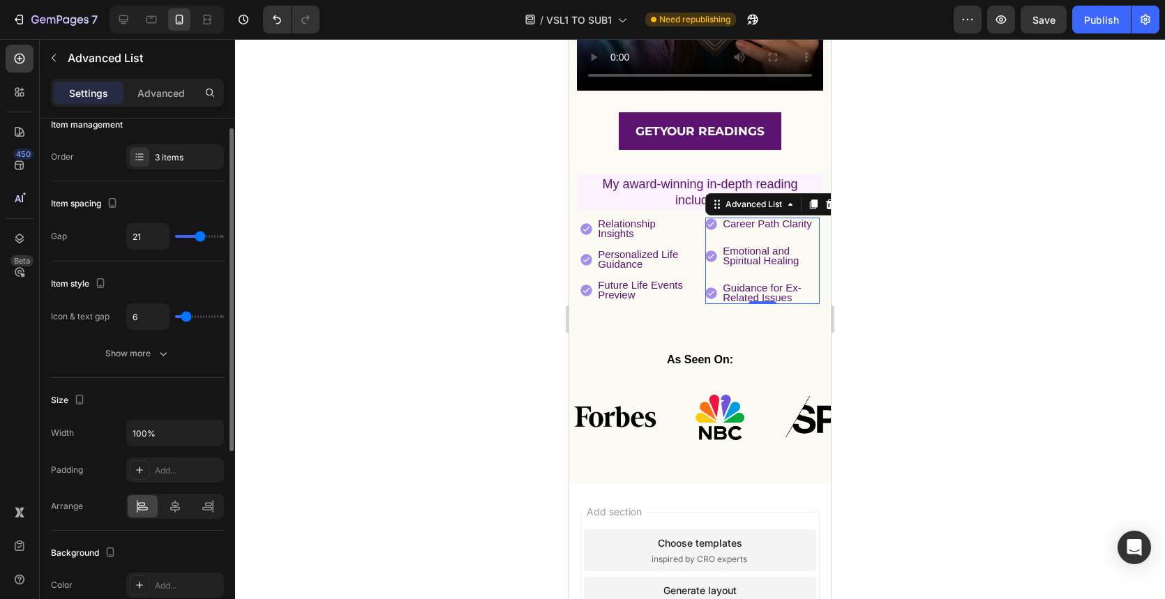
drag, startPoint x: 190, startPoint y: 234, endPoint x: 200, endPoint y: 236, distance: 9.9
click at [200, 236] on input "range" at bounding box center [199, 236] width 49 height 3
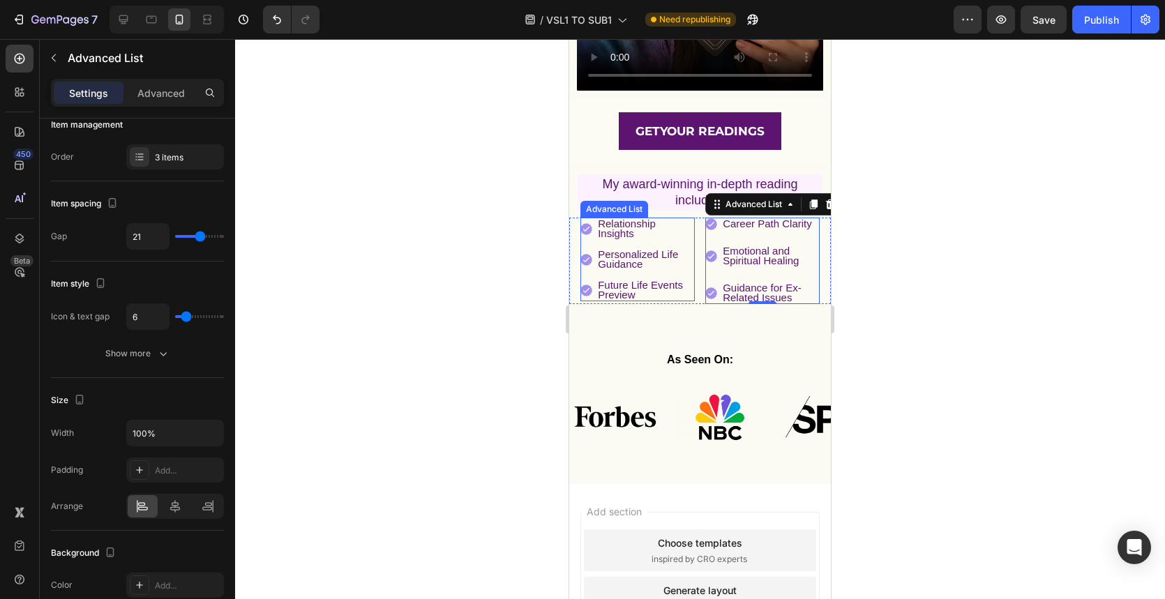
click at [684, 240] on ul "Image Relationship Insights Text Block Image Personalized Life Guidance Text Bl…" at bounding box center [637, 260] width 114 height 84
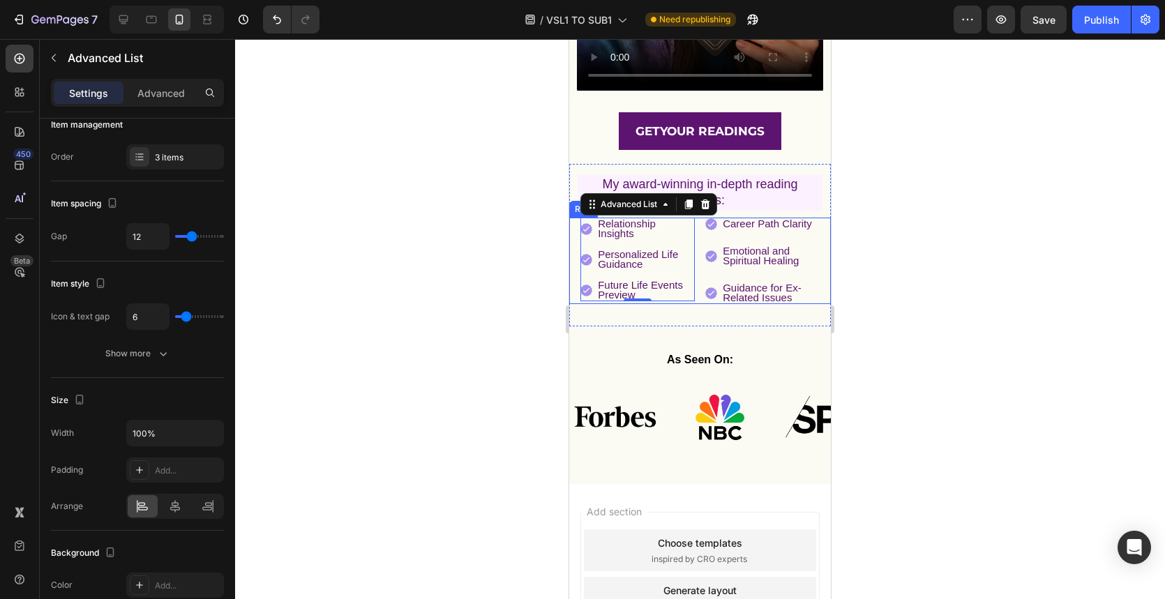
click at [886, 256] on div at bounding box center [700, 319] width 930 height 560
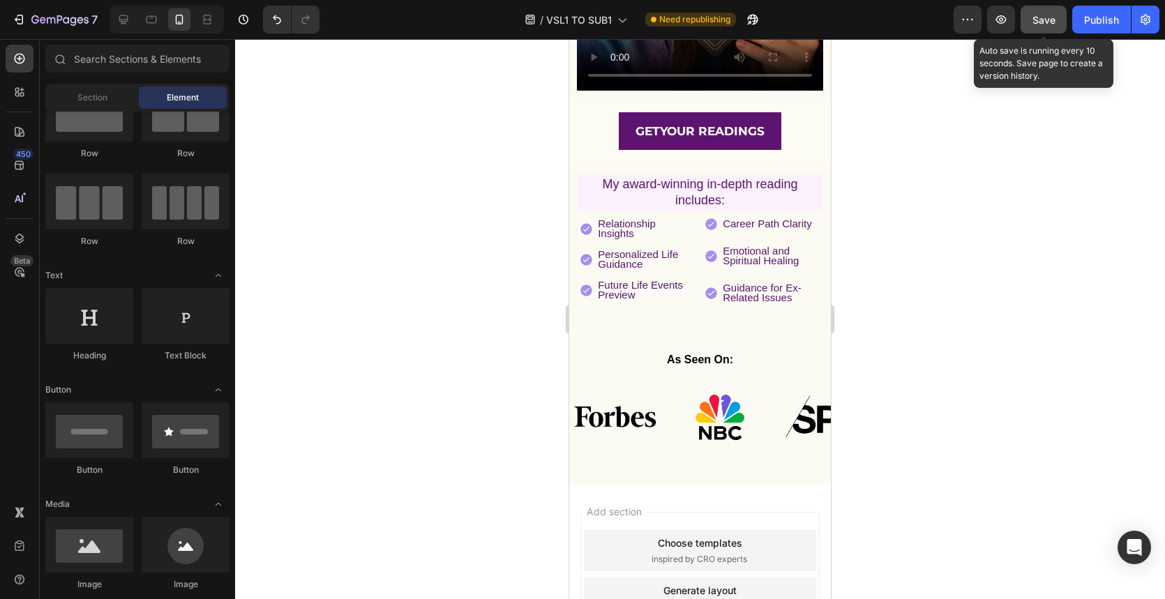
click at [1034, 20] on span "Save" at bounding box center [1043, 20] width 23 height 12
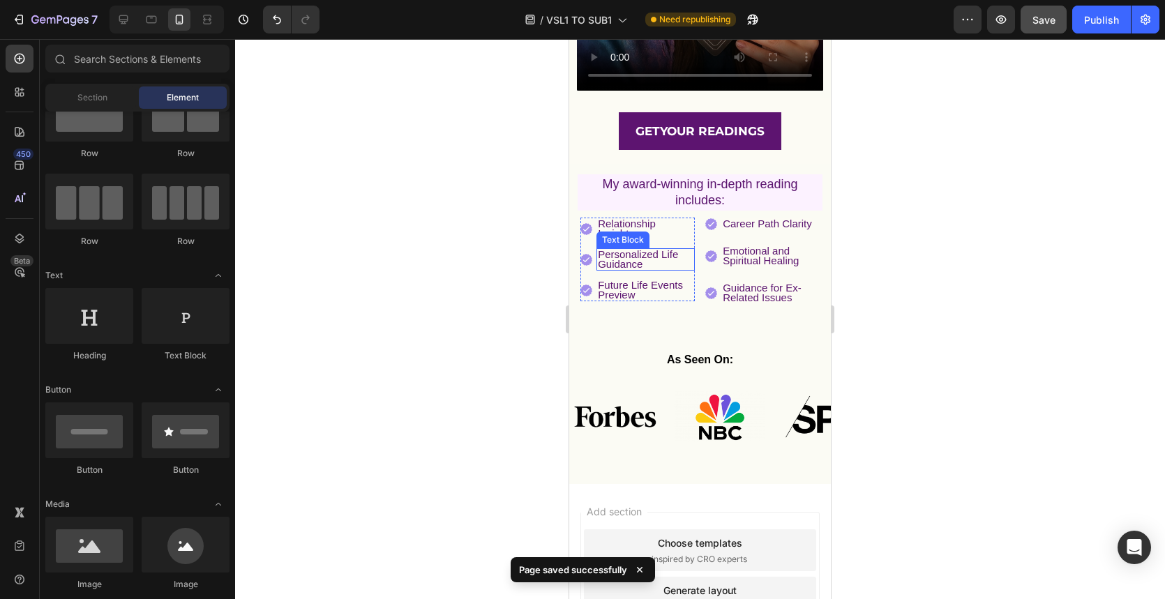
click at [631, 255] on span "Personalized Life Guidance" at bounding box center [638, 259] width 80 height 22
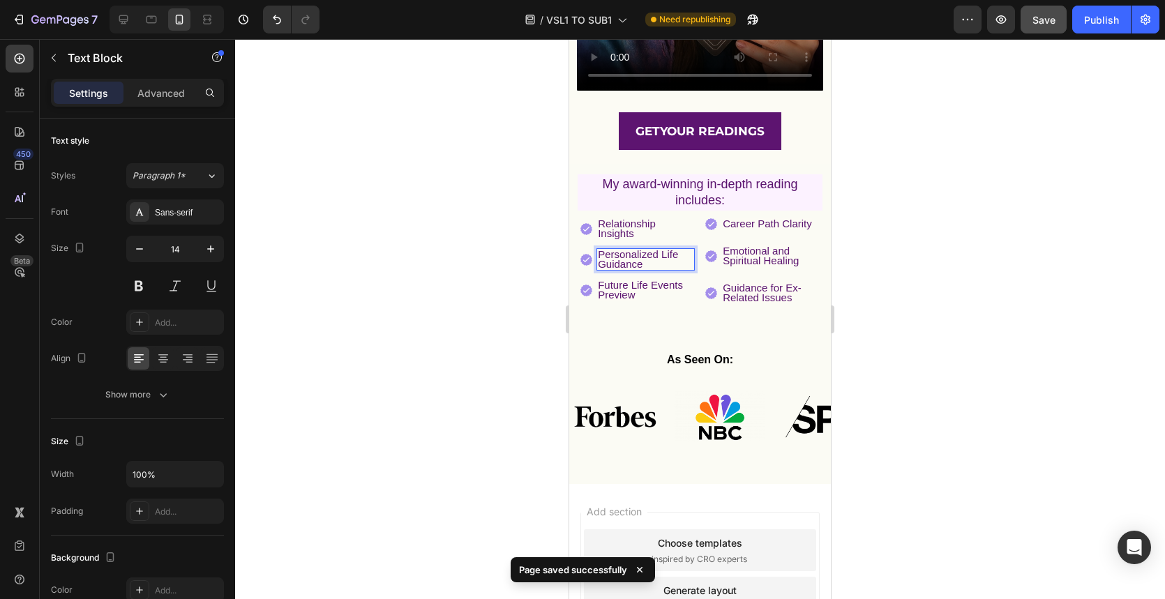
click at [647, 260] on p "Personalized Life Guidance" at bounding box center [646, 260] width 96 height 20
drag, startPoint x: 647, startPoint y: 262, endPoint x: 598, endPoint y: 255, distance: 49.4
click at [598, 255] on p "Personalized Life Guidance" at bounding box center [646, 260] width 96 height 20
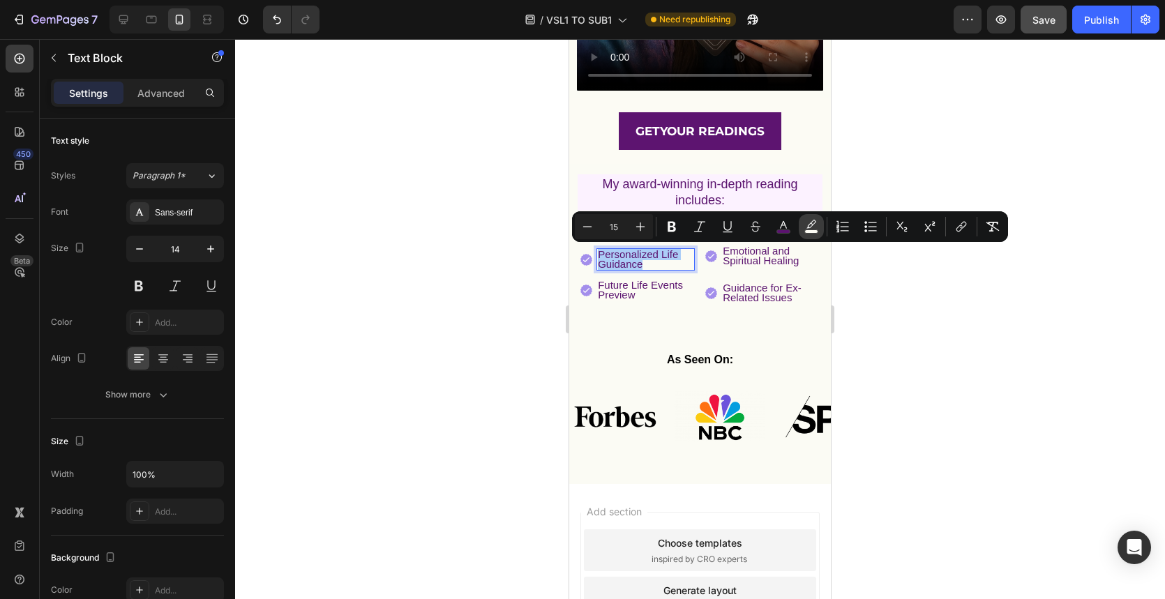
click at [817, 227] on icon "Editor contextual toolbar" at bounding box center [811, 227] width 14 height 14
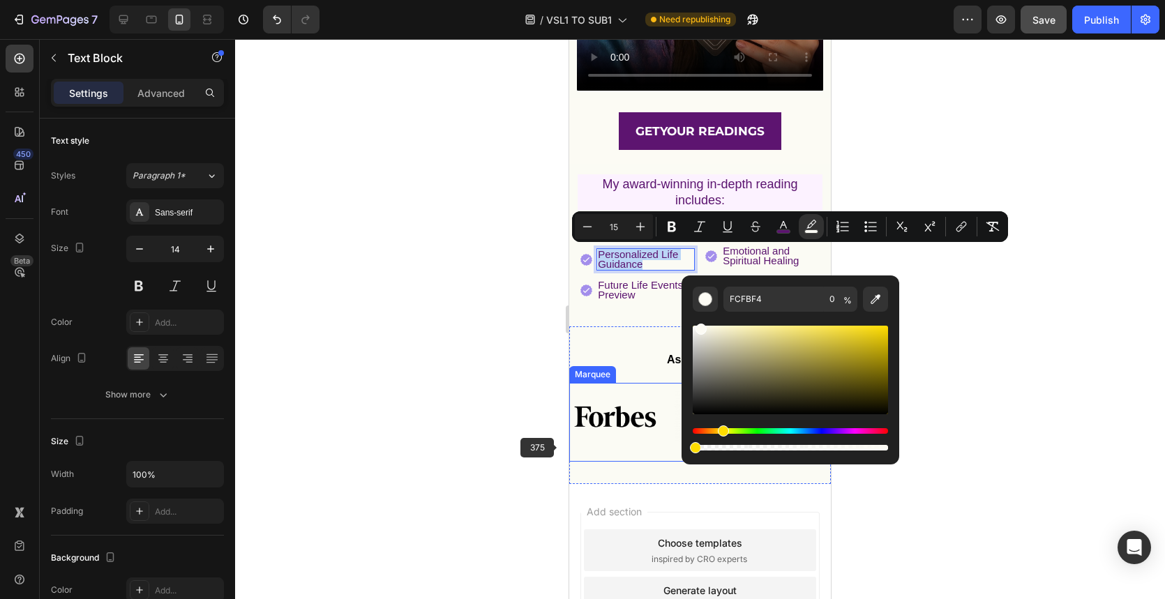
drag, startPoint x: 739, startPoint y: 447, endPoint x: 6, endPoint y: 408, distance: 734.1
click at [565, 0] on body "7 Version history / VSL1 TO SUB1 Need republishing Preview Save Publish 450 Bet…" at bounding box center [582, 0] width 1165 height 0
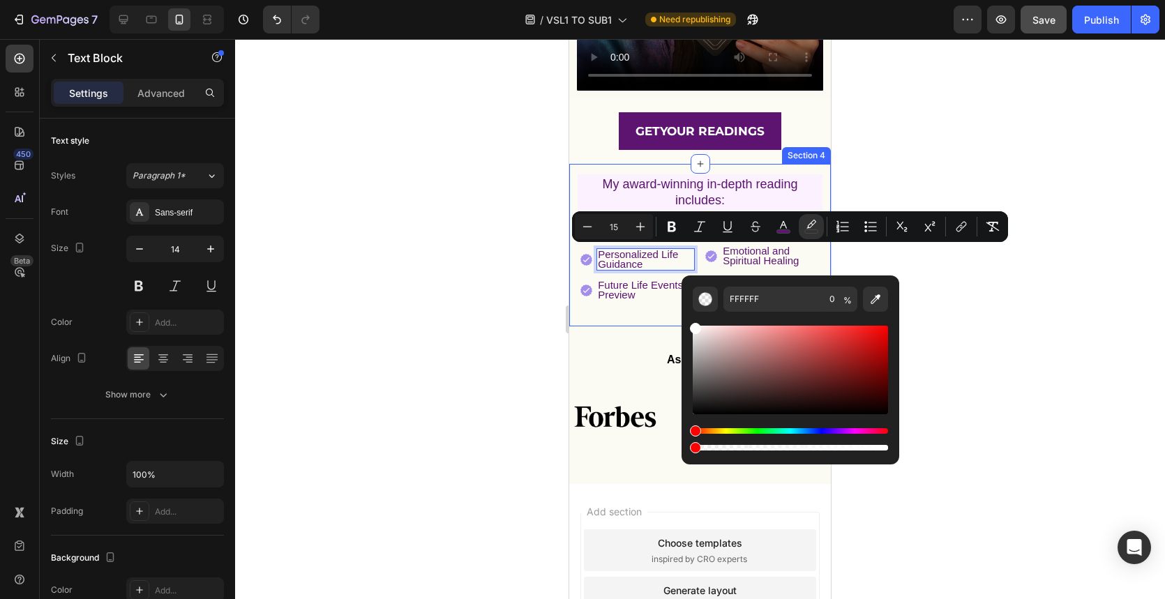
drag, startPoint x: 1267, startPoint y: 365, endPoint x: 665, endPoint y: 307, distance: 604.8
click at [957, 365] on div at bounding box center [700, 319] width 930 height 560
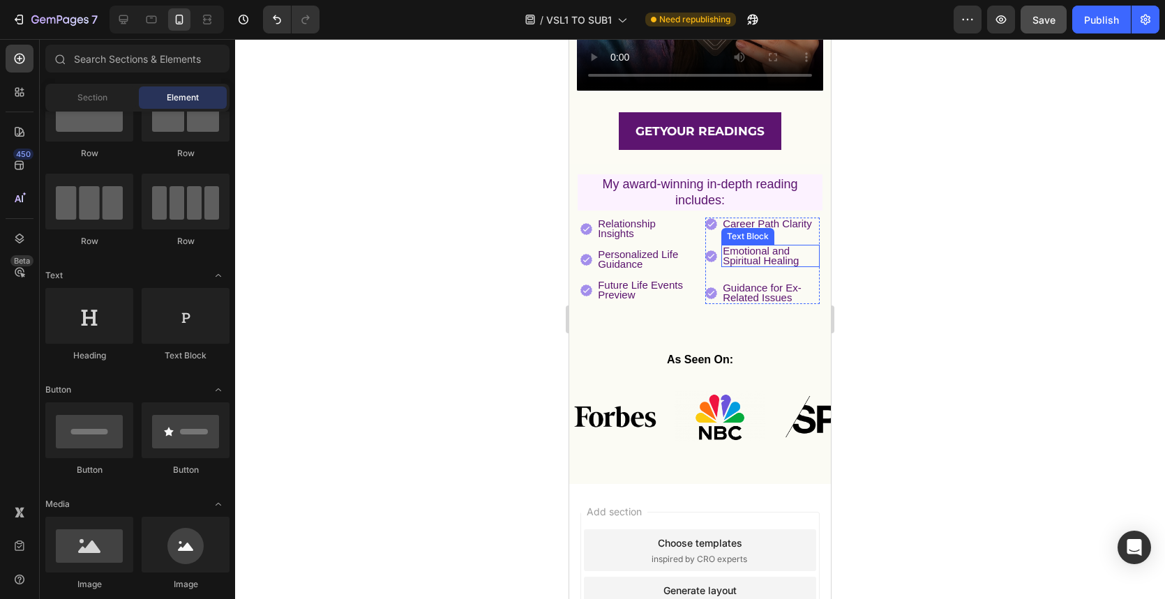
click at [786, 257] on span "Emotional and Spiritual Healing" at bounding box center [761, 256] width 76 height 22
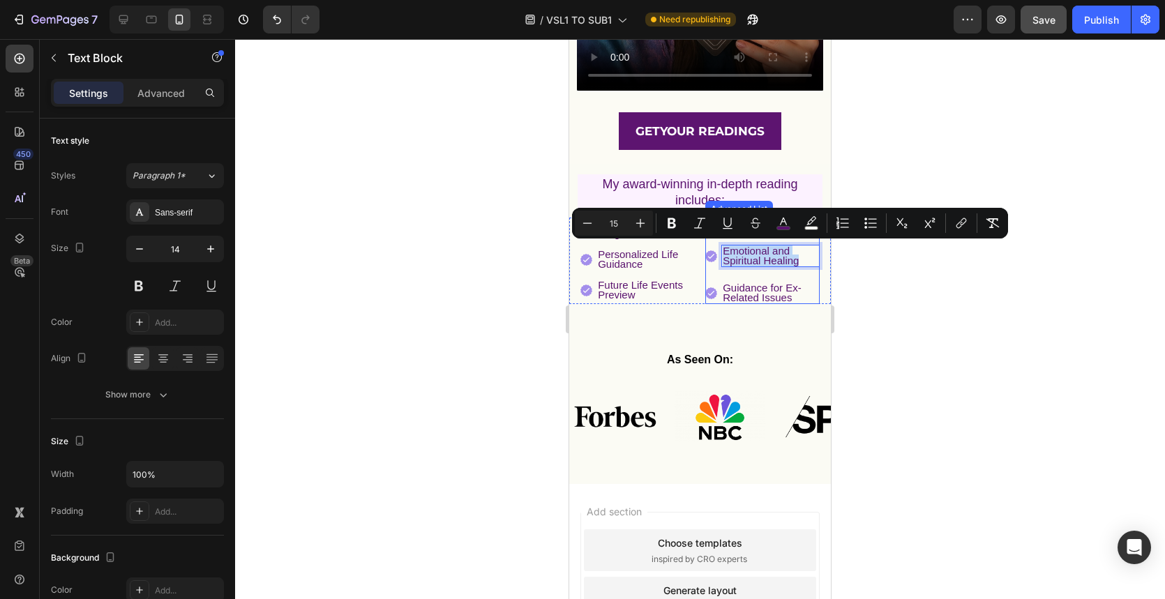
drag, startPoint x: 802, startPoint y: 262, endPoint x: 719, endPoint y: 252, distance: 83.6
click at [719, 252] on li "Image Emotional and Spiritual Healing Text Block 0" at bounding box center [762, 256] width 114 height 22
click at [804, 222] on icon "Editor contextual toolbar" at bounding box center [811, 223] width 14 height 14
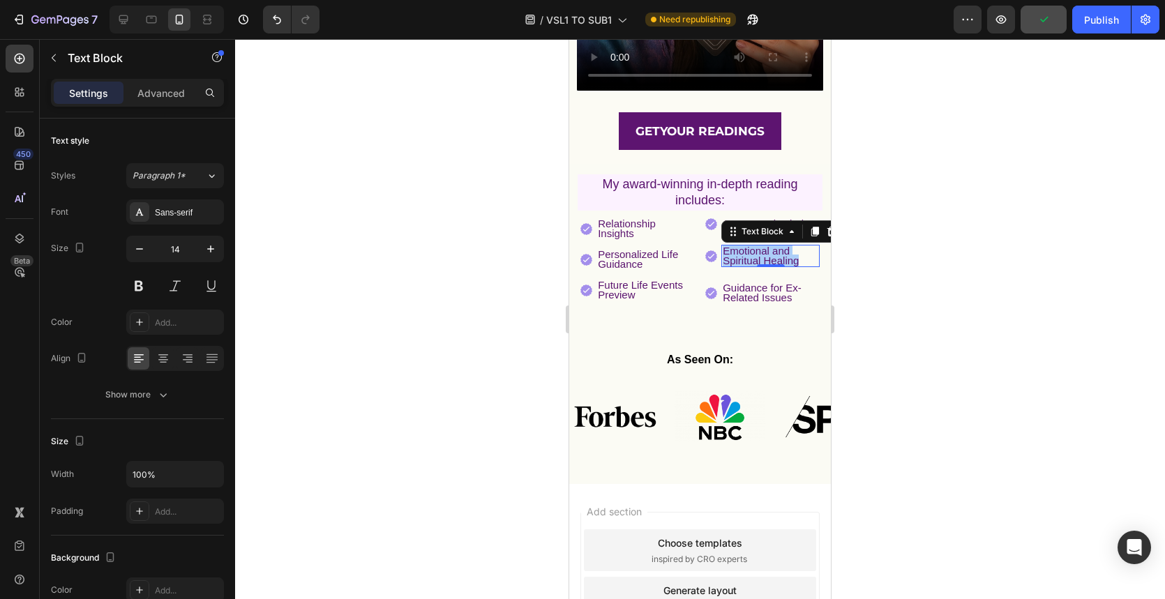
drag, startPoint x: 1302, startPoint y: 488, endPoint x: 730, endPoint y: 448, distance: 574.0
click at [801, 264] on p "Emotional and Spiritual Healing" at bounding box center [771, 256] width 96 height 20
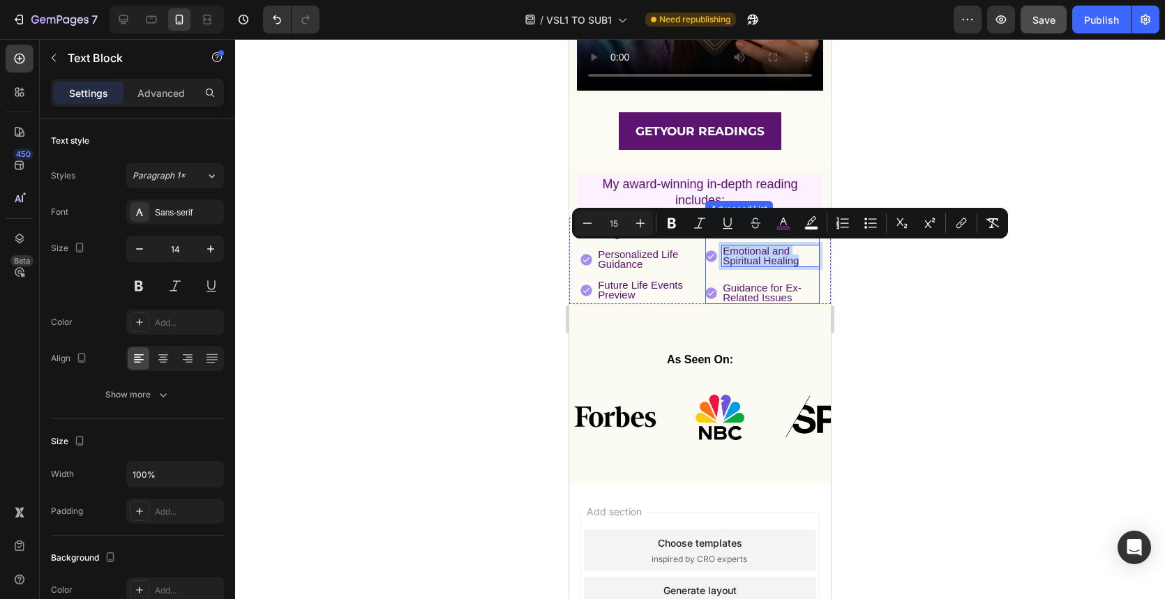
drag, startPoint x: 801, startPoint y: 260, endPoint x: 721, endPoint y: 251, distance: 81.4
click at [721, 251] on li "Image Emotional and Spiritual Healing Text Block 0" at bounding box center [762, 256] width 114 height 22
click at [818, 224] on button "color" at bounding box center [811, 223] width 25 height 25
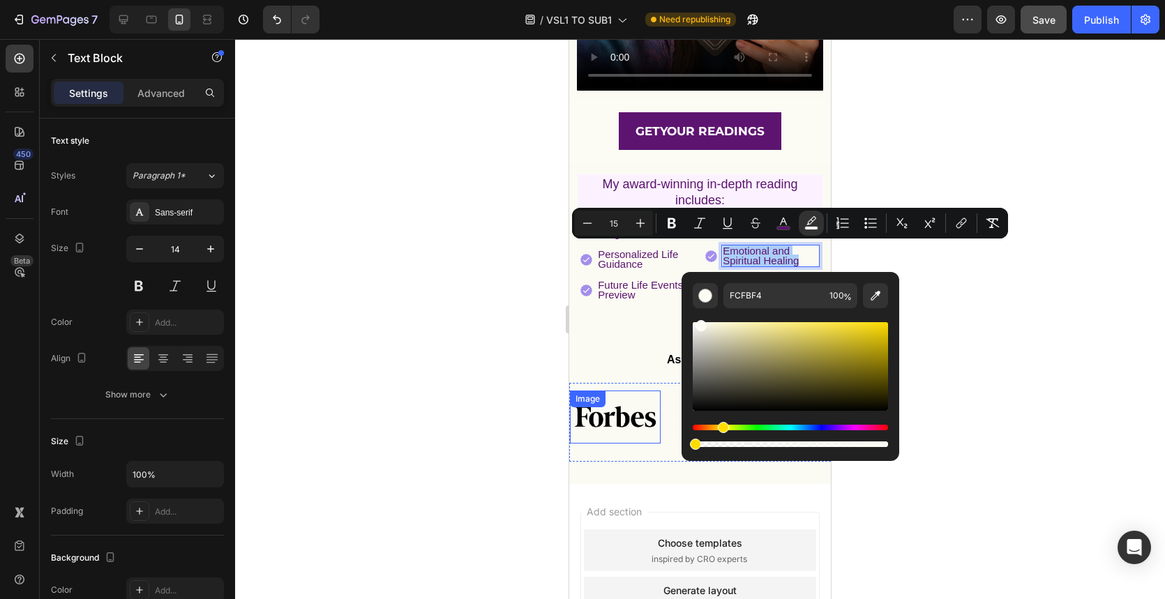
drag, startPoint x: 1329, startPoint y: 484, endPoint x: 647, endPoint y: 441, distance: 683.5
click at [499, 370] on div at bounding box center [700, 319] width 930 height 560
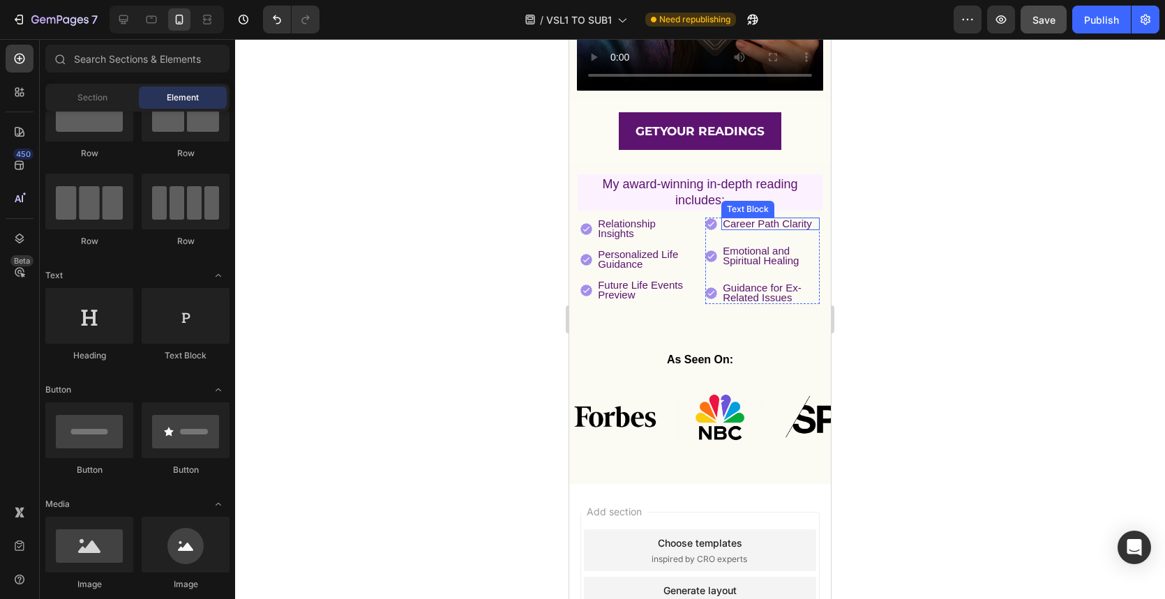
click at [797, 227] on span "Career Path Clarity" at bounding box center [767, 224] width 89 height 12
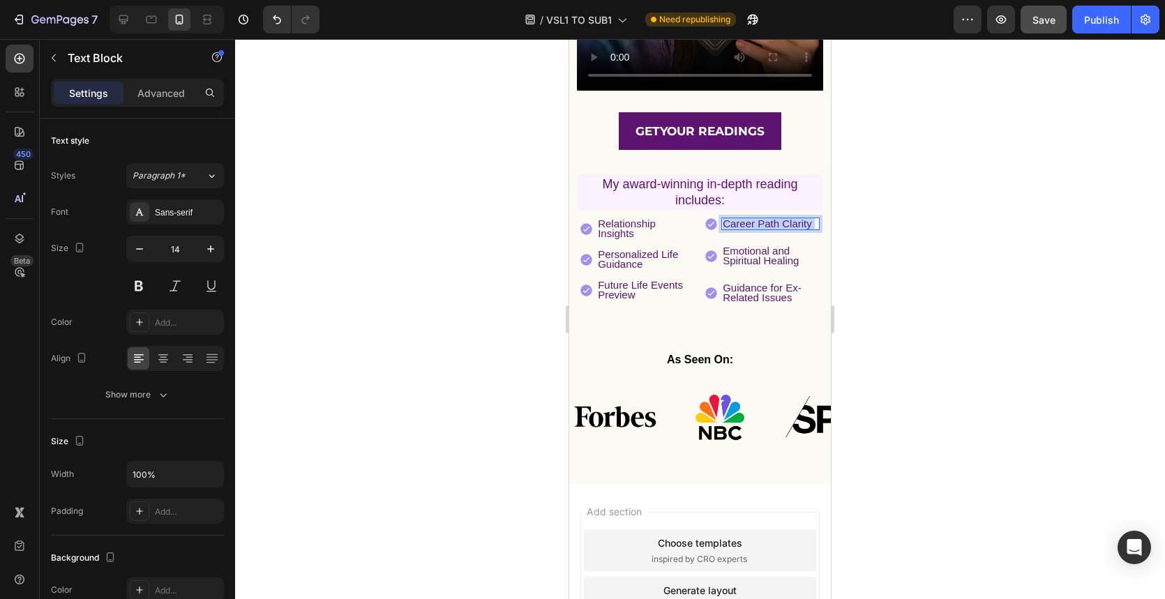
drag, startPoint x: 813, startPoint y: 224, endPoint x: 787, endPoint y: 225, distance: 25.8
click at [787, 225] on p "Career Path Clarity" at bounding box center [771, 224] width 96 height 10
click at [773, 298] on div "Guidance for Ex- Related Issues Text Block" at bounding box center [770, 293] width 98 height 22
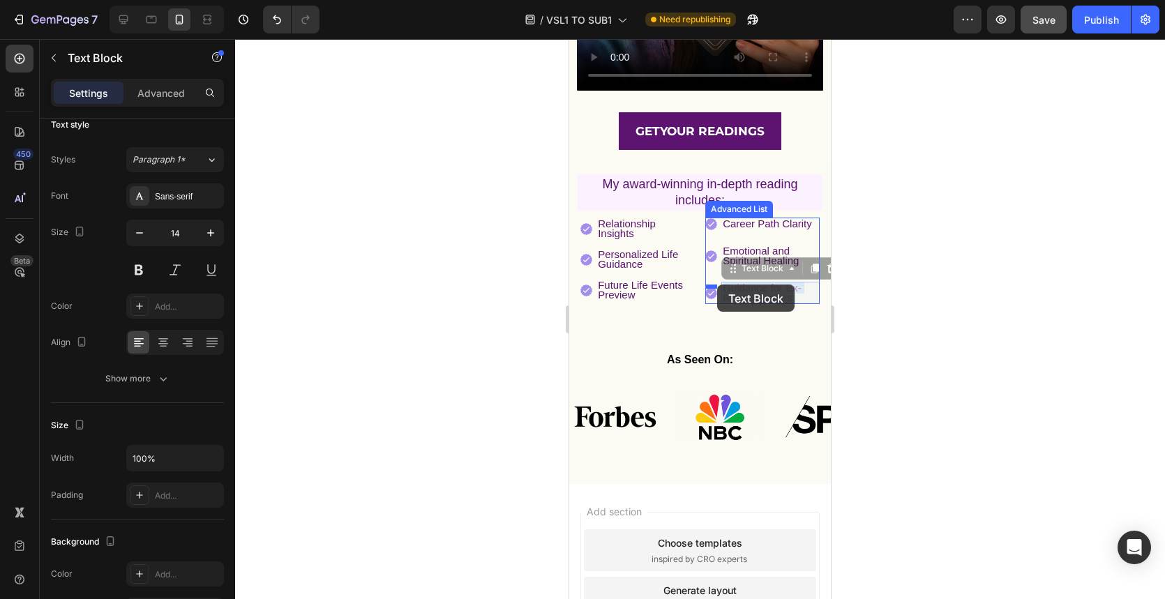
click at [907, 300] on div at bounding box center [700, 319] width 930 height 560
click at [792, 304] on li "Image Guidance for Ex- Related Issues Text Block 0 Guidance for Ex- Related Iss…" at bounding box center [762, 293] width 114 height 22
click at [940, 314] on div at bounding box center [700, 319] width 930 height 560
click at [858, 275] on div at bounding box center [700, 319] width 930 height 560
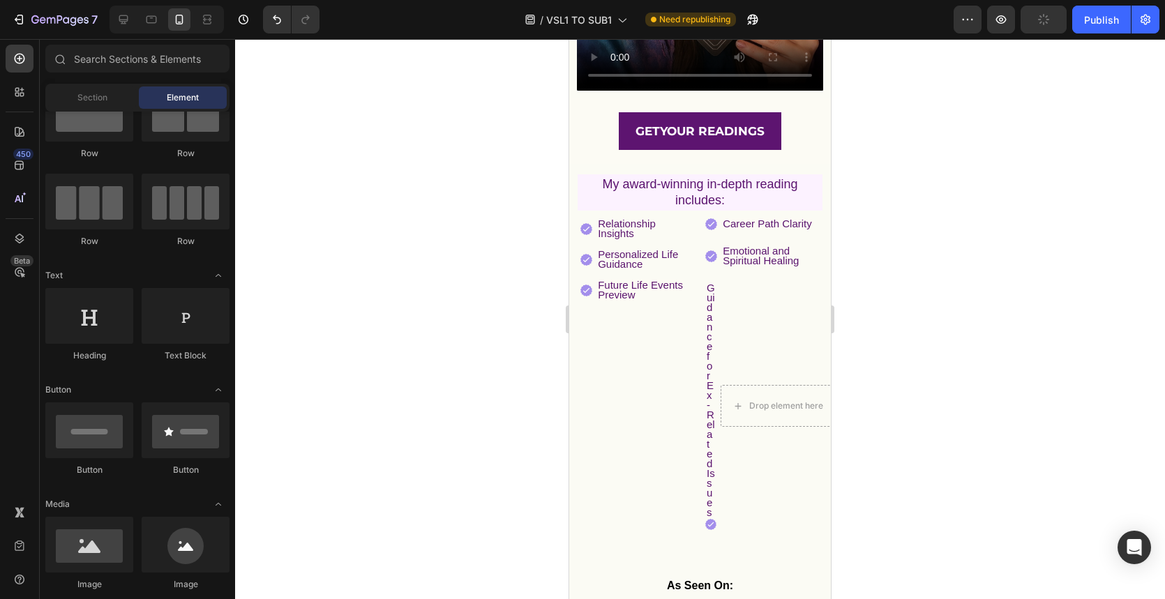
click at [445, 243] on div at bounding box center [700, 319] width 930 height 560
click at [277, 27] on button "Undo/Redo" at bounding box center [277, 20] width 28 height 28
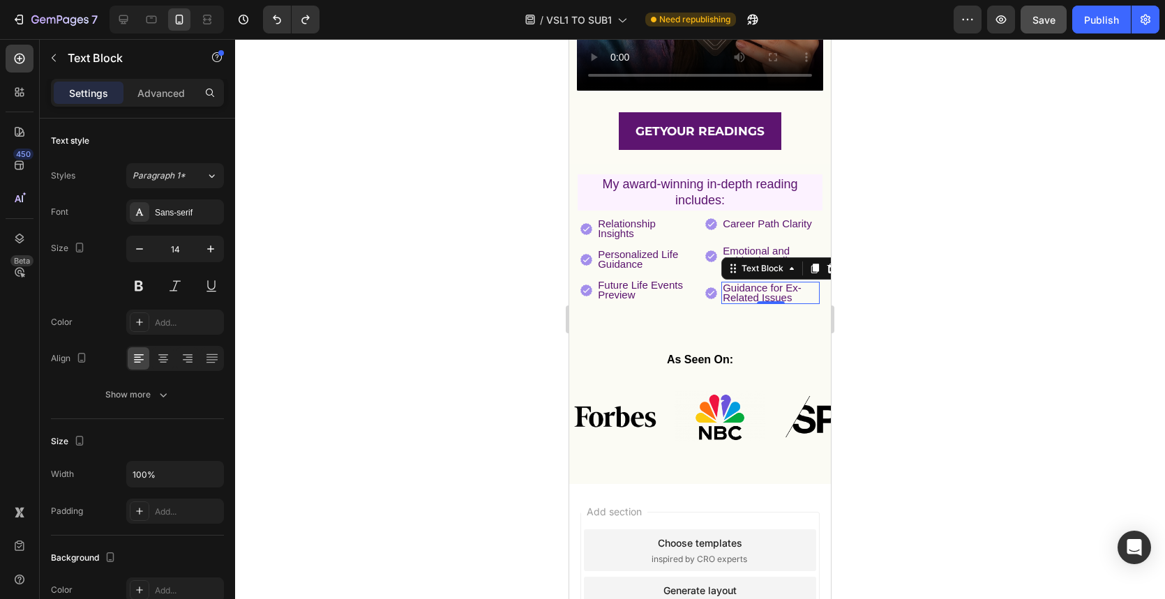
click at [786, 285] on span "Guidance for Ex- Related Issues" at bounding box center [762, 293] width 79 height 22
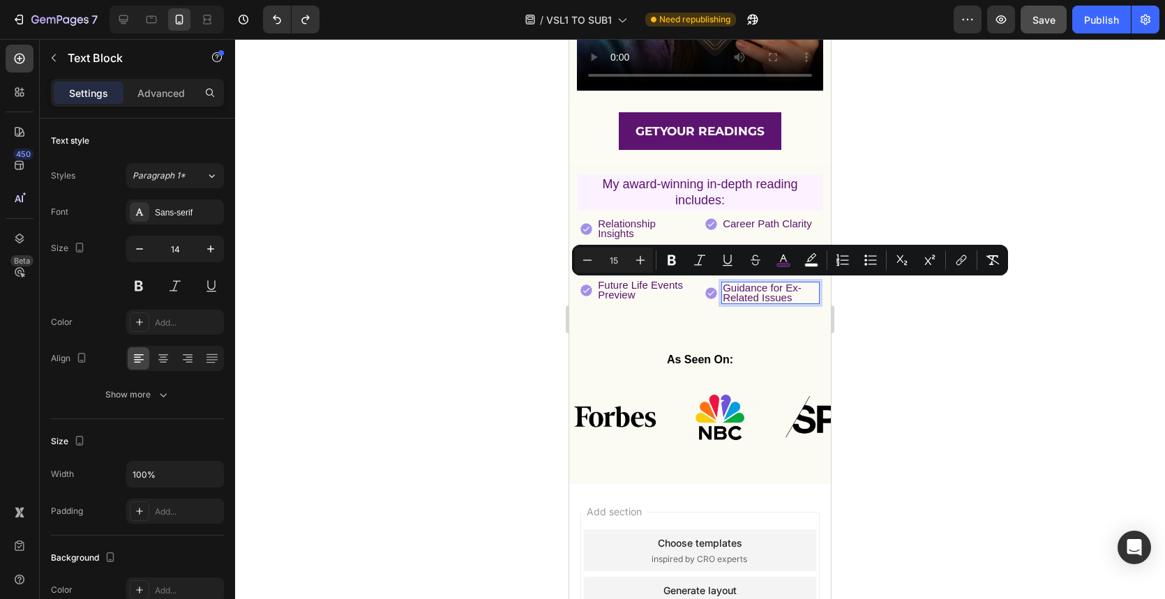
click at [790, 295] on span "Guidance for Ex- Related Issues" at bounding box center [762, 293] width 79 height 22
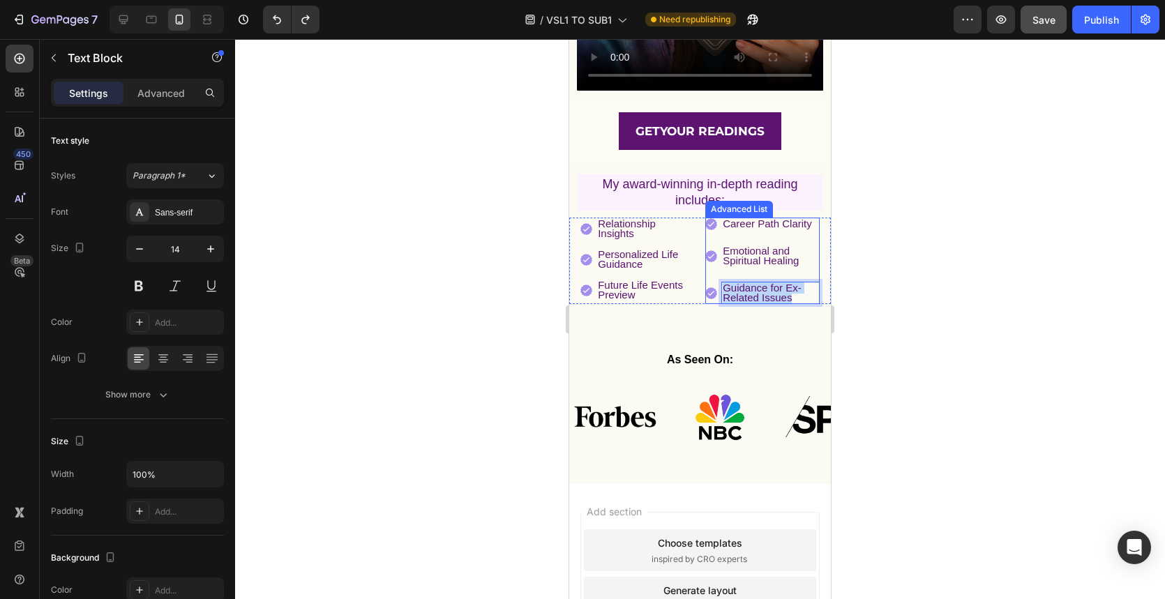
drag, startPoint x: 795, startPoint y: 295, endPoint x: 721, endPoint y: 285, distance: 74.6
click at [721, 285] on div "Guidance for Ex- Related Issues" at bounding box center [770, 293] width 98 height 22
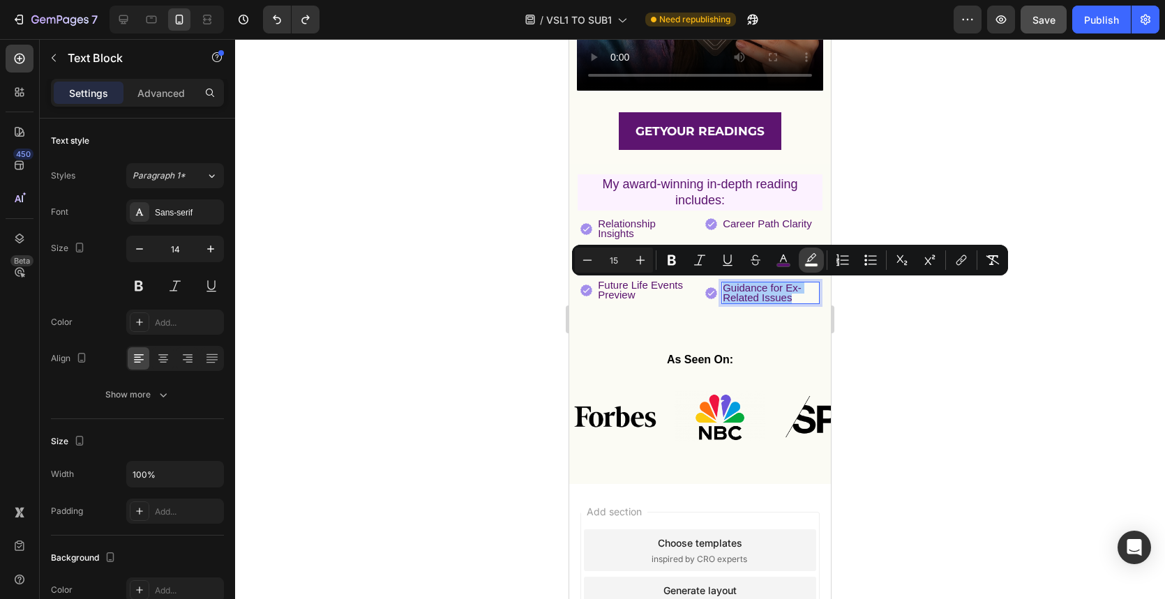
click at [815, 262] on icon "Editor contextual toolbar" at bounding box center [811, 260] width 14 height 14
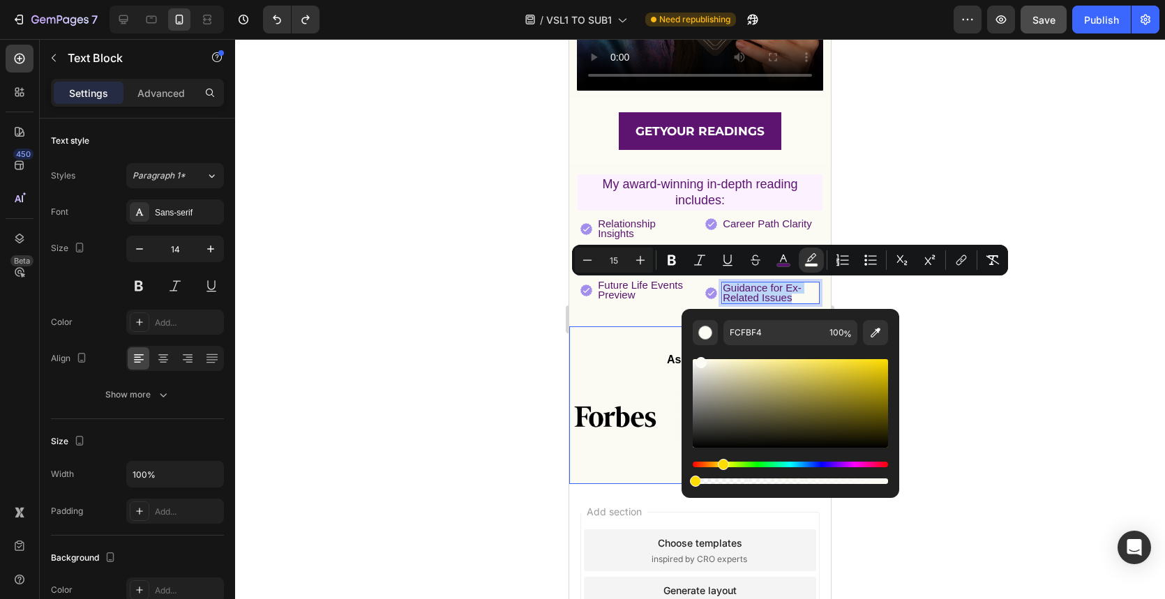
drag, startPoint x: 1311, startPoint y: 521, endPoint x: 656, endPoint y: 482, distance: 656.1
click at [439, 392] on div at bounding box center [700, 319] width 930 height 560
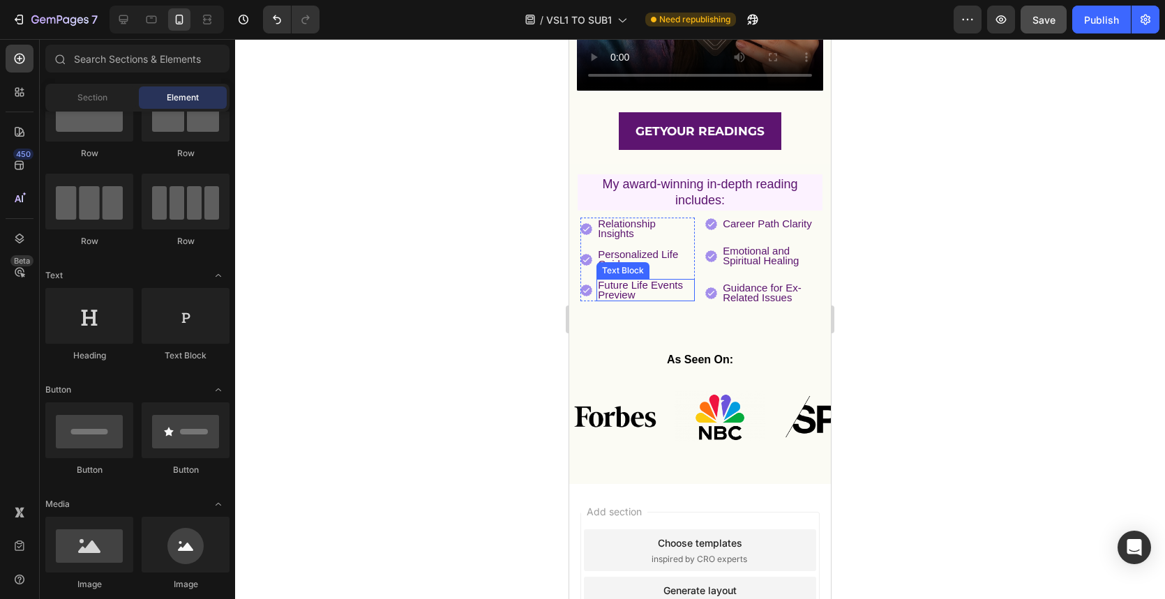
click at [638, 299] on div "Future Life Events Preview Text Block" at bounding box center [645, 290] width 98 height 22
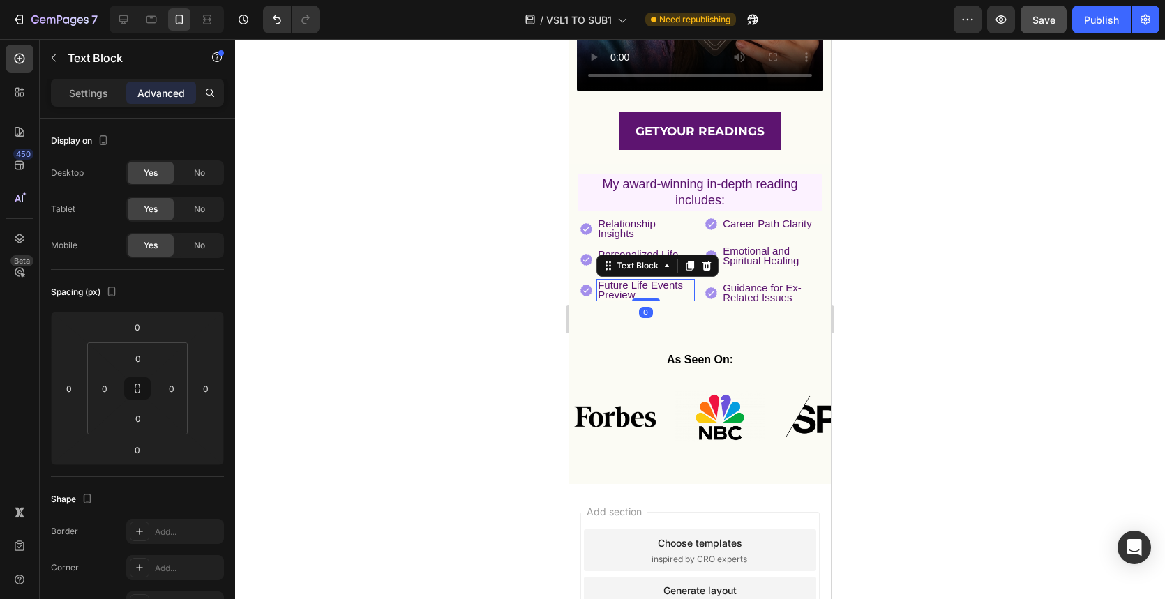
click at [638, 299] on div at bounding box center [646, 300] width 28 height 3
click at [636, 289] on span "Future Life Events Preview" at bounding box center [640, 290] width 85 height 22
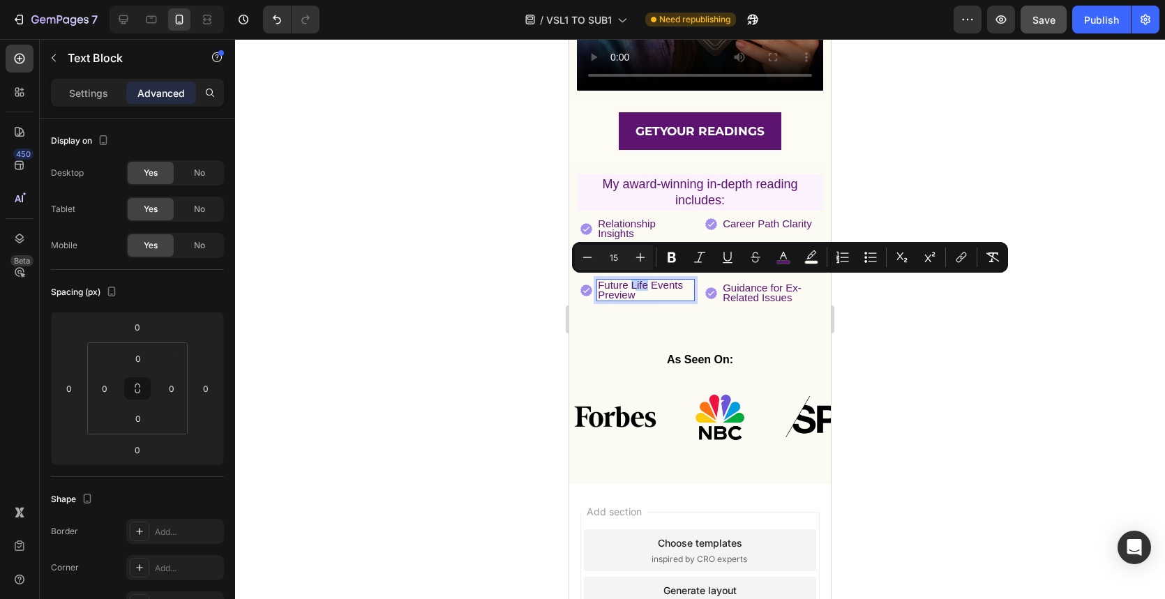
click at [637, 289] on span "Future Life Events Preview" at bounding box center [640, 290] width 85 height 22
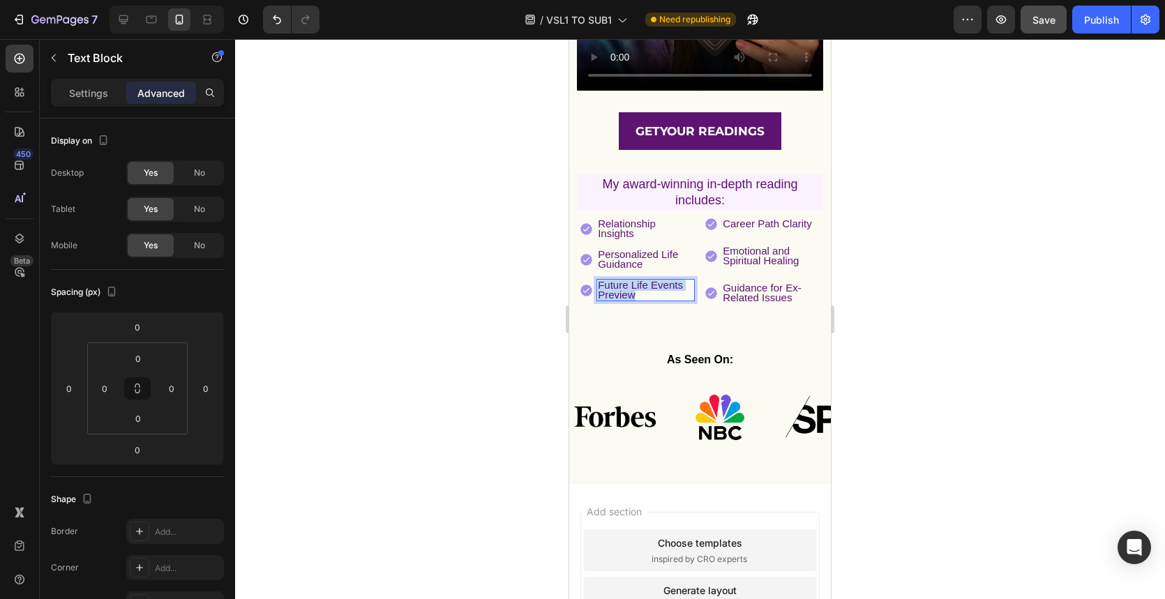
drag, startPoint x: 637, startPoint y: 294, endPoint x: 596, endPoint y: 280, distance: 43.0
click at [596, 280] on div "Future Life Events Preview" at bounding box center [645, 290] width 98 height 22
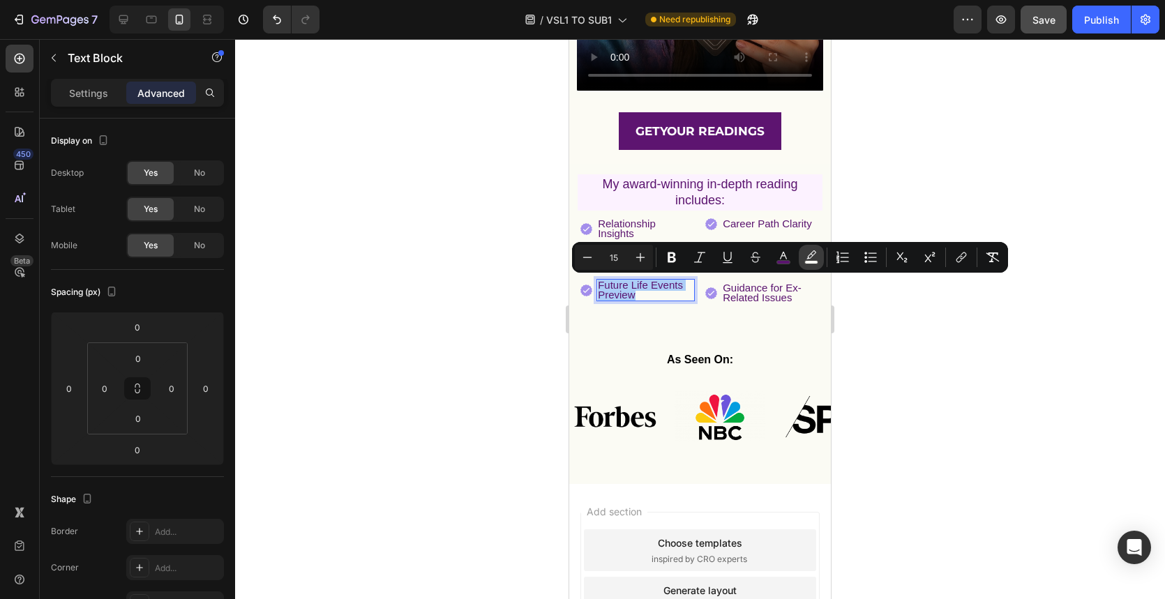
click at [806, 257] on icon "Editor contextual toolbar" at bounding box center [811, 257] width 14 height 14
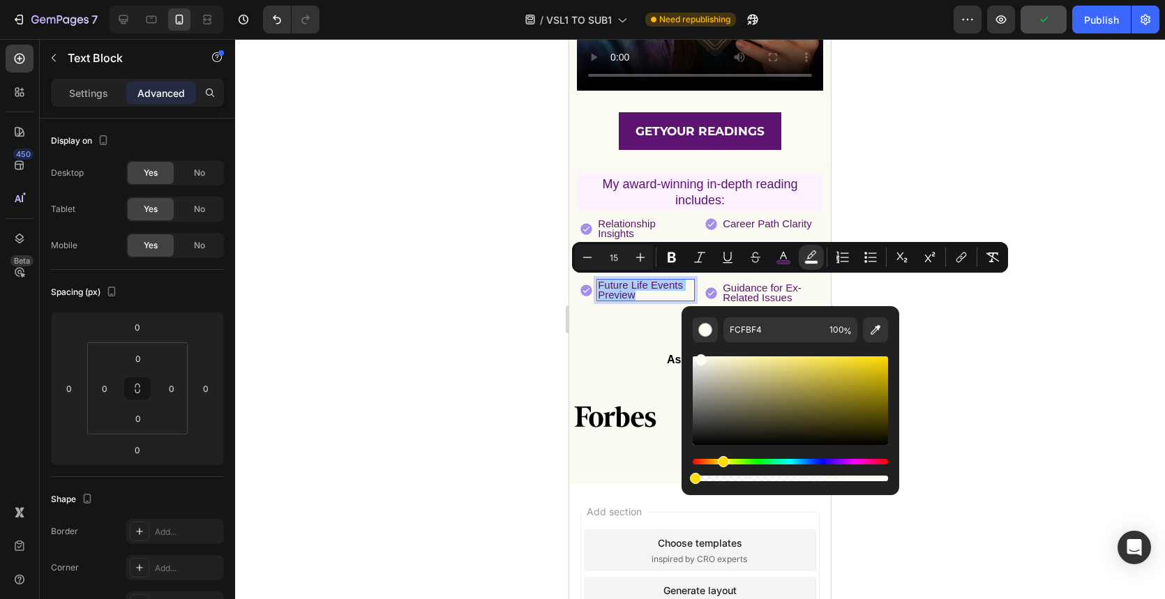
drag, startPoint x: 1303, startPoint y: 518, endPoint x: 674, endPoint y: 476, distance: 630.5
click at [454, 371] on div at bounding box center [700, 319] width 930 height 560
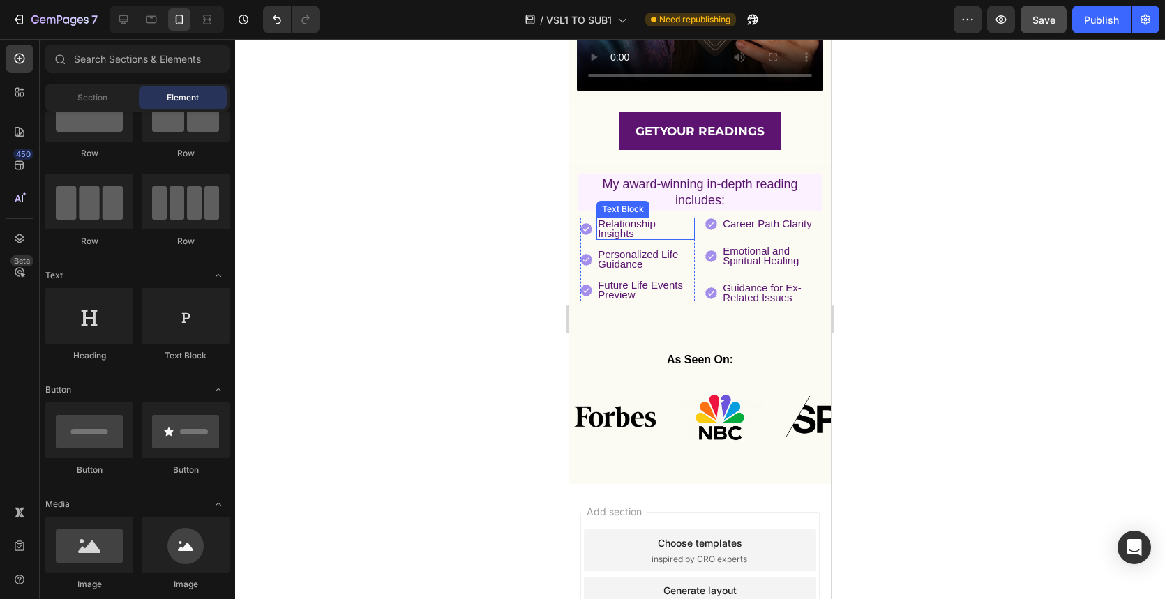
click at [626, 227] on span "Relationship Insights" at bounding box center [627, 229] width 58 height 22
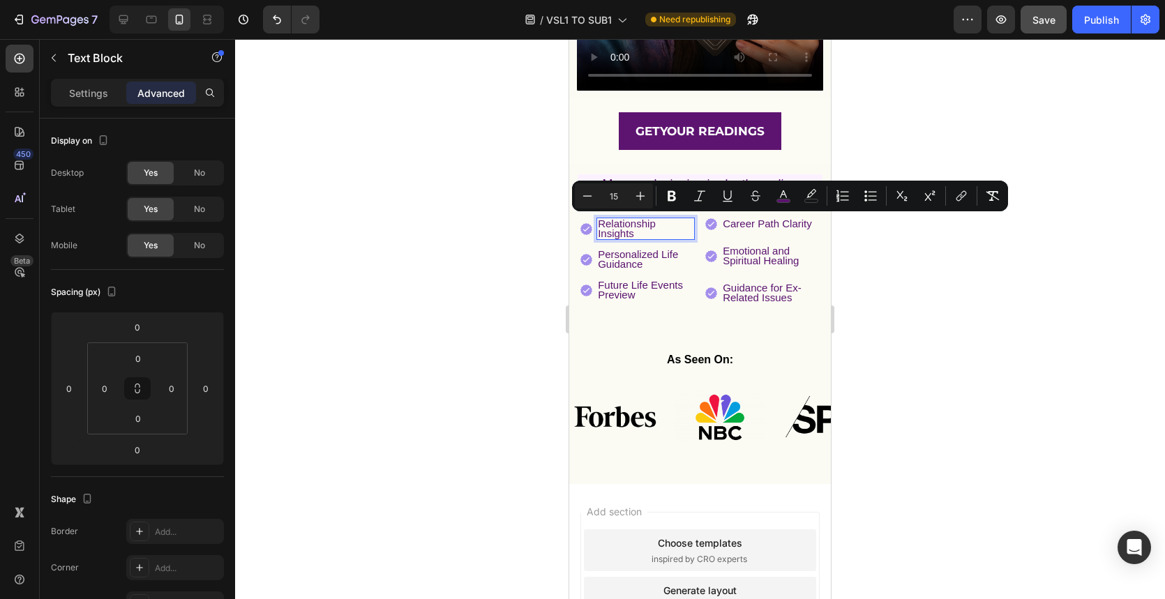
click at [646, 232] on p "Relationship Insights" at bounding box center [646, 229] width 96 height 20
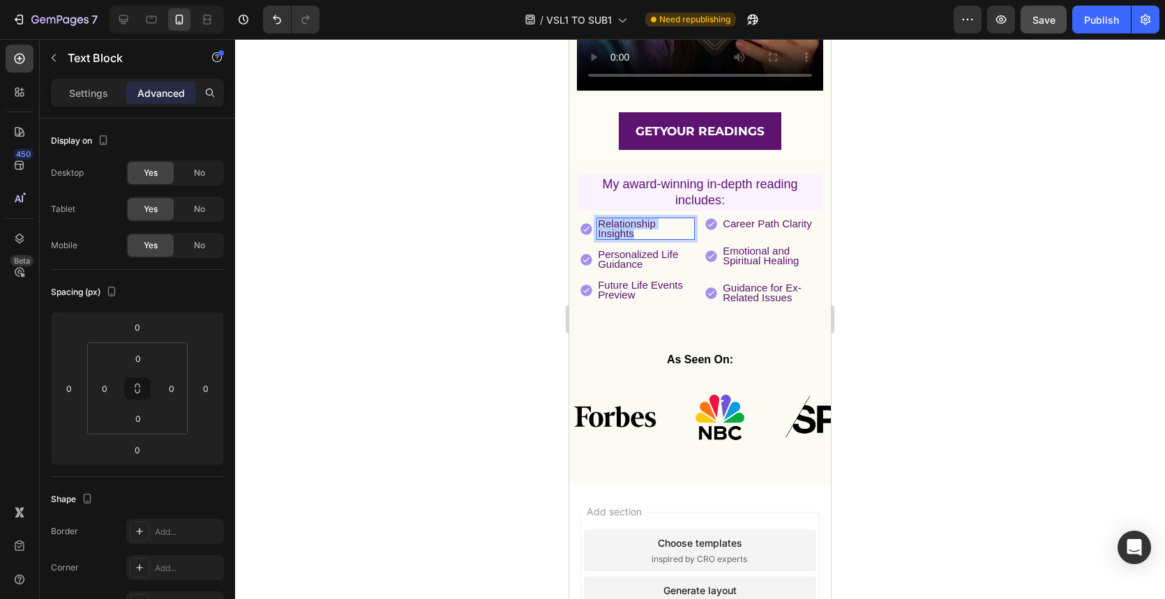
drag, startPoint x: 642, startPoint y: 232, endPoint x: 600, endPoint y: 223, distance: 43.4
click at [600, 223] on p "Relationship Insights" at bounding box center [646, 229] width 96 height 20
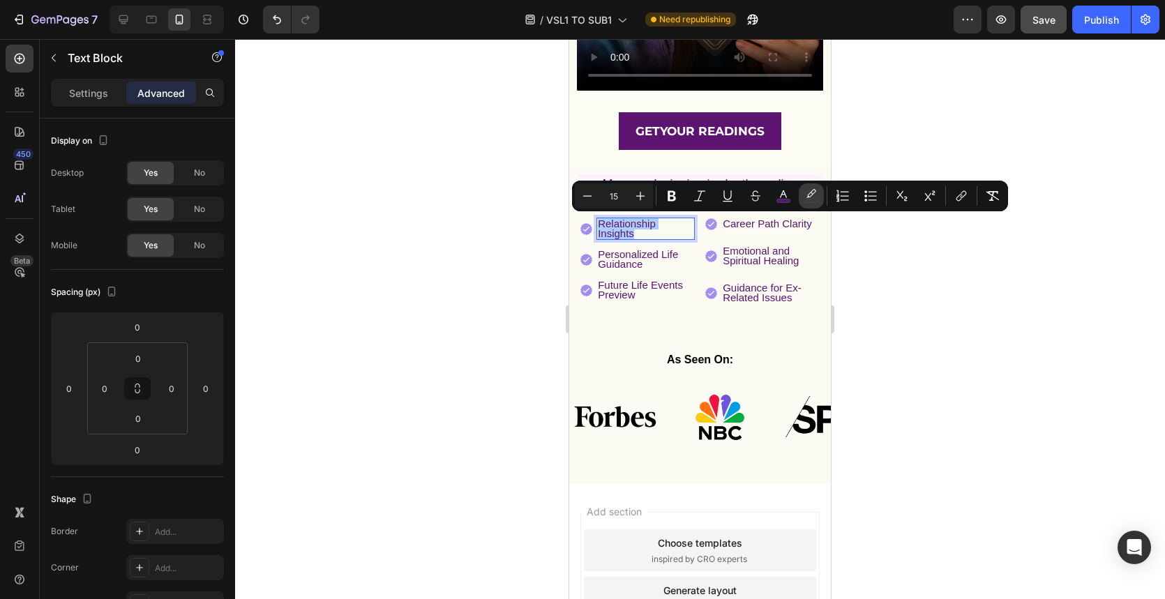
click at [820, 198] on button "color" at bounding box center [811, 195] width 25 height 25
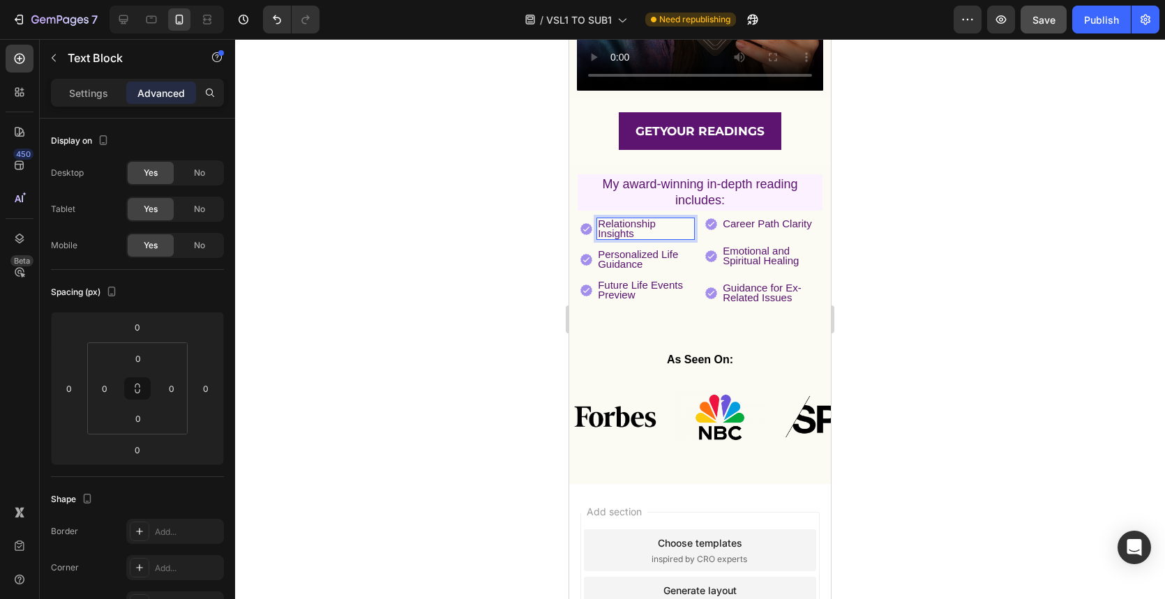
click at [641, 234] on p "Relationship Insights" at bounding box center [646, 229] width 96 height 20
drag, startPoint x: 636, startPoint y: 229, endPoint x: 598, endPoint y: 222, distance: 39.1
click at [598, 222] on p "Relationship Insights" at bounding box center [646, 229] width 96 height 20
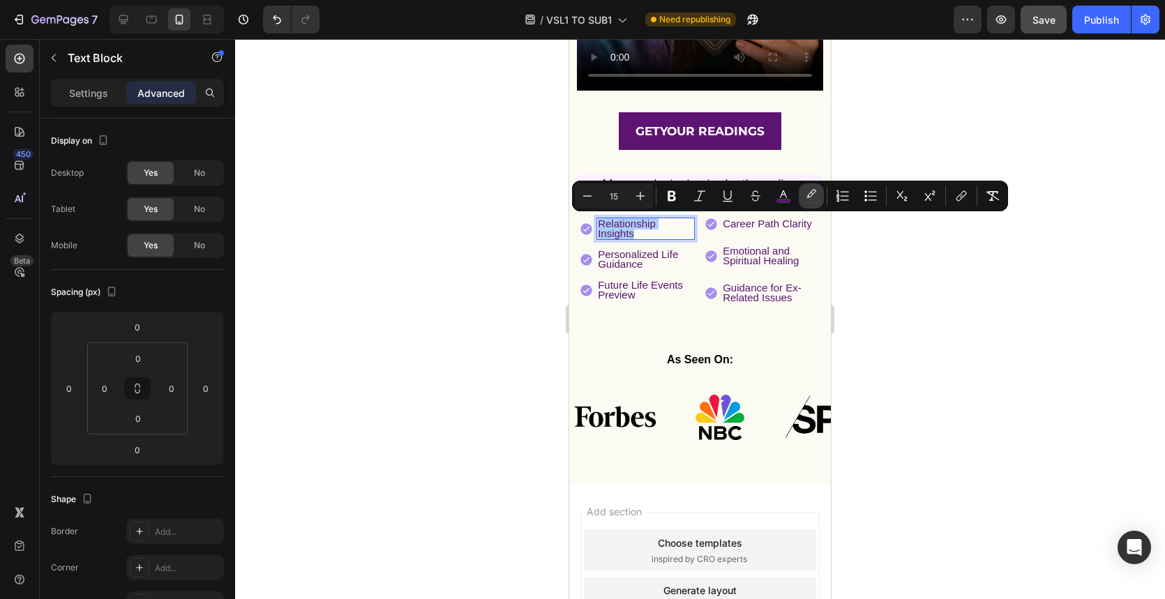
click at [812, 193] on icon "Editor contextual toolbar" at bounding box center [811, 193] width 10 height 8
click at [812, 190] on icon "Editor contextual toolbar" at bounding box center [811, 196] width 14 height 14
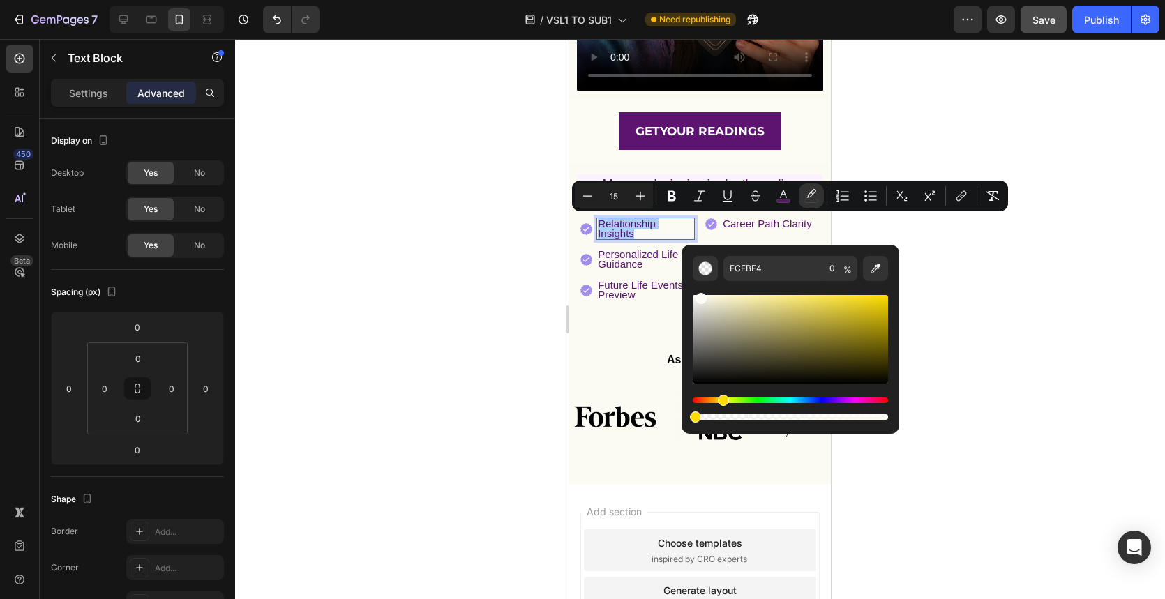
click at [525, 394] on div at bounding box center [700, 319] width 930 height 560
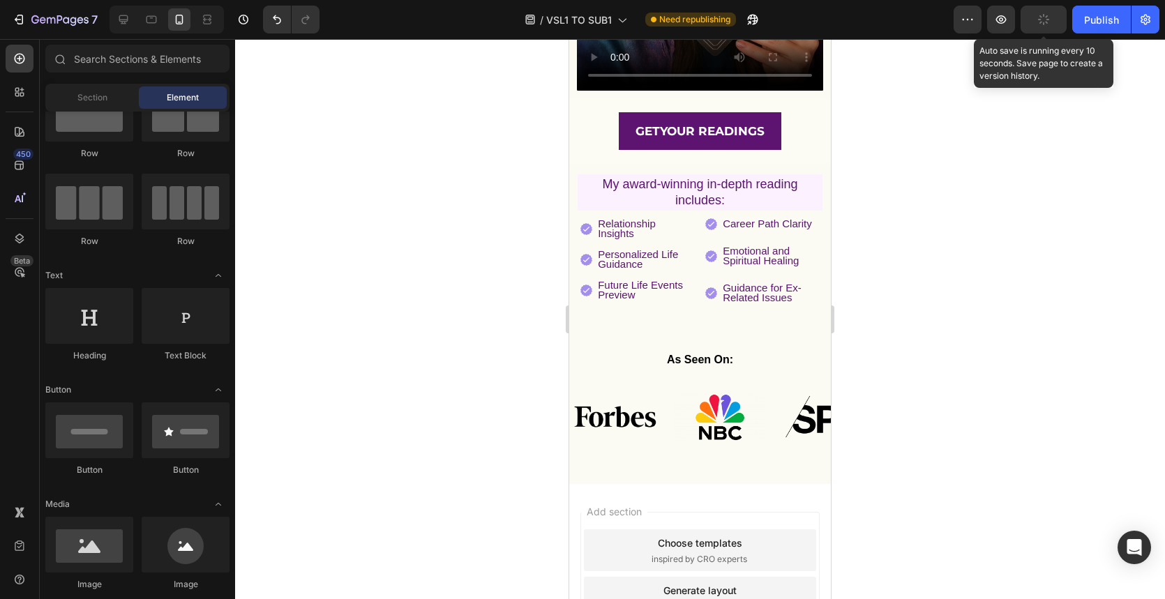
click at [1043, 18] on icon "button" at bounding box center [1043, 19] width 11 height 11
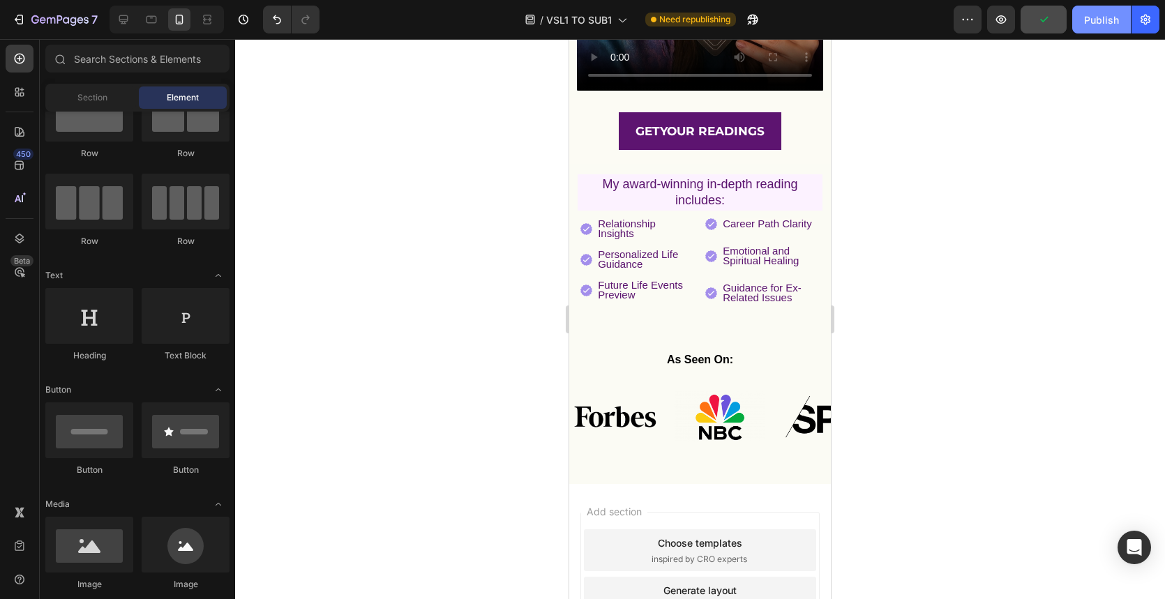
click at [1085, 15] on div "Publish" at bounding box center [1101, 20] width 35 height 15
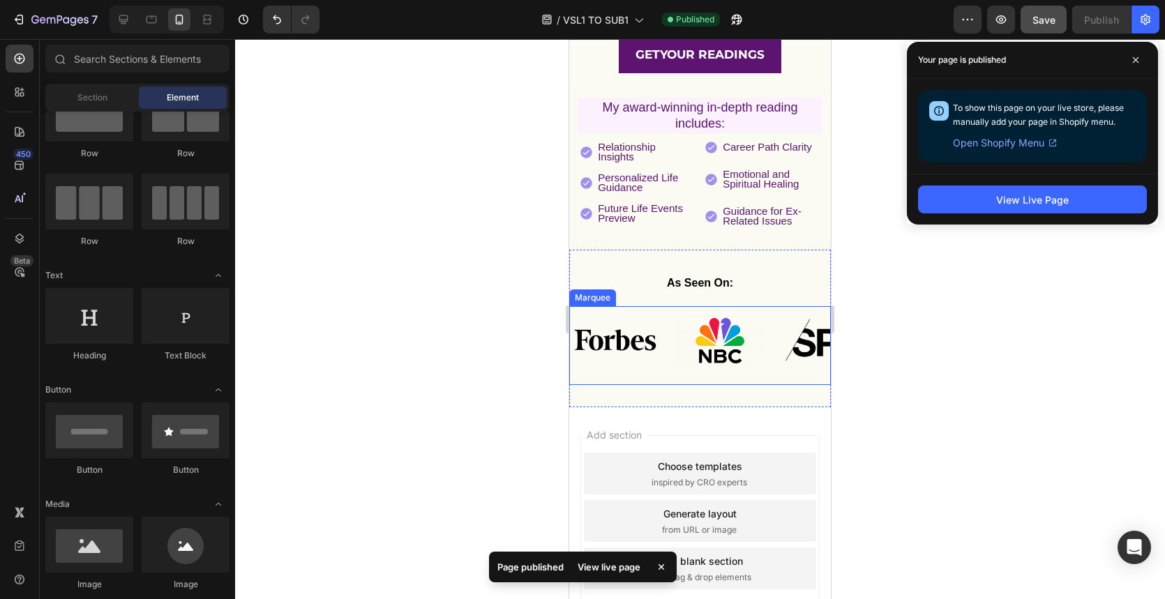
scroll to position [552, 0]
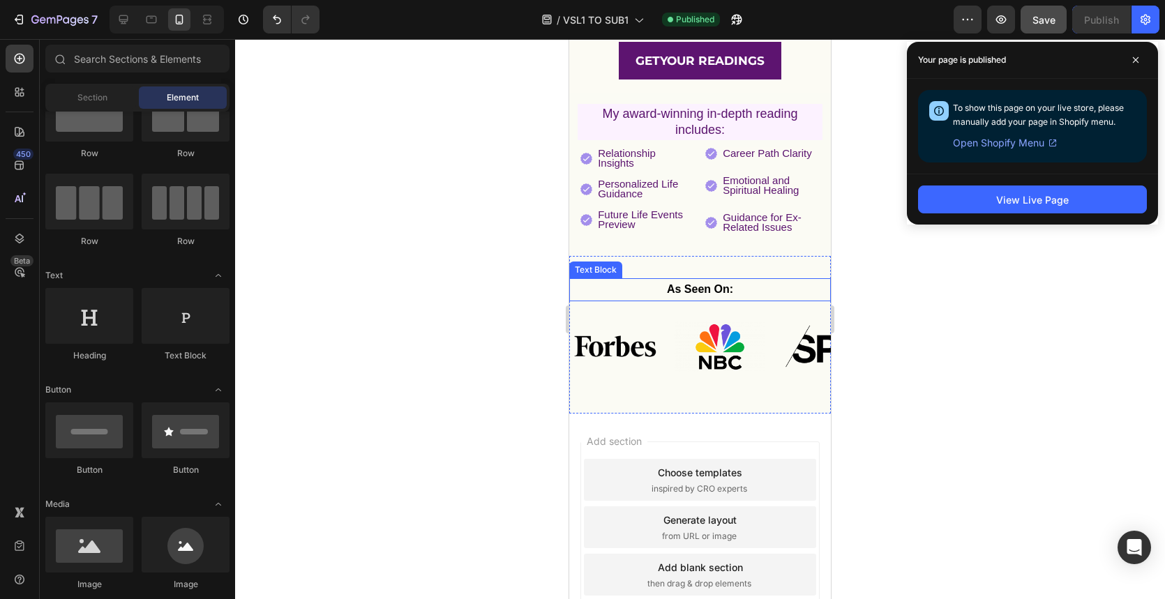
click at [730, 289] on strong "As Seen On:" at bounding box center [700, 289] width 66 height 12
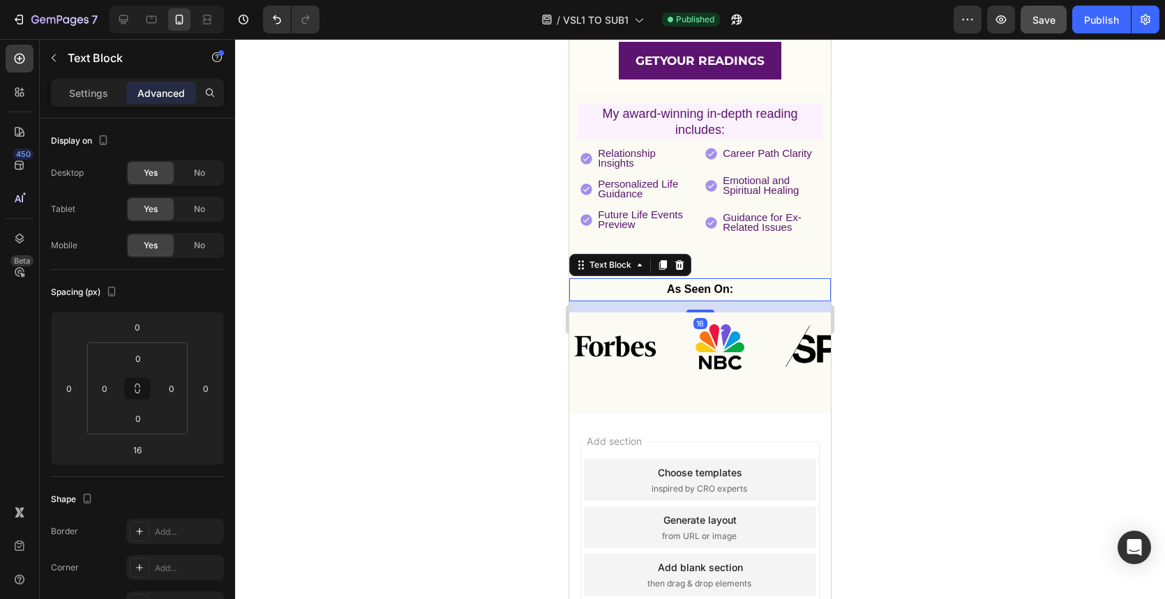
click at [730, 289] on strong "As Seen On:" at bounding box center [700, 289] width 66 height 12
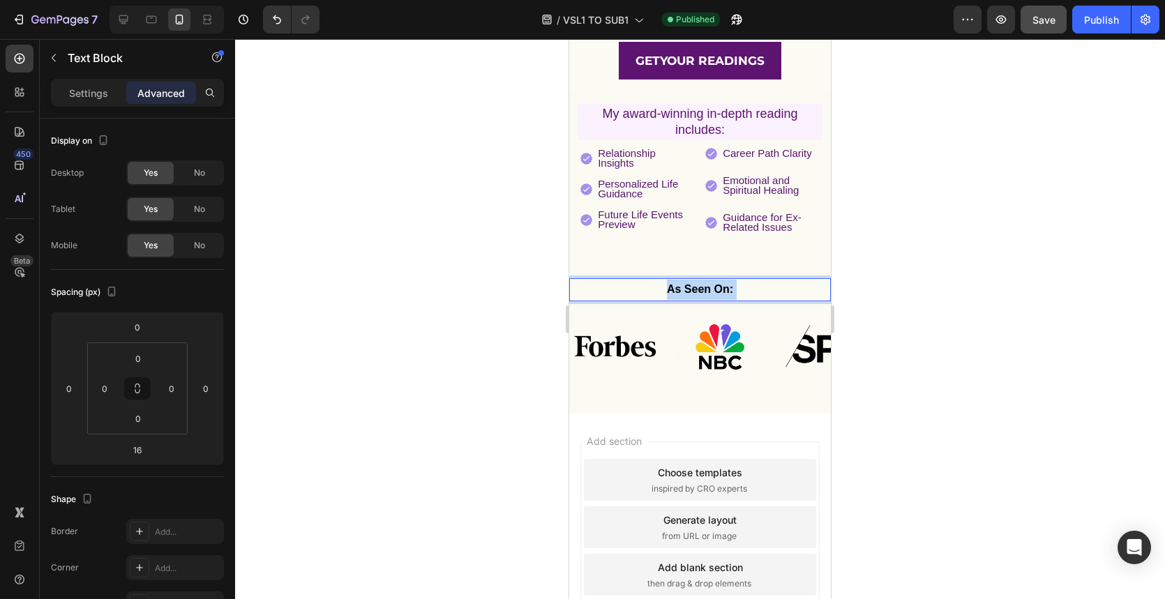
drag, startPoint x: 755, startPoint y: 289, endPoint x: 654, endPoint y: 289, distance: 101.1
click at [653, 289] on p "As Seen On:" at bounding box center [700, 290] width 259 height 20
drag, startPoint x: 654, startPoint y: 289, endPoint x: 753, endPoint y: 289, distance: 99.7
click at [675, 285] on strong "As Seen On:" at bounding box center [700, 289] width 66 height 12
click at [715, 284] on strong "As Seen On:" at bounding box center [700, 289] width 66 height 12
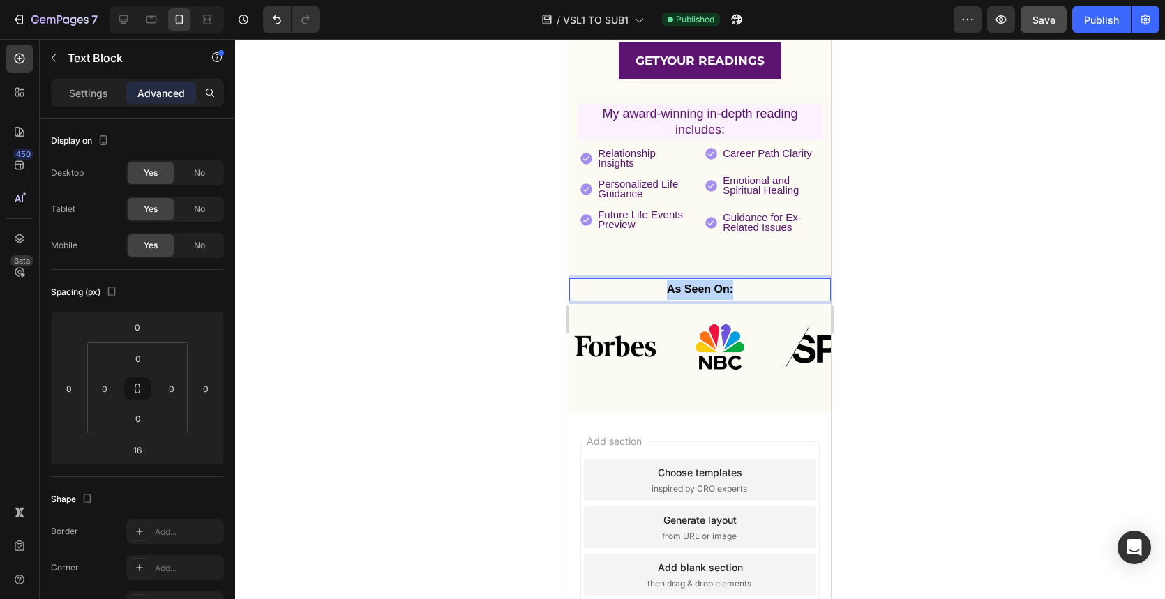
drag, startPoint x: 744, startPoint y: 285, endPoint x: 630, endPoint y: 285, distance: 114.4
click at [630, 285] on p "As Seen On:" at bounding box center [700, 290] width 259 height 20
click at [54, 62] on icon "button" at bounding box center [53, 57] width 11 height 11
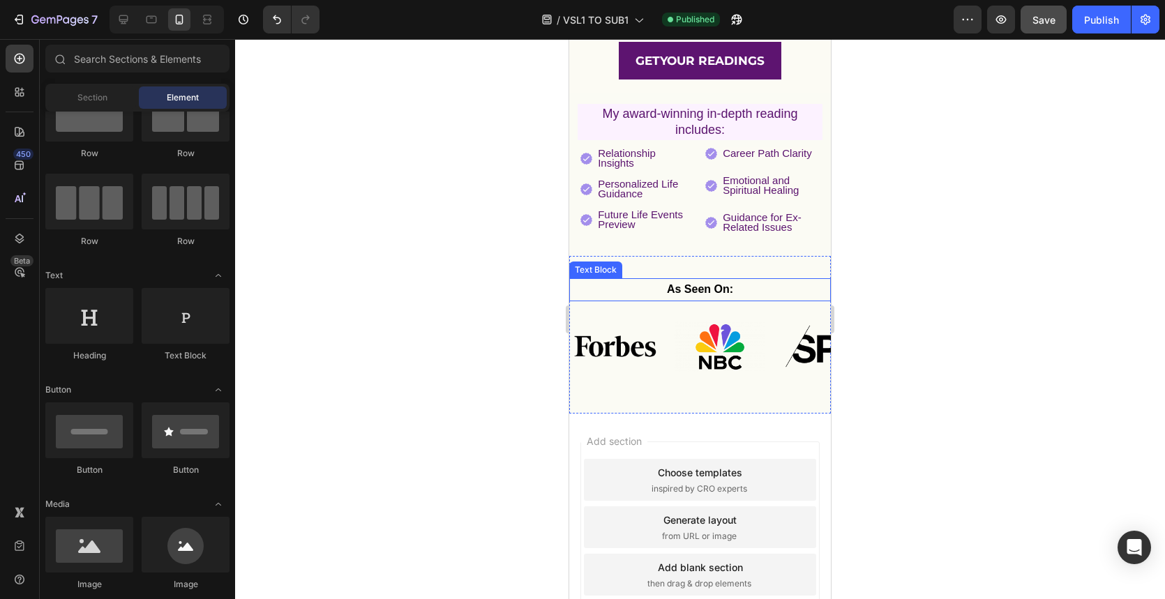
click at [702, 294] on strong "As Seen On:" at bounding box center [700, 289] width 66 height 12
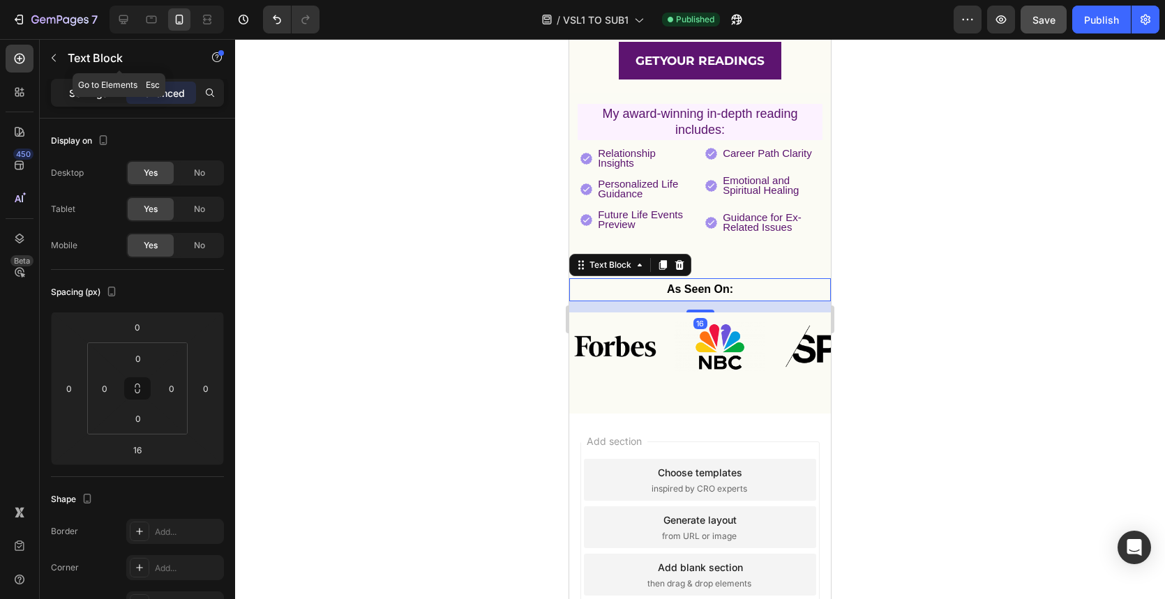
click at [75, 89] on p "Settings" at bounding box center [88, 93] width 39 height 15
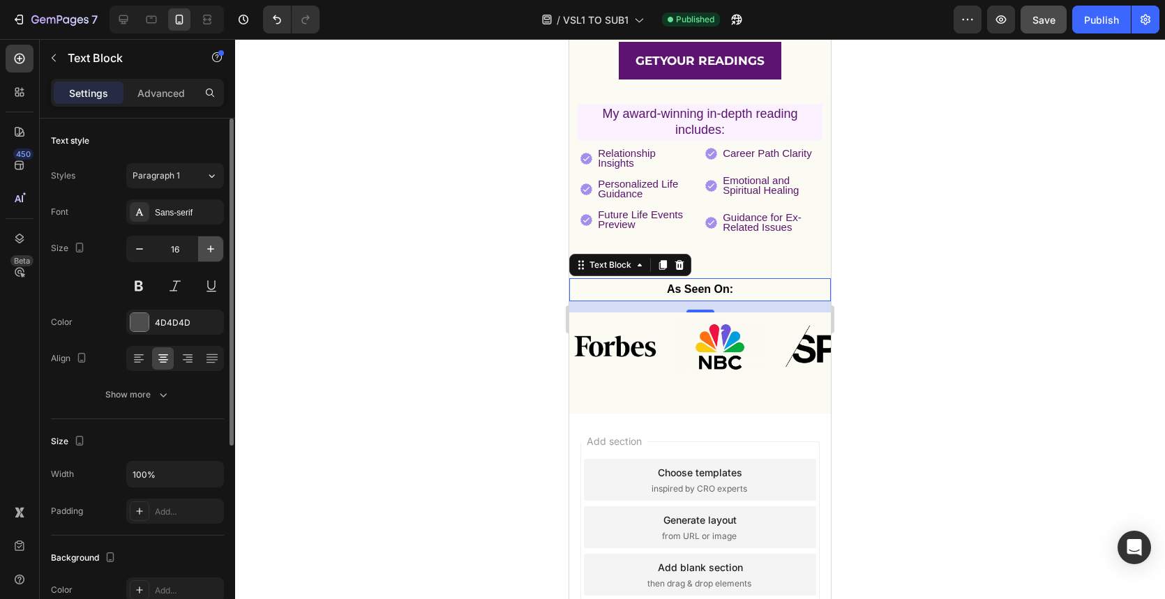
click at [209, 249] on icon "button" at bounding box center [210, 249] width 7 height 7
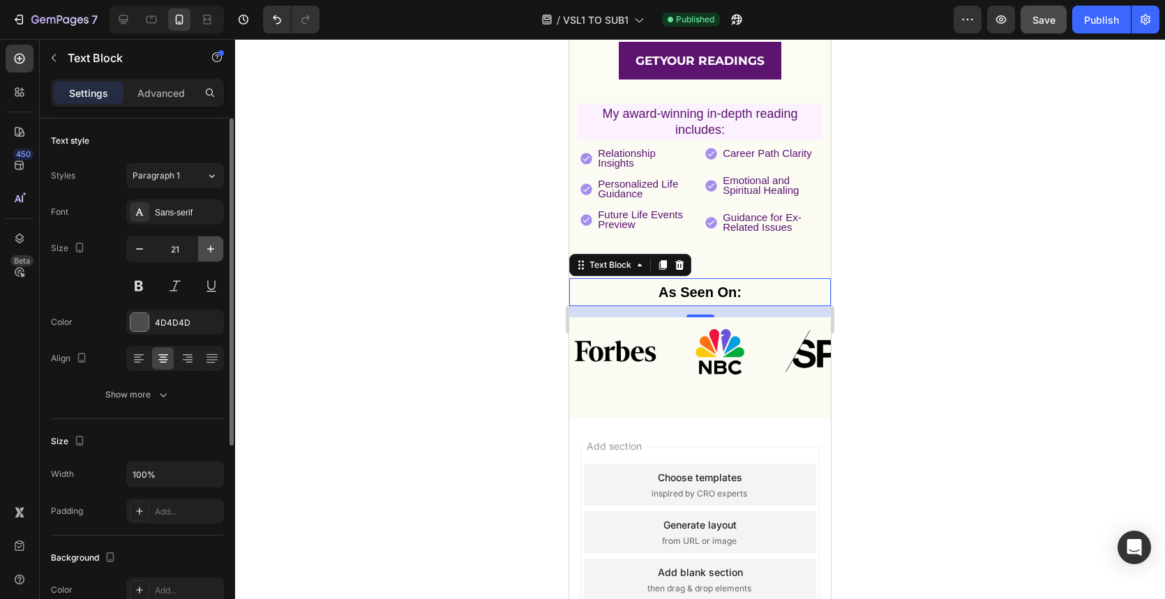
click at [209, 249] on icon "button" at bounding box center [210, 249] width 7 height 7
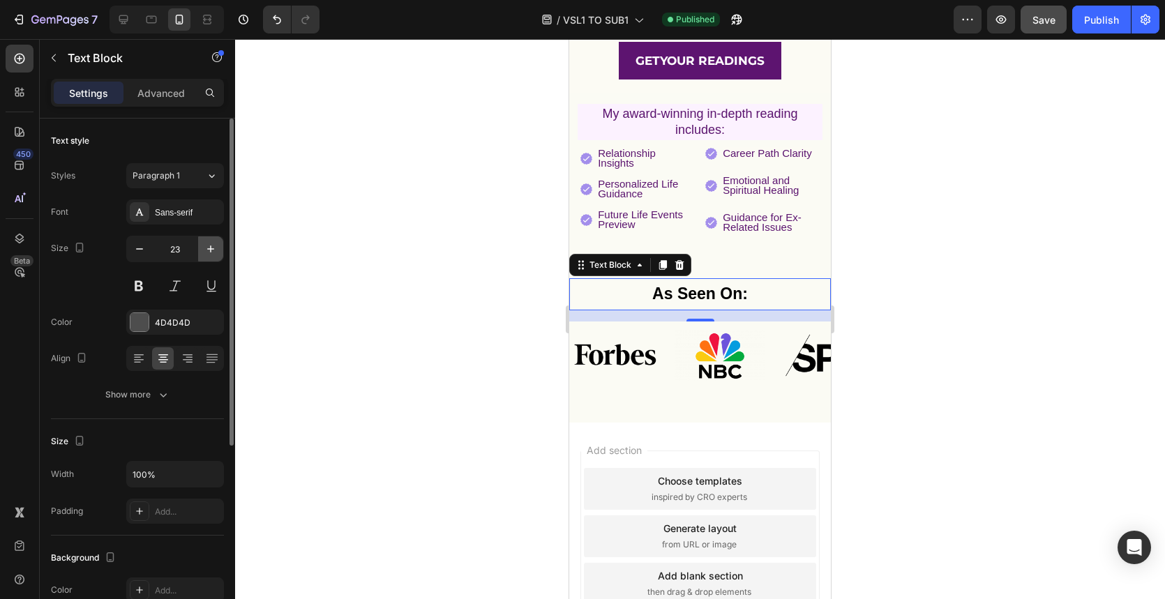
click at [209, 249] on icon "button" at bounding box center [210, 249] width 7 height 7
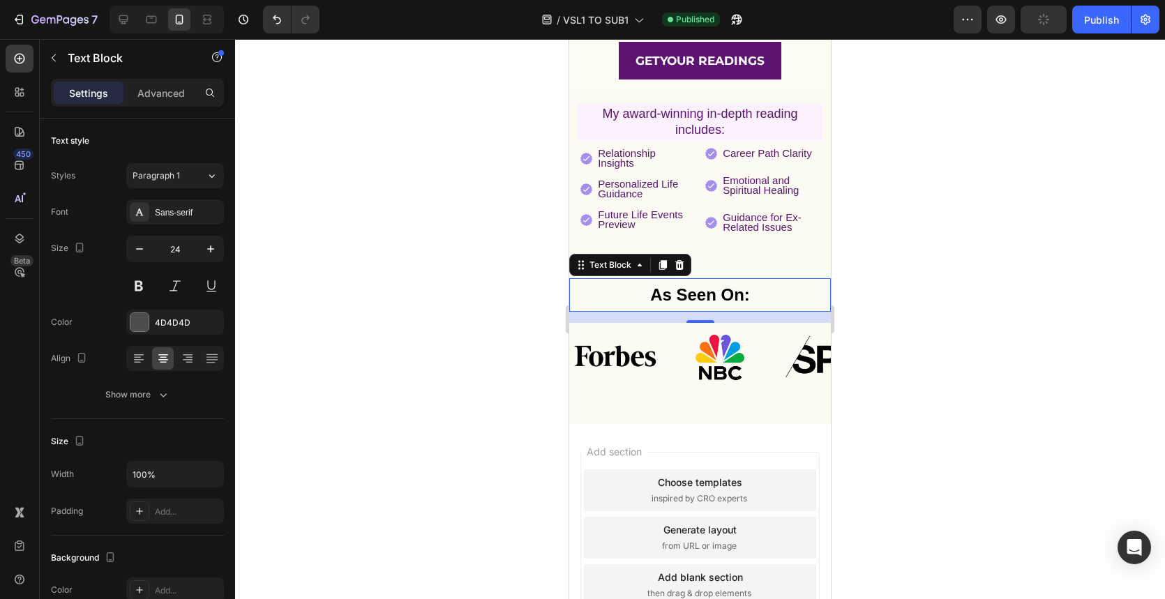
click at [953, 205] on div at bounding box center [700, 319] width 930 height 560
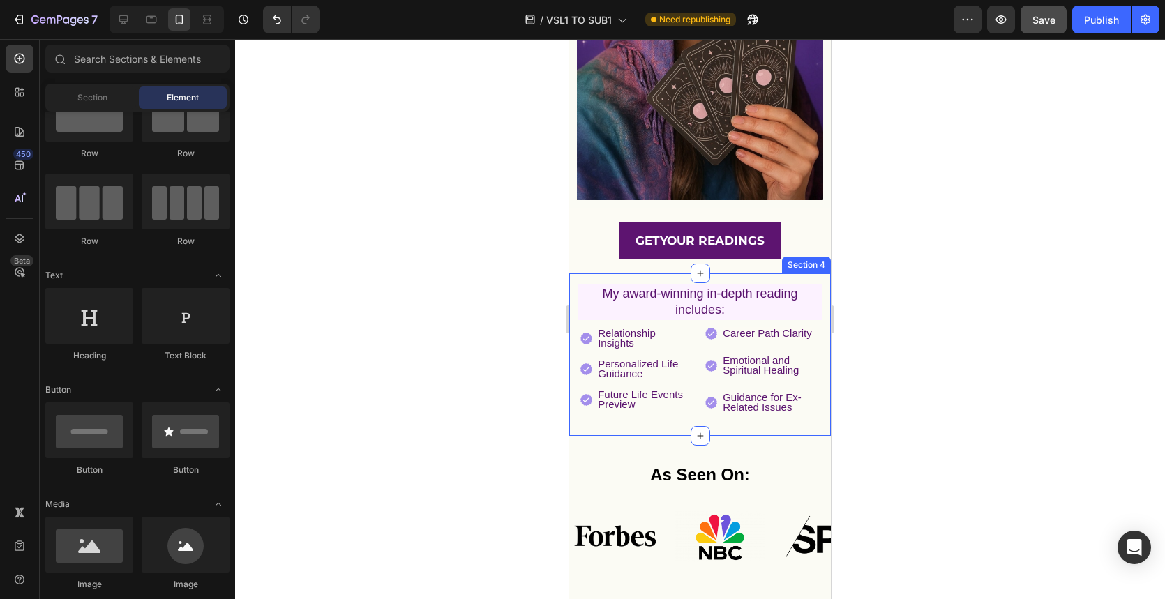
scroll to position [367, 0]
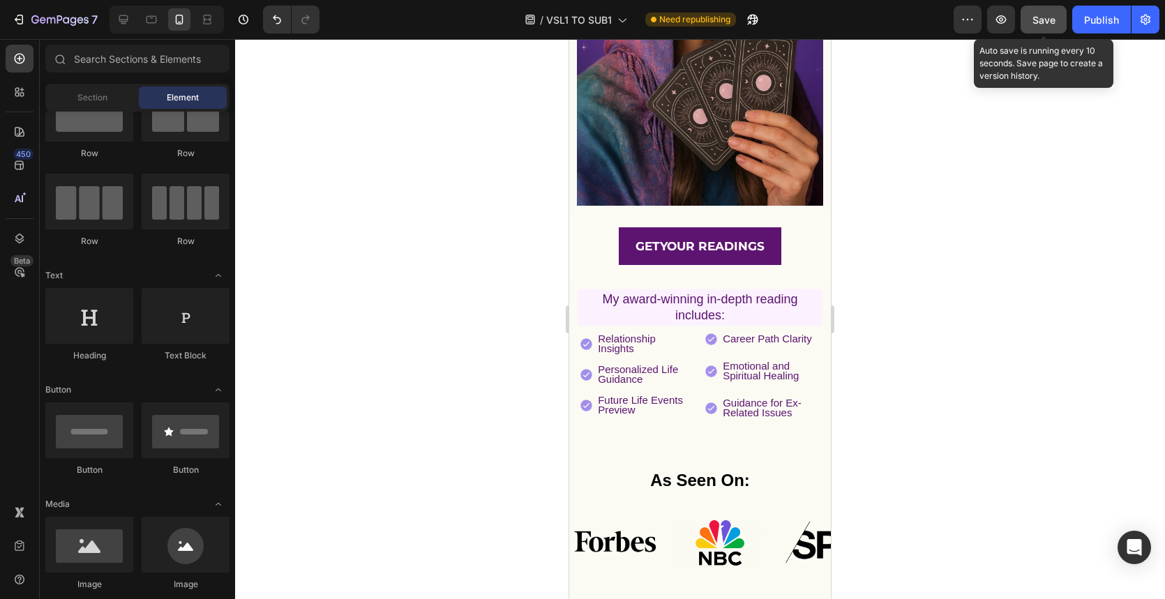
click at [1051, 25] on span "Save" at bounding box center [1043, 20] width 23 height 12
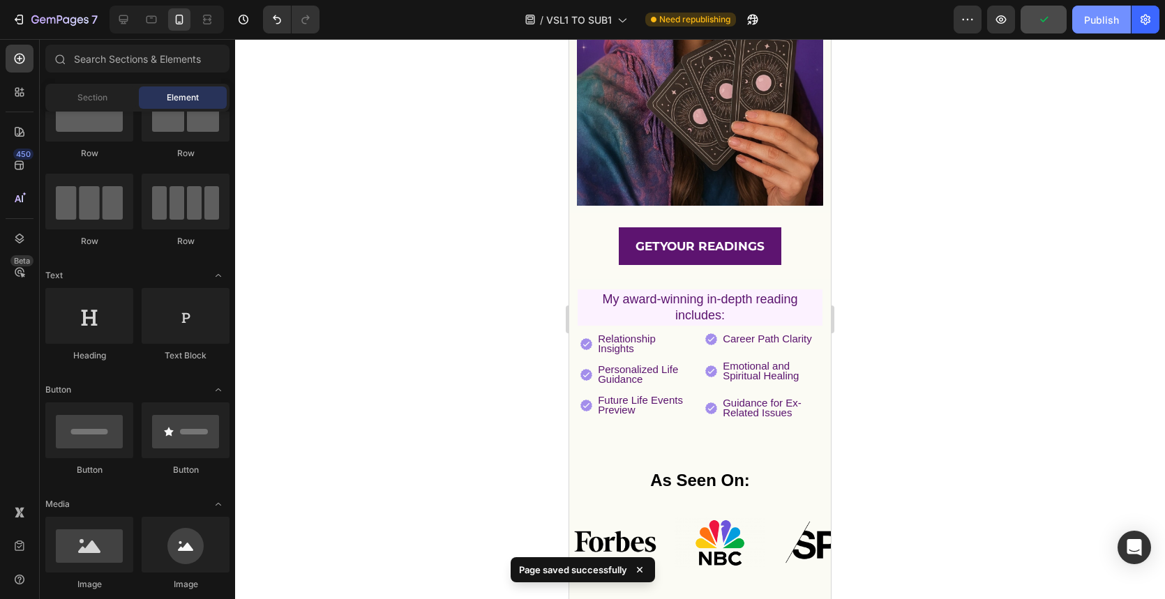
click at [1084, 22] on div "Publish" at bounding box center [1101, 20] width 35 height 15
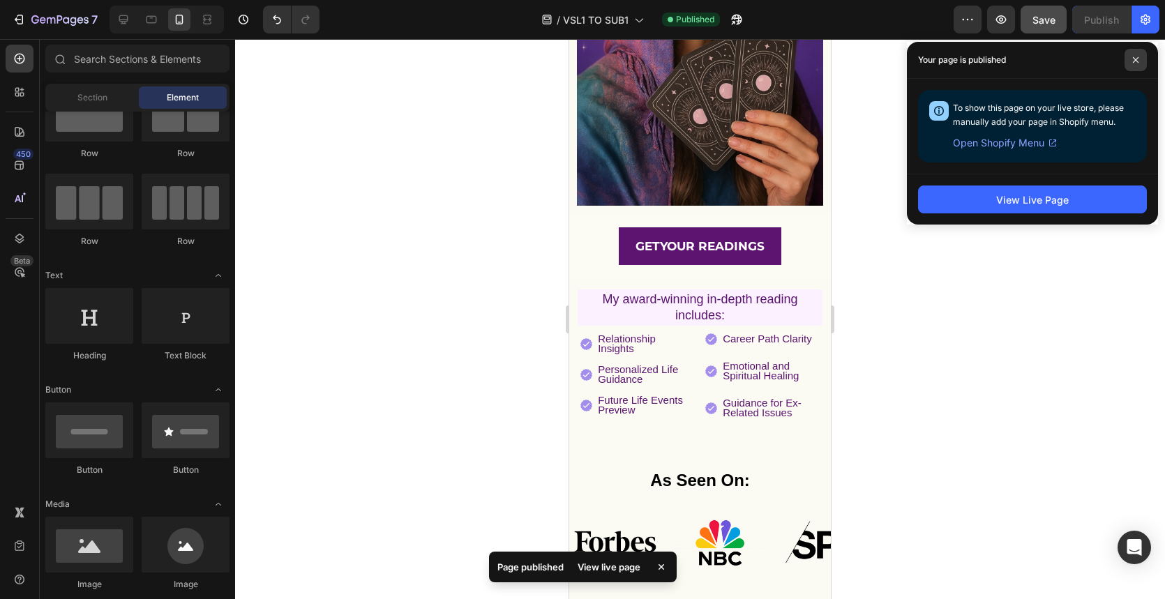
click at [1134, 61] on icon at bounding box center [1135, 59] width 7 height 7
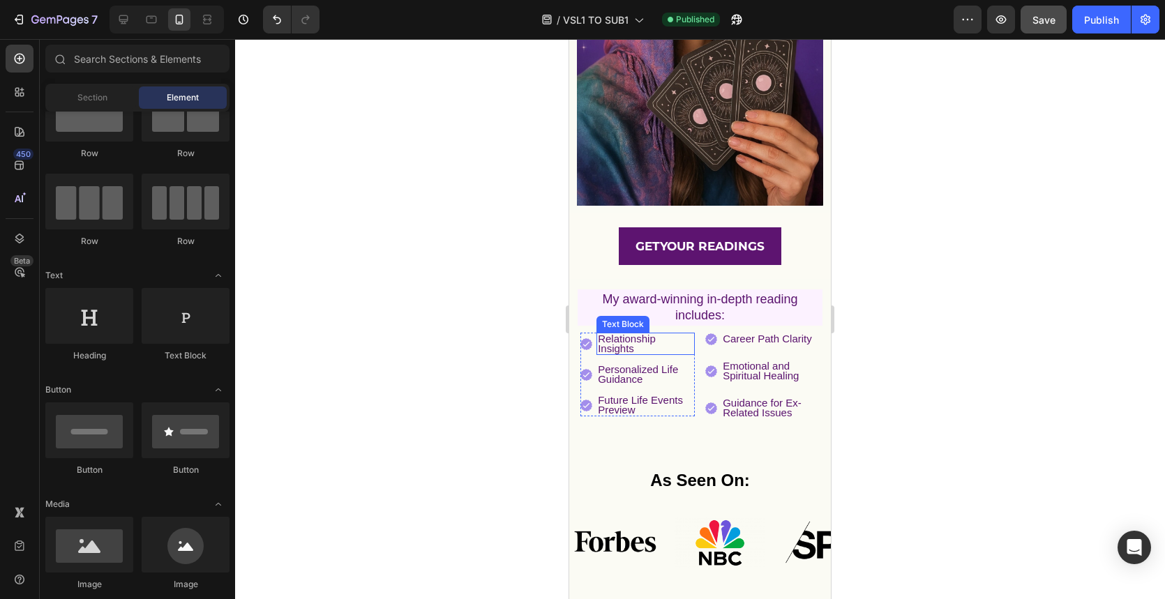
click at [688, 350] on p "Relationship Insights" at bounding box center [646, 344] width 96 height 20
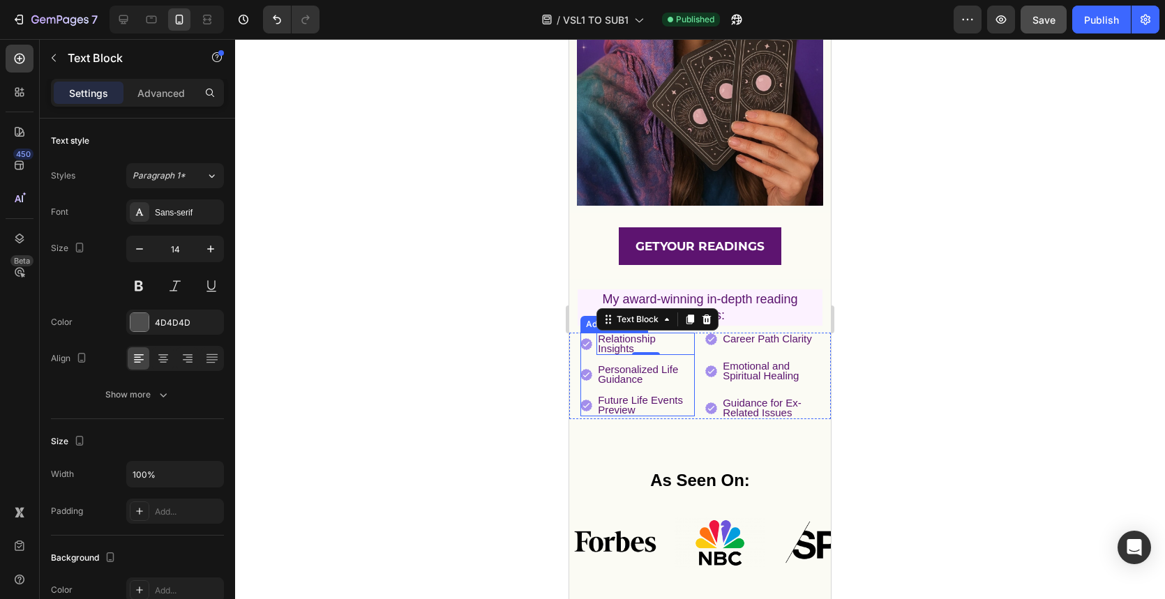
click at [684, 358] on ul "Image Relationship Insights Text Block 0 Image Personalized Life Guidance Text …" at bounding box center [637, 375] width 114 height 84
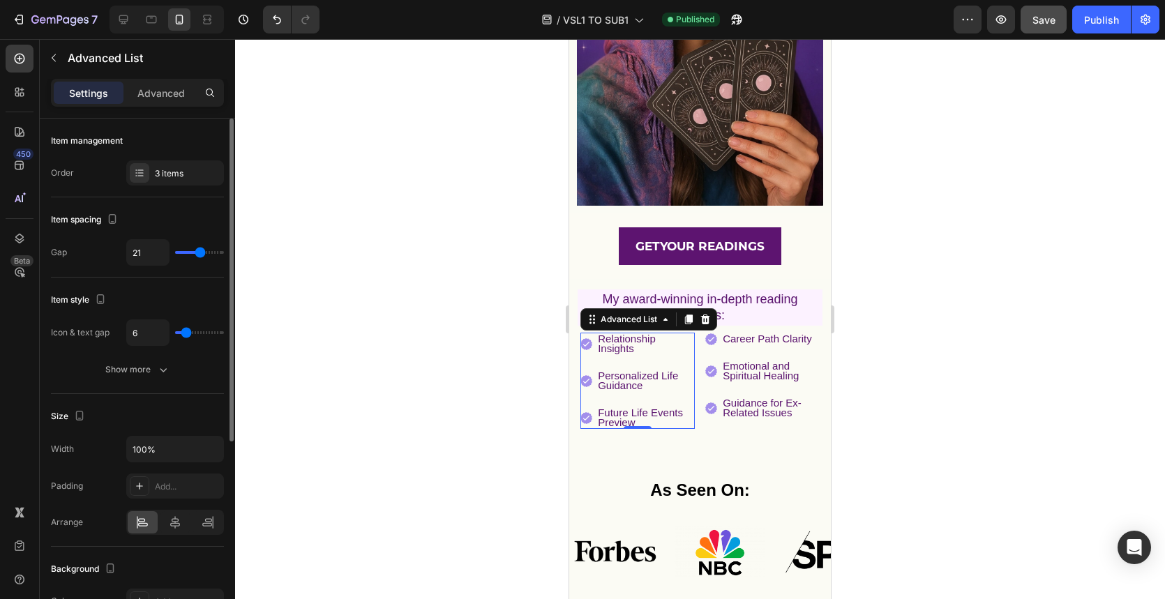
drag, startPoint x: 193, startPoint y: 253, endPoint x: 200, endPoint y: 252, distance: 7.7
click at [200, 252] on input "range" at bounding box center [199, 252] width 49 height 3
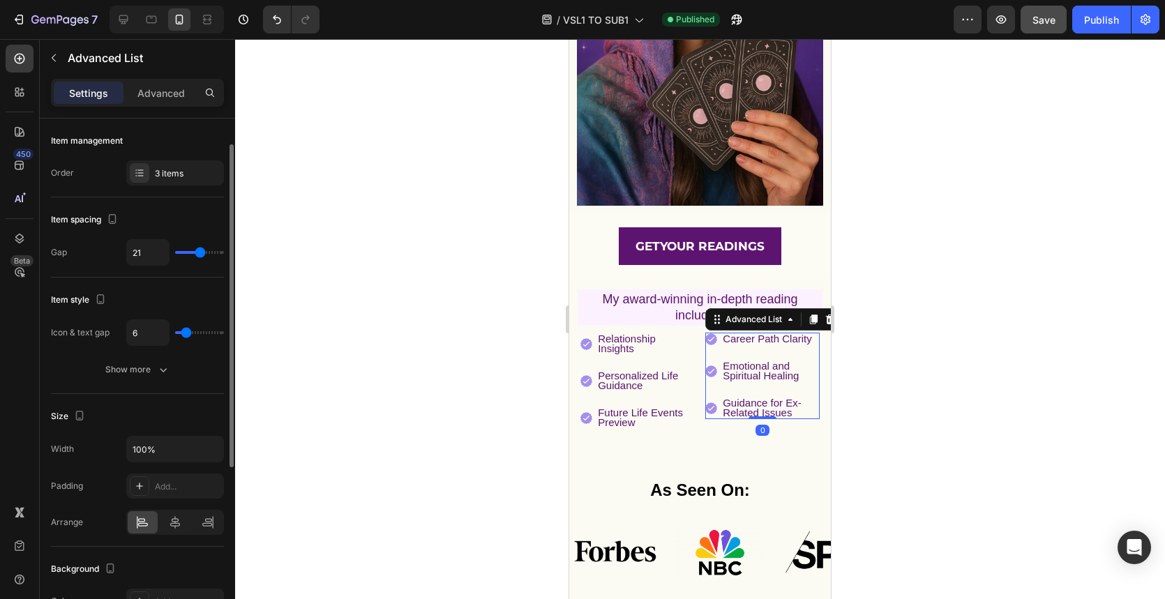
click at [811, 391] on ul "Image Career Path Clarity Text Block Image Emotional and Spiritual Healing Text…" at bounding box center [762, 376] width 114 height 86
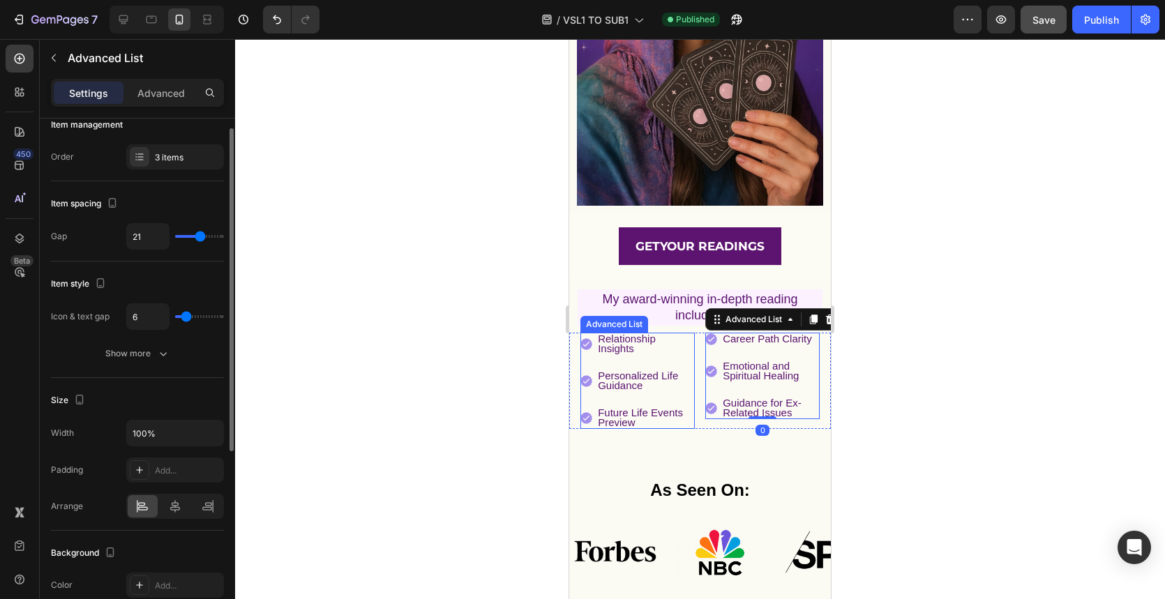
click at [656, 394] on ul "Image Relationship Insights Text Block Image Personalized Life Guidance Text Bl…" at bounding box center [637, 381] width 114 height 96
click at [753, 391] on ul "Image Career Path Clarity Text Block Image Emotional and Spiritual Healing Text…" at bounding box center [762, 376] width 114 height 86
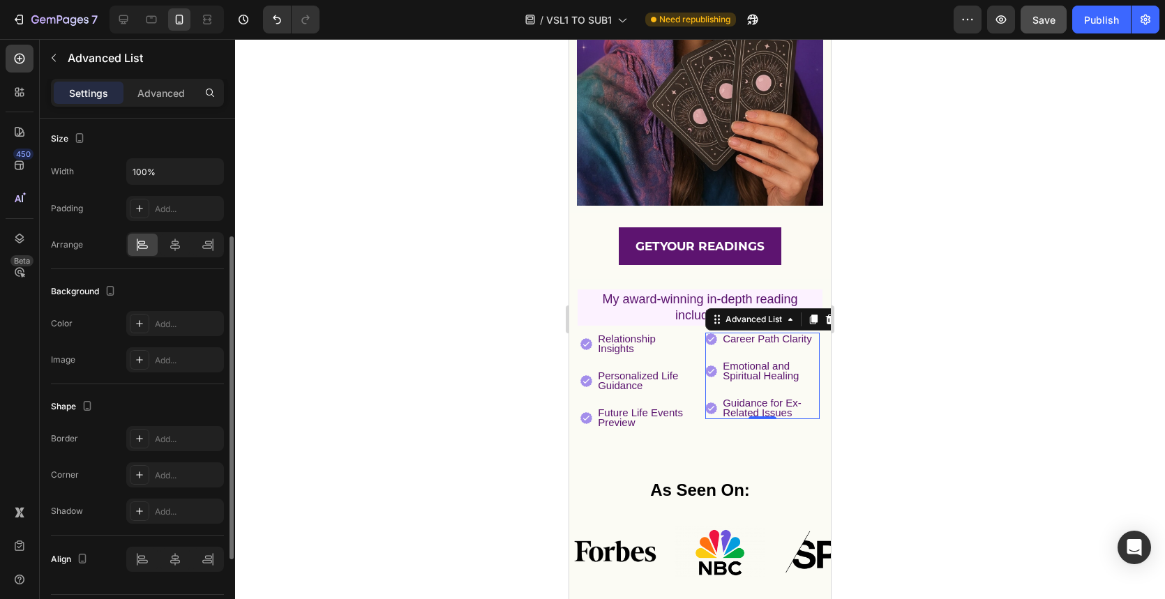
scroll to position [0, 0]
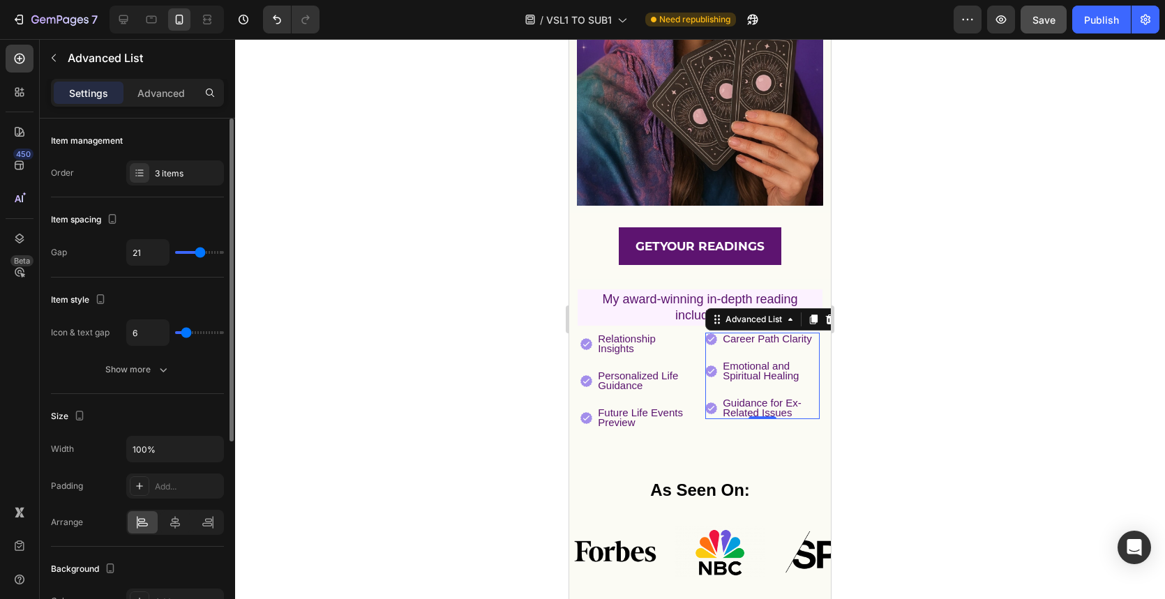
click at [1040, 345] on div at bounding box center [700, 319] width 930 height 560
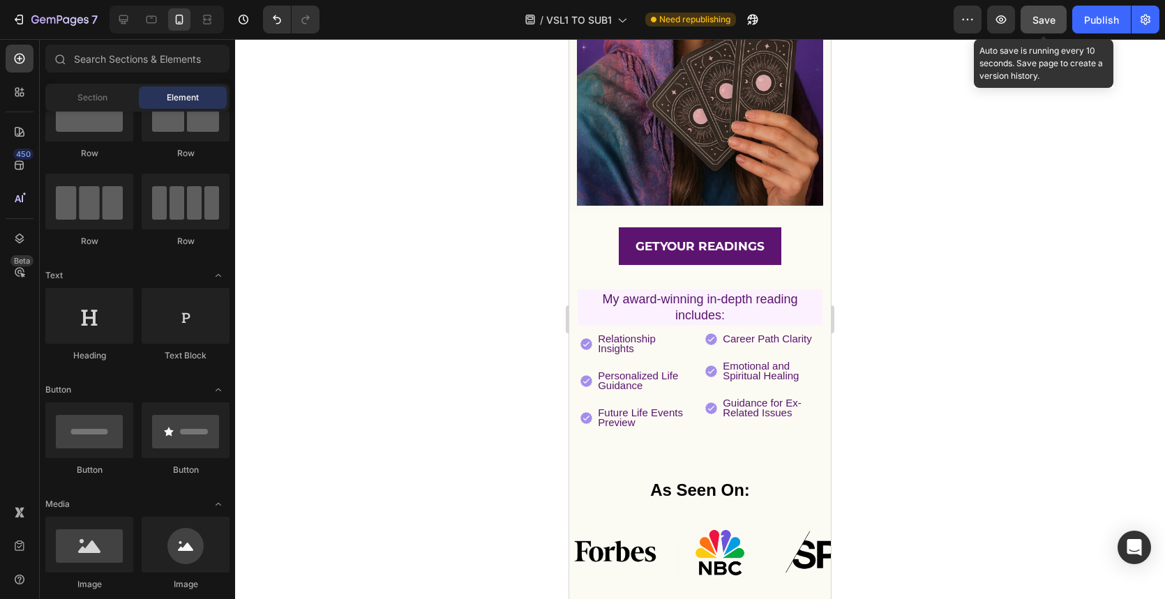
click at [1034, 17] on span "Save" at bounding box center [1043, 20] width 23 height 12
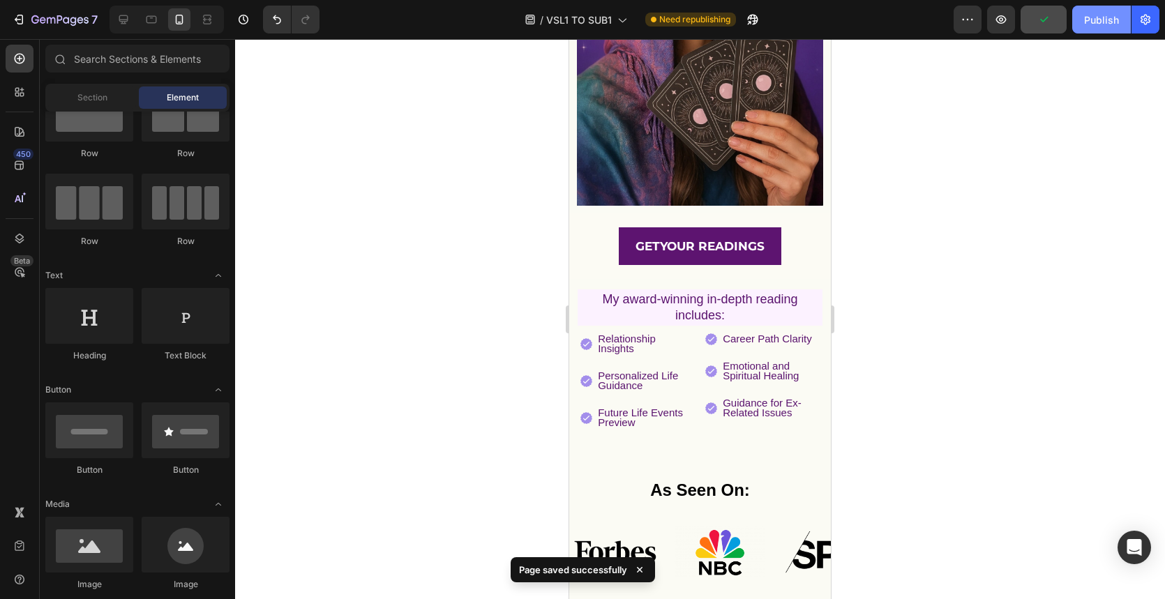
click at [1099, 20] on div "Publish" at bounding box center [1101, 20] width 35 height 15
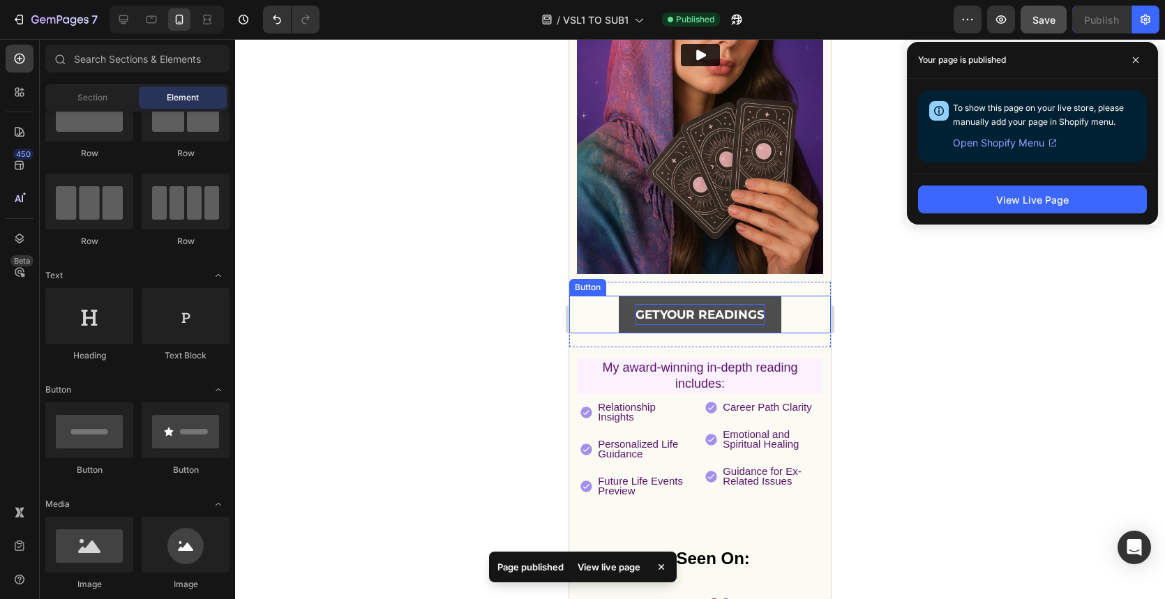
scroll to position [287, 0]
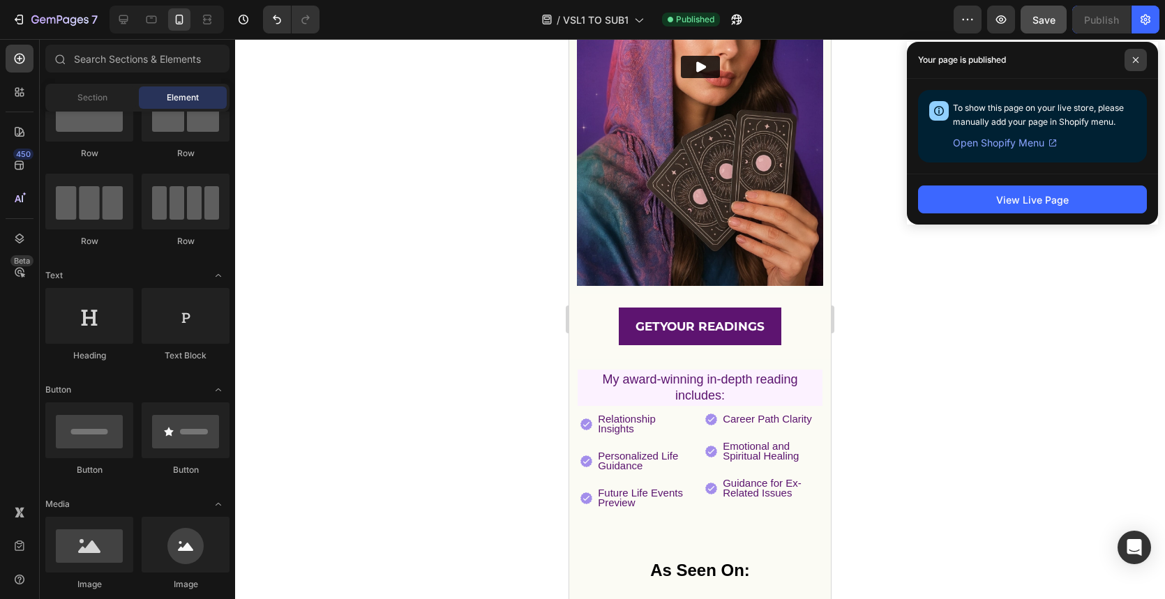
click at [1133, 52] on span at bounding box center [1135, 60] width 22 height 22
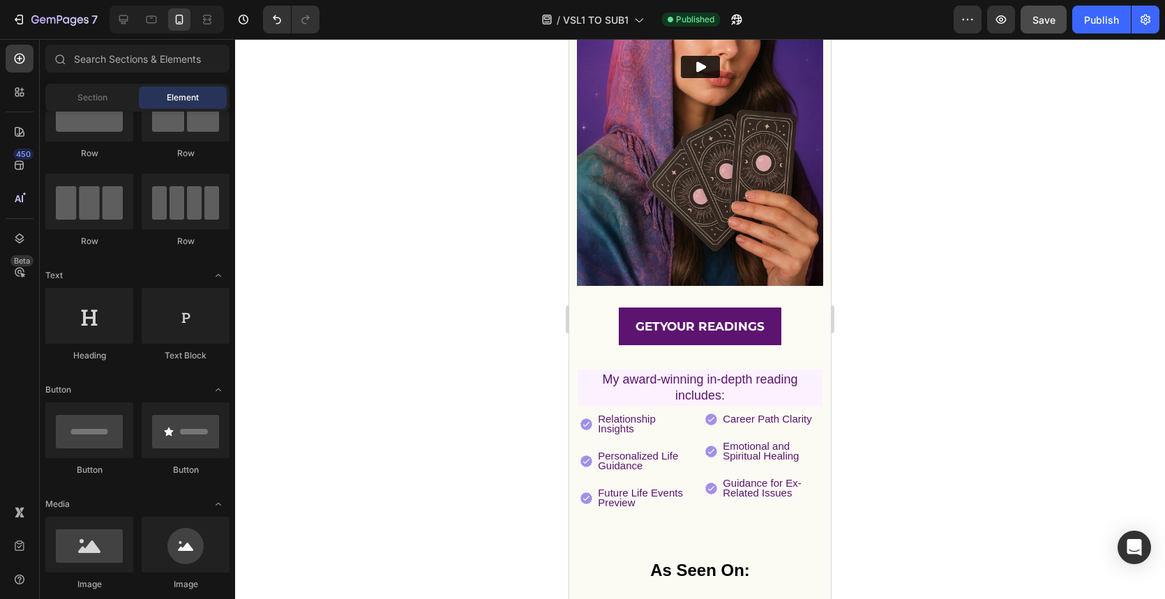
click at [901, 272] on div at bounding box center [700, 319] width 930 height 560
click at [1088, 20] on div "Publish" at bounding box center [1101, 20] width 35 height 15
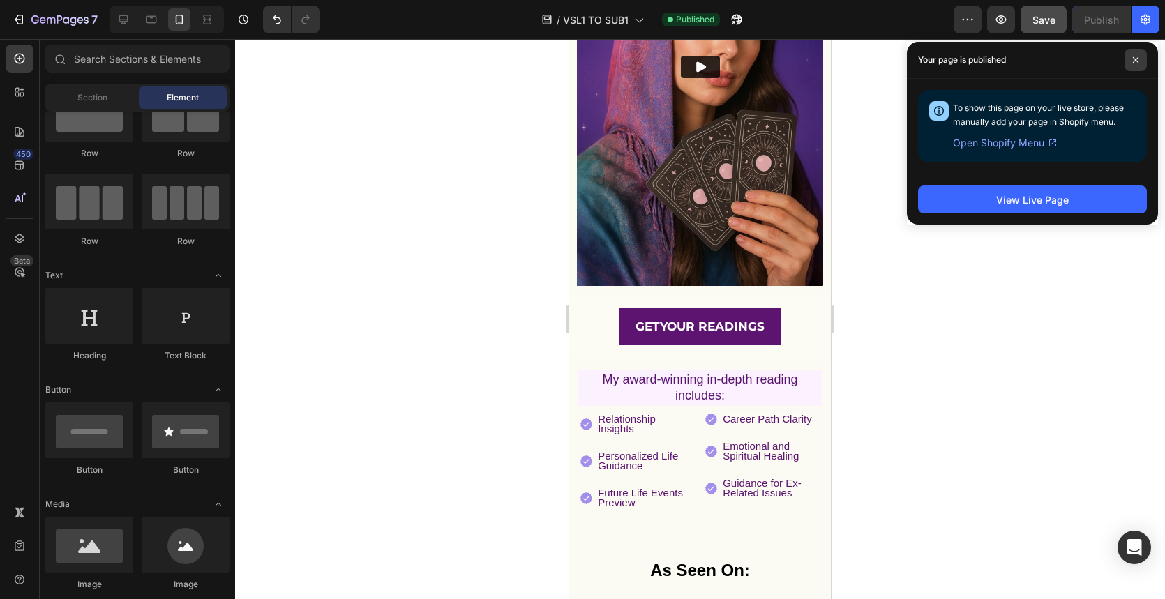
click at [1142, 57] on span at bounding box center [1135, 60] width 22 height 22
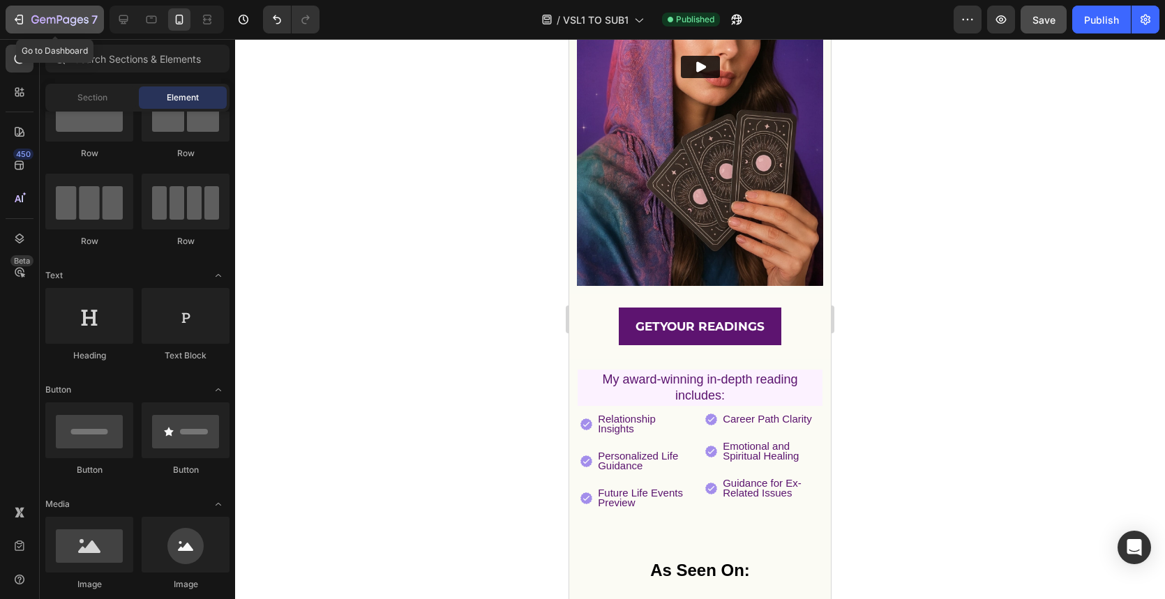
click at [40, 16] on icon "button" at bounding box center [59, 21] width 57 height 12
